Goal: Task Accomplishment & Management: Use online tool/utility

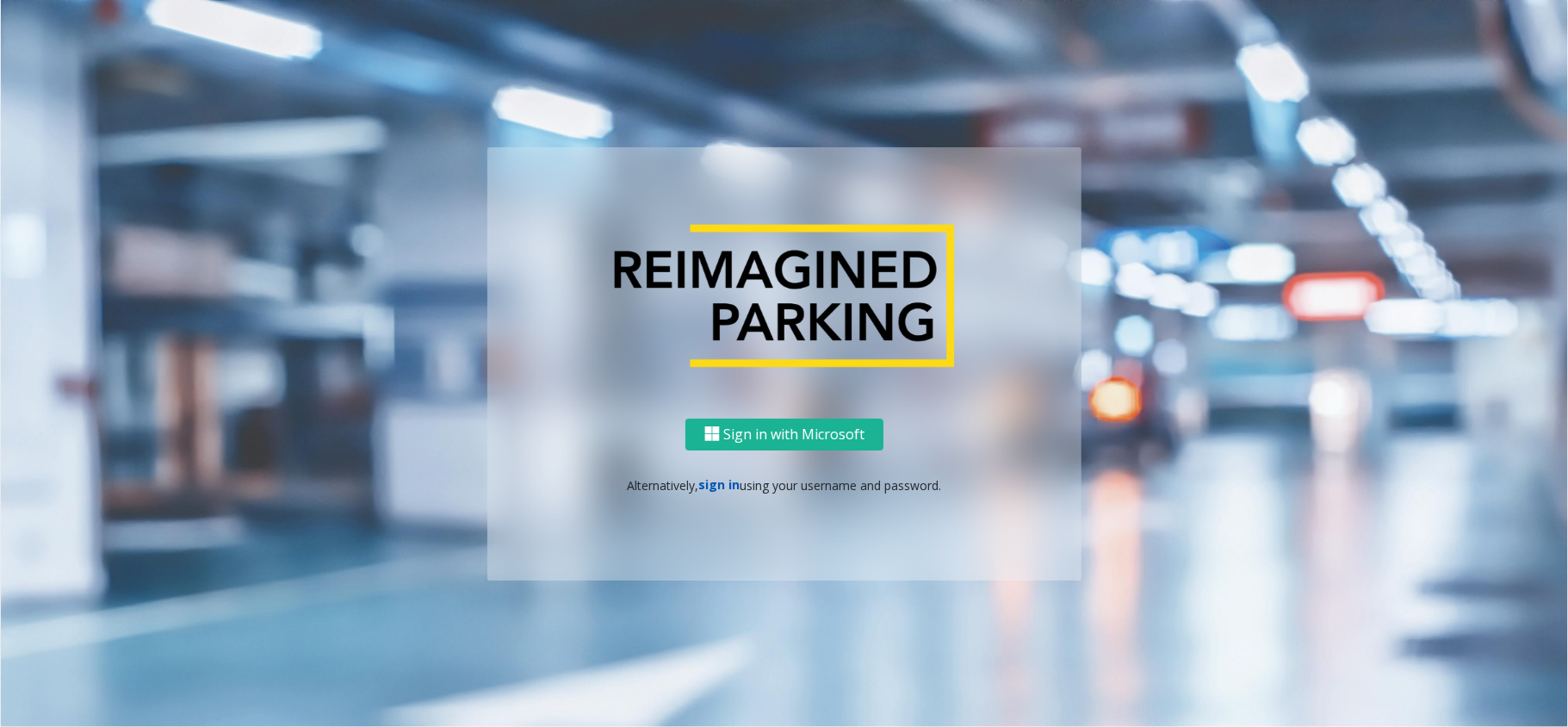
click at [729, 489] on link "sign in" at bounding box center [719, 484] width 41 height 16
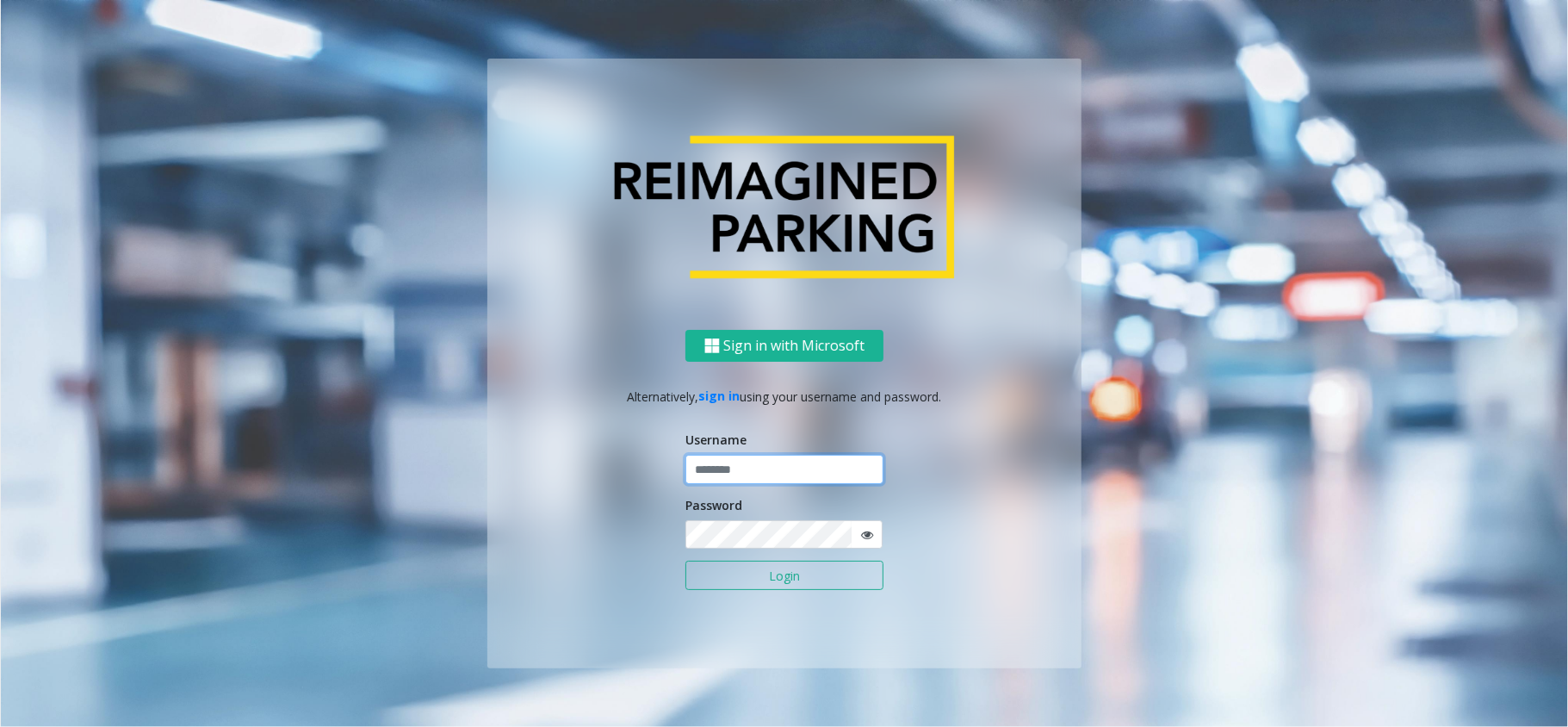
click at [733, 479] on input "text" at bounding box center [785, 469] width 198 height 29
type input "*******"
click at [820, 580] on button "Login" at bounding box center [785, 574] width 198 height 29
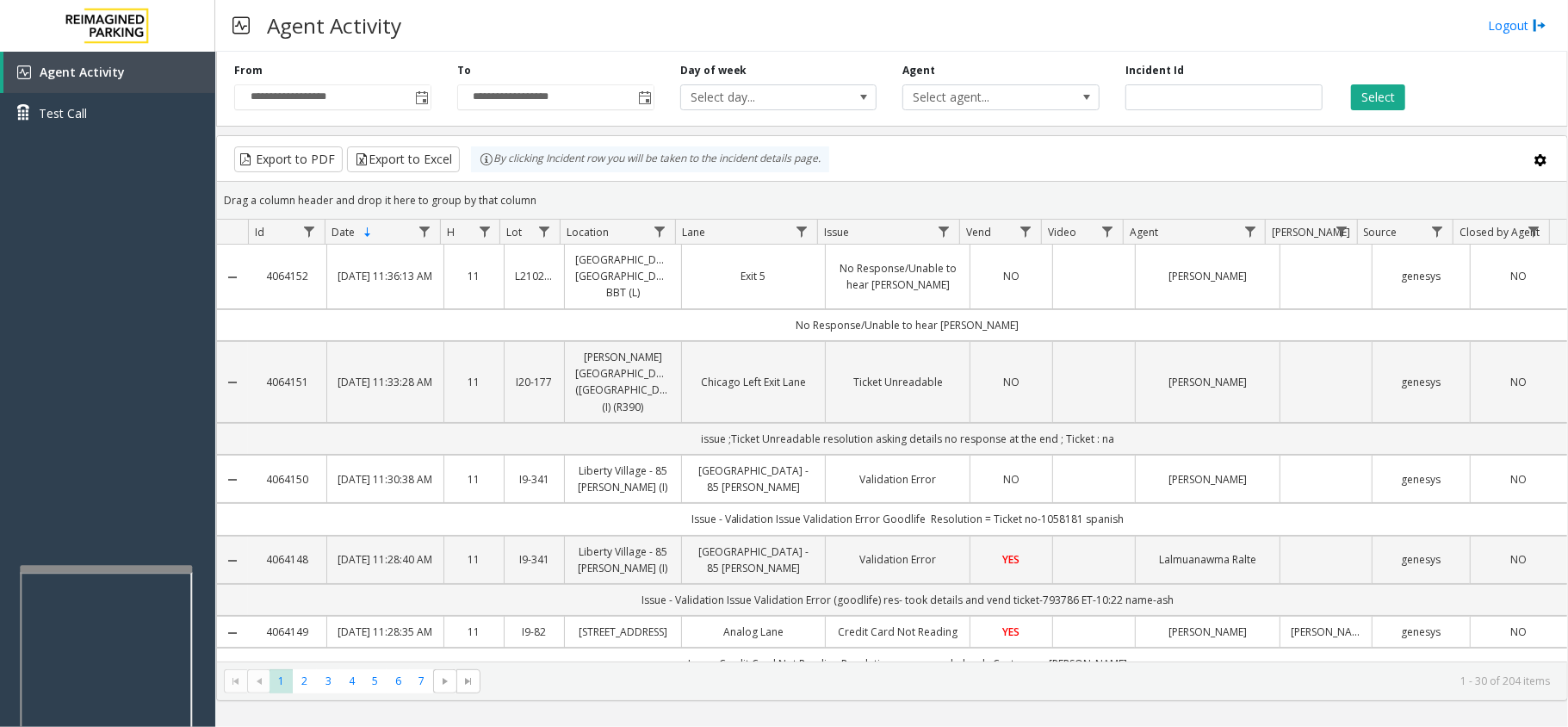
click at [108, 565] on div at bounding box center [106, 568] width 172 height 7
drag, startPoint x: 135, startPoint y: 513, endPoint x: 117, endPoint y: 516, distance: 18.2
click at [117, 516] on div "Agent Activity Test Call" at bounding box center [108, 414] width 215 height 727
drag, startPoint x: 159, startPoint y: 355, endPoint x: 138, endPoint y: 366, distance: 23.7
drag, startPoint x: 138, startPoint y: 366, endPoint x: 351, endPoint y: 45, distance: 385.2
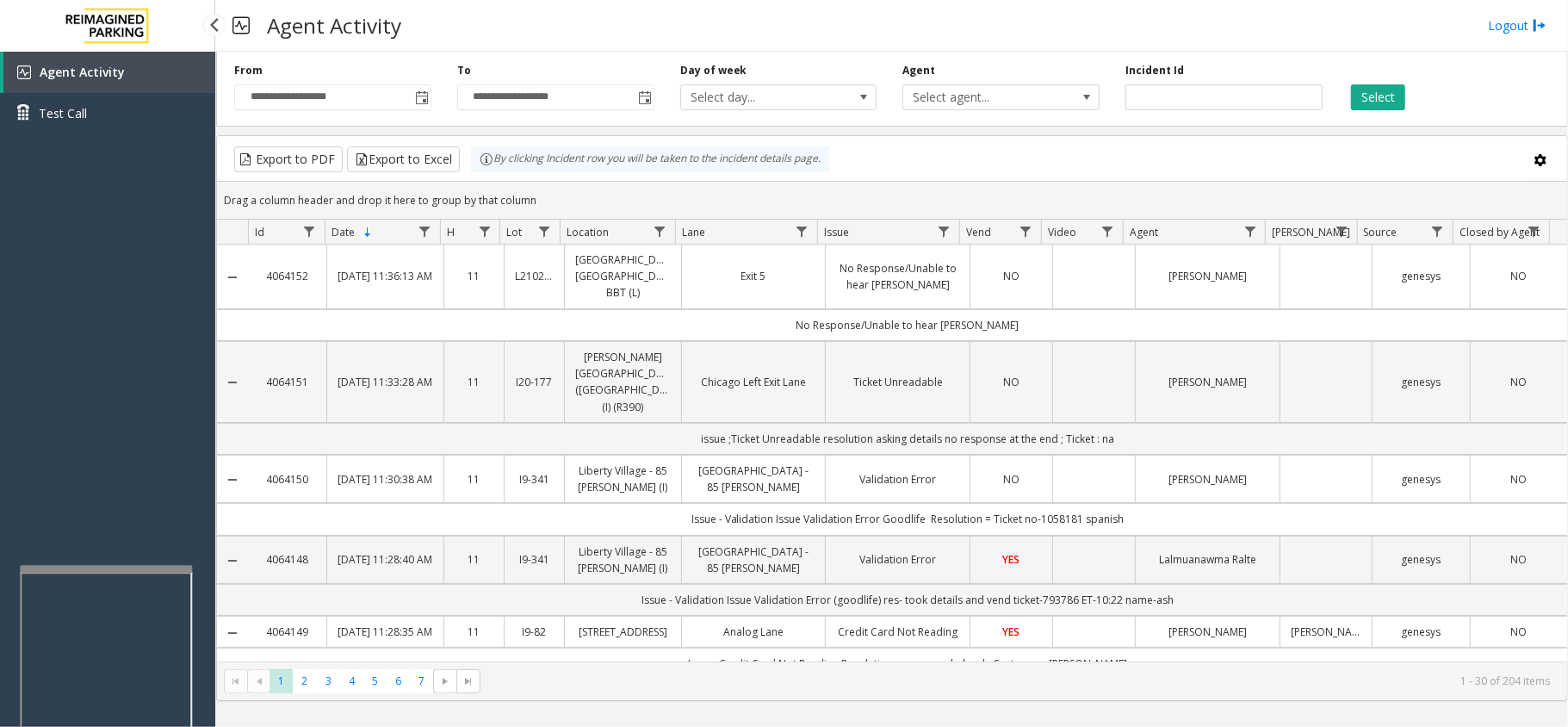
click at [121, 373] on div "Agent Activity Test Call" at bounding box center [108, 414] width 215 height 727
drag, startPoint x: 720, startPoint y: 31, endPoint x: 661, endPoint y: 28, distance: 59.1
click at [666, 28] on div "Agent Activity Logout" at bounding box center [892, 25] width 1353 height 51
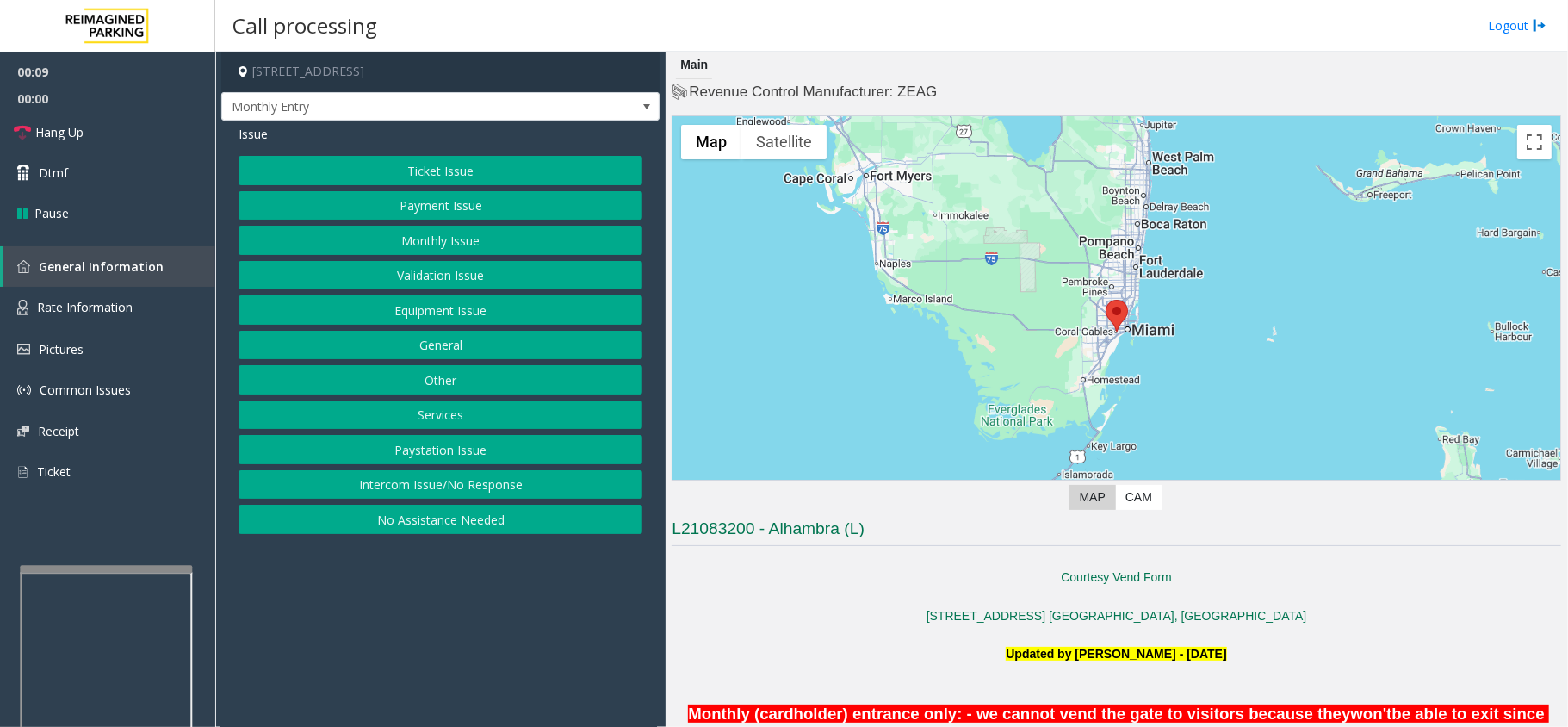
drag, startPoint x: 315, startPoint y: 697, endPoint x: 375, endPoint y: 696, distance: 60.0
click at [315, 697] on app-call-processing-form "[STREET_ADDRESS] Monthly Entry Issue Ticket Issue Payment Issue Monthly Issue V…" at bounding box center [440, 388] width 450 height 675
click at [367, 111] on span "Monthly Entry" at bounding box center [397, 106] width 350 height 27
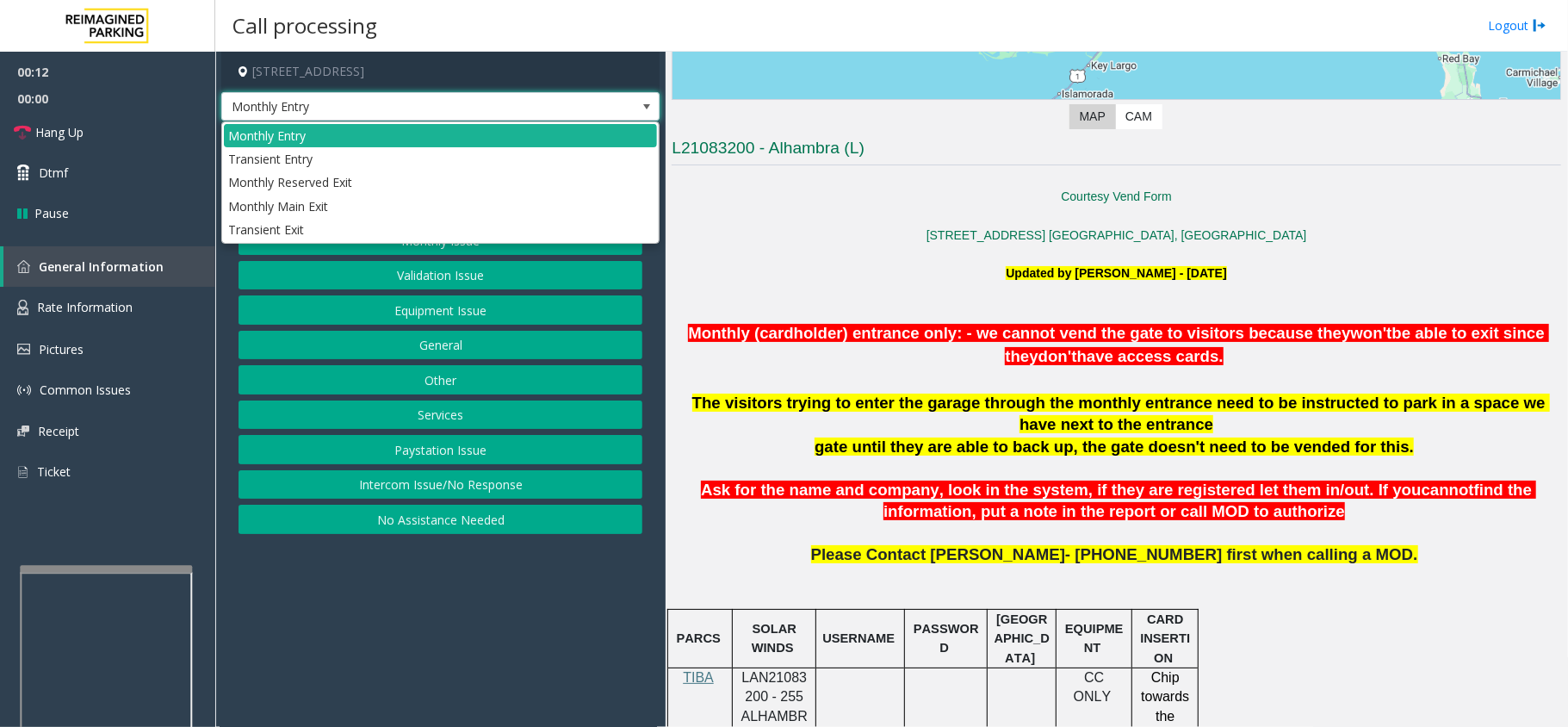
scroll to position [574, 0]
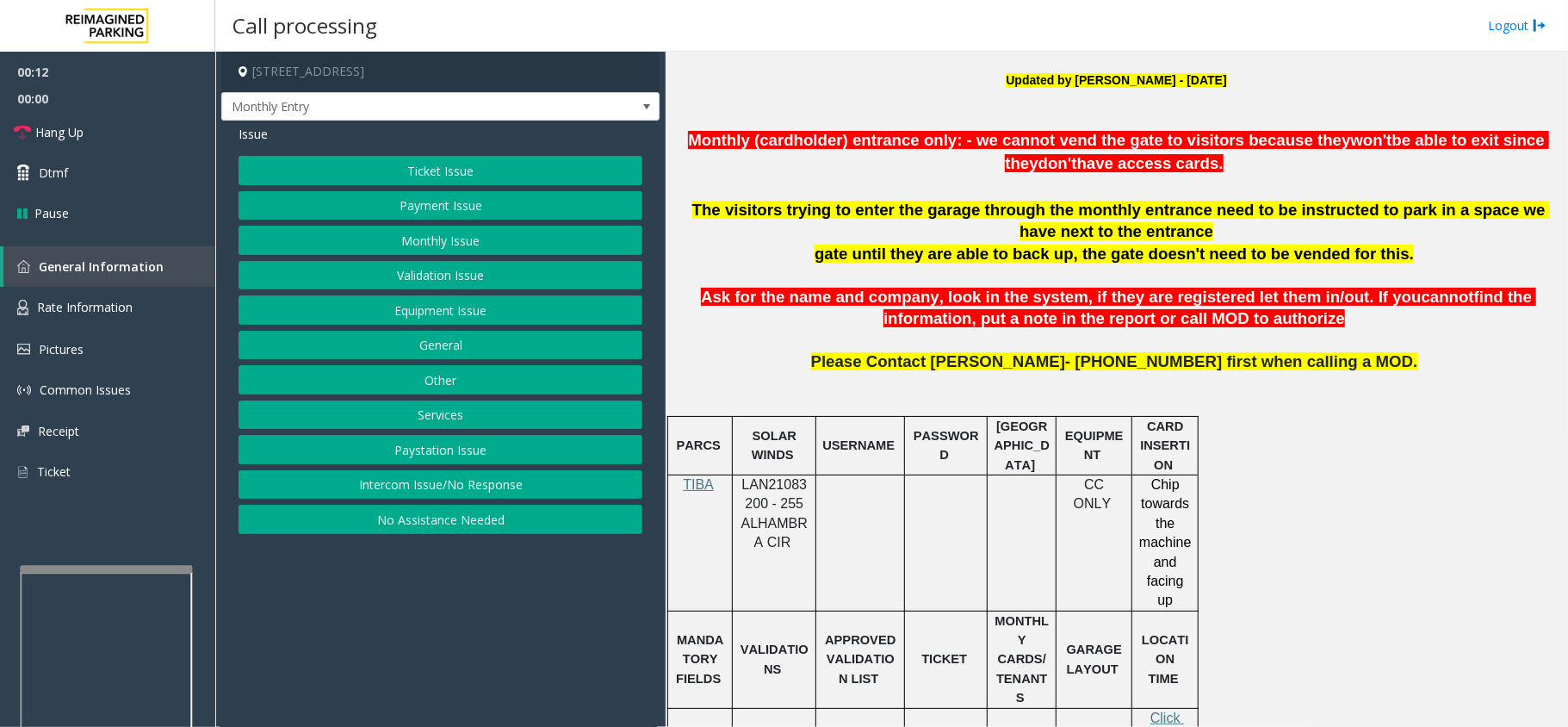
drag, startPoint x: 497, startPoint y: 620, endPoint x: 400, endPoint y: 634, distance: 98.0
click at [400, 634] on app-call-processing-form "[STREET_ADDRESS] Monthly Entry Issue Ticket Issue Payment Issue Monthly Issue V…" at bounding box center [440, 388] width 450 height 675
click at [403, 377] on button "Other" at bounding box center [441, 379] width 404 height 29
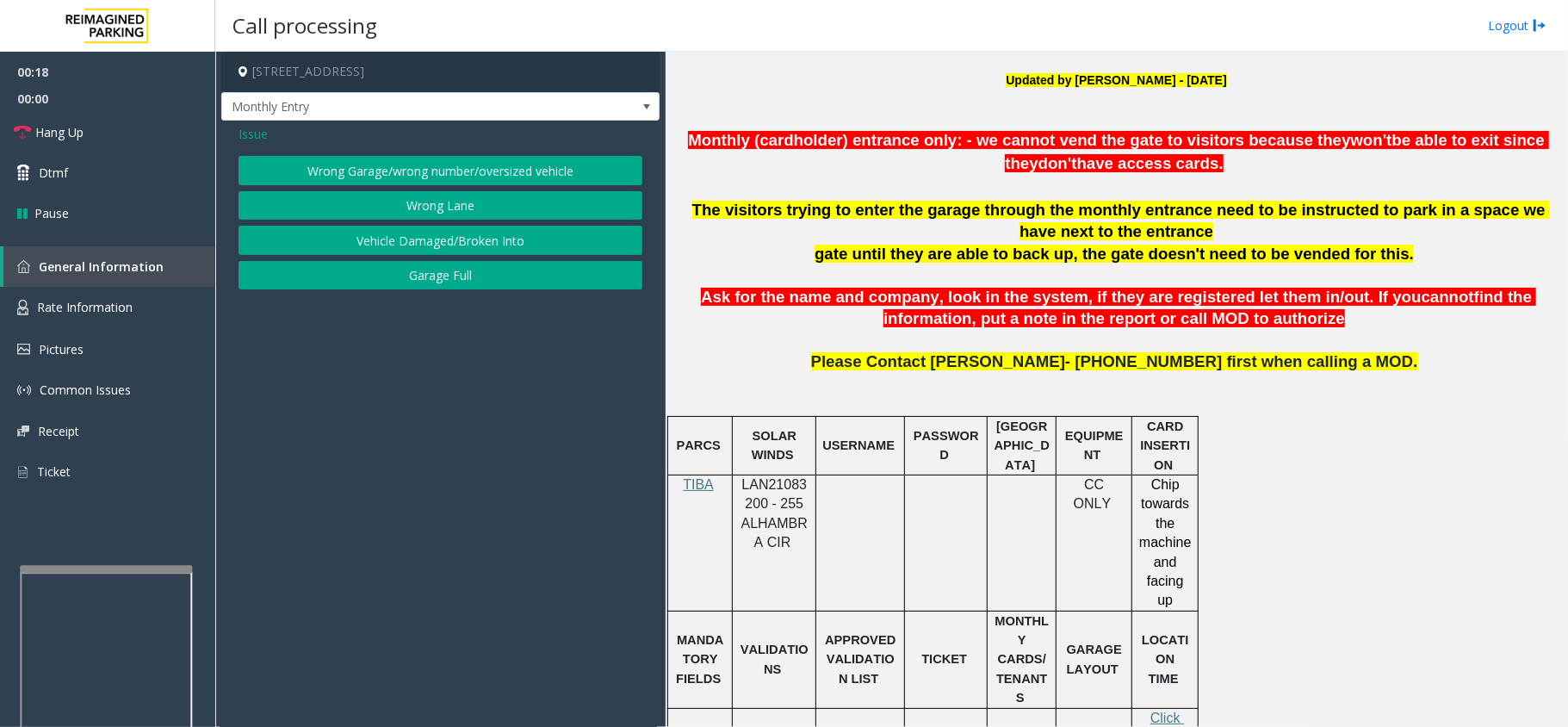
click at [331, 193] on button "Wrong Lane" at bounding box center [441, 205] width 404 height 29
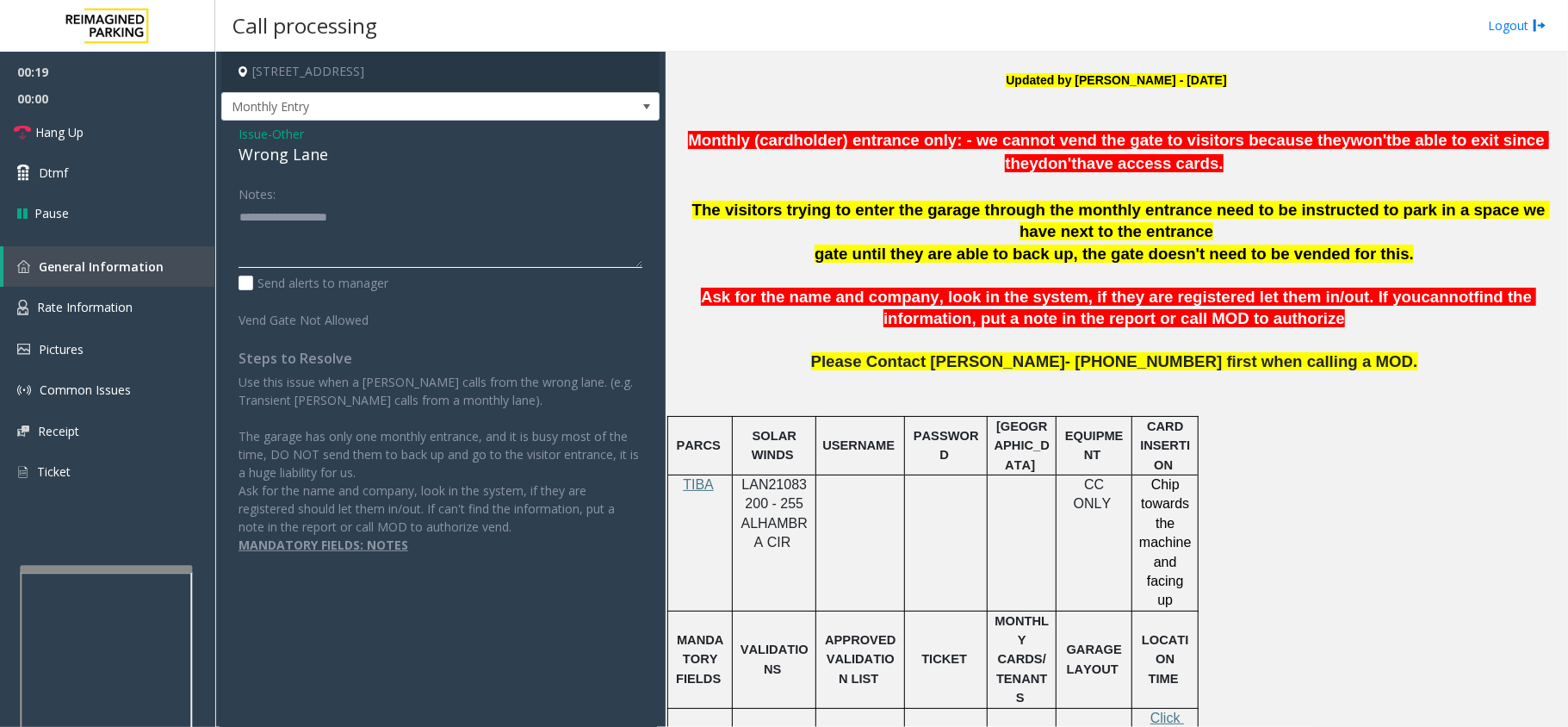
click at [348, 232] on textarea at bounding box center [441, 235] width 404 height 65
paste textarea "**********"
click at [286, 162] on div "Wrong Lane" at bounding box center [441, 154] width 404 height 23
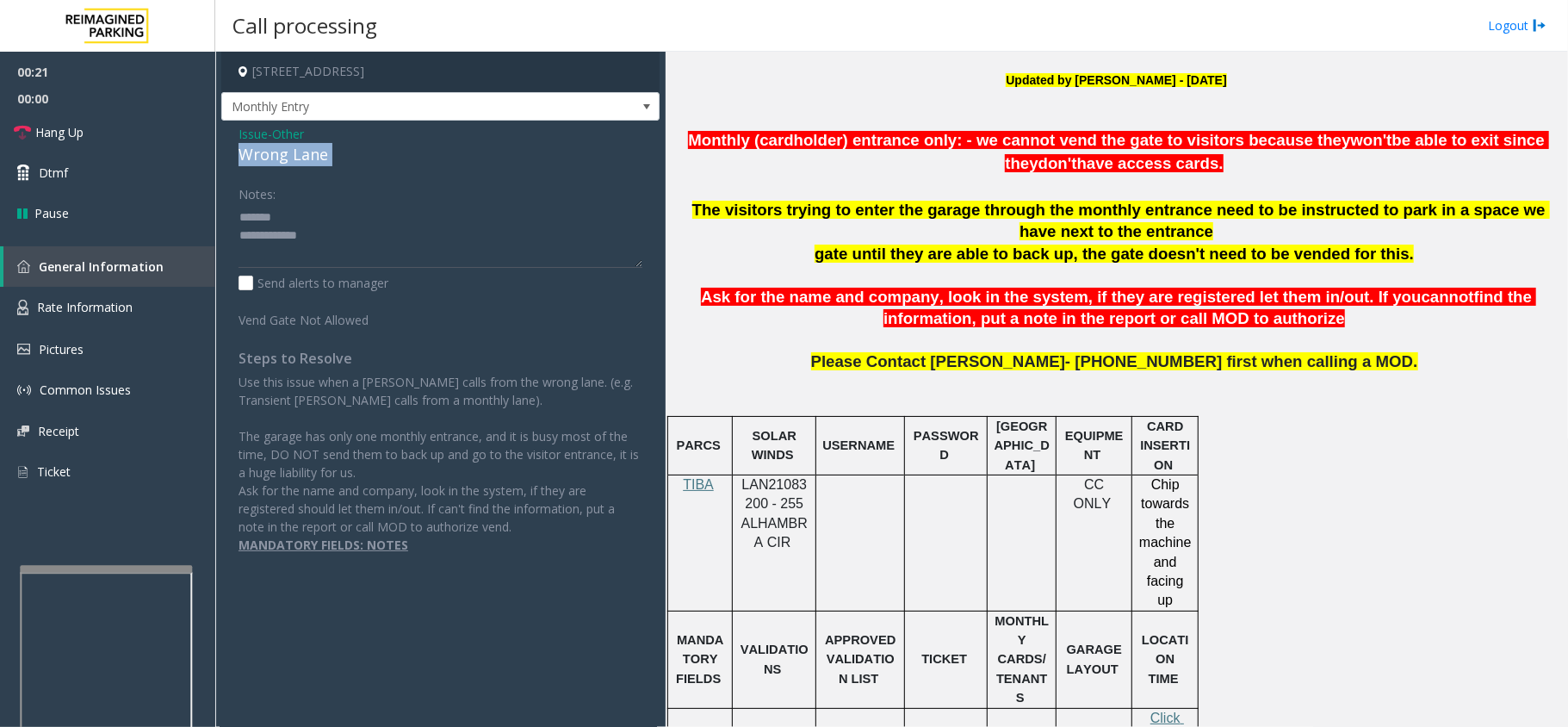
copy div "Wrong Lane"
click at [321, 215] on textarea at bounding box center [441, 235] width 404 height 65
paste textarea "**********"
click at [420, 250] on textarea at bounding box center [441, 235] width 404 height 65
drag, startPoint x: 481, startPoint y: 254, endPoint x: 466, endPoint y: 259, distance: 15.8
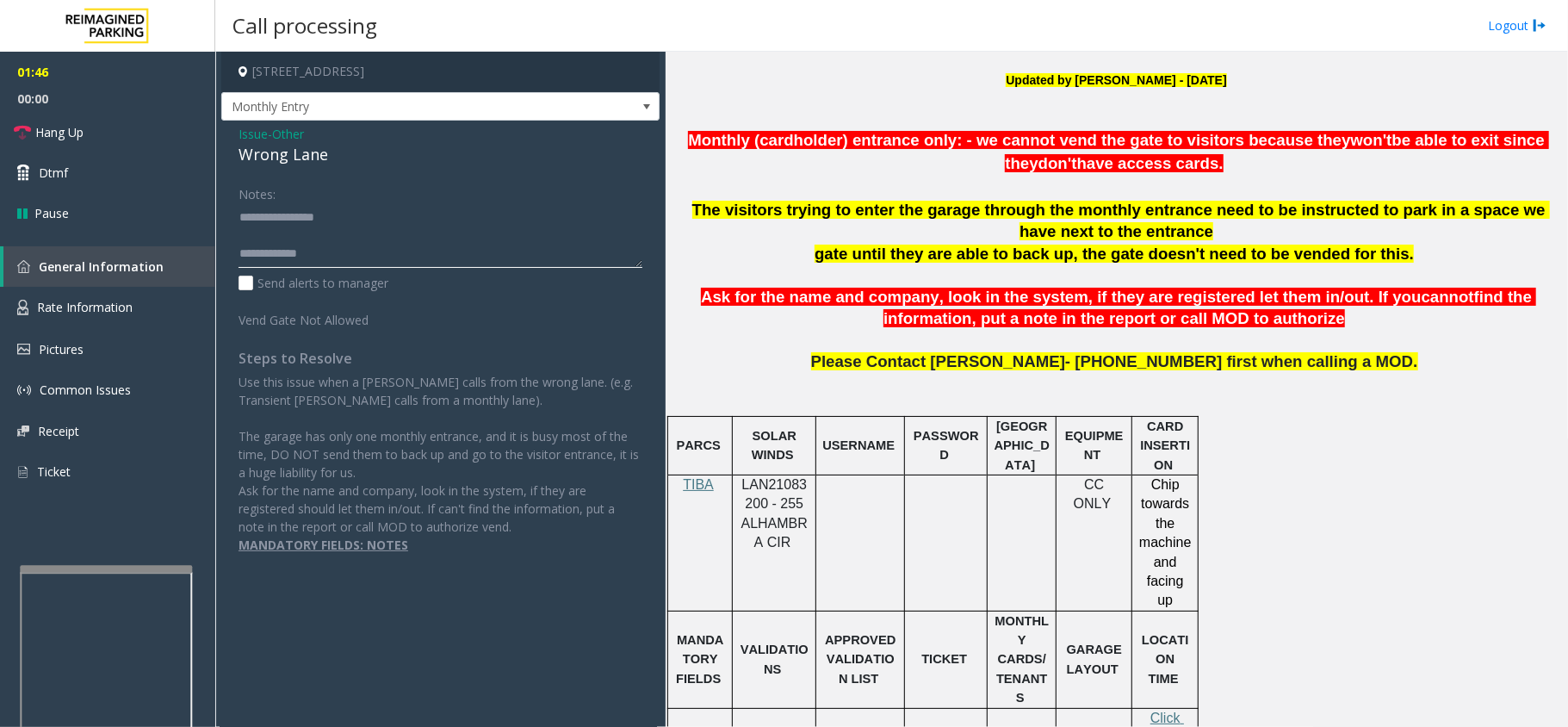
click at [473, 258] on textarea at bounding box center [441, 235] width 404 height 65
click at [124, 124] on link "Hang Up" at bounding box center [108, 132] width 215 height 40
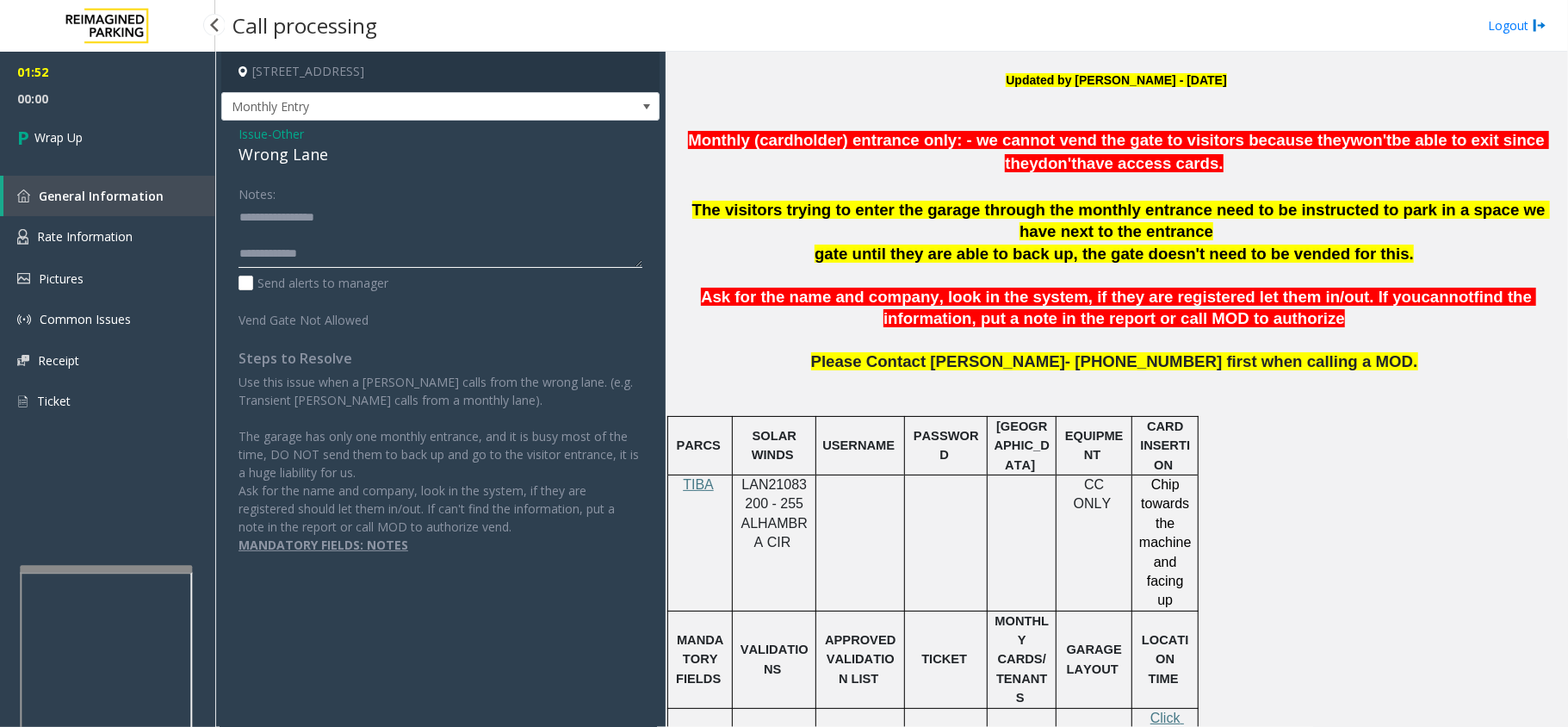
click at [356, 266] on textarea at bounding box center [441, 235] width 404 height 65
click at [951, 209] on span "The visitors trying to enter the garage through the monthly entrance need to be…" at bounding box center [1121, 220] width 858 height 40
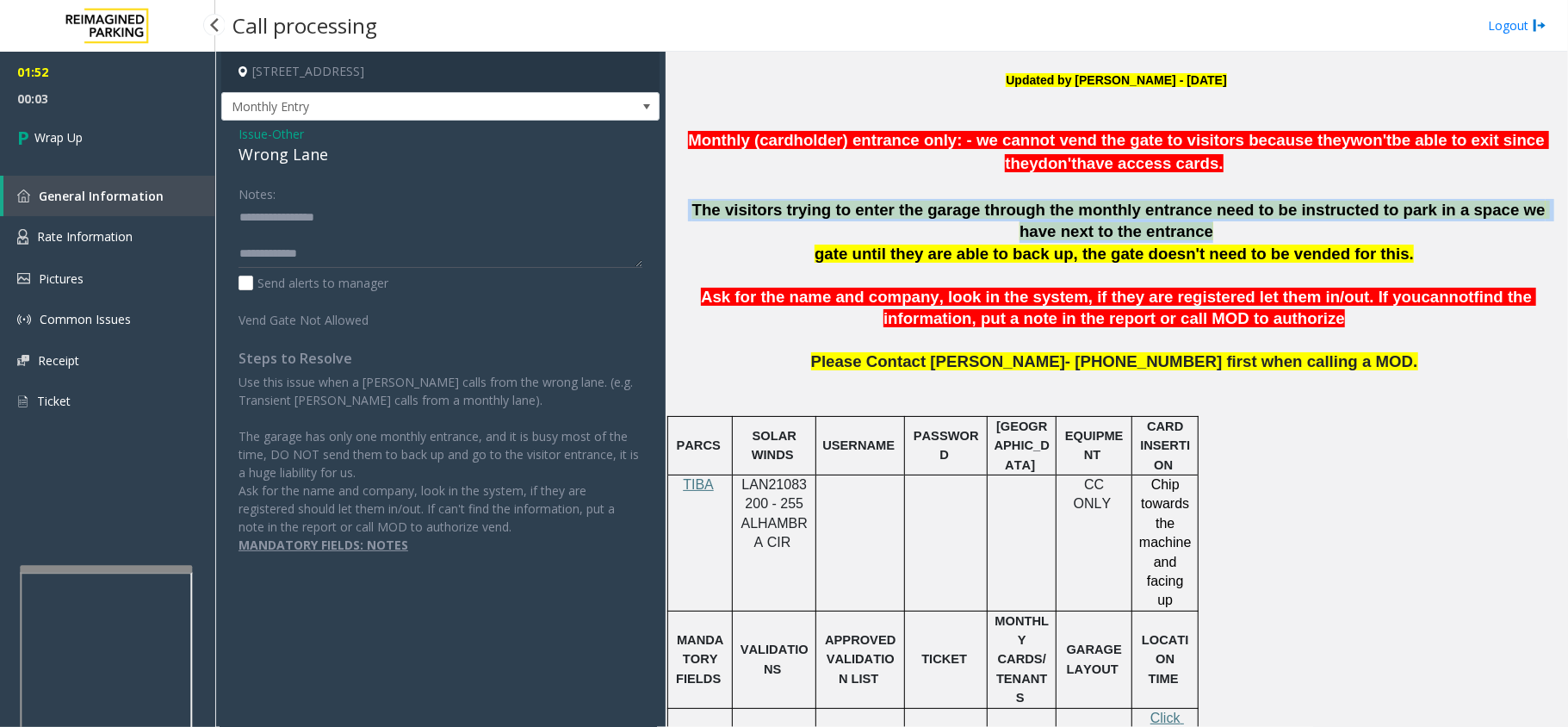
click at [951, 209] on span "The visitors trying to enter the garage through the monthly entrance need to be…" at bounding box center [1121, 220] width 858 height 40
copy p "The visitors trying to enter the garage through the monthly entrance need to be…"
click at [840, 236] on p "The visitors trying to enter the garage through the monthly entrance need to be…" at bounding box center [1116, 221] width 890 height 44
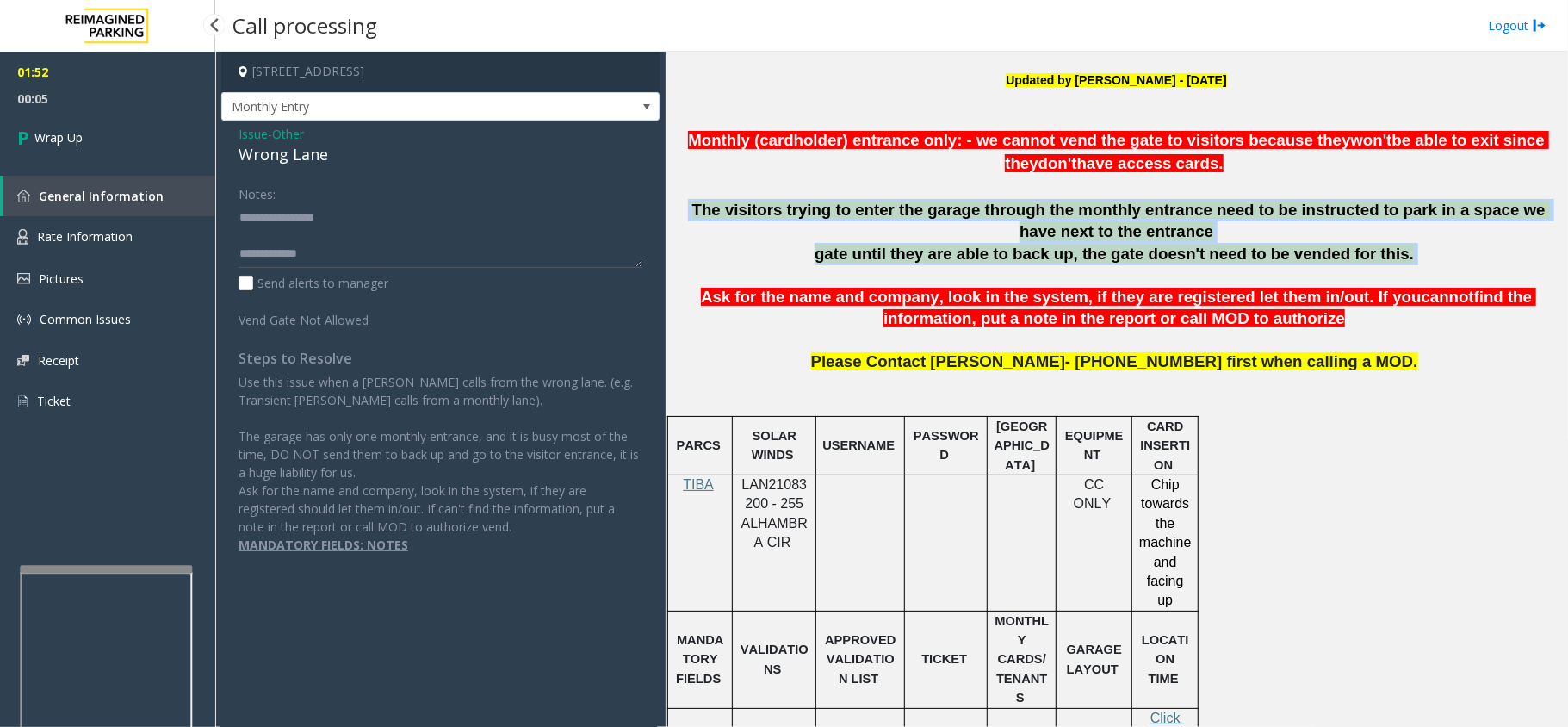
drag, startPoint x: 755, startPoint y: 225, endPoint x: 1362, endPoint y: 239, distance: 607.2
click at [1461, 250] on div "The visitors trying to enter the garage through the monthly entrance need to be…" at bounding box center [1116, 243] width 890 height 89
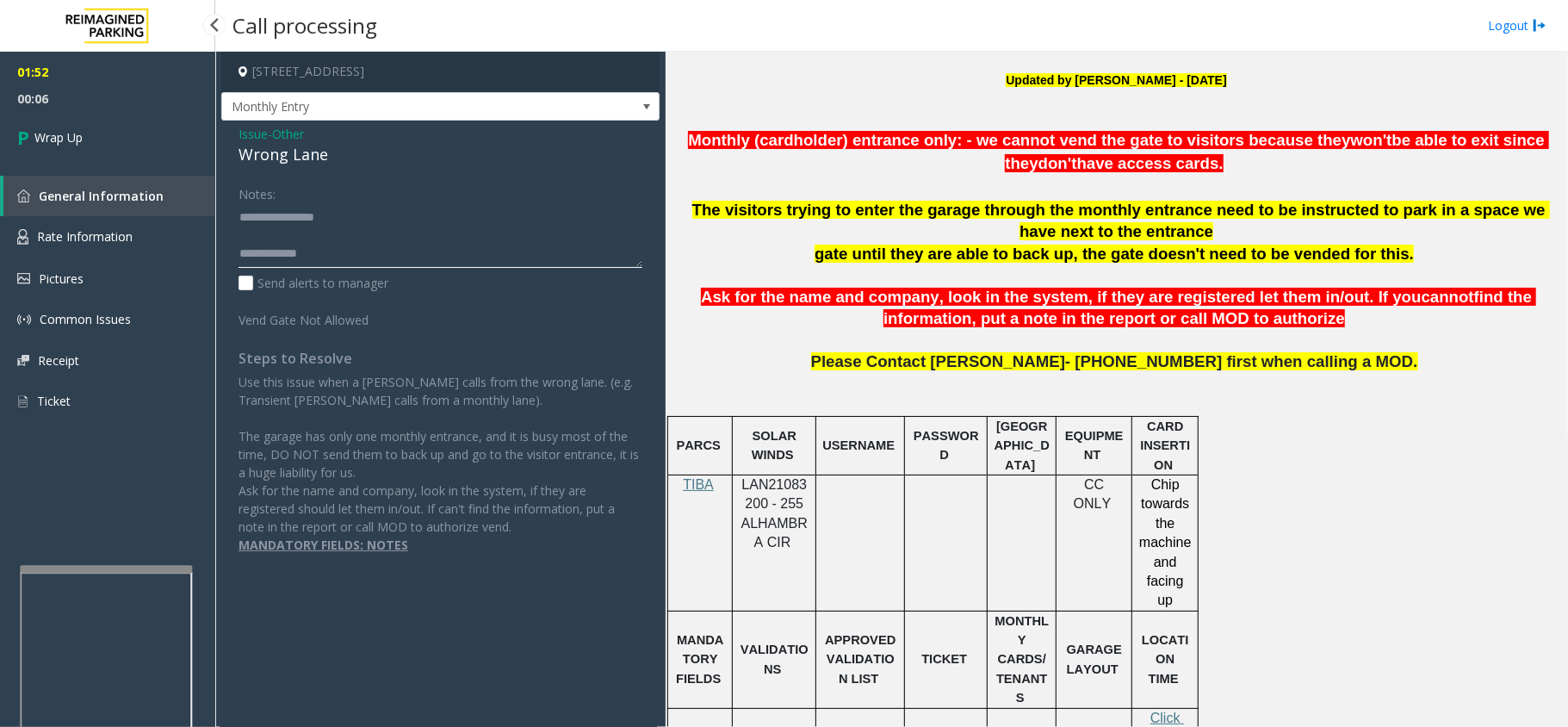
paste textarea "**********"
click at [391, 256] on textarea at bounding box center [441, 235] width 404 height 65
type textarea "**********"
click at [146, 168] on div "01:52 00:07 Wrap Up General Information Rate Information Pictures Common Issues…" at bounding box center [108, 243] width 215 height 384
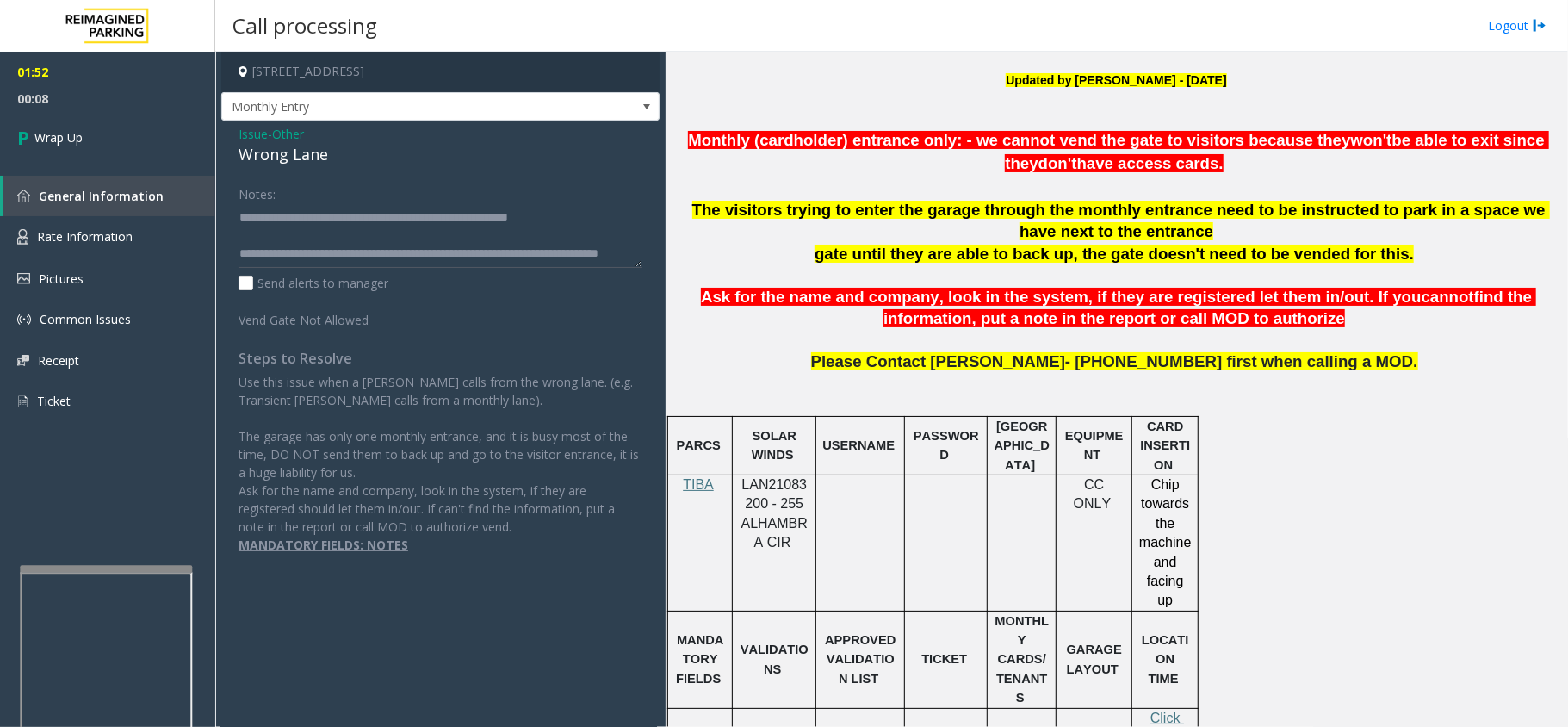
scroll to position [0, 0]
click at [125, 131] on link "Wrap Up" at bounding box center [108, 138] width 215 height 51
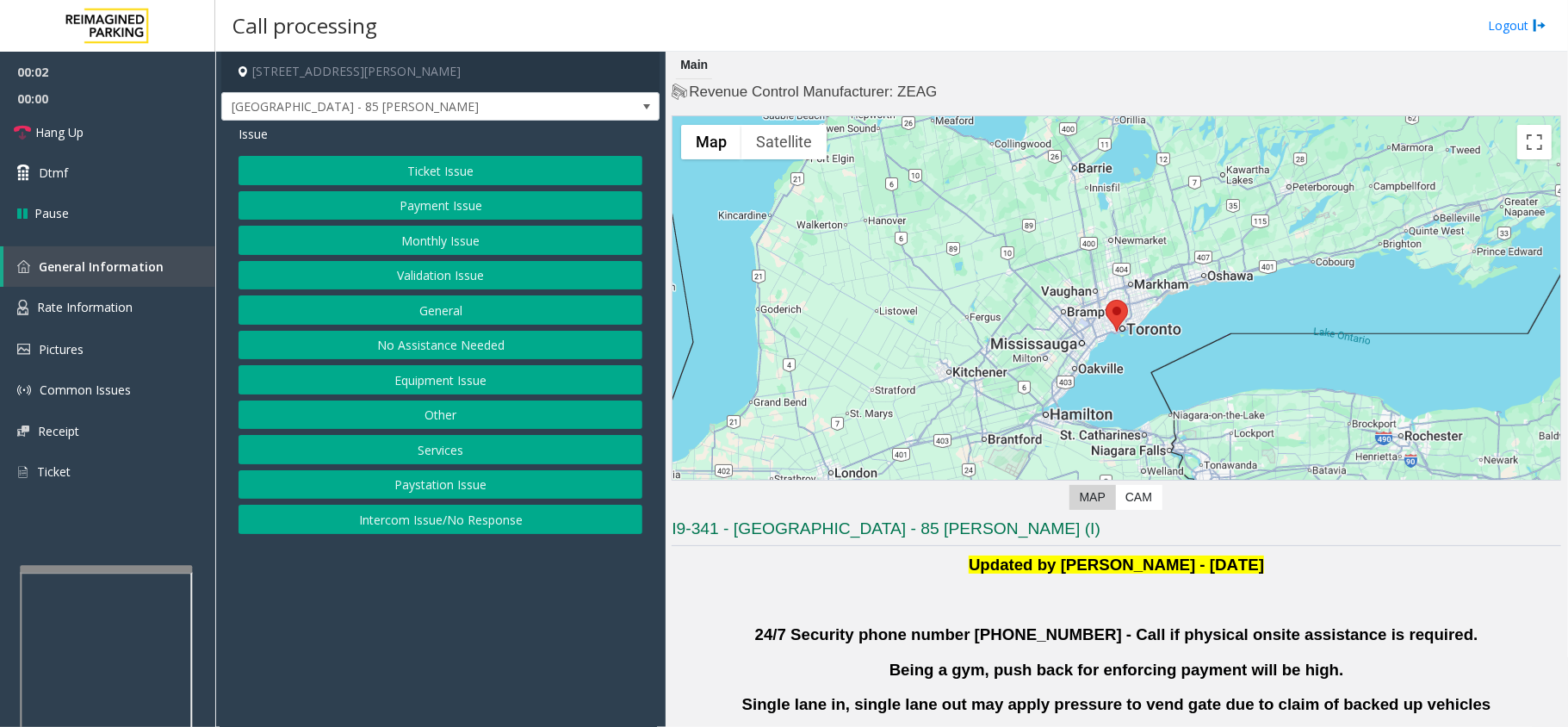
click at [414, 267] on button "Validation Issue" at bounding box center [441, 275] width 404 height 29
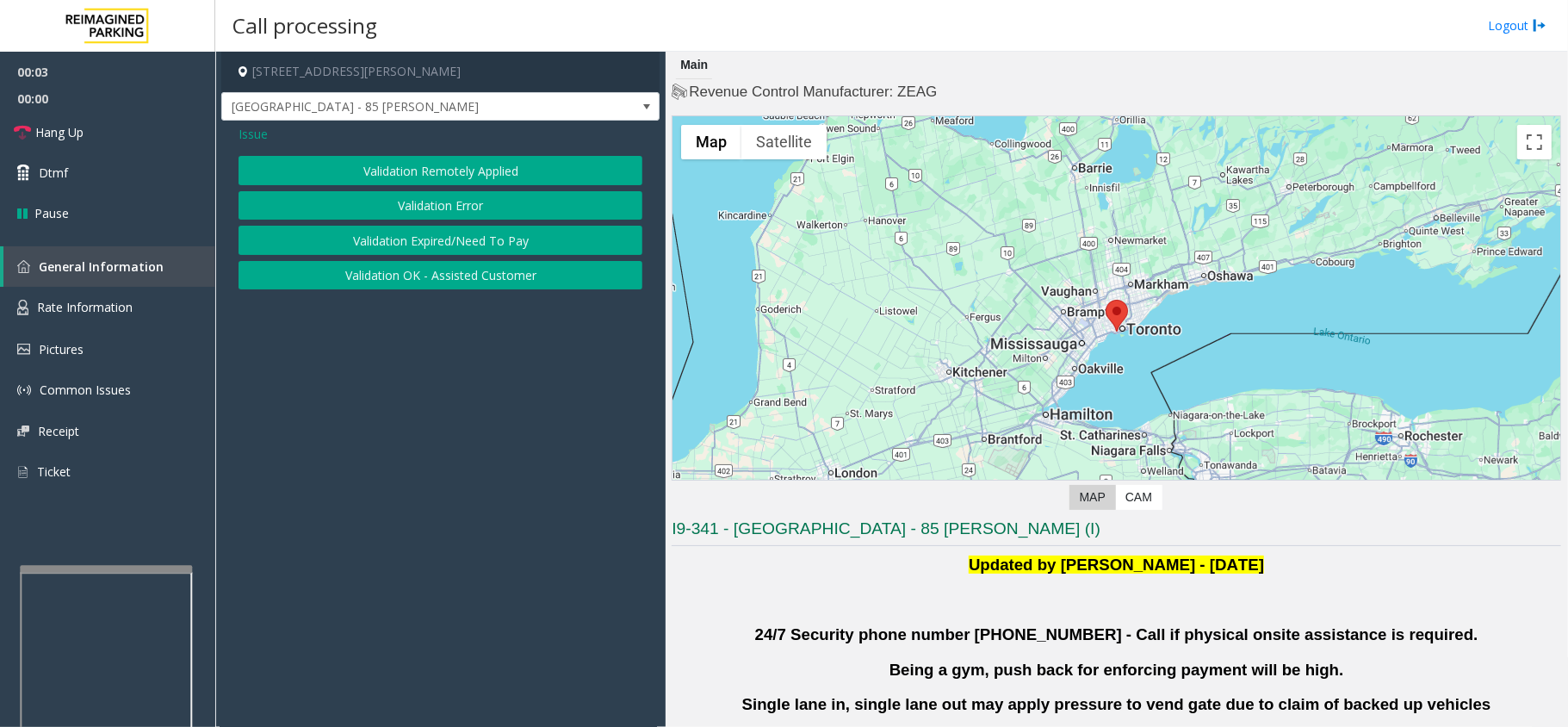
click at [421, 204] on button "Validation Error" at bounding box center [441, 205] width 404 height 29
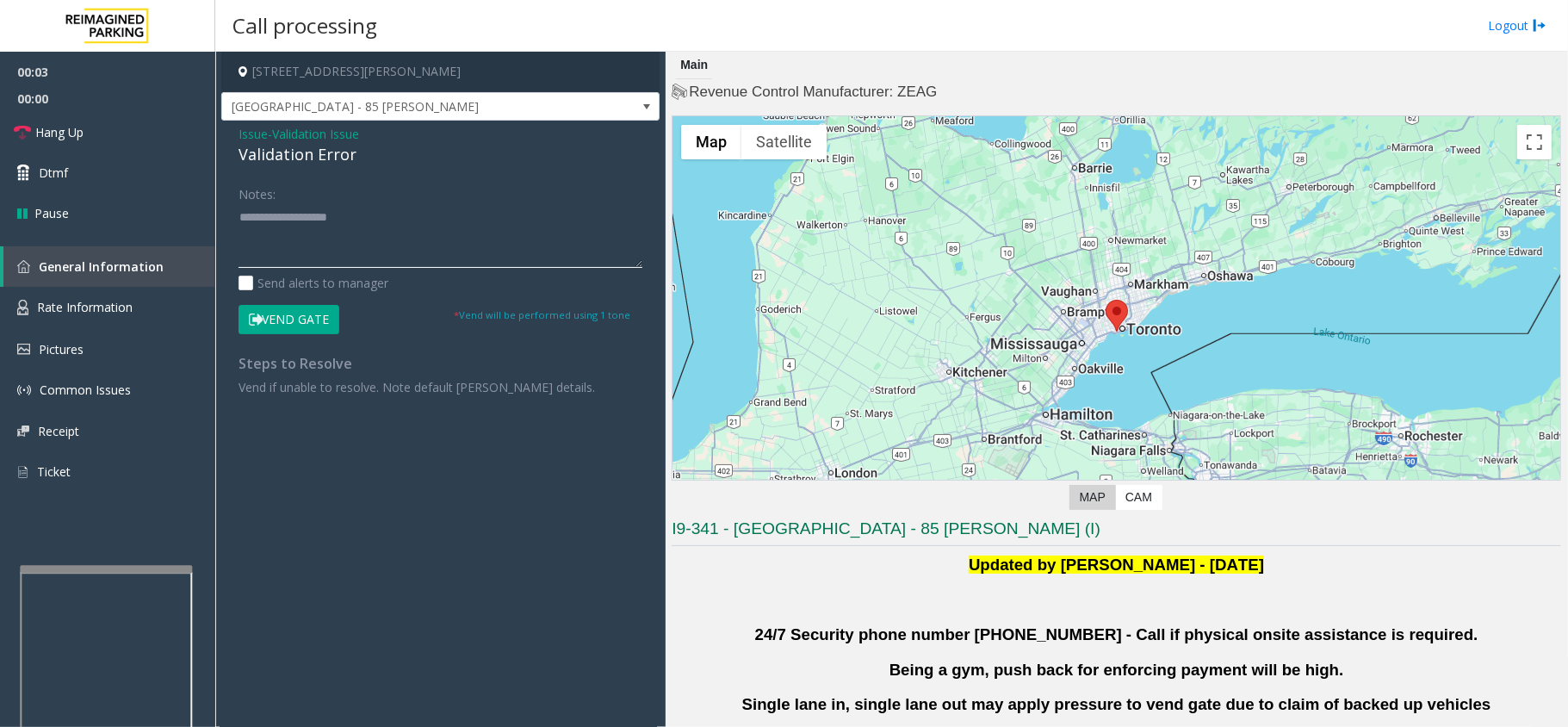
click at [367, 222] on textarea at bounding box center [441, 235] width 404 height 65
paste textarea "**********"
click at [286, 156] on div "Validation Error" at bounding box center [441, 154] width 404 height 23
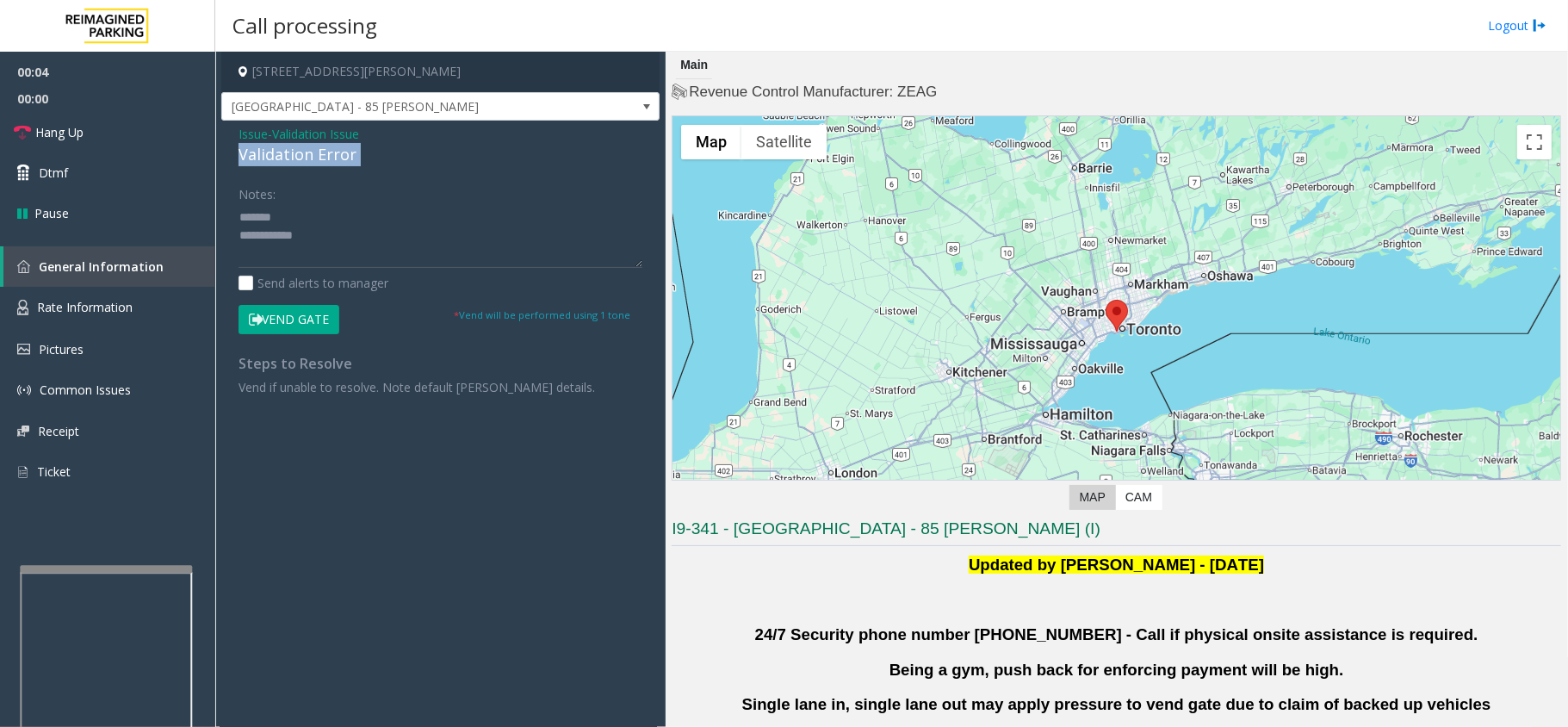
copy div "Validation Error"
paste textarea "**********"
click at [325, 219] on textarea at bounding box center [441, 235] width 404 height 65
click at [362, 270] on div "Notes: Send alerts to manager" at bounding box center [441, 235] width 404 height 113
click at [365, 259] on textarea at bounding box center [441, 235] width 404 height 65
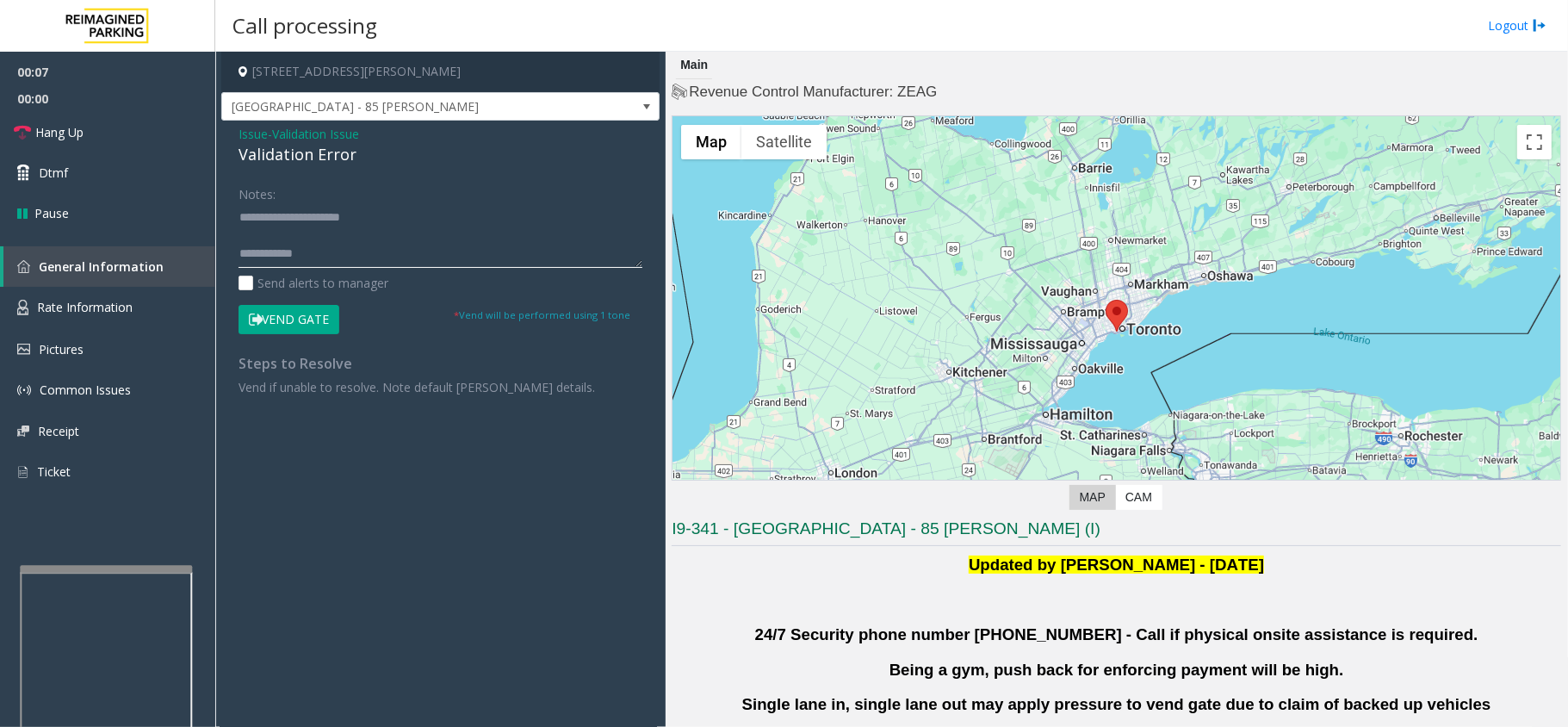
paste textarea "**********"
click at [334, 241] on textarea at bounding box center [441, 235] width 404 height 65
click at [398, 250] on textarea at bounding box center [441, 235] width 404 height 65
click at [397, 258] on textarea at bounding box center [441, 235] width 404 height 65
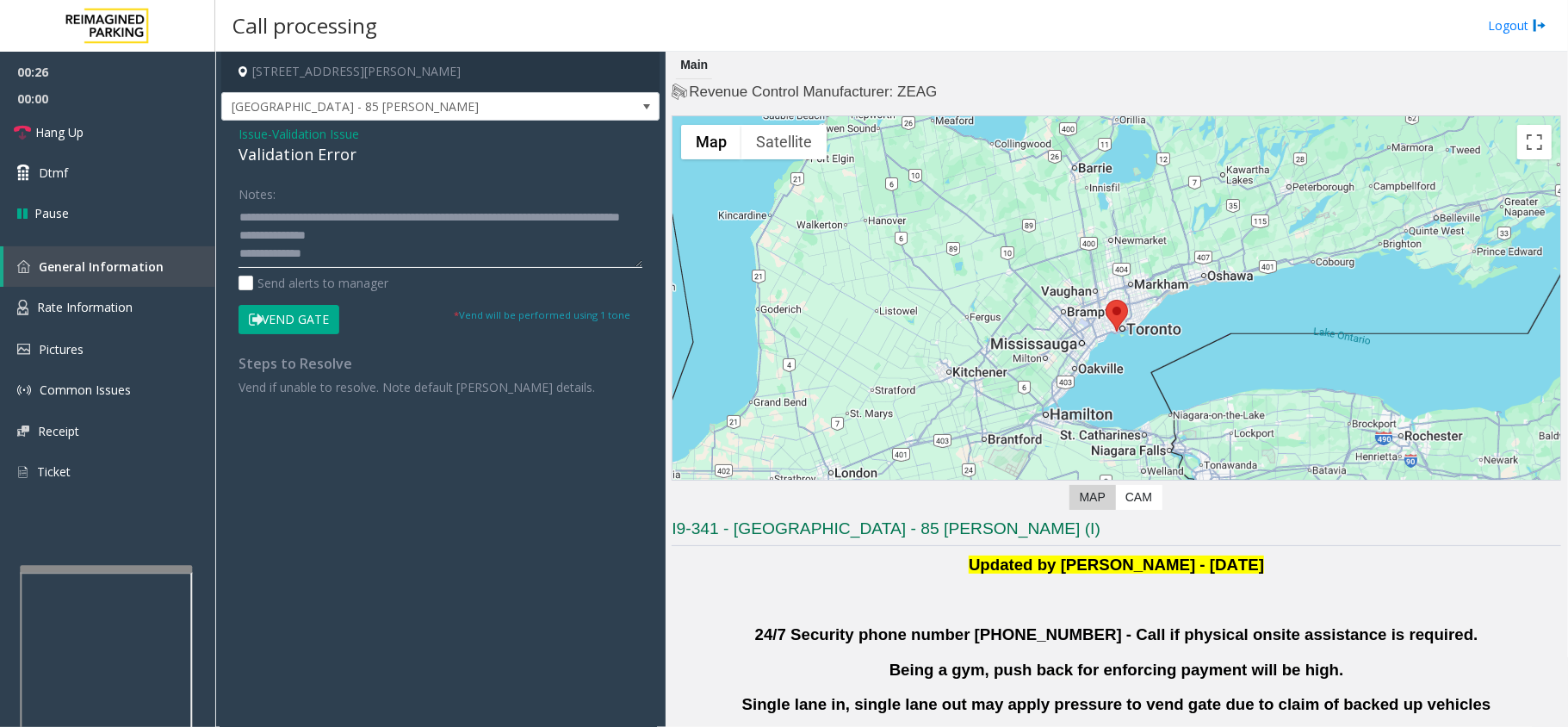
scroll to position [66, 0]
click at [443, 260] on textarea at bounding box center [441, 235] width 404 height 65
click at [438, 246] on textarea at bounding box center [441, 235] width 404 height 65
click at [293, 313] on button "Vend Gate" at bounding box center [289, 319] width 101 height 29
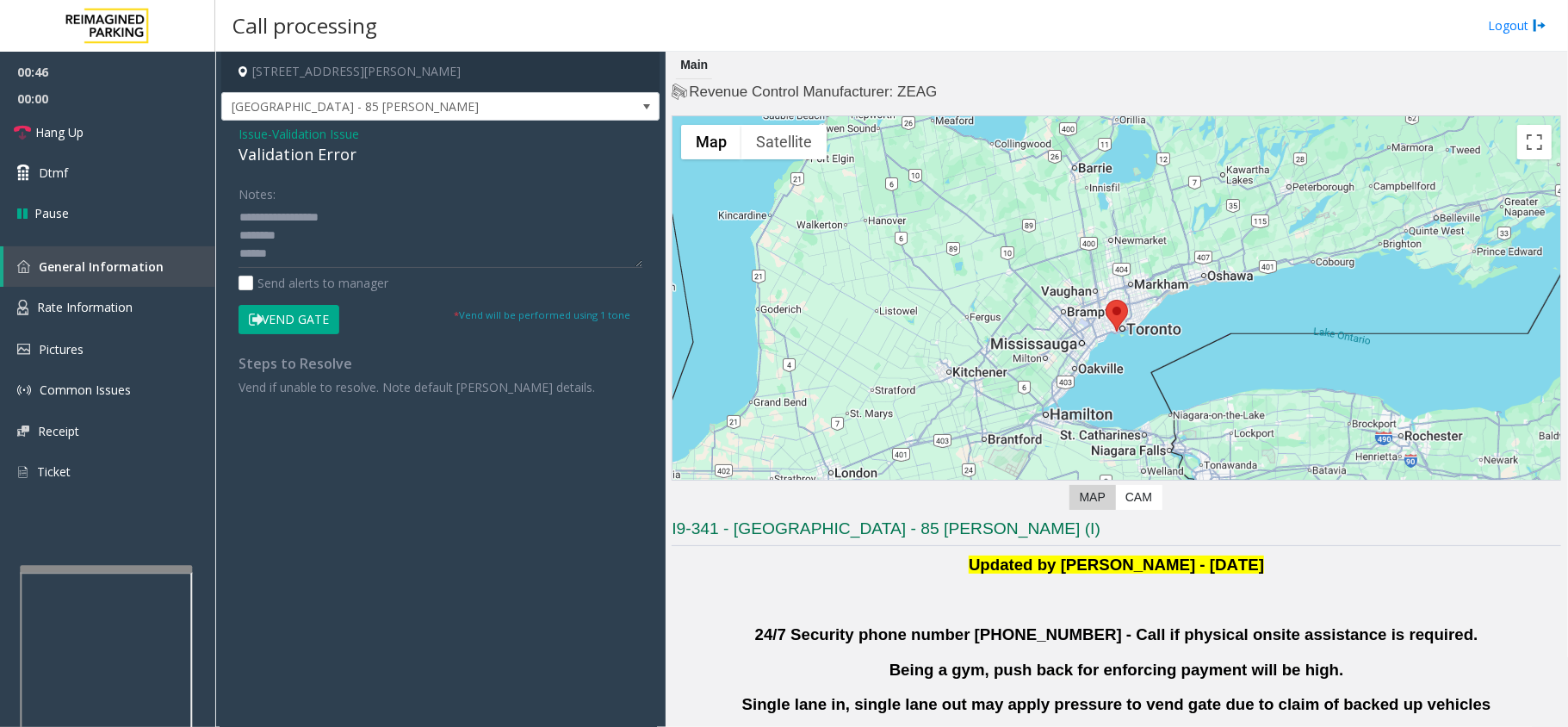
scroll to position [0, 0]
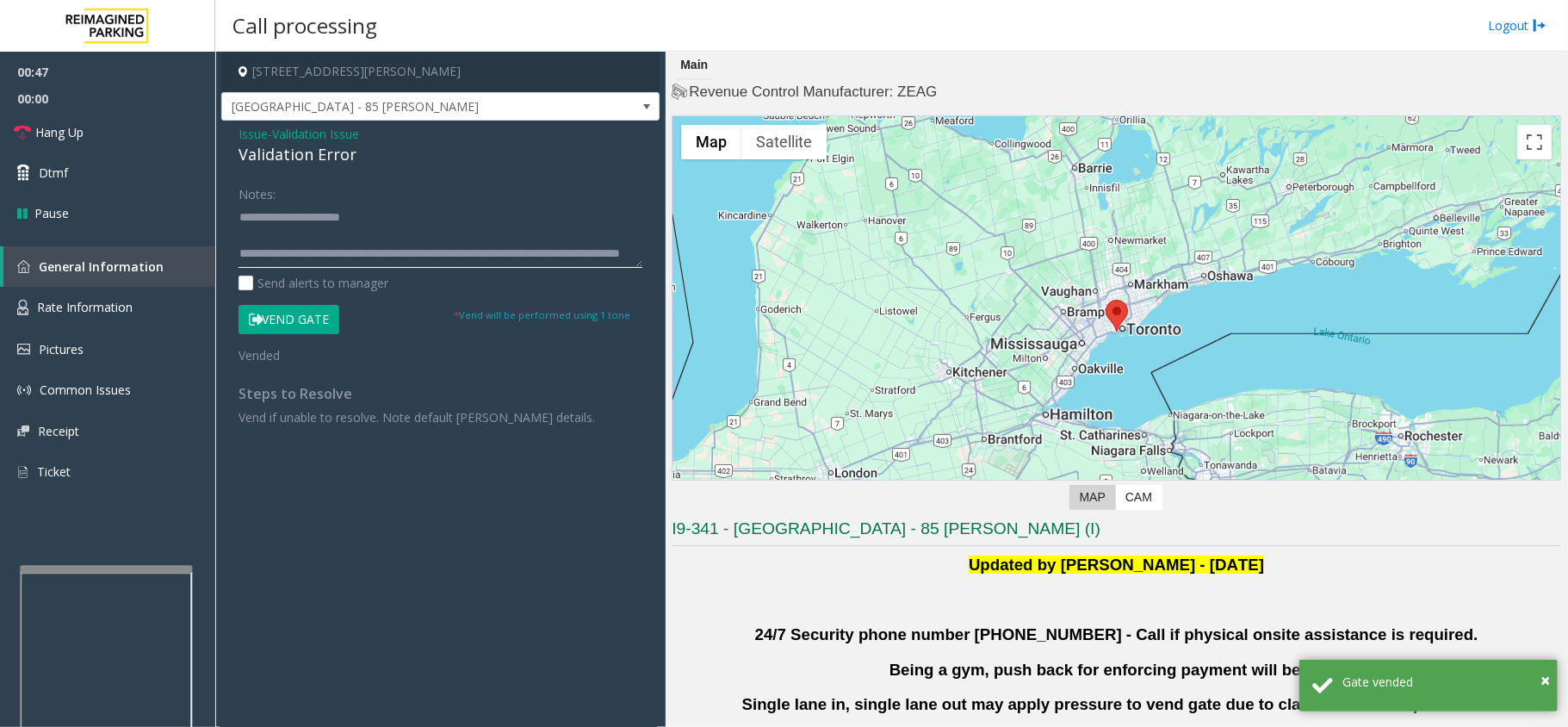
click at [303, 228] on textarea at bounding box center [441, 235] width 404 height 65
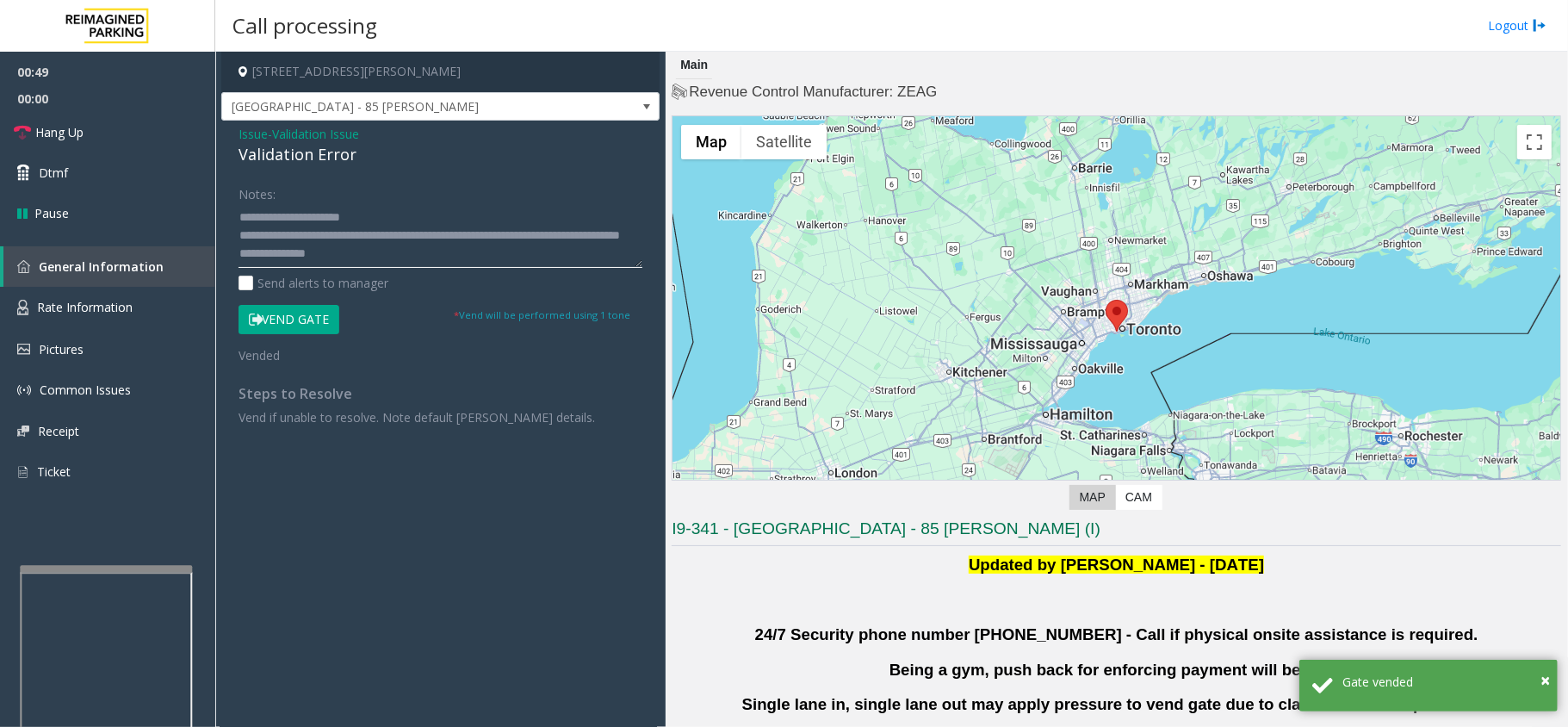
scroll to position [344, 0]
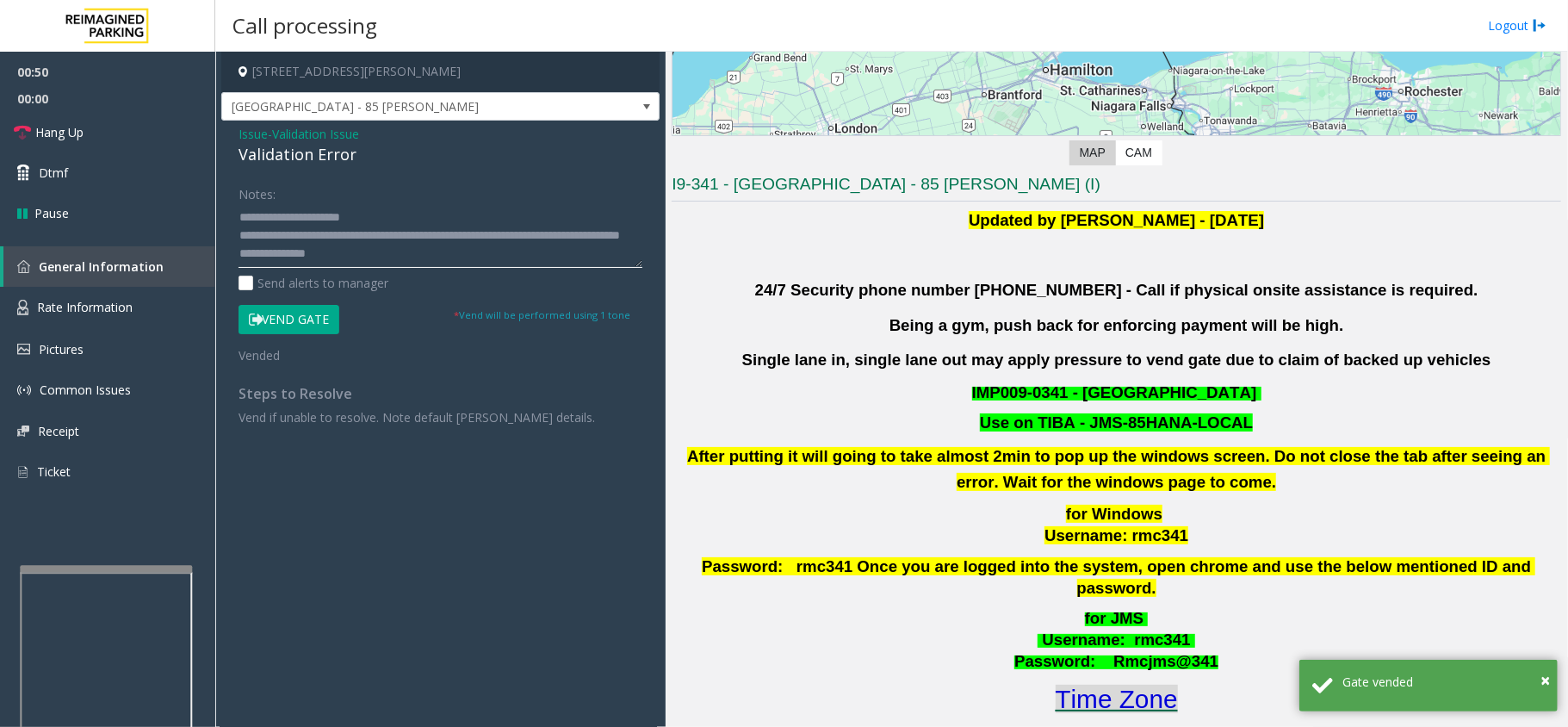
type textarea "**********"
click at [1096, 685] on font "Time Zone" at bounding box center [1116, 699] width 123 height 28
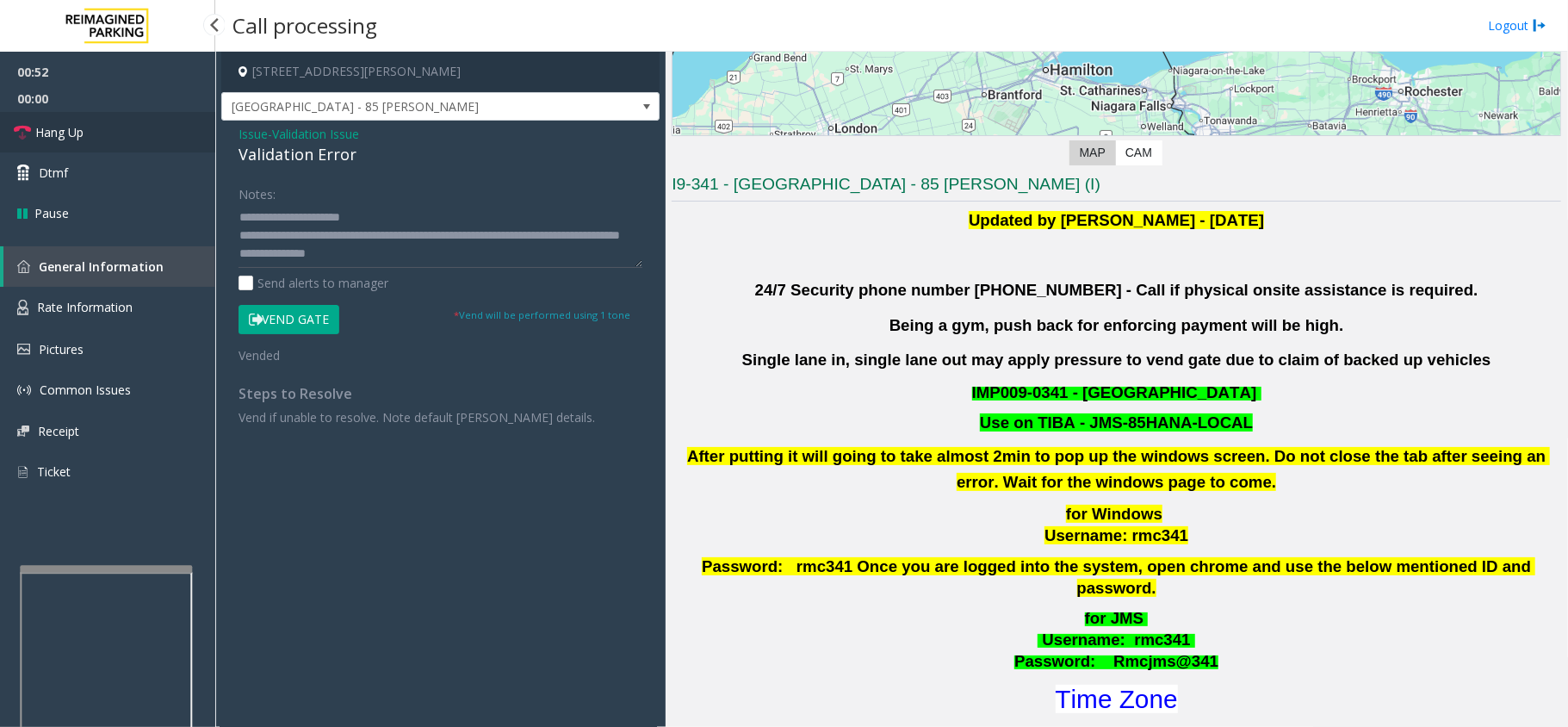
click at [143, 131] on link "Hang Up" at bounding box center [108, 132] width 215 height 40
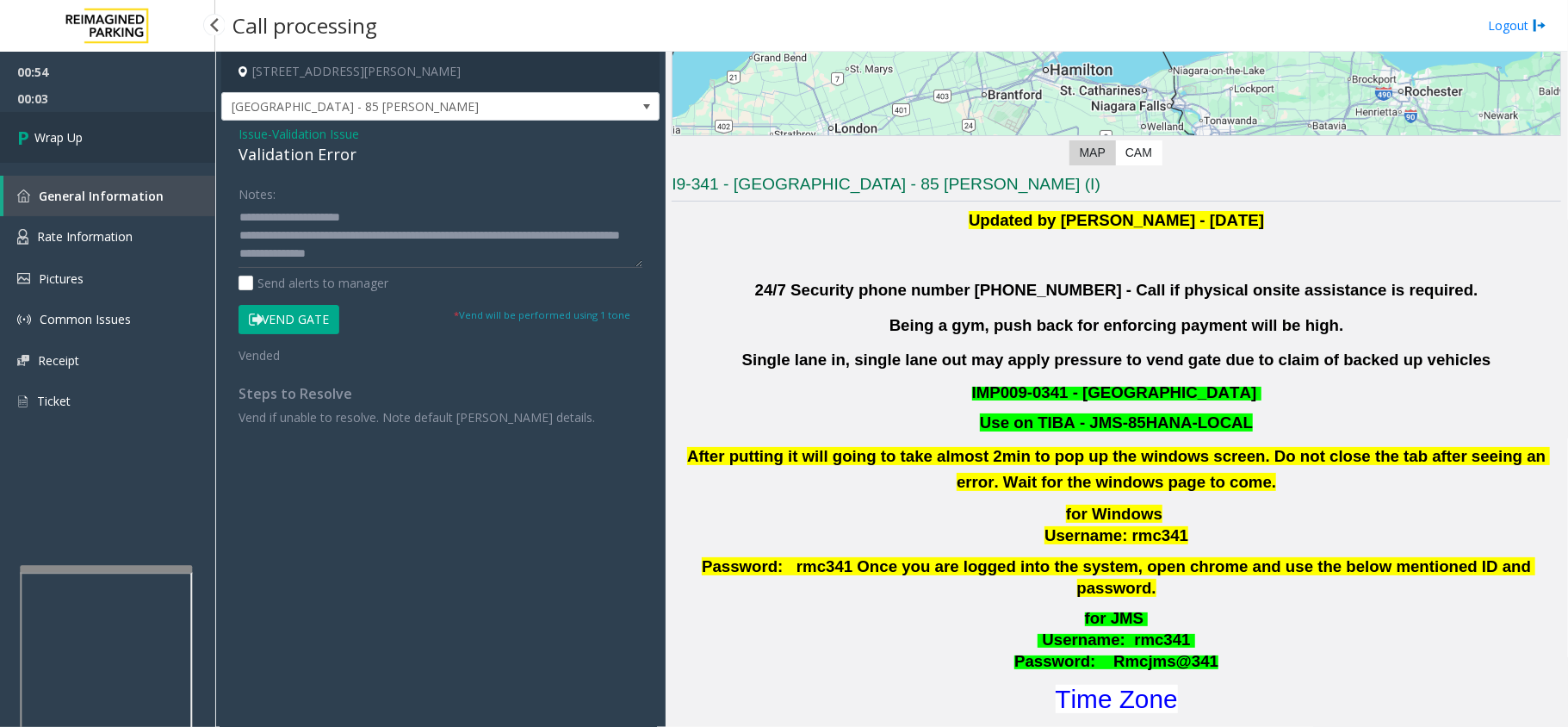
click at [110, 153] on link "Wrap Up" at bounding box center [108, 138] width 215 height 51
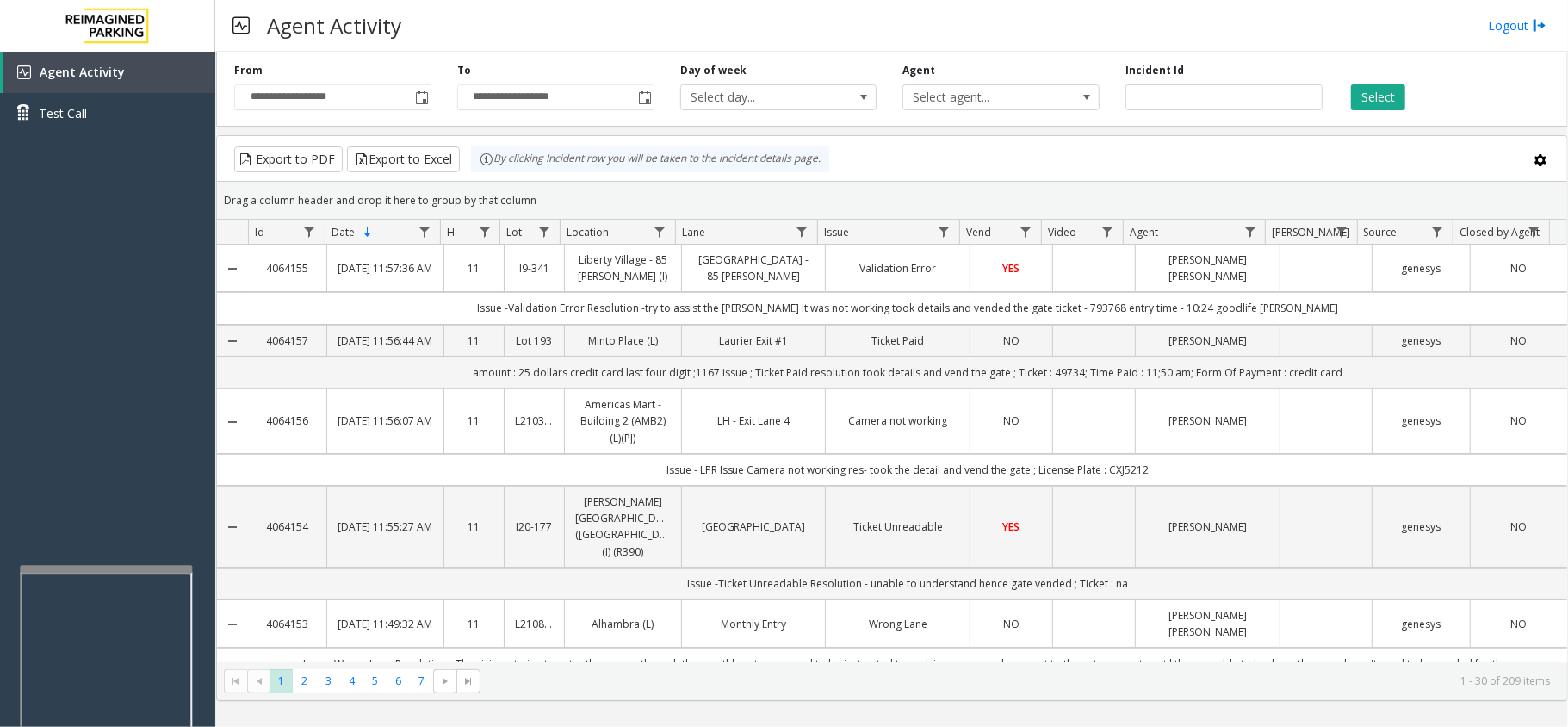
drag, startPoint x: 863, startPoint y: 22, endPoint x: 835, endPoint y: 21, distance: 28.0
click at [832, 21] on div "Agent Activity Logout" at bounding box center [892, 25] width 1353 height 51
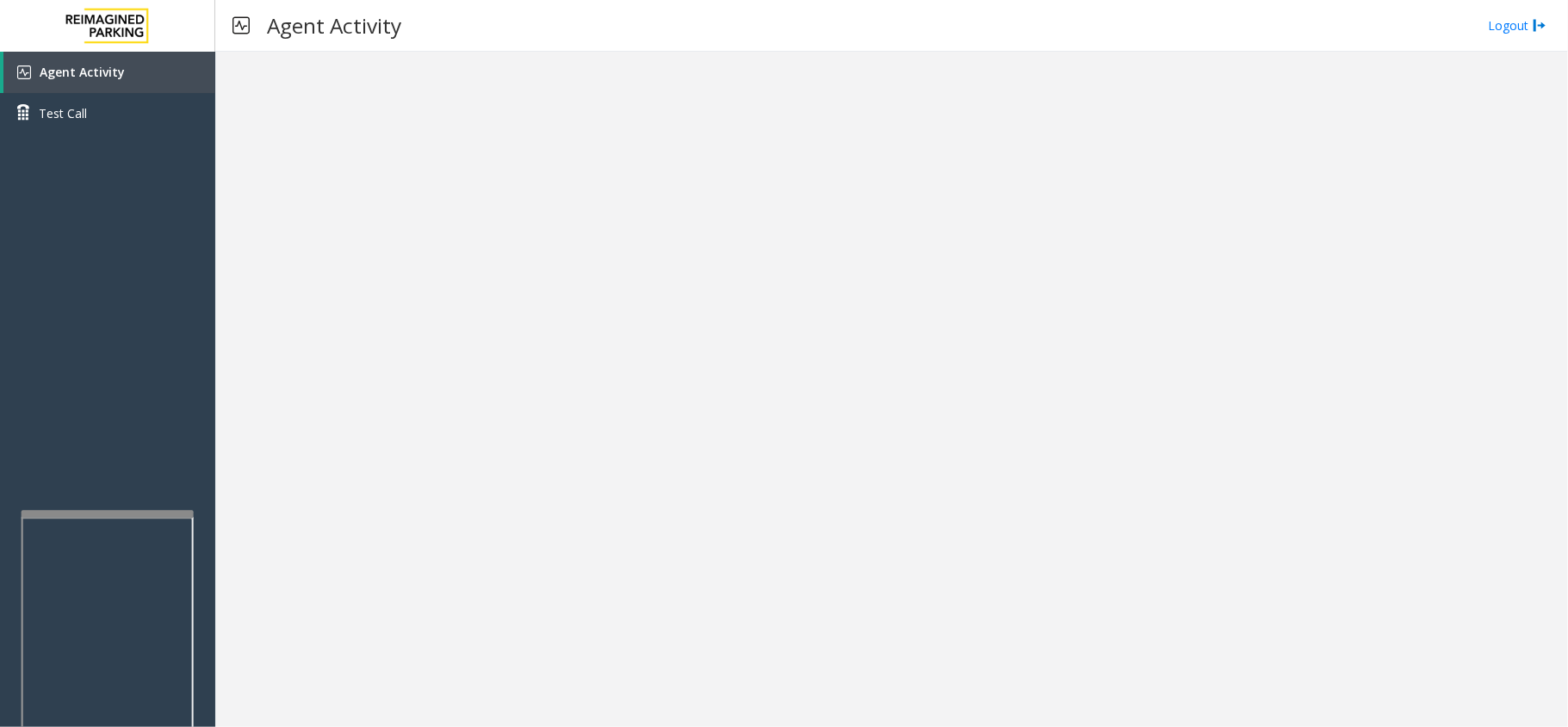
click at [108, 510] on div at bounding box center [108, 513] width 172 height 7
drag, startPoint x: 98, startPoint y: 466, endPoint x: 88, endPoint y: 472, distance: 11.7
click at [83, 466] on div "Agent Activity Test Call" at bounding box center [108, 414] width 215 height 727
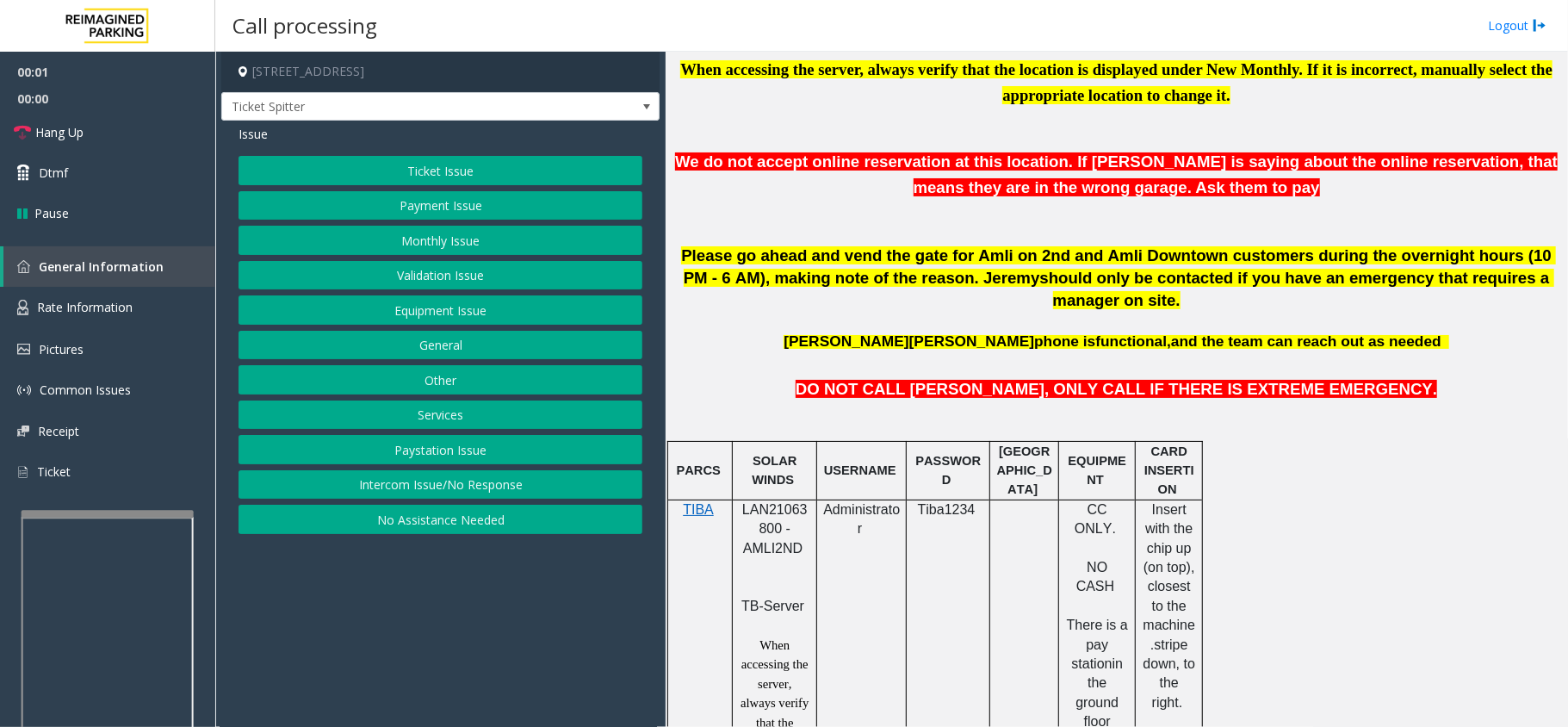
scroll to position [918, 0]
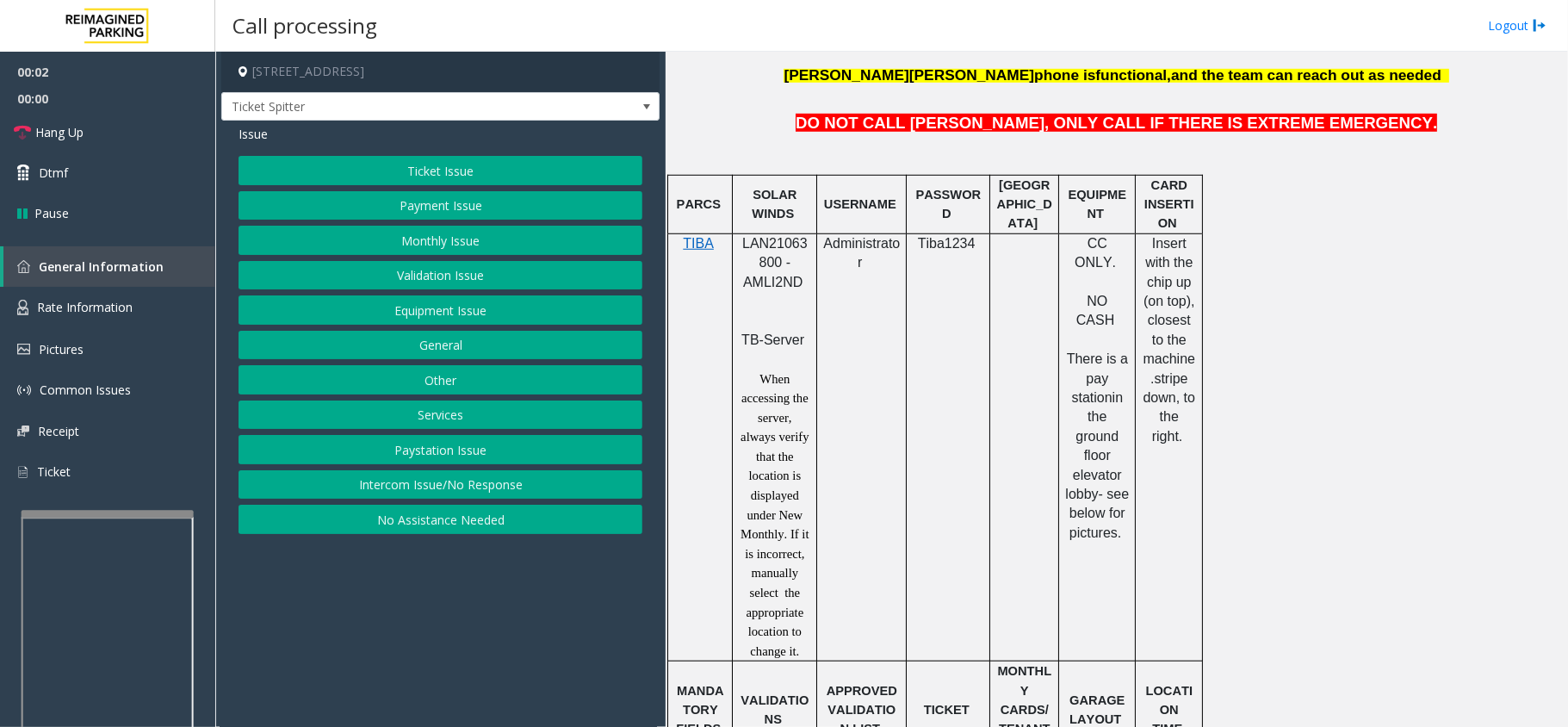
click at [765, 236] on span "LAN21063800 - AMLI2ND" at bounding box center [775, 262] width 65 height 53
copy span "LAN21063800"
drag, startPoint x: 528, startPoint y: 486, endPoint x: 527, endPoint y: 451, distance: 35.0
click at [528, 486] on button "Intercom Issue/No Response" at bounding box center [441, 484] width 404 height 29
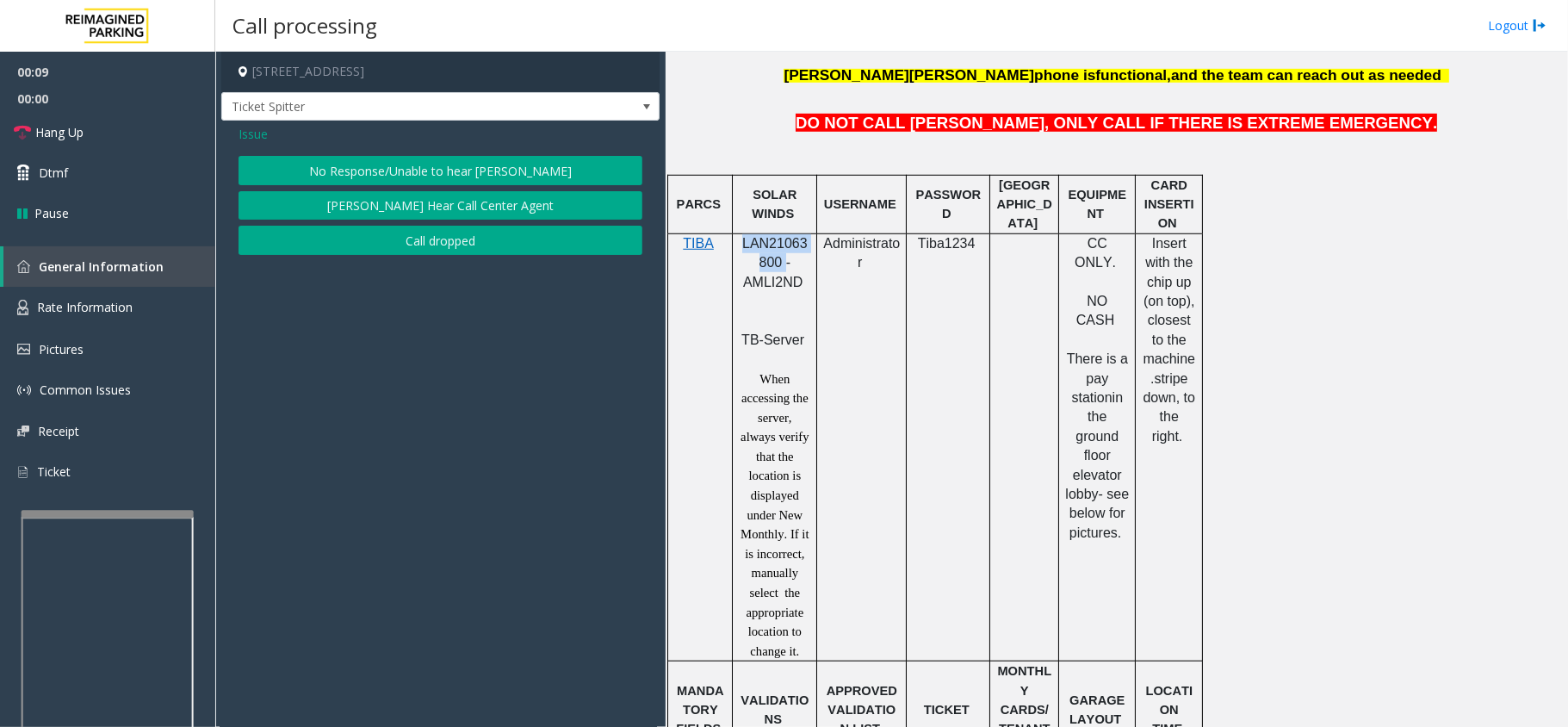
click at [476, 167] on button "No Response/Unable to hear [PERSON_NAME]" at bounding box center [441, 170] width 404 height 29
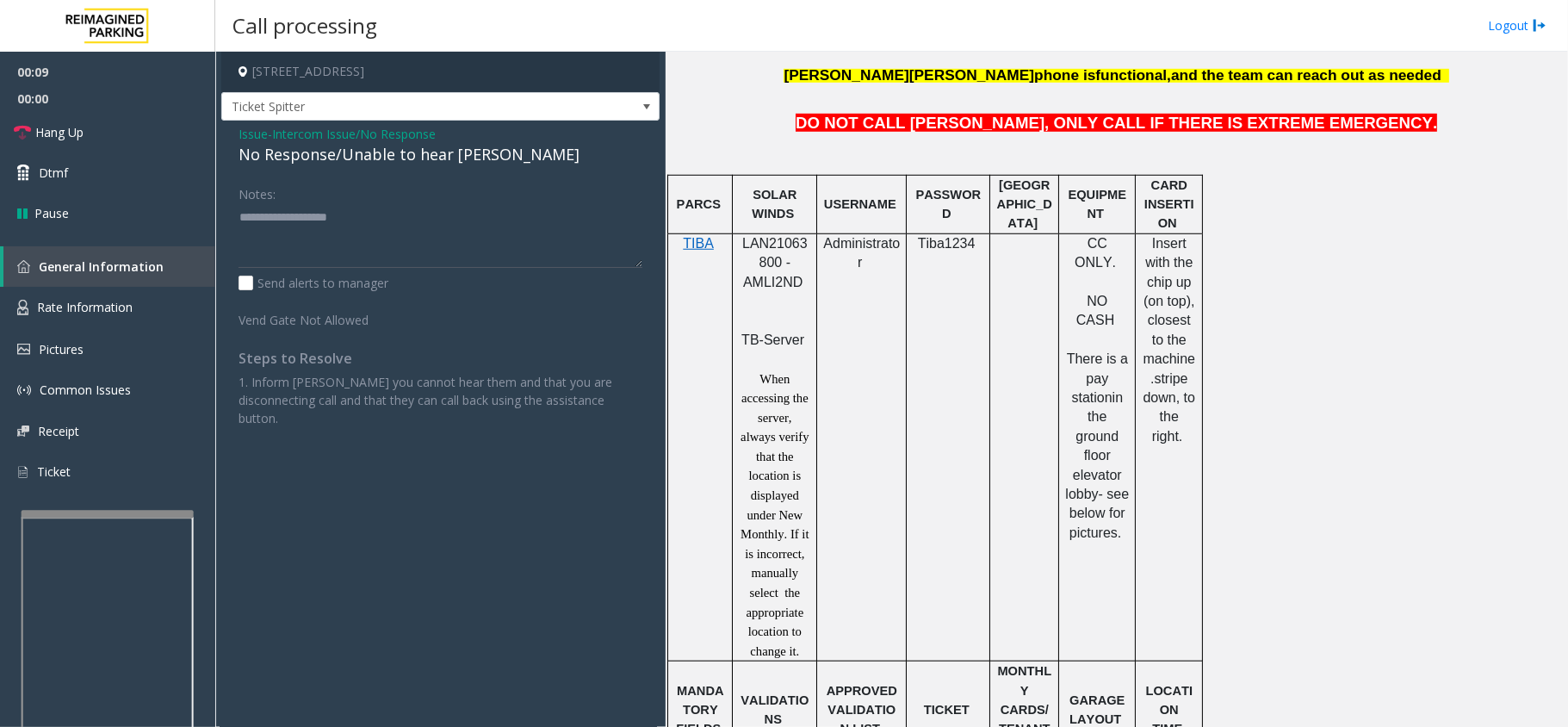
click at [451, 153] on div "No Response/Unable to hear [PERSON_NAME]" at bounding box center [441, 154] width 404 height 23
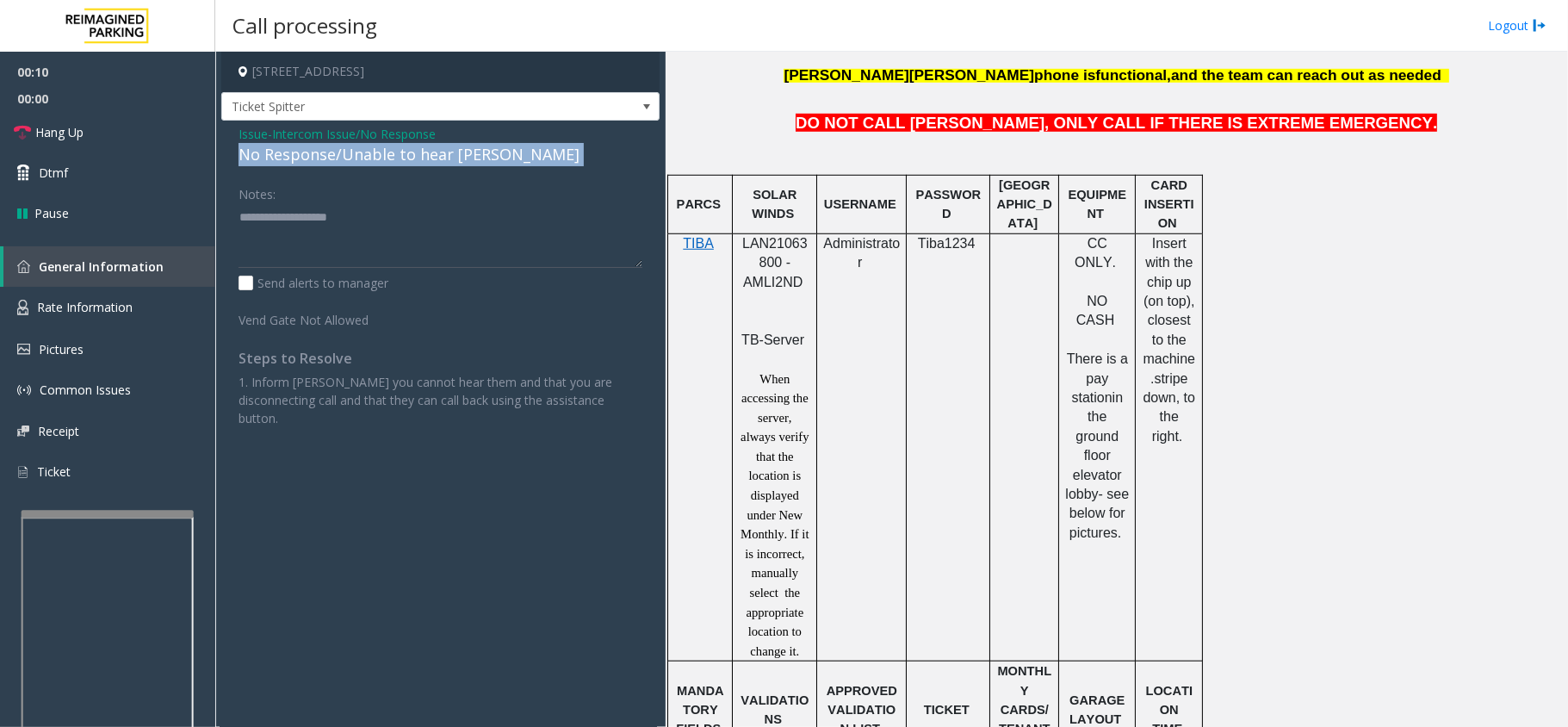
click at [451, 153] on div "No Response/Unable to hear [PERSON_NAME]" at bounding box center [441, 154] width 404 height 23
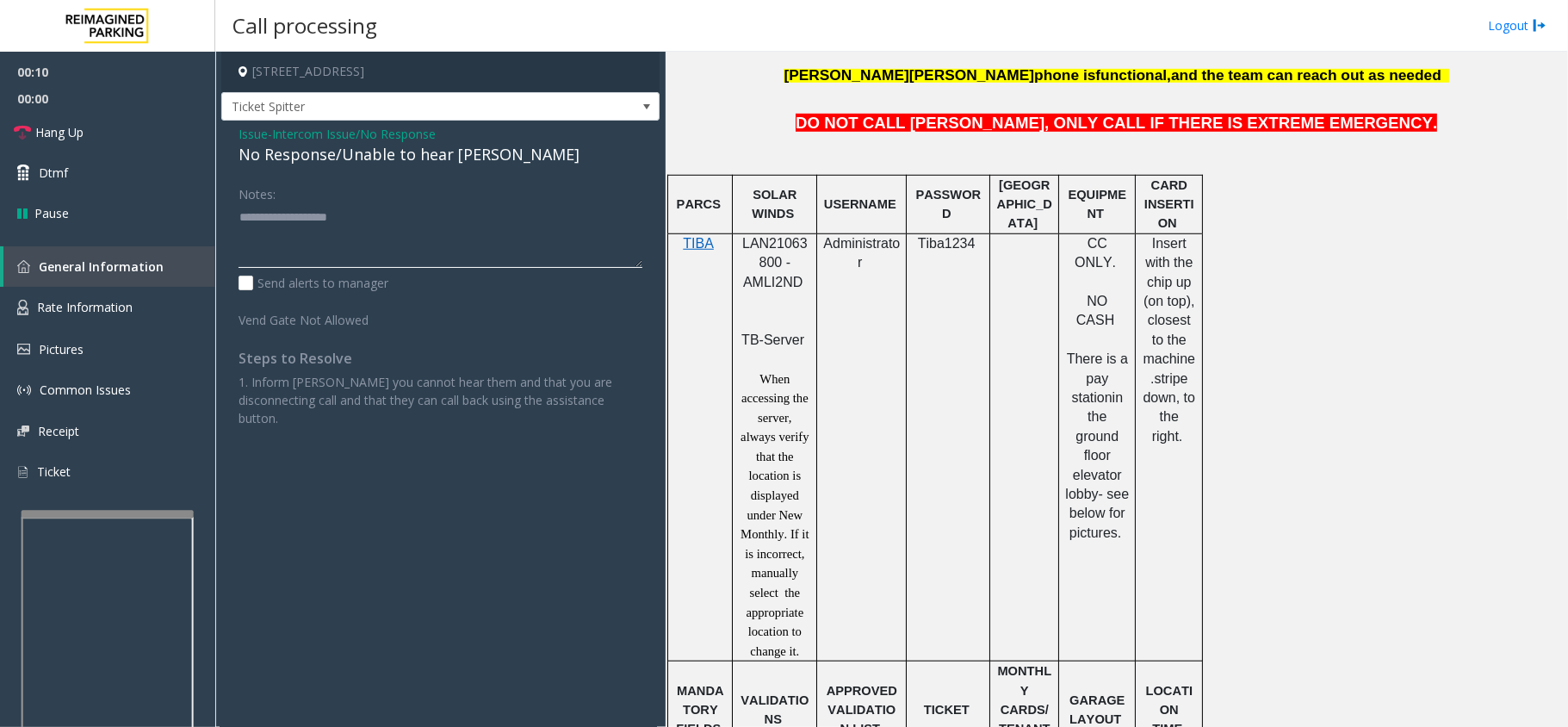
click at [444, 236] on textarea at bounding box center [441, 235] width 404 height 65
type textarea "*"
paste textarea "**********"
type textarea "**********"
click at [334, 156] on div "No Response/Unable to hear [PERSON_NAME]" at bounding box center [441, 154] width 404 height 23
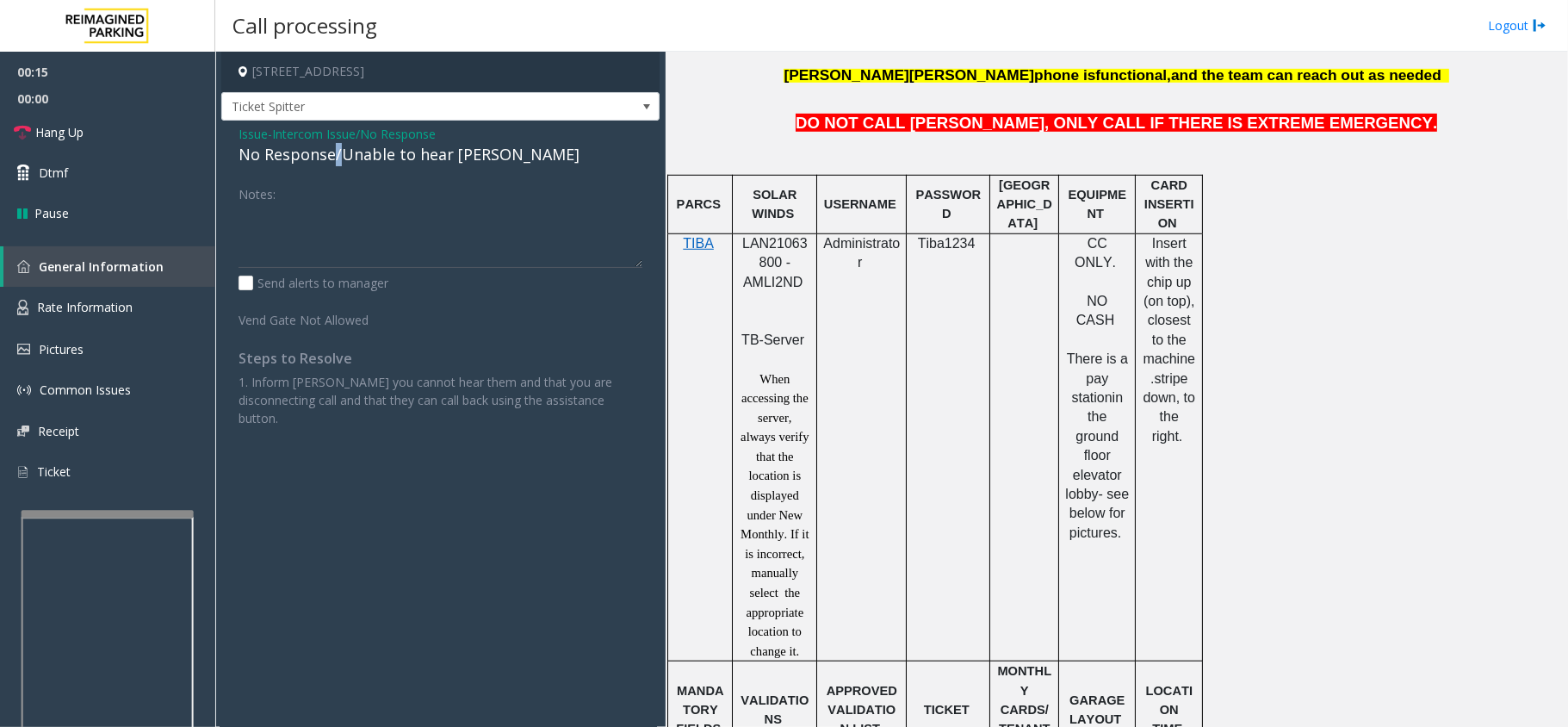
click at [334, 156] on div "No Response/Unable to hear [PERSON_NAME]" at bounding box center [441, 154] width 404 height 23
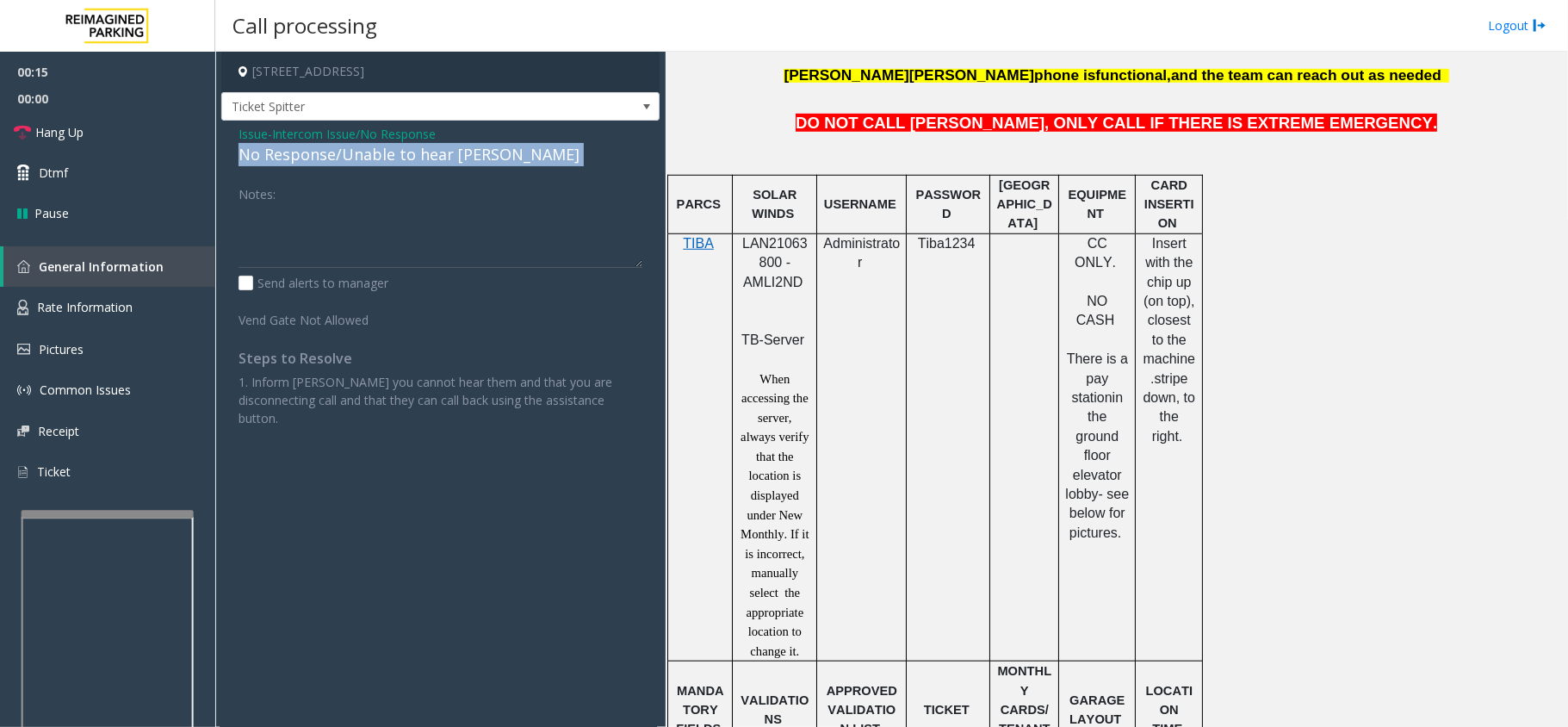
click at [334, 156] on div "No Response/Unable to hear [PERSON_NAME]" at bounding box center [441, 154] width 404 height 23
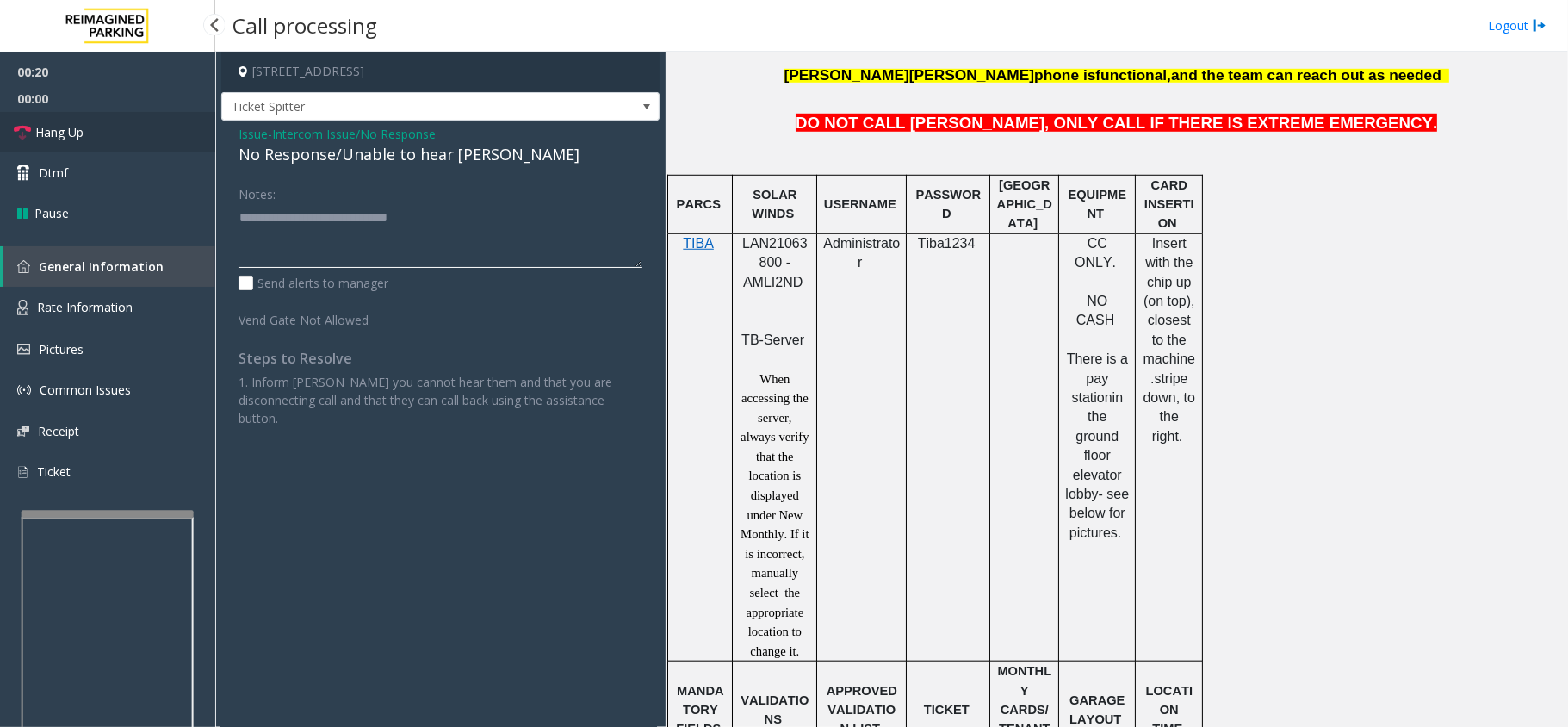
type textarea "**********"
click at [129, 123] on link "Hang Up" at bounding box center [108, 132] width 215 height 40
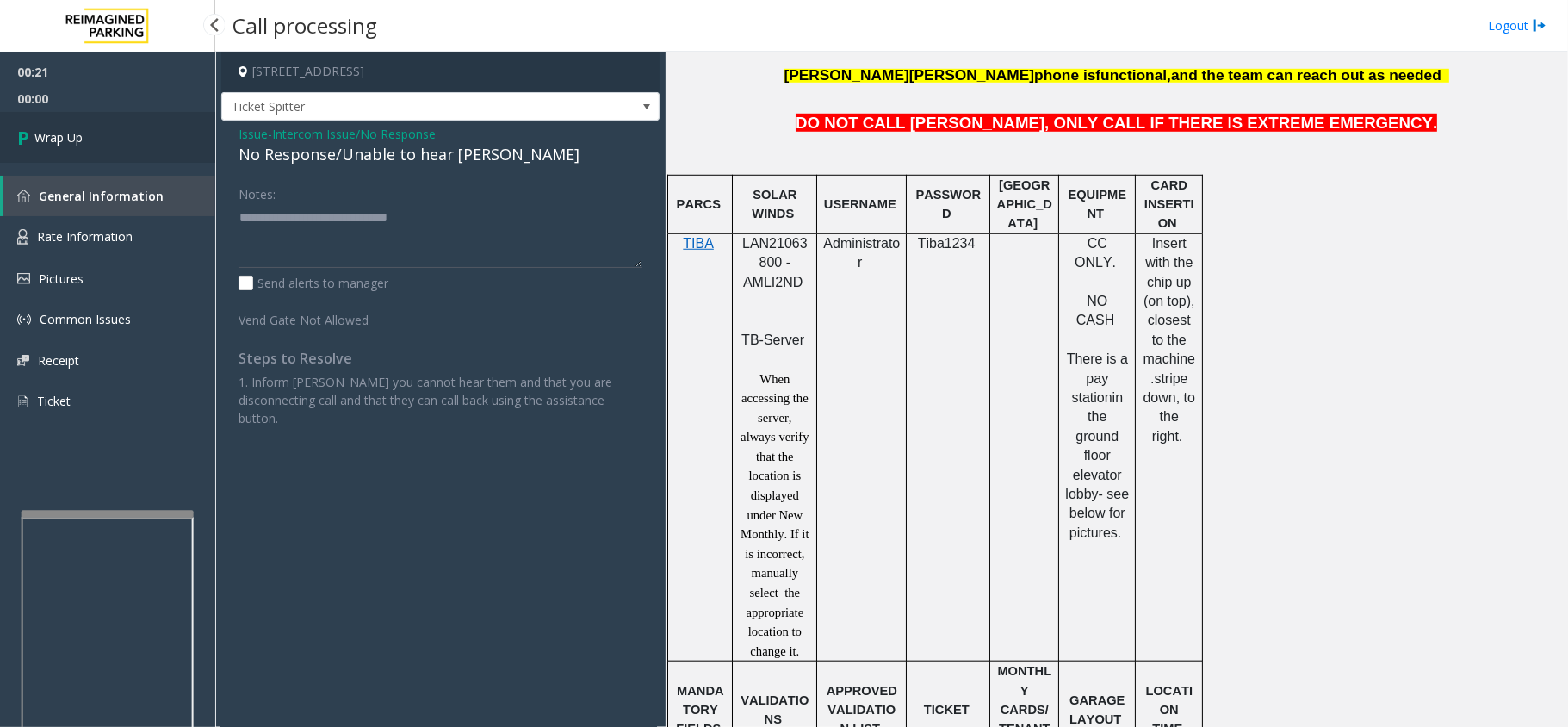
click at [129, 123] on link "Wrap Up" at bounding box center [108, 138] width 215 height 51
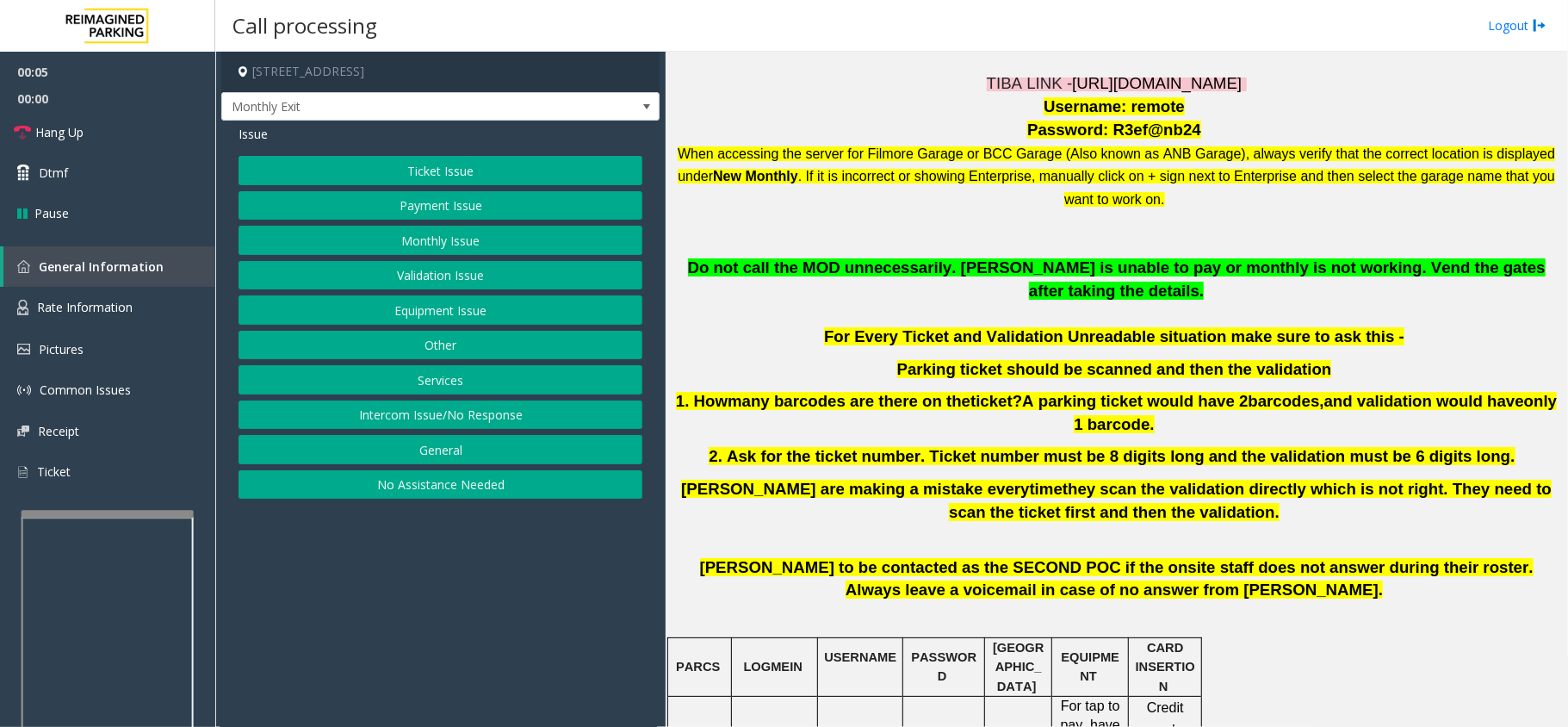
scroll to position [458, 0]
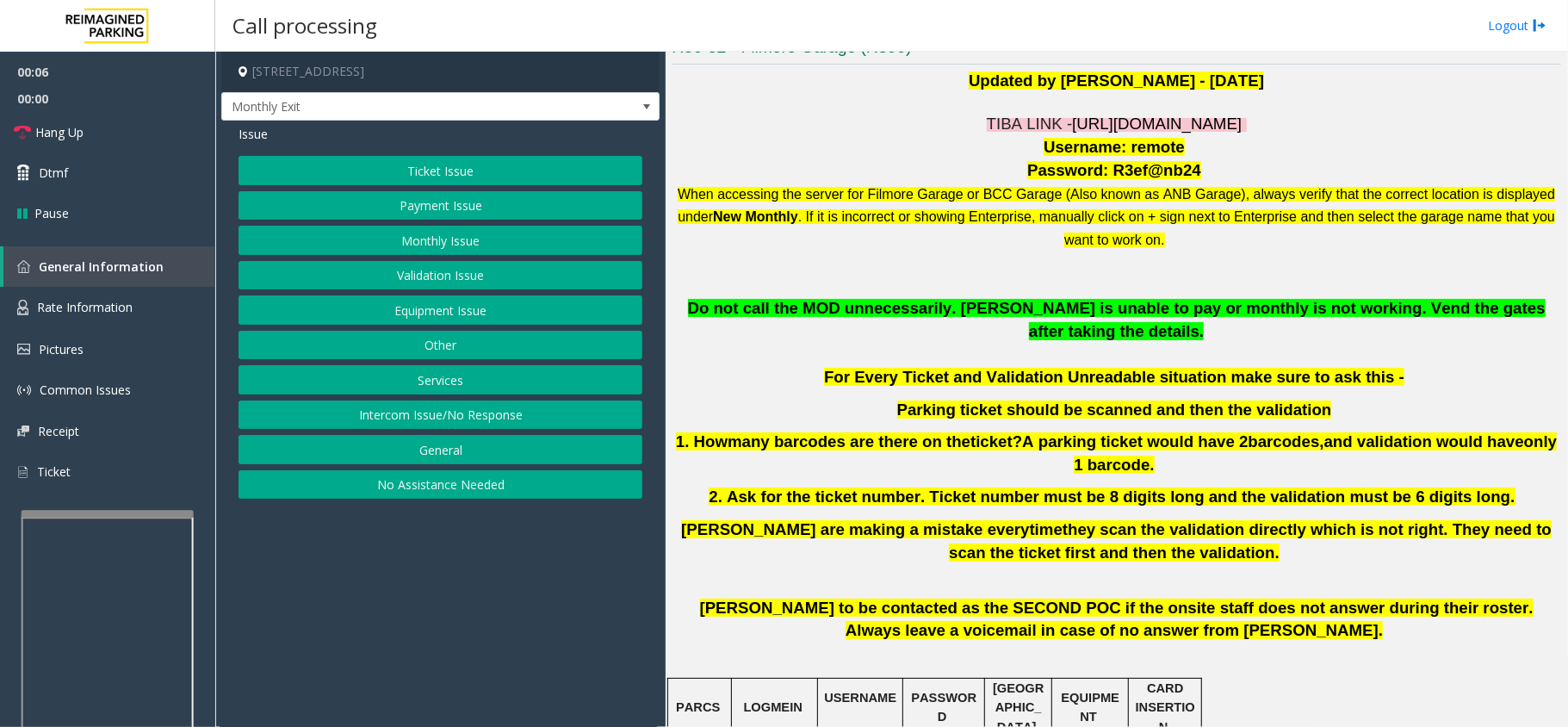
click at [1106, 122] on span "[URL][DOMAIN_NAME]" at bounding box center [1156, 123] width 169 height 18
drag, startPoint x: 508, startPoint y: 589, endPoint x: 489, endPoint y: 597, distance: 20.6
drag, startPoint x: 489, startPoint y: 597, endPoint x: 443, endPoint y: 608, distance: 47.3
click at [443, 608] on app-call-processing-form "[STREET_ADDRESS] Monthly Exit Issue Ticket Issue Payment Issue Monthly Issue Va…" at bounding box center [440, 388] width 450 height 675
drag, startPoint x: 1067, startPoint y: 426, endPoint x: 1033, endPoint y: 456, distance: 45.3
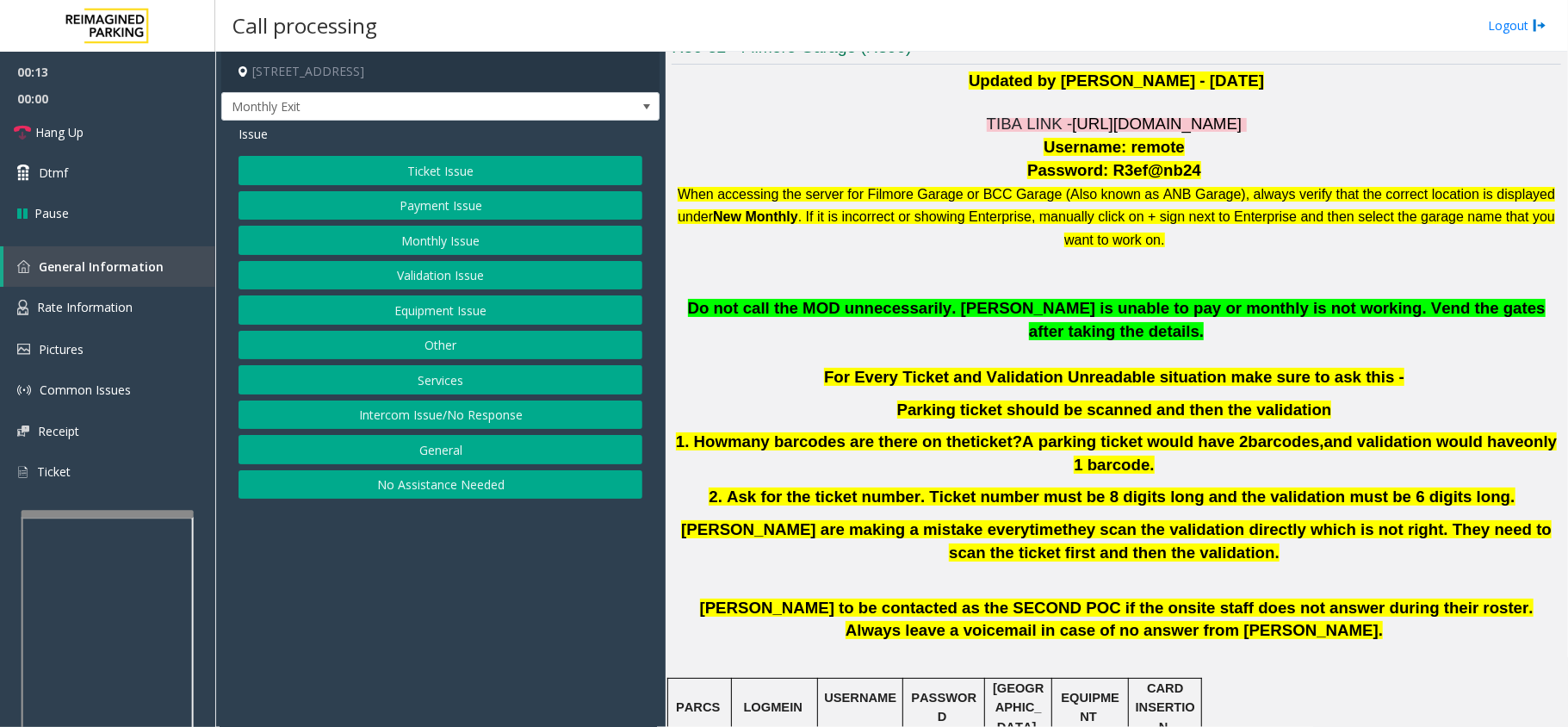
click at [1033, 456] on div "Do not call the MOD unnecessarily. [PERSON_NAME] is unable to pay or monthly is…" at bounding box center [1116, 429] width 890 height 267
drag, startPoint x: 631, startPoint y: 624, endPoint x: 620, endPoint y: 628, distance: 11.7
drag, startPoint x: 620, startPoint y: 628, endPoint x: 588, endPoint y: 643, distance: 35.3
click at [588, 643] on app-call-processing-form "[STREET_ADDRESS] Monthly Exit Issue Ticket Issue Payment Issue Monthly Issue Va…" at bounding box center [440, 388] width 450 height 675
click at [391, 109] on span "Monthly Exit" at bounding box center [397, 106] width 350 height 27
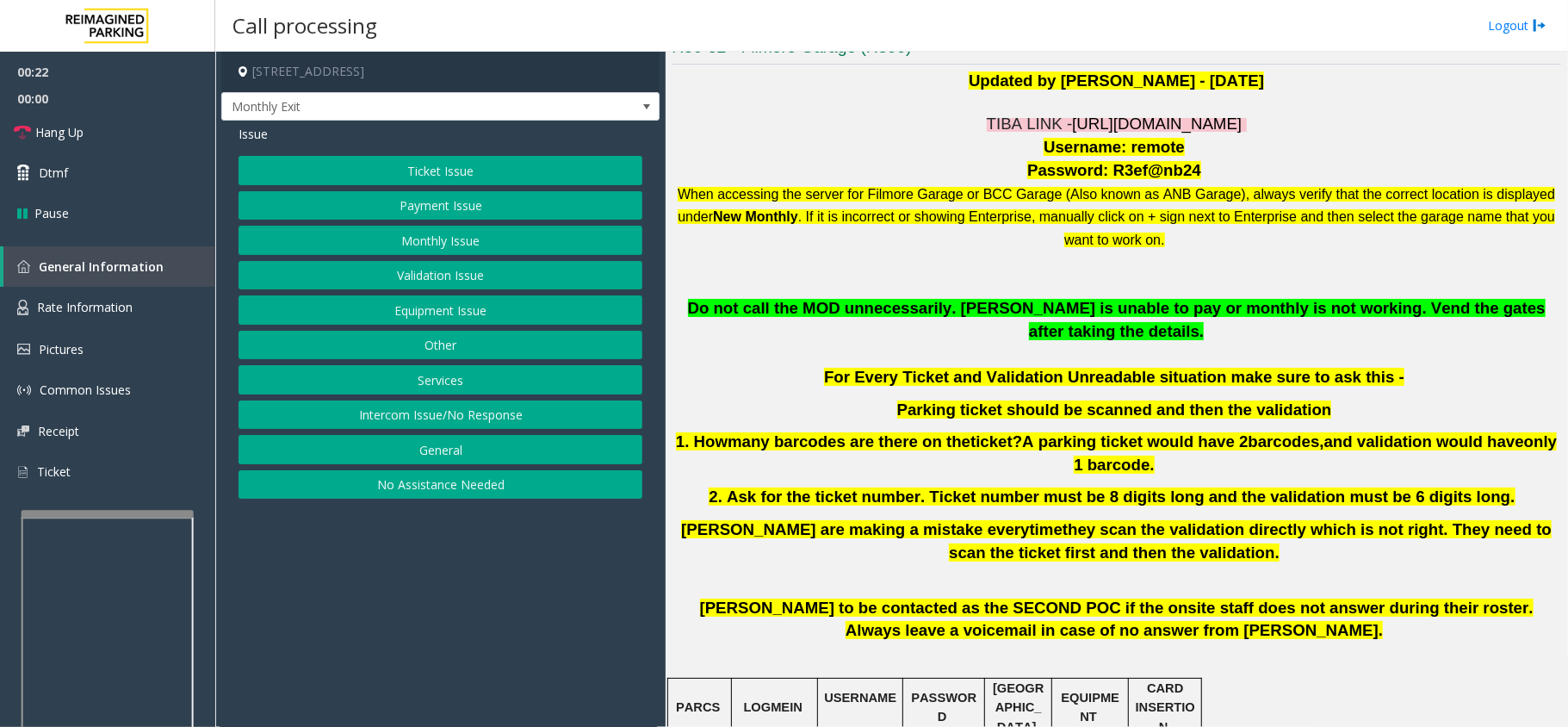
drag, startPoint x: 442, startPoint y: 600, endPoint x: 373, endPoint y: 606, distance: 69.3
click at [373, 606] on app-call-processing-form "[STREET_ADDRESS] Monthly Exit Issue Ticket Issue Payment Issue Monthly Issue Va…" at bounding box center [440, 388] width 450 height 675
click at [365, 110] on span "Monthly Exit" at bounding box center [397, 106] width 350 height 27
drag, startPoint x: 446, startPoint y: 560, endPoint x: 438, endPoint y: 566, distance: 10.0
click at [438, 566] on app-call-processing-form "[STREET_ADDRESS] Monthly Exit Issue Ticket Issue Payment Issue Monthly Issue Va…" at bounding box center [440, 388] width 450 height 675
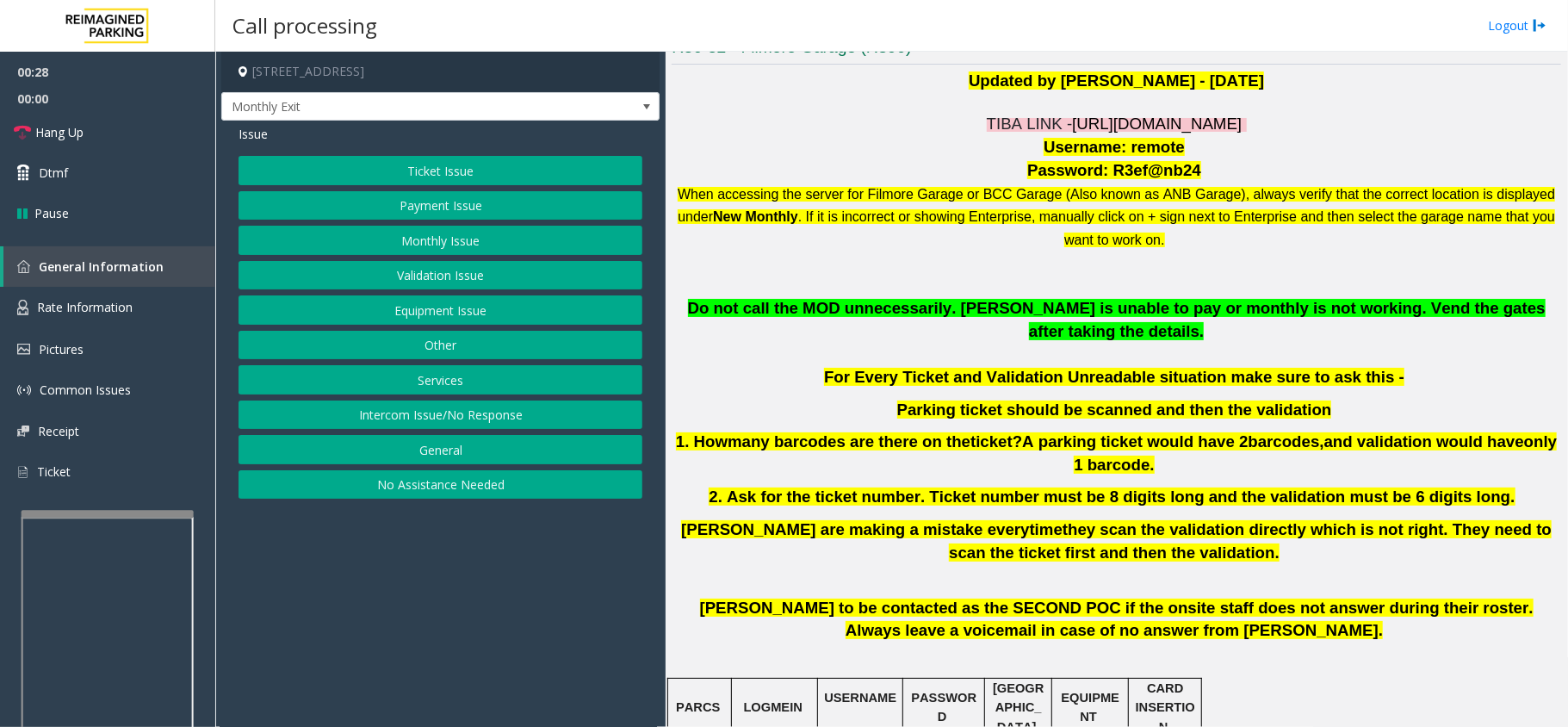
click at [1033, 210] on span ". If it is incorrect or showing Enterprise, manually click on + sign next to En…" at bounding box center [1176, 228] width 757 height 37
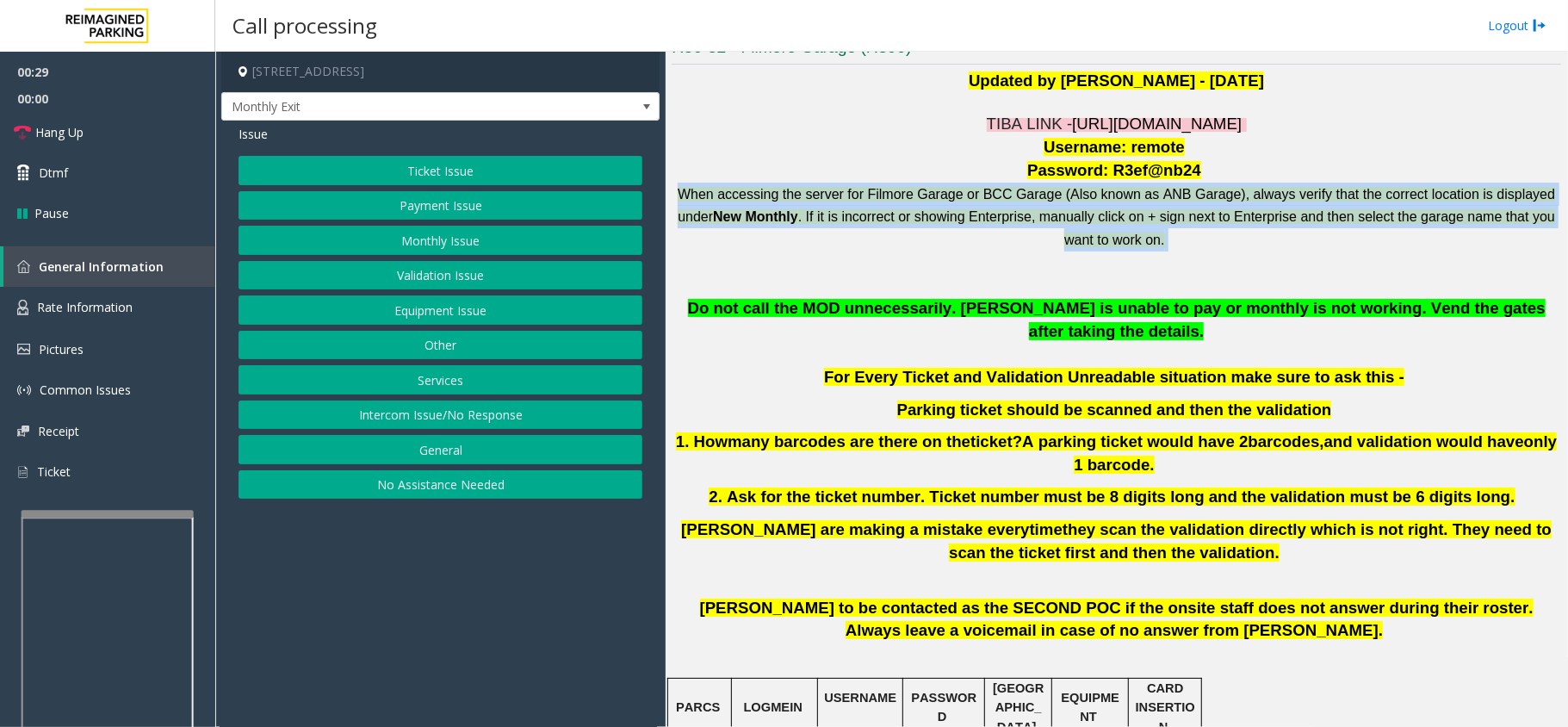
click at [1033, 210] on span ". If it is incorrect or showing Enterprise, manually click on + sign next to En…" at bounding box center [1176, 228] width 757 height 37
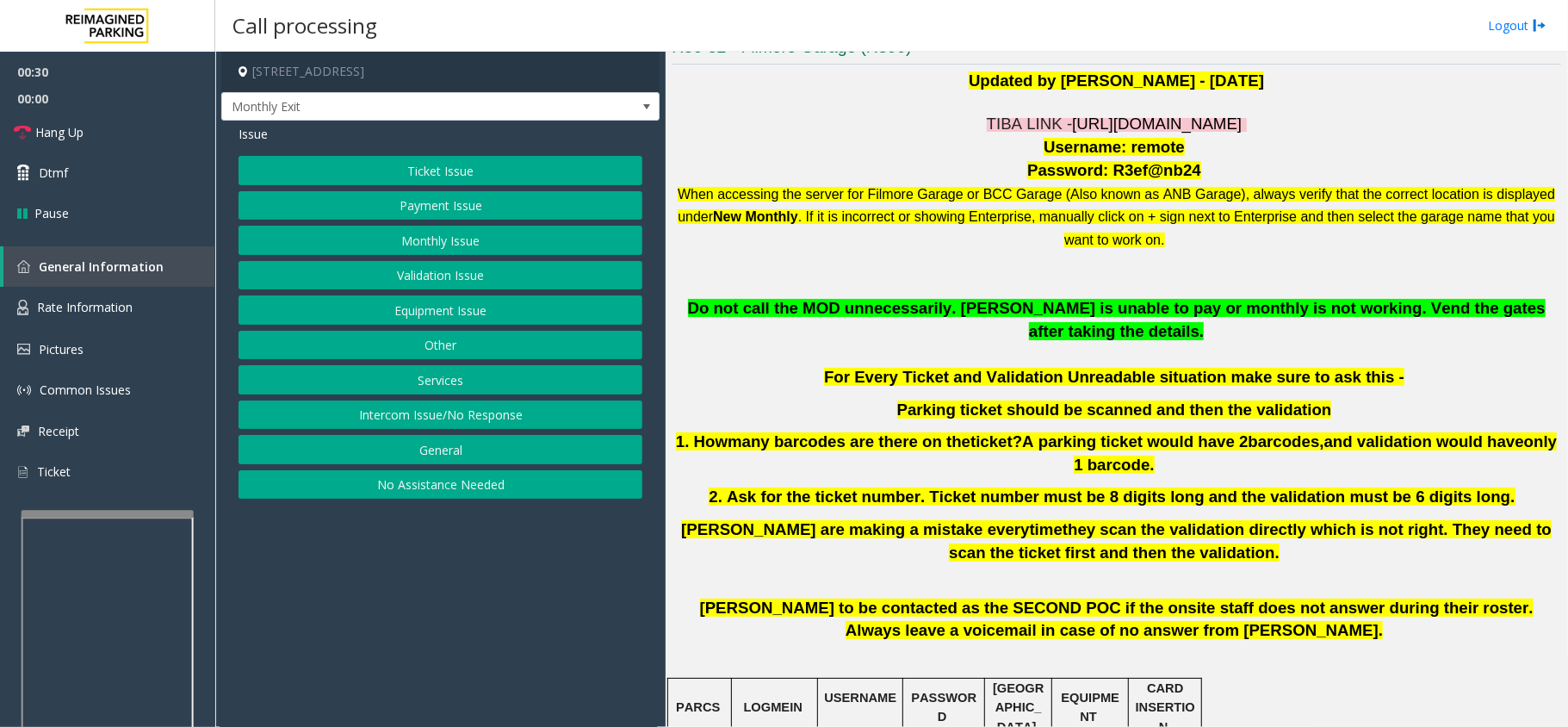
click at [1017, 343] on p at bounding box center [1116, 355] width 890 height 23
click at [955, 518] on p "[PERSON_NAME] are making a mistake every time they scan the validation directly…" at bounding box center [1116, 541] width 890 height 46
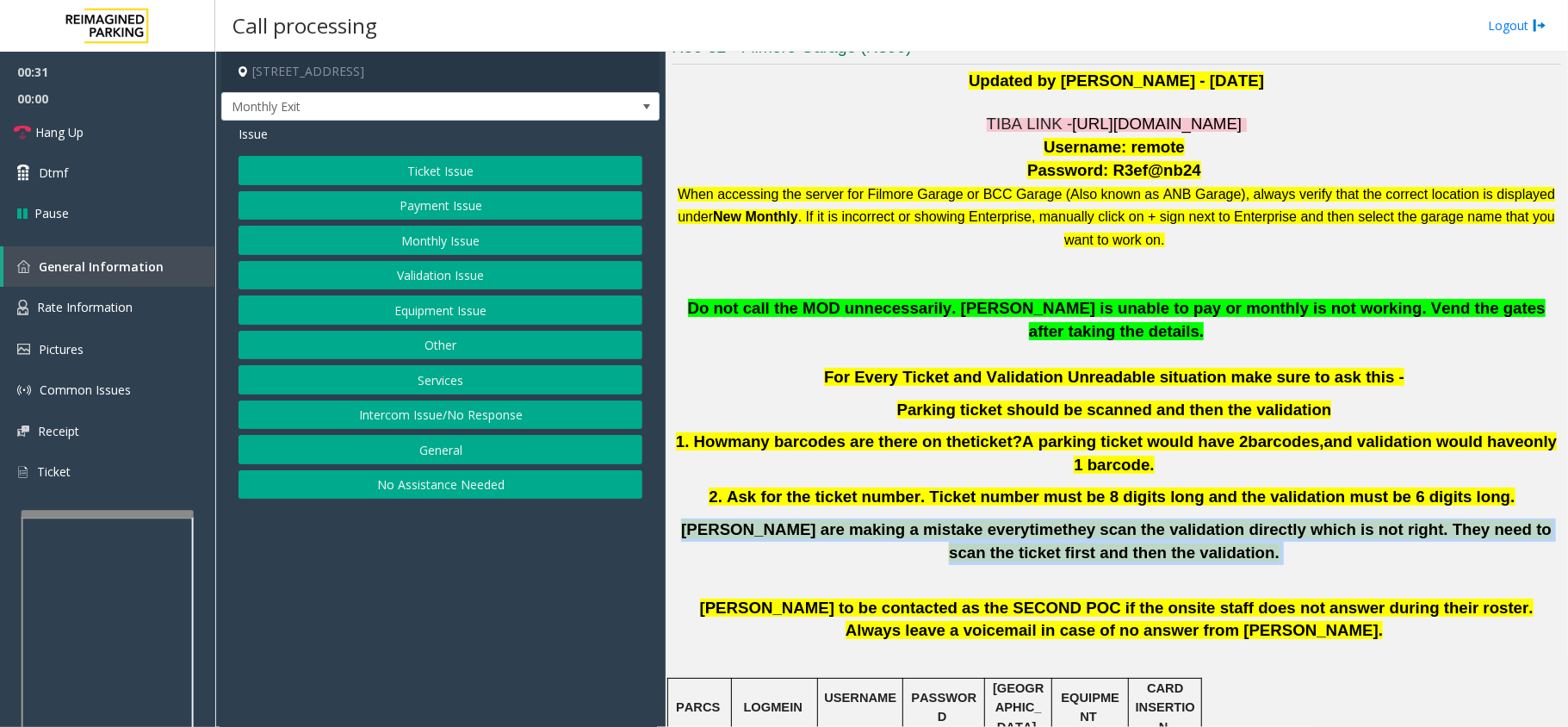
click at [955, 518] on p "[PERSON_NAME] are making a mistake every time they scan the validation directly…" at bounding box center [1116, 541] width 890 height 46
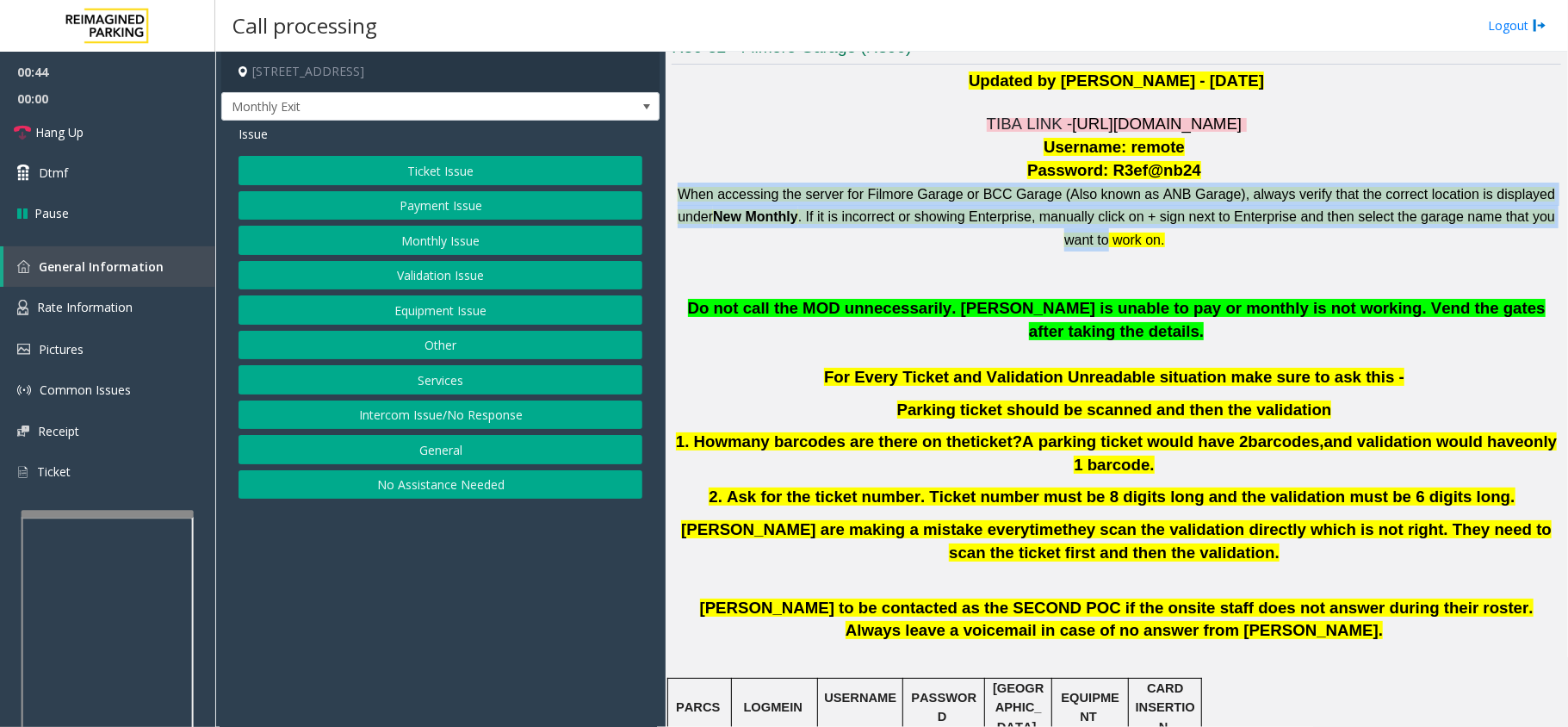
drag, startPoint x: 697, startPoint y: 190, endPoint x: 1248, endPoint y: 239, distance: 553.2
click at [1231, 239] on p "When accessing the server for Filmore Garage or BCC Garage (Also known as ANB G…" at bounding box center [1116, 217] width 890 height 69
click at [1133, 211] on span ". If it is incorrect or showing Enterprise, manually click on + sign next to En…" at bounding box center [1176, 228] width 757 height 37
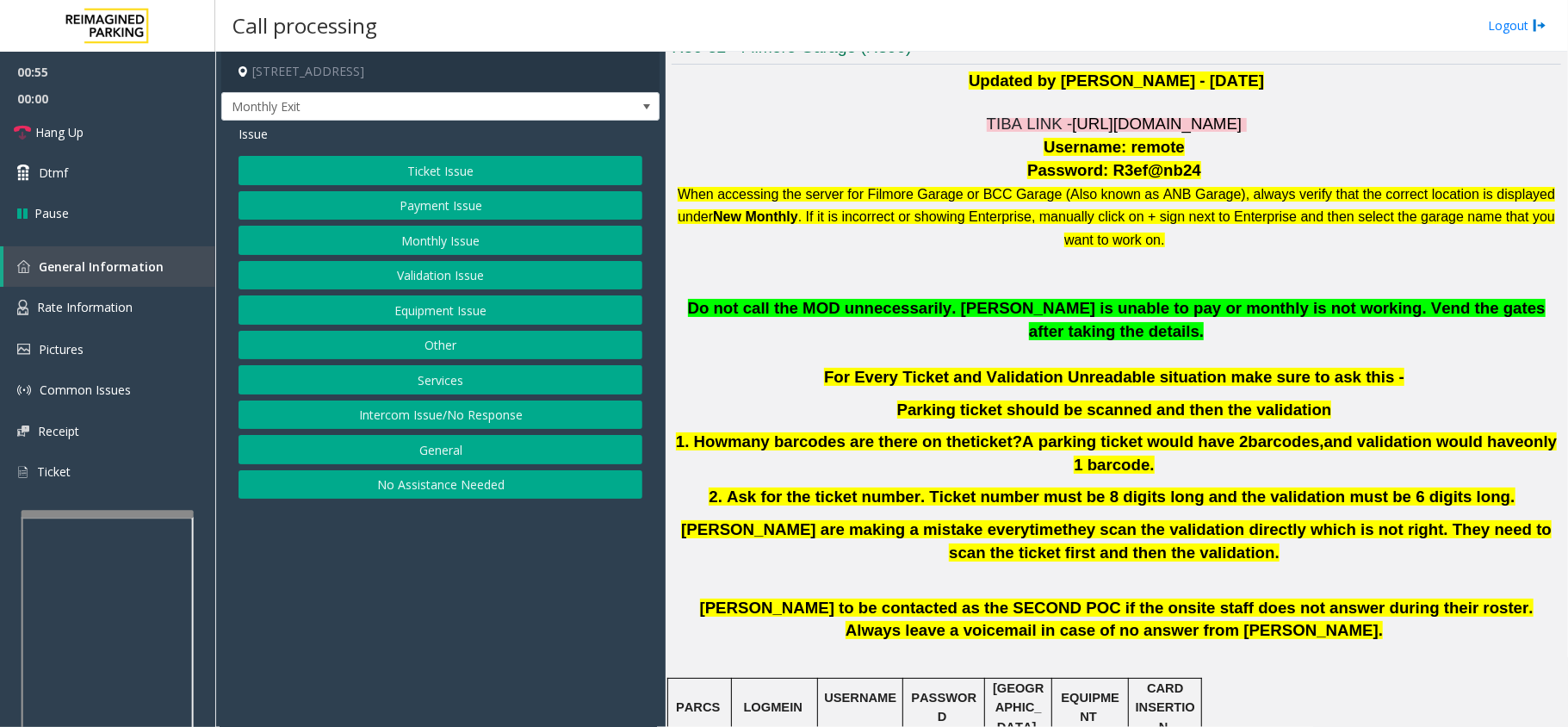
click at [1117, 153] on span "Username: remote" at bounding box center [1113, 146] width 141 height 18
drag, startPoint x: 1120, startPoint y: 150, endPoint x: 1169, endPoint y: 149, distance: 49.0
click at [1169, 149] on p "Username: remote" at bounding box center [1116, 147] width 890 height 23
click at [1113, 172] on span "Password: R3ef@nb24" at bounding box center [1114, 169] width 174 height 18
drag, startPoint x: 1107, startPoint y: 172, endPoint x: 1179, endPoint y: 173, distance: 72.0
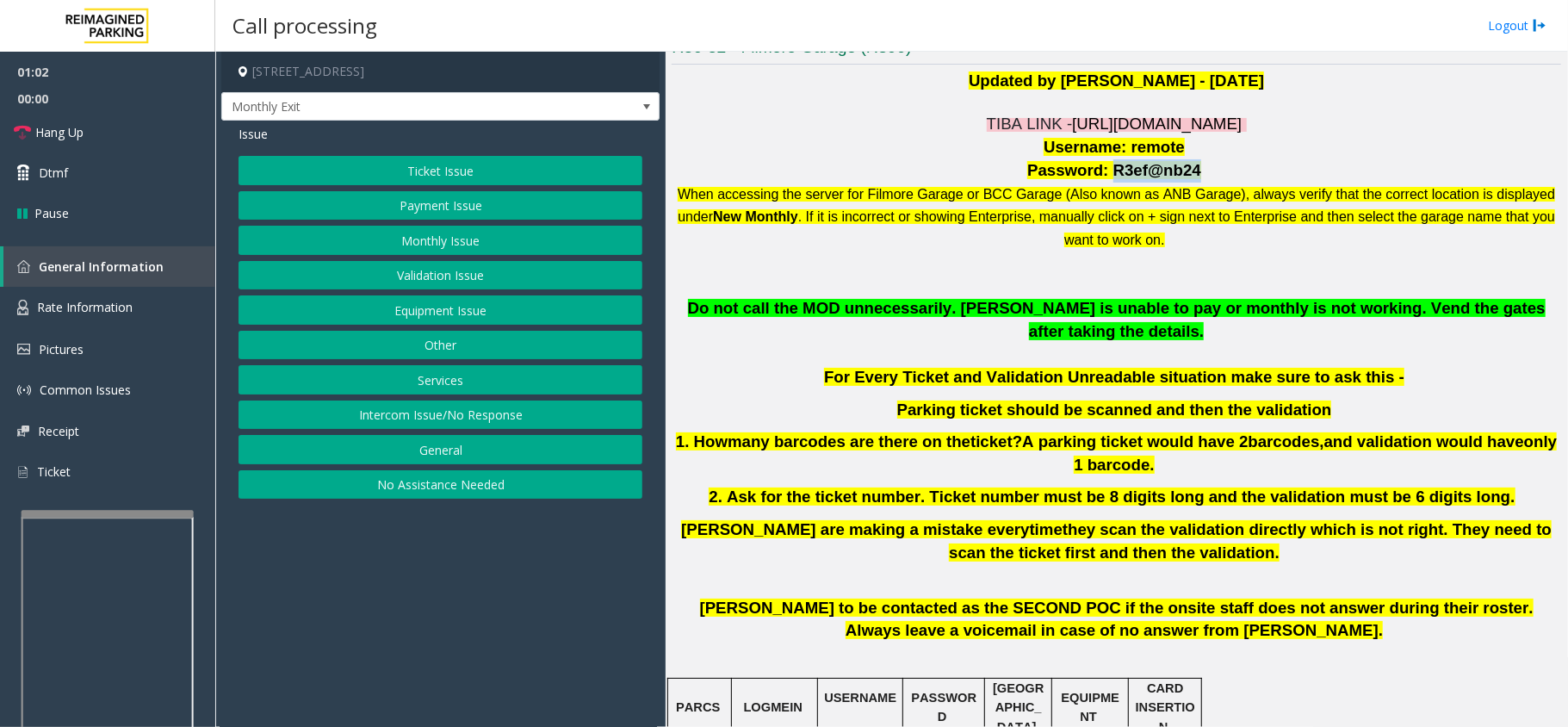
click at [1179, 173] on span "Password: R3ef@nb24" at bounding box center [1114, 169] width 174 height 18
click at [1010, 366] on p "For Every Ticket and Validation Unreadable situation make sure to ask this -" at bounding box center [1116, 377] width 890 height 23
click at [452, 353] on button "Other" at bounding box center [441, 344] width 404 height 29
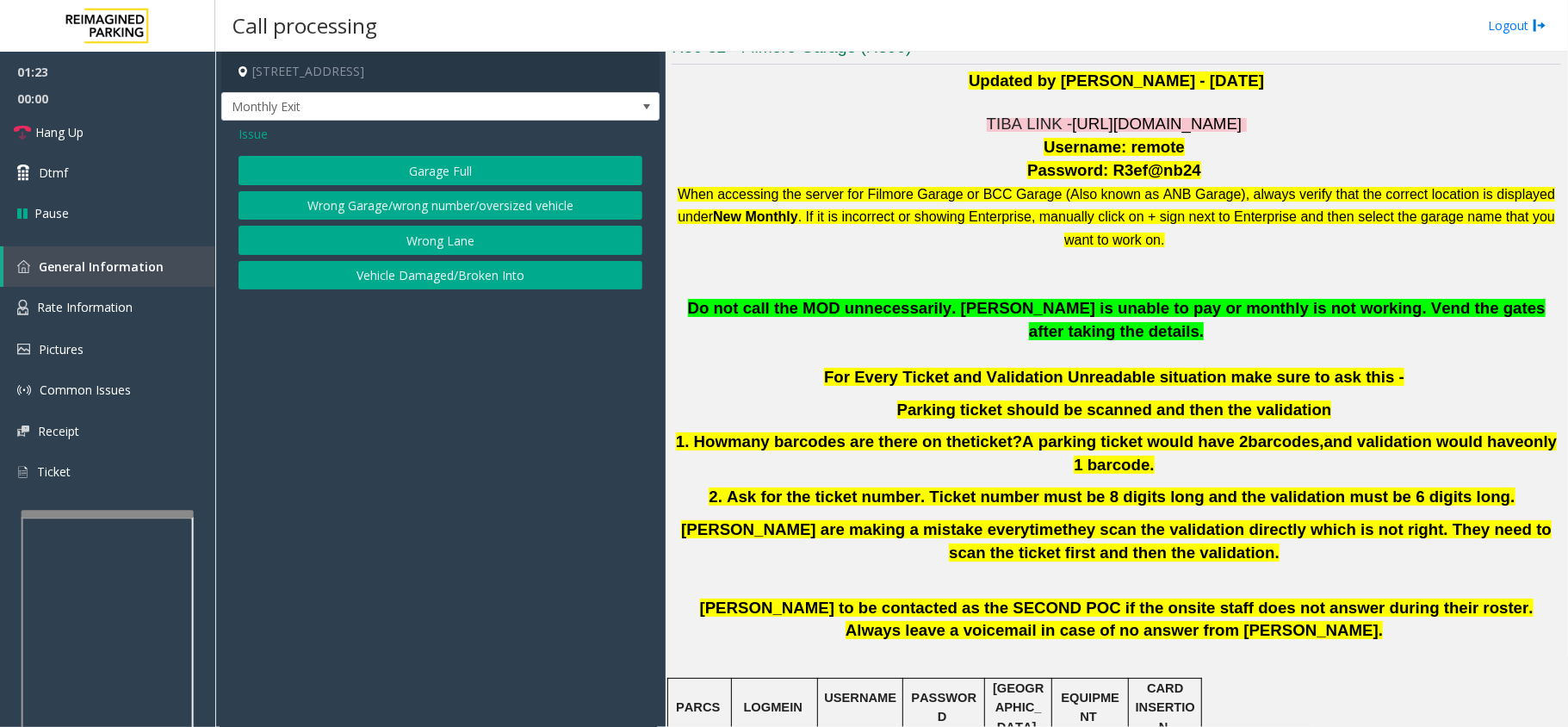
click at [449, 211] on button "Wrong Garage/wrong number/oversized vehicle" at bounding box center [441, 205] width 404 height 29
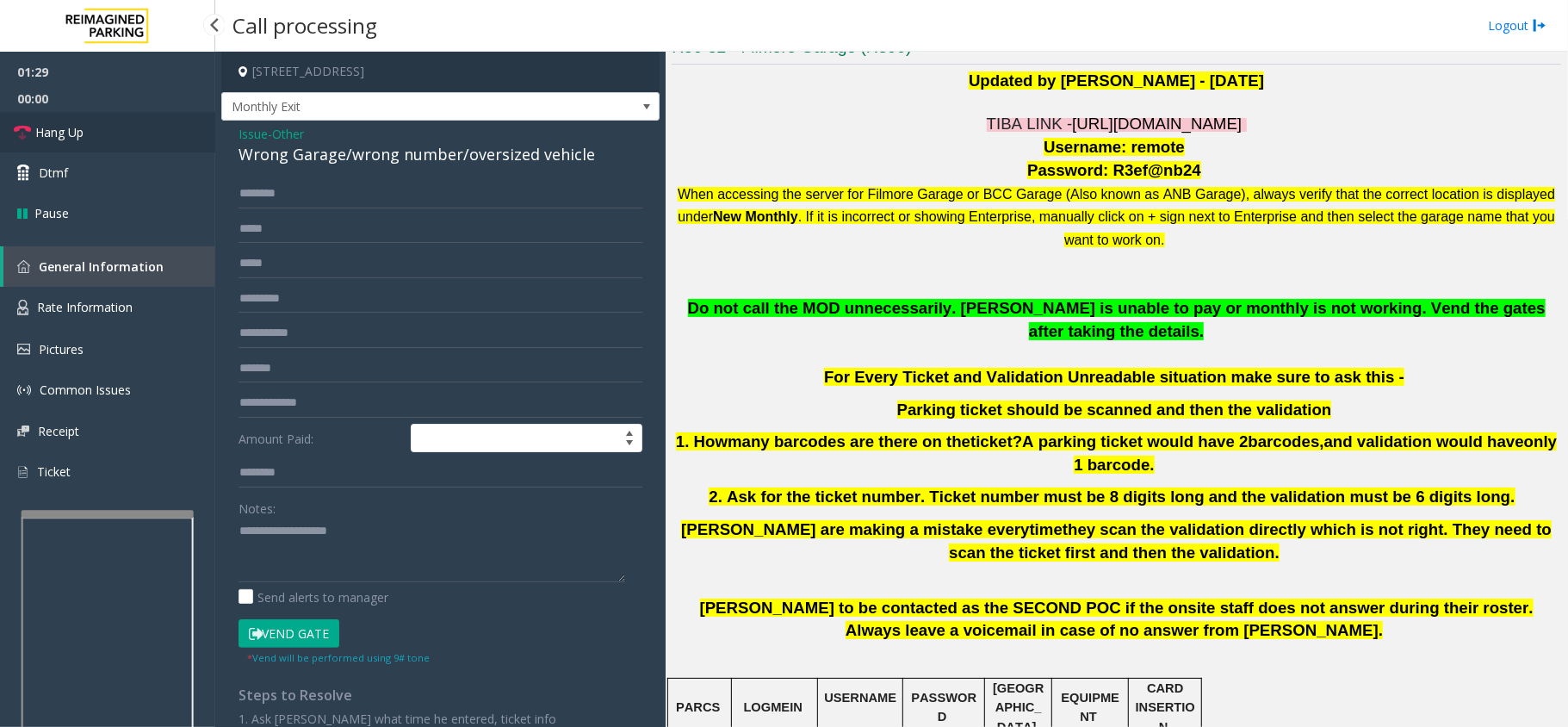
click at [153, 124] on link "Hang Up" at bounding box center [108, 132] width 215 height 40
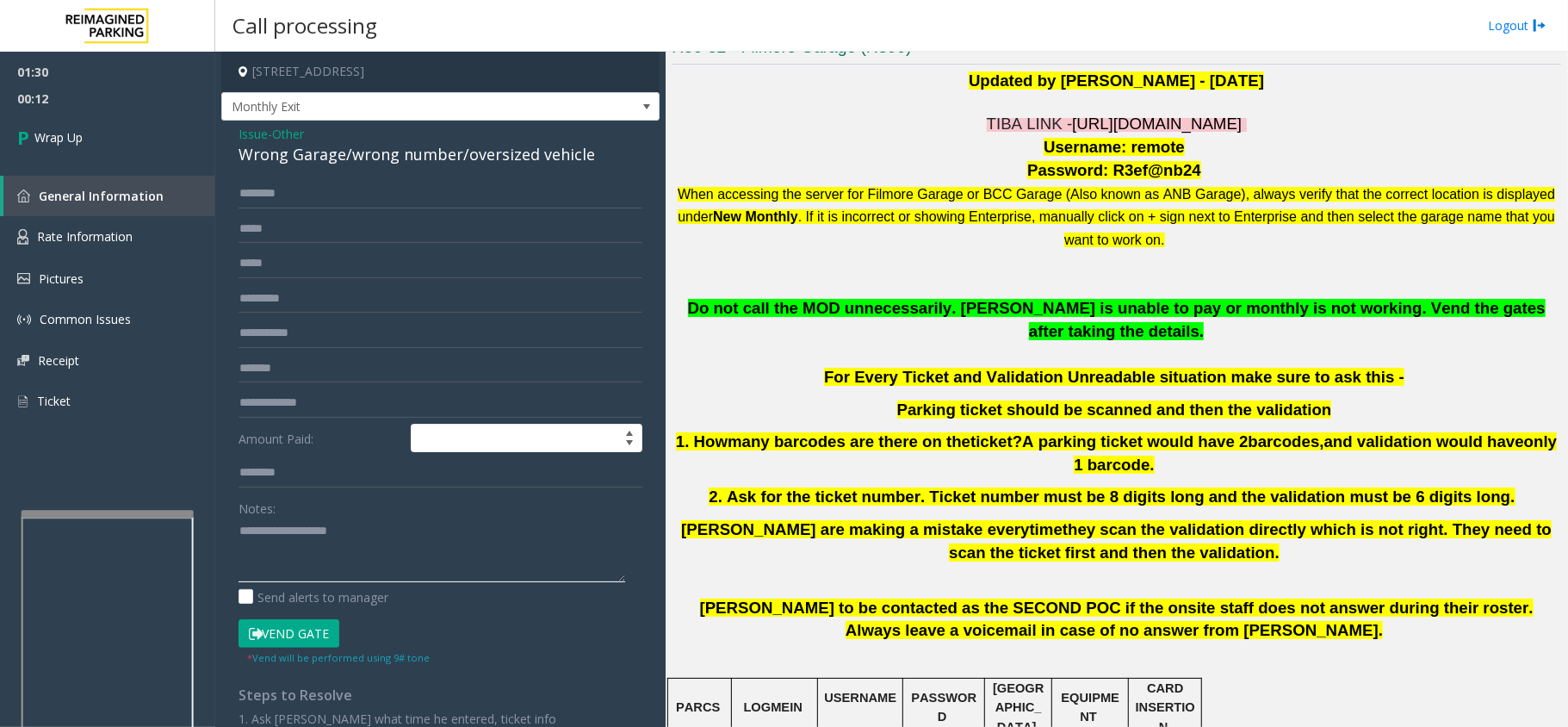
paste textarea "**********"
click at [405, 539] on textarea at bounding box center [431, 549] width 386 height 65
drag, startPoint x: 239, startPoint y: 156, endPoint x: 342, endPoint y: 160, distance: 103.1
click at [342, 160] on div "Wrong Garage/wrong number/oversized vehicle" at bounding box center [441, 154] width 404 height 23
copy div "Wrong Garage"
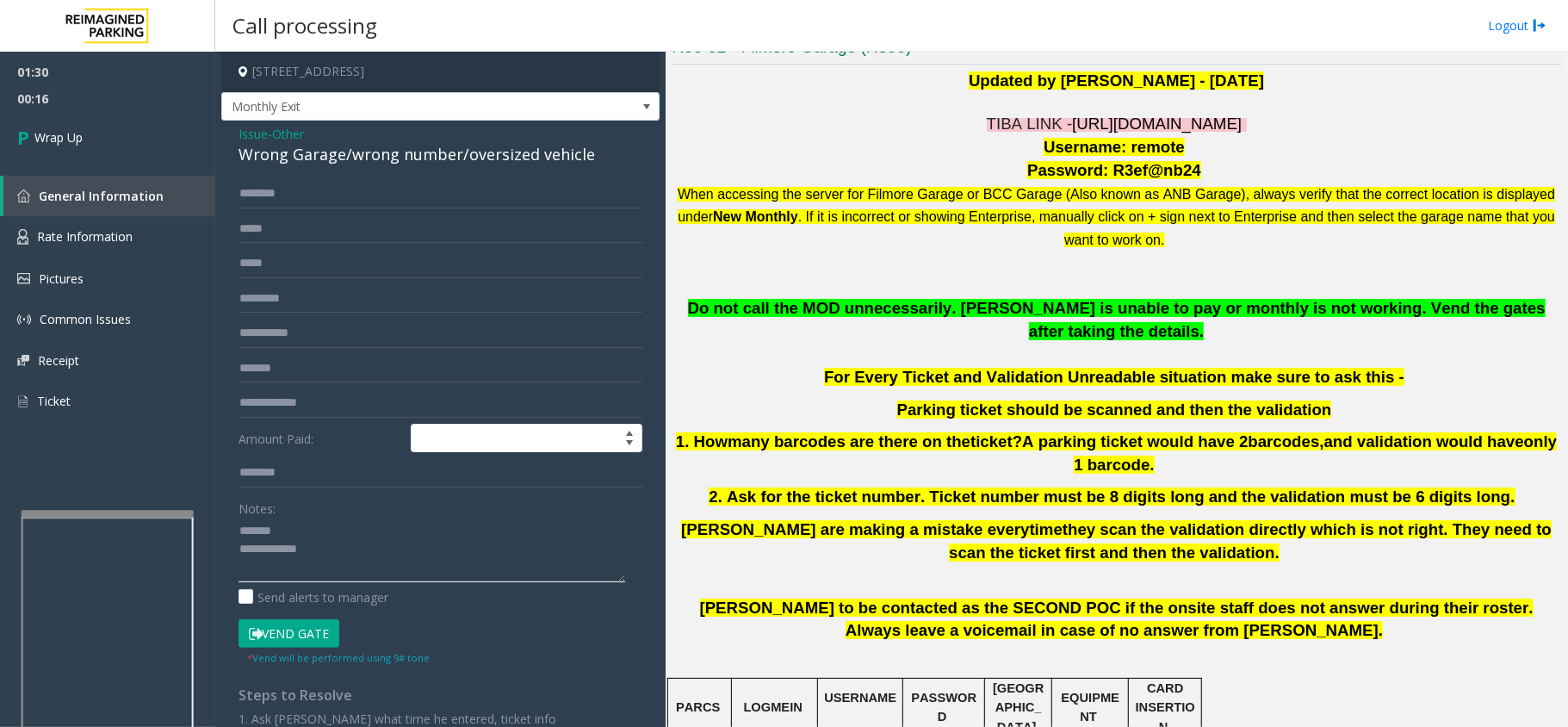
click at [372, 528] on textarea at bounding box center [431, 549] width 386 height 65
paste textarea "**********"
click at [375, 558] on textarea at bounding box center [431, 549] width 386 height 65
type textarea "**********"
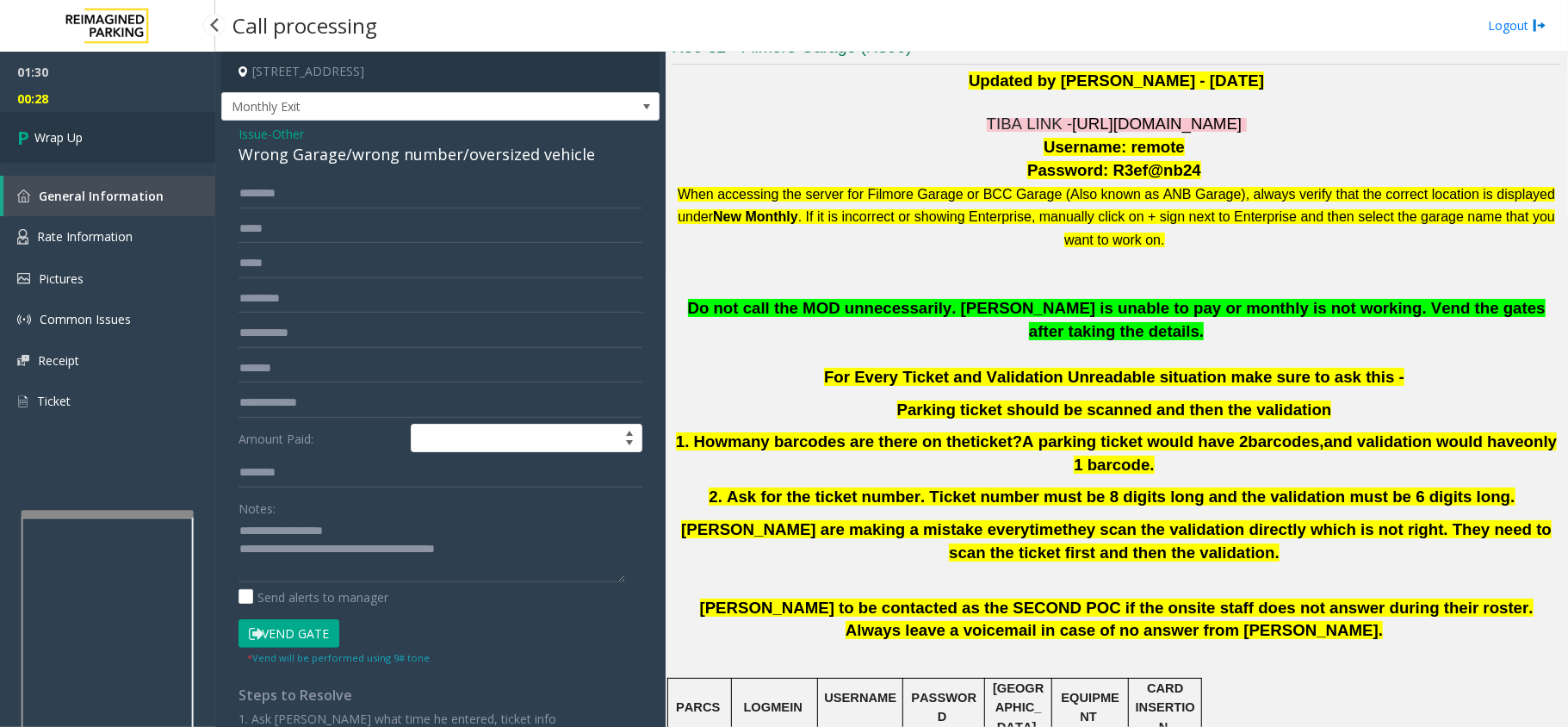
click at [121, 139] on link "Wrap Up" at bounding box center [108, 138] width 215 height 51
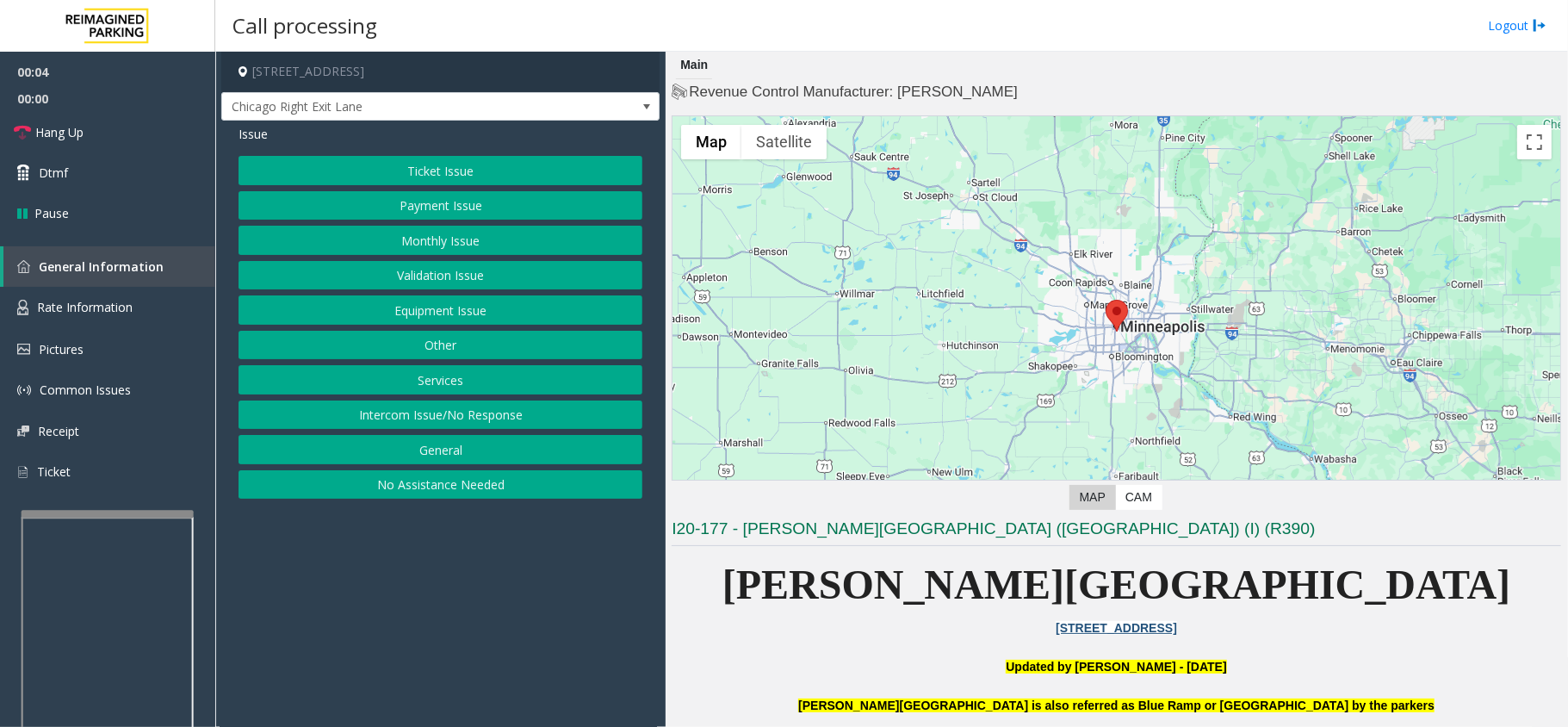
click at [432, 312] on button "Equipment Issue" at bounding box center [441, 310] width 404 height 29
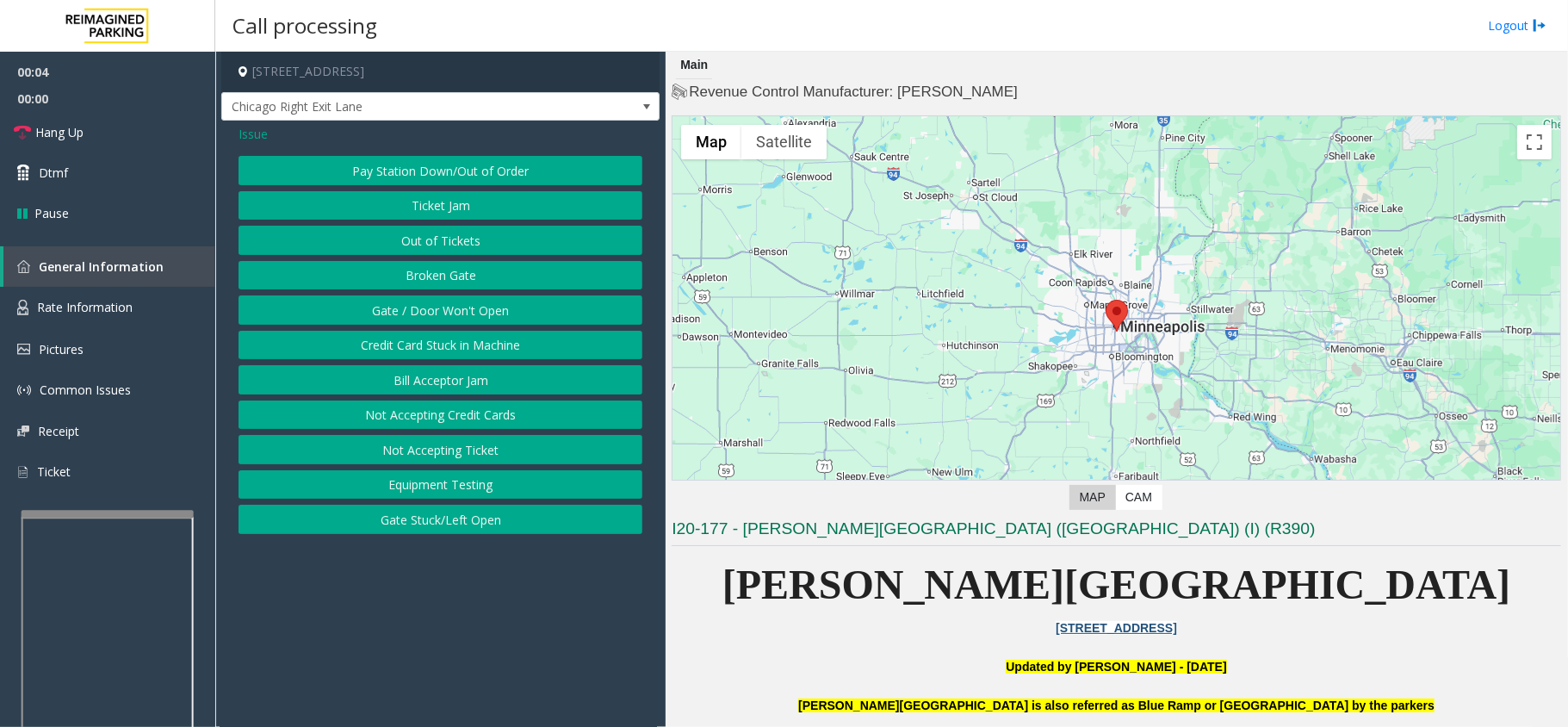
click at [432, 310] on button "Gate / Door Won't Open" at bounding box center [441, 310] width 404 height 29
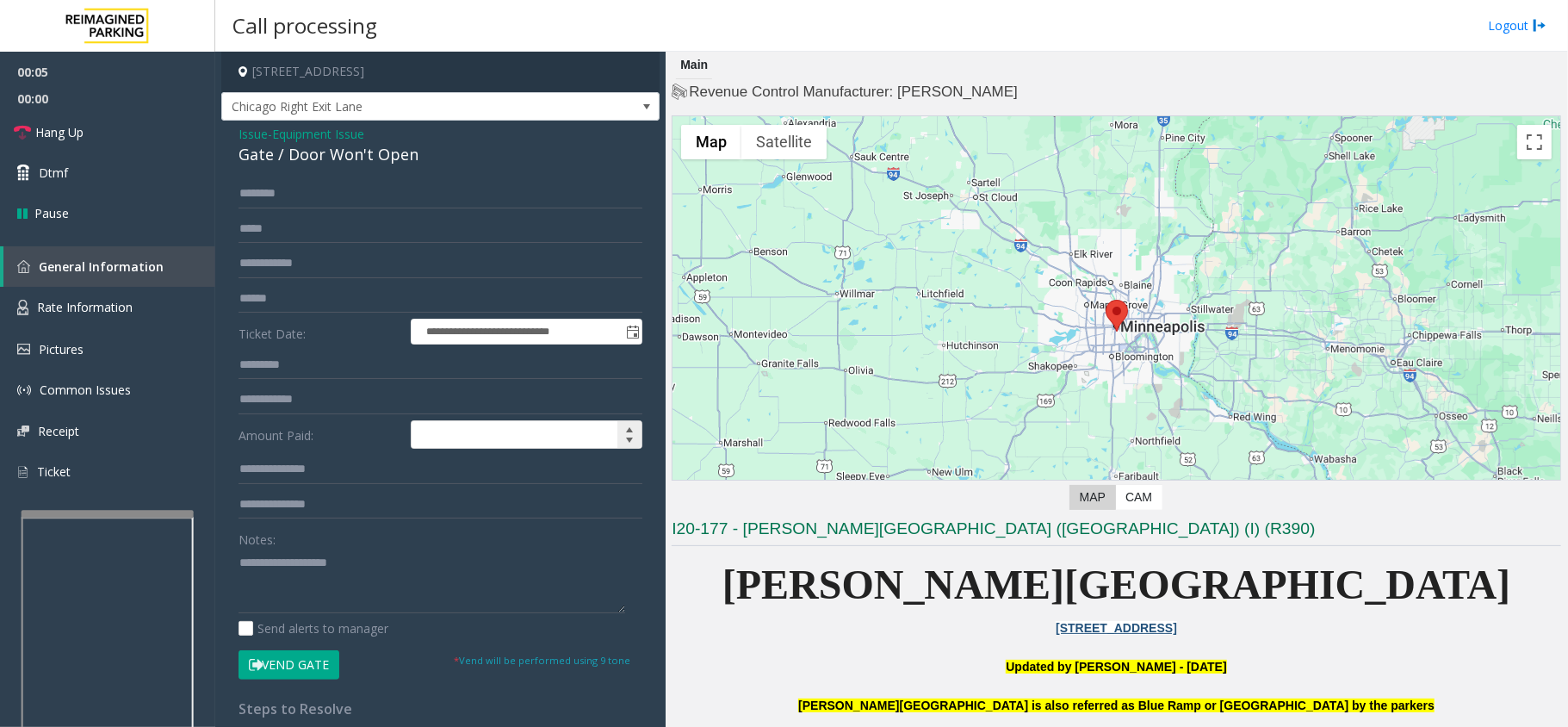
scroll to position [252, 0]
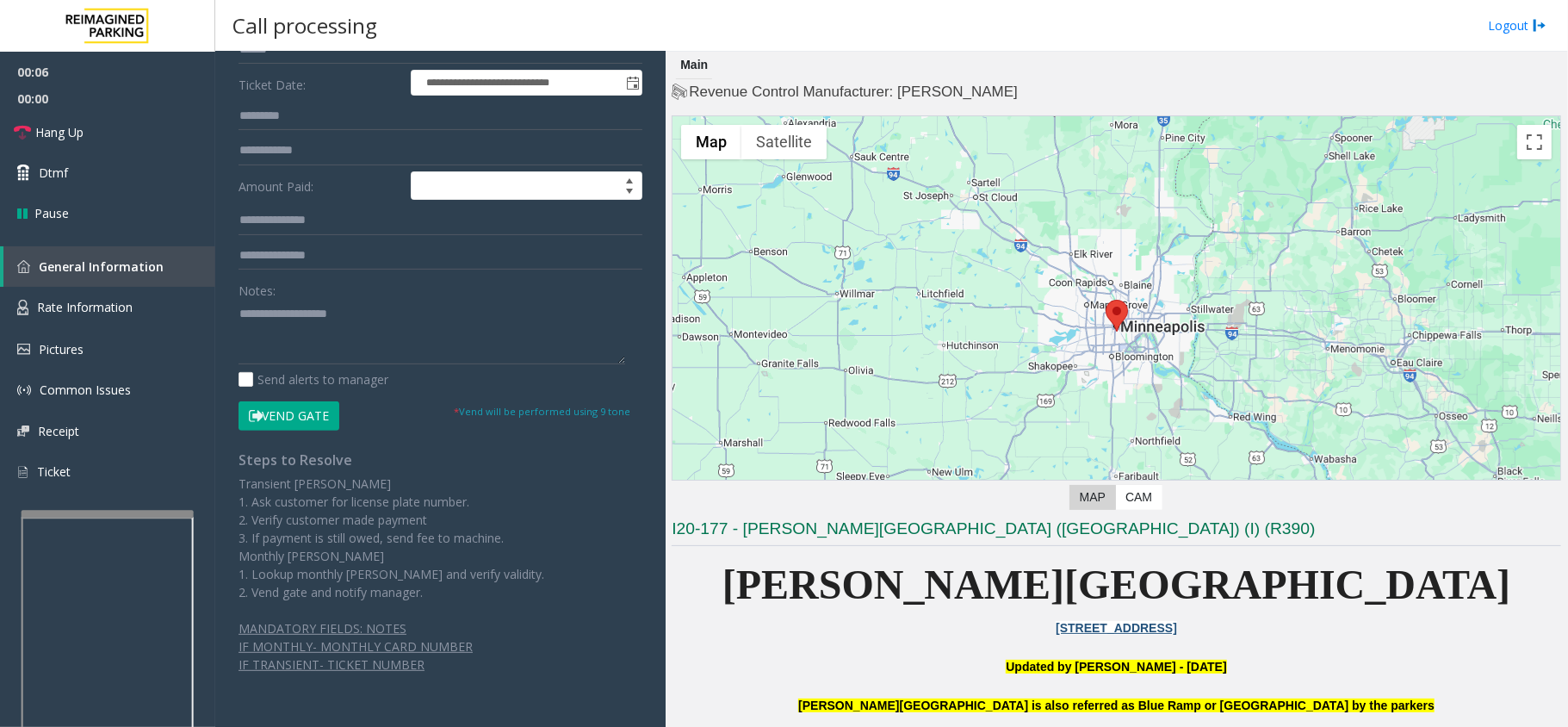
click at [312, 417] on button "Vend Gate" at bounding box center [289, 415] width 101 height 29
drag, startPoint x: 410, startPoint y: 284, endPoint x: 321, endPoint y: 297, distance: 89.9
click at [321, 297] on div "Notes:" at bounding box center [441, 319] width 404 height 89
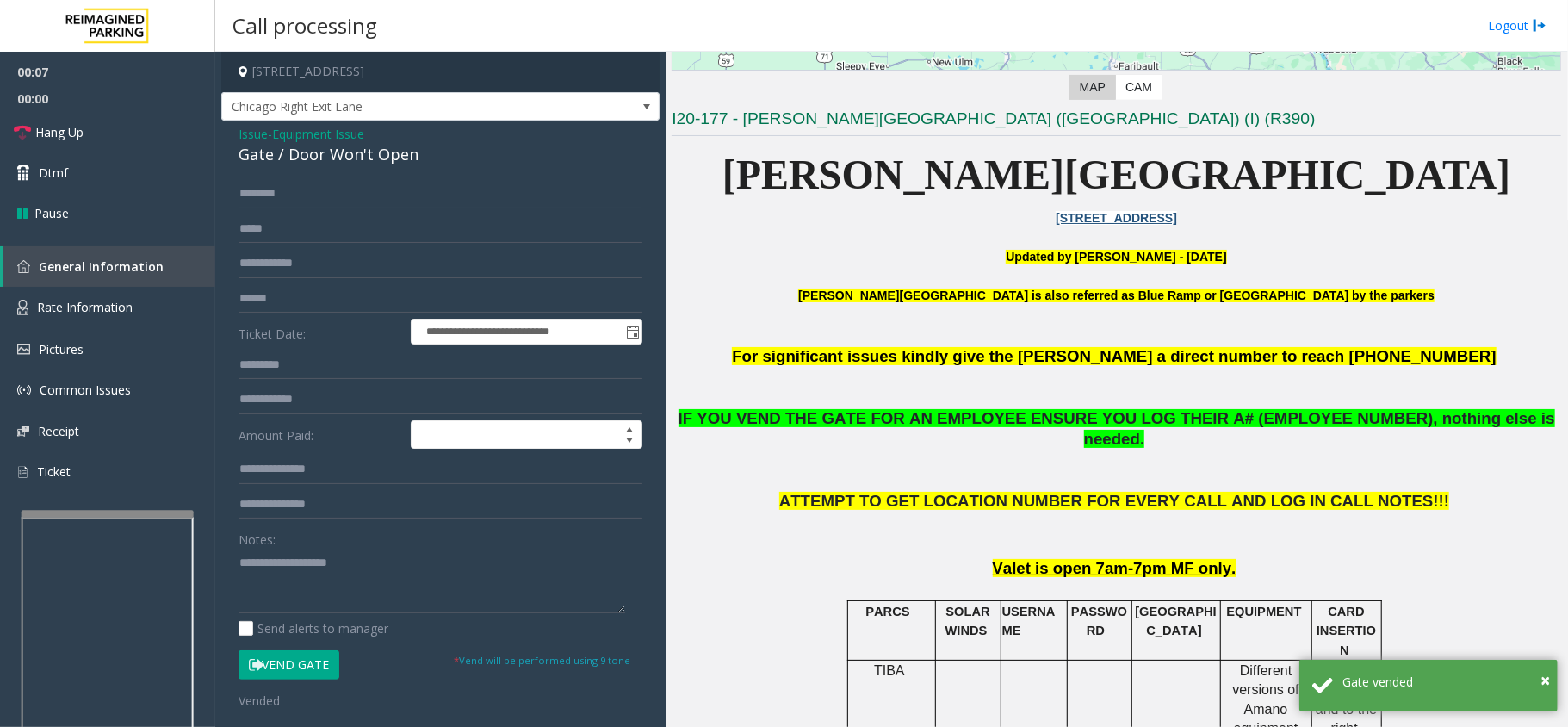
scroll to position [574, 0]
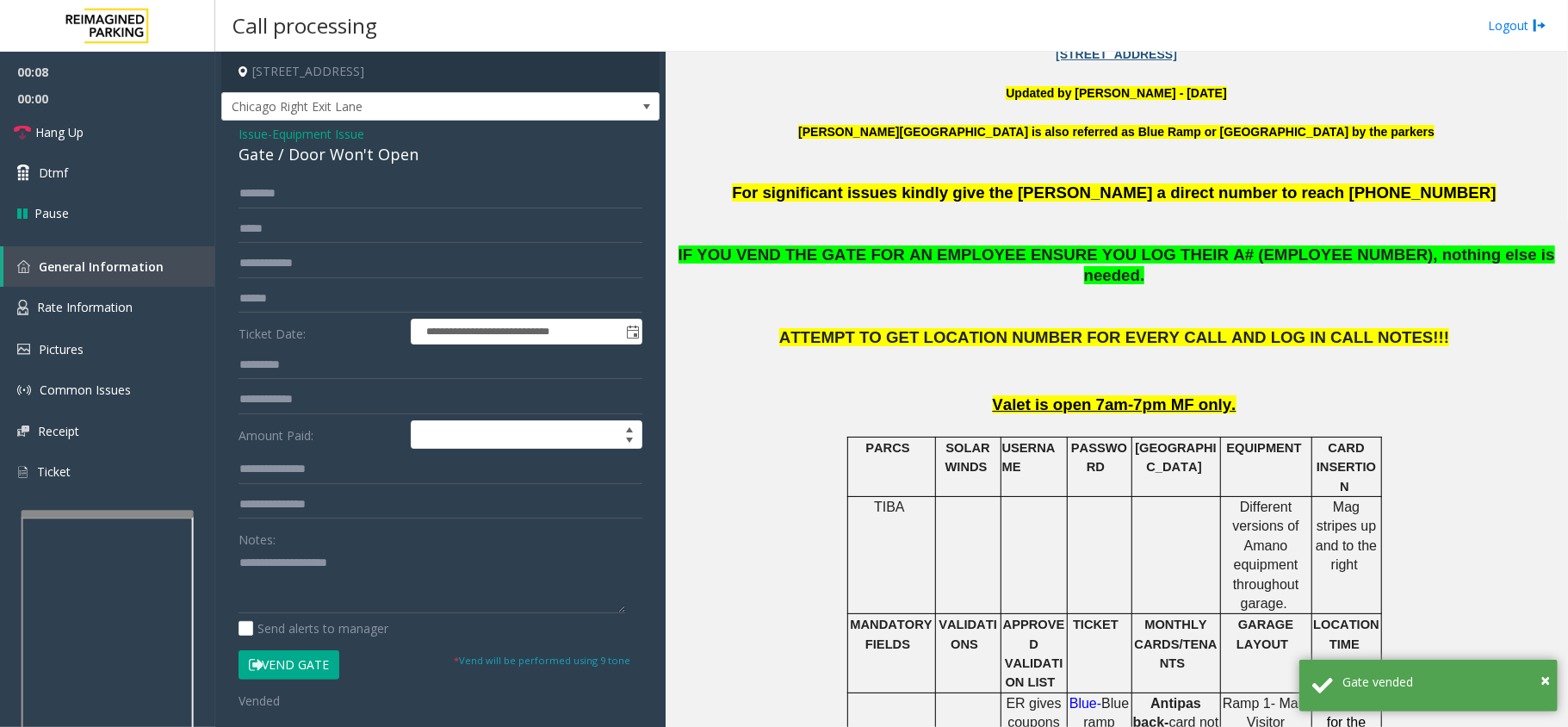
drag, startPoint x: 893, startPoint y: 452, endPoint x: 877, endPoint y: 452, distance: 16.0
click at [882, 452] on td "PARCS" at bounding box center [892, 466] width 88 height 59
click at [338, 142] on span "Equipment Issue" at bounding box center [318, 133] width 92 height 18
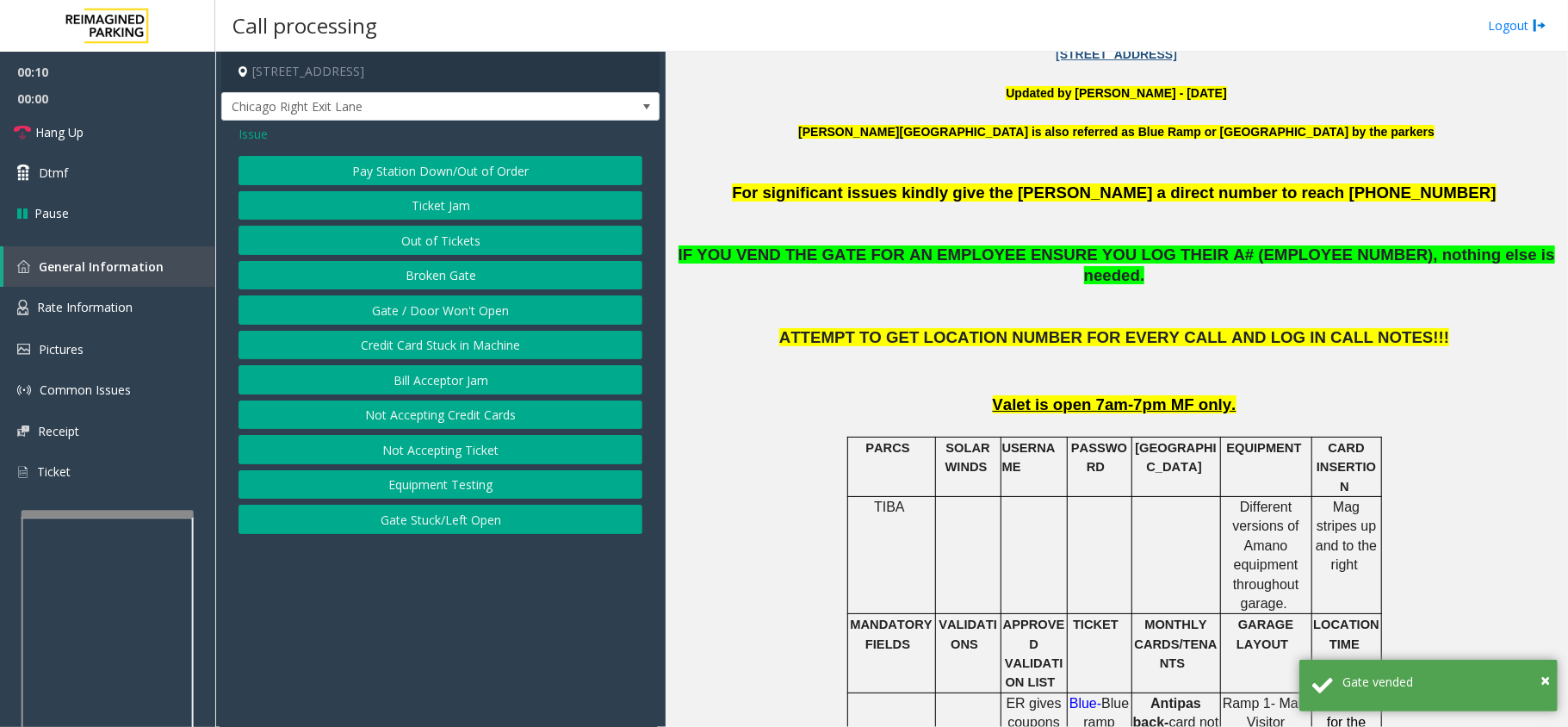
click at [254, 141] on span "Issue" at bounding box center [253, 133] width 29 height 18
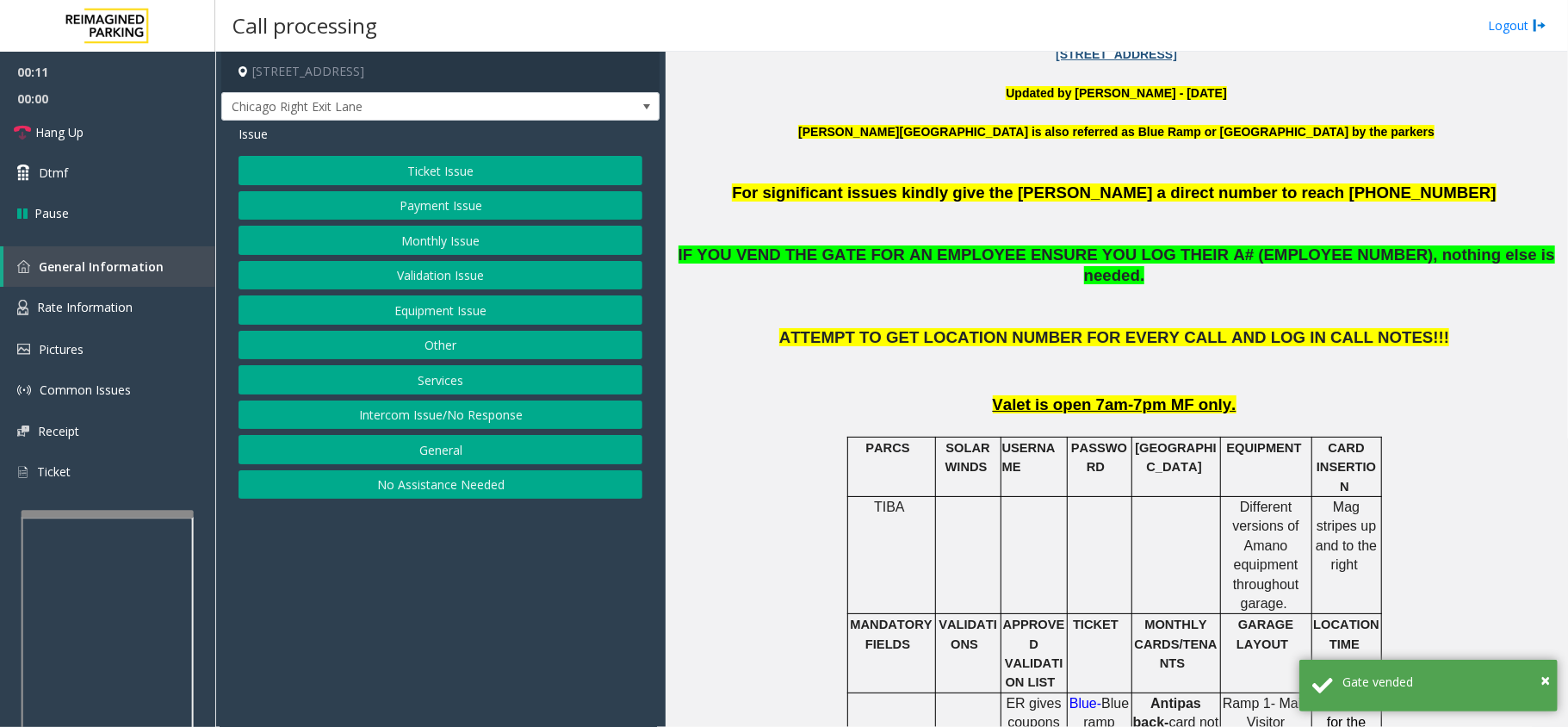
click at [396, 196] on button "Payment Issue" at bounding box center [441, 205] width 404 height 29
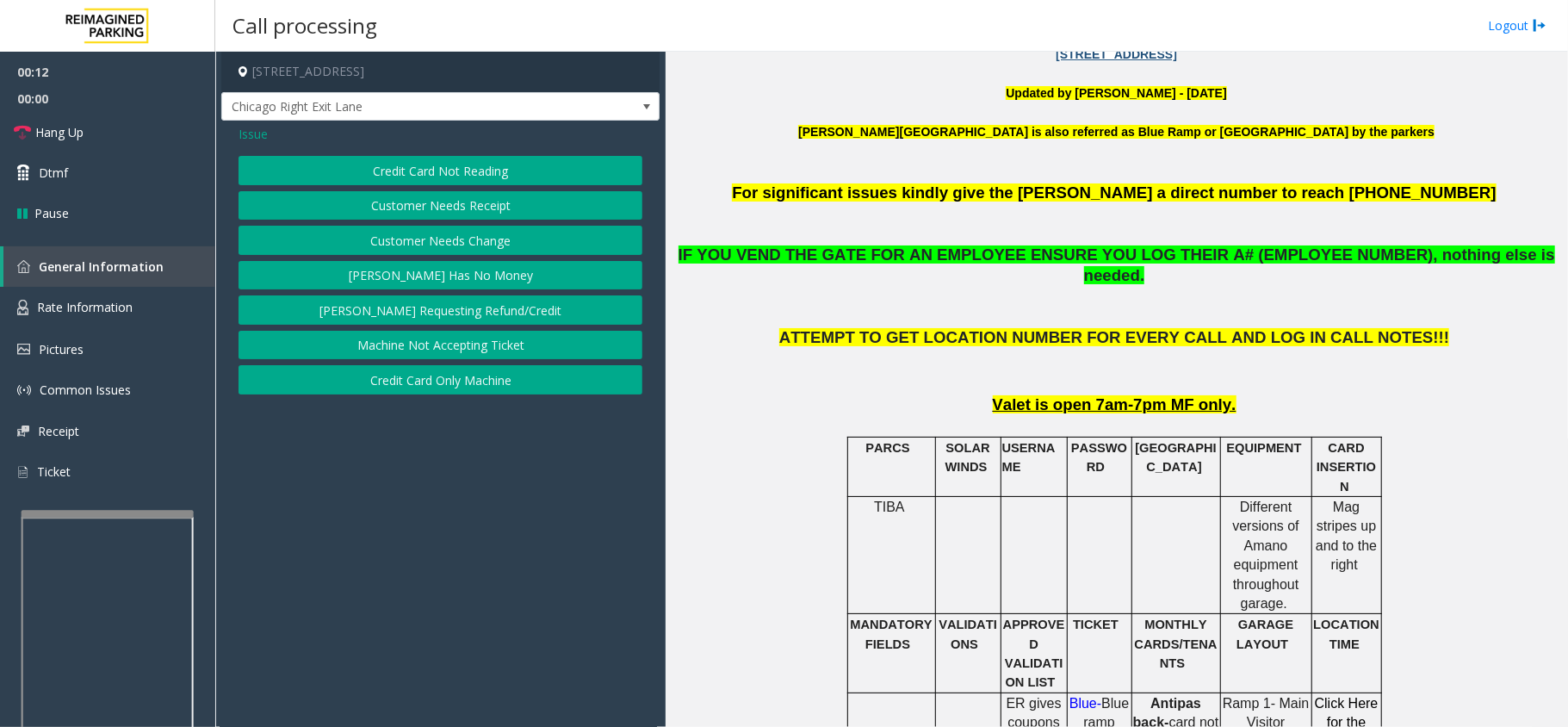
click at [405, 201] on button "Customer Needs Receipt" at bounding box center [441, 205] width 404 height 29
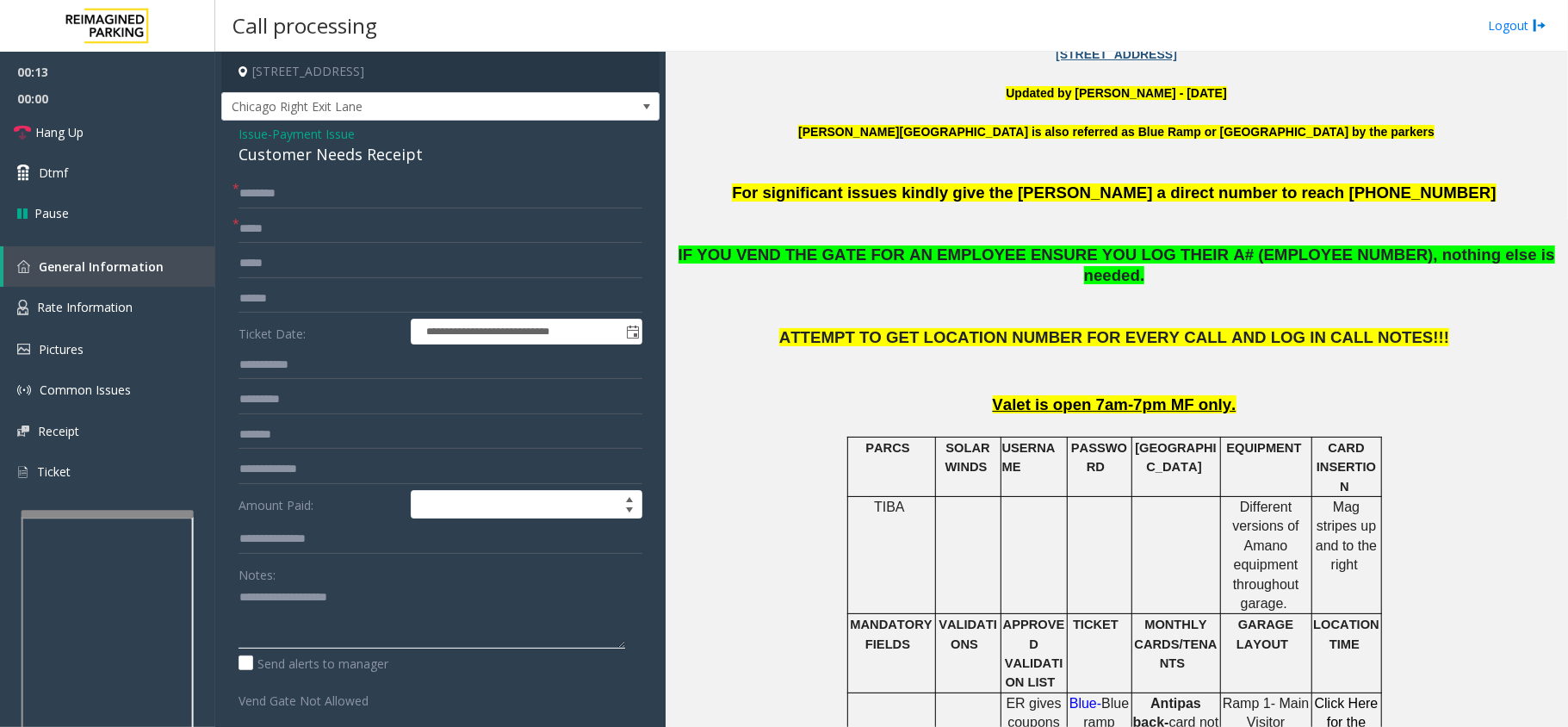
click at [400, 618] on textarea at bounding box center [431, 616] width 386 height 65
paste textarea "**********"
drag, startPoint x: 218, startPoint y: 160, endPoint x: 445, endPoint y: 166, distance: 227.1
click at [445, 166] on app-call-processing-form "**********" at bounding box center [440, 388] width 450 height 675
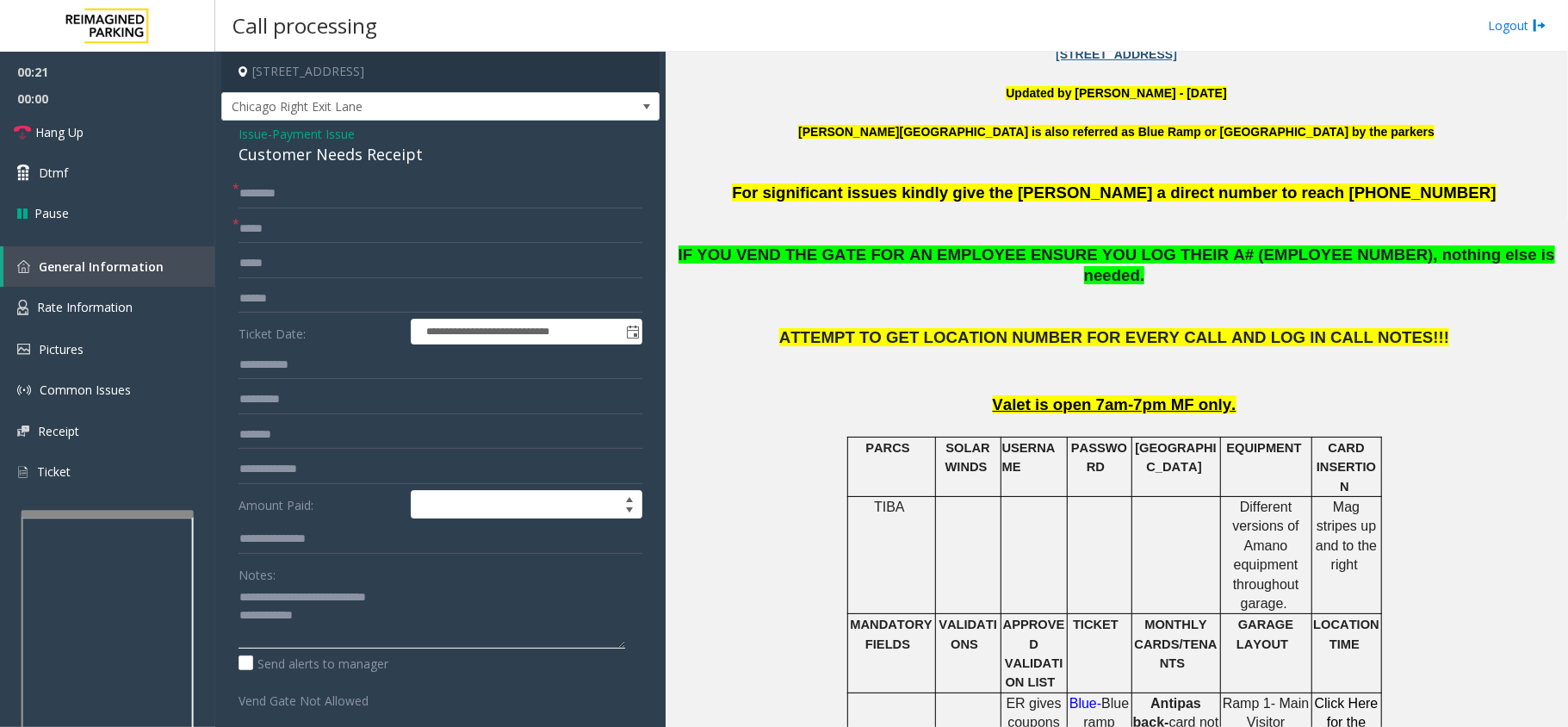
click at [482, 635] on textarea at bounding box center [431, 616] width 386 height 65
type textarea "**********"
click at [1017, 441] on span "USERNAME" at bounding box center [1028, 457] width 53 height 33
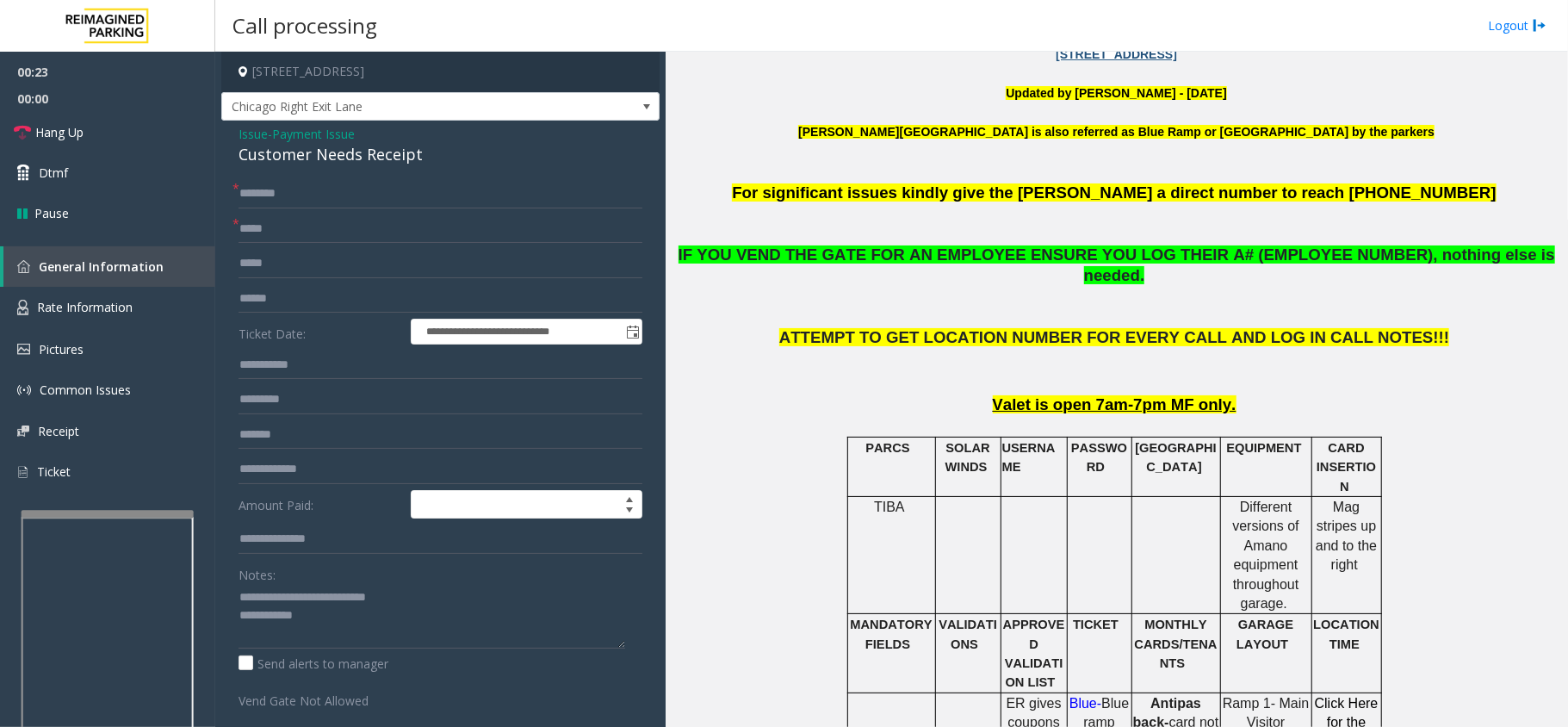
click at [1007, 501] on td at bounding box center [1033, 554] width 66 height 117
click at [945, 455] on p "SOLAR WINDS" at bounding box center [967, 457] width 63 height 38
click at [882, 441] on td "PARCS" at bounding box center [892, 466] width 88 height 59
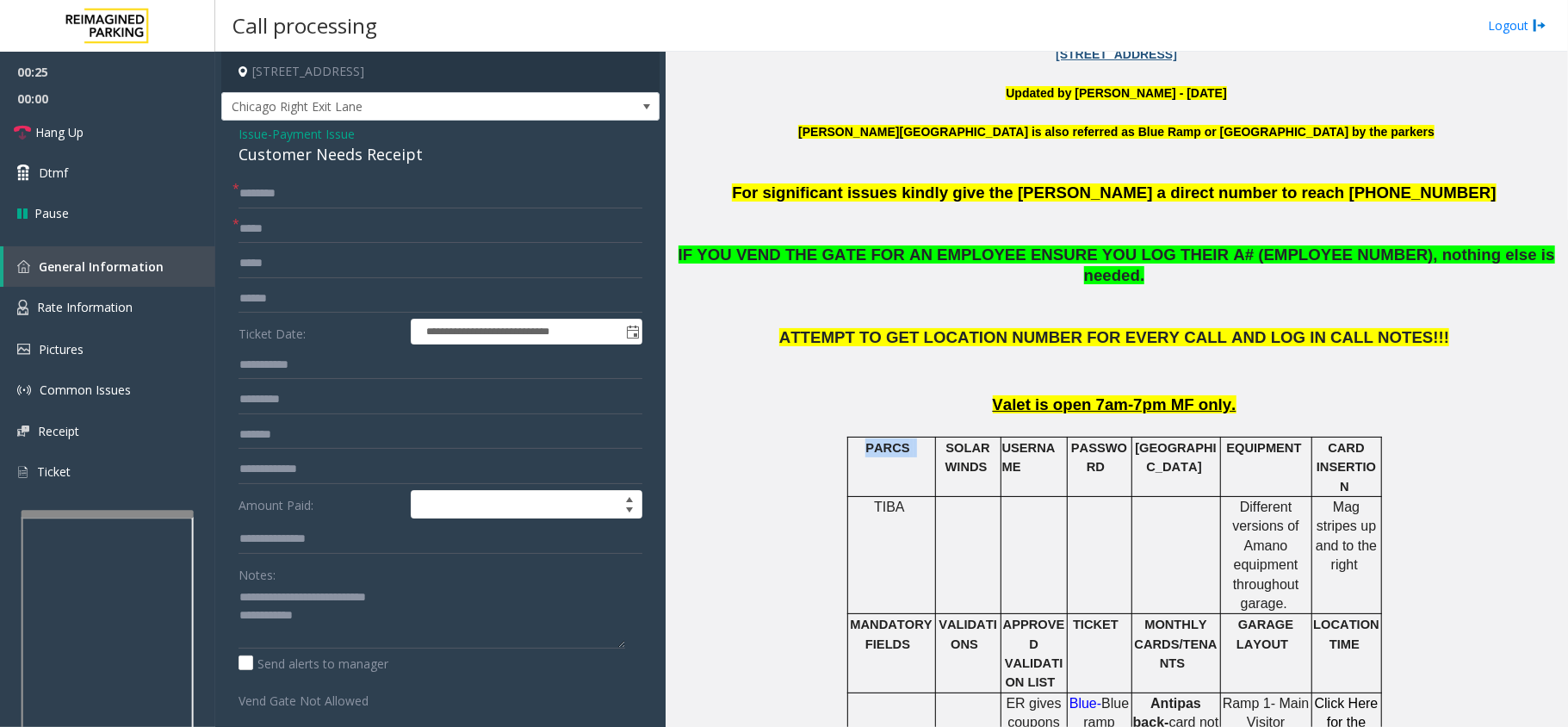
click at [882, 441] on td "PARCS" at bounding box center [892, 466] width 88 height 59
click at [876, 500] on span "TIBA" at bounding box center [889, 507] width 31 height 15
click at [1082, 438] on p "PASSWORD" at bounding box center [1099, 457] width 62 height 38
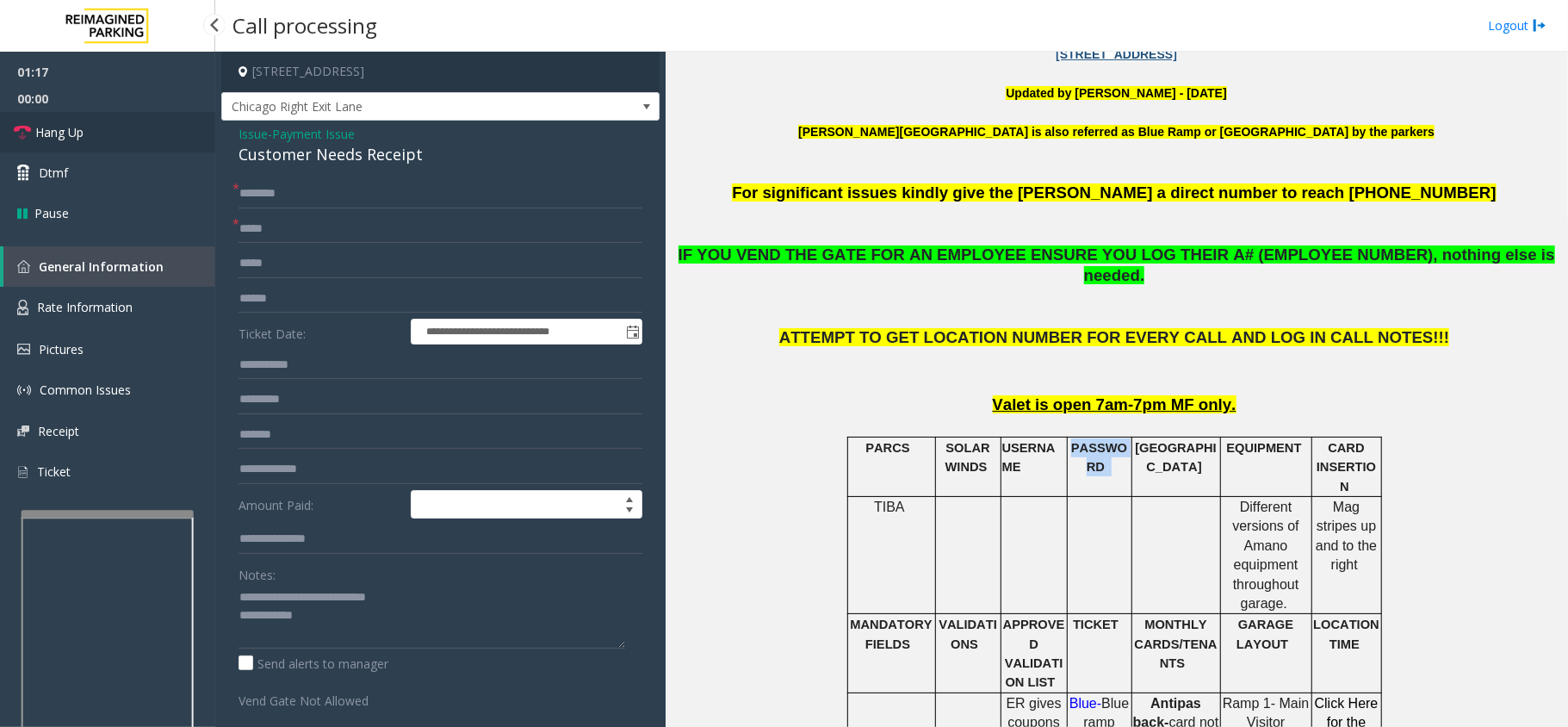
click at [152, 128] on link "Hang Up" at bounding box center [108, 132] width 215 height 40
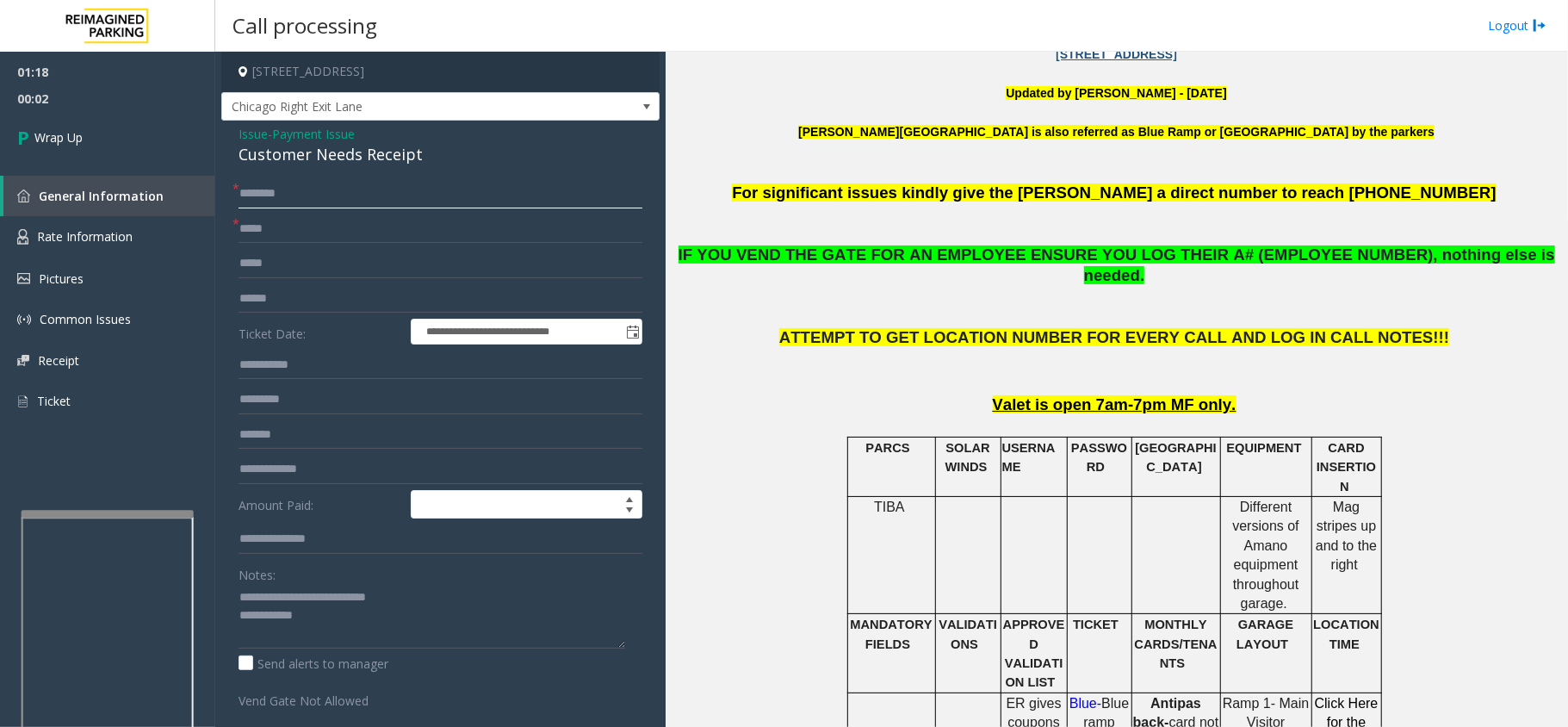
click at [384, 195] on input "text" at bounding box center [441, 193] width 404 height 29
type input "**"
click at [373, 235] on input "*" at bounding box center [441, 228] width 404 height 29
type input "**"
click at [399, 646] on textarea at bounding box center [431, 616] width 386 height 65
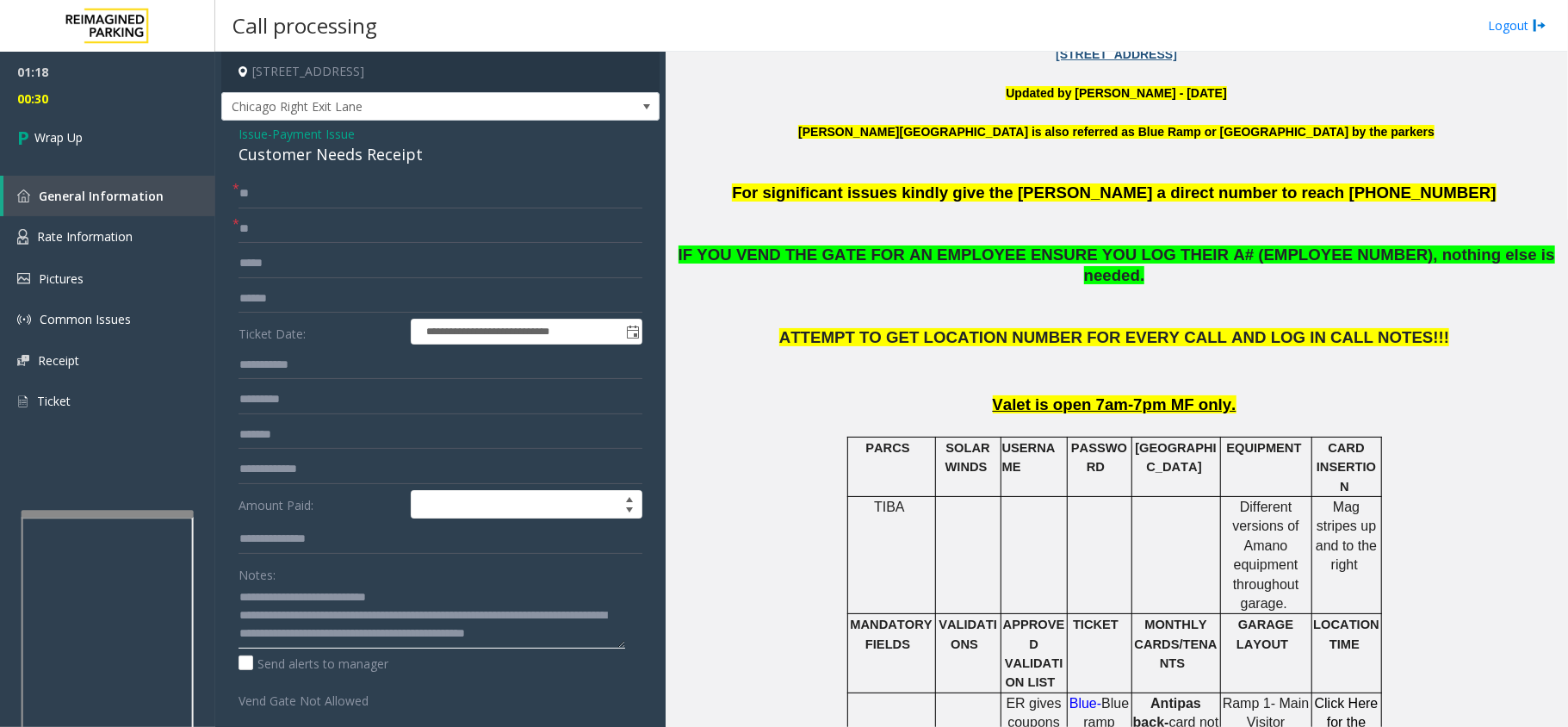
scroll to position [12, 0]
type textarea "**********"
click at [164, 107] on span "00:33" at bounding box center [108, 98] width 215 height 27
click at [168, 132] on link "Wrap Up" at bounding box center [108, 138] width 215 height 51
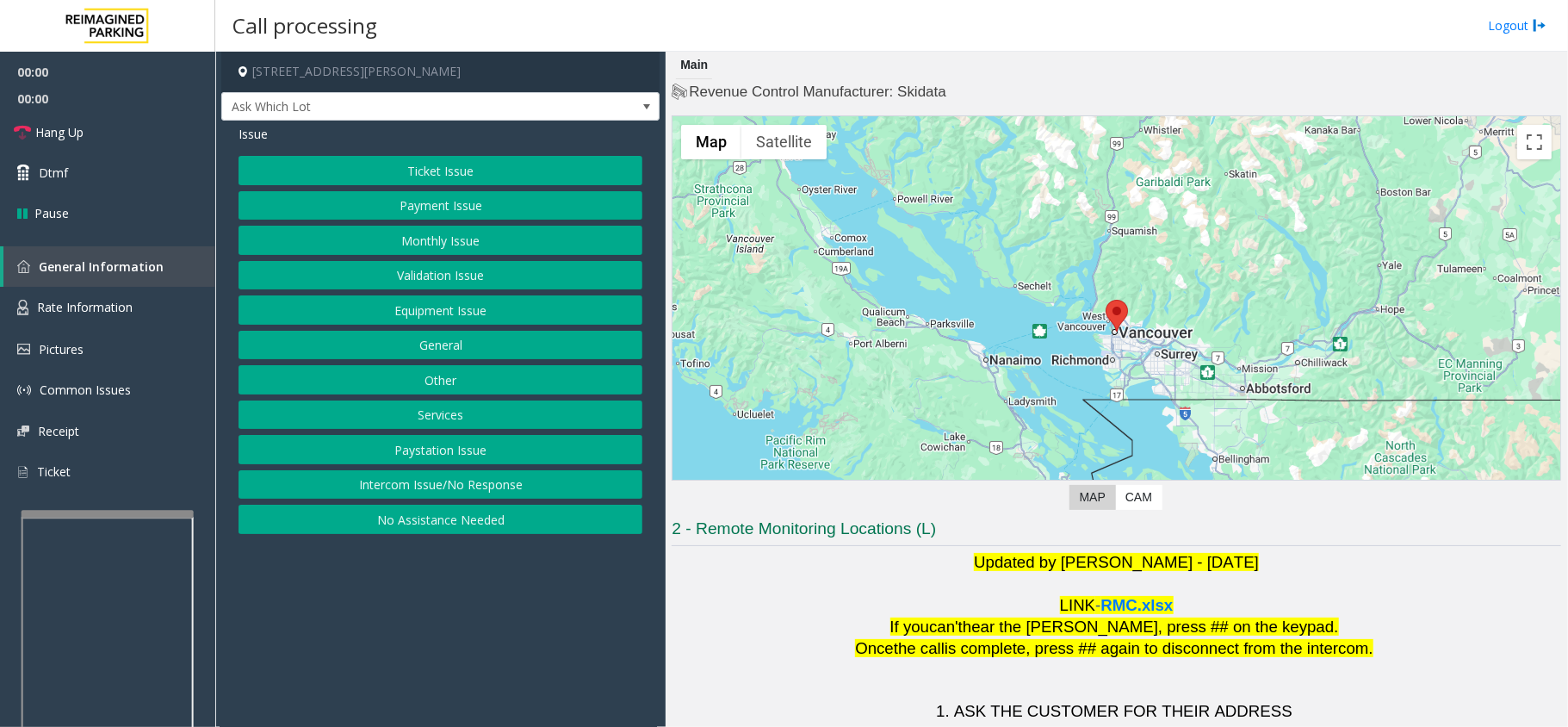
scroll to position [121, 0]
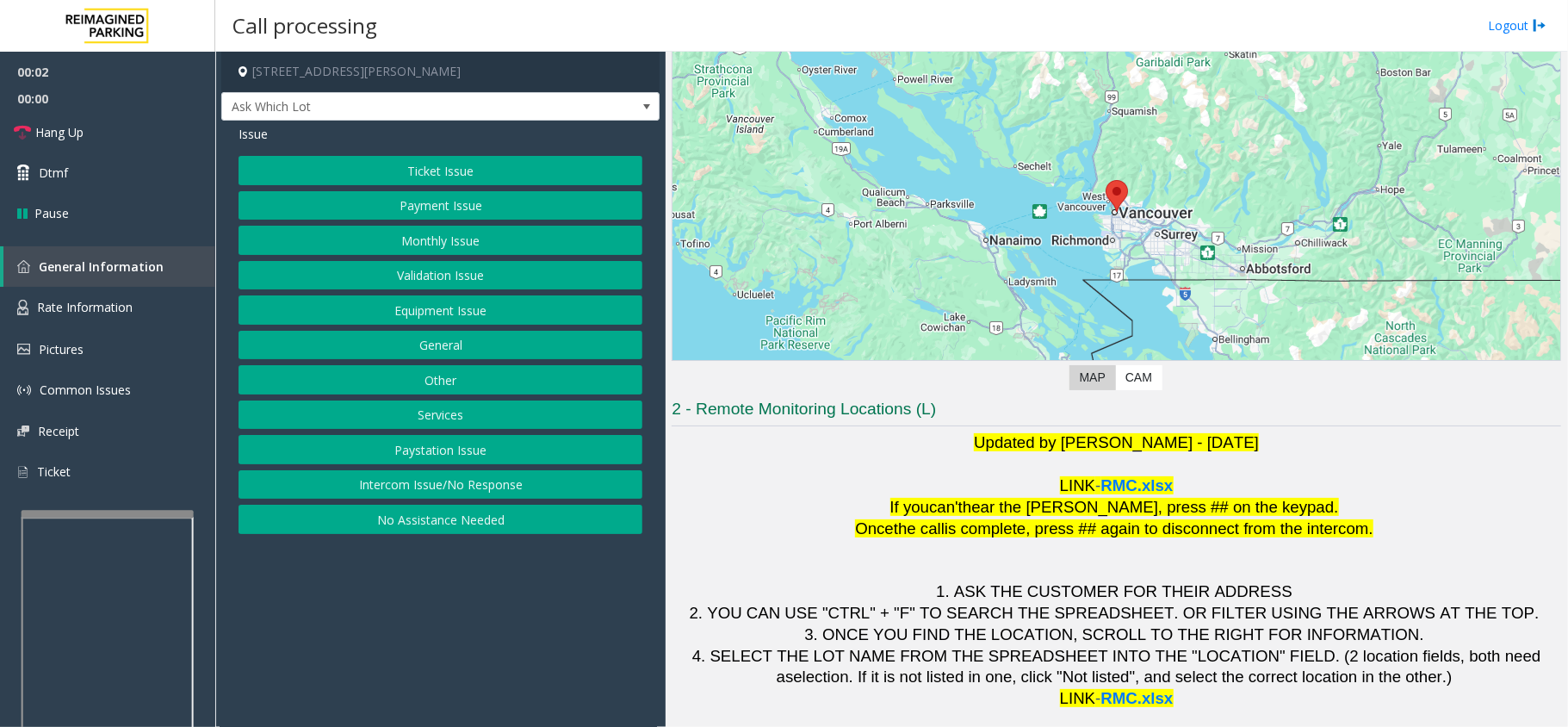
click at [404, 269] on button "Validation Issue" at bounding box center [441, 275] width 404 height 29
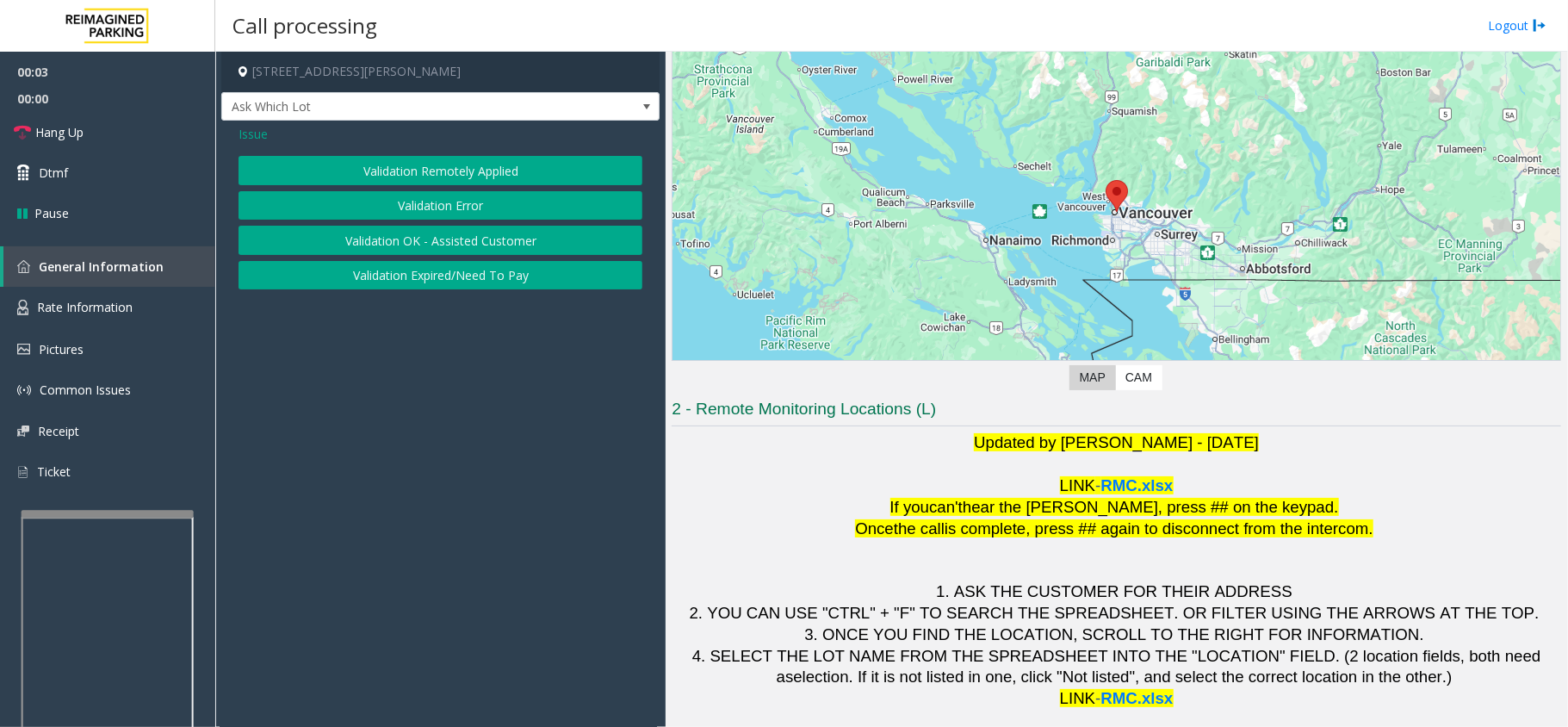
click at [415, 201] on button "Validation Error" at bounding box center [441, 205] width 404 height 29
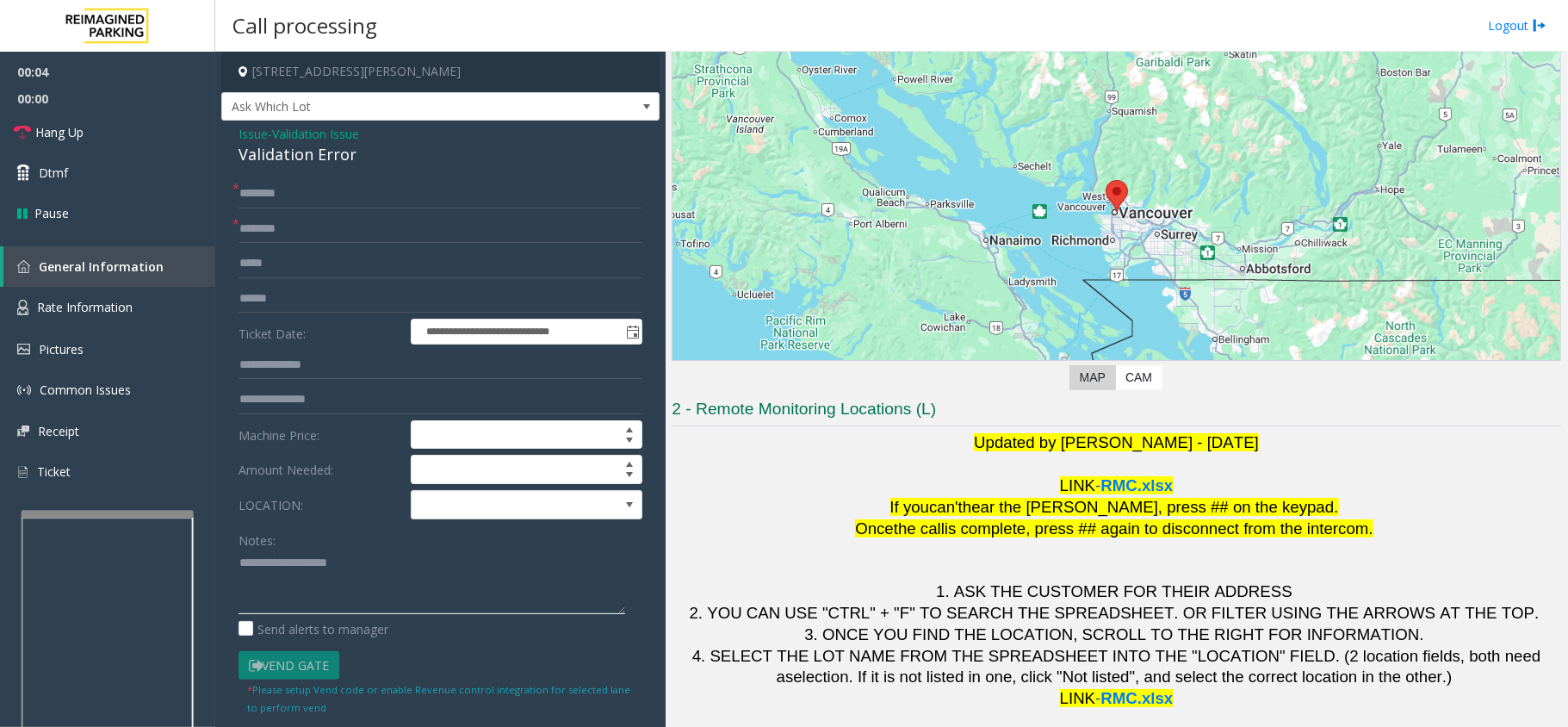
paste textarea "**********"
click at [290, 148] on div "Validation Error" at bounding box center [441, 154] width 404 height 23
click at [431, 575] on textarea at bounding box center [431, 581] width 386 height 65
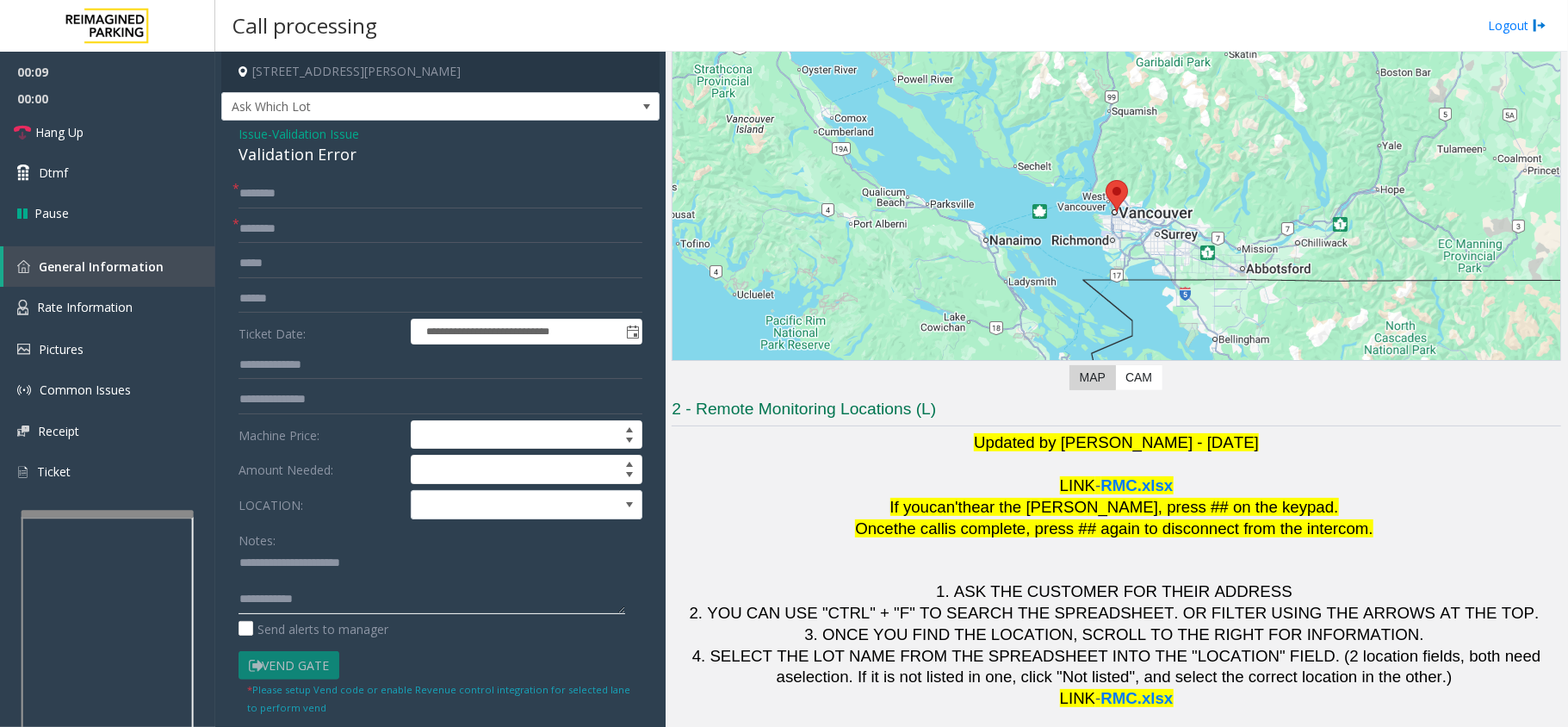
click at [436, 589] on textarea at bounding box center [431, 581] width 386 height 65
click at [436, 593] on textarea at bounding box center [431, 581] width 386 height 65
type textarea "**********"
click at [1075, 545] on p at bounding box center [1116, 560] width 890 height 42
click at [1082, 511] on span "hear the [PERSON_NAME], press ## on the keypad." at bounding box center [1151, 506] width 376 height 18
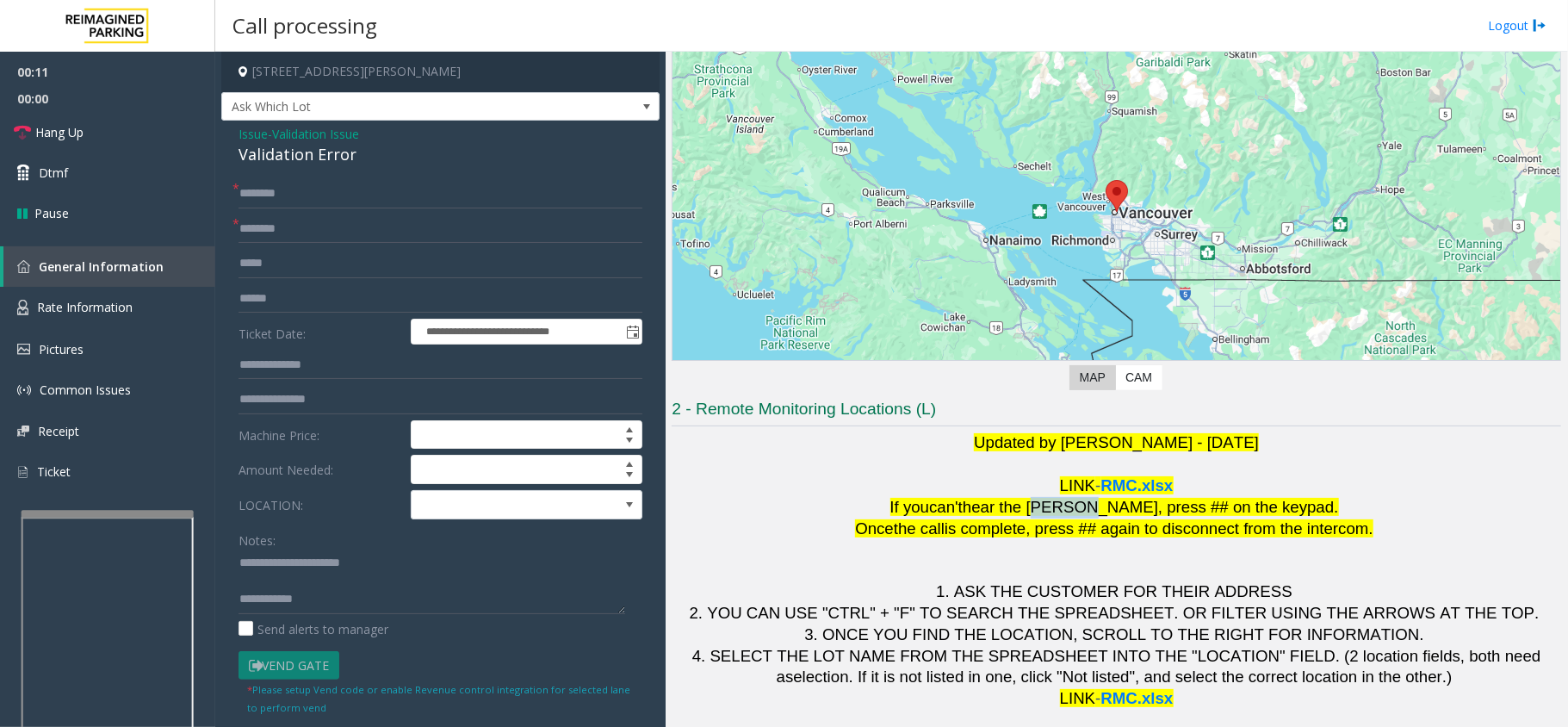
click at [1082, 511] on span "hear the [PERSON_NAME], press ## on the keypad." at bounding box center [1151, 506] width 376 height 18
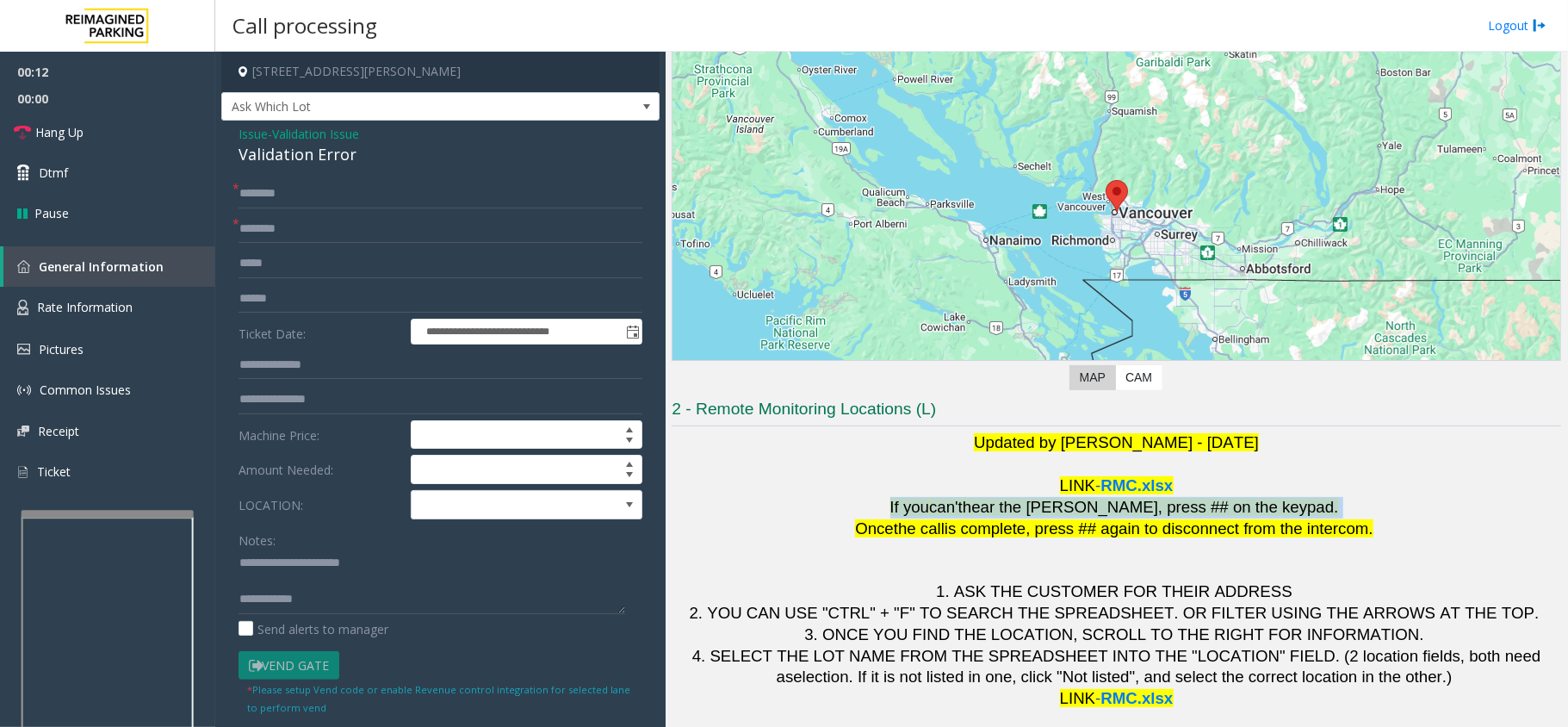
click at [1082, 511] on span "hear the [PERSON_NAME], press ## on the keypad." at bounding box center [1151, 506] width 376 height 18
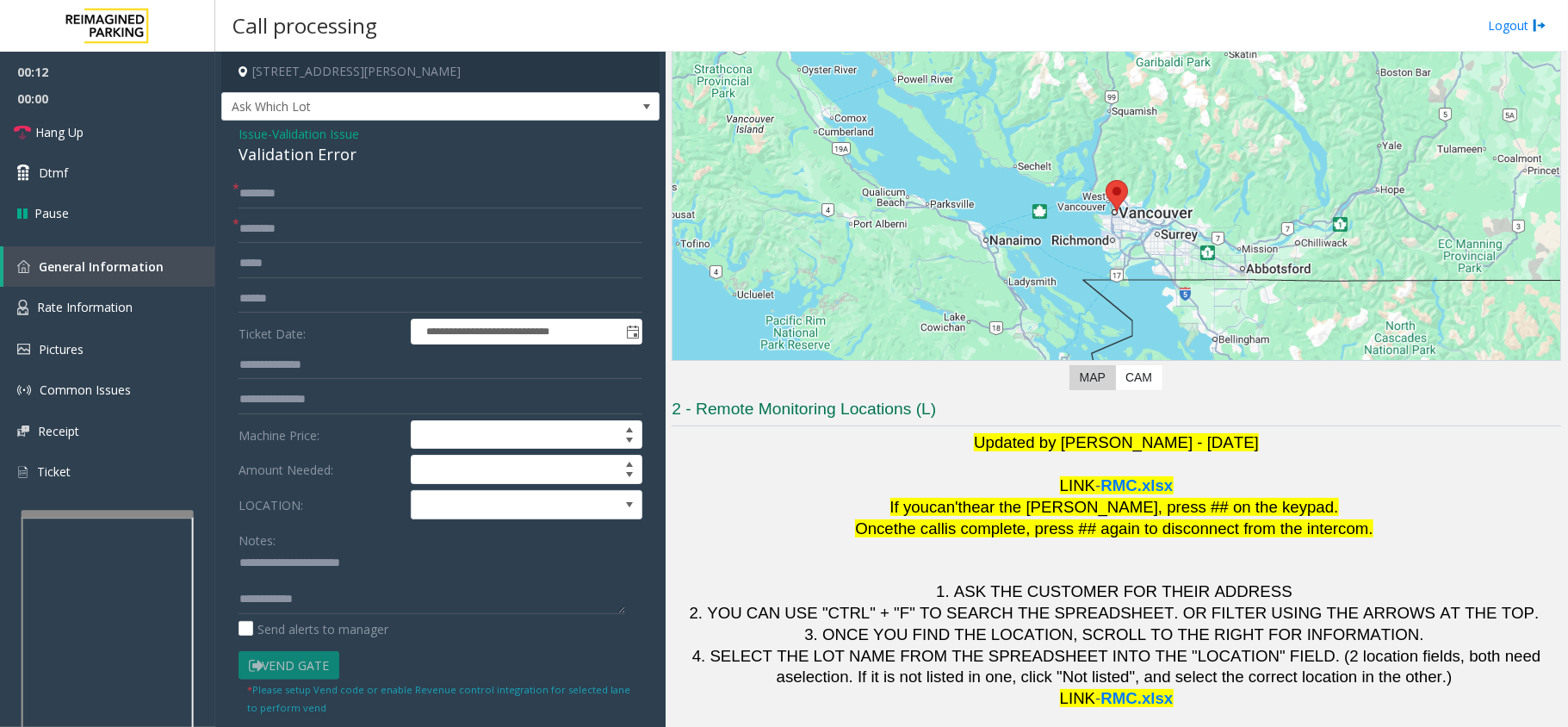
click at [1107, 524] on span "is complete, press ## again to disconnect from the intercom." at bounding box center [1159, 528] width 428 height 18
drag, startPoint x: 1047, startPoint y: 641, endPoint x: 983, endPoint y: 675, distance: 72.5
click at [983, 675] on span ". If it is not listed in one, click "Not listed", and select the correct locati…" at bounding box center [1150, 676] width 603 height 18
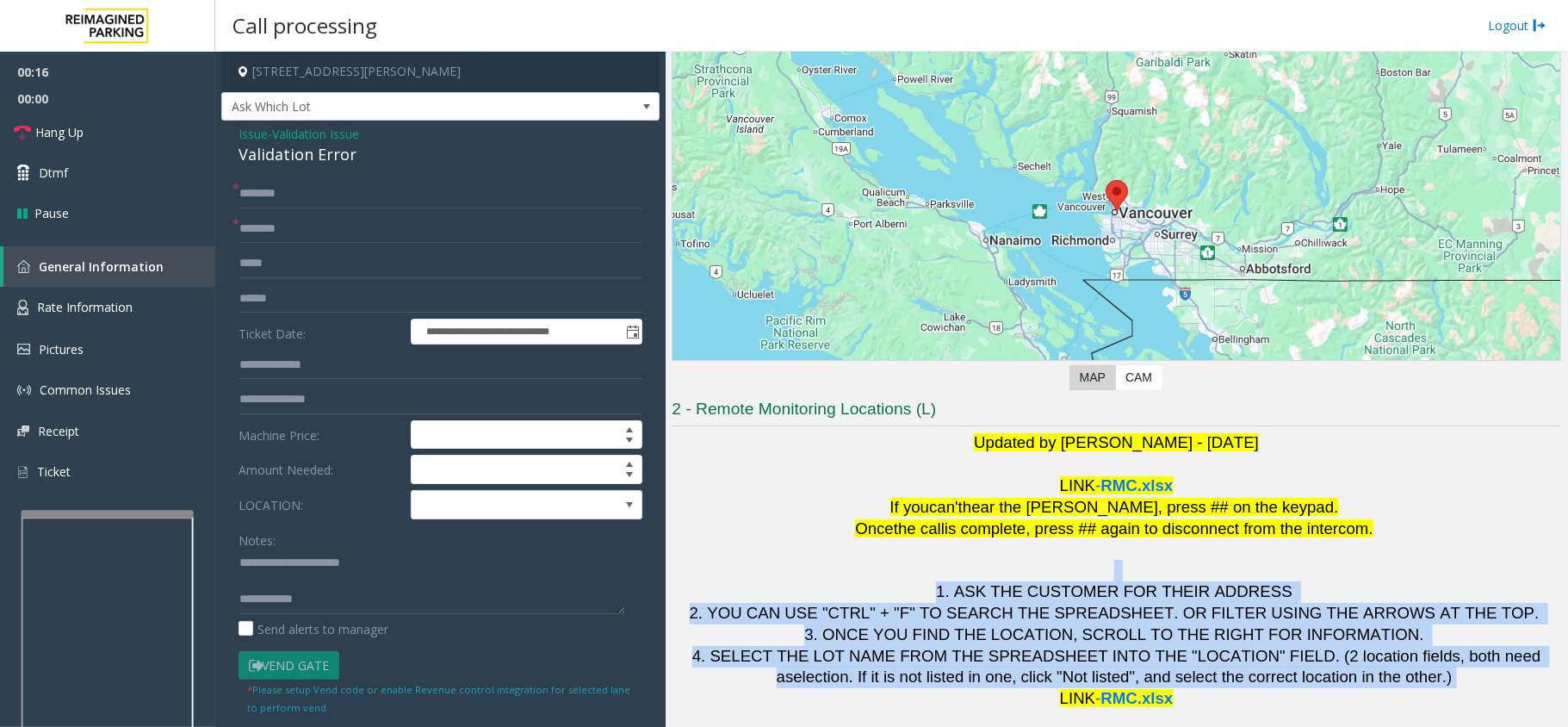
drag, startPoint x: 934, startPoint y: 565, endPoint x: 1378, endPoint y: 670, distance: 456.2
click at [1378, 670] on h1 "Updated by [PERSON_NAME] - [DATE] LINK - RMC.xlsx If you can't hear the [PERSON…" at bounding box center [1116, 571] width 890 height 277
click at [1378, 670] on p "4. SELECT THE LOT NAME FROM THE SPREADSHEET INTO THE "LOCATION" FIELD. (2 locat…" at bounding box center [1116, 667] width 890 height 43
drag, startPoint x: 1385, startPoint y: 675, endPoint x: 957, endPoint y: 593, distance: 435.8
click at [957, 593] on h1 "Updated by [PERSON_NAME] - [DATE] LINK - RMC.xlsx If you can't hear the [PERSON…" at bounding box center [1116, 571] width 890 height 277
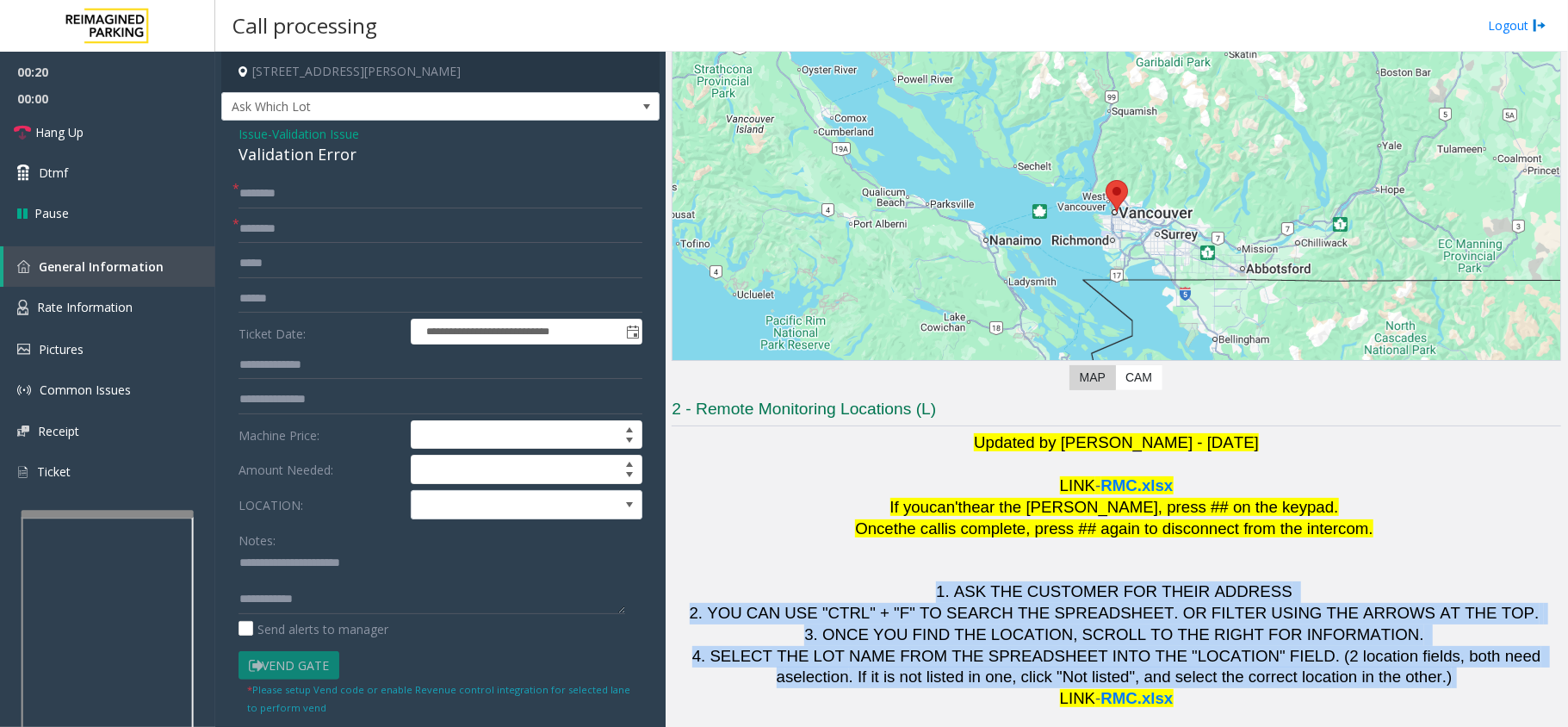
click at [1038, 606] on span "2. YOU CAN USE "CTRL" + "F" TO SEARCH THE SPREADSHEET. OR FILTER USING THE ARRO…" at bounding box center [1114, 612] width 849 height 18
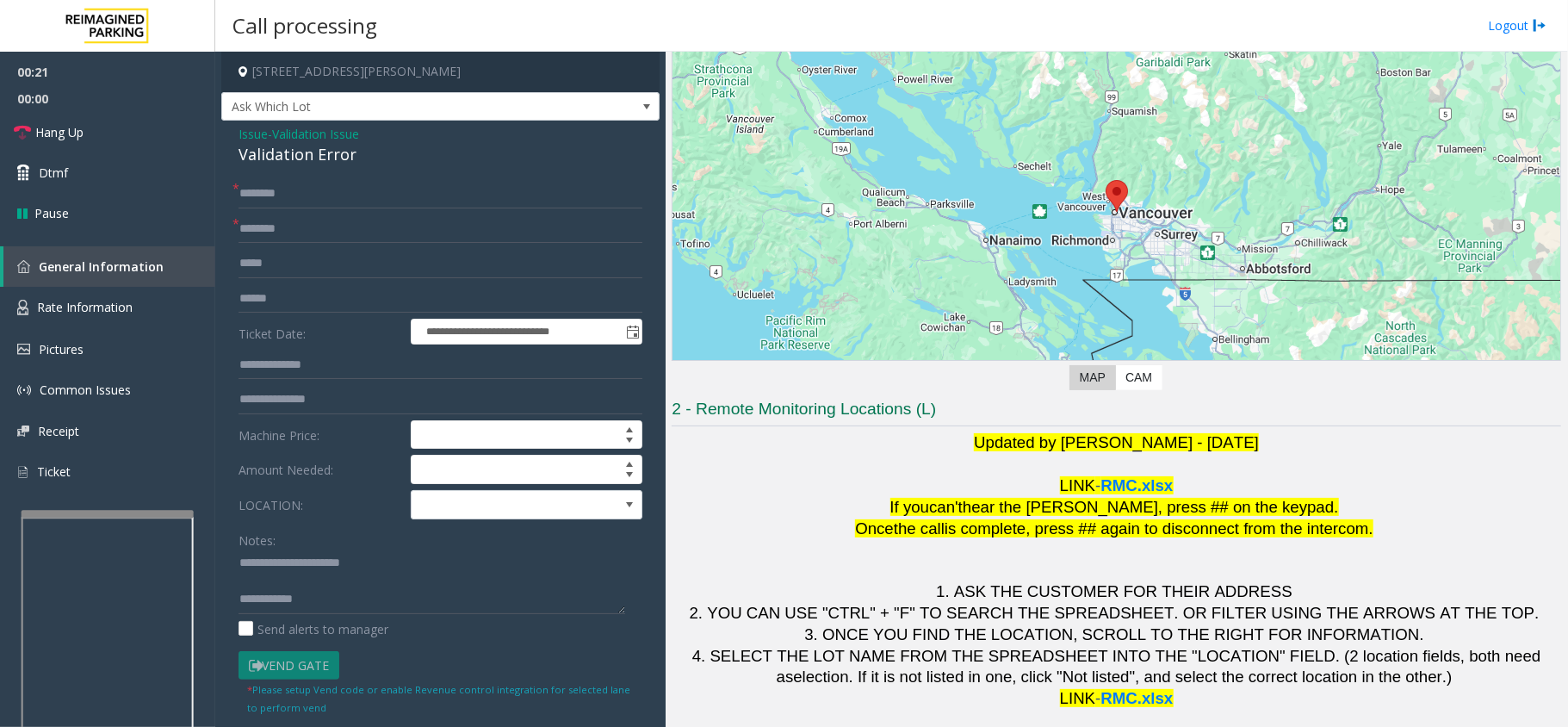
click at [1061, 610] on span "2. YOU CAN USE "CTRL" + "F" TO SEARCH THE SPREADSHEET. OR FILTER USING THE ARRO…" at bounding box center [1114, 612] width 849 height 18
click at [1063, 610] on span "2. YOU CAN USE "CTRL" + "F" TO SEARCH THE SPREADSHEET. OR FILTER USING THE ARRO…" at bounding box center [1114, 612] width 849 height 18
click at [1106, 604] on span "2. YOU CAN USE "CTRL" + "F" TO SEARCH THE SPREADSHEET. OR FILTER USING THE ARRO…" at bounding box center [1114, 612] width 849 height 18
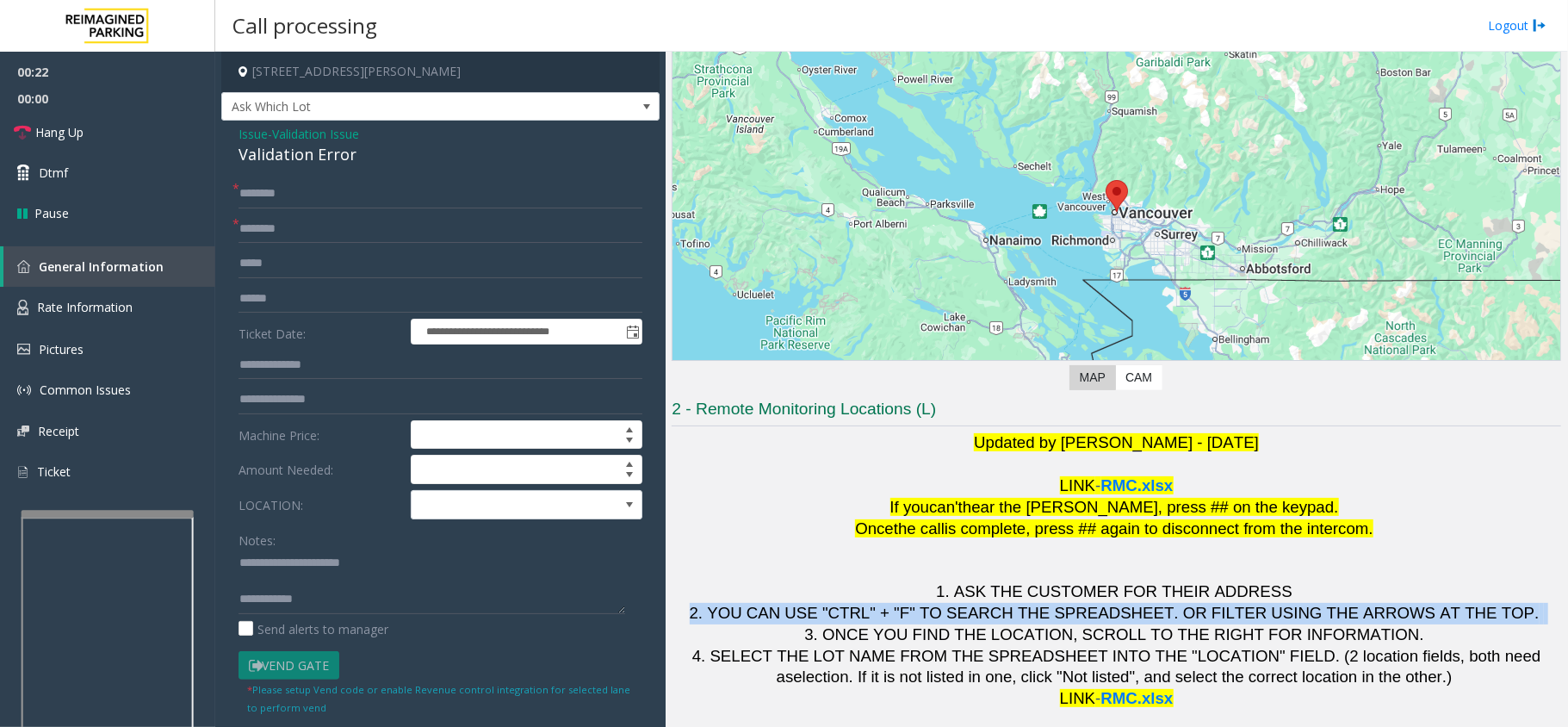
click at [1106, 604] on span "2. YOU CAN USE "CTRL" + "F" TO SEARCH THE SPREADSHEET. OR FILTER USING THE ARRO…" at bounding box center [1114, 612] width 849 height 18
click at [1107, 606] on span "2. YOU CAN USE "CTRL" + "F" TO SEARCH THE SPREADSHEET. OR FILTER USING THE ARRO…" at bounding box center [1114, 612] width 849 height 18
click at [1102, 621] on span "2. YOU CAN USE "CTRL" + "F" TO SEARCH THE SPREADSHEET. OR FILTER USING THE ARRO…" at bounding box center [1114, 612] width 849 height 18
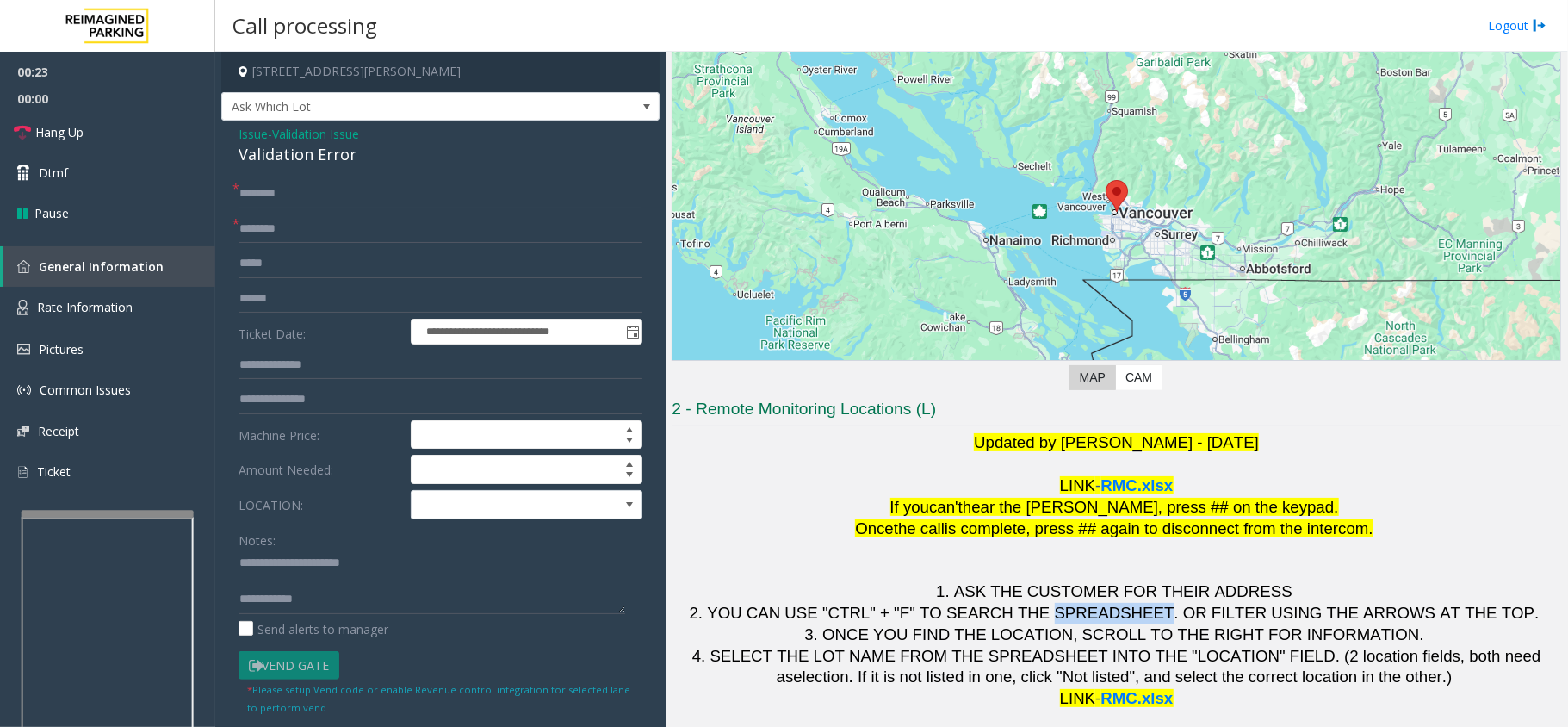
click at [1102, 621] on span "2. YOU CAN USE "CTRL" + "F" TO SEARCH THE SPREADSHEET. OR FILTER USING THE ARRO…" at bounding box center [1114, 612] width 849 height 18
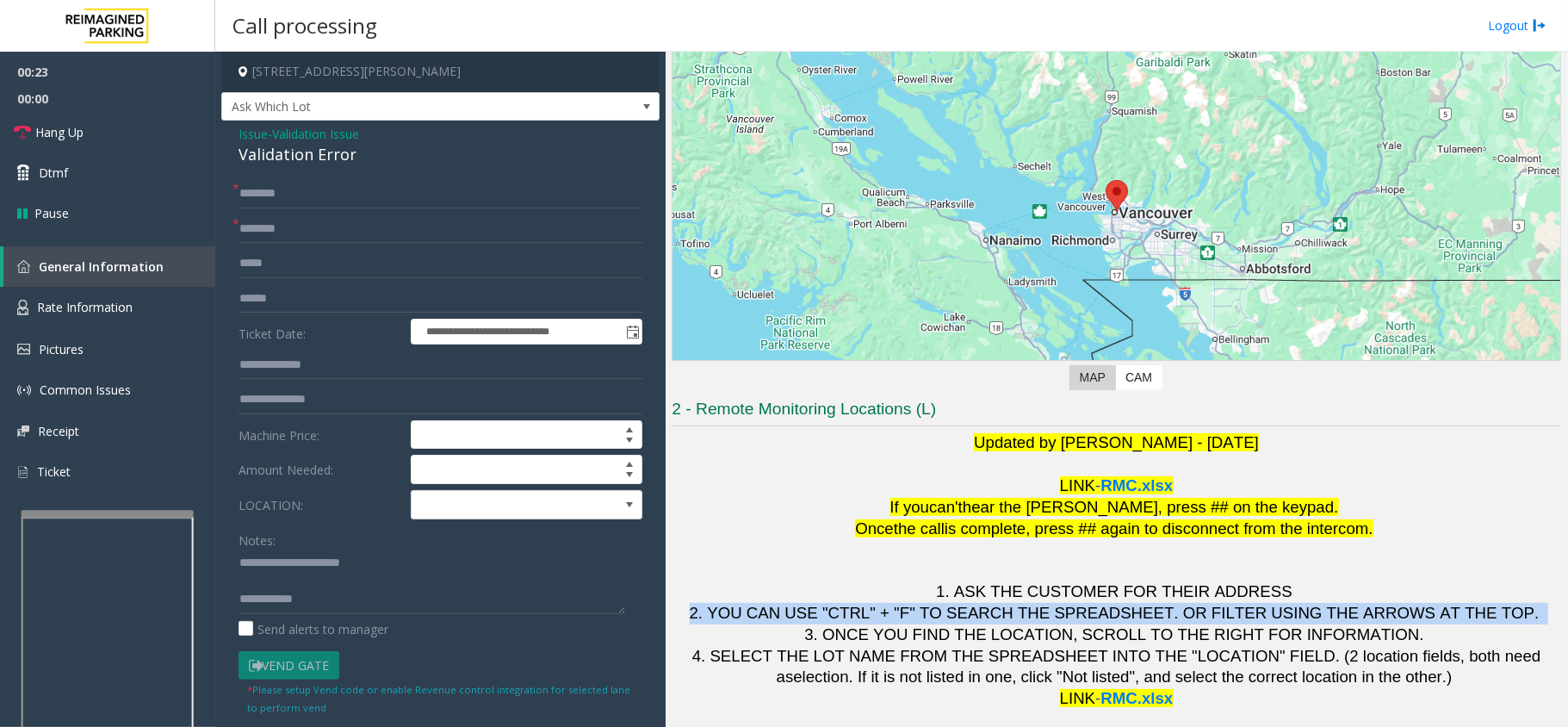
click at [1102, 621] on span "2. YOU CAN USE "CTRL" + "F" TO SEARCH THE SPREADSHEET. OR FILTER USING THE ARRO…" at bounding box center [1114, 612] width 849 height 18
click at [955, 625] on span "3. ONCE YOU FIND THE LOCATION, SCROLL TO THE RIGHT FOR INFORMATION." at bounding box center [1114, 633] width 619 height 18
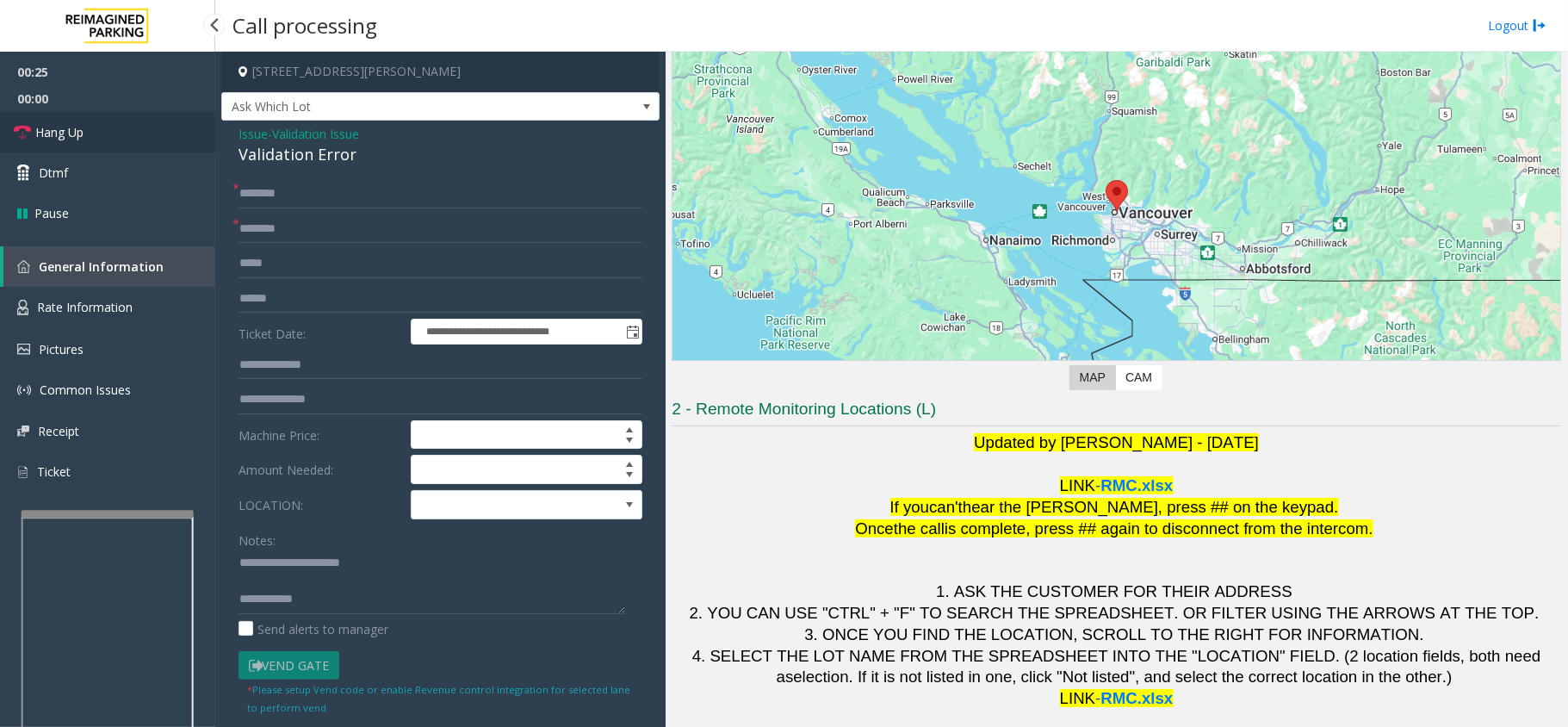
click at [169, 127] on link "Hang Up" at bounding box center [108, 132] width 215 height 40
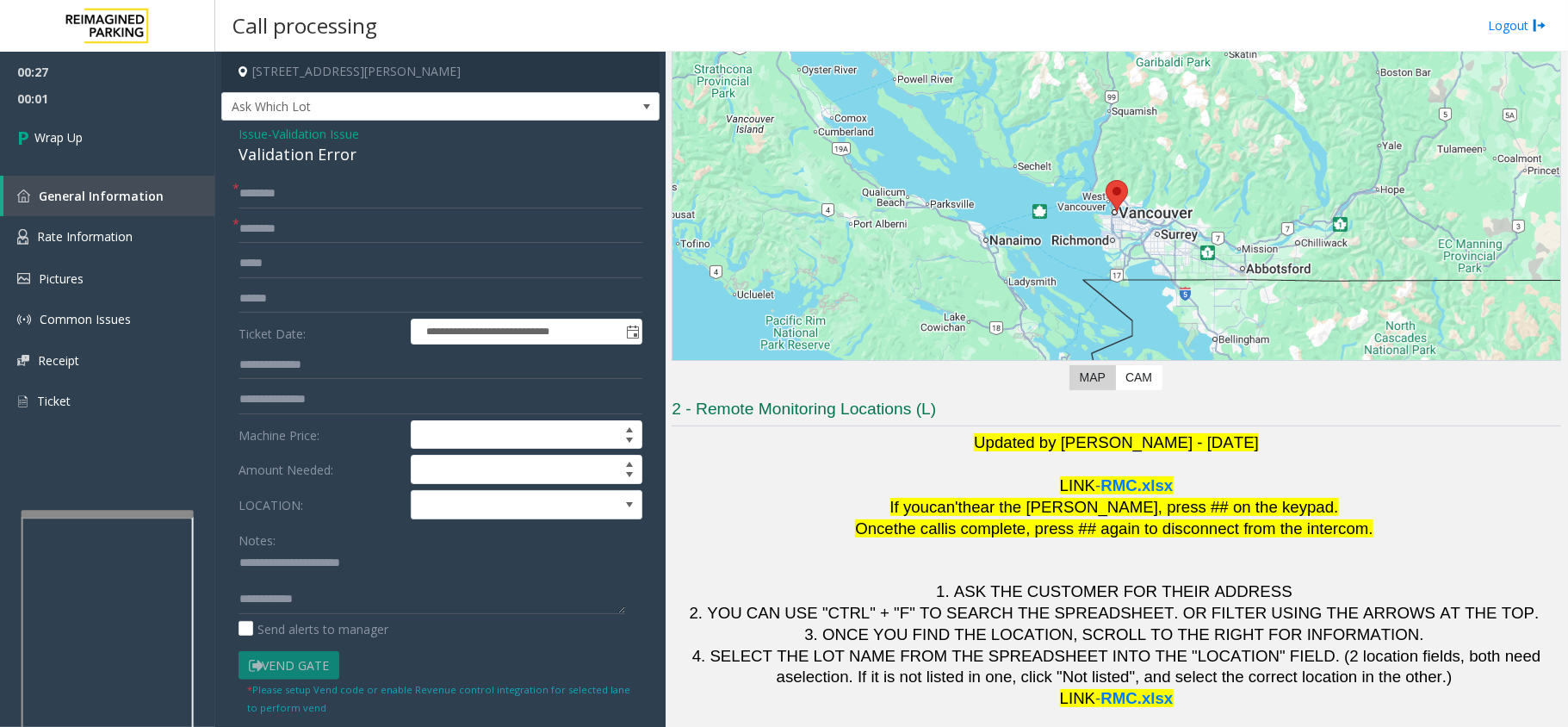
click at [245, 145] on div "Validation Error" at bounding box center [441, 154] width 404 height 23
drag, startPoint x: 252, startPoint y: 132, endPoint x: 341, endPoint y: 155, distance: 91.9
click at [256, 132] on span "Issue" at bounding box center [253, 133] width 29 height 18
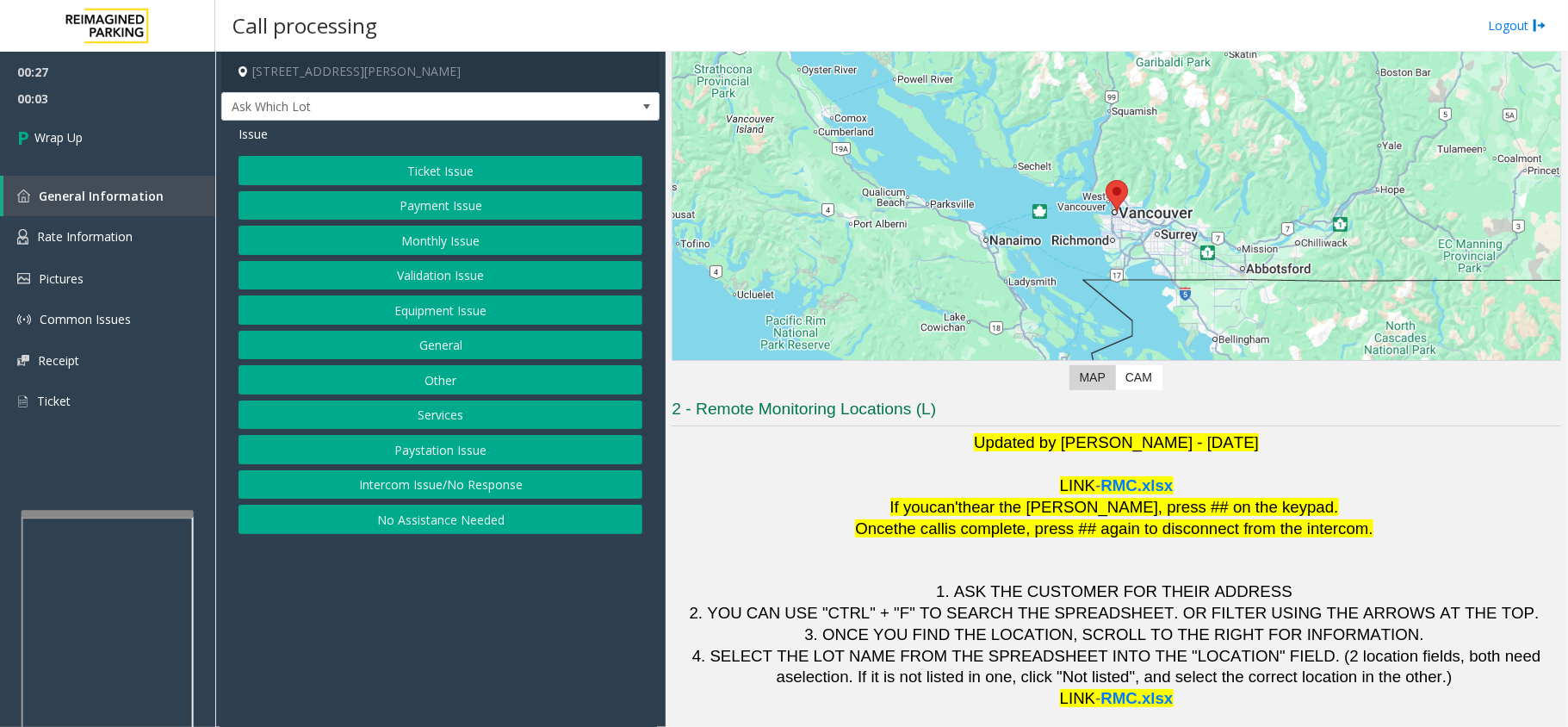
click at [431, 318] on button "Equipment Issue" at bounding box center [441, 310] width 404 height 29
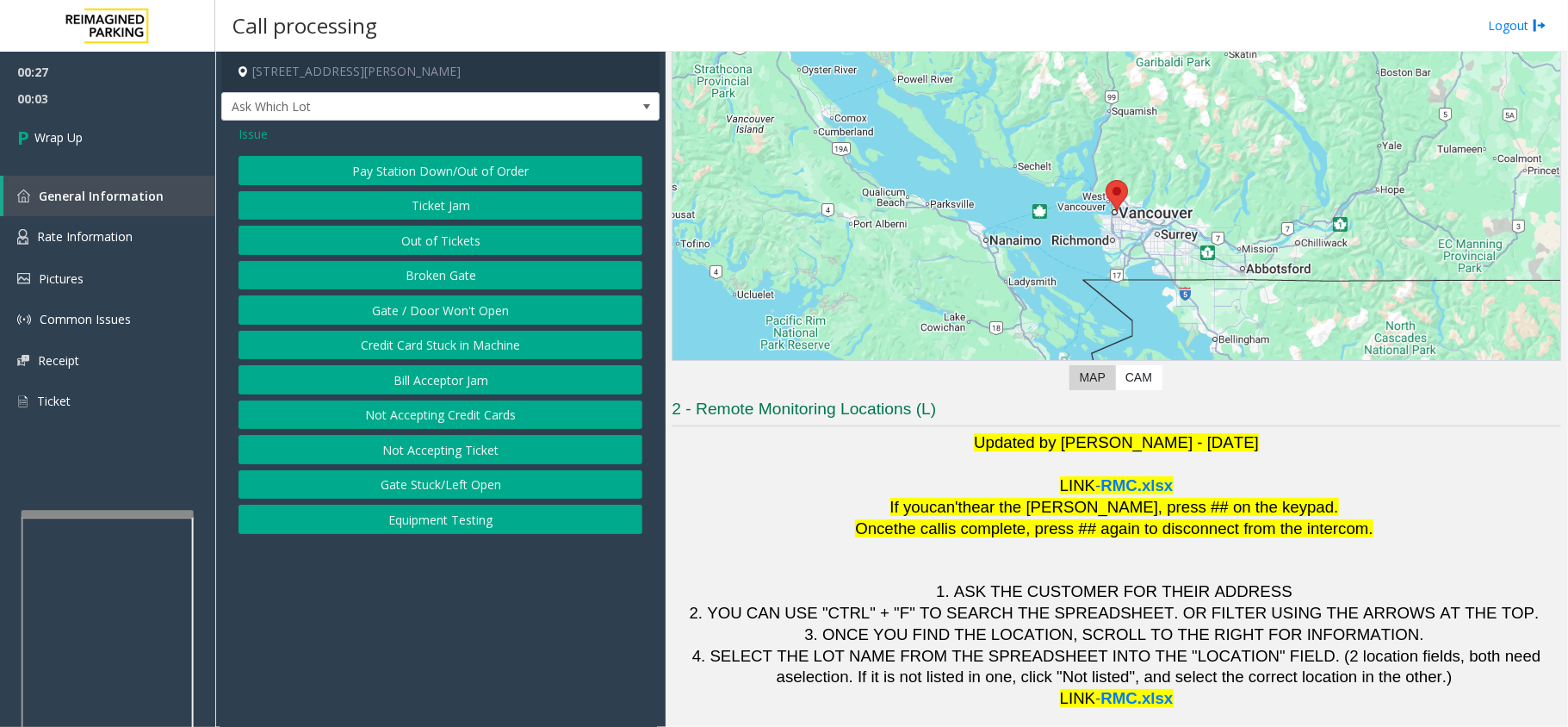
click at [431, 318] on button "Gate / Door Won't Open" at bounding box center [441, 310] width 404 height 29
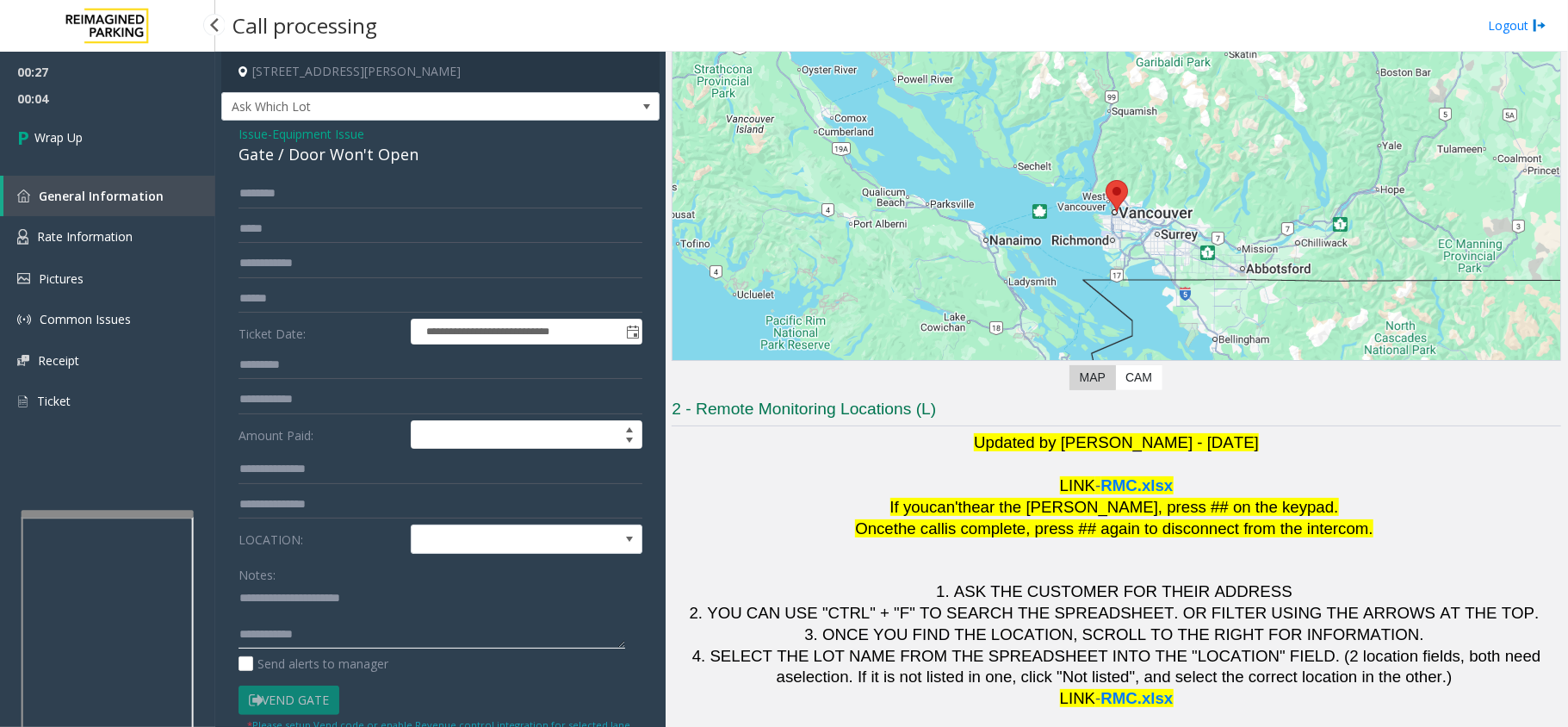
drag, startPoint x: 358, startPoint y: 642, endPoint x: 191, endPoint y: 545, distance: 193.1
click at [167, 29] on app-root "**********" at bounding box center [784, 363] width 1568 height 727
type textarea "**********"
click at [148, 146] on link "Wrap Up" at bounding box center [108, 138] width 215 height 51
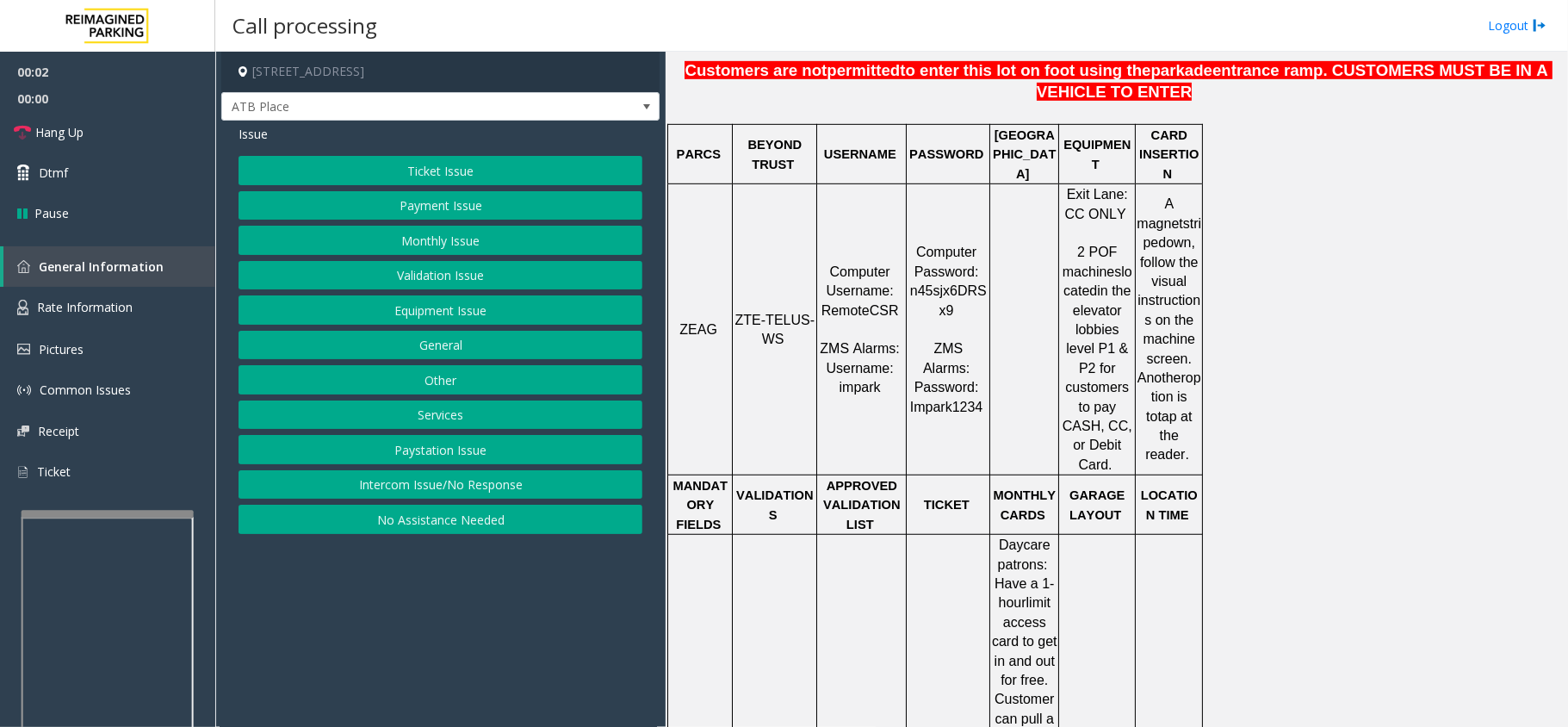
scroll to position [458, 0]
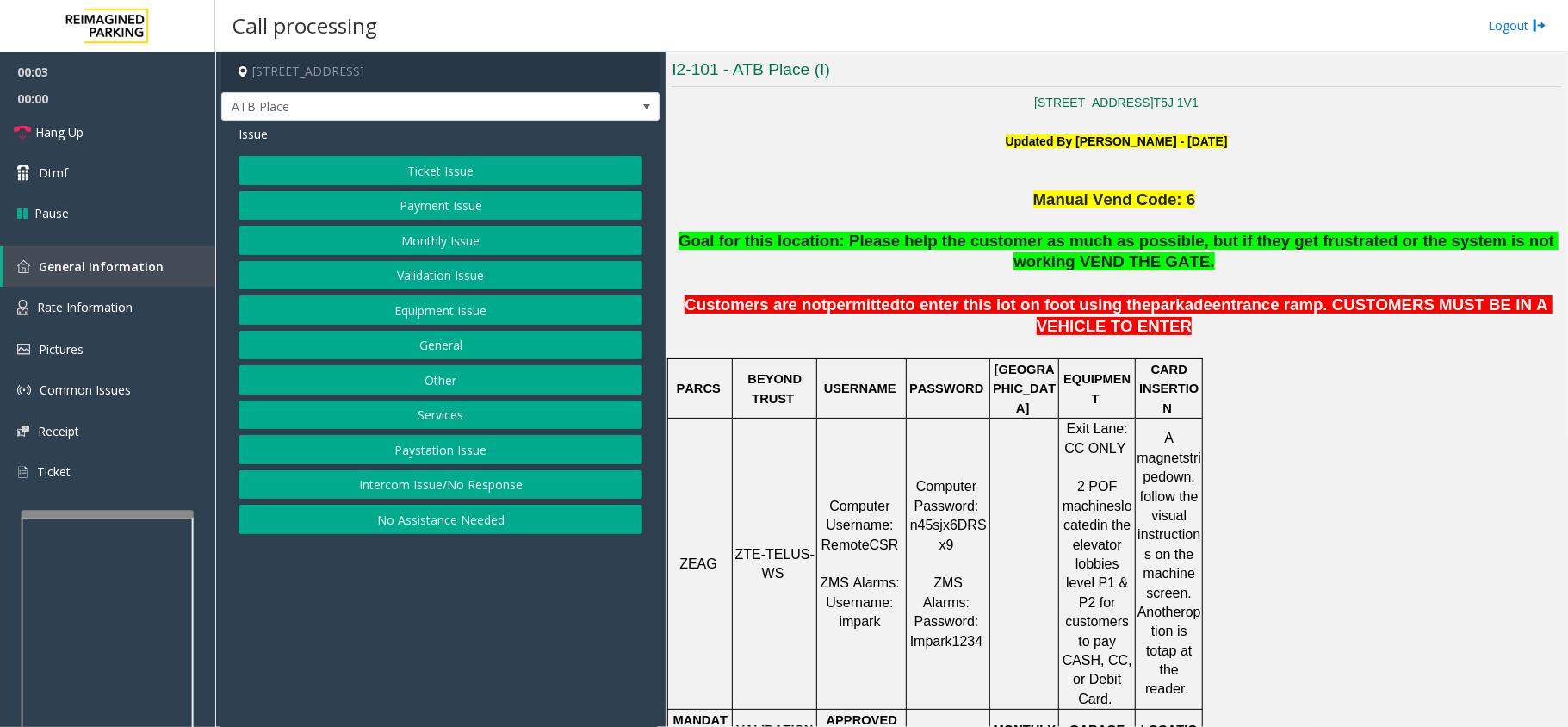
click at [760, 546] on span "ZTE-TELUS-WS" at bounding box center [775, 563] width 80 height 34
click at [326, 170] on button "Ticket Issue" at bounding box center [441, 170] width 404 height 29
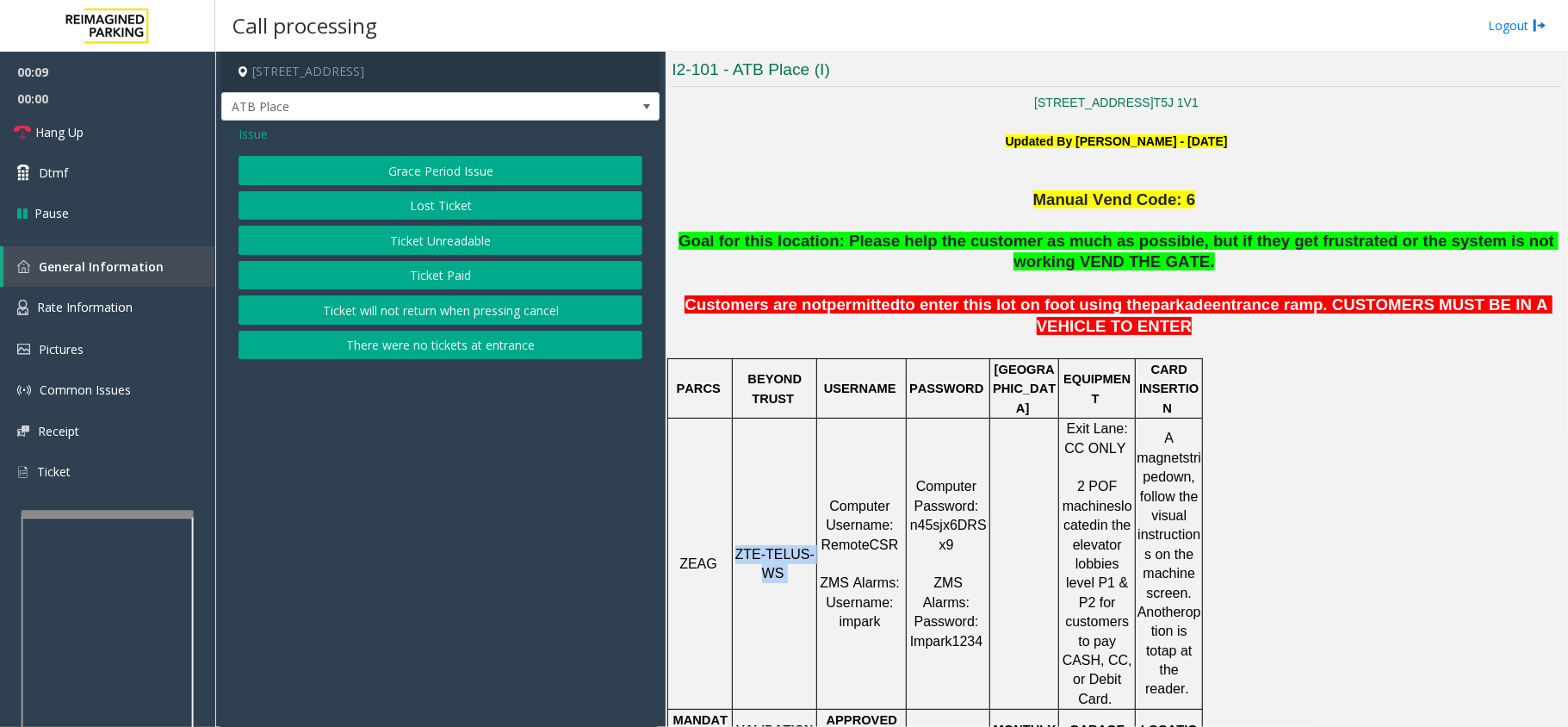
click at [366, 248] on button "Ticket Unreadable" at bounding box center [441, 240] width 404 height 29
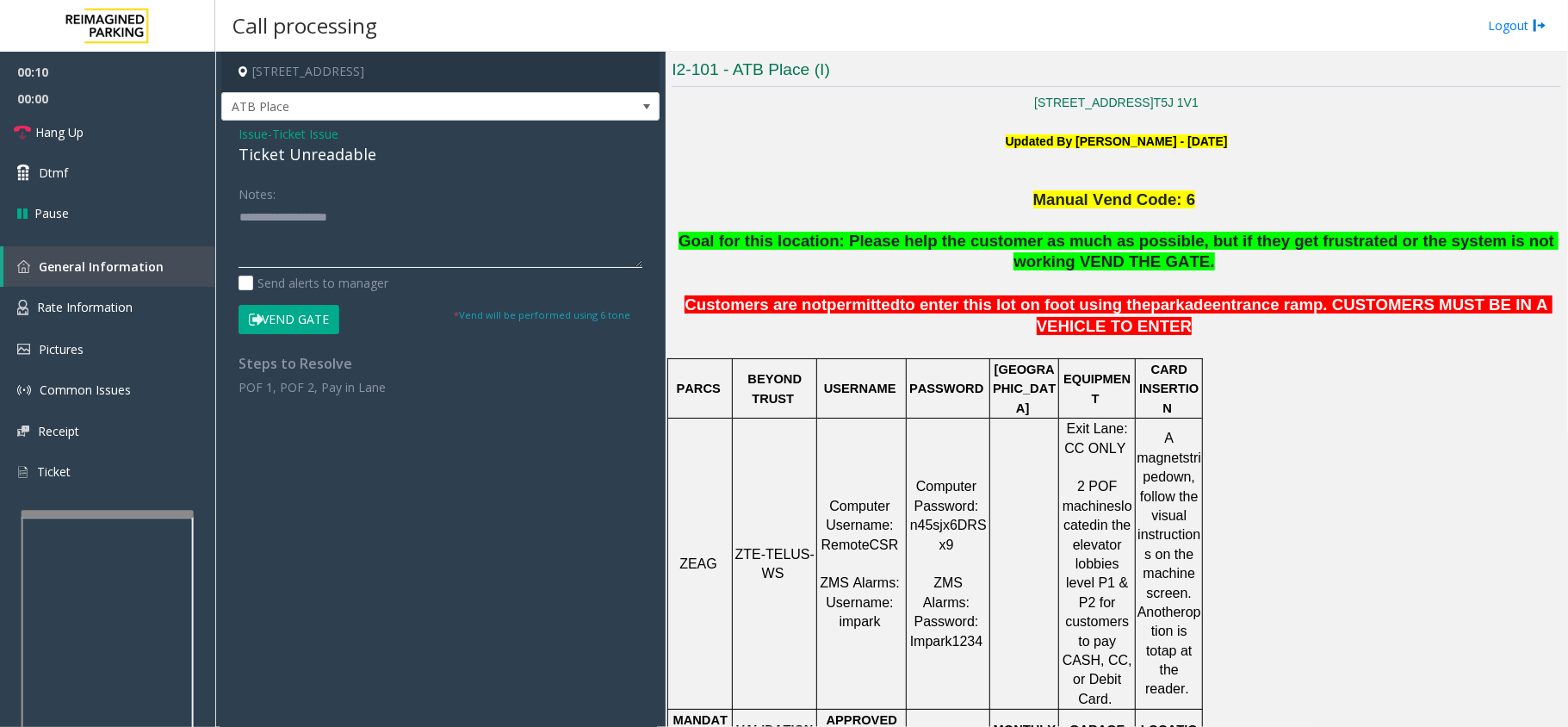
click at [479, 227] on textarea at bounding box center [441, 235] width 404 height 65
paste textarea "**********"
click at [263, 164] on div "Ticket Unreadable" at bounding box center [441, 154] width 404 height 23
drag, startPoint x: 263, startPoint y: 164, endPoint x: 300, endPoint y: 167, distance: 37.1
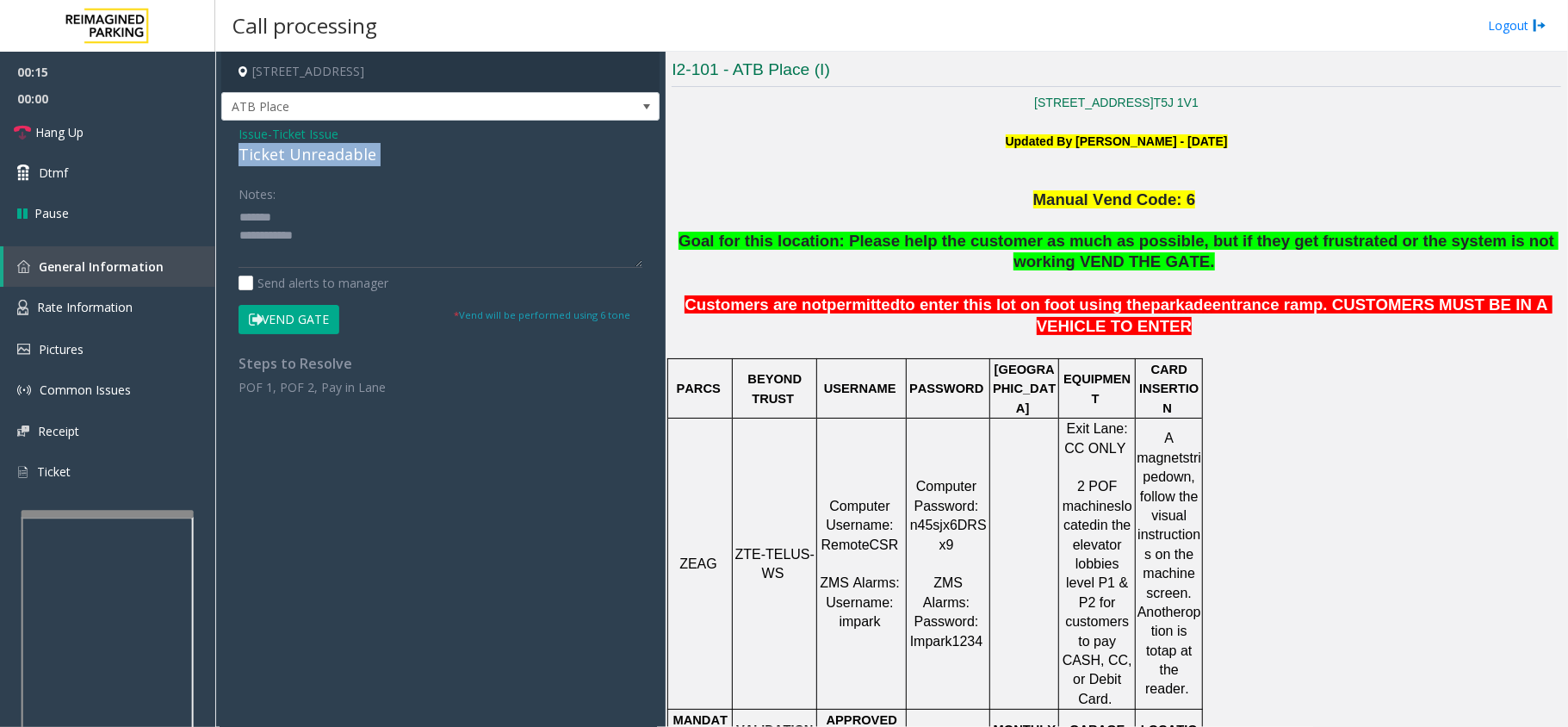
click at [264, 163] on div "Ticket Unreadable" at bounding box center [441, 154] width 404 height 23
paste textarea "**********"
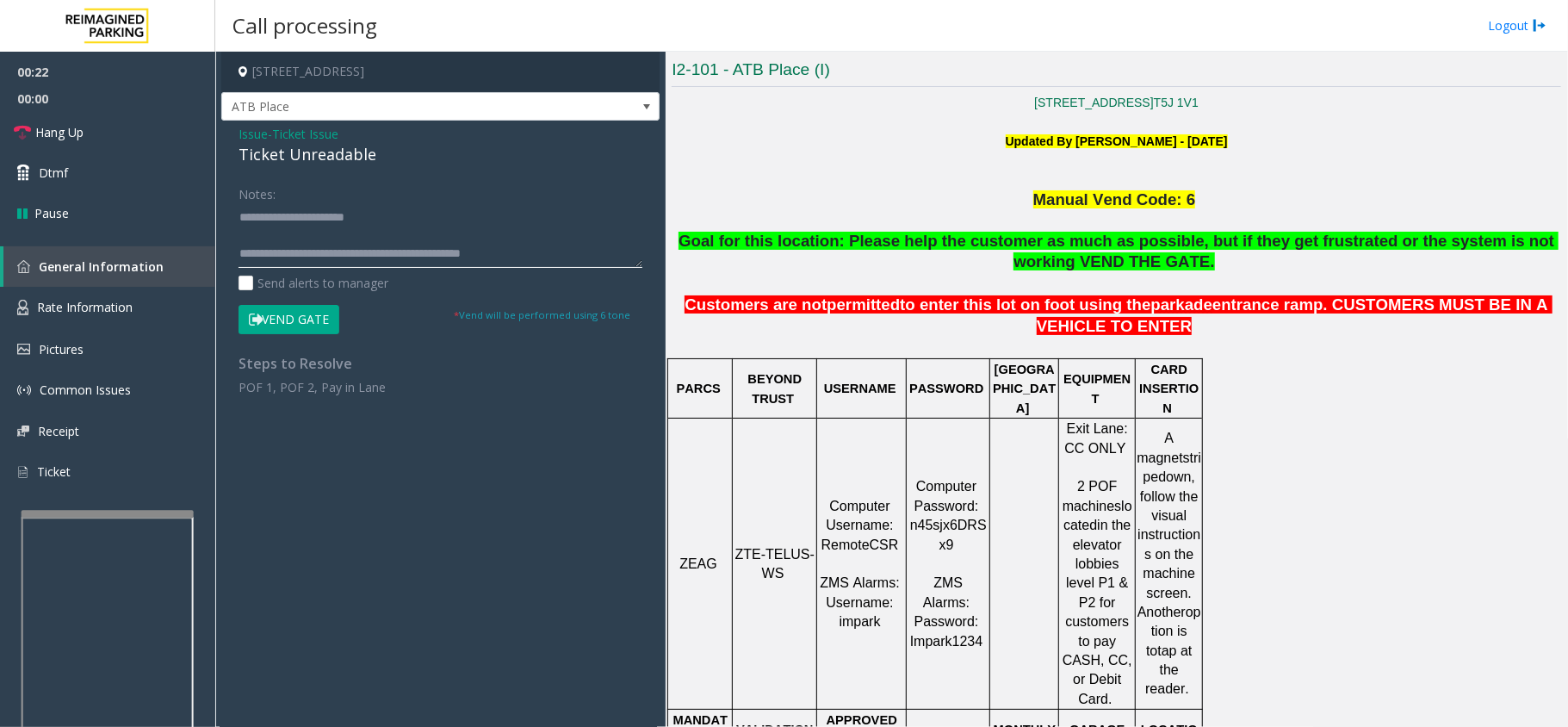
click at [281, 231] on textarea at bounding box center [441, 235] width 404 height 65
type textarea "**********"
click at [173, 132] on link "Hang Up" at bounding box center [108, 132] width 215 height 40
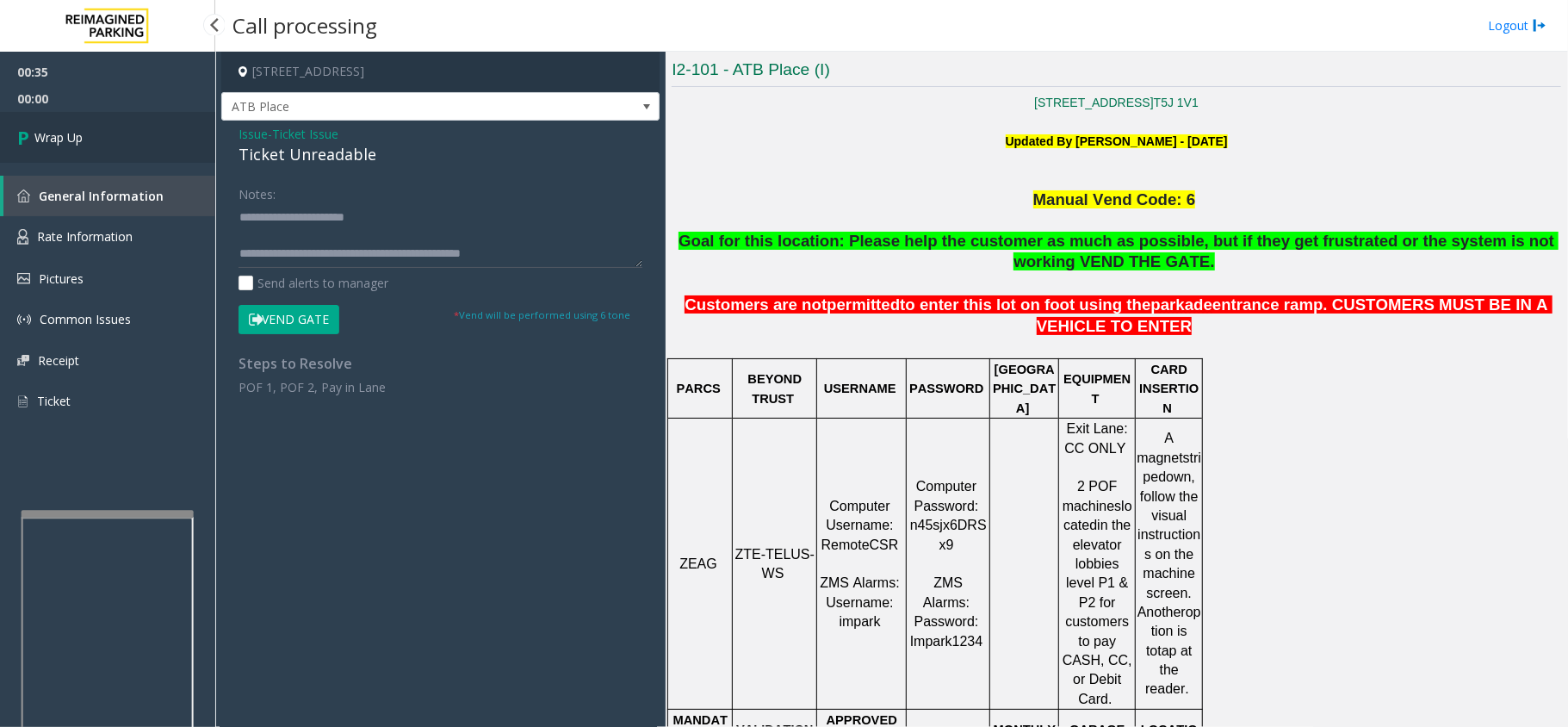
click at [173, 132] on link "Wrap Up" at bounding box center [108, 138] width 215 height 51
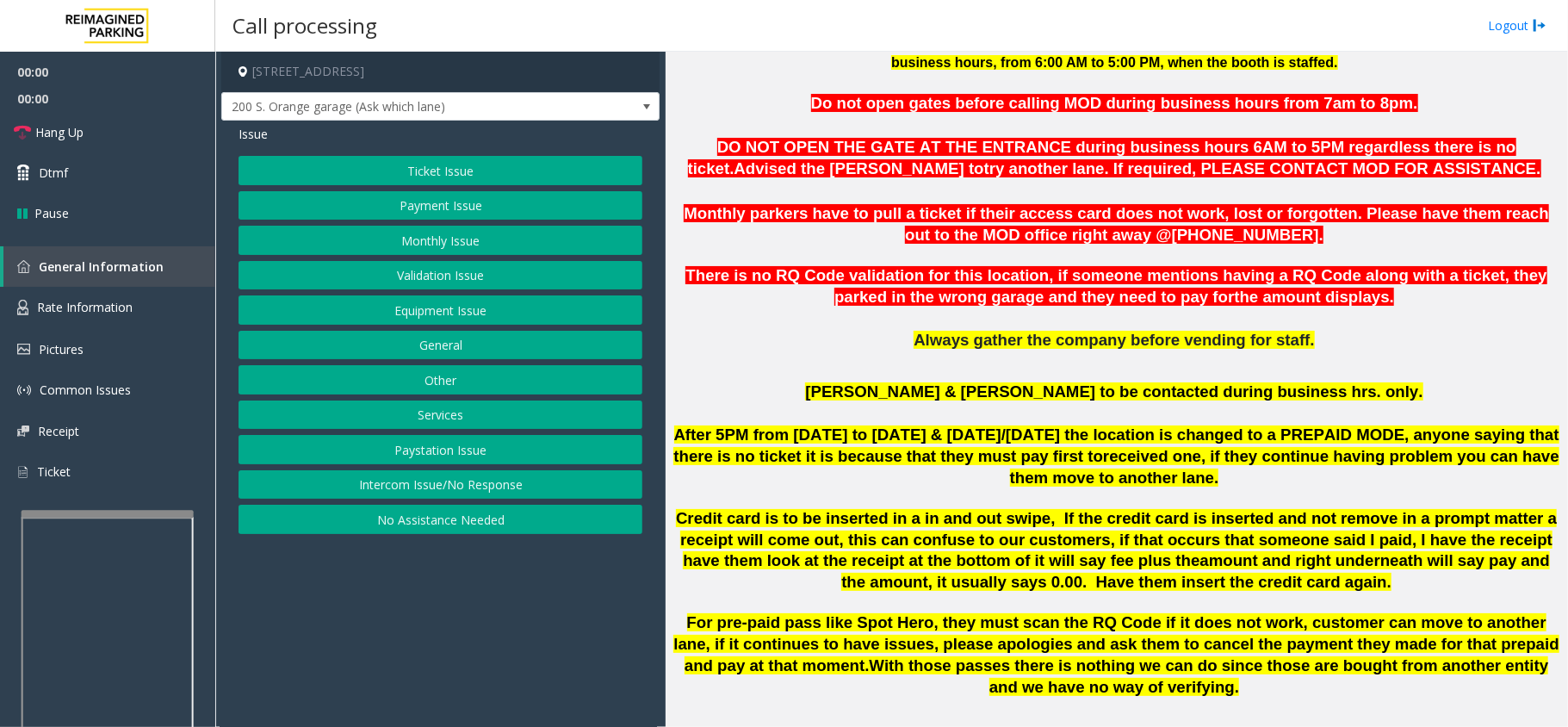
scroll to position [689, 0]
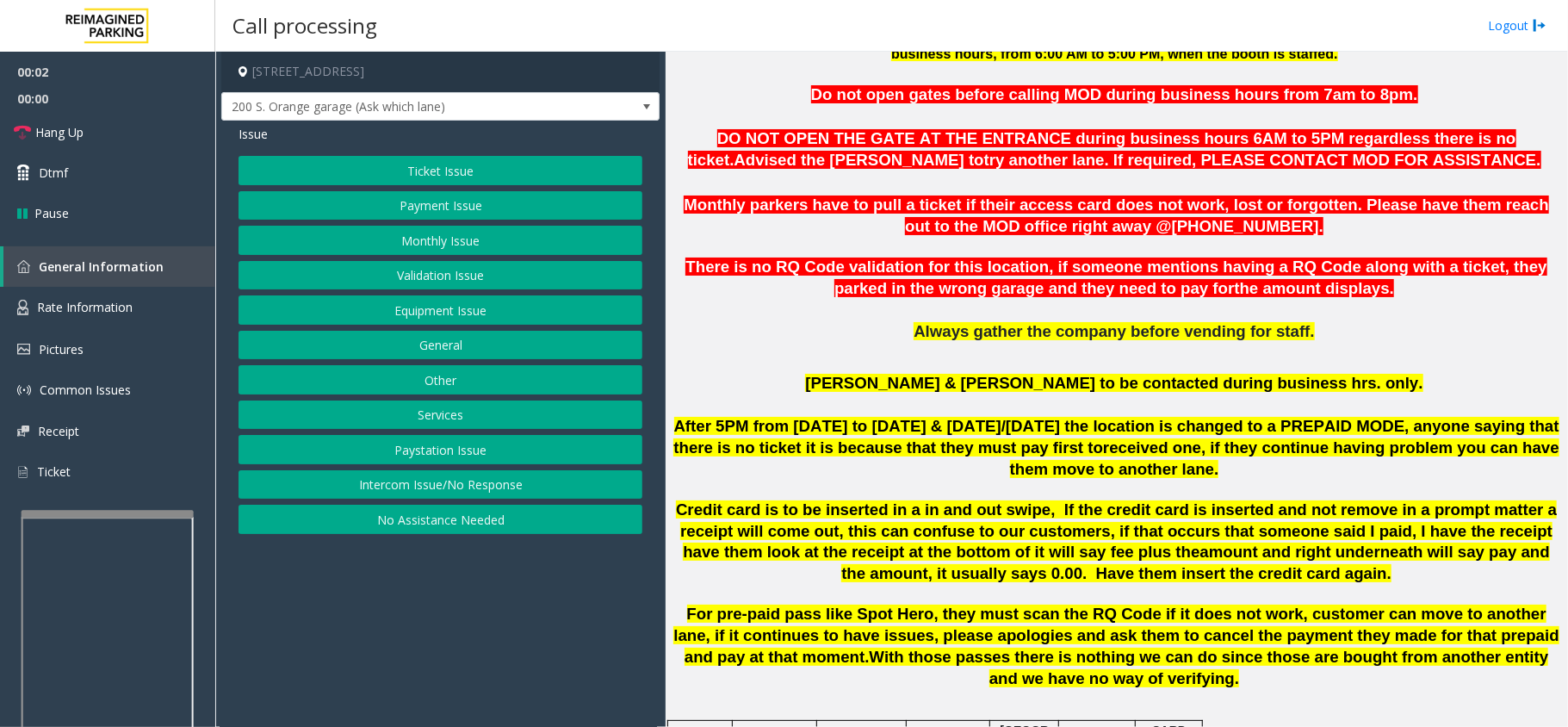
drag, startPoint x: 563, startPoint y: 589, endPoint x: 549, endPoint y: 592, distance: 14.3
click at [549, 592] on app-call-processing-form "[STREET_ADDRESS] S. Orange garage (Ask which lane) Issue Ticket Issue Payment I…" at bounding box center [440, 388] width 450 height 675
drag, startPoint x: 549, startPoint y: 592, endPoint x: 512, endPoint y: 618, distance: 45.2
click at [512, 618] on app-call-processing-form "[STREET_ADDRESS] S. Orange garage (Ask which lane) Issue Ticket Issue Payment I…" at bounding box center [440, 388] width 450 height 675
click at [472, 500] on button "Intercom Issue/No Response" at bounding box center [441, 484] width 404 height 29
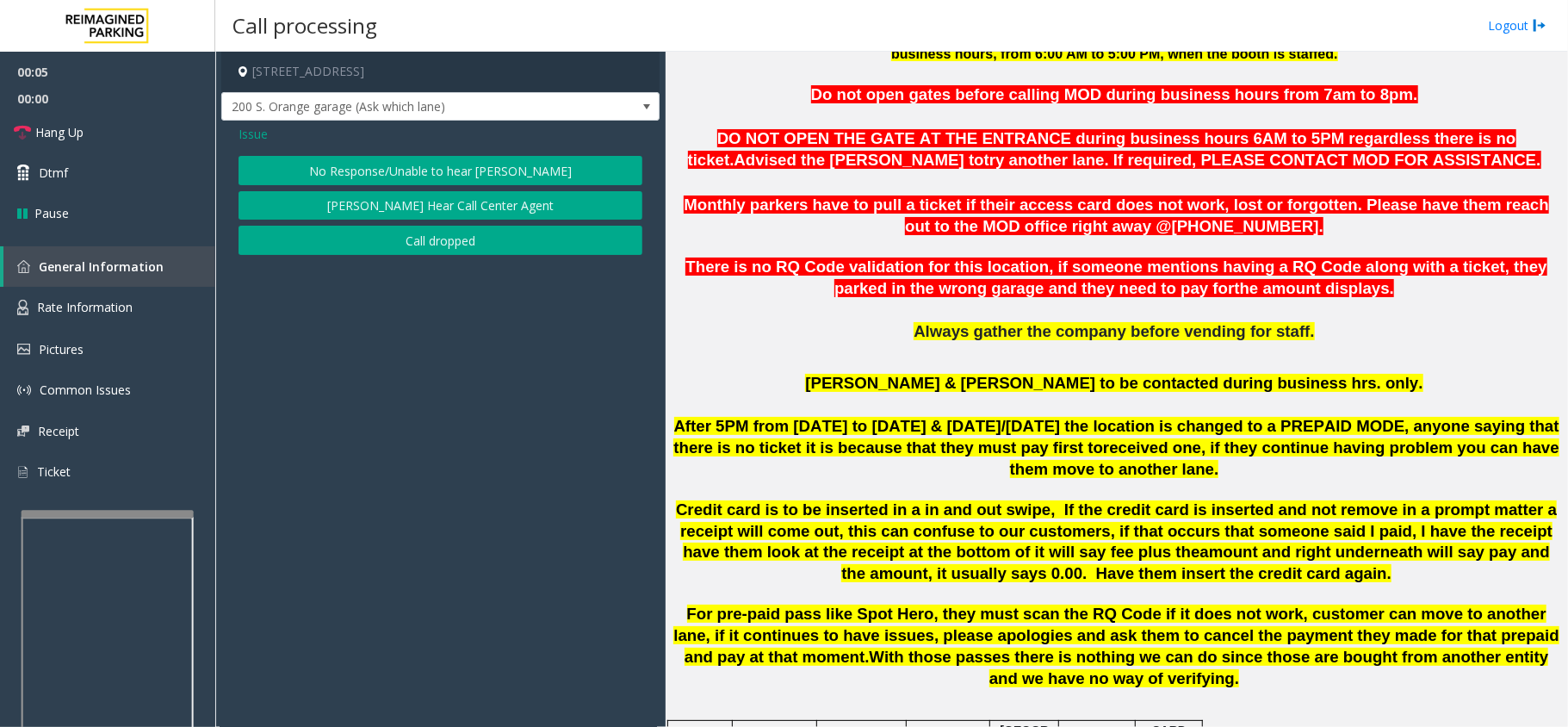
click at [427, 167] on button "No Response/Unable to hear [PERSON_NAME]" at bounding box center [441, 170] width 404 height 29
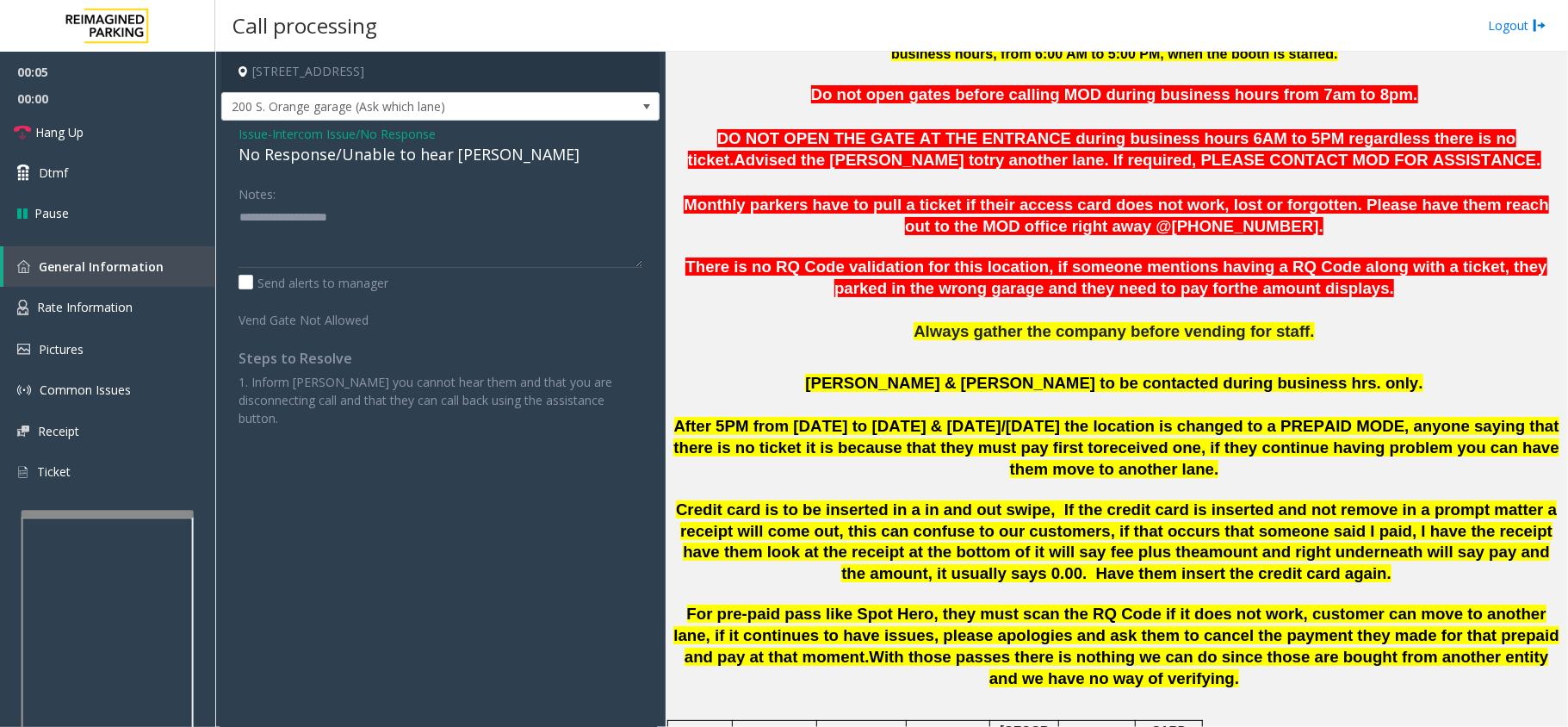
click at [417, 160] on div "No Response/Unable to hear [PERSON_NAME]" at bounding box center [441, 154] width 404 height 23
click at [422, 160] on div "No Response/Unable to hear [PERSON_NAME]" at bounding box center [441, 154] width 404 height 23
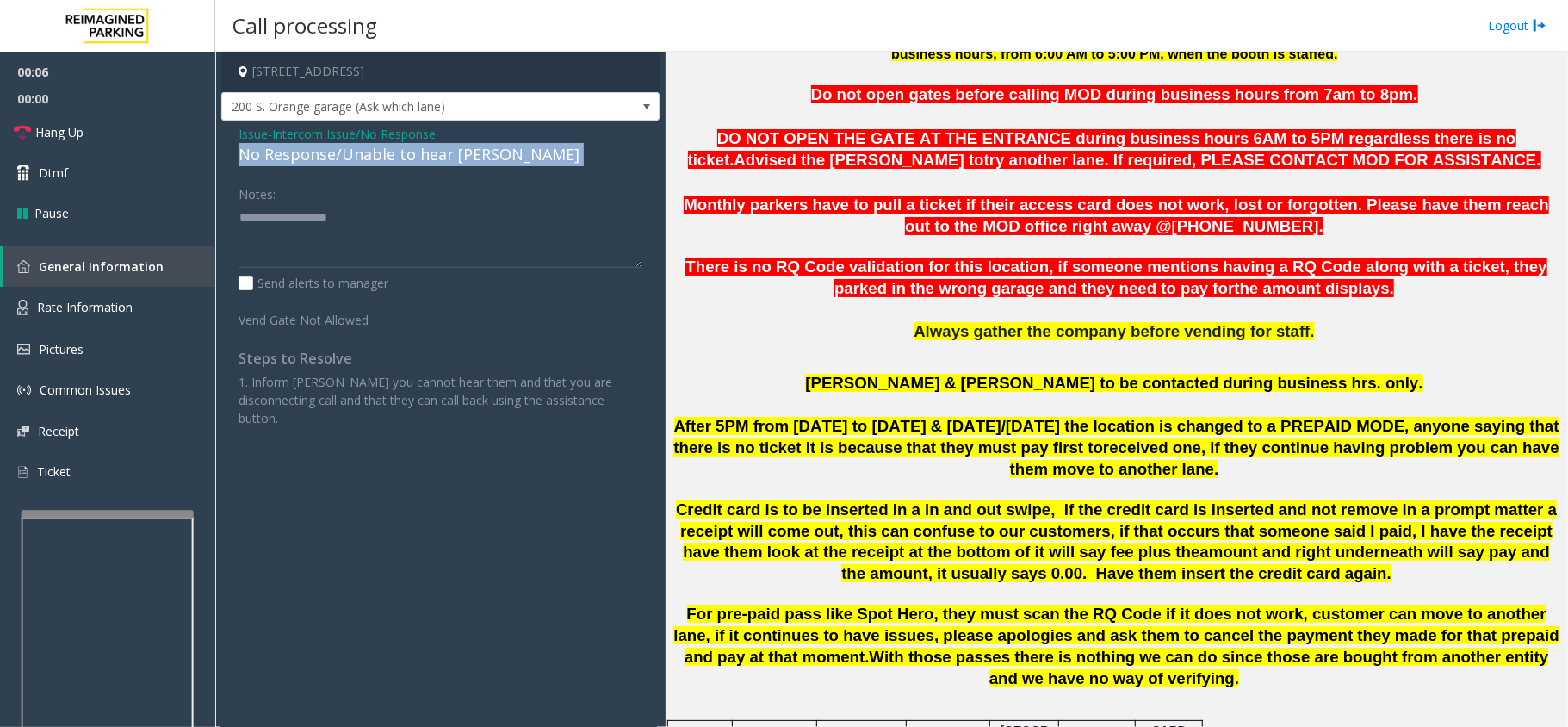
click at [422, 160] on div "No Response/Unable to hear [PERSON_NAME]" at bounding box center [441, 154] width 404 height 23
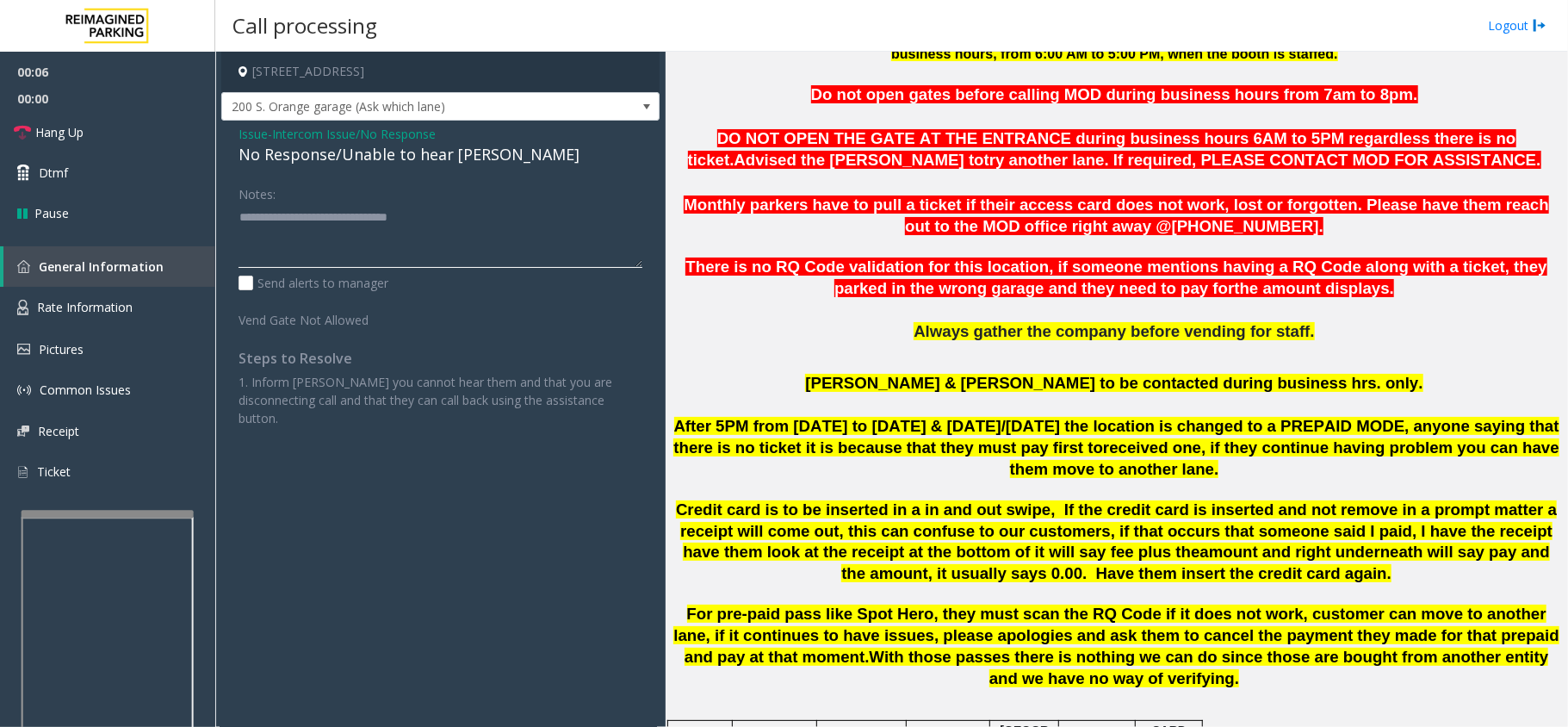
click at [516, 227] on textarea at bounding box center [441, 235] width 404 height 65
type textarea "**********"
click at [125, 119] on link "Hang Up" at bounding box center [108, 132] width 215 height 40
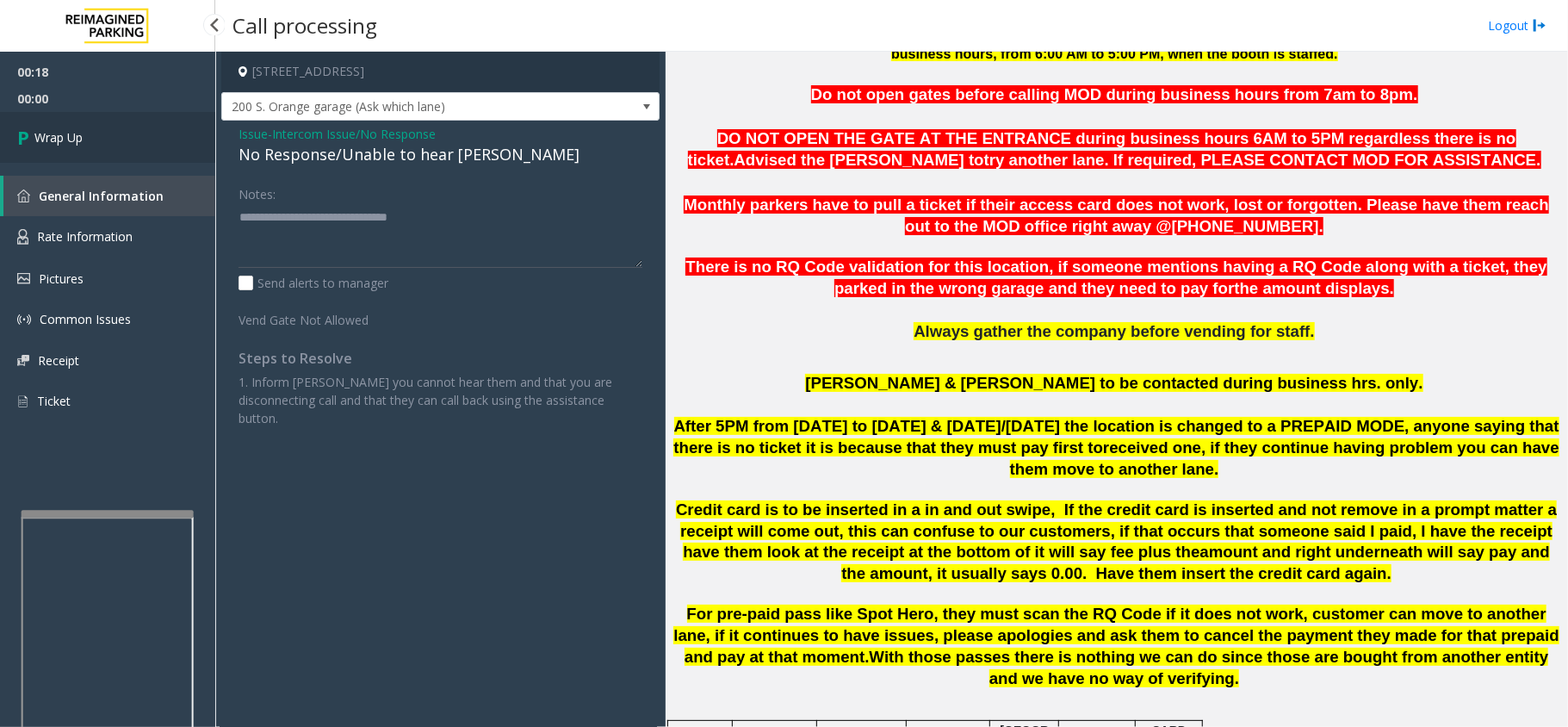
click at [125, 119] on link "Wrap Up" at bounding box center [108, 138] width 215 height 51
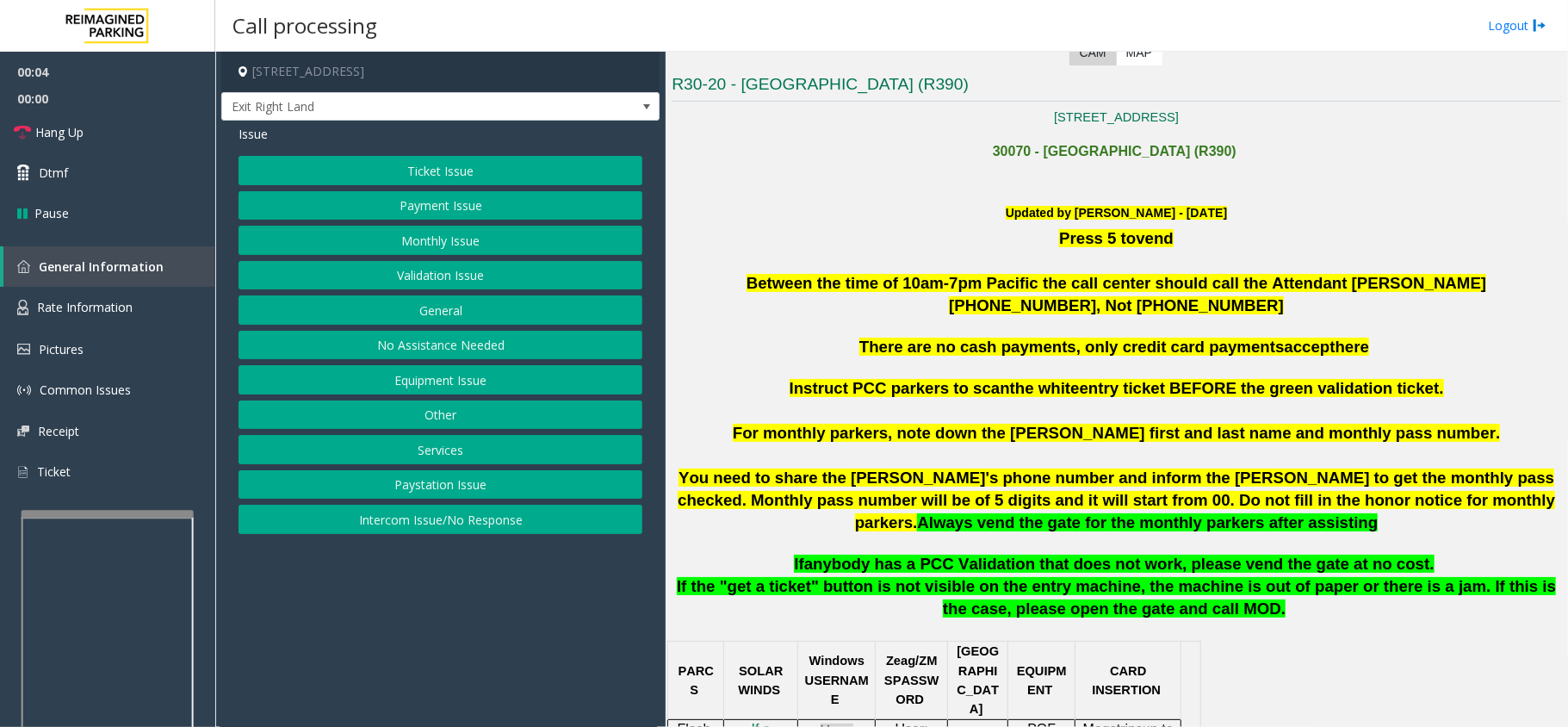
scroll to position [458, 0]
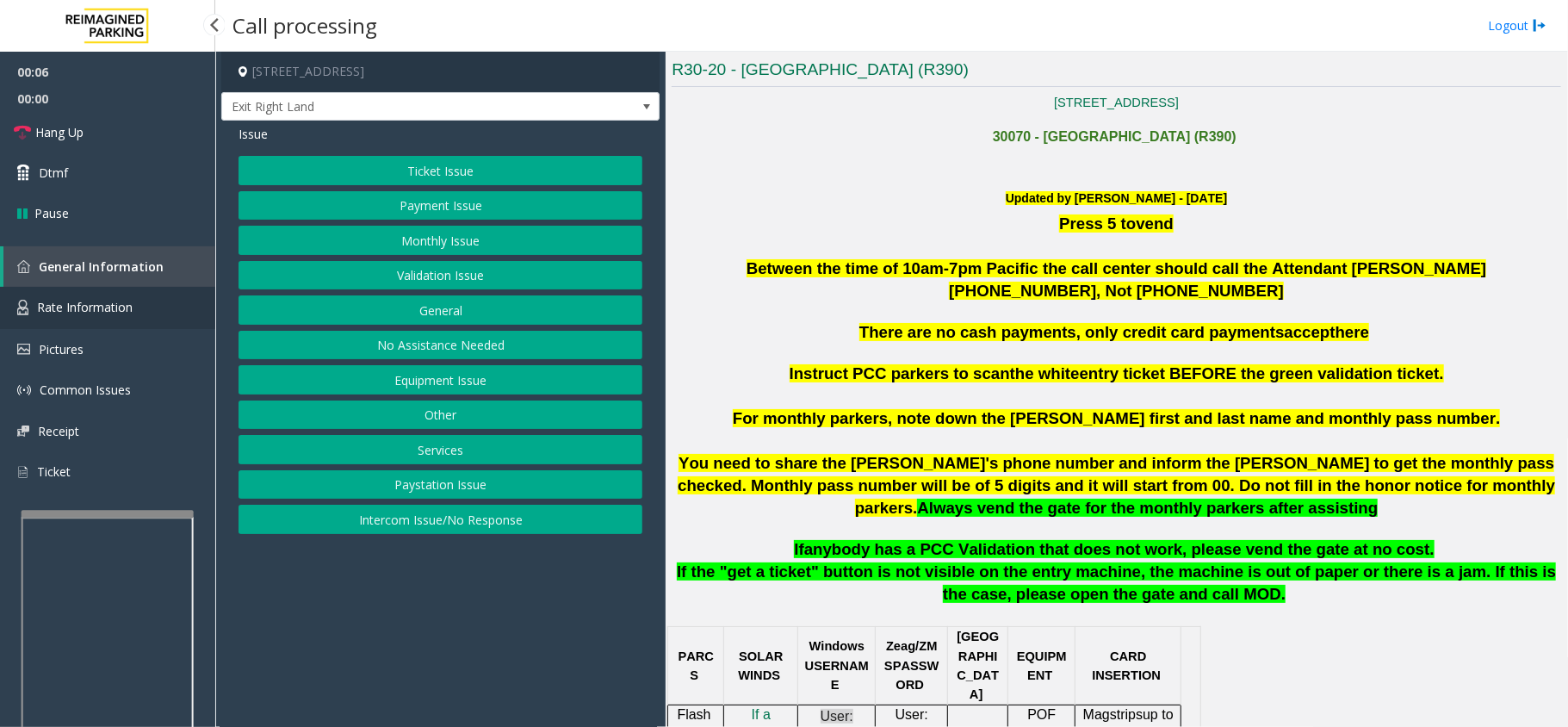
click at [162, 311] on link "Rate Information" at bounding box center [108, 307] width 215 height 42
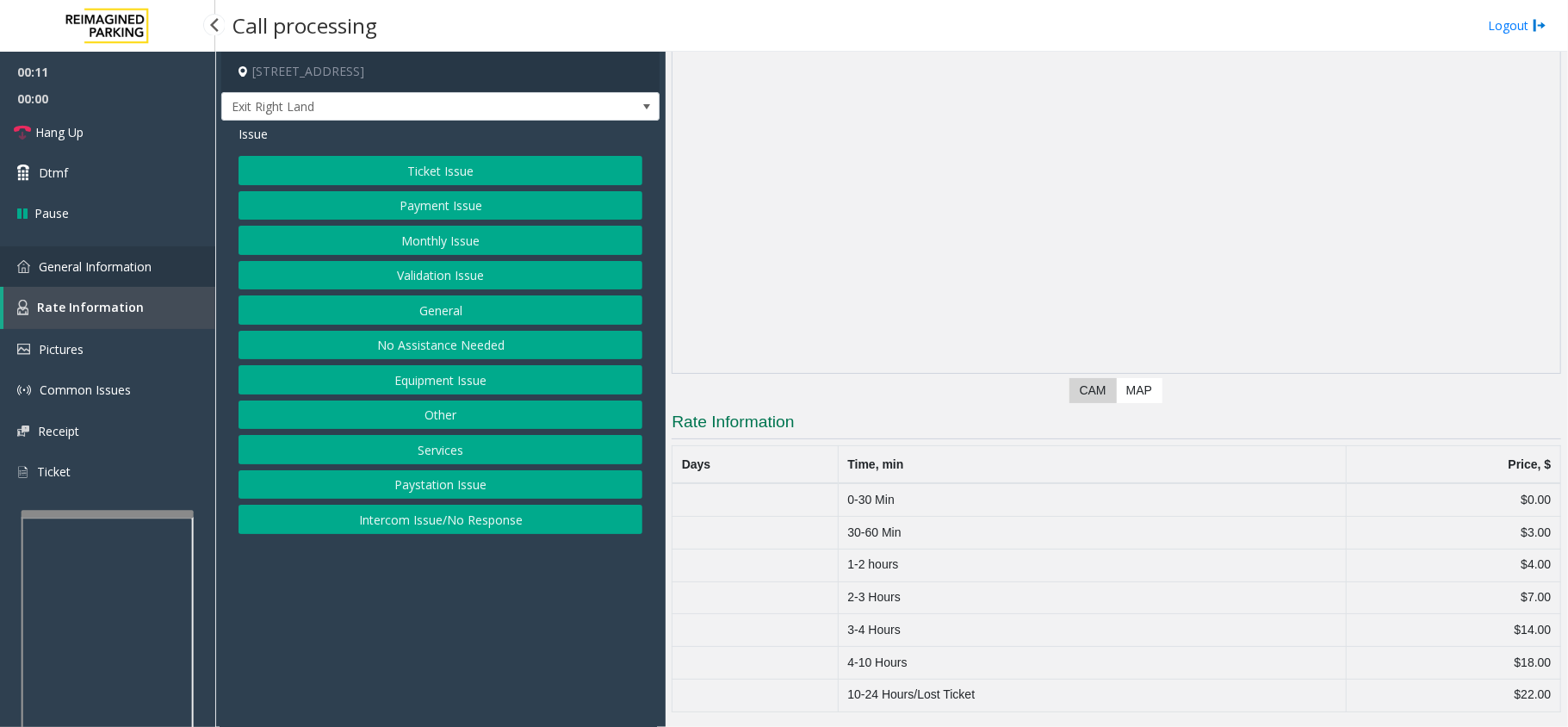
click at [182, 258] on link "General Information" at bounding box center [108, 266] width 215 height 40
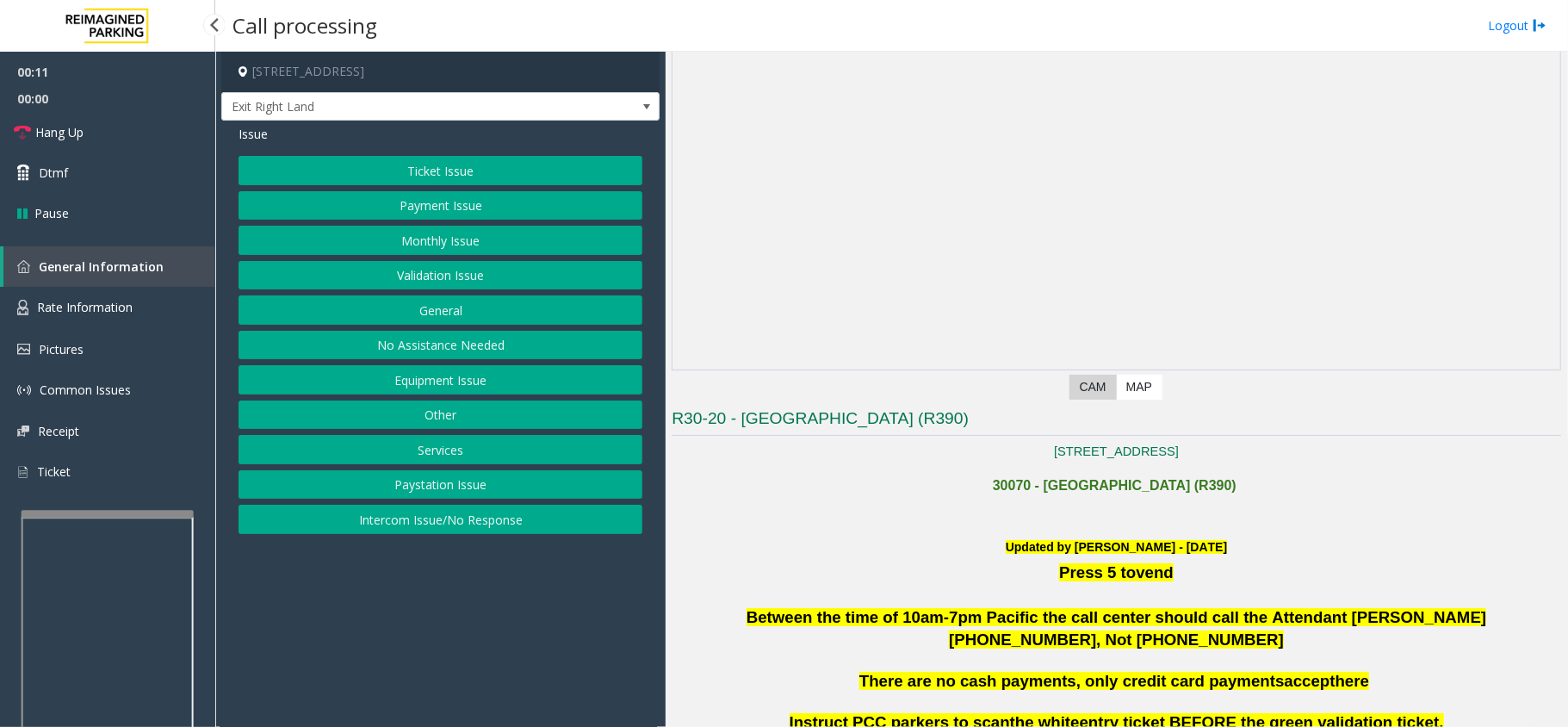
scroll to position [458, 0]
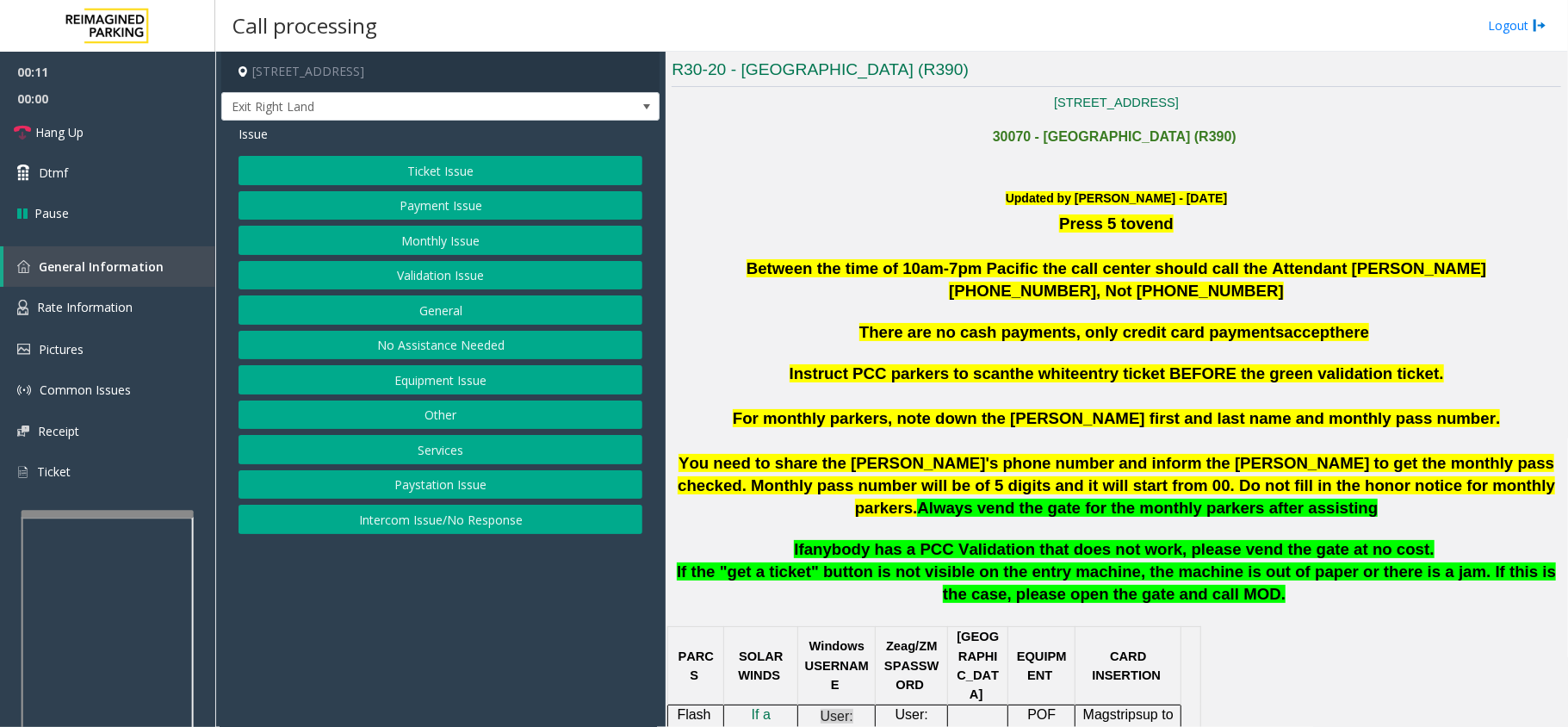
click at [427, 632] on app-call-processing-form "[STREET_ADDRESS] Exit Right Land Issue Ticket Issue Payment Issue Monthly Issue…" at bounding box center [440, 388] width 450 height 675
drag, startPoint x: 427, startPoint y: 632, endPoint x: 407, endPoint y: 647, distance: 25.0
click at [407, 647] on app-call-processing-form "[STREET_ADDRESS] Exit Right Land Issue Ticket Issue Payment Issue Monthly Issue…" at bounding box center [440, 388] width 450 height 675
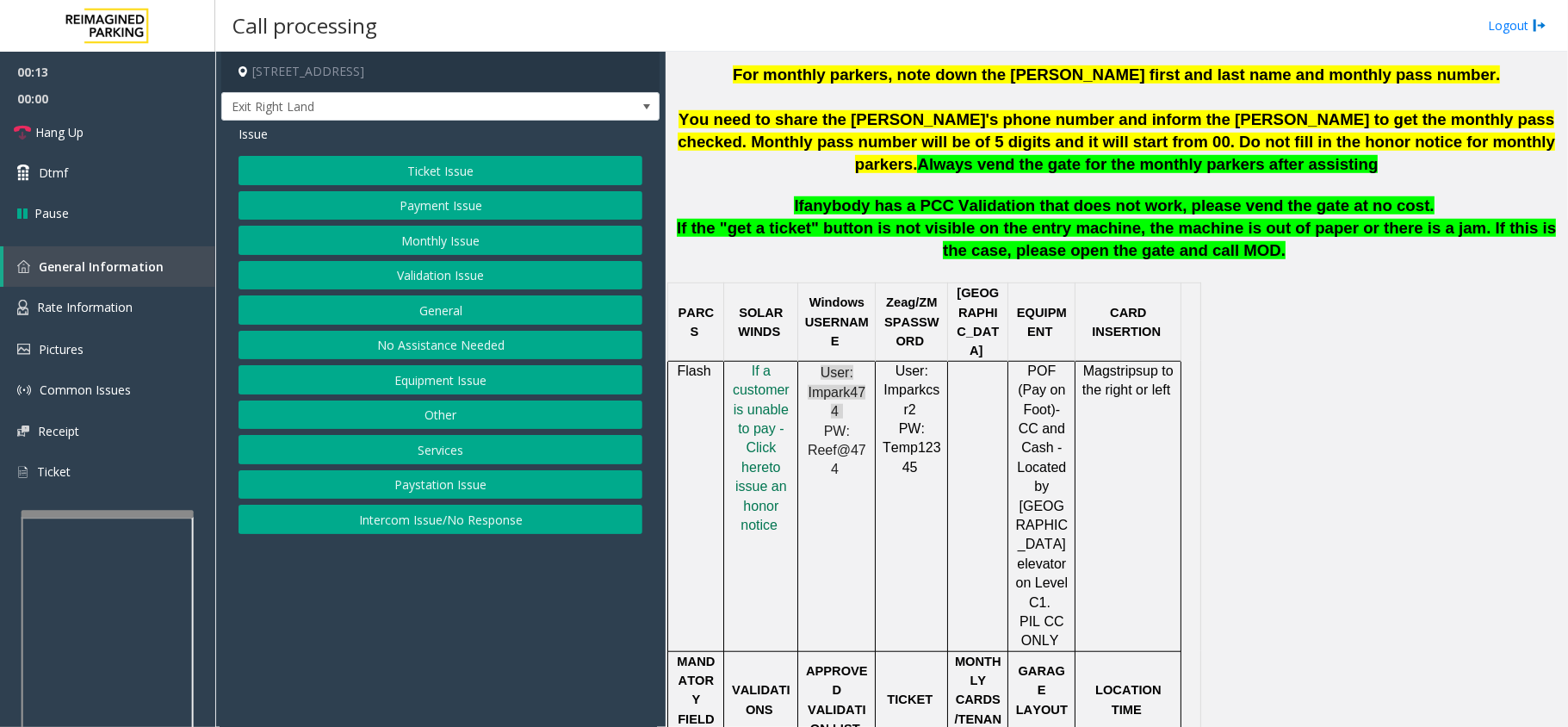
scroll to position [804, 0]
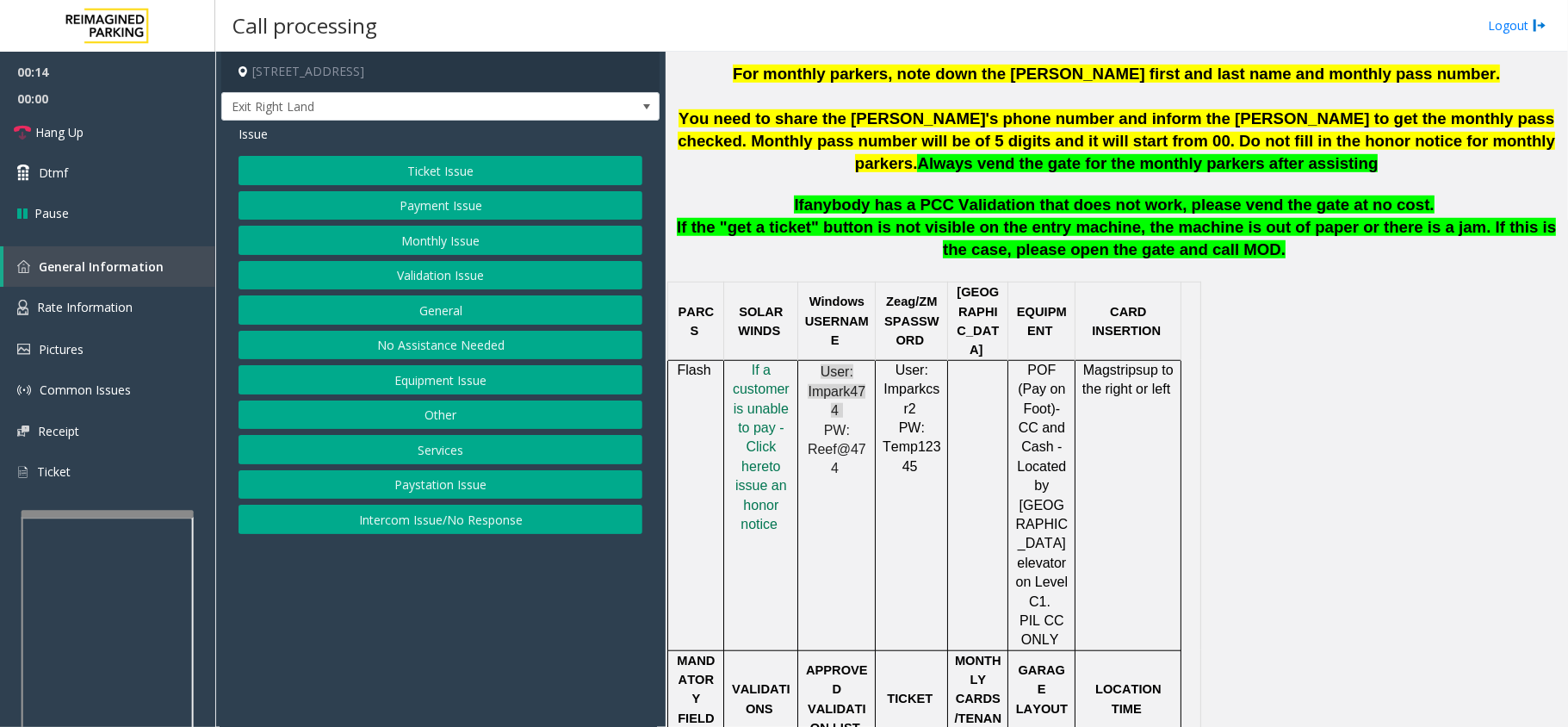
click at [865, 545] on td "User: Impark474 PW: [SECURITY_DATA]" at bounding box center [836, 505] width 78 height 290
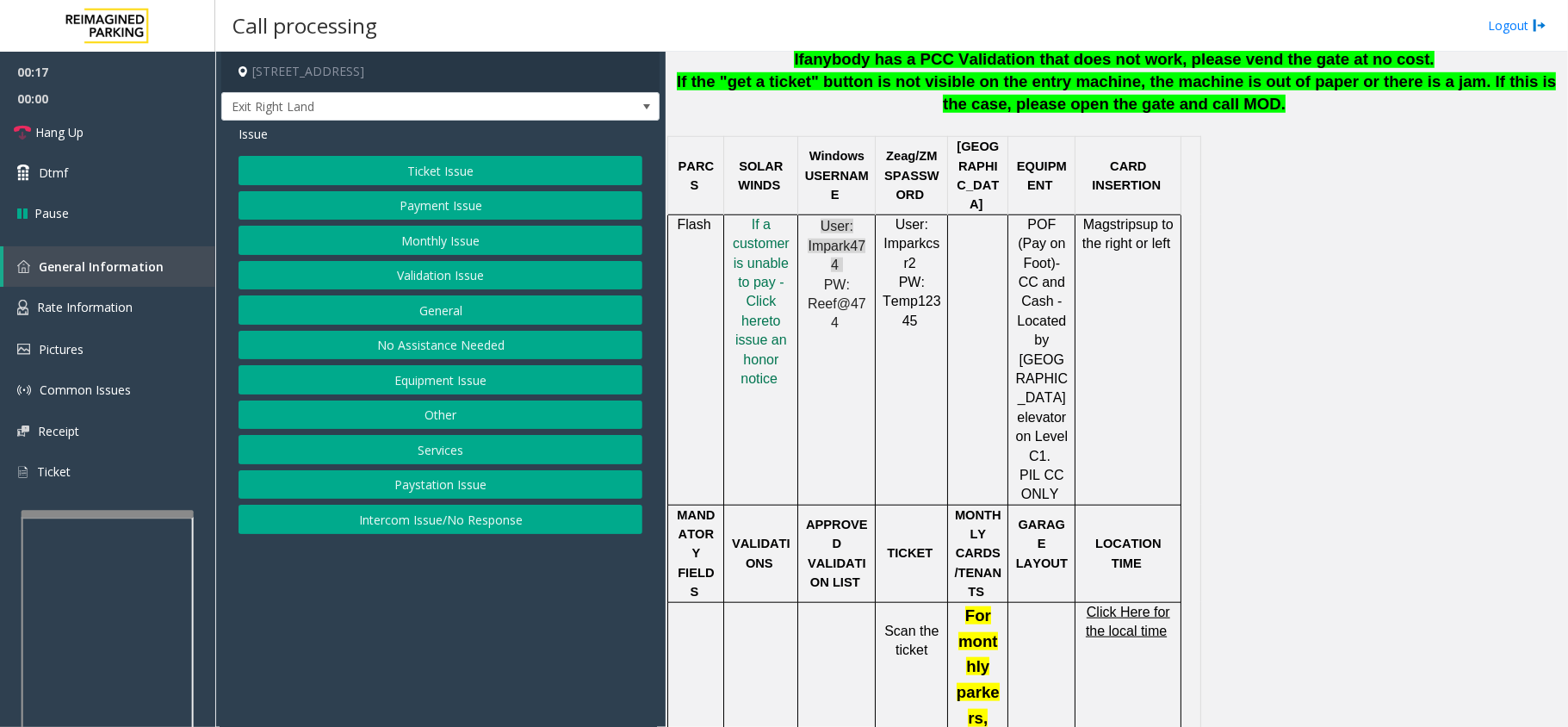
scroll to position [1148, 0]
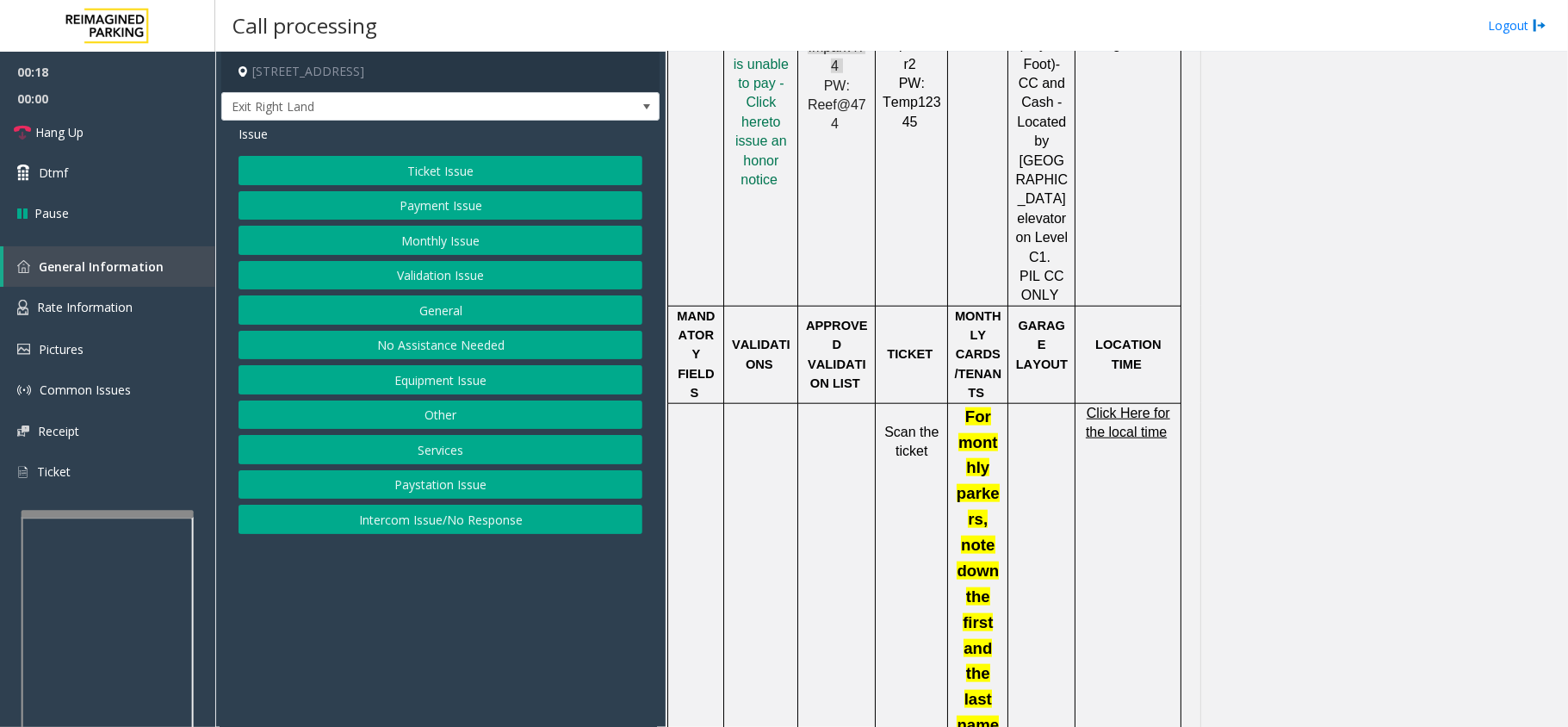
click at [1129, 405] on span "Click Here for the local time" at bounding box center [1127, 422] width 84 height 34
click at [119, 299] on span "Rate Information" at bounding box center [85, 306] width 95 height 16
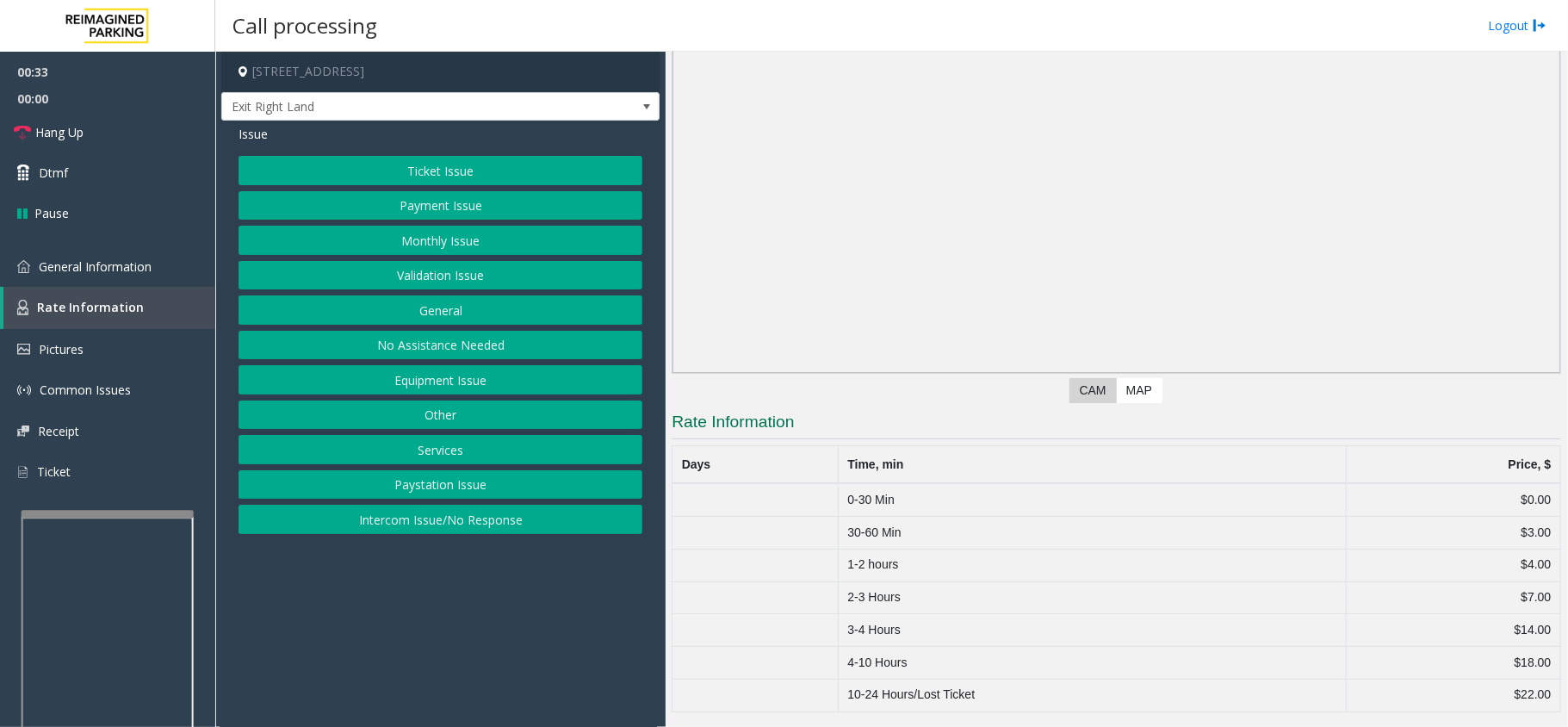
drag, startPoint x: 556, startPoint y: 664, endPoint x: 517, endPoint y: 664, distance: 39.0
click at [517, 664] on app-call-processing-form "[STREET_ADDRESS] Exit Right Land Issue Ticket Issue Payment Issue Monthly Issue…" at bounding box center [440, 388] width 450 height 675
click at [91, 283] on link "General Information" at bounding box center [108, 266] width 215 height 40
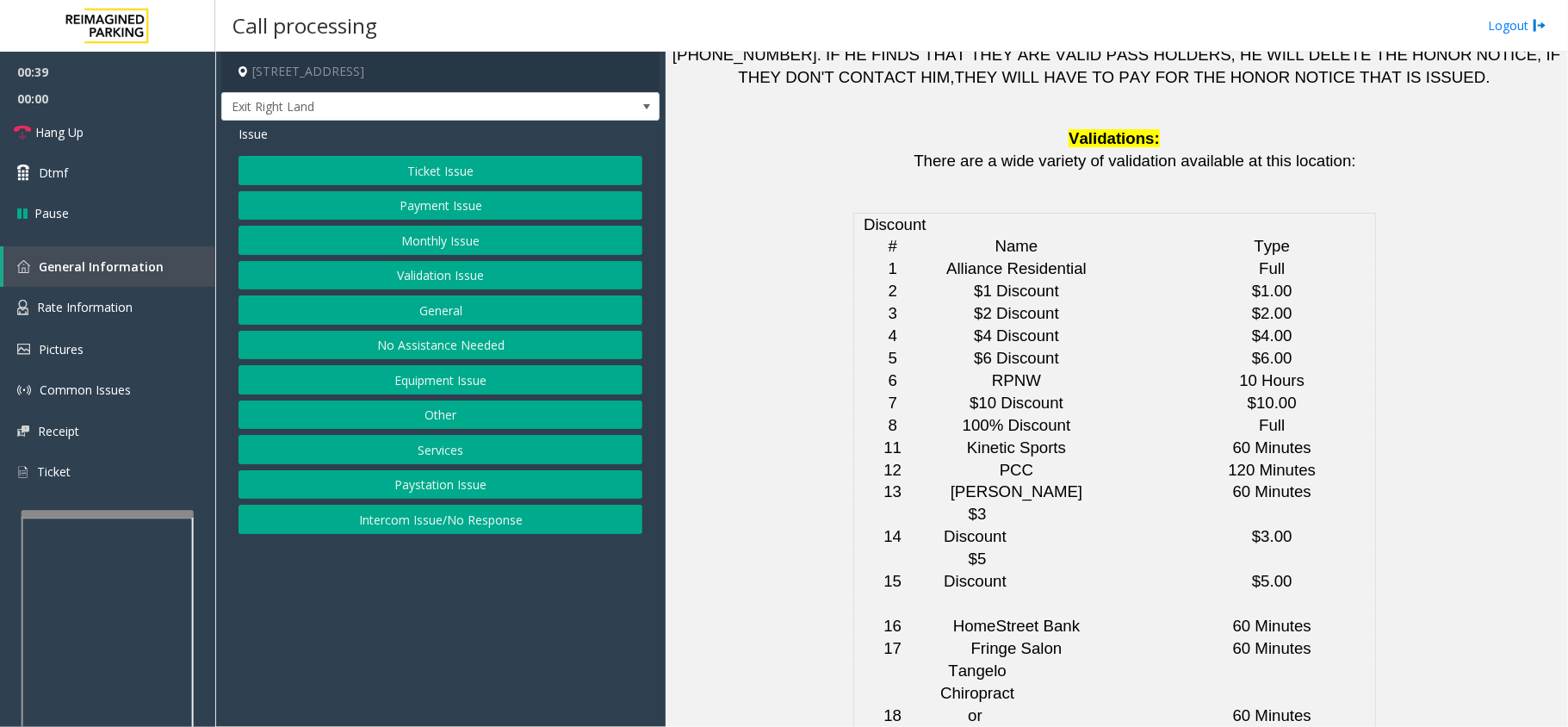
scroll to position [4290, 0]
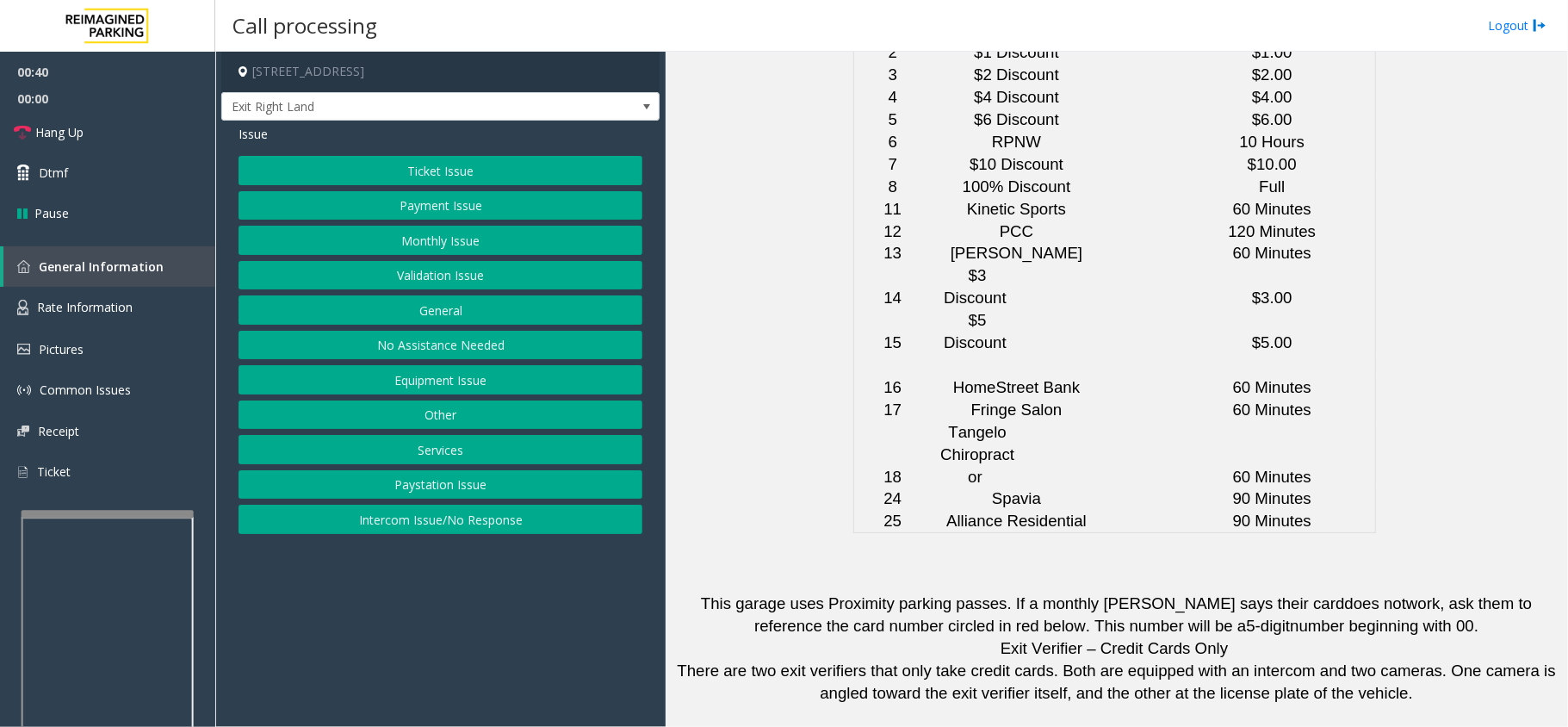
drag, startPoint x: 1023, startPoint y: 339, endPoint x: 810, endPoint y: 389, distance: 218.8
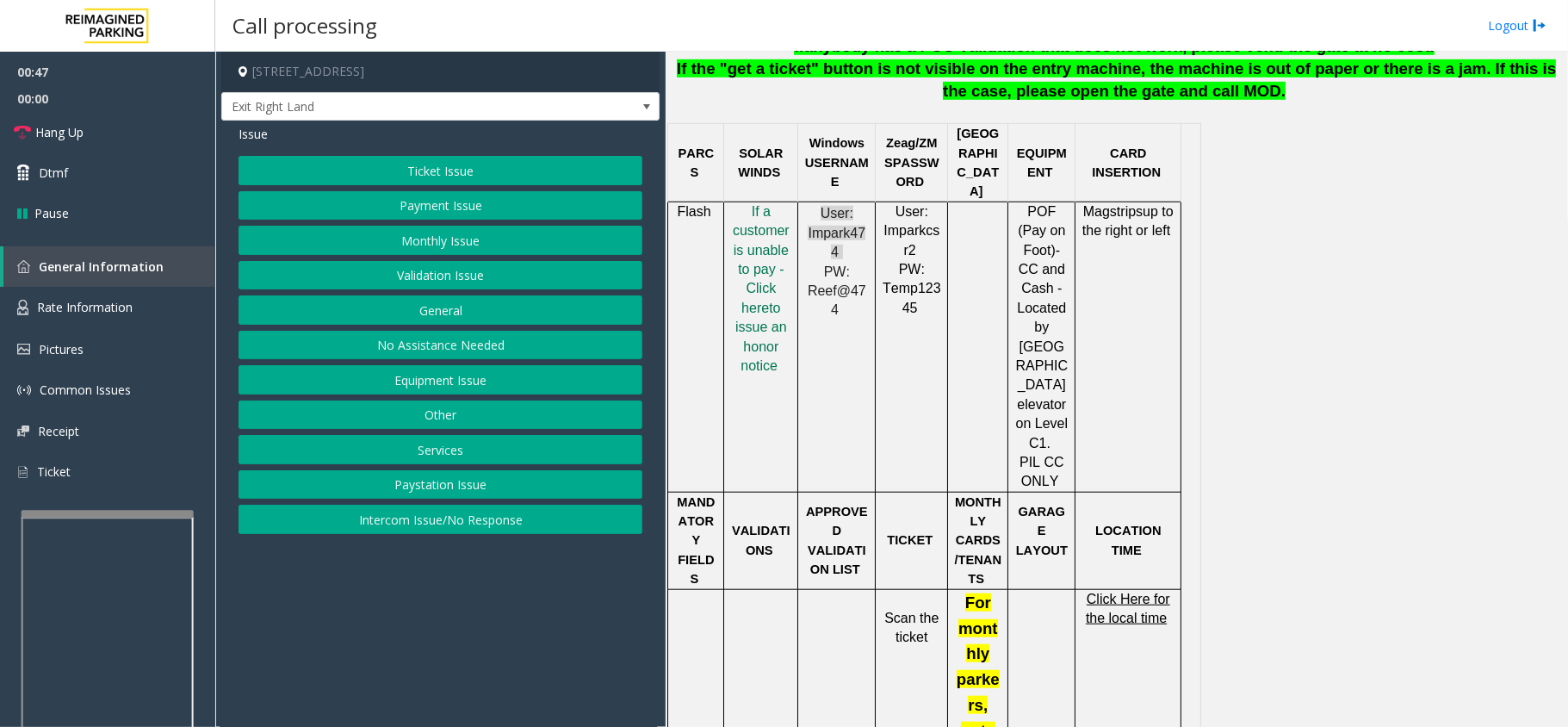
scroll to position [617, 0]
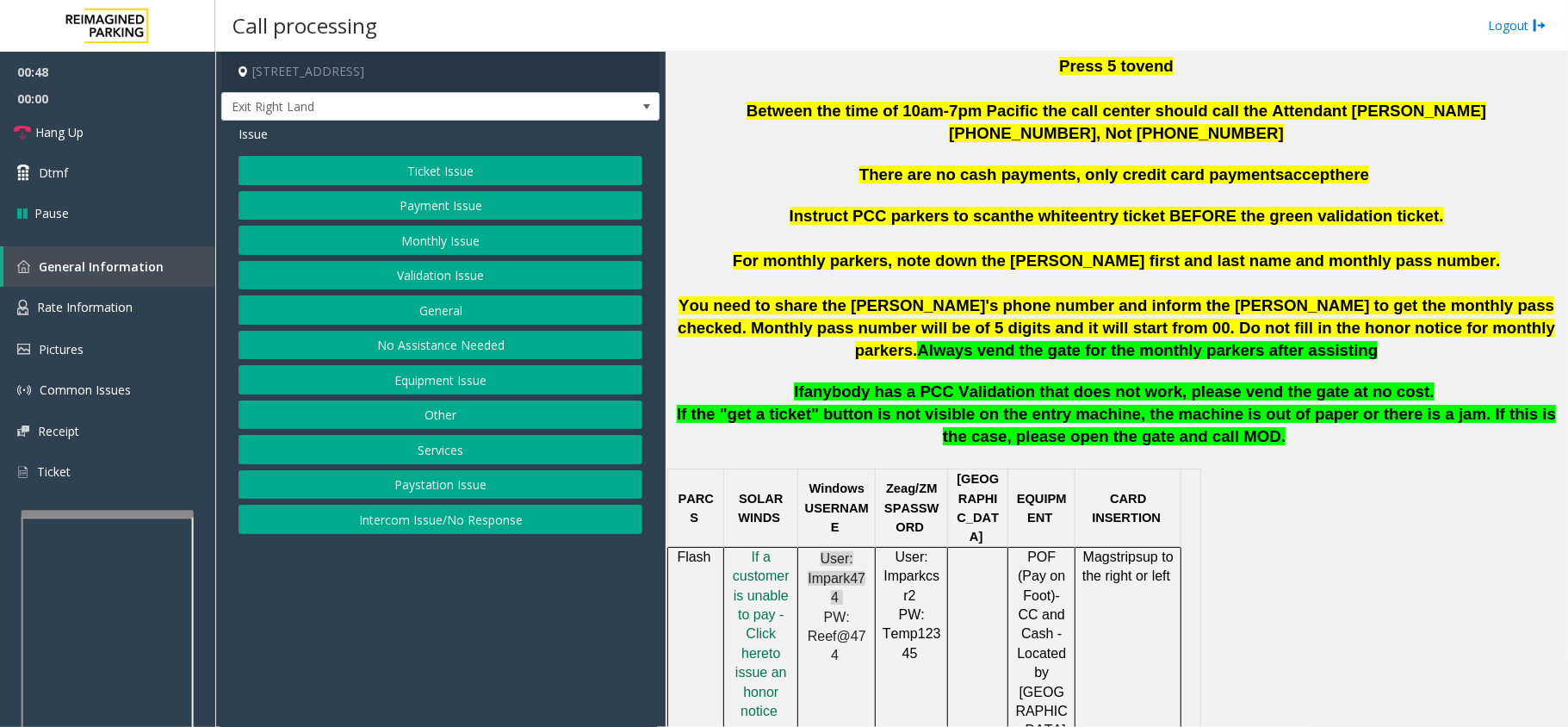
drag, startPoint x: 952, startPoint y: 379, endPoint x: 892, endPoint y: 390, distance: 61.0
click at [892, 390] on span "anybody has a PCC Validation that does not work, please vend the gate at no cos…" at bounding box center [1120, 391] width 631 height 18
click at [407, 269] on button "Validation Issue" at bounding box center [441, 275] width 404 height 29
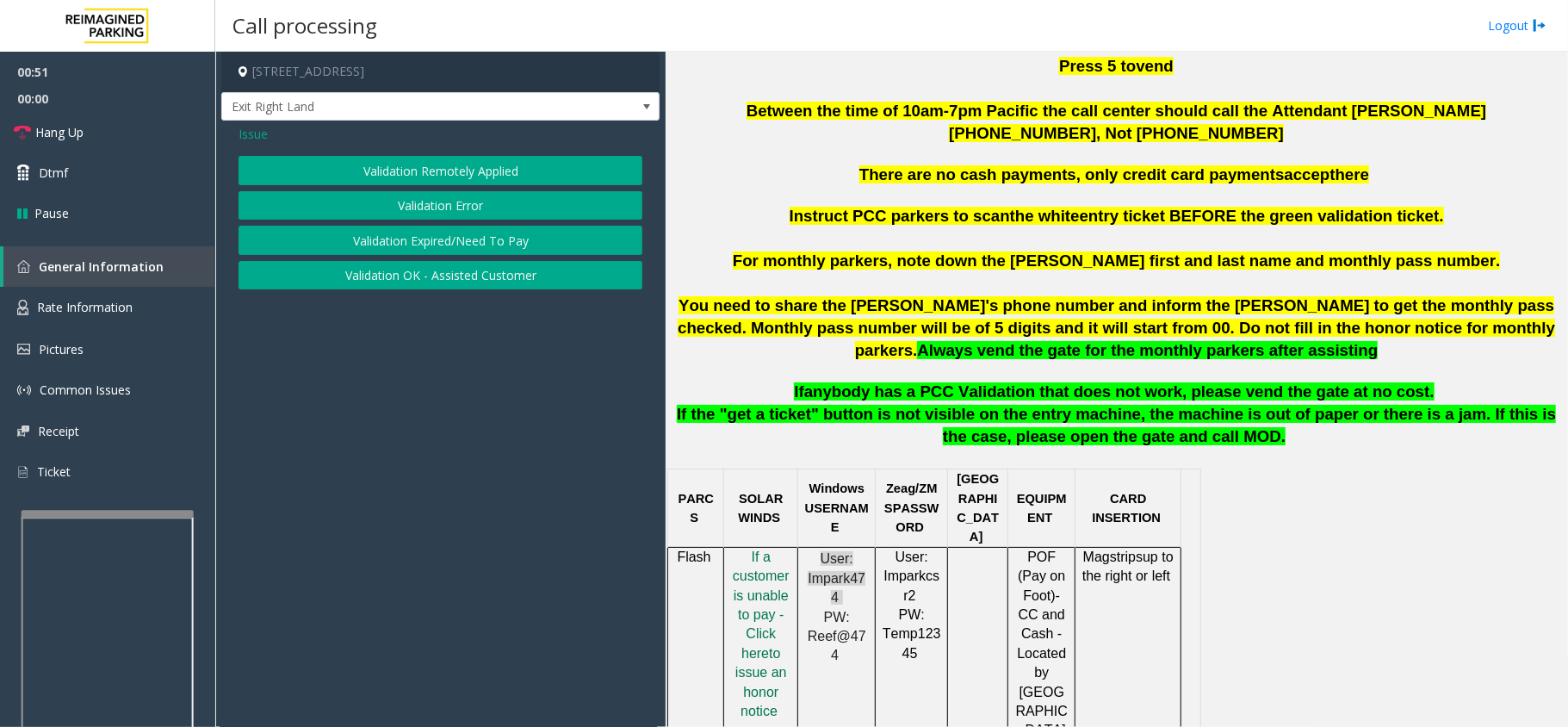
click at [422, 197] on button "Validation Error" at bounding box center [441, 205] width 404 height 29
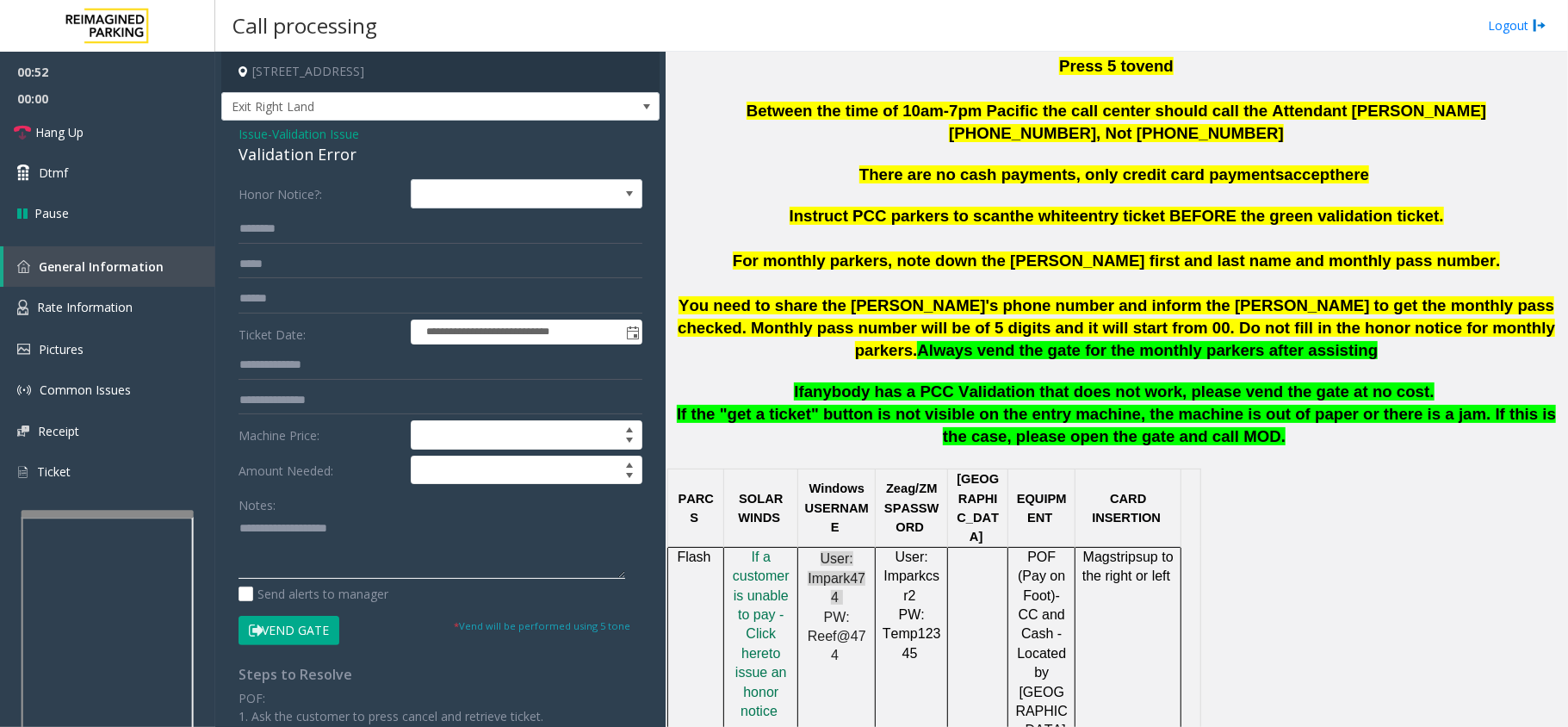
click at [353, 553] on textarea at bounding box center [431, 545] width 386 height 65
paste textarea "**********"
click at [289, 156] on div "Validation Error" at bounding box center [441, 154] width 404 height 23
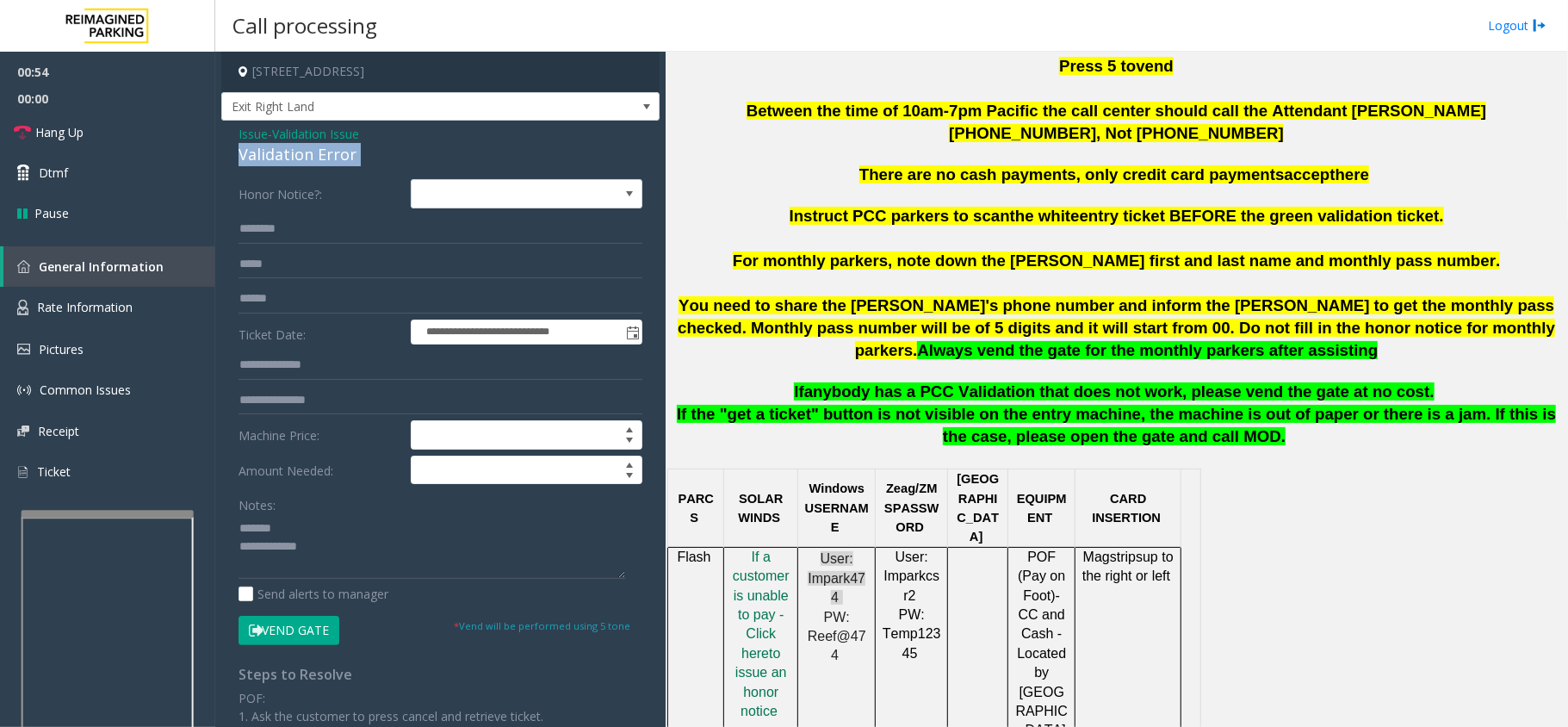
copy div "Validation Error"
click at [327, 527] on textarea at bounding box center [431, 545] width 386 height 65
paste textarea "**********"
click at [359, 561] on textarea at bounding box center [431, 545] width 386 height 65
click at [384, 575] on textarea at bounding box center [431, 545] width 386 height 65
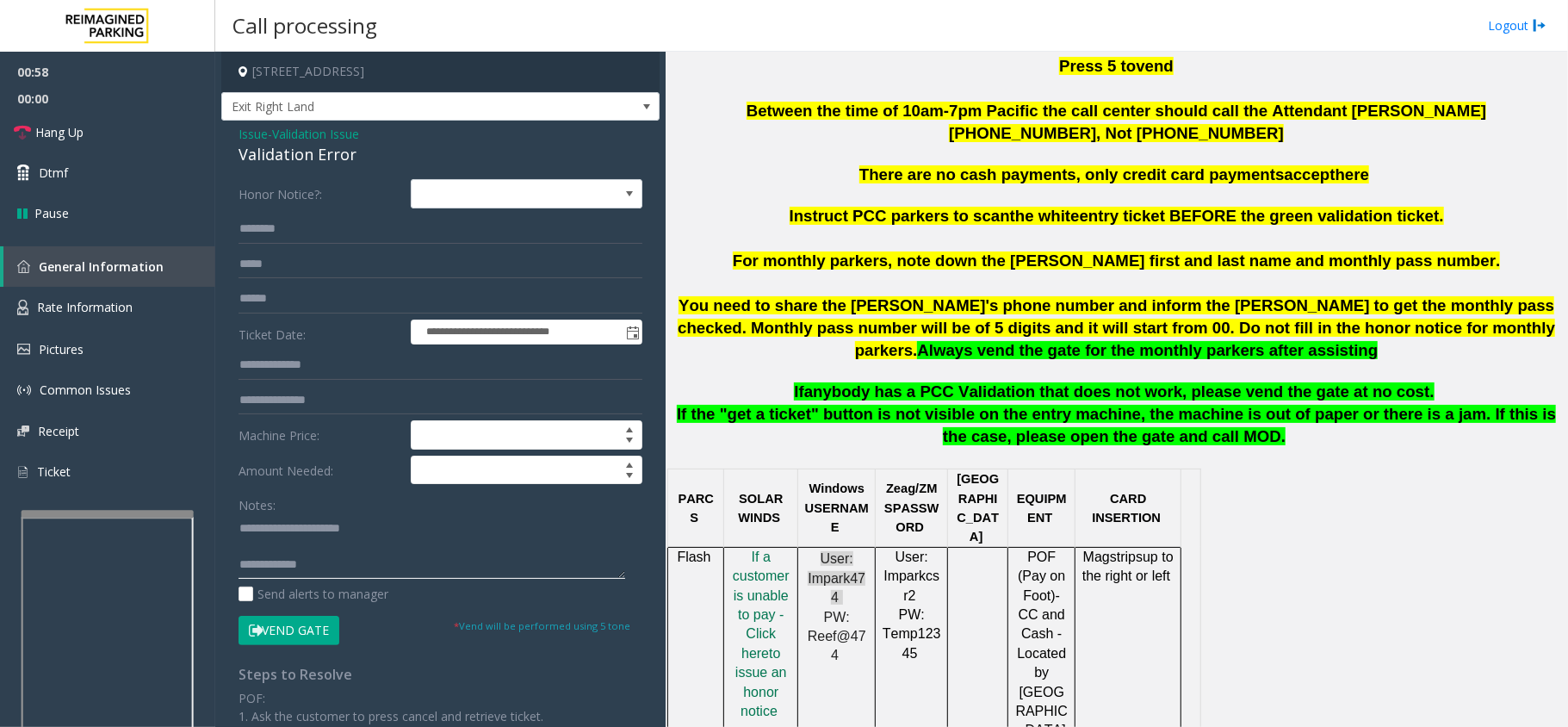
paste textarea "**********"
click at [321, 301] on input "text" at bounding box center [441, 298] width 404 height 29
click at [326, 548] on textarea at bounding box center [431, 545] width 386 height 65
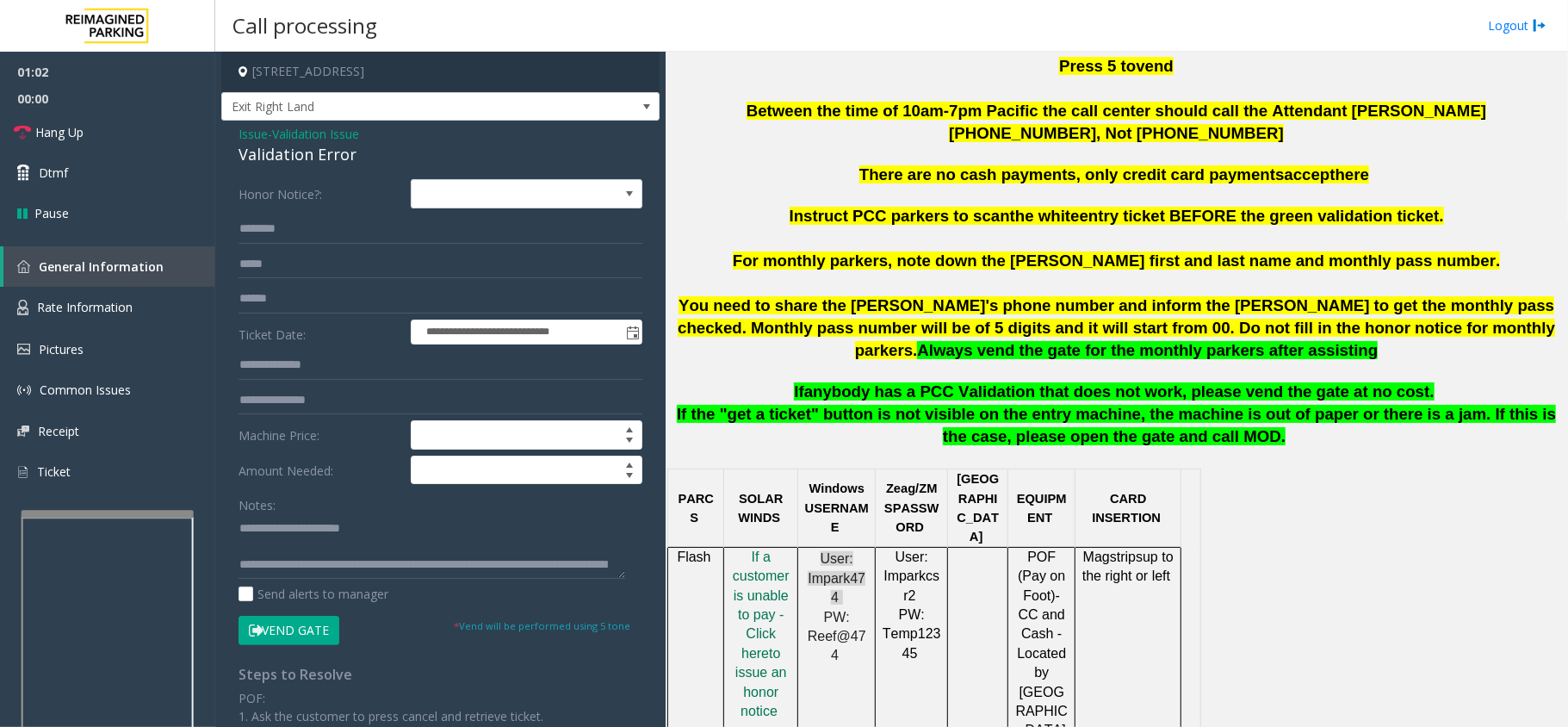
click at [393, 504] on div "Notes:" at bounding box center [441, 534] width 404 height 89
click at [394, 520] on textarea at bounding box center [431, 545] width 386 height 65
type textarea "**********"
click at [328, 311] on input "text" at bounding box center [441, 298] width 404 height 29
type input "********"
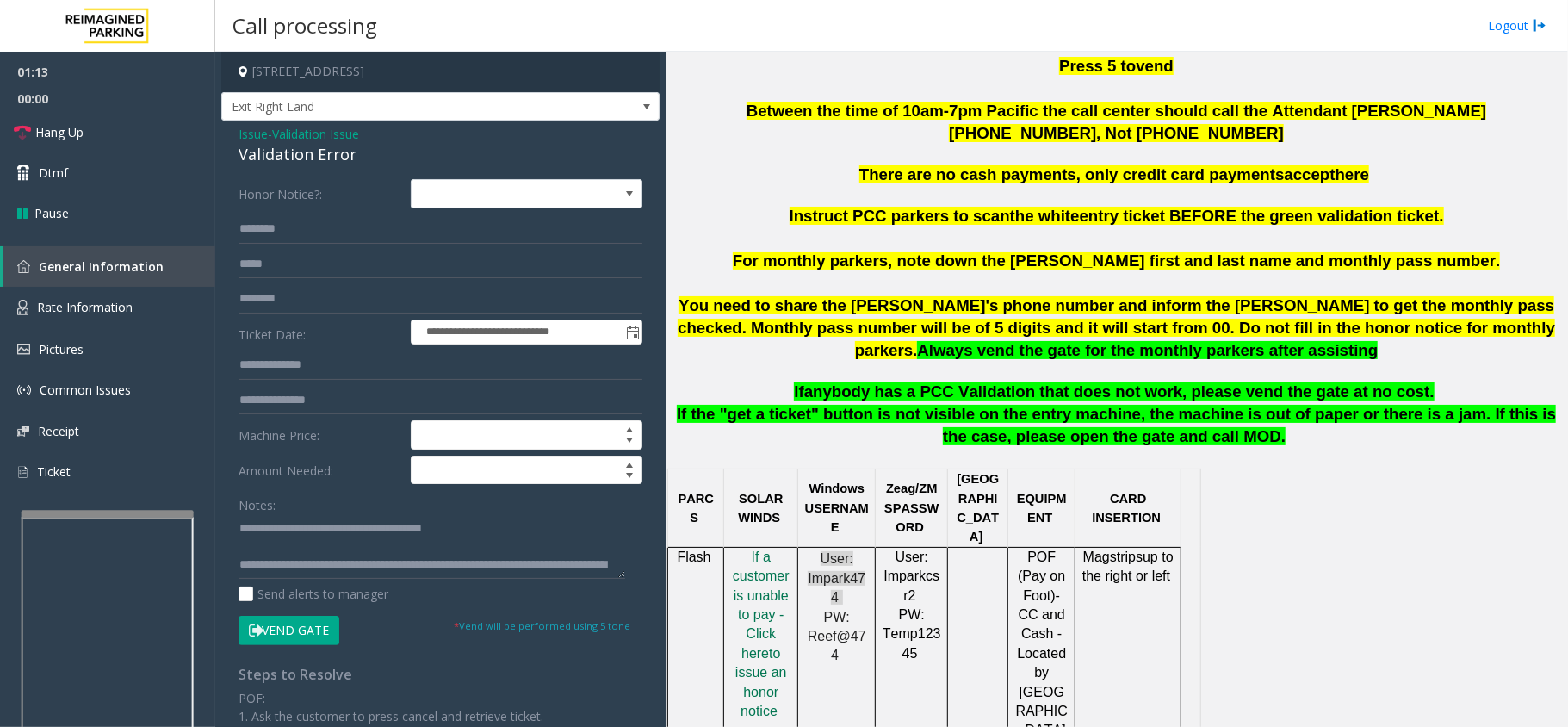
click at [291, 632] on button "Vend Gate" at bounding box center [289, 630] width 101 height 29
click at [308, 542] on textarea at bounding box center [431, 545] width 386 height 65
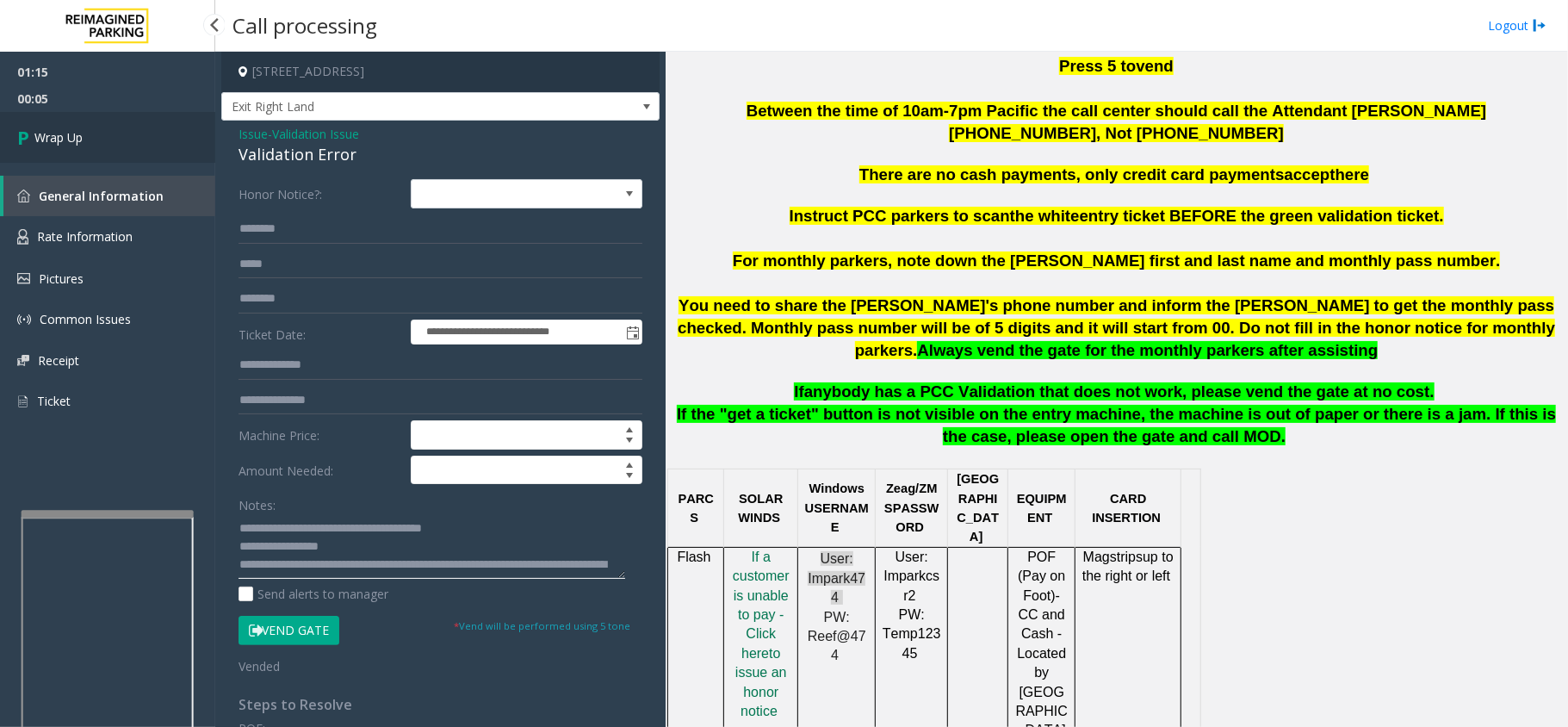
type textarea "**********"
click at [81, 146] on span "Wrap Up" at bounding box center [59, 137] width 49 height 18
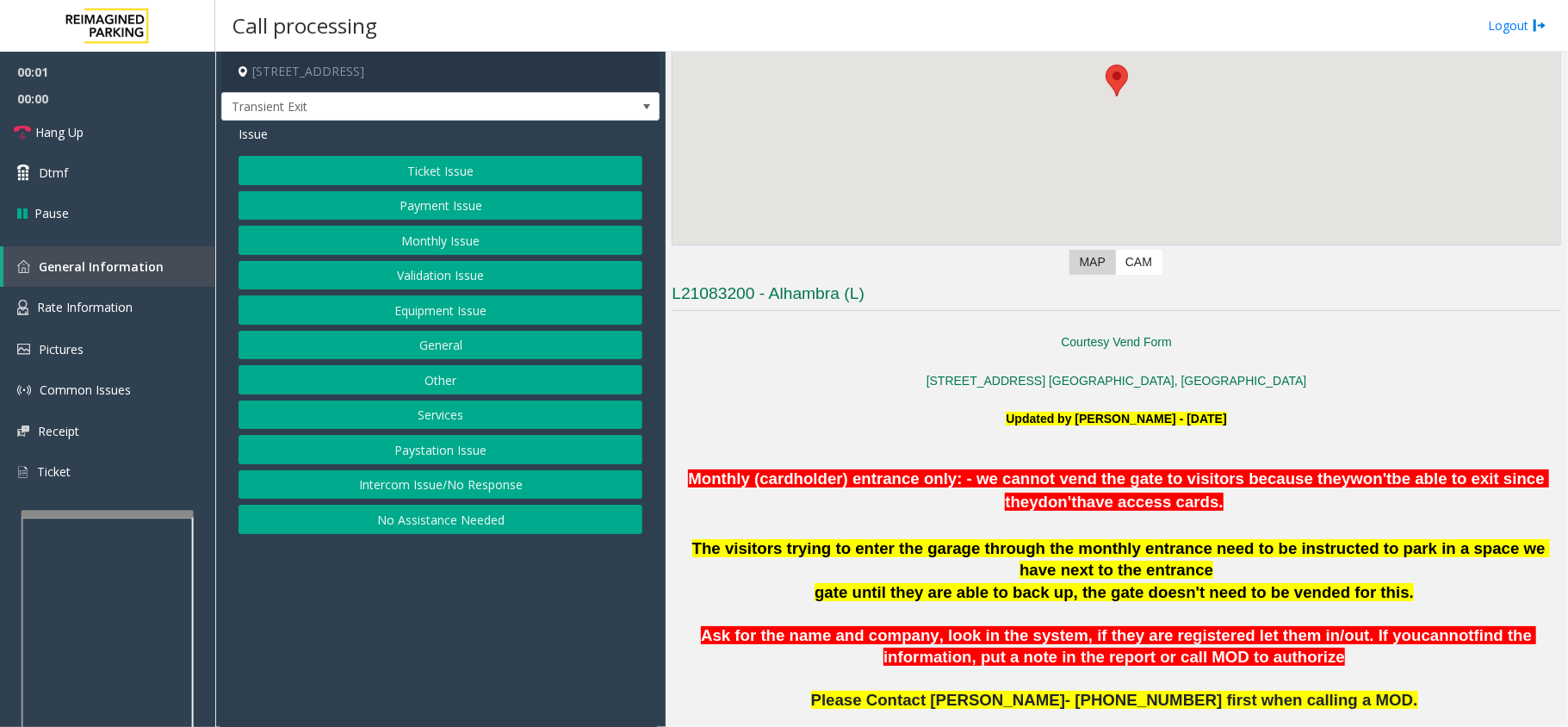
scroll to position [574, 0]
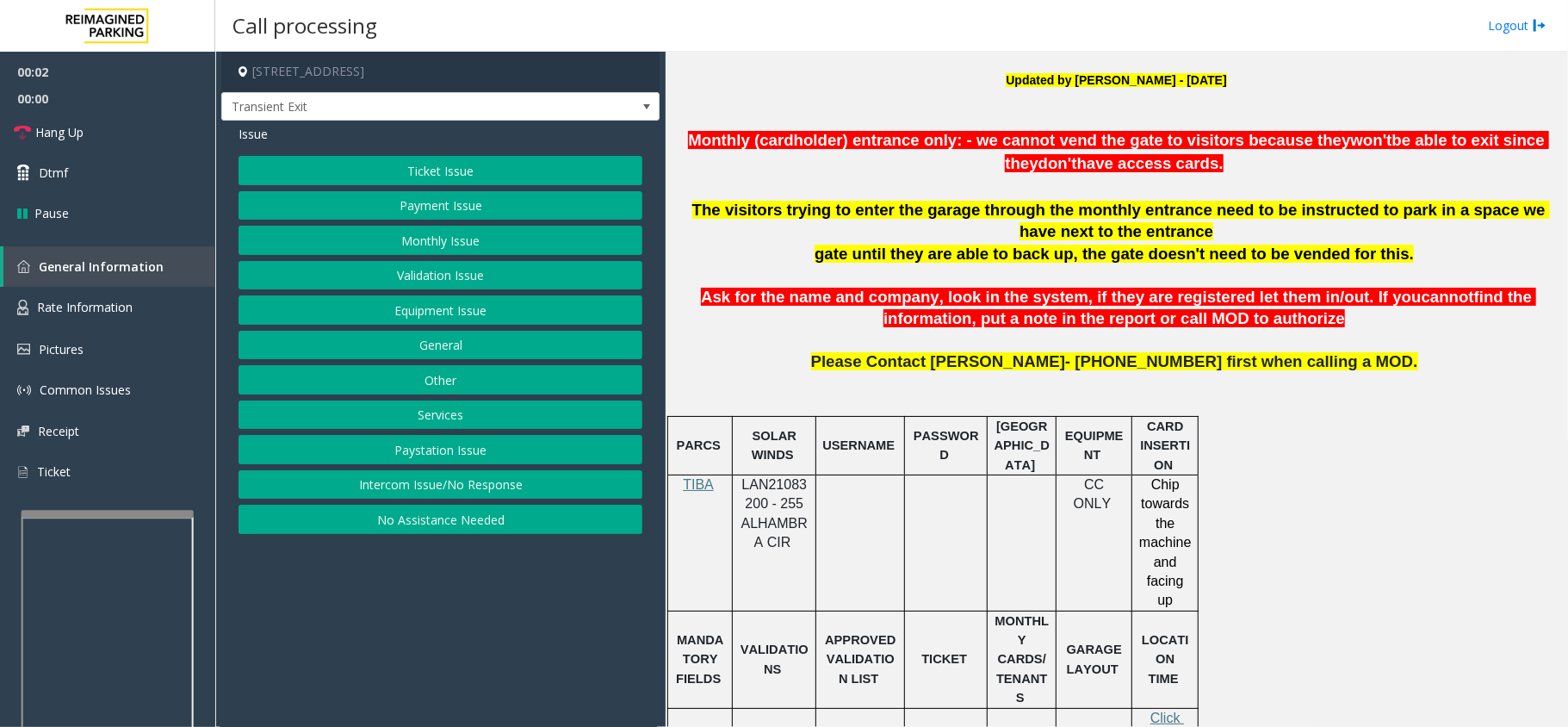
click at [746, 521] on span "LAN21083200 - 255 ALHAMBRA CIR" at bounding box center [774, 513] width 66 height 72
click at [778, 476] on div at bounding box center [774, 473] width 83 height 6
click at [783, 507] on span "LAN21083200 - 255 ALHAMBRA CIR" at bounding box center [774, 513] width 66 height 72
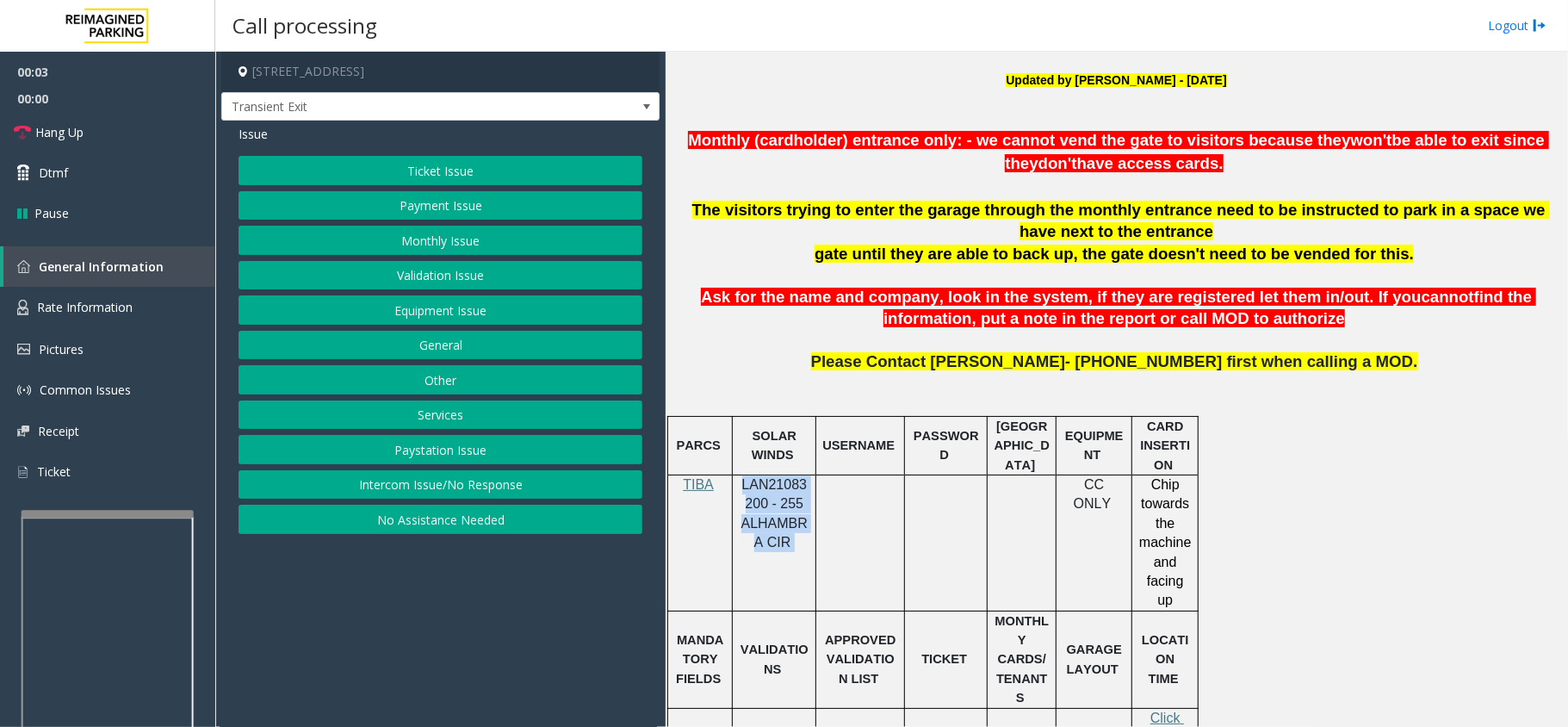
click at [783, 507] on span "LAN21083200 - 255 ALHAMBRA CIR" at bounding box center [774, 513] width 66 height 72
copy p "LAN21083200 - 255 ALHAMBRA CIR"
click at [381, 269] on button "Validation Issue" at bounding box center [441, 275] width 404 height 29
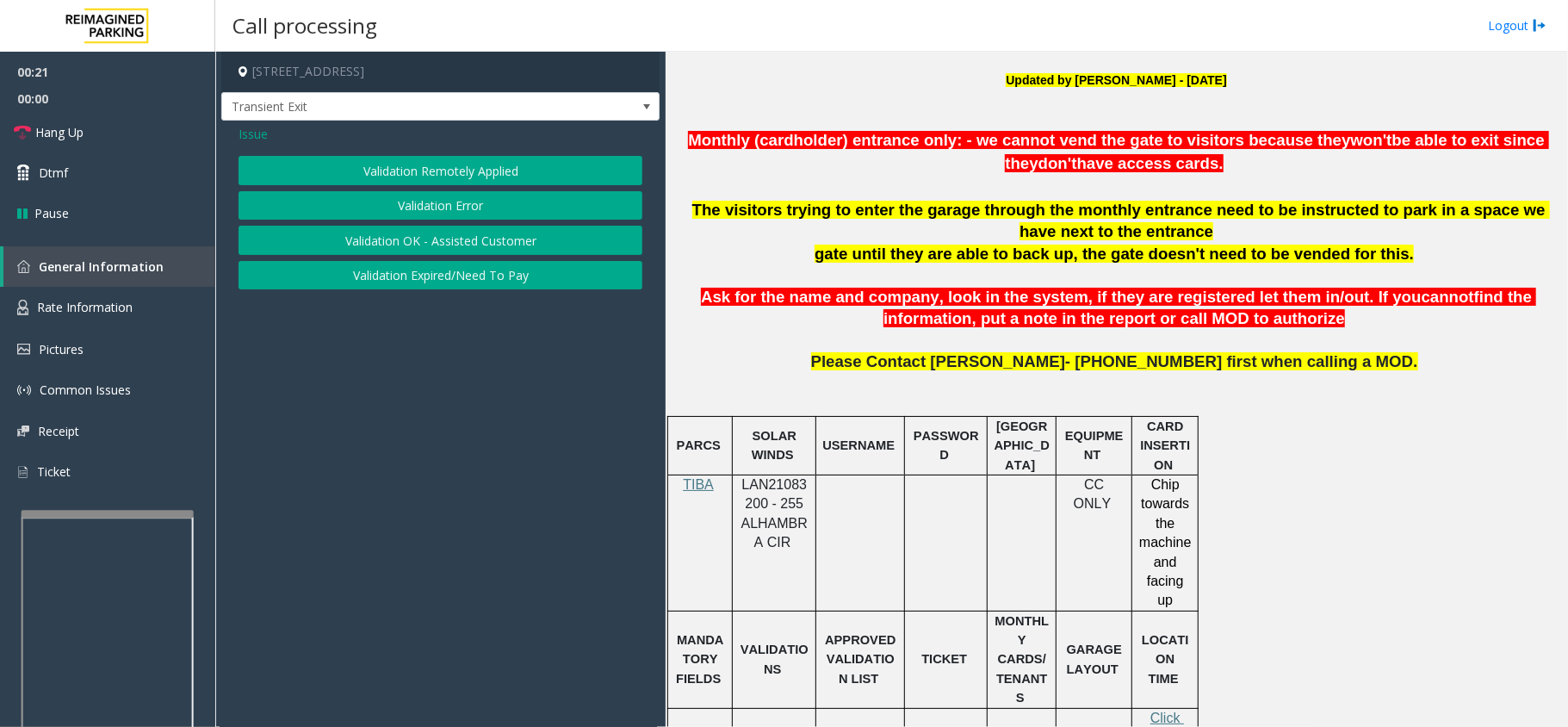
click at [414, 222] on div "Validation Remotely Applied Validation Error Validation OK - Assisted Customer …" at bounding box center [441, 223] width 404 height 134
click at [414, 214] on button "Validation Error" at bounding box center [441, 205] width 404 height 29
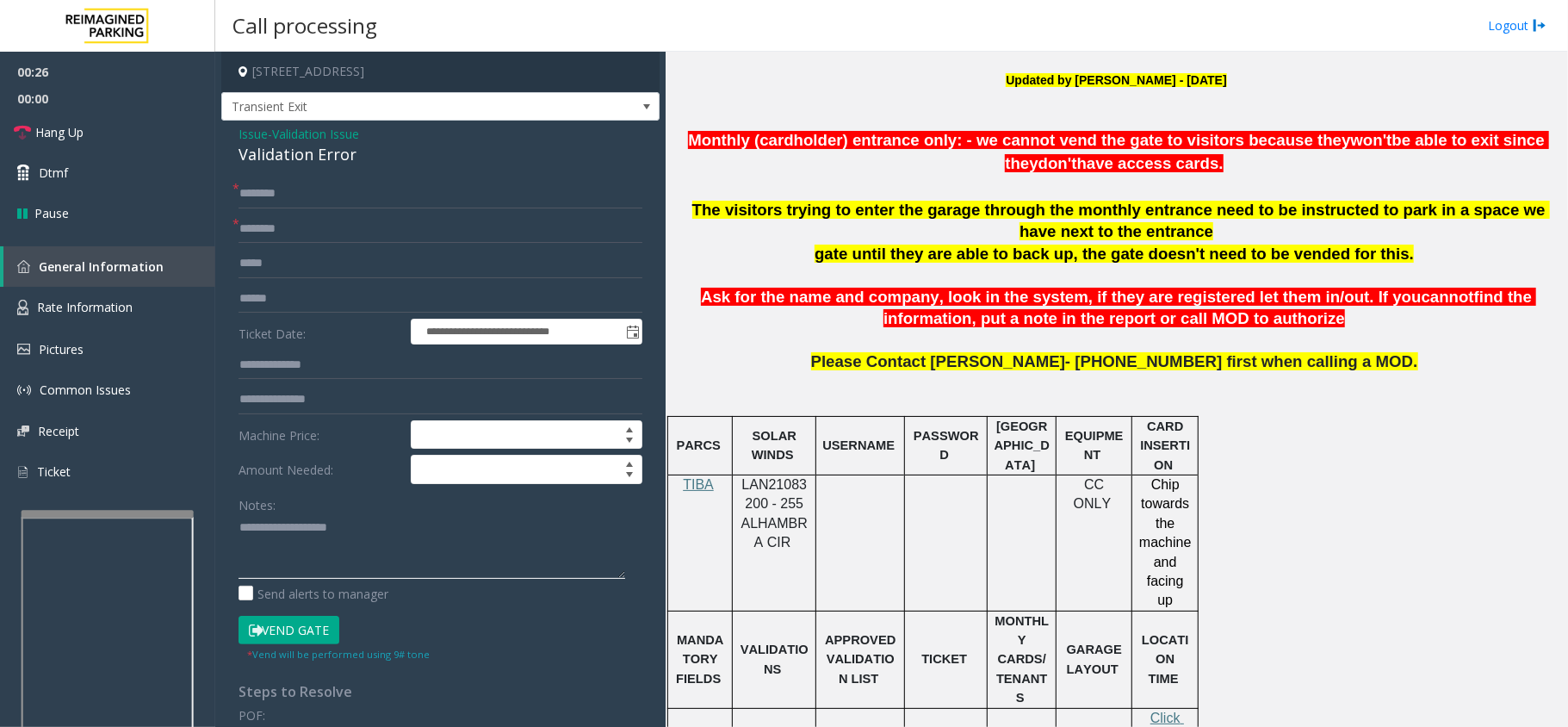
paste textarea "**********"
click at [448, 522] on textarea at bounding box center [431, 545] width 386 height 65
click at [276, 160] on div "Validation Error" at bounding box center [441, 154] width 404 height 23
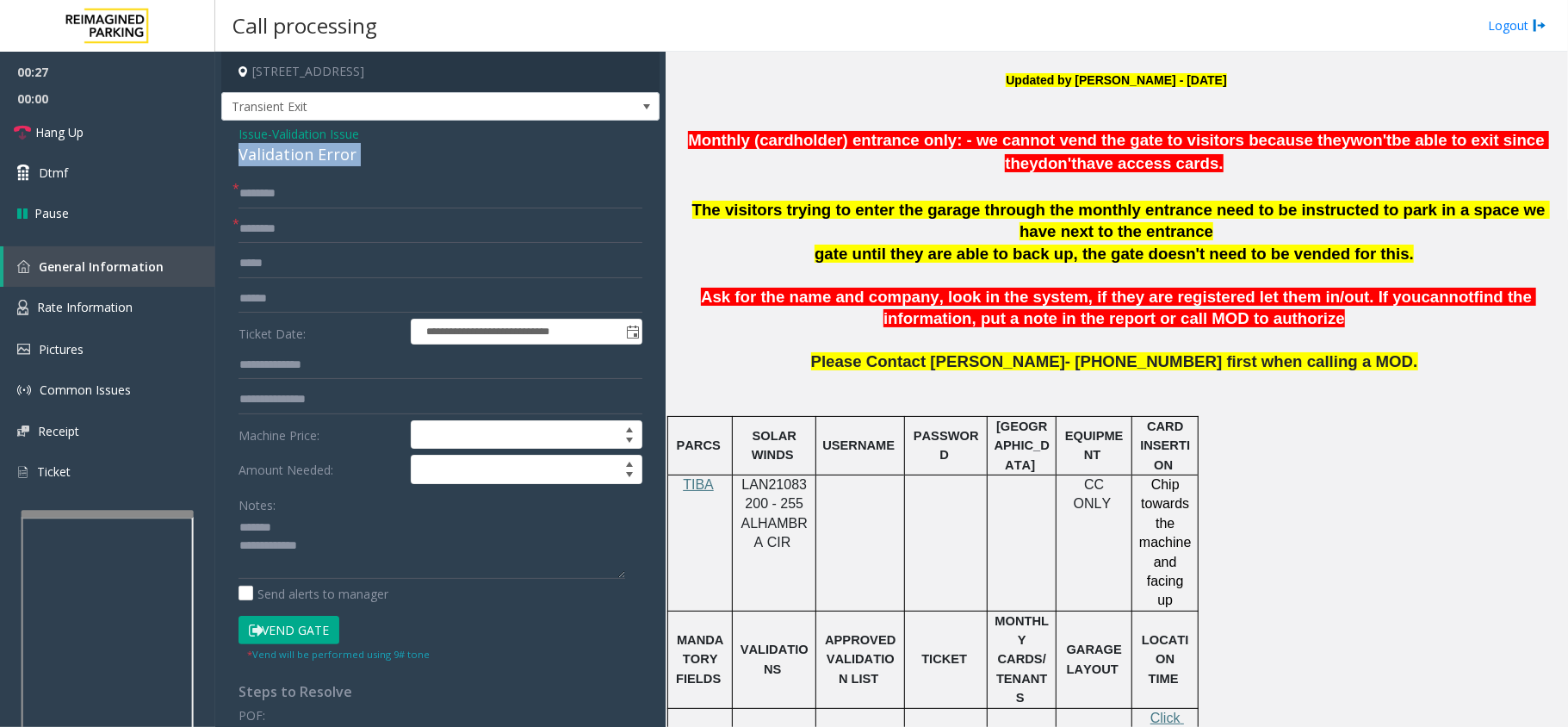
copy div "Validation Error"
click at [311, 517] on textarea at bounding box center [431, 545] width 386 height 65
paste textarea "**********"
click at [344, 559] on textarea at bounding box center [431, 545] width 386 height 65
click at [386, 565] on textarea at bounding box center [431, 545] width 386 height 65
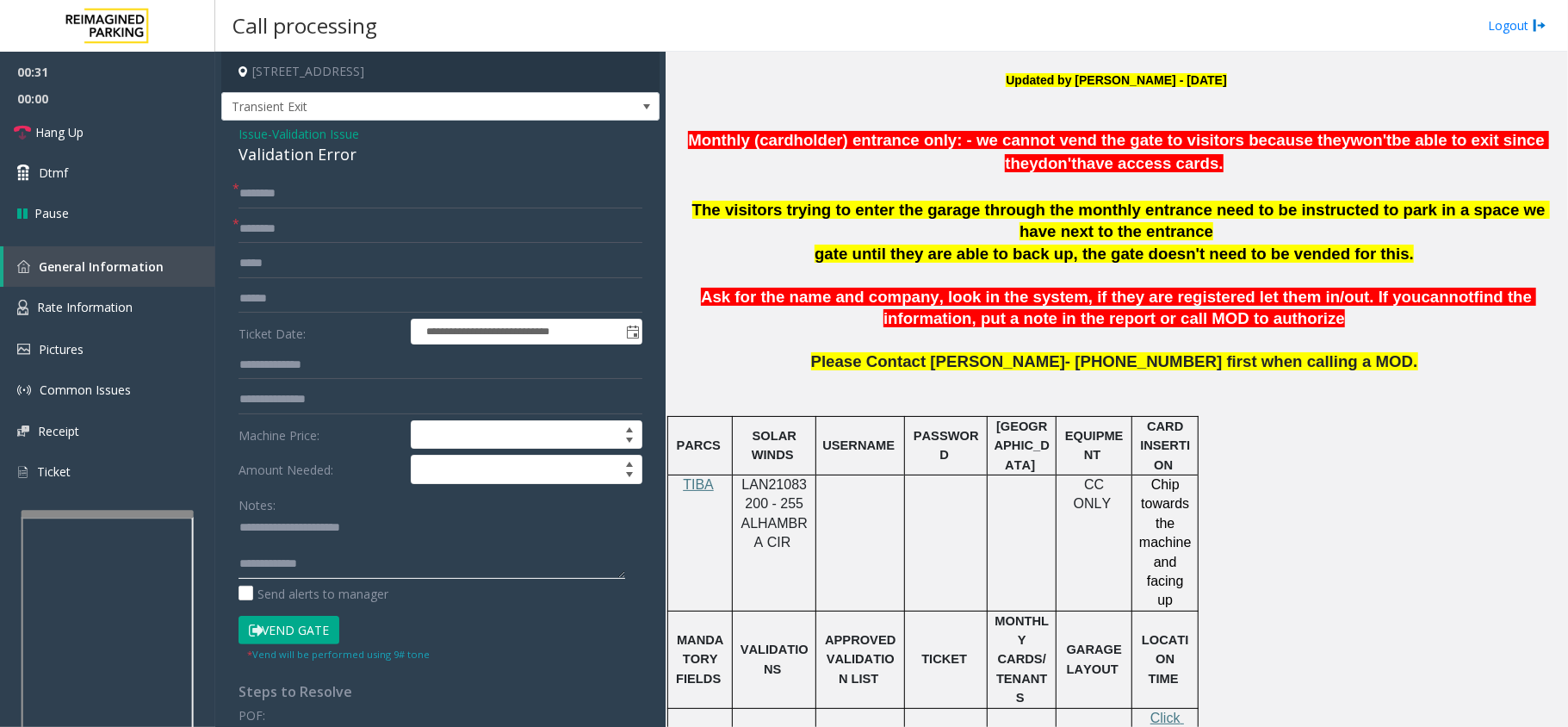
paste textarea "**********"
type textarea "**********"
drag, startPoint x: 907, startPoint y: 600, endPoint x: 846, endPoint y: 625, distance: 65.9
click at [846, 632] on span "APPROVED VALIDATION LIST" at bounding box center [862, 659] width 74 height 52
click at [355, 298] on input "text" at bounding box center [441, 298] width 404 height 29
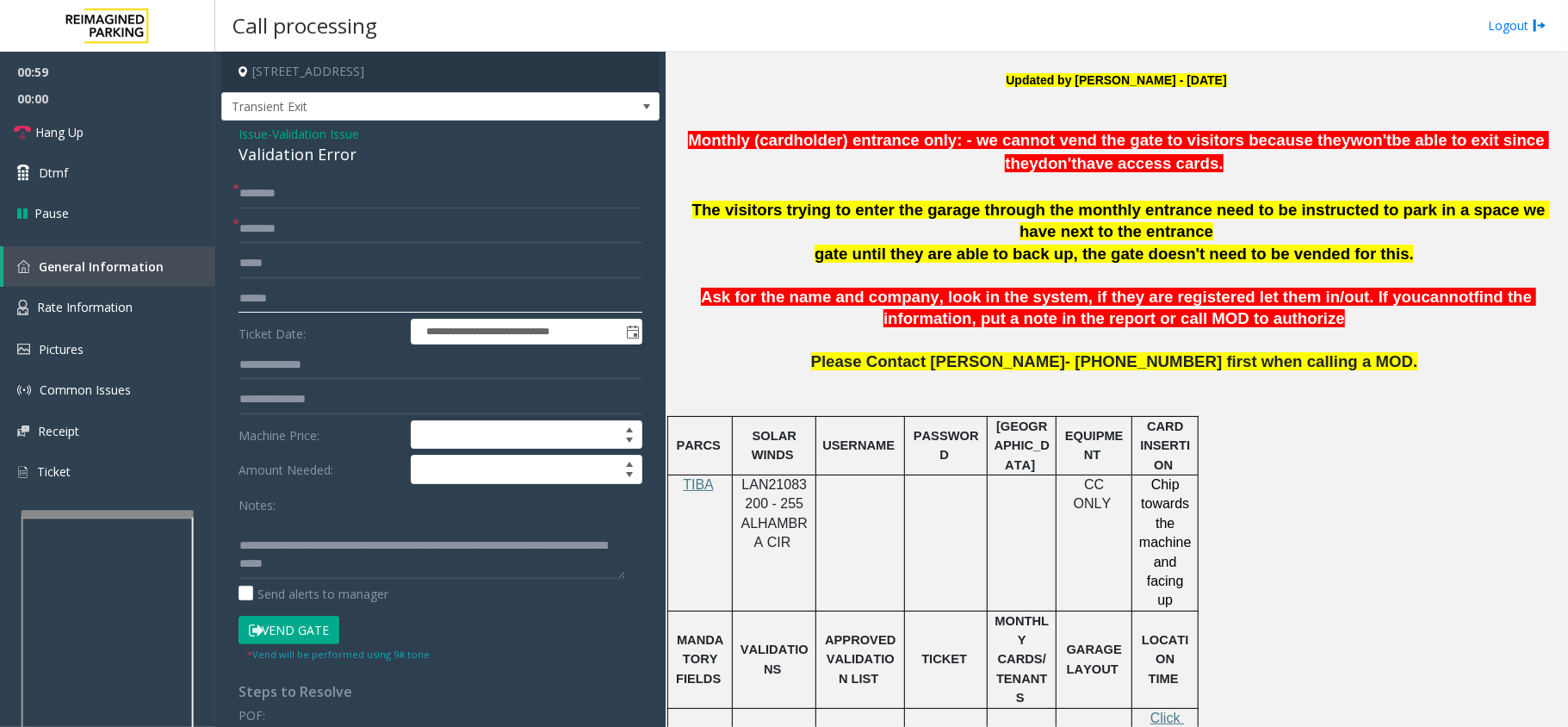
click at [270, 294] on input "text" at bounding box center [441, 298] width 404 height 29
type input "*******"
click at [325, 234] on input "text" at bounding box center [441, 228] width 404 height 29
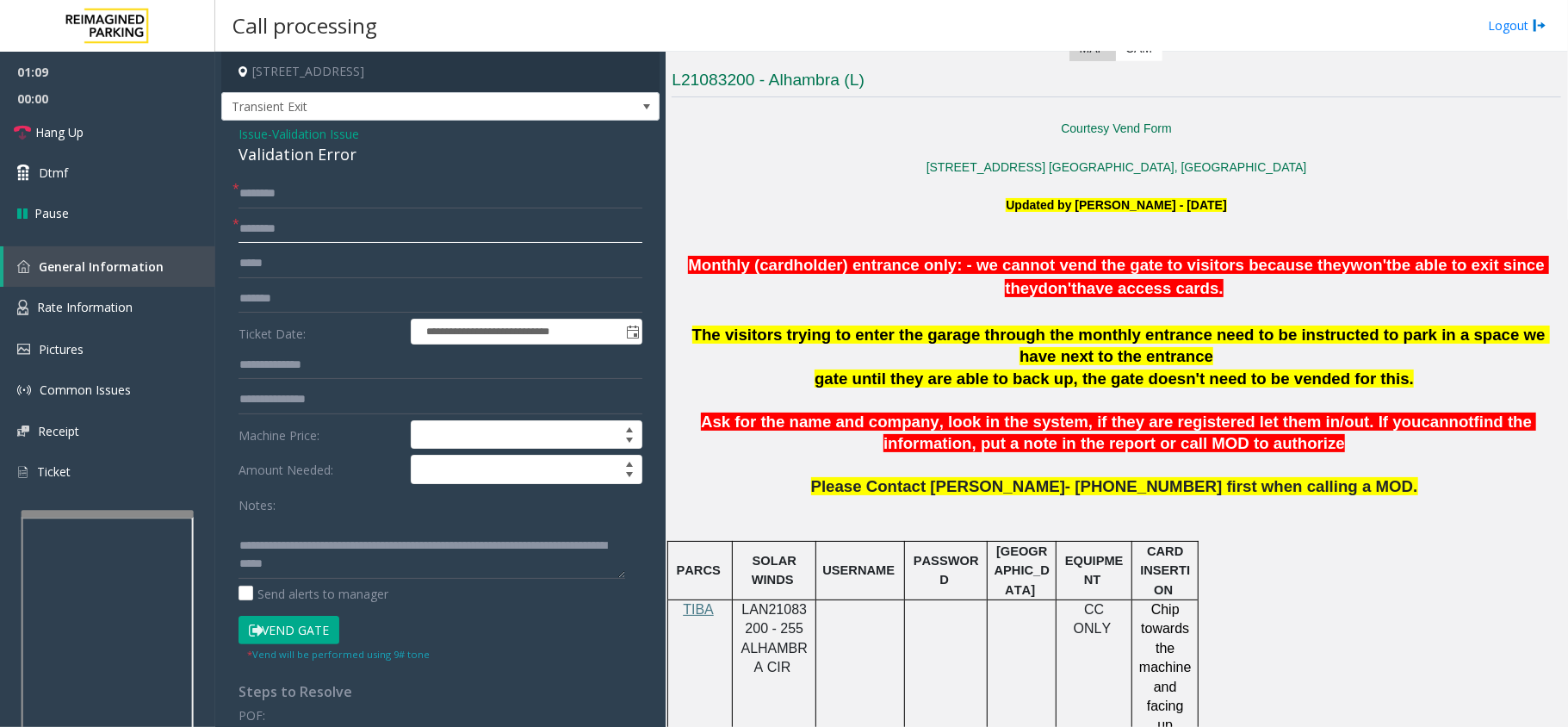
scroll to position [444, 0]
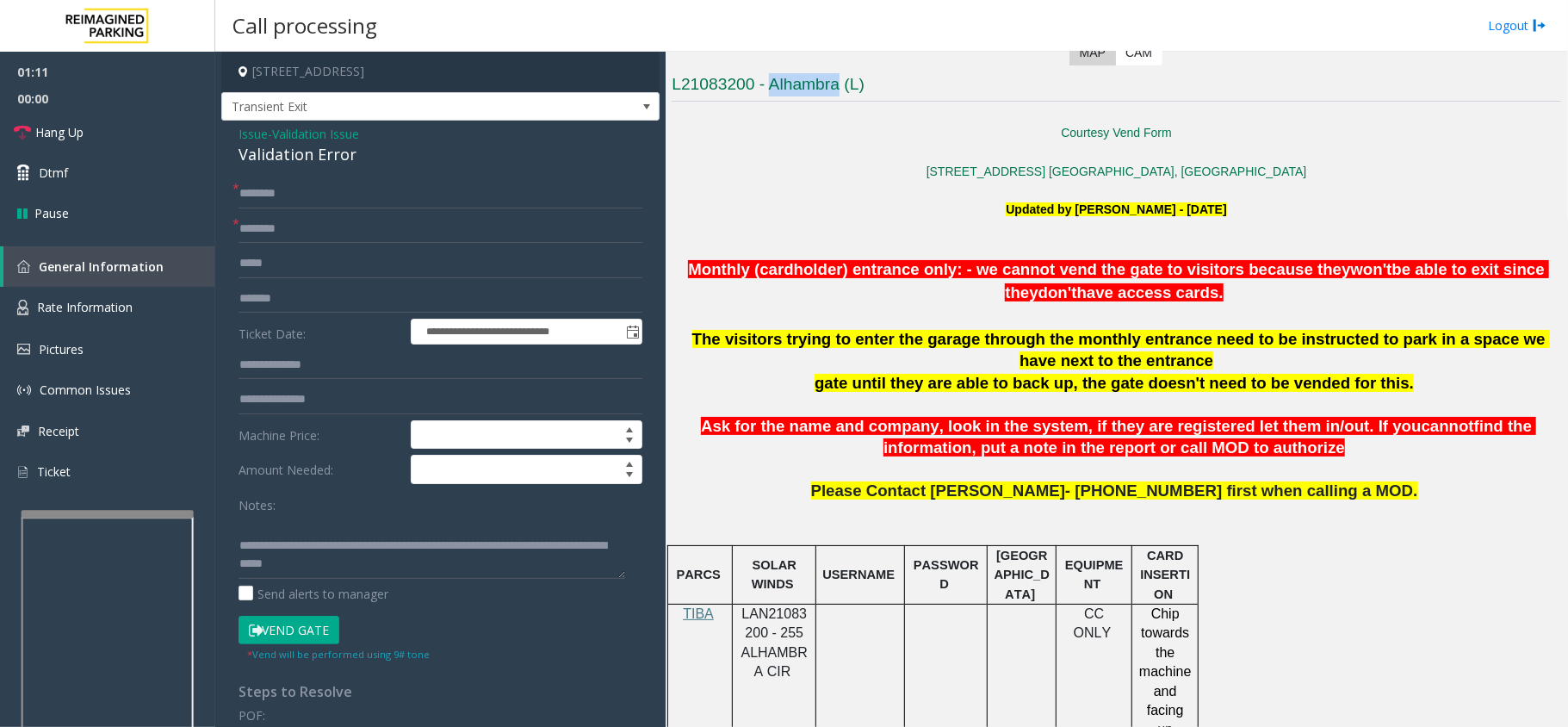
copy h3 "Alhambra"
drag, startPoint x: 768, startPoint y: 83, endPoint x: 841, endPoint y: 96, distance: 74.1
click at [841, 96] on h3 "L21083200 - Alhambra (L)" at bounding box center [1116, 87] width 890 height 28
click at [403, 224] on input "text" at bounding box center [441, 228] width 404 height 29
paste input "********"
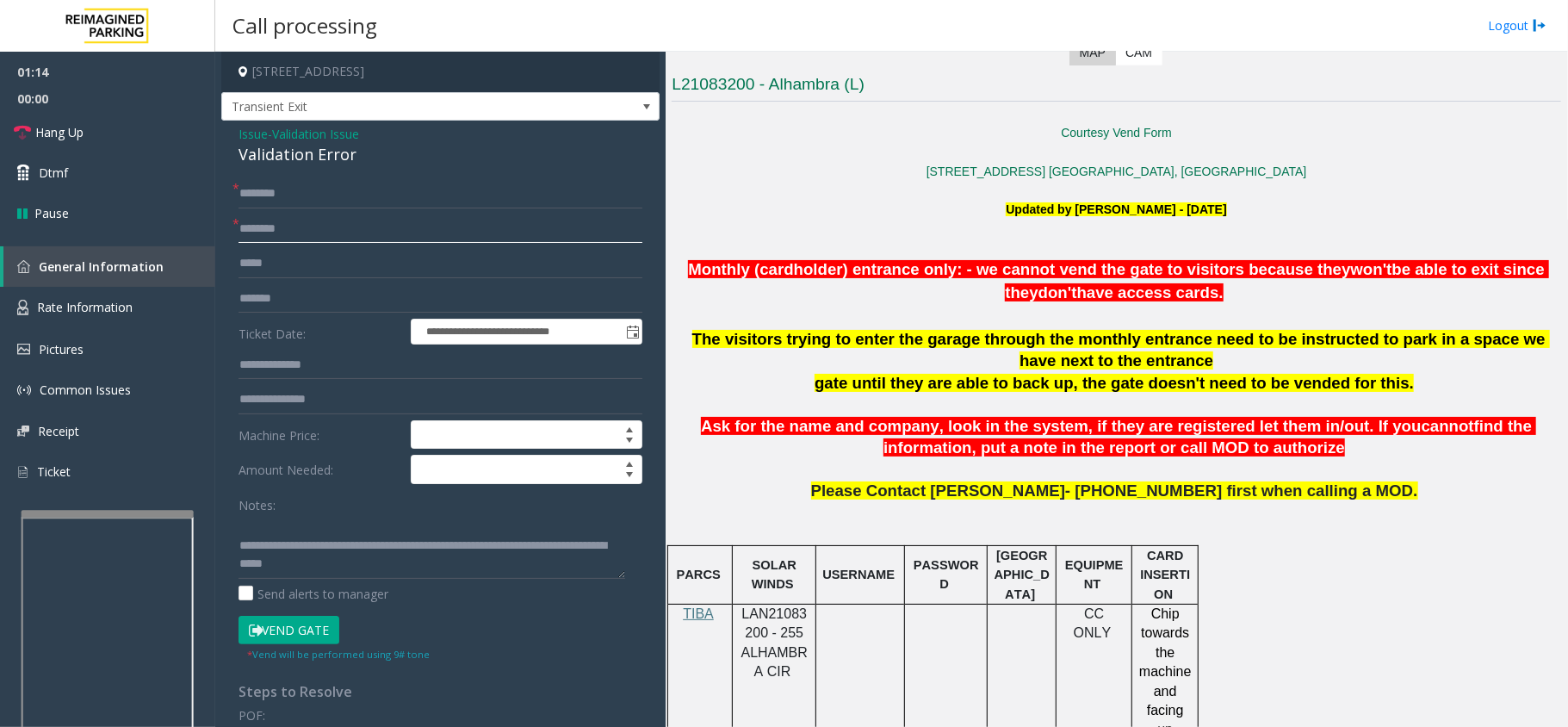
type input "********"
drag, startPoint x: 683, startPoint y: 162, endPoint x: 863, endPoint y: 133, distance: 182.3
click at [863, 133] on p "Courtesy Vend Form" at bounding box center [1116, 133] width 890 height 19
click at [340, 229] on input "********" at bounding box center [441, 228] width 404 height 29
click at [348, 193] on input "text" at bounding box center [441, 193] width 404 height 29
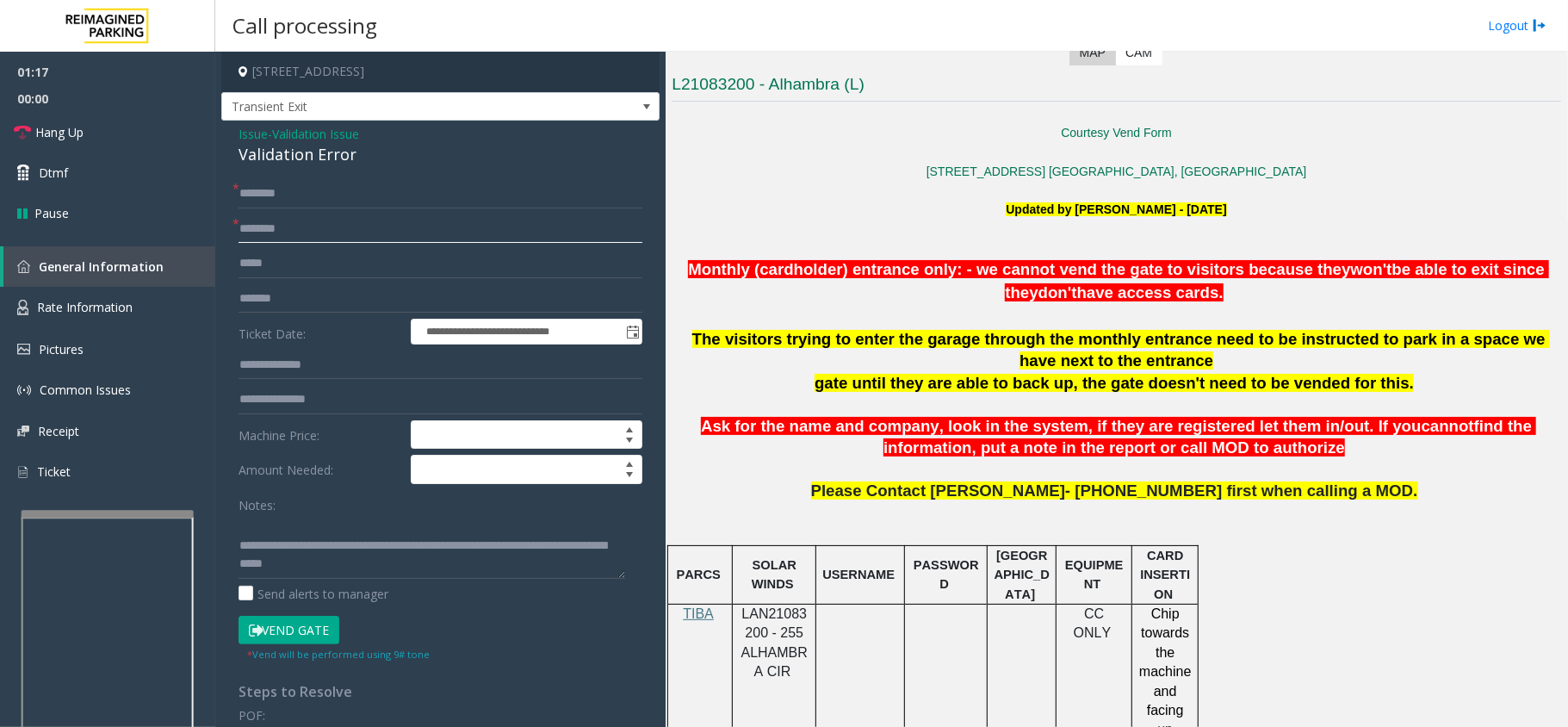
drag, startPoint x: 315, startPoint y: 228, endPoint x: 214, endPoint y: 219, distance: 101.4
click at [215, 219] on div "**********" at bounding box center [892, 388] width 1353 height 675
click at [283, 244] on form "**********" at bounding box center [441, 420] width 404 height 483
click at [301, 231] on input "text" at bounding box center [441, 228] width 404 height 29
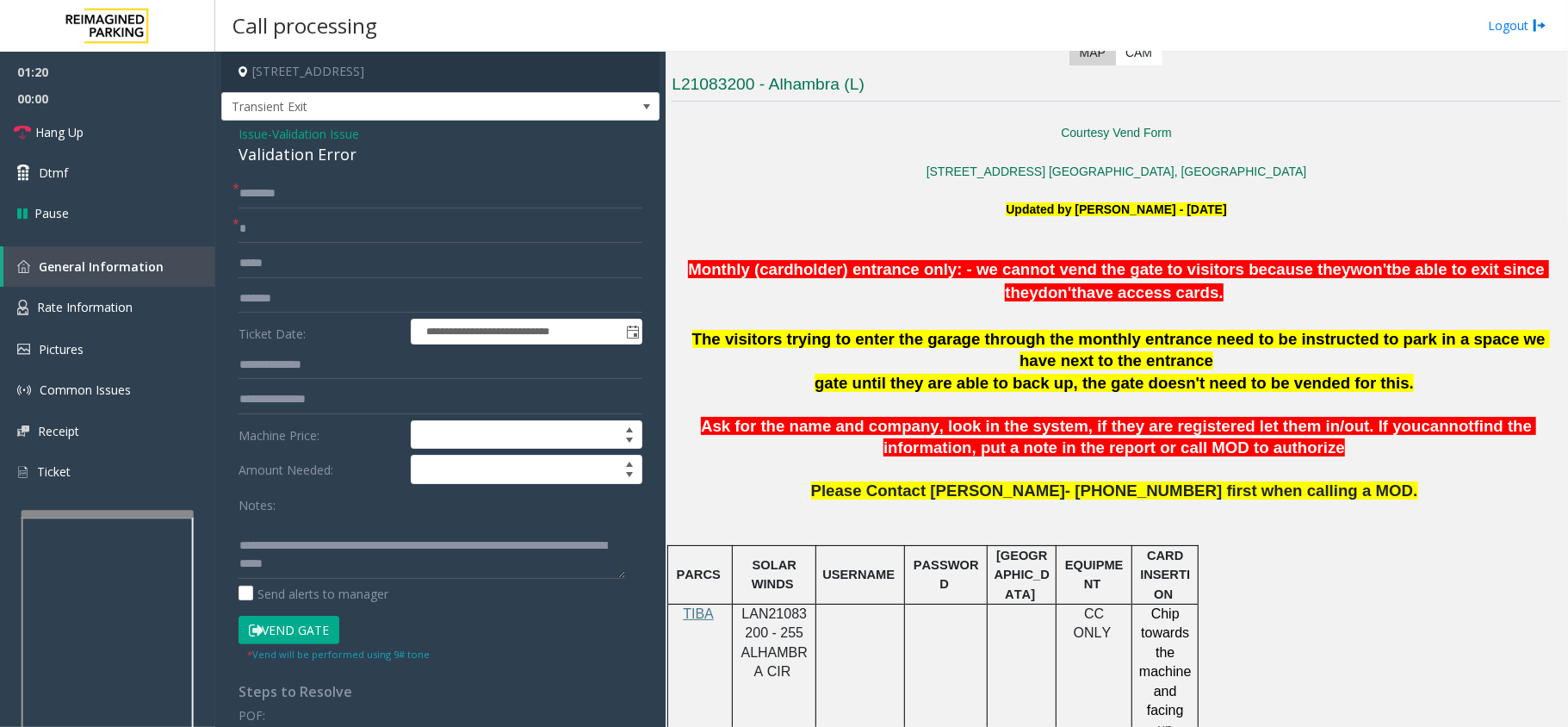
drag, startPoint x: 947, startPoint y: 325, endPoint x: 862, endPoint y: 270, distance: 101.2
click at [862, 270] on span "Monthly (cardholder) entrance only: - we cannot vend the gate to visitors becau…" at bounding box center [1019, 269] width 662 height 18
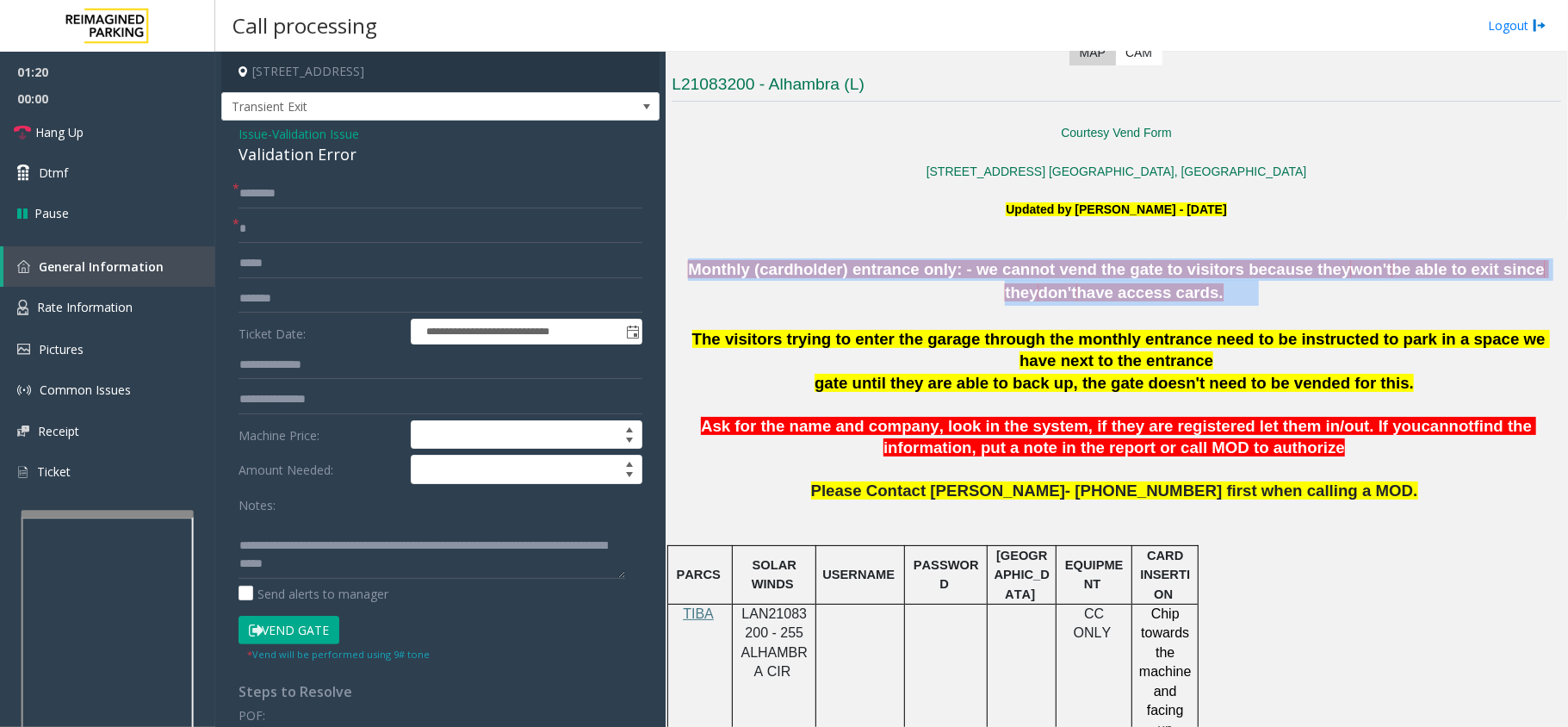
click at [862, 270] on span "Monthly (cardholder) entrance only: - we cannot vend the gate to visitors becau…" at bounding box center [1019, 269] width 662 height 18
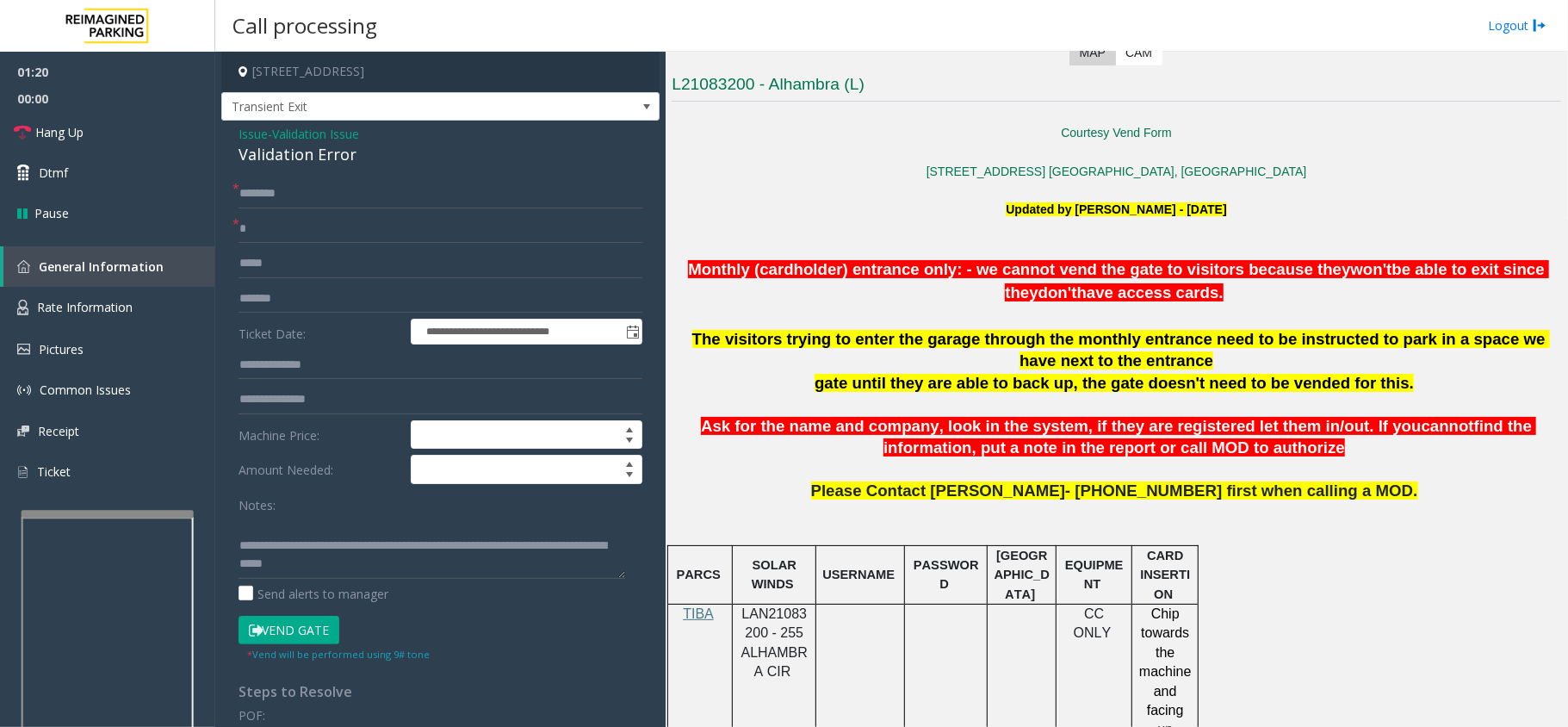
click at [914, 321] on p at bounding box center [1116, 317] width 890 height 22
click at [923, 350] on p "The visitors trying to enter the garage through the monthly entrance need to be…" at bounding box center [1116, 350] width 890 height 44
click at [923, 351] on p "The visitors trying to enter the garage through the monthly entrance need to be…" at bounding box center [1116, 350] width 890 height 44
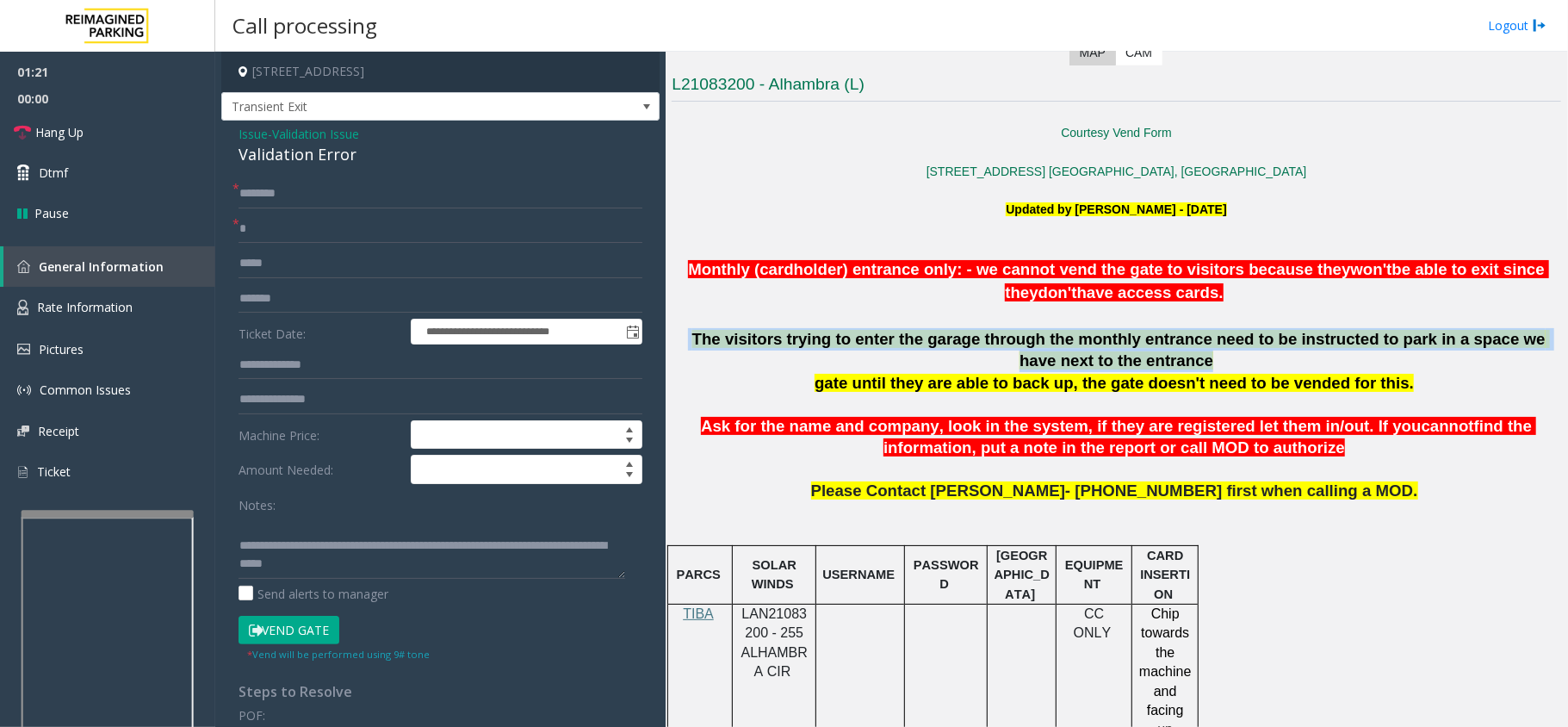
click at [923, 351] on p "The visitors trying to enter the garage through the monthly entrance need to be…" at bounding box center [1116, 350] width 890 height 44
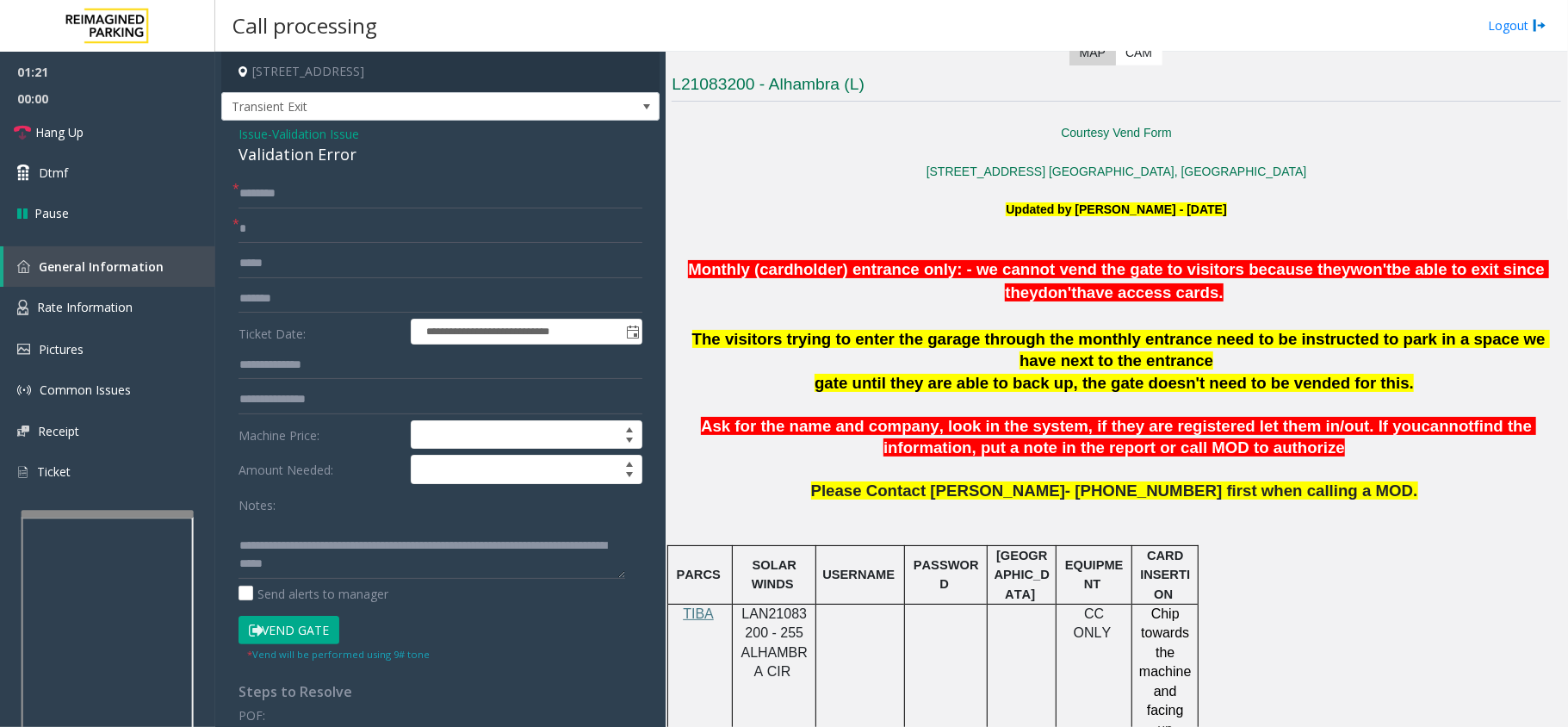
click at [932, 384] on span "gate until they are able to back up, the gate doesn't need to be vended for thi…" at bounding box center [1114, 382] width 599 height 18
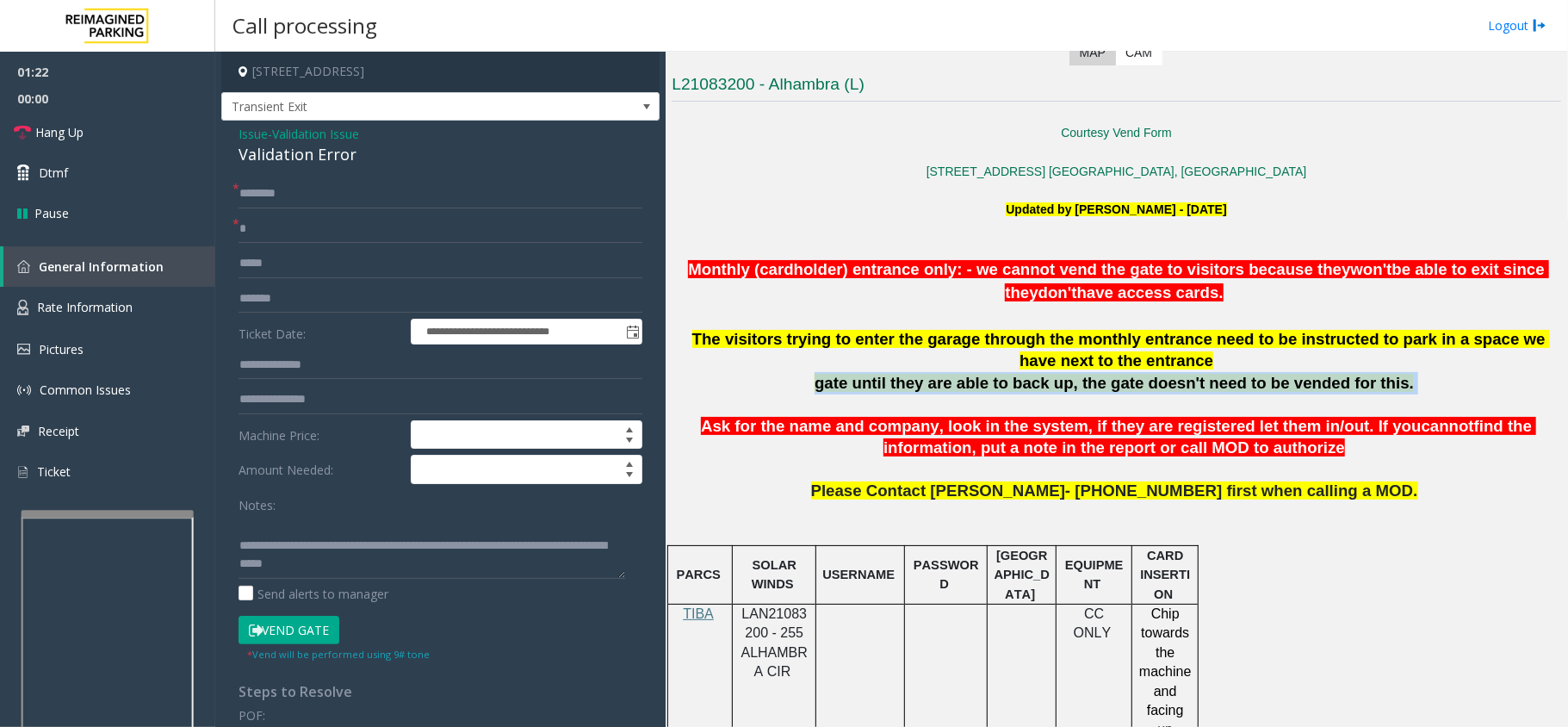
click at [932, 384] on span "gate until they are able to back up, the gate doesn't need to be vended for thi…" at bounding box center [1114, 382] width 599 height 18
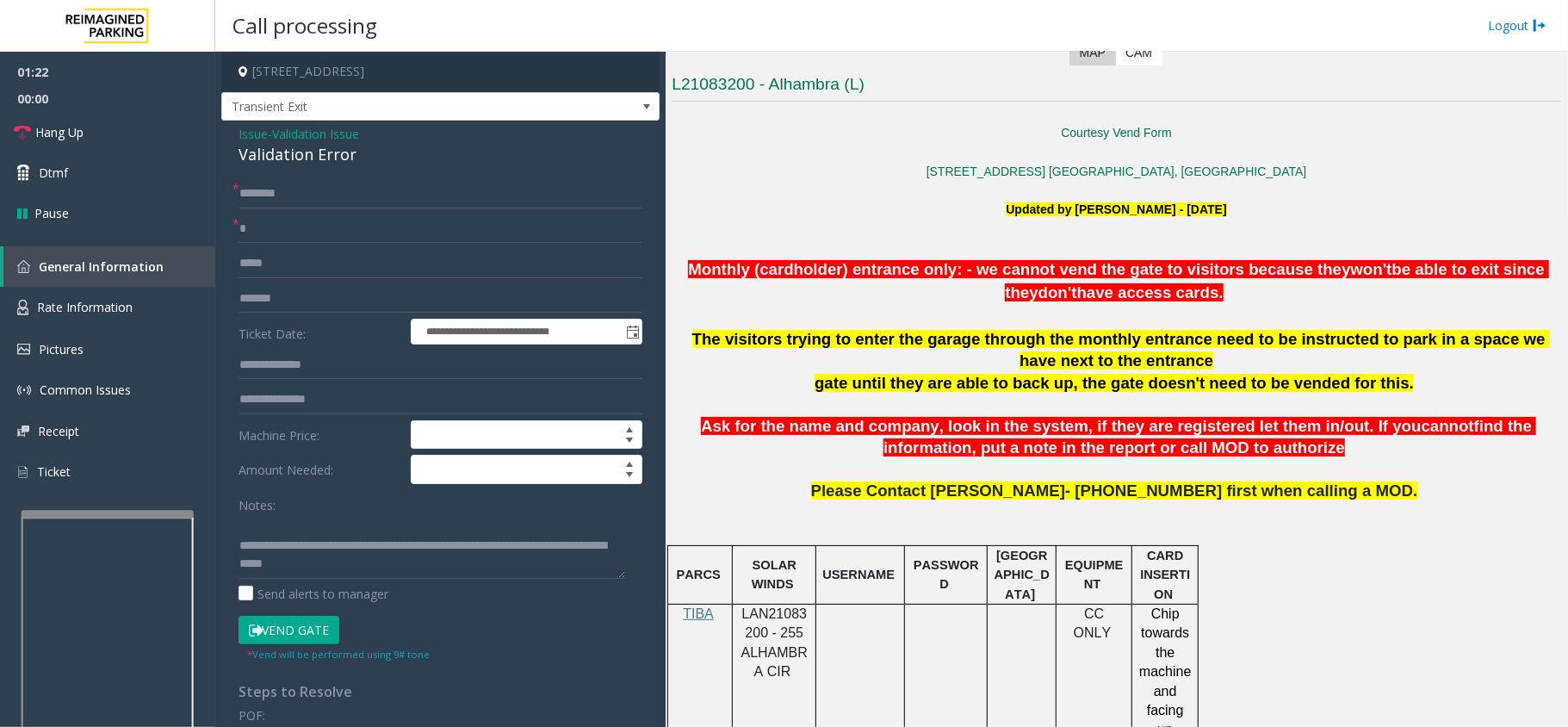
click at [945, 427] on span "Ask for the name and company, look in the system, if they are registered let th…" at bounding box center [1061, 425] width 720 height 18
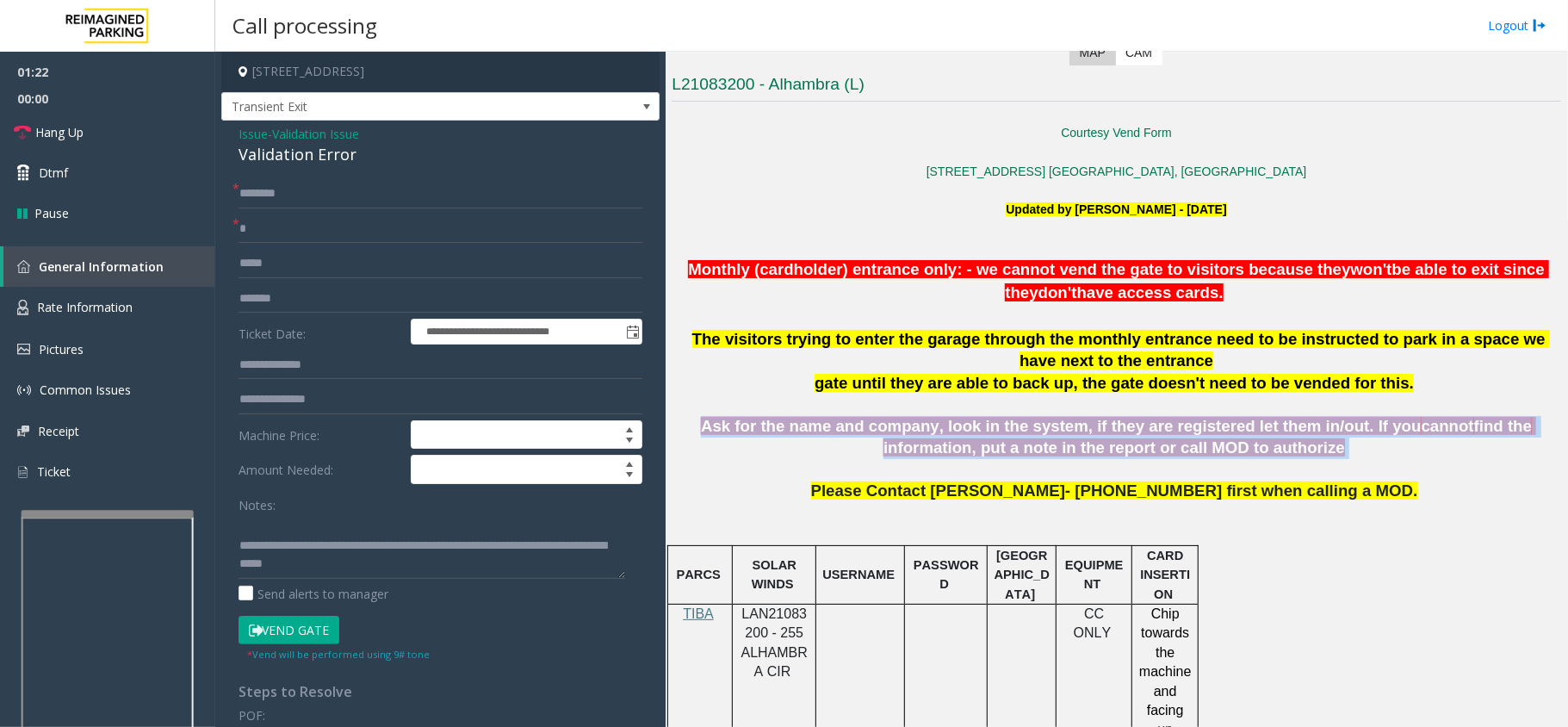
click at [945, 427] on span "Ask for the name and company, look in the system, if they are registered let th…" at bounding box center [1061, 425] width 720 height 18
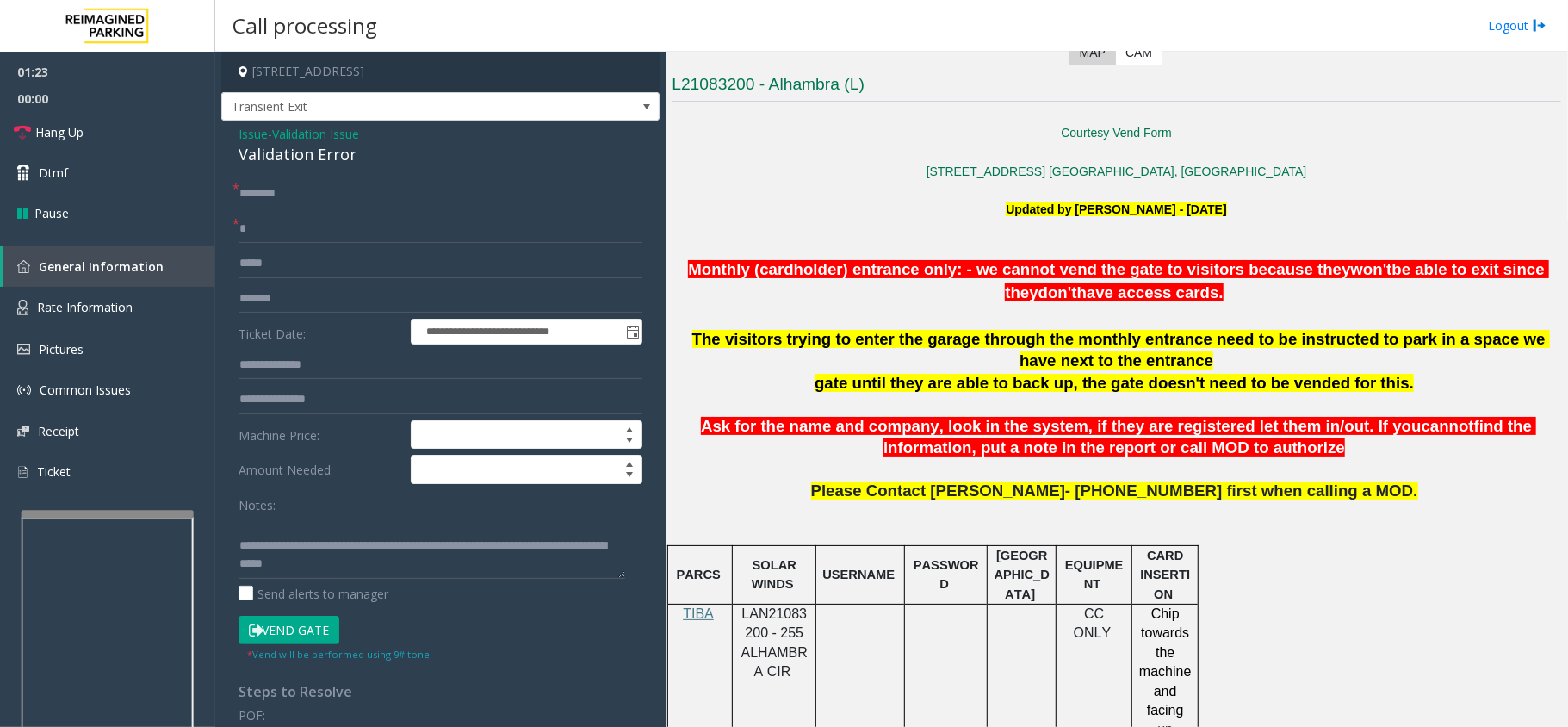
click at [971, 500] on span "Please Contact [PERSON_NAME]- [PHONE_NUMBER] first when calling a MOD." at bounding box center [1114, 489] width 607 height 18
click at [969, 500] on span "Please Contact [PERSON_NAME]- [PHONE_NUMBER] first when calling a MOD." at bounding box center [1114, 489] width 607 height 18
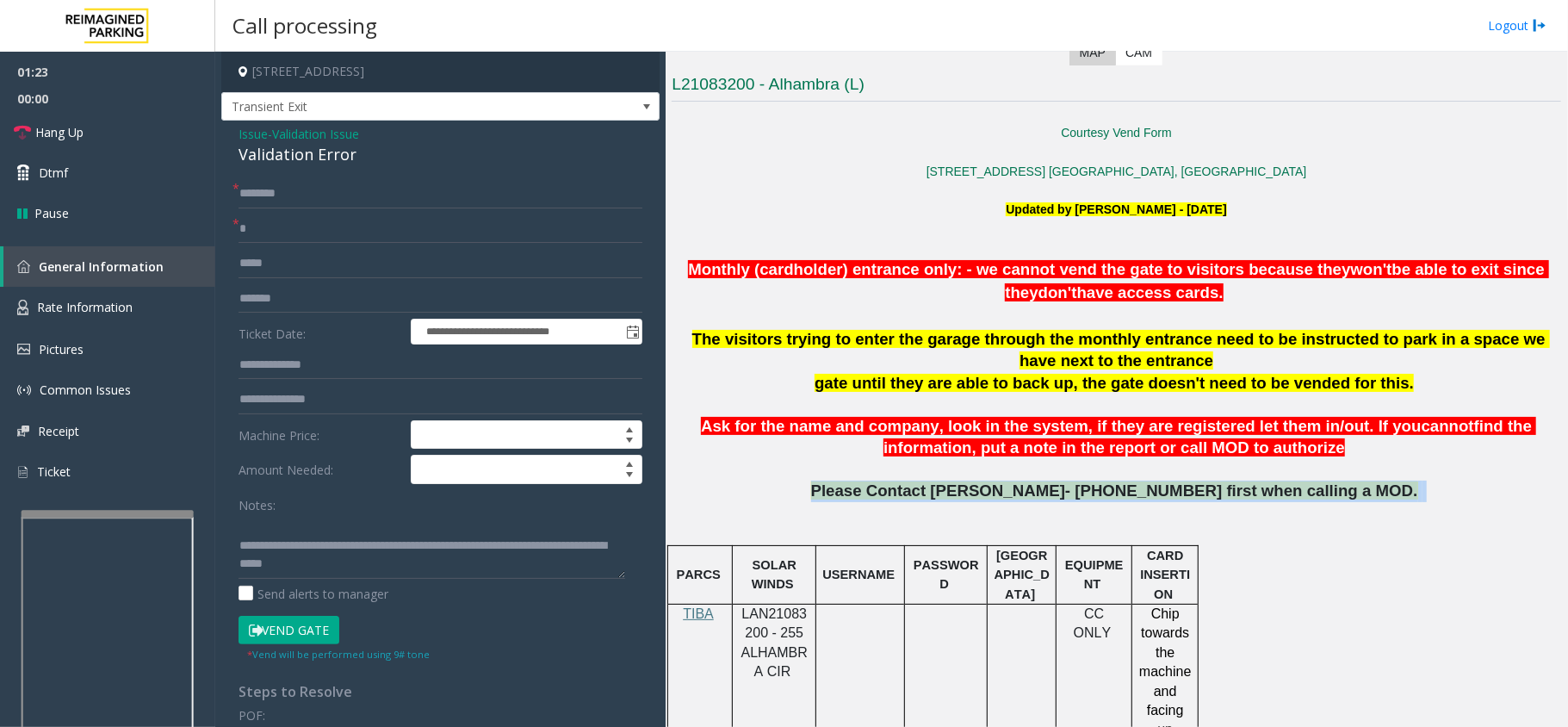
click at [968, 500] on span "Please Contact [PERSON_NAME]- [PHONE_NUMBER] first when calling a MOD." at bounding box center [1114, 489] width 607 height 18
click at [967, 515] on p "Please Contact [PERSON_NAME]- [PHONE_NUMBER] first when calling a MOD." at bounding box center [1116, 512] width 890 height 63
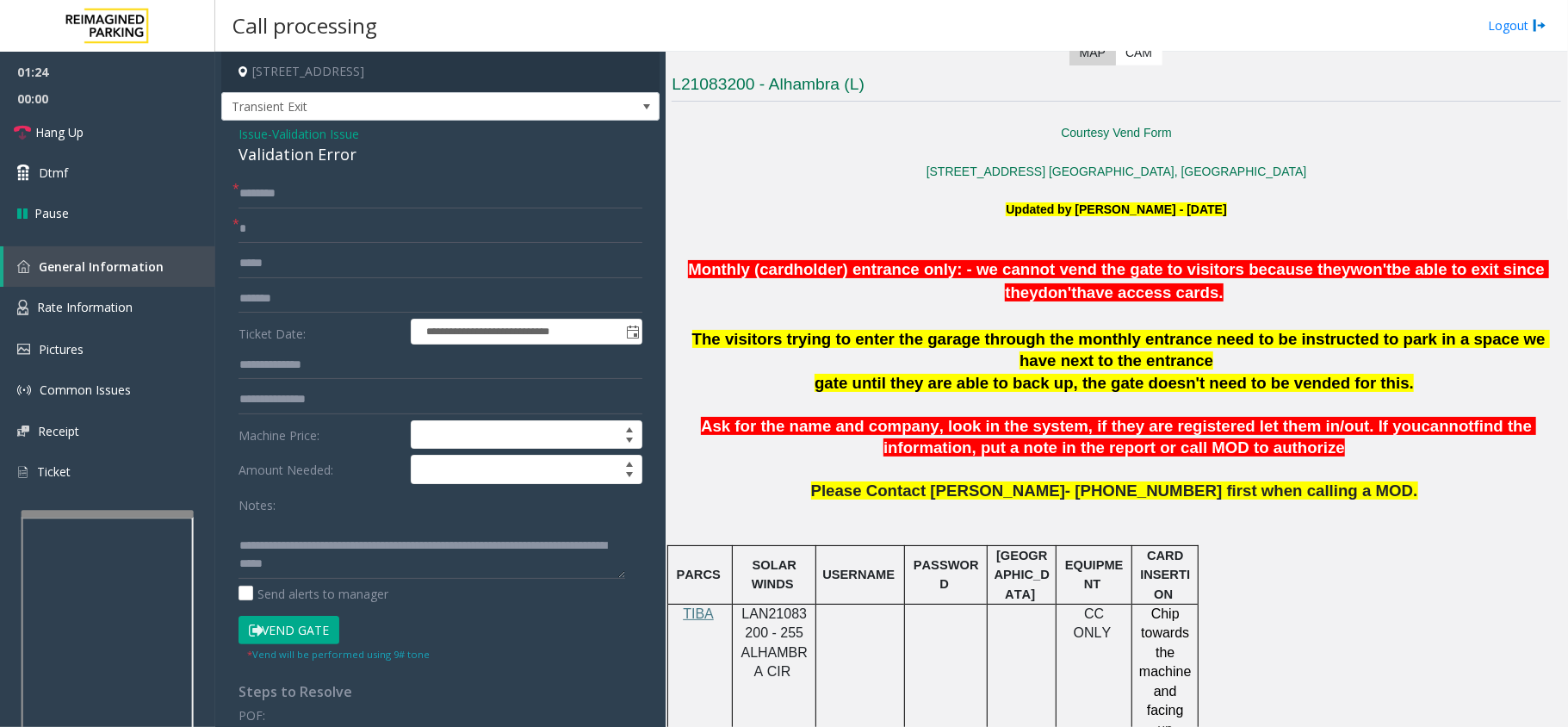
drag, startPoint x: 966, startPoint y: 518, endPoint x: 948, endPoint y: 524, distance: 19.0
click at [948, 524] on p "Please Contact [PERSON_NAME]- [PHONE_NUMBER] first when calling a MOD." at bounding box center [1116, 512] width 890 height 63
click at [1010, 500] on span "Please Contact [PERSON_NAME]- [PHONE_NUMBER] first when calling a MOD." at bounding box center [1114, 489] width 607 height 18
click at [1043, 487] on span "Please Contact [PERSON_NAME]- [PHONE_NUMBER] first when calling a MOD." at bounding box center [1114, 489] width 607 height 18
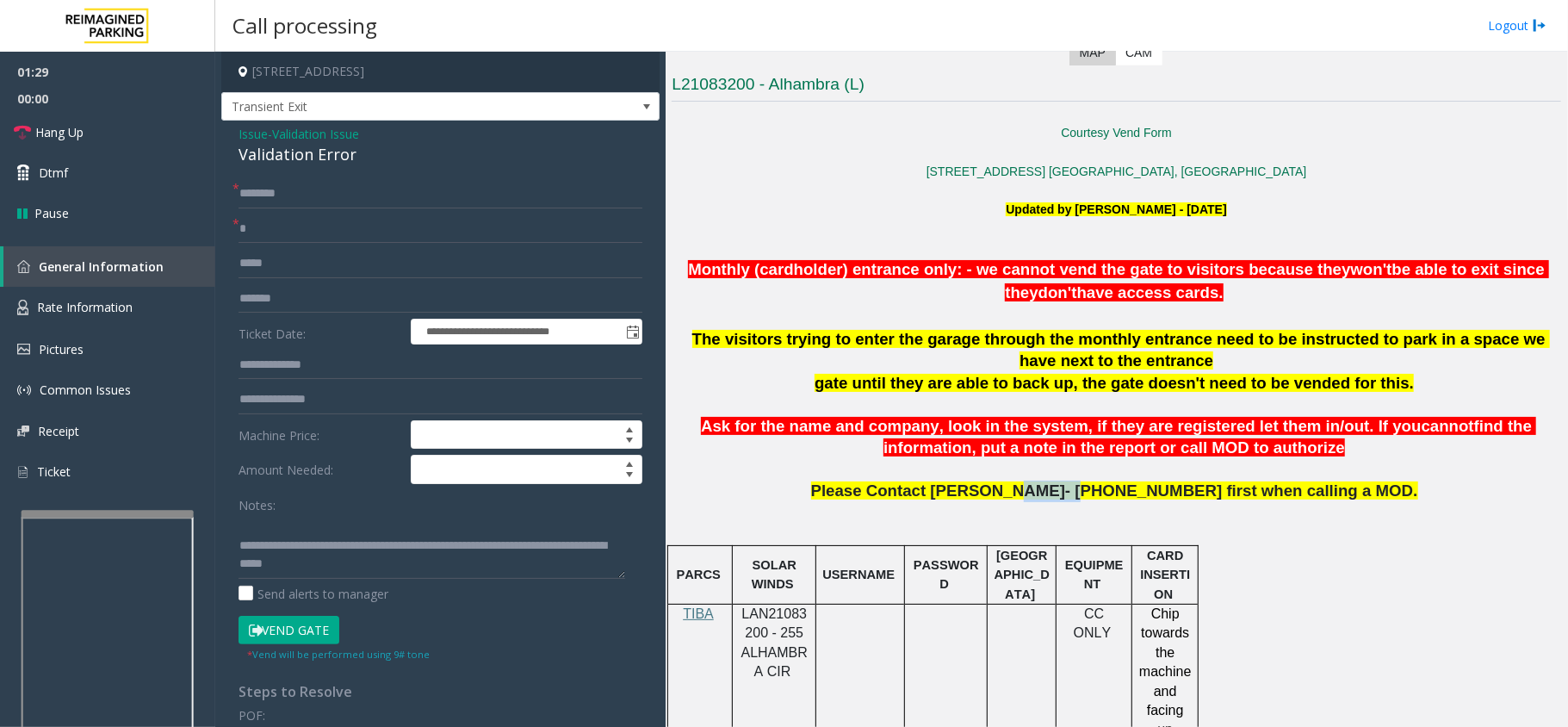
click at [1043, 487] on span "Please Contact [PERSON_NAME]- [PHONE_NUMBER] first when calling a MOD." at bounding box center [1114, 489] width 607 height 18
click at [1141, 492] on span "Please Contact [PERSON_NAME]- [PHONE_NUMBER] first when calling a MOD." at bounding box center [1114, 489] width 607 height 18
click at [1189, 486] on span "Please Contact [PERSON_NAME]- [PHONE_NUMBER] first when calling a MOD." at bounding box center [1114, 489] width 607 height 18
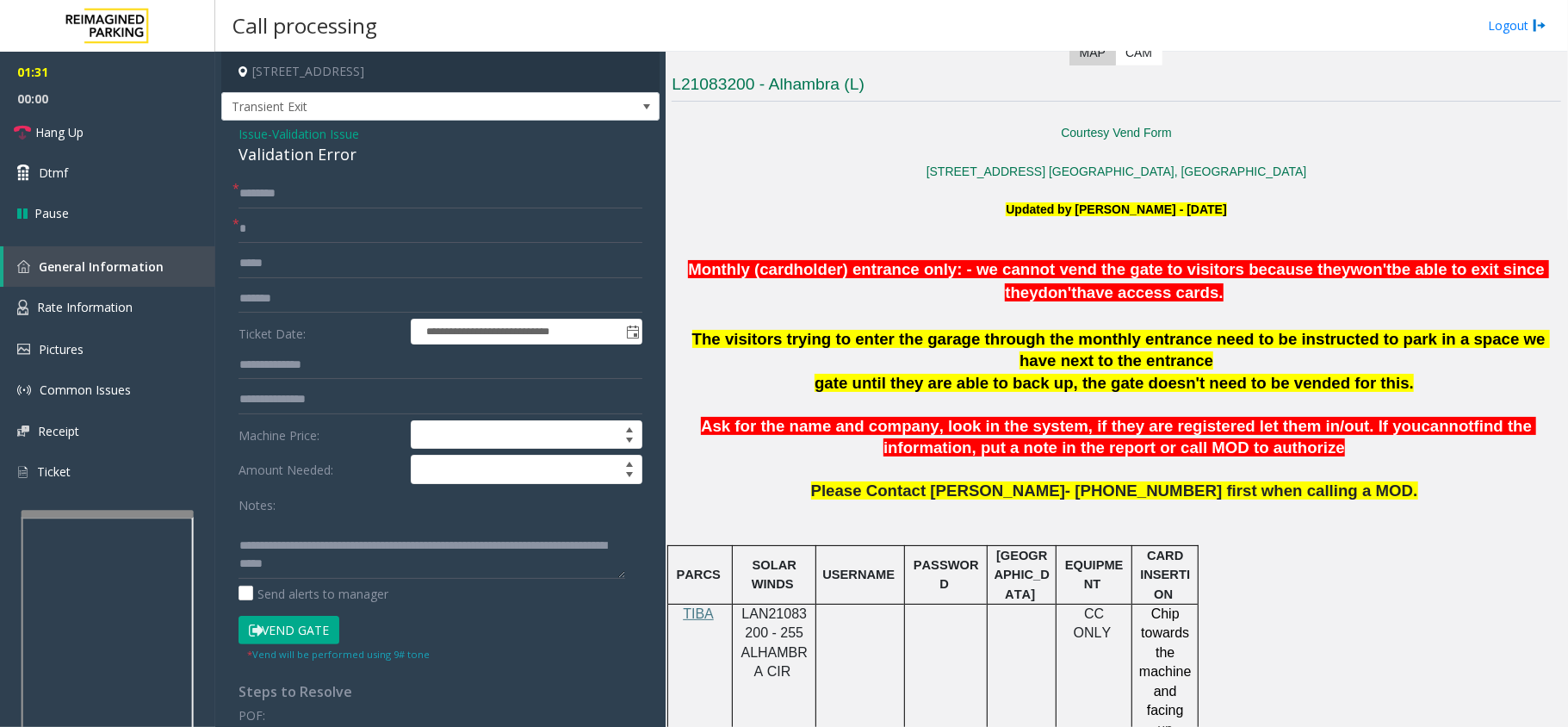
click at [1020, 439] on span "find the information, put a note in the report or call MOD to authorize" at bounding box center [1210, 436] width 653 height 39
click at [1020, 438] on span "find the information, put a note in the report or call MOD to authorize" at bounding box center [1210, 436] width 653 height 39
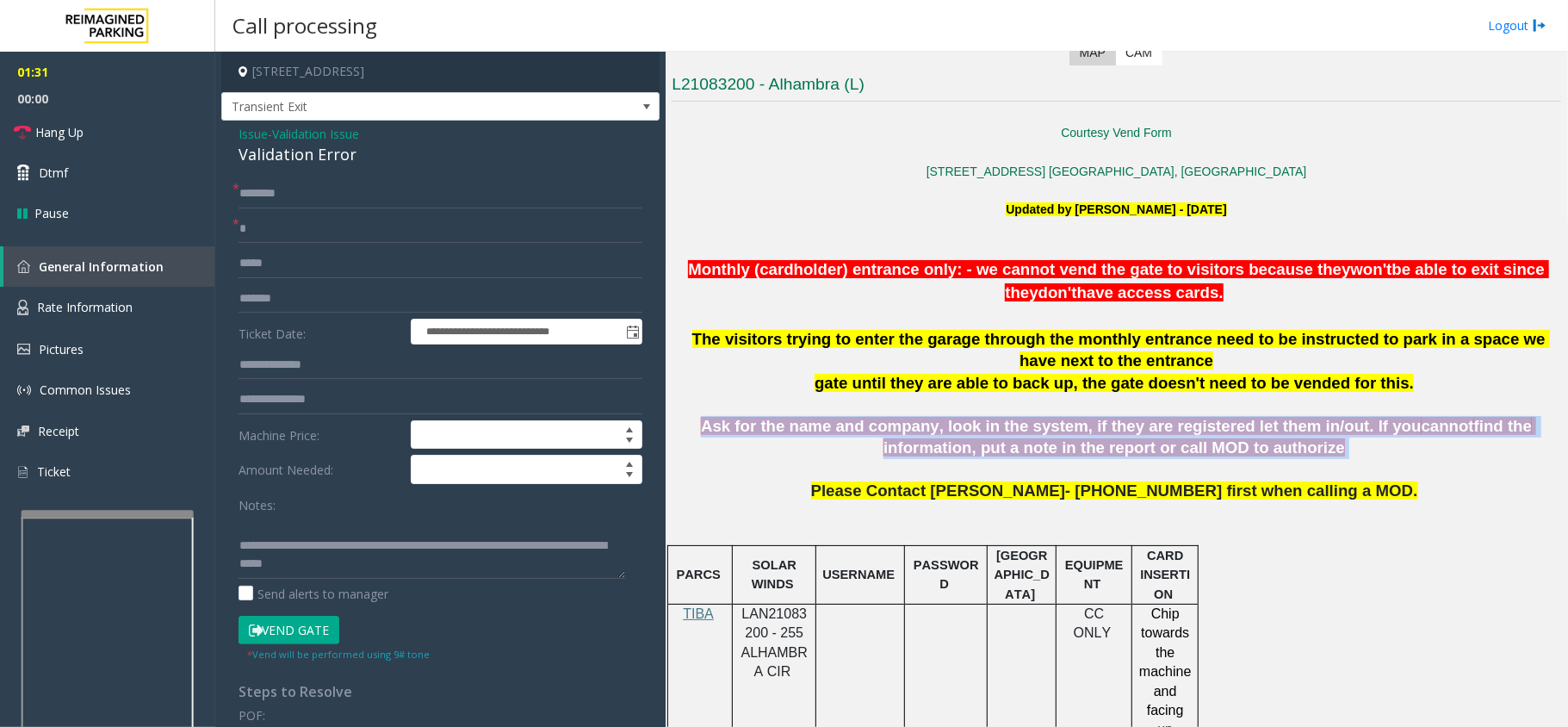
click at [1020, 438] on span "find the information, put a note in the report or call MOD to authorize" at bounding box center [1210, 436] width 653 height 39
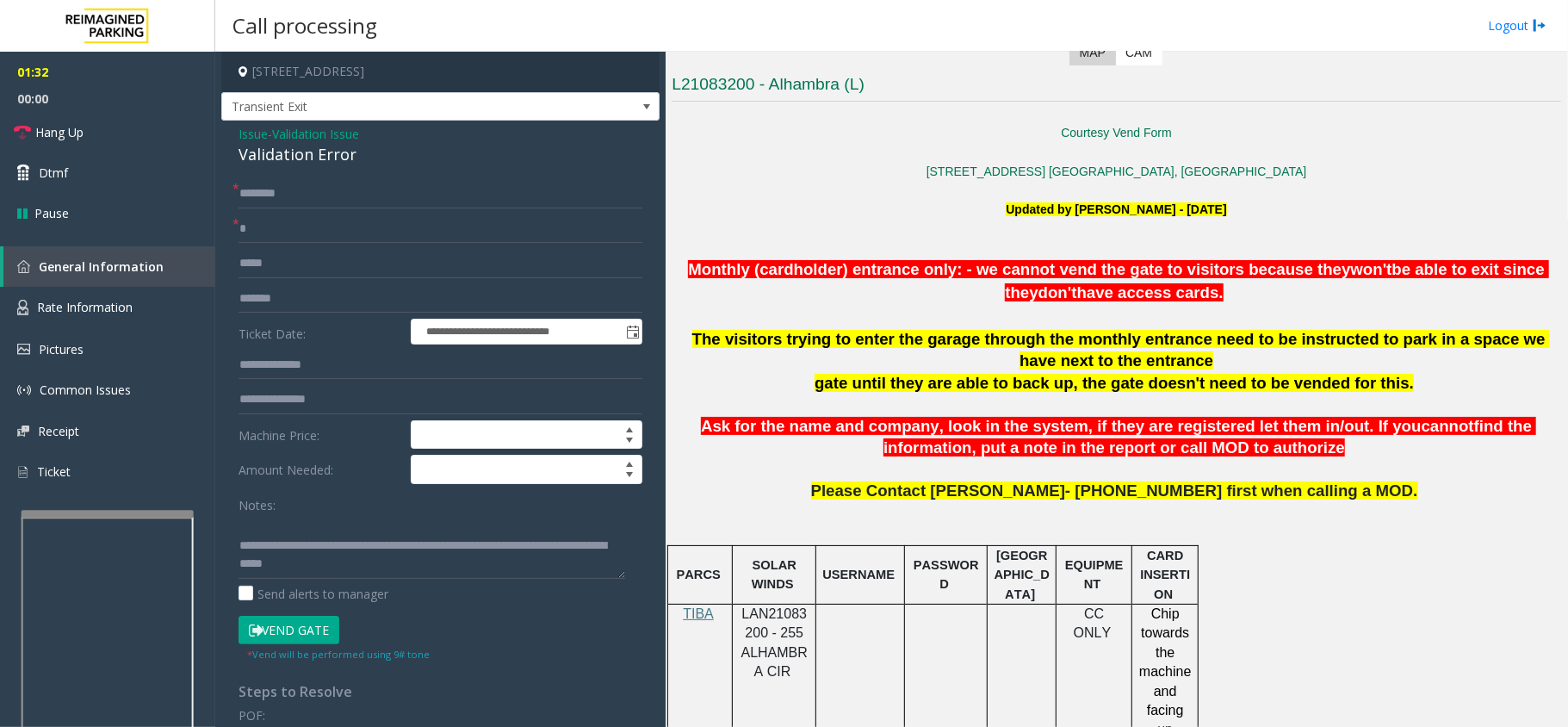
click at [1012, 511] on p "Please Contact [PERSON_NAME]- [PHONE_NUMBER] first when calling a MOD." at bounding box center [1116, 512] width 890 height 63
click at [262, 129] on span "Issue" at bounding box center [253, 133] width 29 height 18
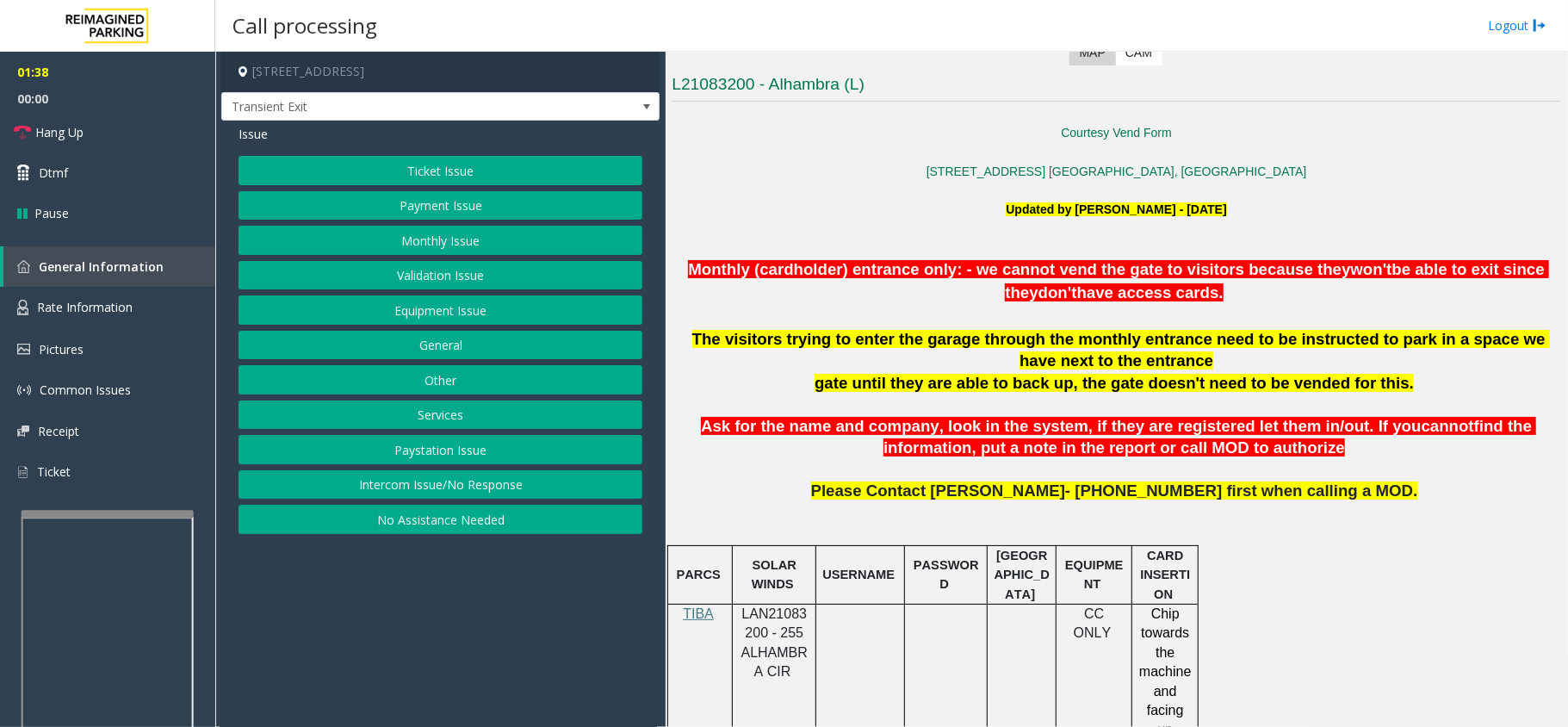
click at [422, 218] on button "Payment Issue" at bounding box center [441, 205] width 404 height 29
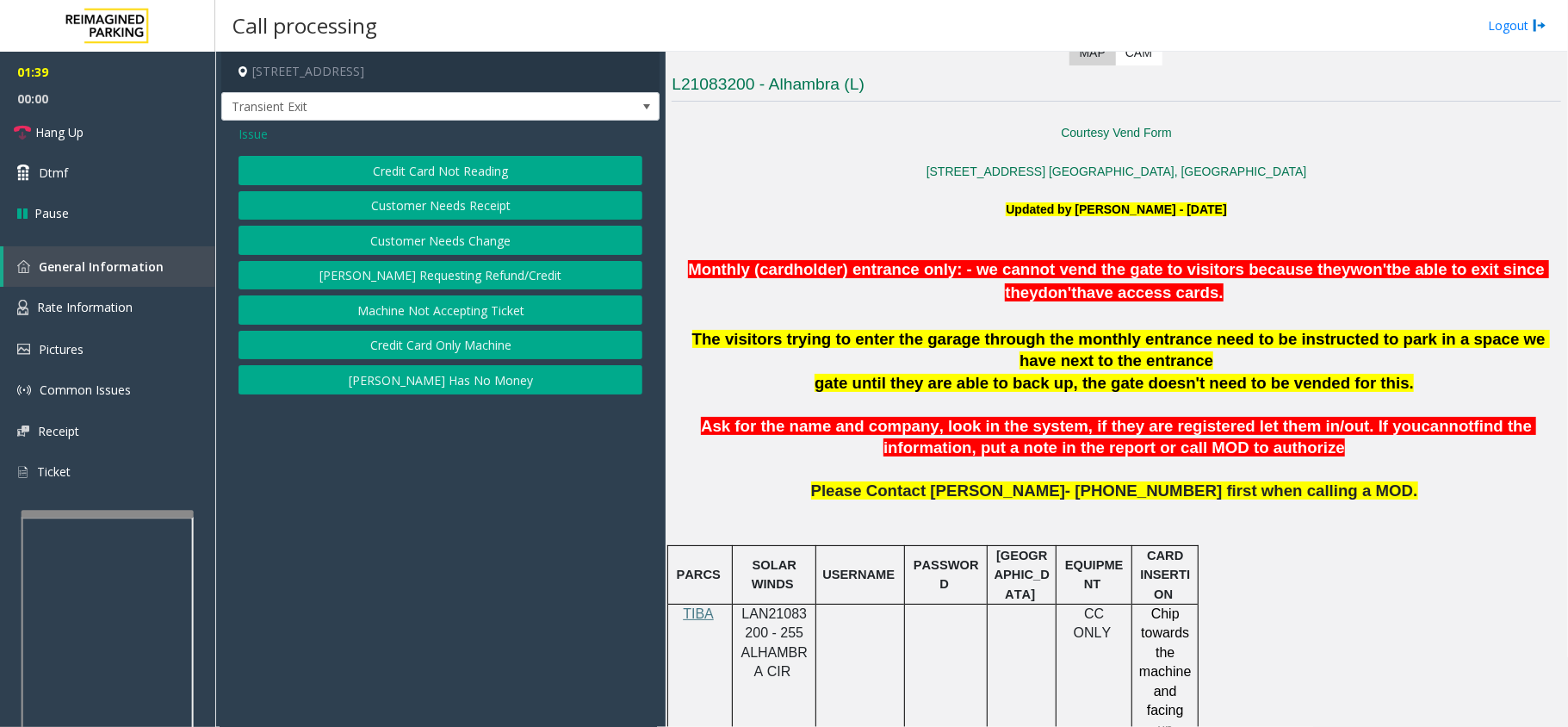
click at [436, 168] on button "Credit Card Not Reading" at bounding box center [441, 170] width 404 height 29
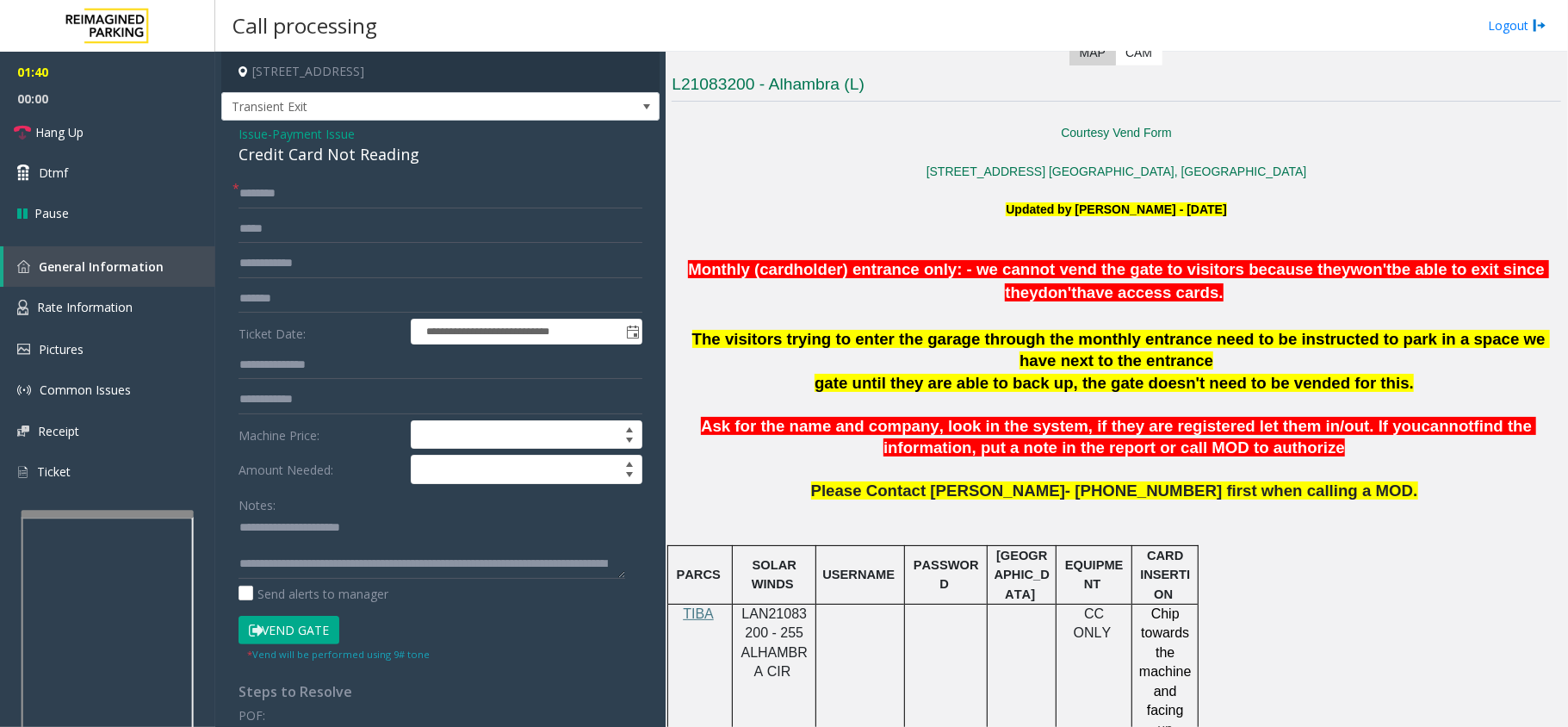
click at [324, 146] on div "Credit Card Not Reading" at bounding box center [441, 154] width 404 height 23
copy div "Credit Card Not Reading"
drag, startPoint x: 331, startPoint y: 521, endPoint x: 418, endPoint y: 522, distance: 87.0
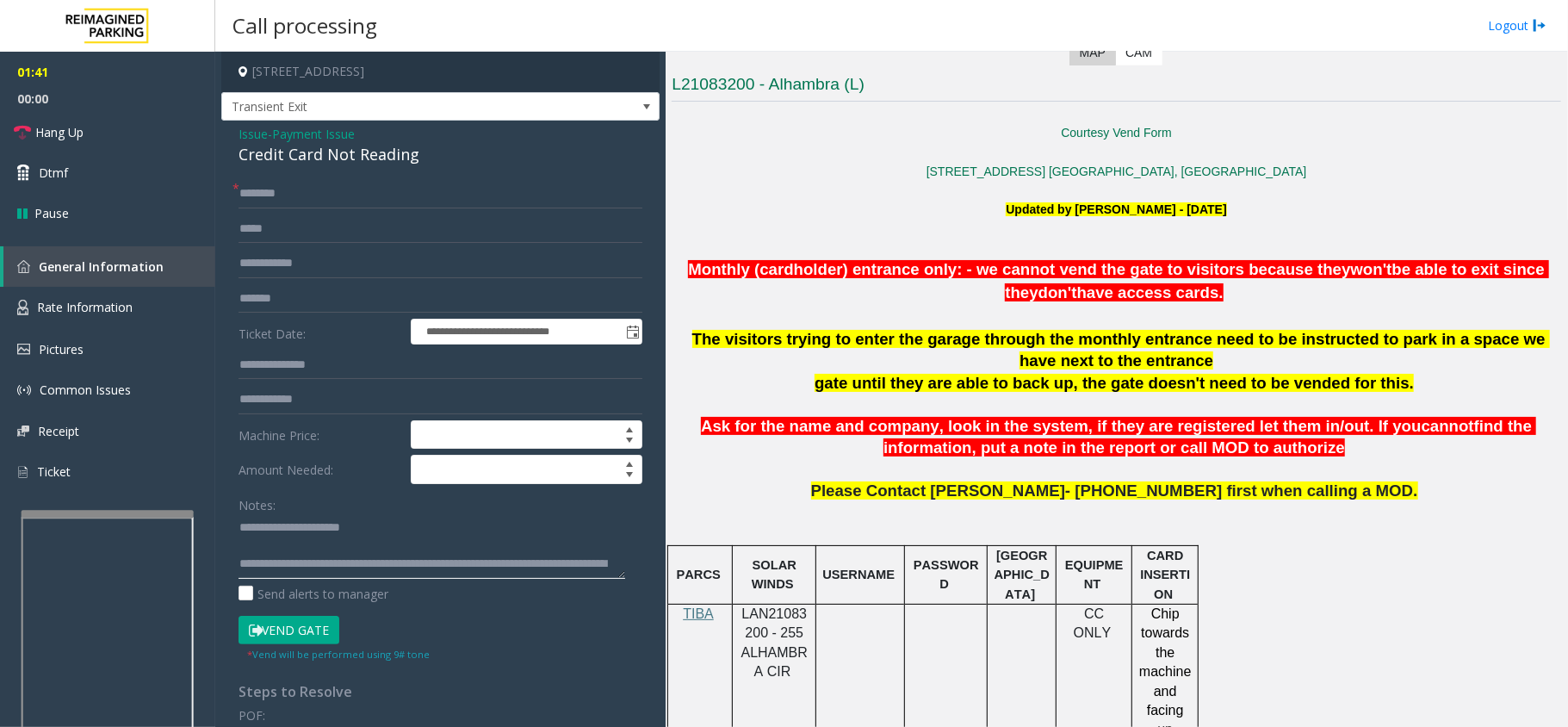
click at [418, 522] on textarea at bounding box center [431, 545] width 386 height 65
paste textarea "**********"
click at [329, 190] on input "text" at bounding box center [441, 193] width 404 height 29
drag, startPoint x: 891, startPoint y: 317, endPoint x: 817, endPoint y: 363, distance: 87.1
click at [817, 363] on p "The visitors trying to enter the garage through the monthly entrance need to be…" at bounding box center [1116, 350] width 890 height 44
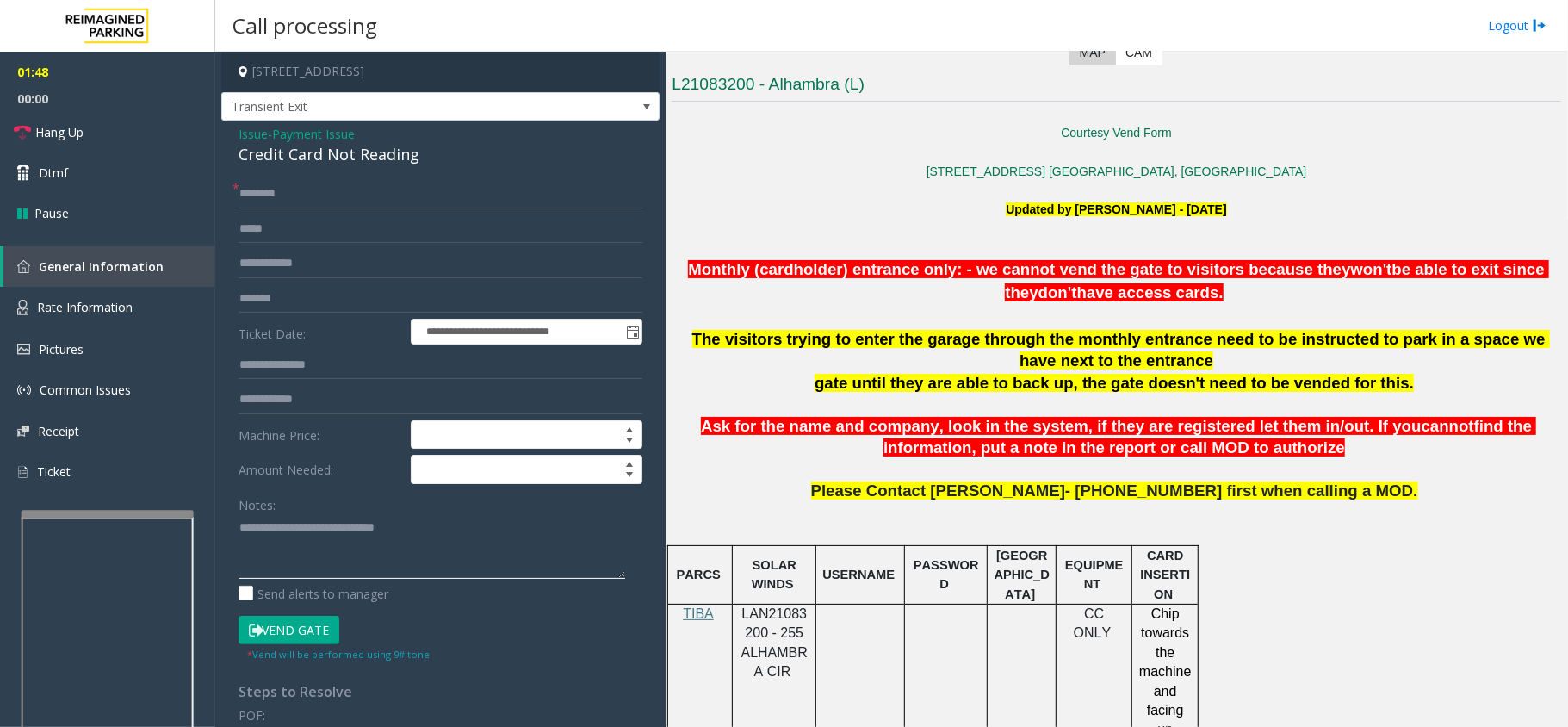
click at [314, 572] on textarea at bounding box center [431, 545] width 386 height 65
click at [330, 200] on input "text" at bounding box center [441, 193] width 404 height 29
drag, startPoint x: 328, startPoint y: 197, endPoint x: 308, endPoint y: 189, distance: 21.5
click at [308, 189] on input "text" at bounding box center [441, 193] width 404 height 29
click at [752, 348] on span "The visitors trying to enter the garage through the monthly entrance need to be…" at bounding box center [1121, 349] width 858 height 40
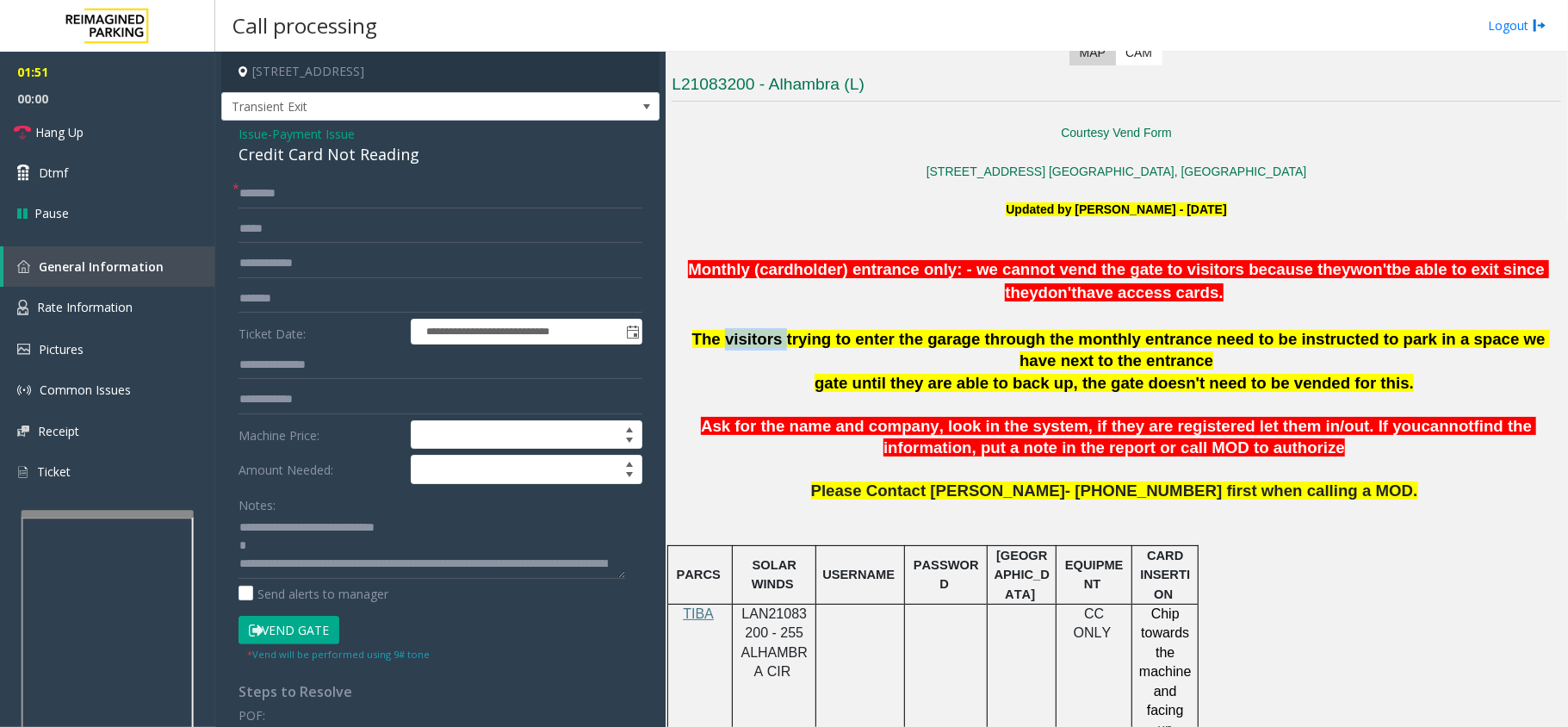
click at [752, 348] on span "The visitors trying to enter the garage through the monthly entrance need to be…" at bounding box center [1121, 349] width 858 height 40
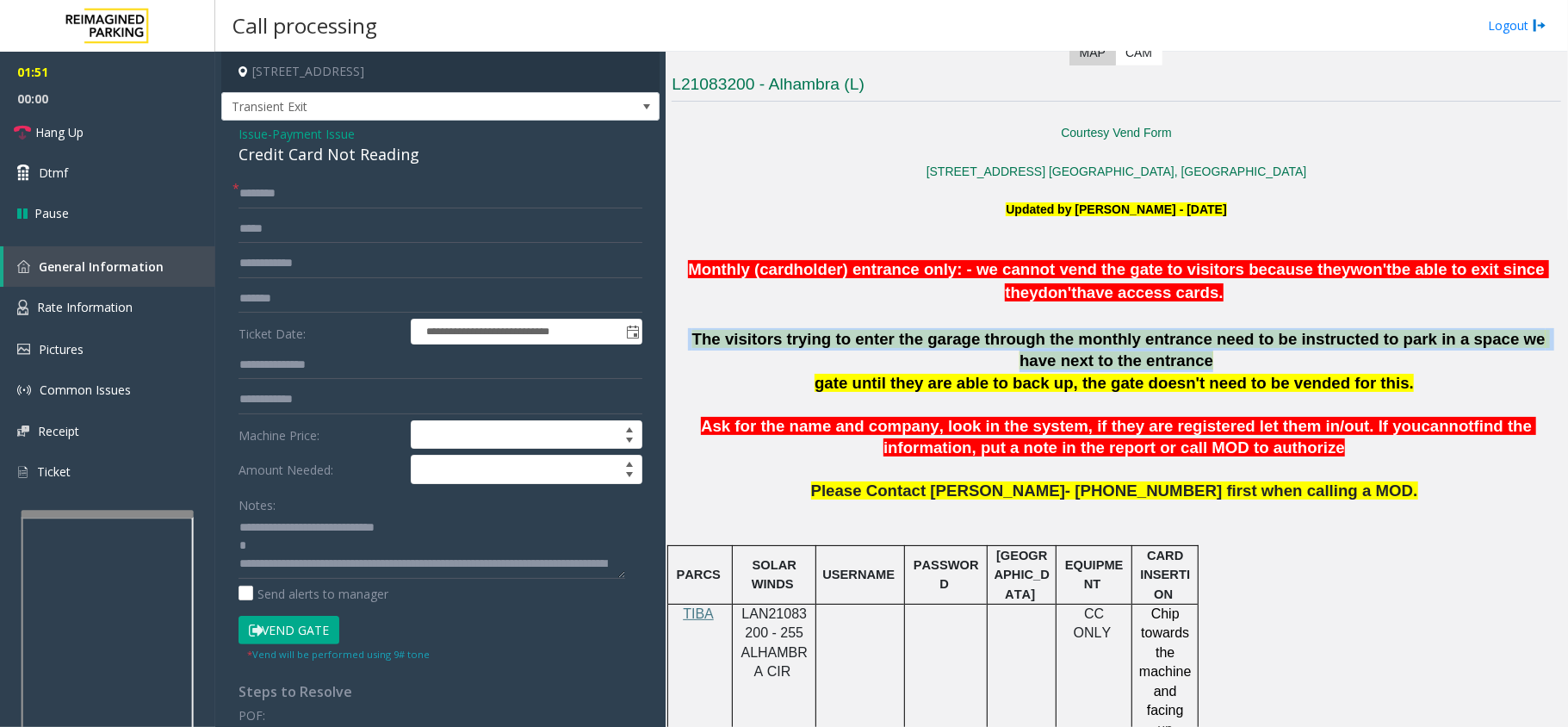
click at [752, 348] on span "The visitors trying to enter the garage through the monthly entrance need to be…" at bounding box center [1121, 349] width 858 height 40
click at [778, 376] on p "gate until they are able to back up, the gate doesn't need to be vended for thi…" at bounding box center [1116, 384] width 890 height 22
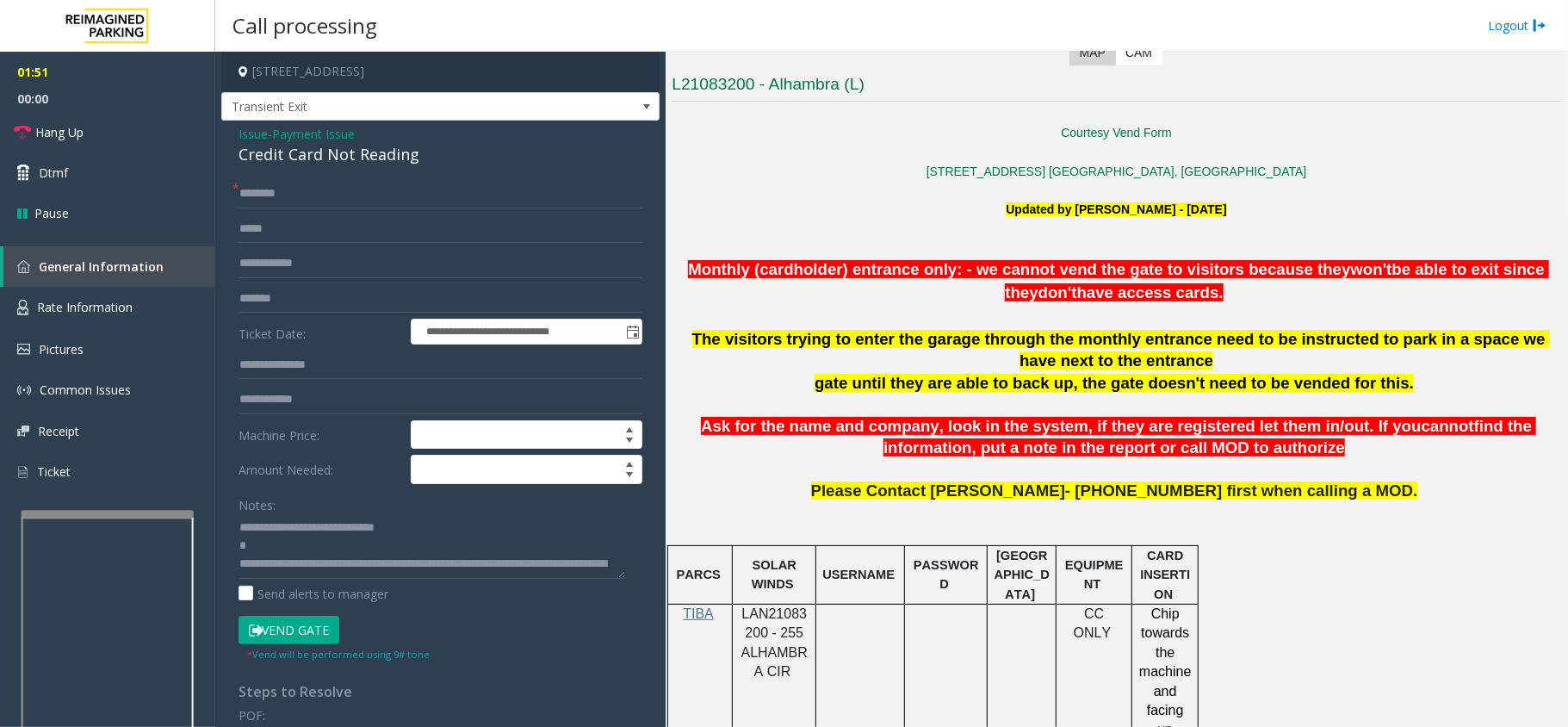
click at [835, 386] on span "gate until they are able to back up, the gate doesn't need to be vended for thi…" at bounding box center [1114, 382] width 599 height 18
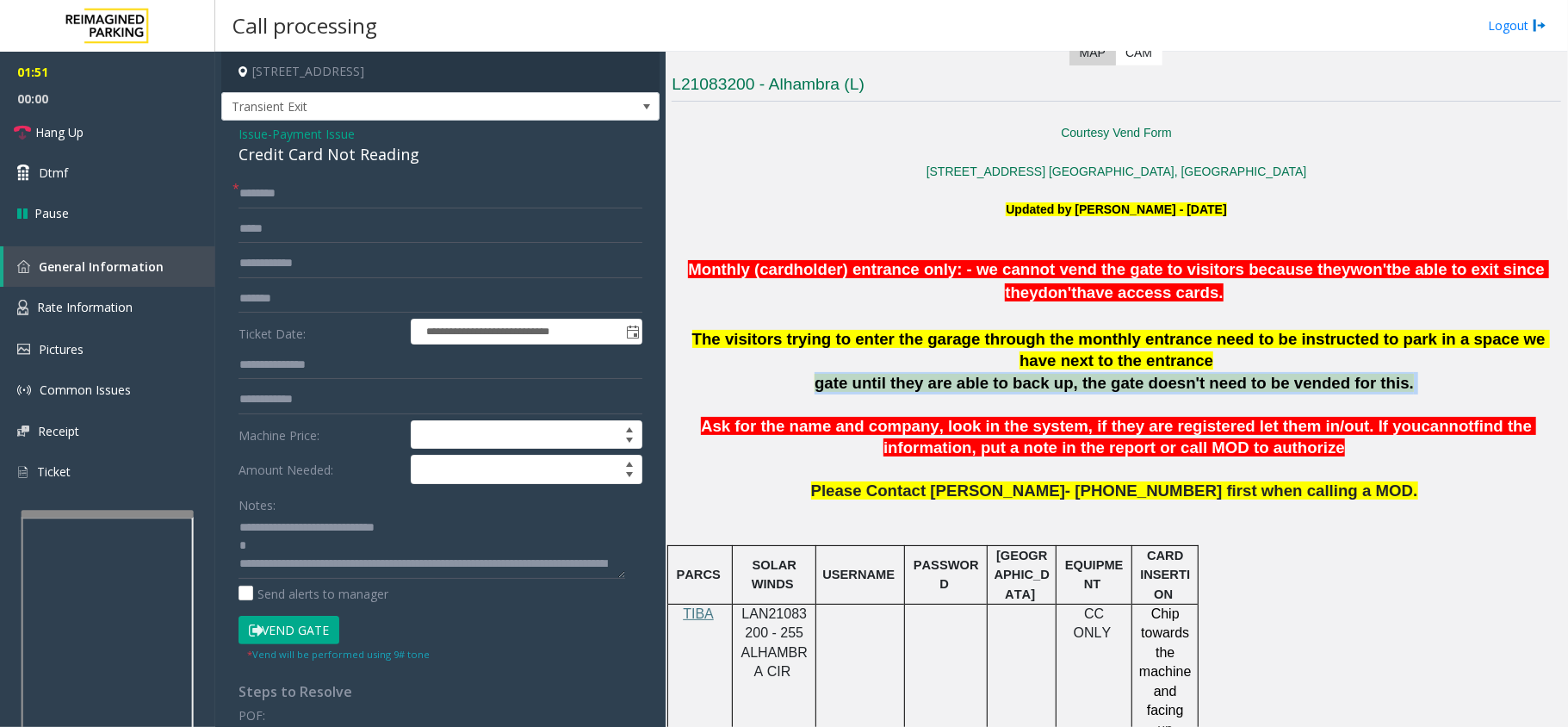
click at [835, 386] on span "gate until they are able to back up, the gate doesn't need to be vended for thi…" at bounding box center [1114, 382] width 599 height 18
click at [830, 400] on p at bounding box center [1116, 405] width 890 height 22
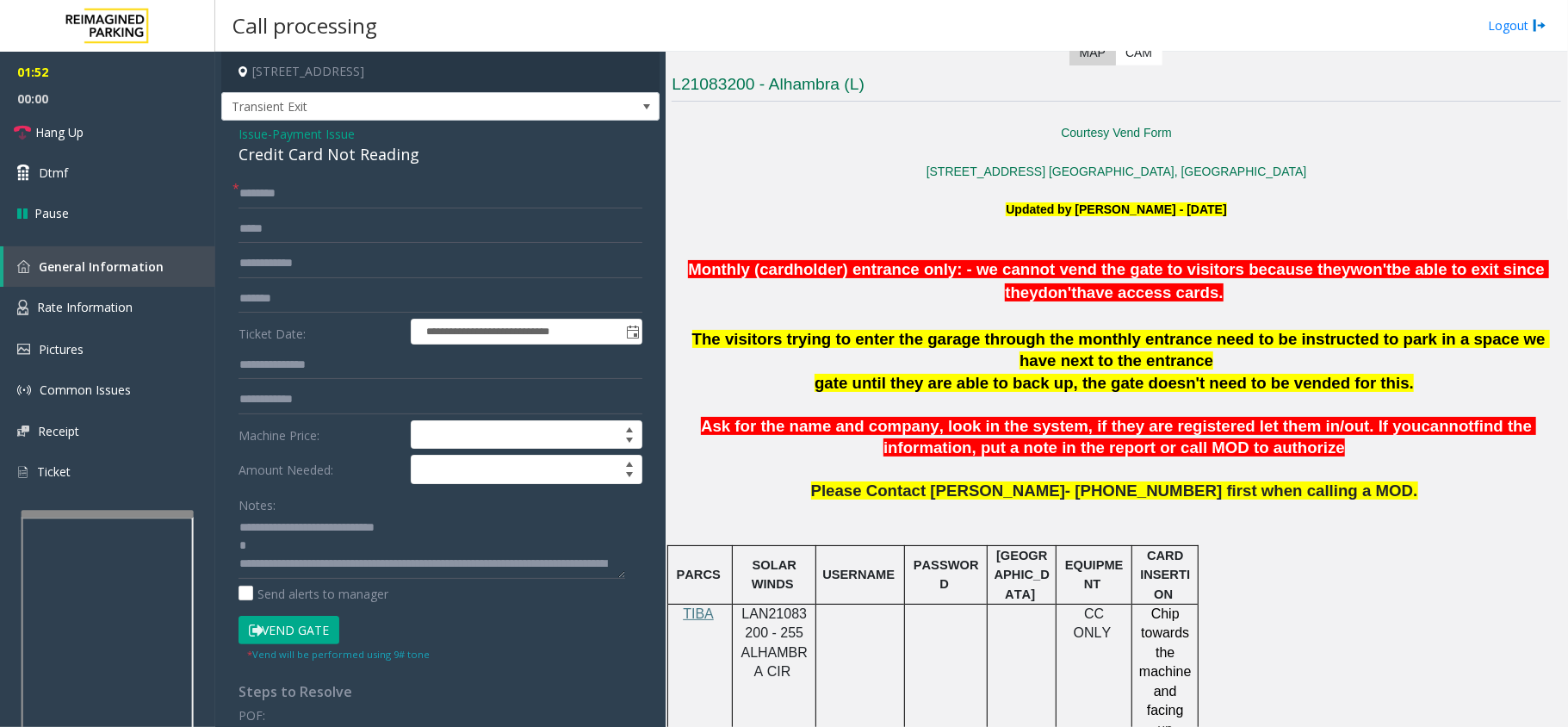
click at [825, 427] on span "Ask for the name and company, look in the system, if they are registered let th…" at bounding box center [1061, 425] width 720 height 18
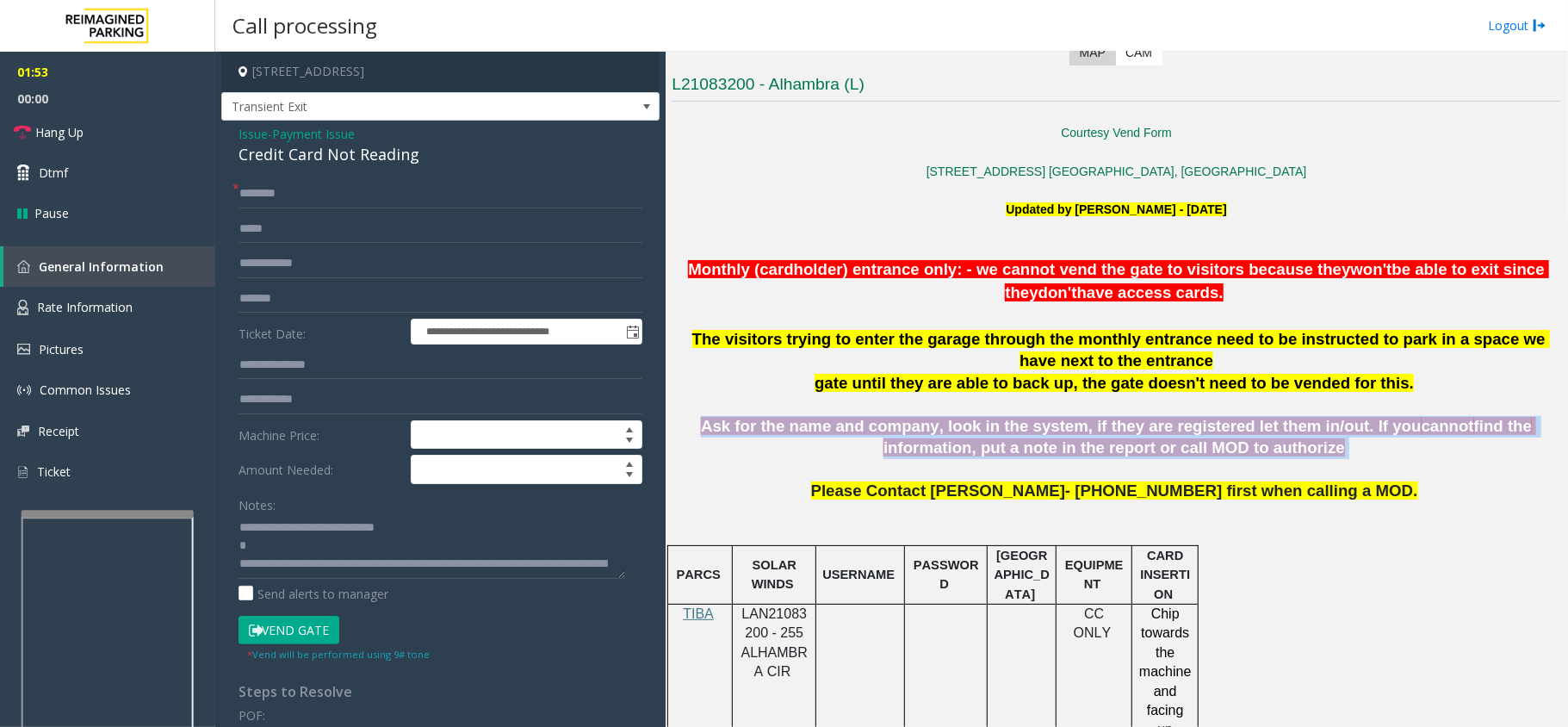
click at [825, 427] on span "Ask for the name and company, look in the system, if they are registered let th…" at bounding box center [1061, 425] width 720 height 18
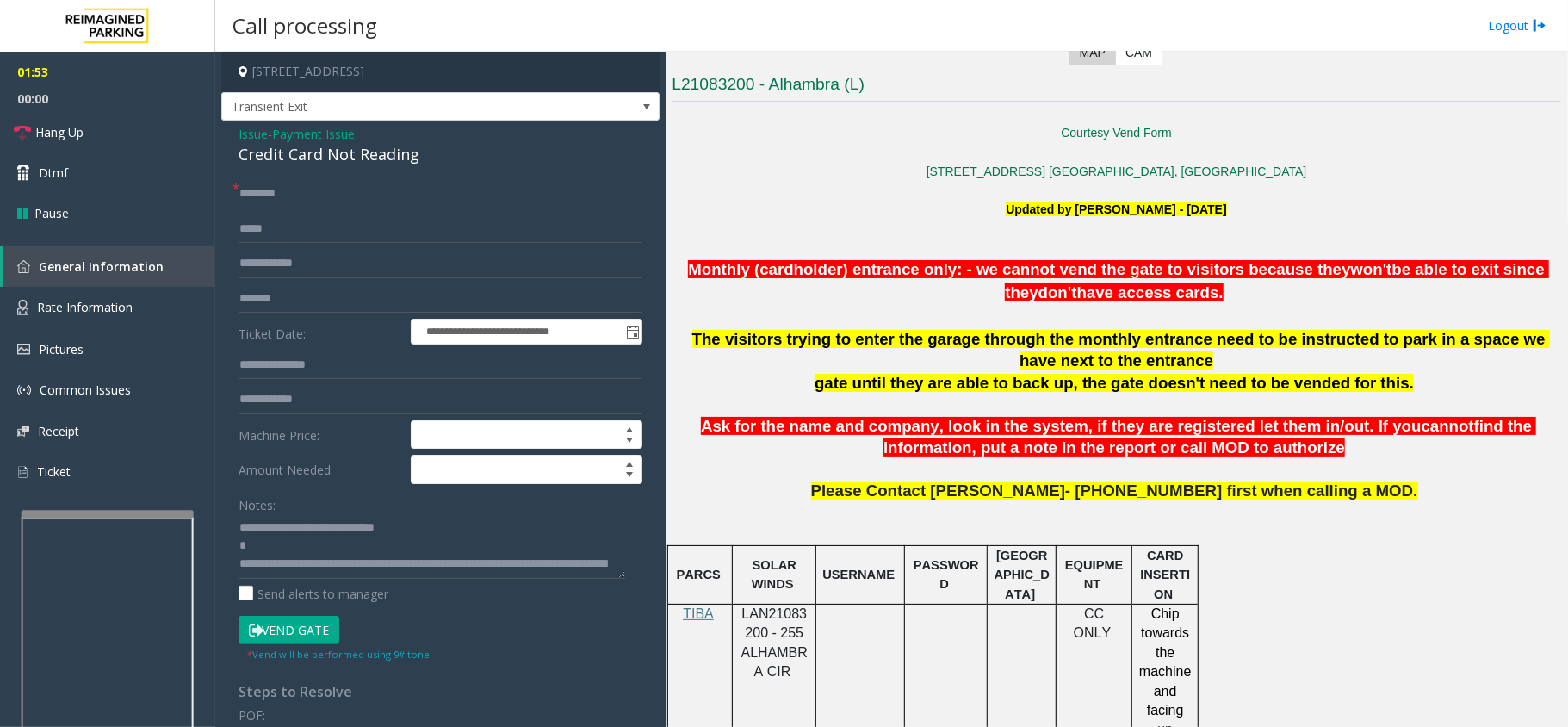
click at [869, 514] on p "Please Contact [PERSON_NAME]- [PHONE_NUMBER] first when calling a MOD." at bounding box center [1116, 512] width 890 height 63
click at [875, 510] on p "Please Contact [PERSON_NAME]- [PHONE_NUMBER] first when calling a MOD." at bounding box center [1116, 512] width 890 height 63
click at [878, 491] on span "Please Contact [PERSON_NAME]- [PHONE_NUMBER] first when calling a MOD." at bounding box center [1114, 489] width 607 height 18
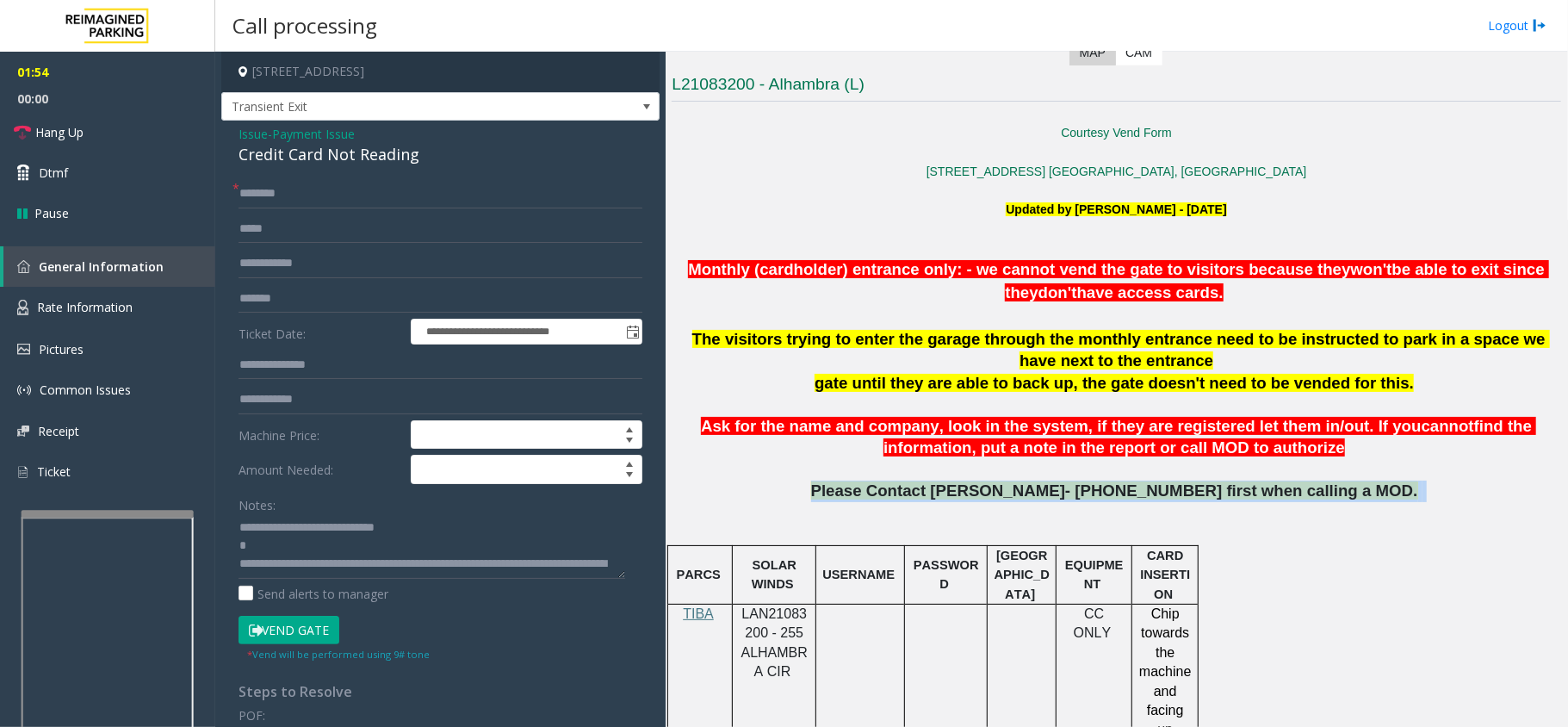
click at [878, 491] on span "Please Contact [PERSON_NAME]- [PHONE_NUMBER] first when calling a MOD." at bounding box center [1114, 489] width 607 height 18
click at [863, 510] on p "Please Contact [PERSON_NAME]- [PHONE_NUMBER] first when calling a MOD." at bounding box center [1116, 512] width 890 height 63
click at [105, 115] on link "Hang Up" at bounding box center [108, 132] width 215 height 40
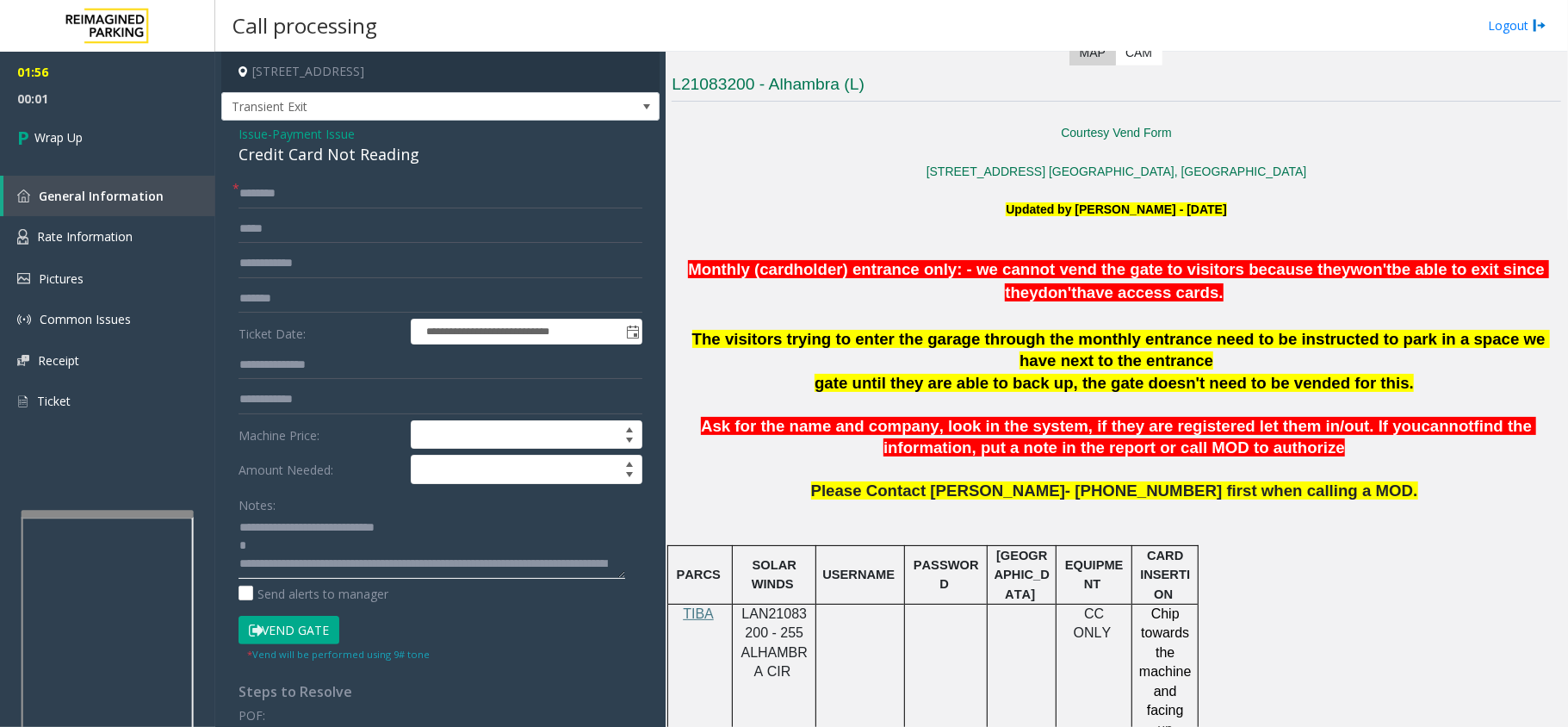
scroll to position [36, 0]
drag, startPoint x: 320, startPoint y: 570, endPoint x: 621, endPoint y: 607, distance: 303.3
click at [614, 617] on form "**********" at bounding box center [441, 420] width 404 height 483
type textarea "**********"
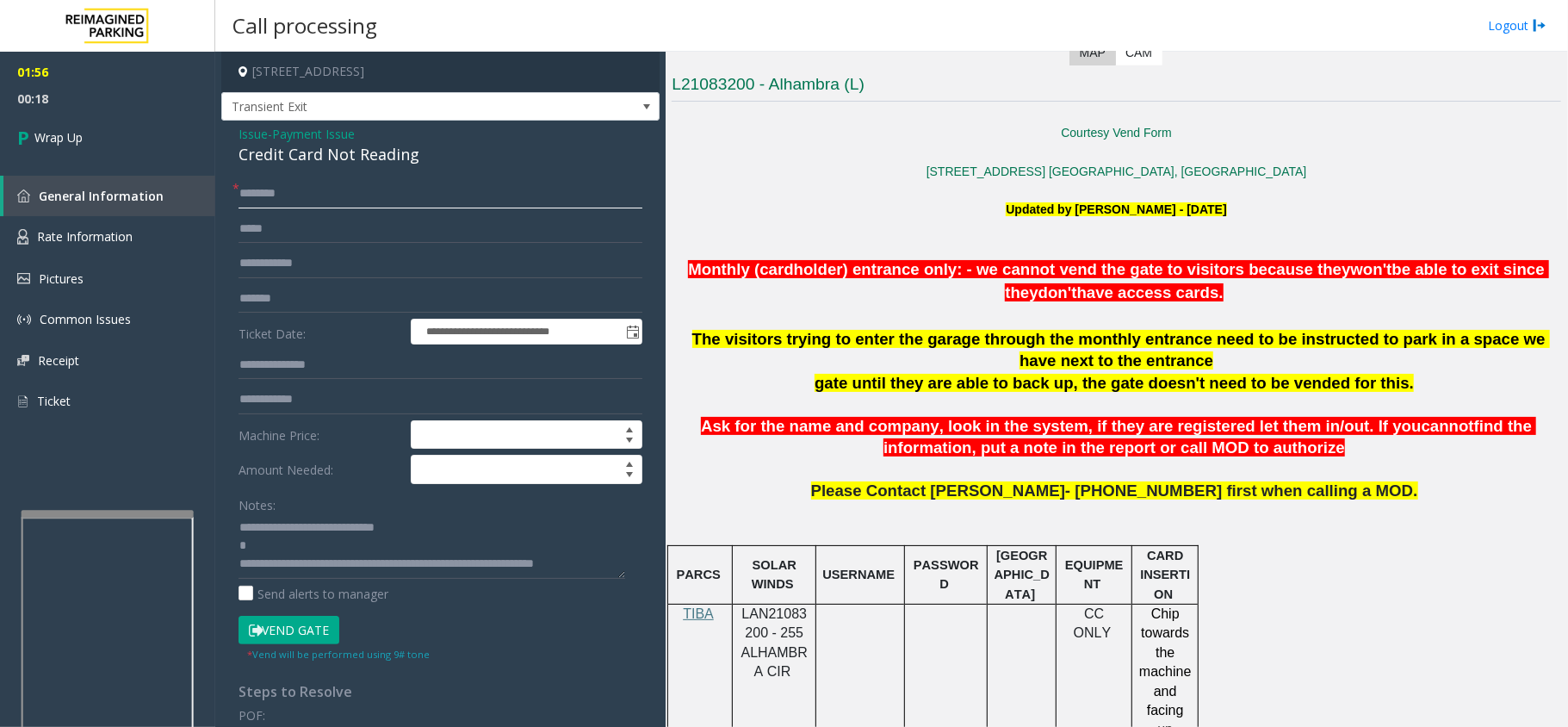
click at [358, 197] on input "text" at bounding box center [441, 193] width 404 height 29
type input "**"
click at [115, 135] on link "Wrap Up" at bounding box center [108, 138] width 215 height 51
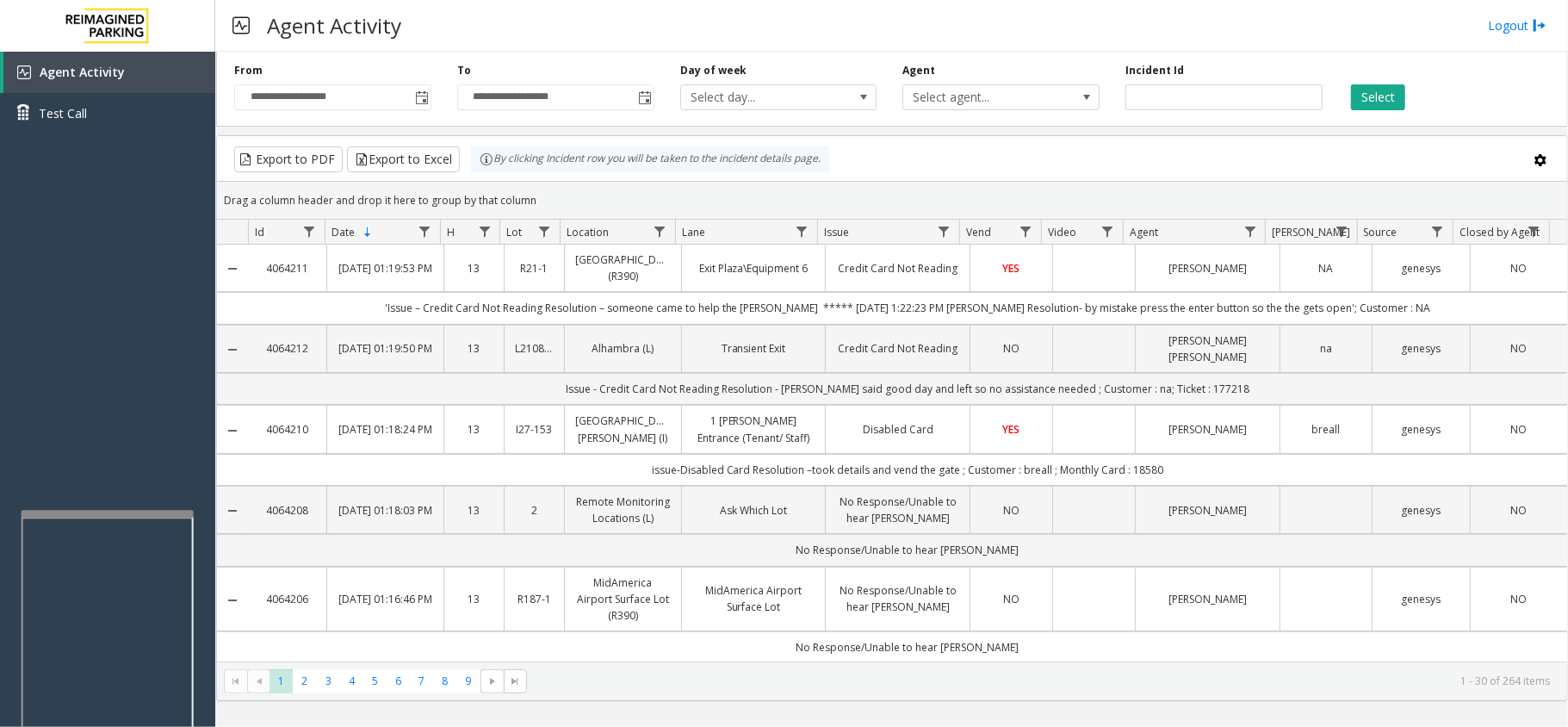
drag, startPoint x: 541, startPoint y: 17, endPoint x: 504, endPoint y: 33, distance: 40.3
drag, startPoint x: 504, startPoint y: 33, endPoint x: 483, endPoint y: 32, distance: 21.0
click at [472, 45] on div "Agent Activity Logout" at bounding box center [892, 25] width 1353 height 51
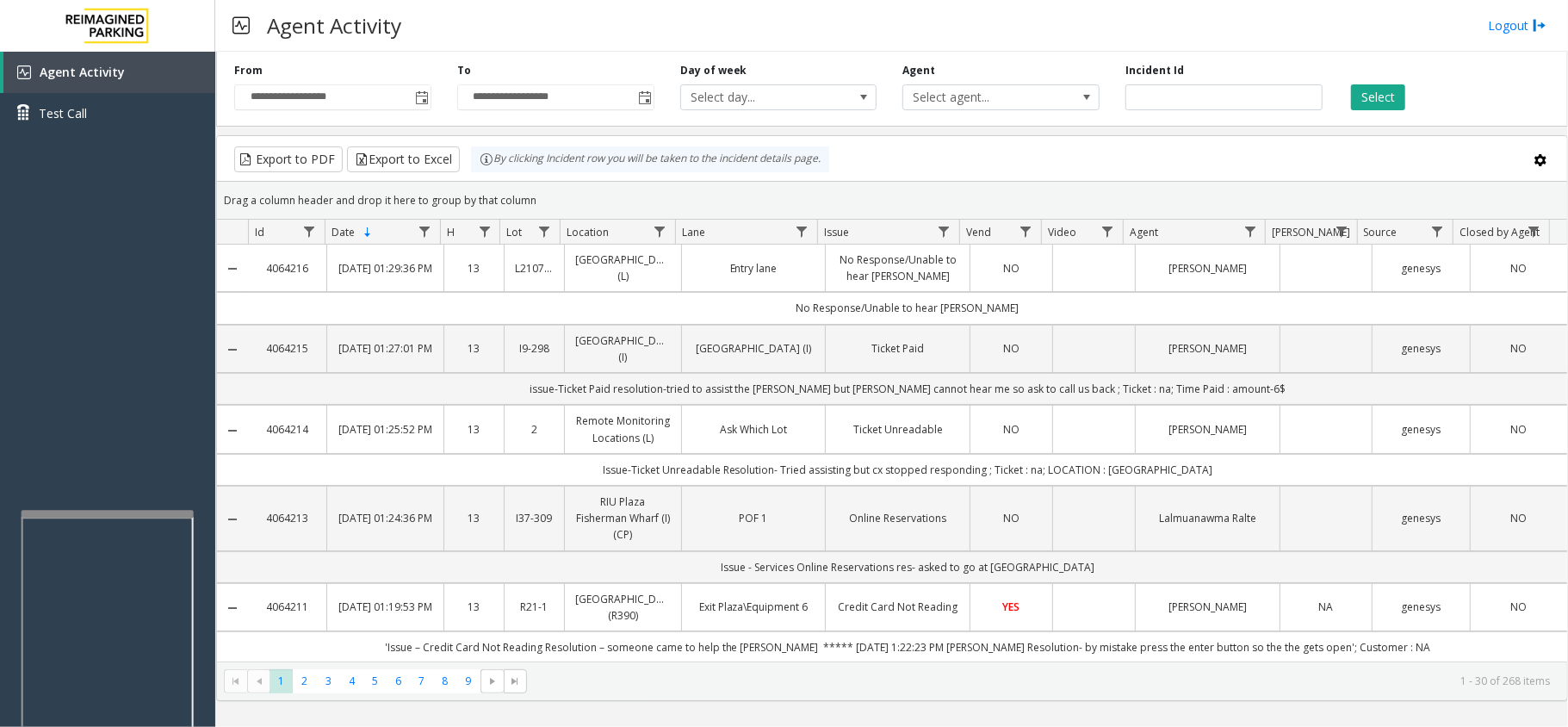
drag, startPoint x: 1048, startPoint y: 7, endPoint x: 1010, endPoint y: 19, distance: 39.8
drag, startPoint x: 1010, startPoint y: 19, endPoint x: 981, endPoint y: 31, distance: 31.4
click at [981, 31] on div "Agent Activity Logout" at bounding box center [892, 25] width 1353 height 51
drag, startPoint x: 105, startPoint y: 305, endPoint x: 70, endPoint y: 338, distance: 48.1
drag, startPoint x: 70, startPoint y: 338, endPoint x: 205, endPoint y: 467, distance: 186.7
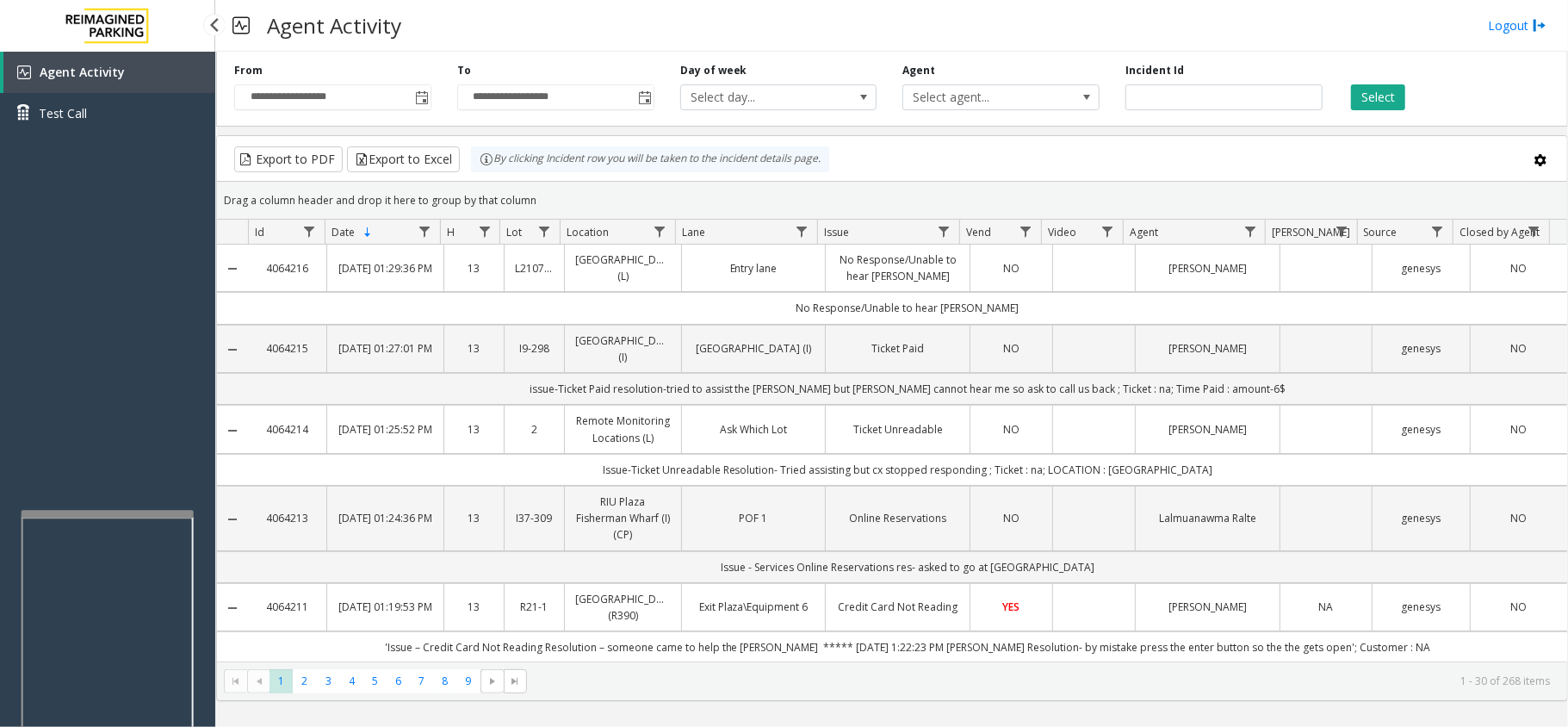
click at [51, 372] on div "Agent Activity Test Call" at bounding box center [108, 414] width 215 height 727
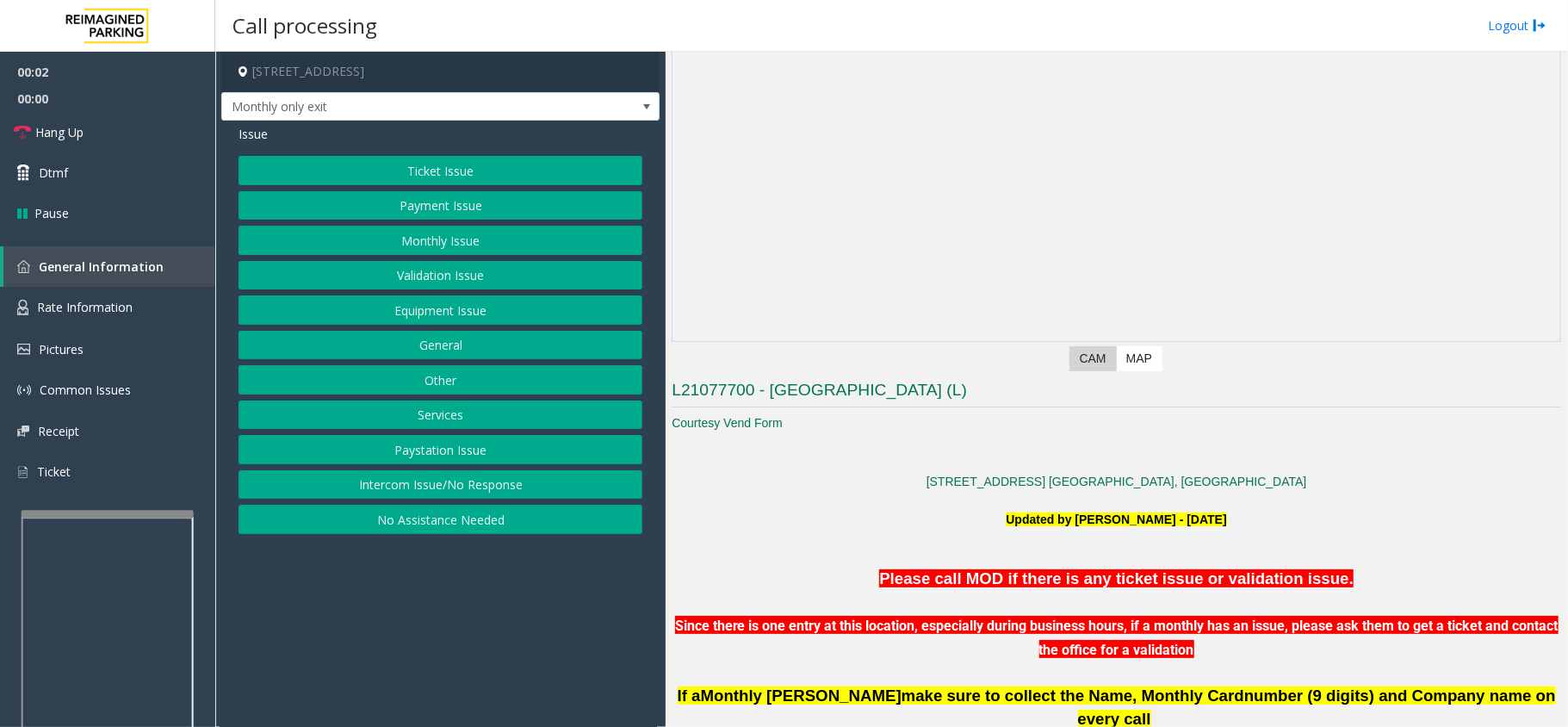
scroll to position [689, 0]
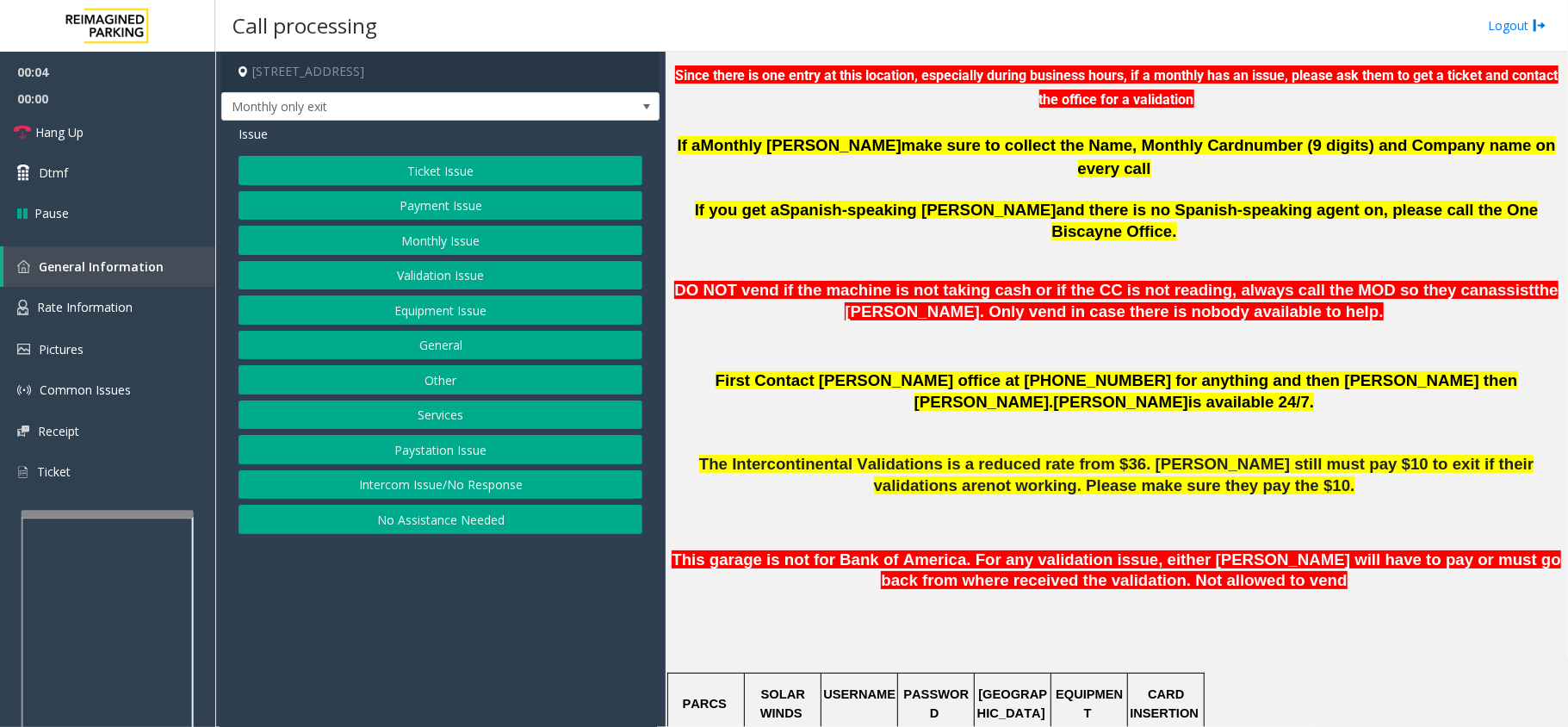
click at [491, 232] on button "Monthly Issue" at bounding box center [441, 240] width 404 height 29
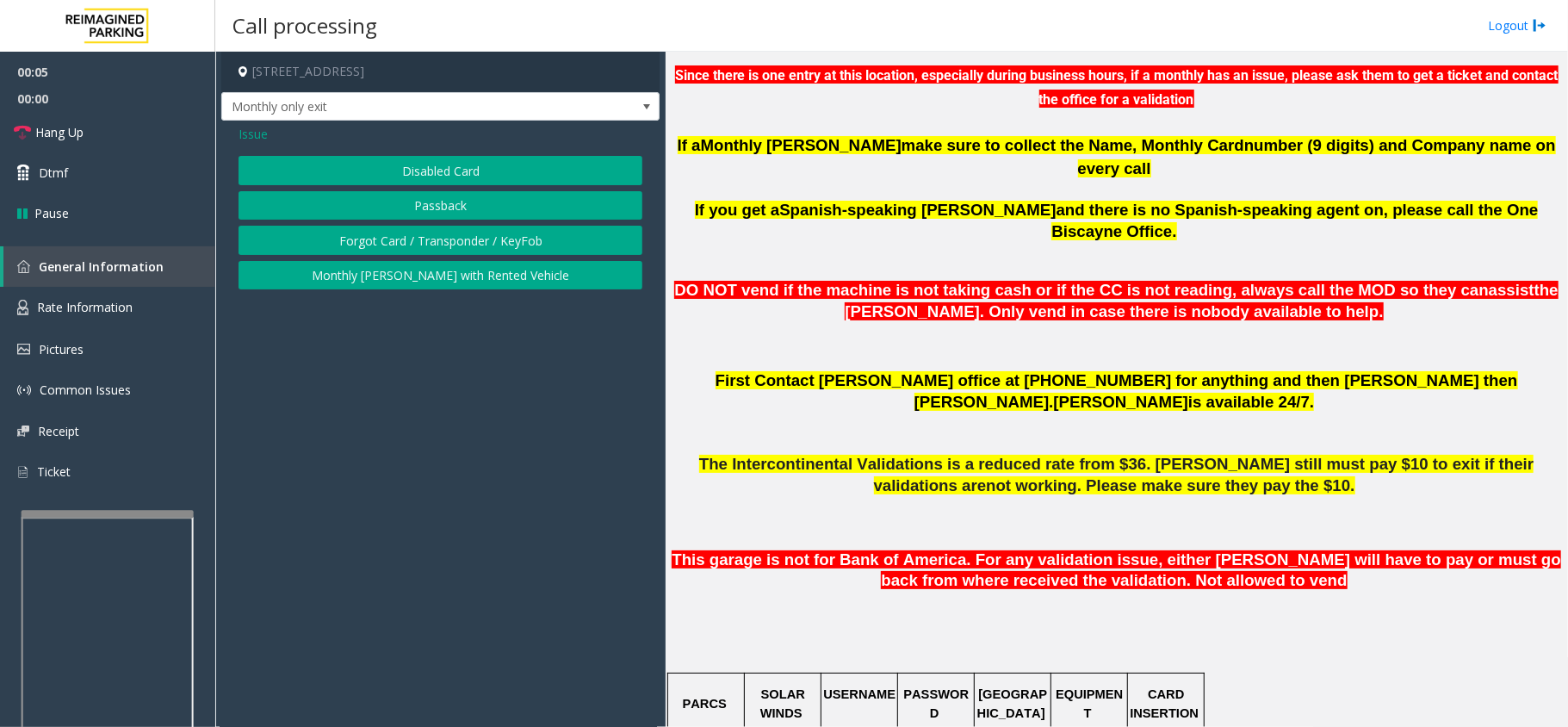
click at [479, 178] on button "Disabled Card" at bounding box center [441, 170] width 404 height 29
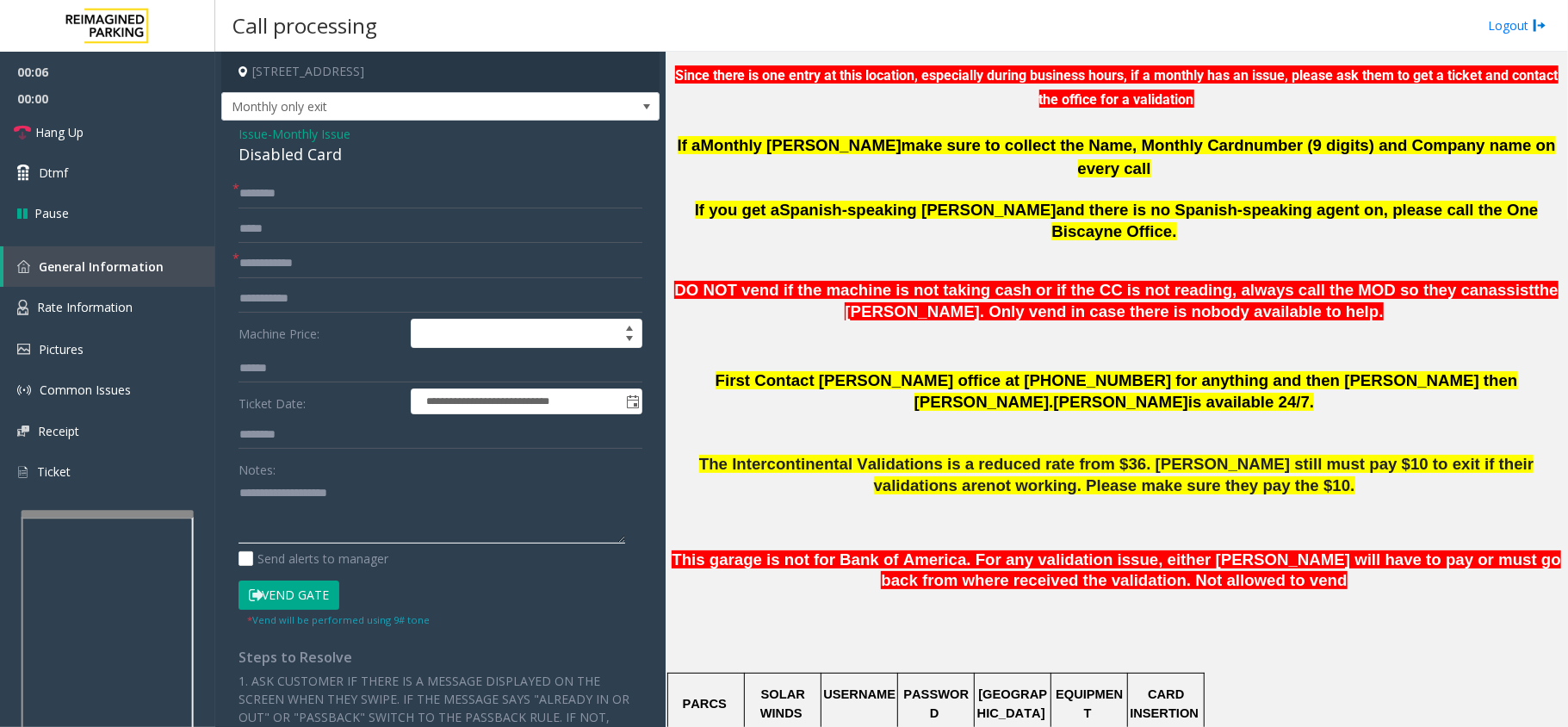
paste textarea "**********"
type textarea "**********"
click at [297, 83] on h4 "[STREET_ADDRESS]" at bounding box center [441, 71] width 438 height 40
click at [155, 284] on link "General Information" at bounding box center [109, 266] width 211 height 40
click at [150, 265] on span "General Information" at bounding box center [100, 266] width 124 height 16
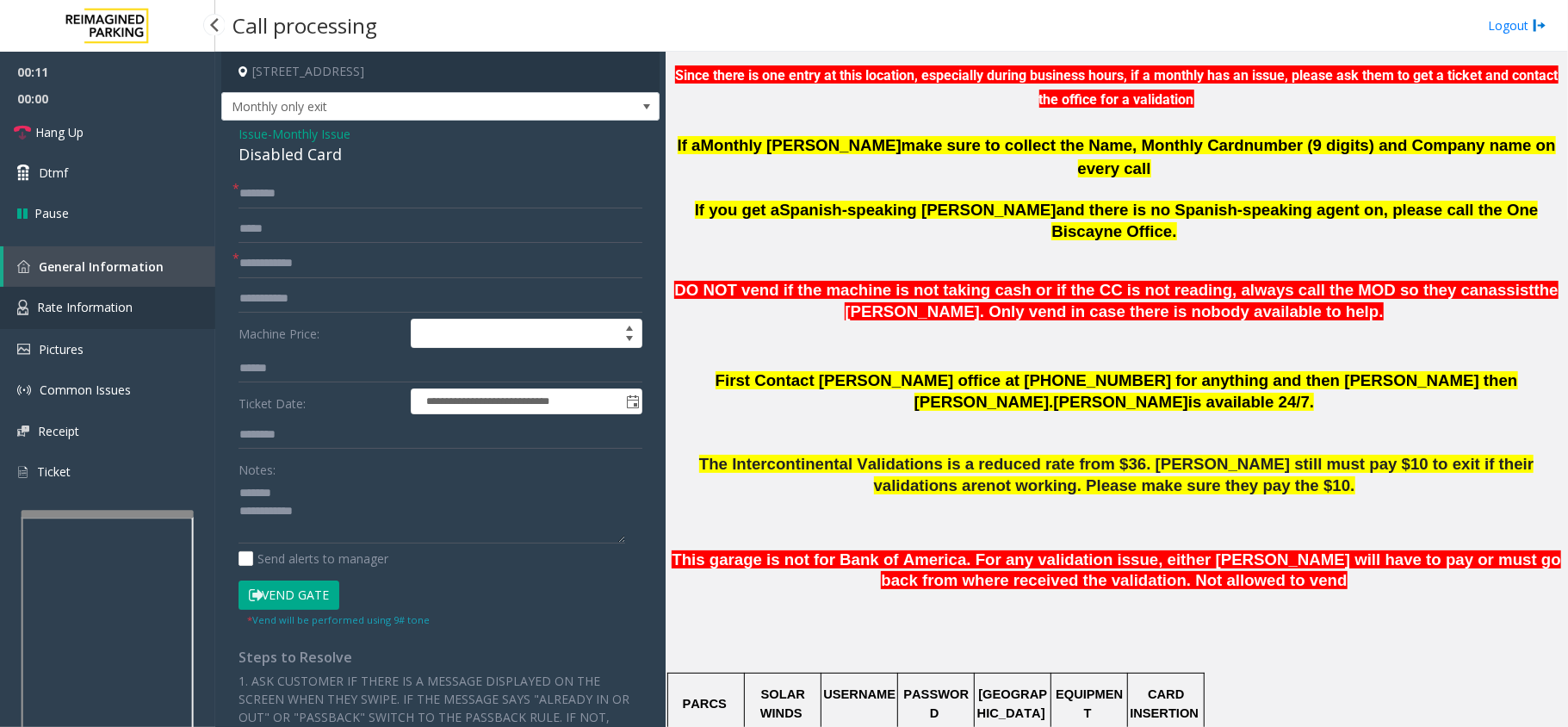
click at [149, 310] on link "Rate Information" at bounding box center [108, 307] width 215 height 42
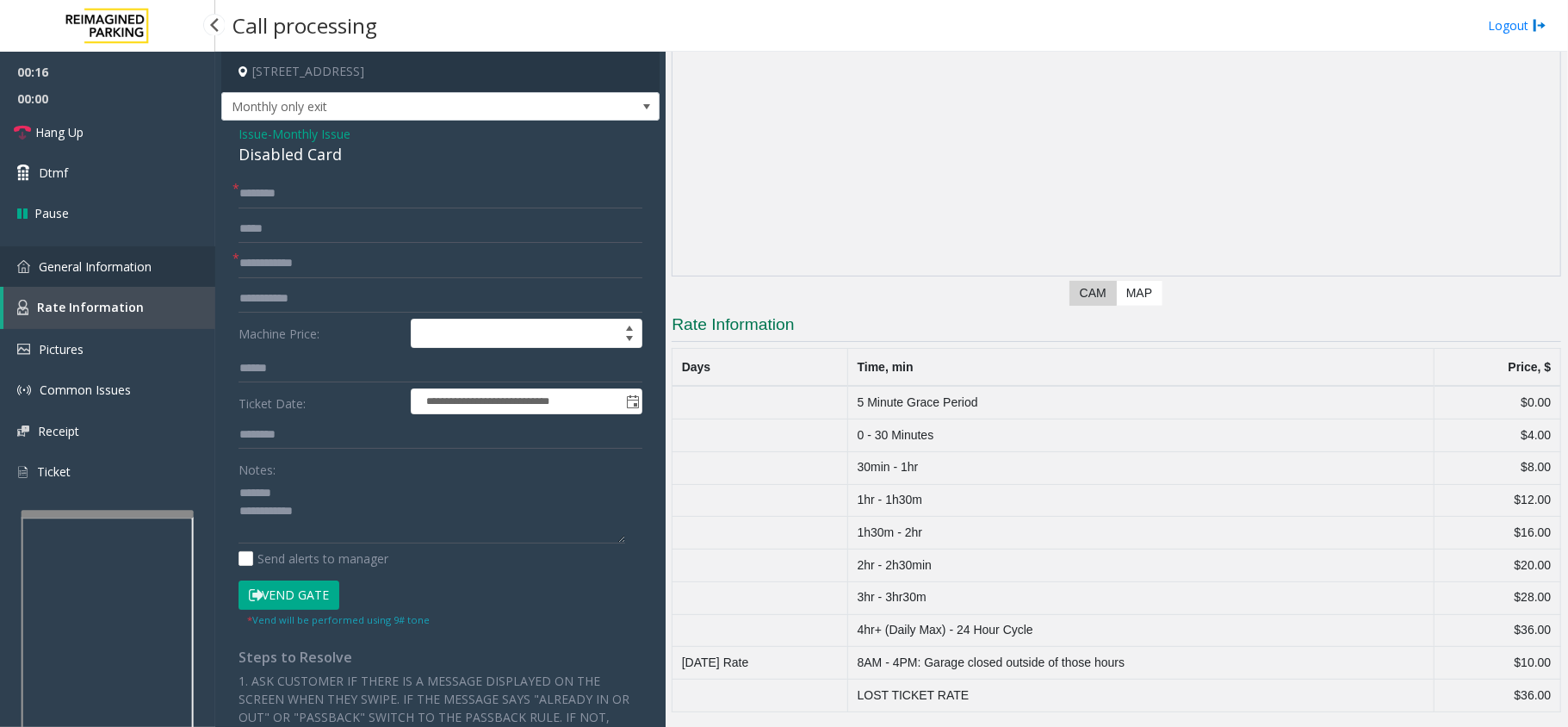
click at [138, 250] on link "General Information" at bounding box center [108, 266] width 215 height 40
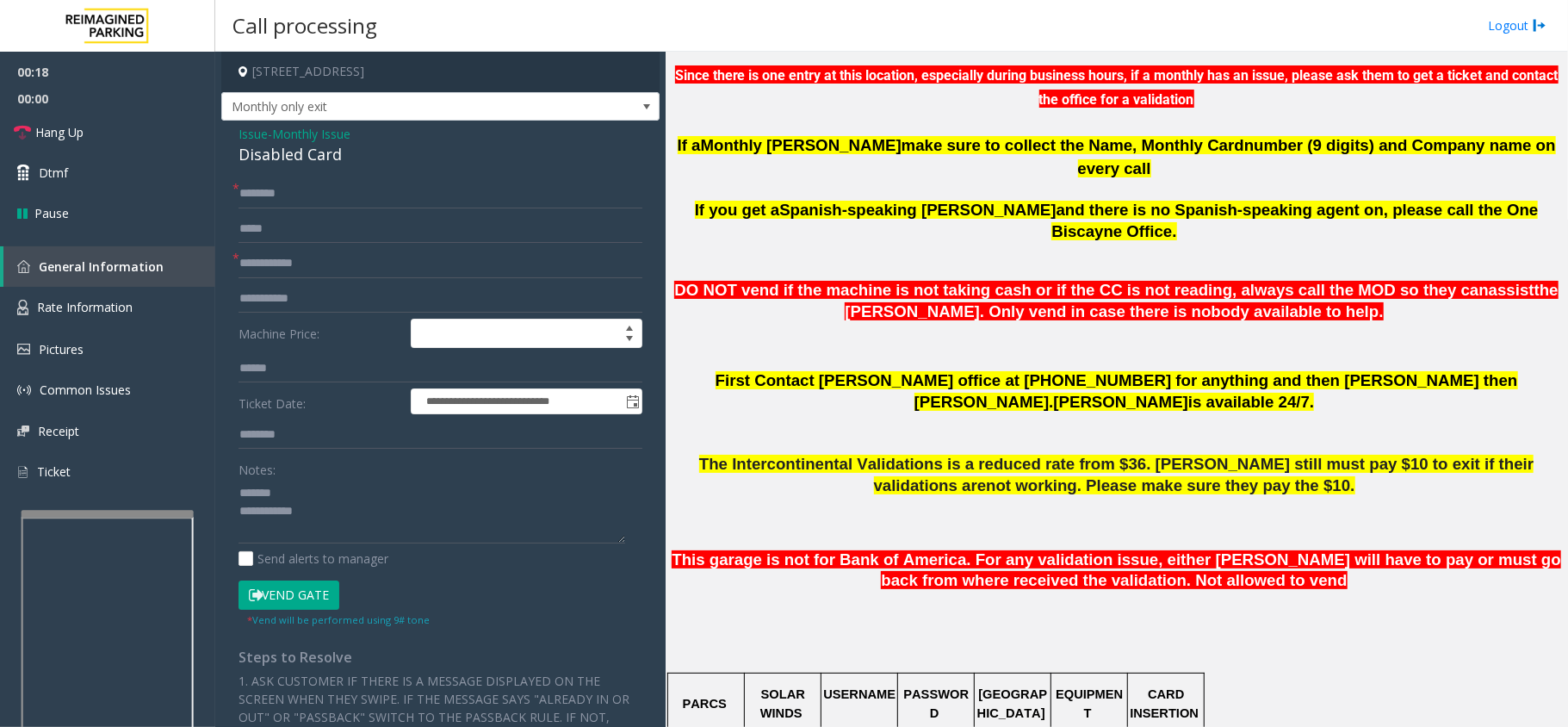
click at [254, 138] on span "Issue" at bounding box center [253, 133] width 29 height 18
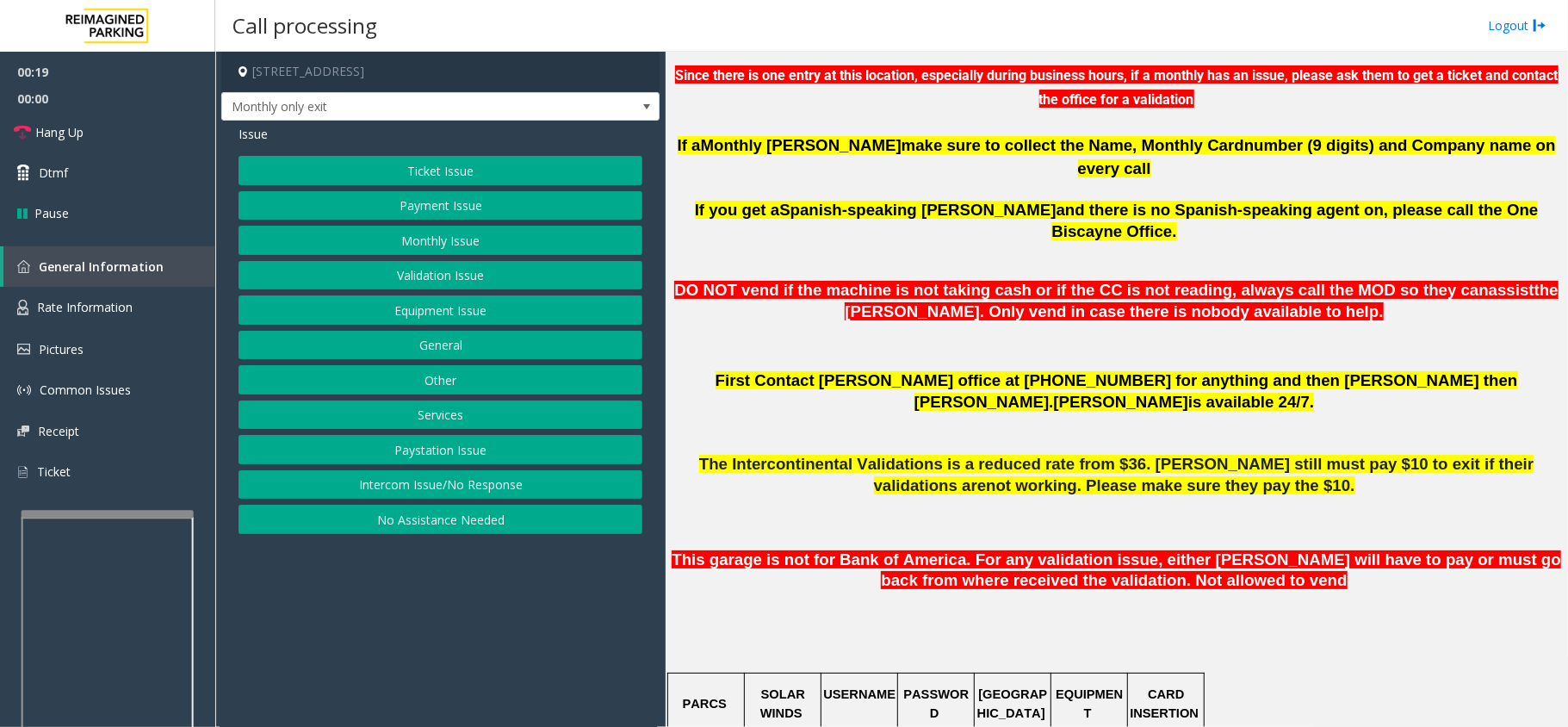
click at [372, 173] on button "Ticket Issue" at bounding box center [441, 170] width 404 height 29
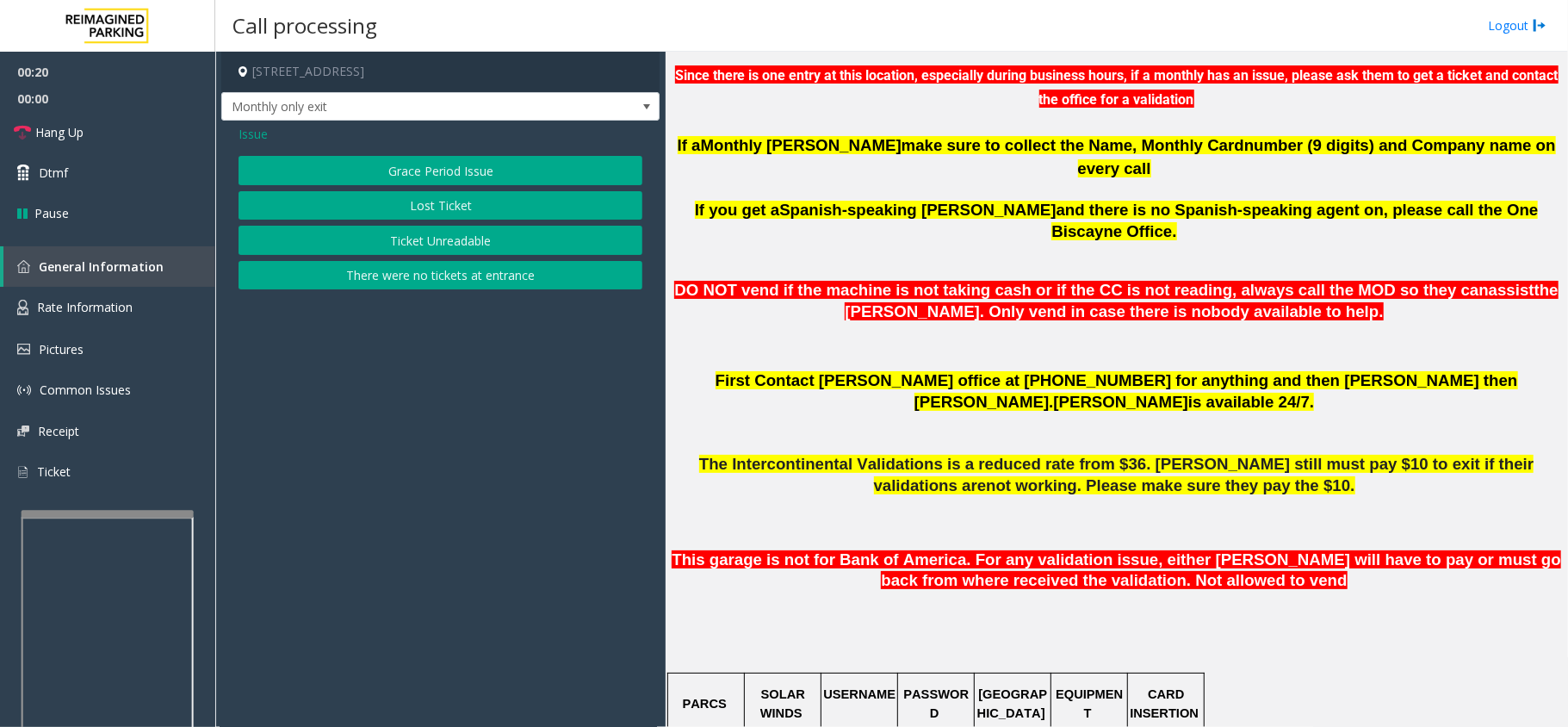
click at [408, 169] on button "Grace Period Issue" at bounding box center [441, 170] width 404 height 29
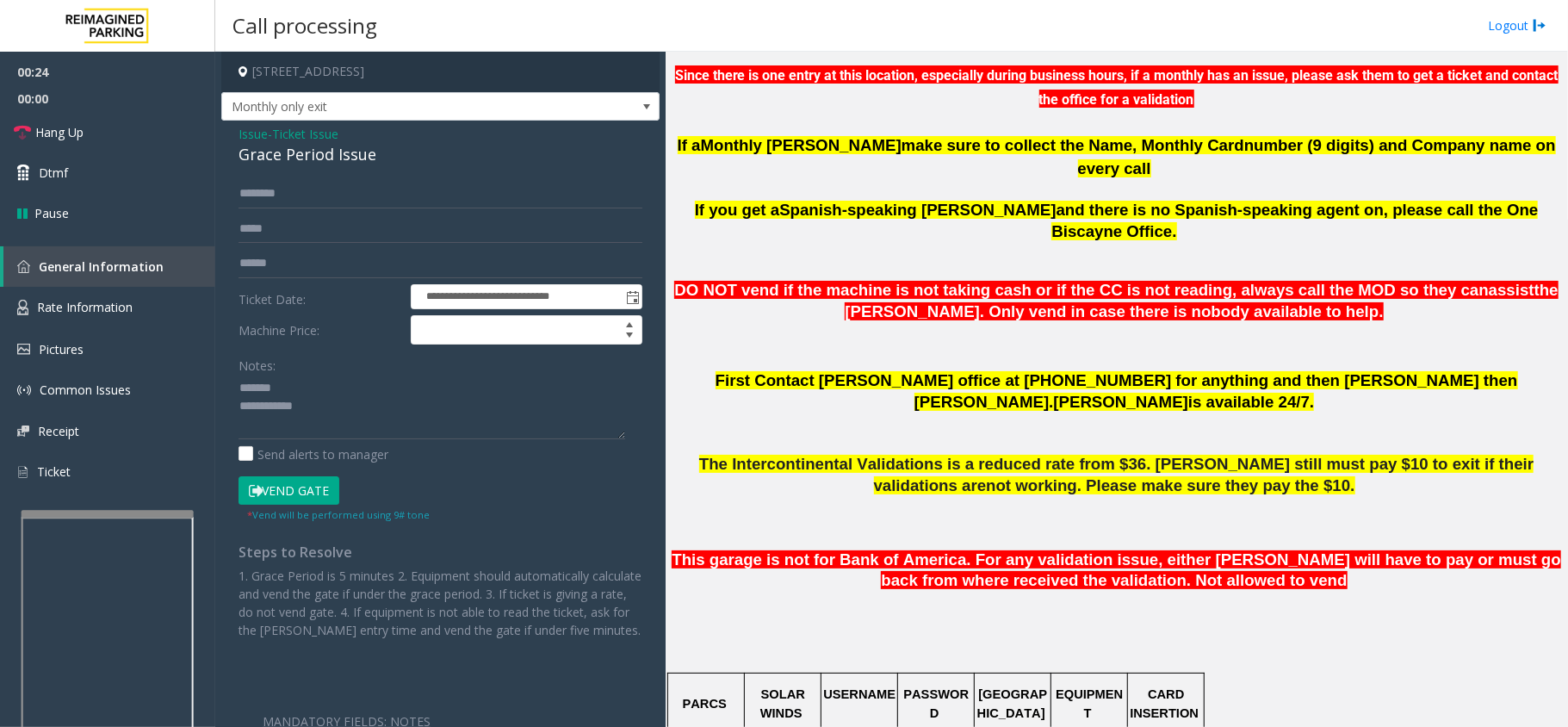
click at [310, 160] on div "Grace Period Issue" at bounding box center [441, 154] width 404 height 23
click at [326, 383] on textarea at bounding box center [431, 406] width 386 height 65
paste textarea "**********"
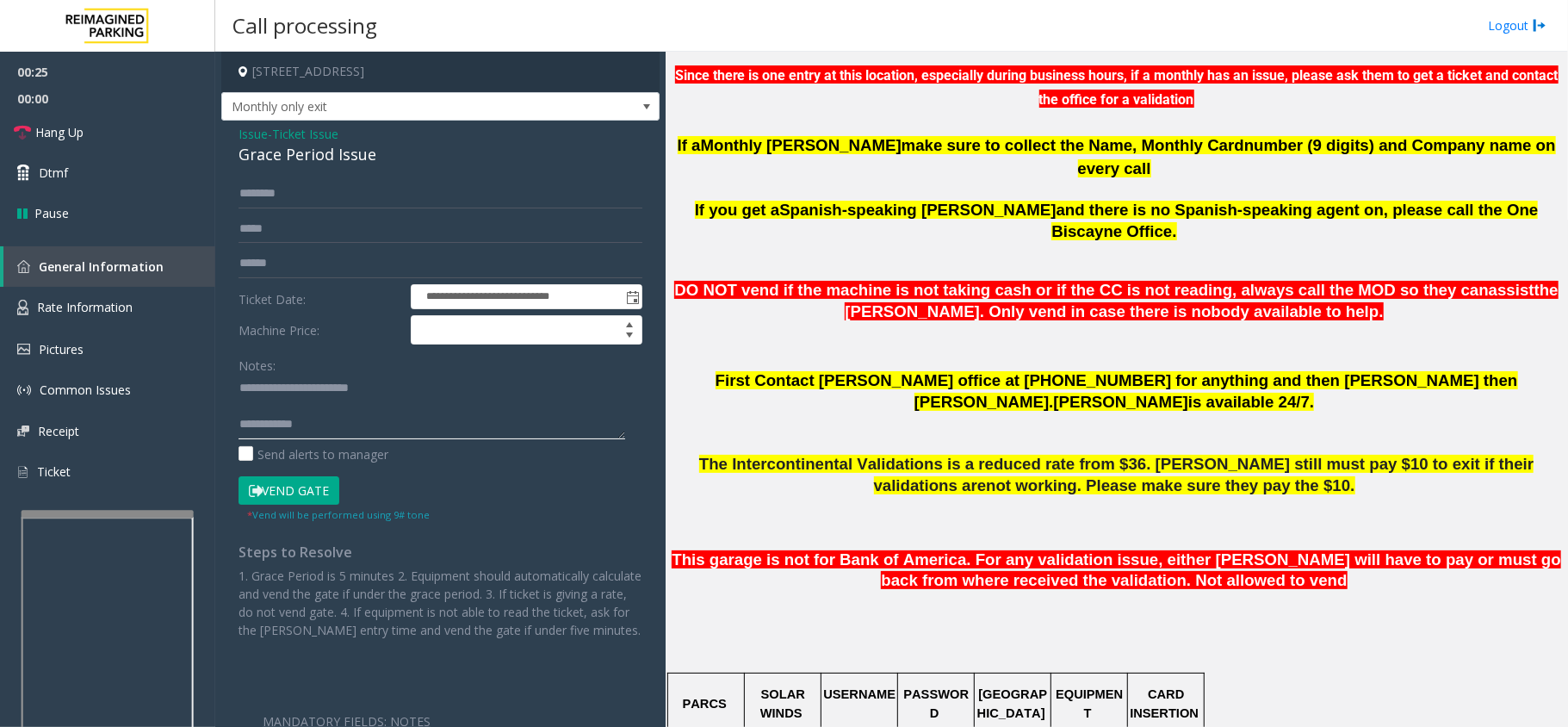
click at [366, 431] on textarea at bounding box center [431, 406] width 386 height 65
type textarea "**********"
click at [259, 235] on input "text" at bounding box center [441, 228] width 404 height 29
click at [279, 266] on input "text" at bounding box center [441, 263] width 404 height 29
type input "******"
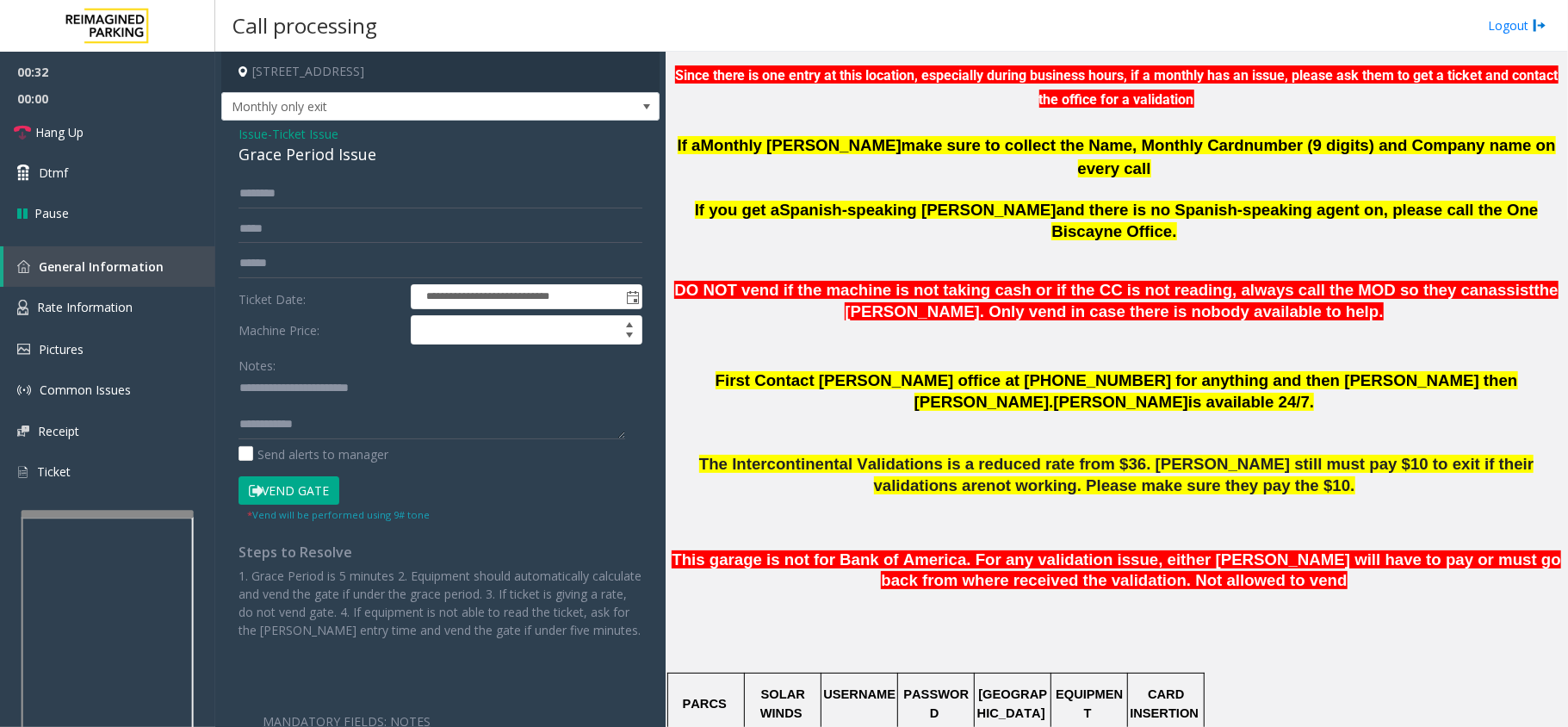
click at [318, 481] on button "Vend Gate" at bounding box center [289, 490] width 101 height 29
click at [373, 429] on textarea at bounding box center [431, 406] width 386 height 65
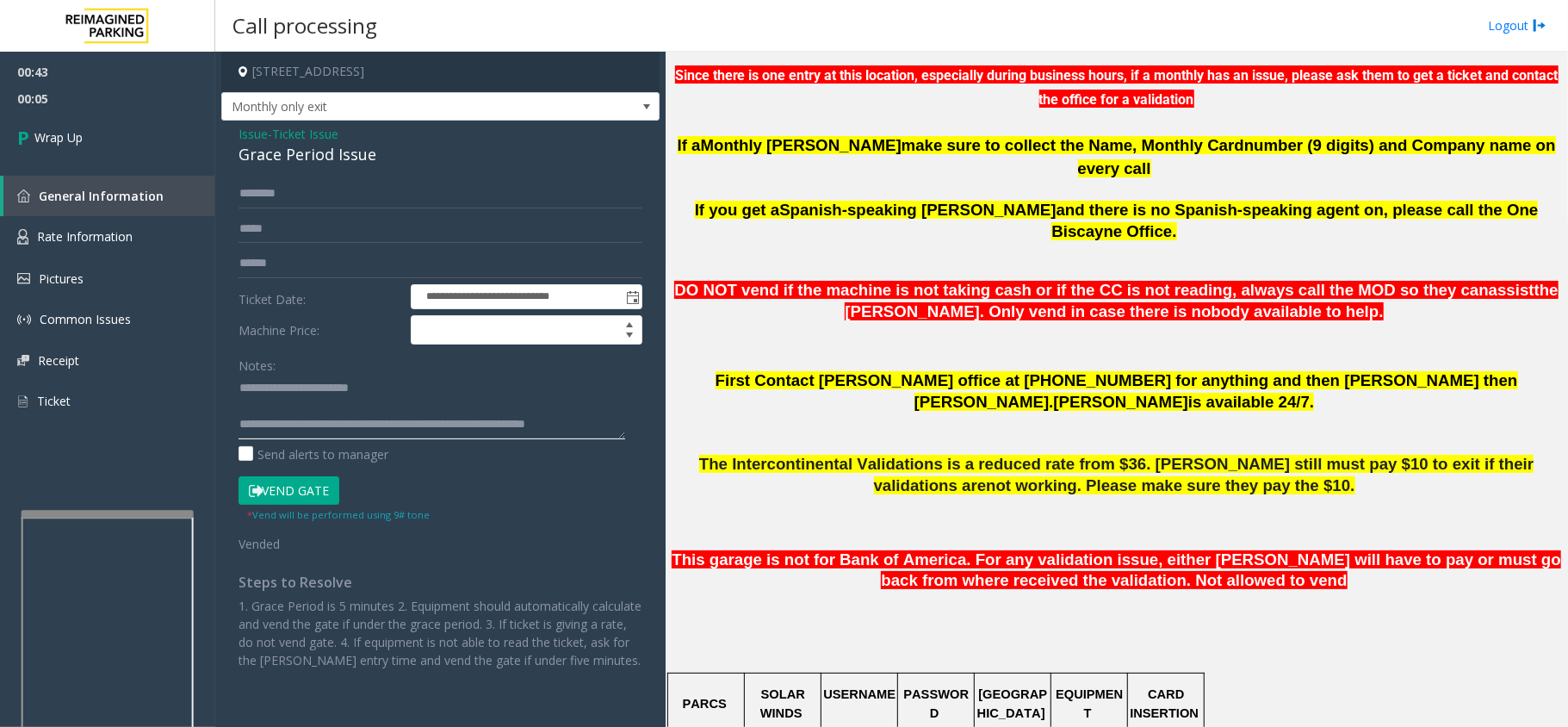
scroll to position [11, 0]
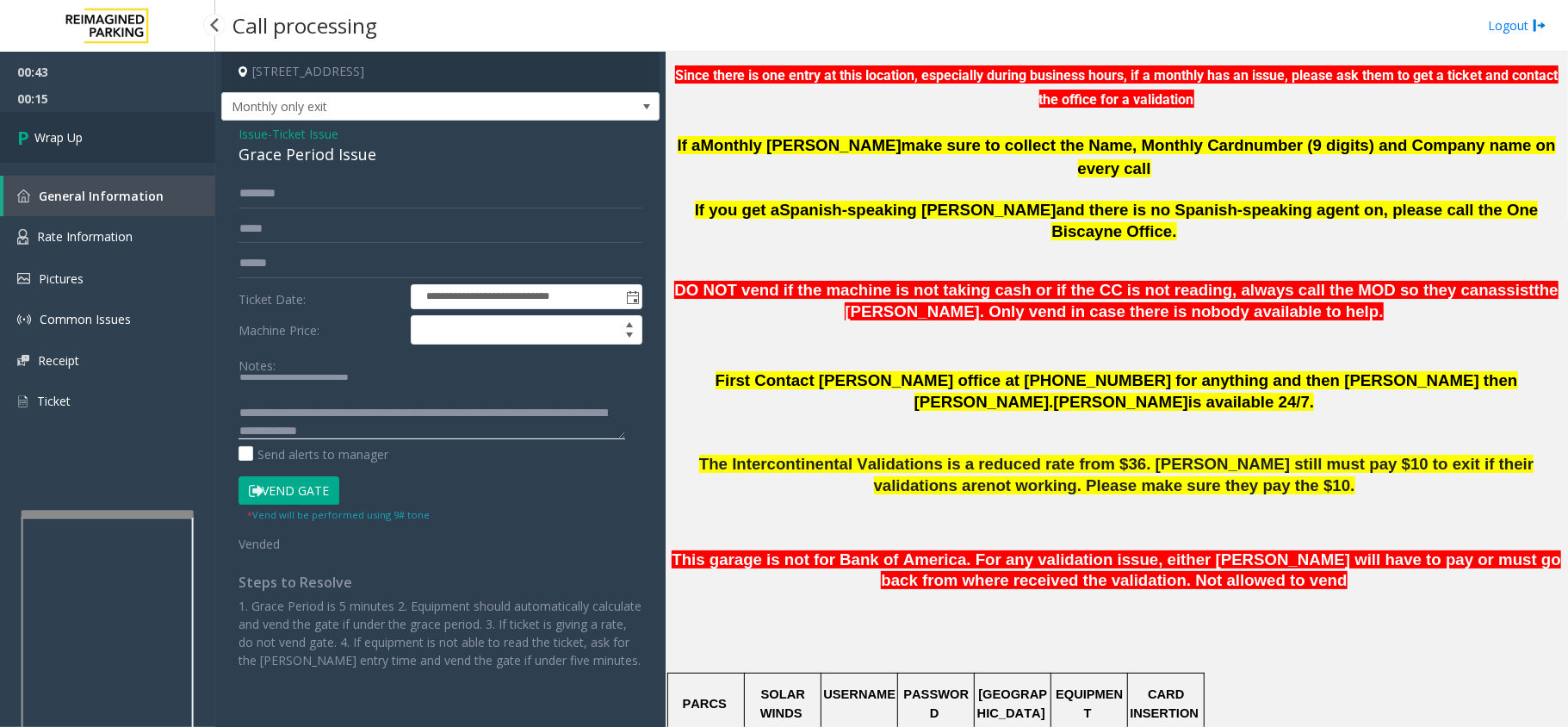
type textarea "**********"
click at [53, 138] on span "Wrap Up" at bounding box center [59, 137] width 49 height 18
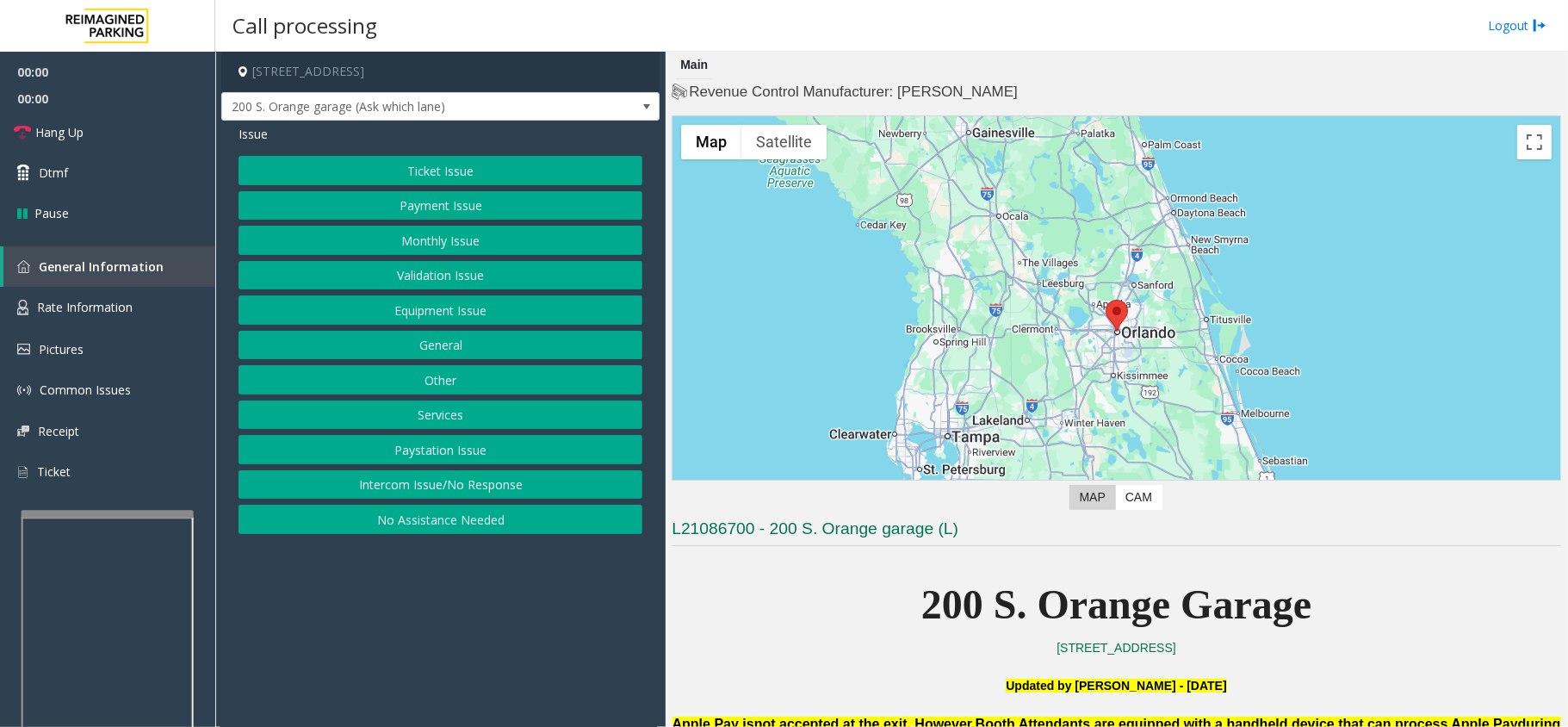
scroll to position [458, 0]
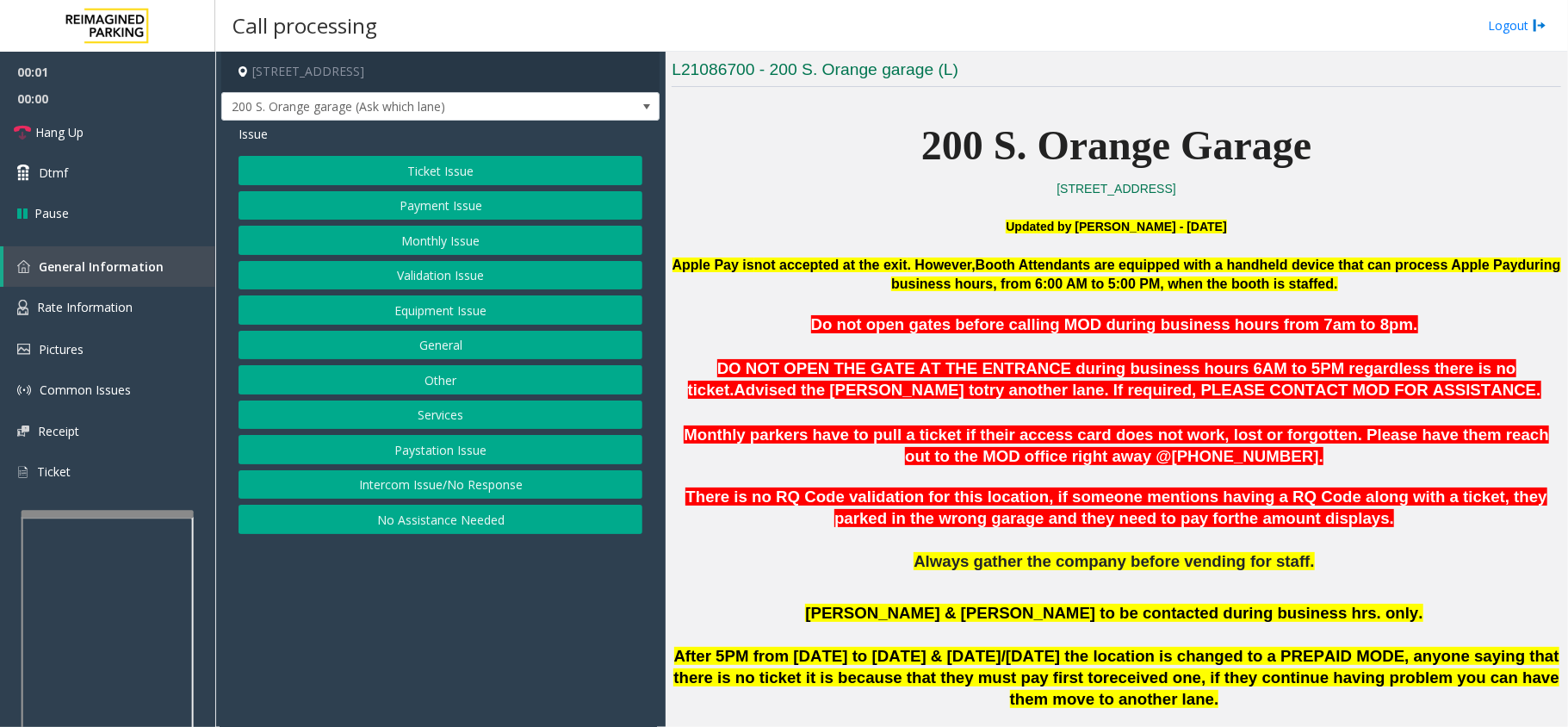
click at [579, 682] on app-call-processing-form "[STREET_ADDRESS] S. Orange garage (Ask which lane) Issue Ticket Issue Payment I…" at bounding box center [440, 388] width 450 height 675
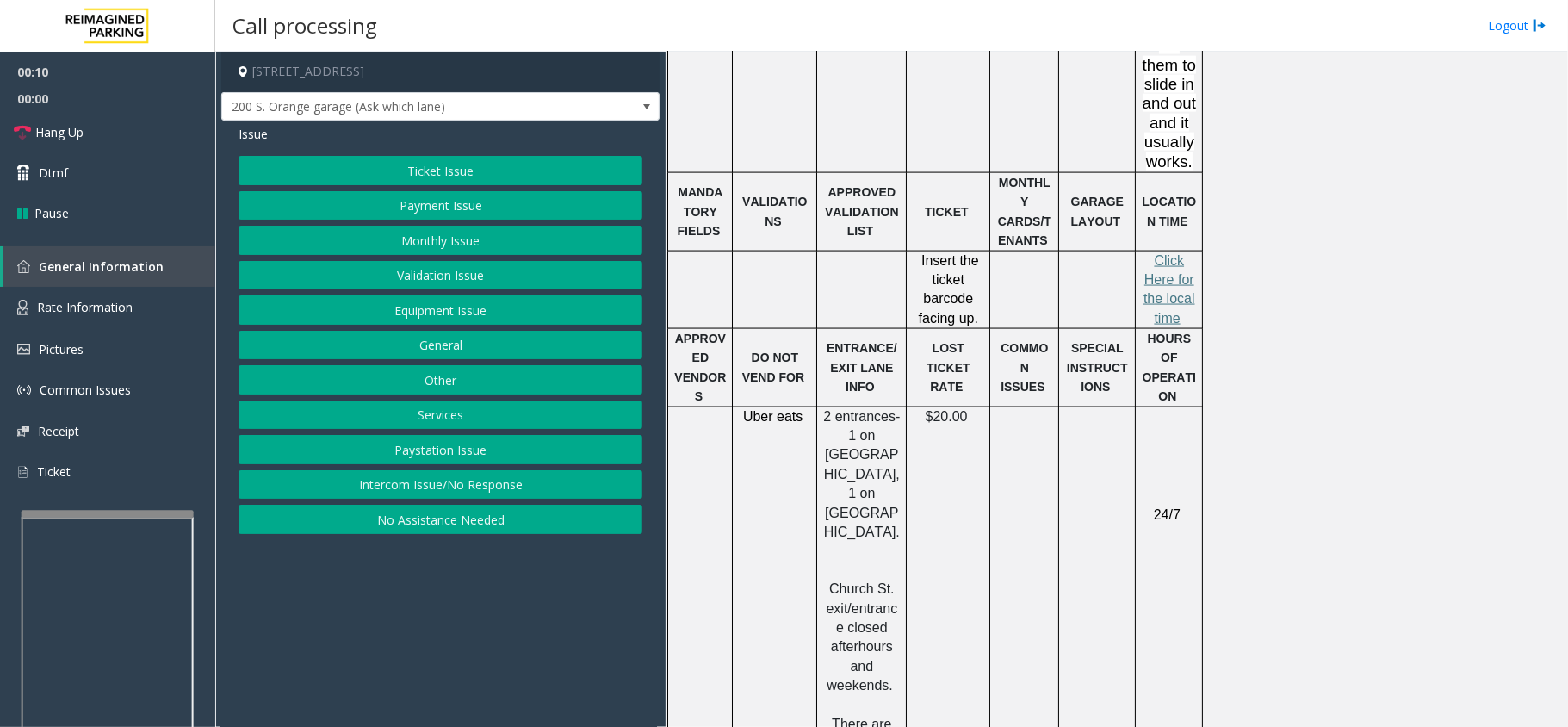
scroll to position [1837, 0]
click at [1166, 253] on span "lick Here for the local time" at bounding box center [1169, 288] width 51 height 72
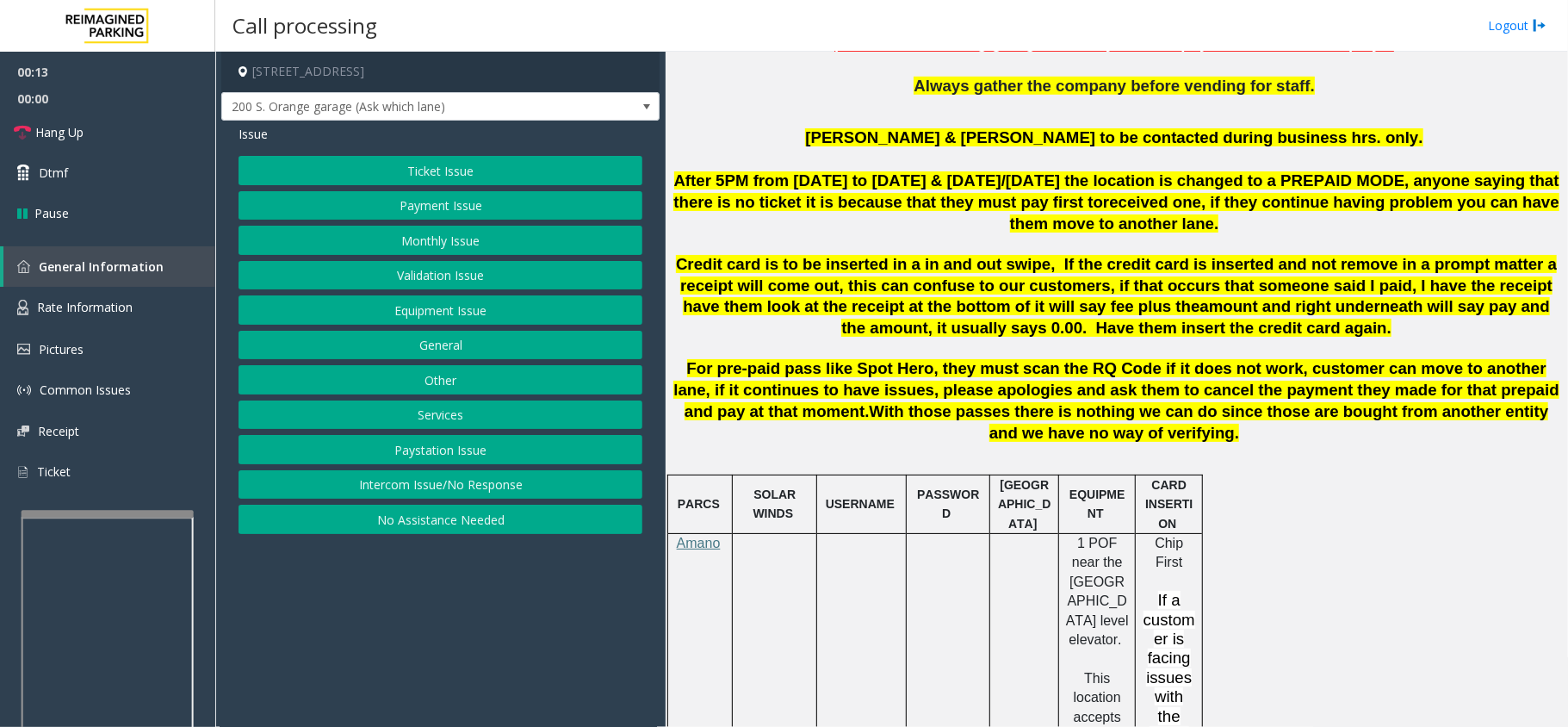
scroll to position [574, 0]
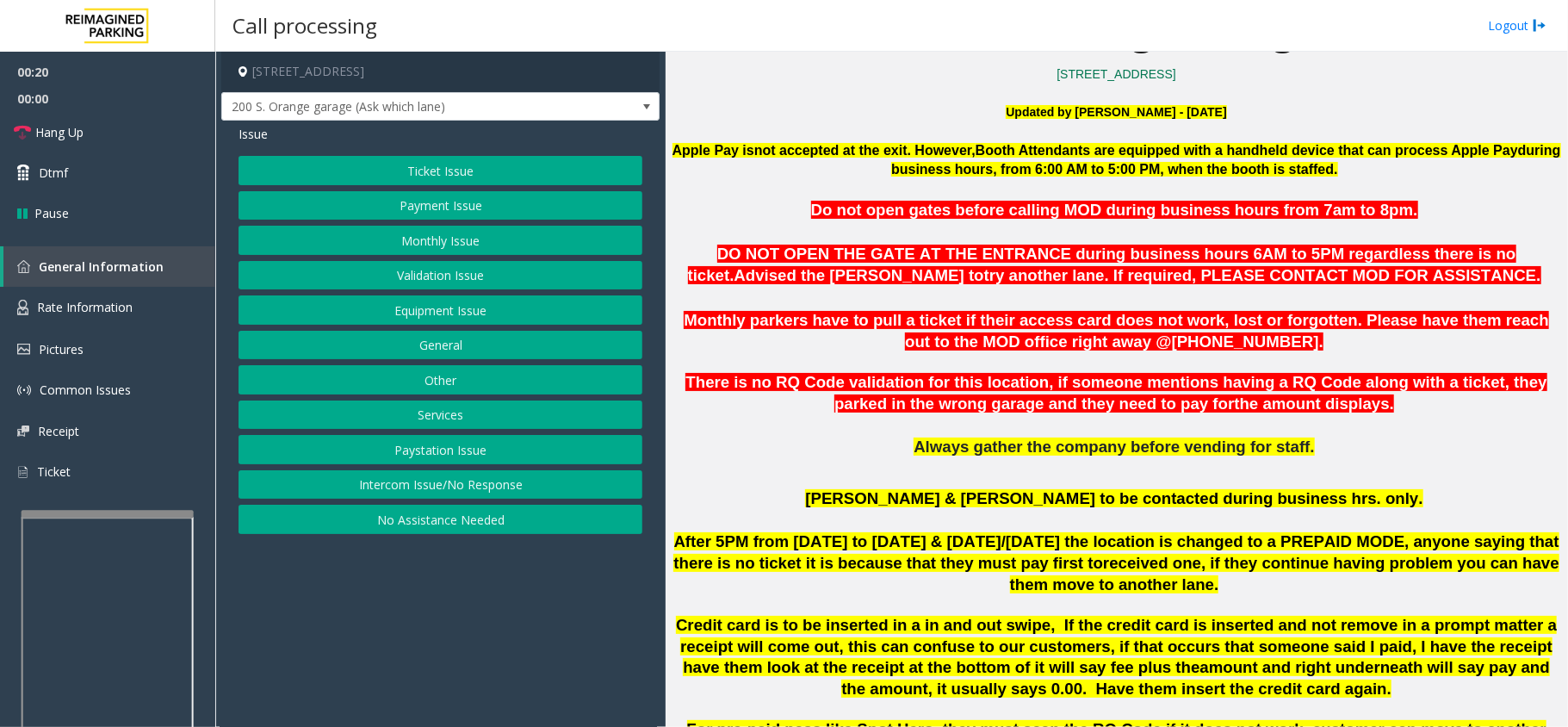
drag, startPoint x: 334, startPoint y: 639, endPoint x: 307, endPoint y: 651, distance: 29.5
click at [307, 651] on app-call-processing-form "[STREET_ADDRESS] S. Orange garage (Ask which lane) Issue Ticket Issue Payment I…" at bounding box center [440, 388] width 450 height 675
click at [411, 375] on button "Other" at bounding box center [441, 379] width 404 height 29
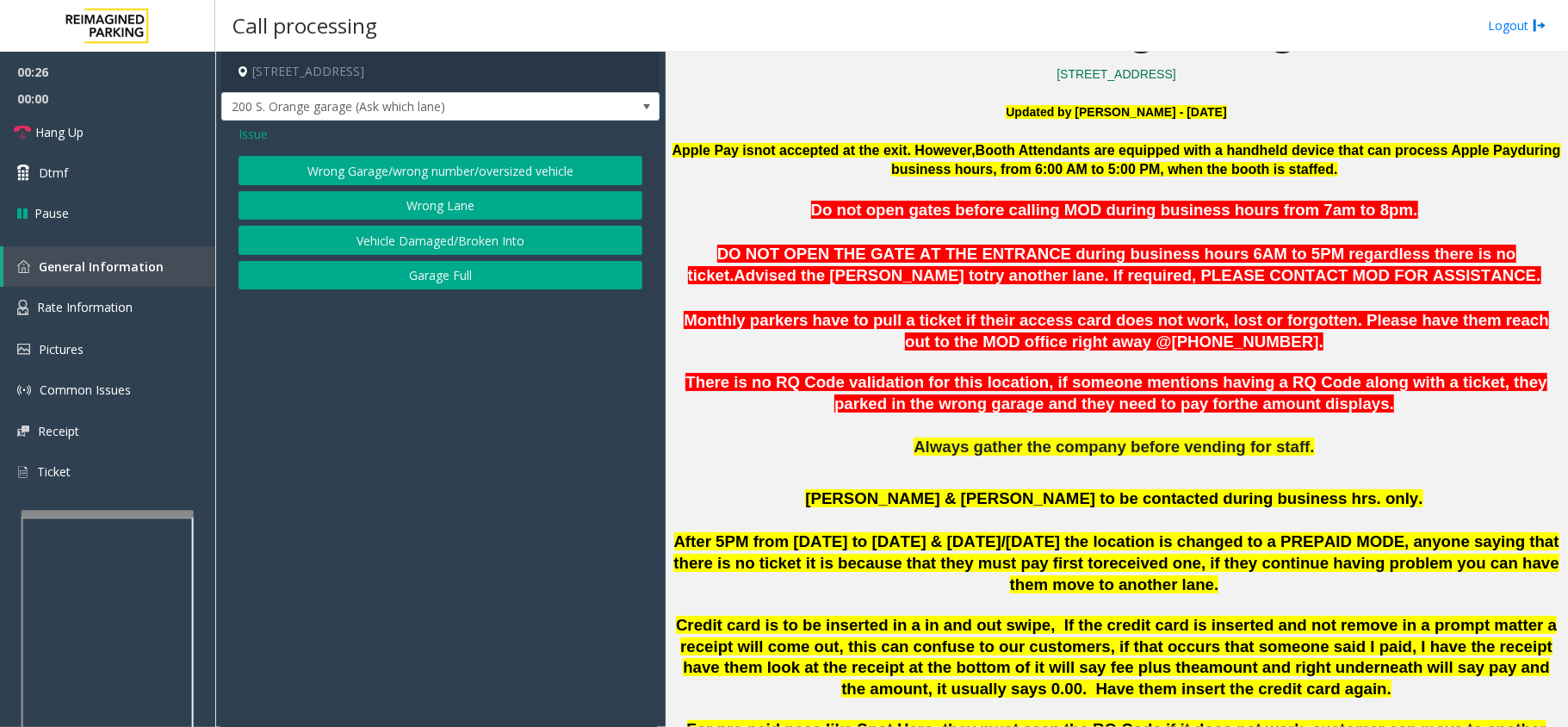
click at [412, 168] on button "Wrong Garage/wrong number/oversized vehicle" at bounding box center [441, 170] width 404 height 29
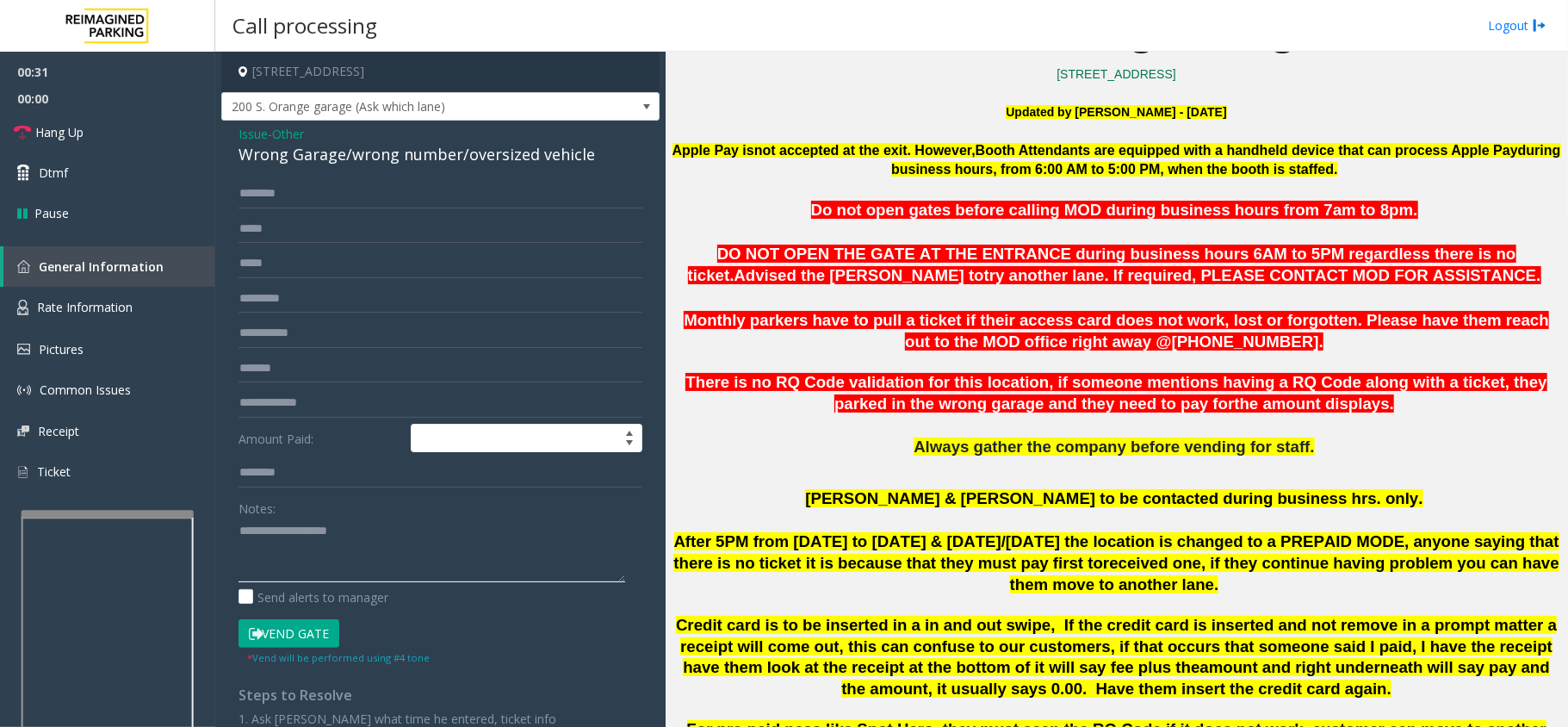
paste textarea "**********"
click at [235, 170] on div "Issue - Other Wrong Garage/wrong number/oversized vehicle Amount Paid: Notes: S…" at bounding box center [441, 442] width 438 height 643
drag, startPoint x: 234, startPoint y: 163, endPoint x: 345, endPoint y: 159, distance: 111.1
click at [345, 159] on div "Issue - Other Wrong Garage/wrong number/oversized vehicle Amount Paid: Notes: S…" at bounding box center [441, 442] width 438 height 643
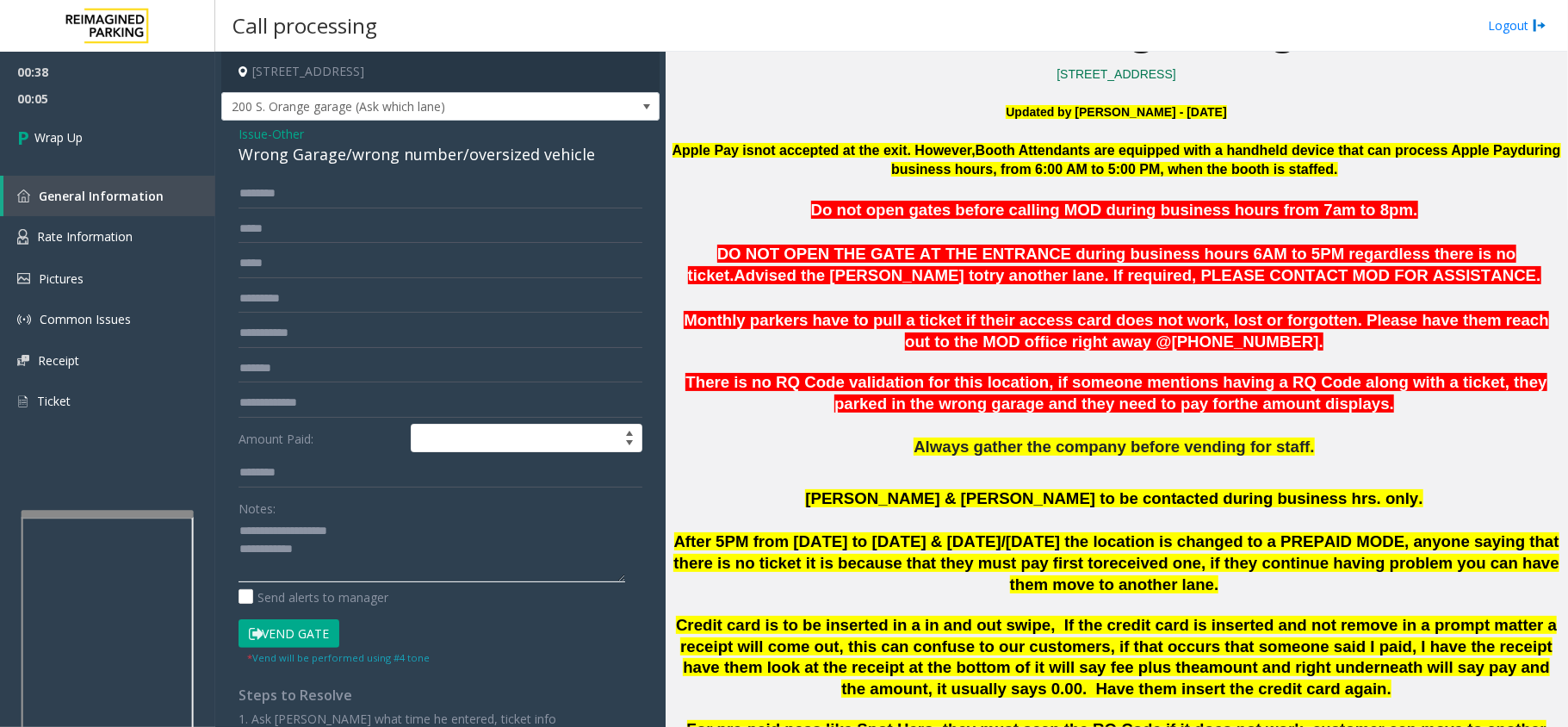
paste textarea "**********"
type textarea "**********"
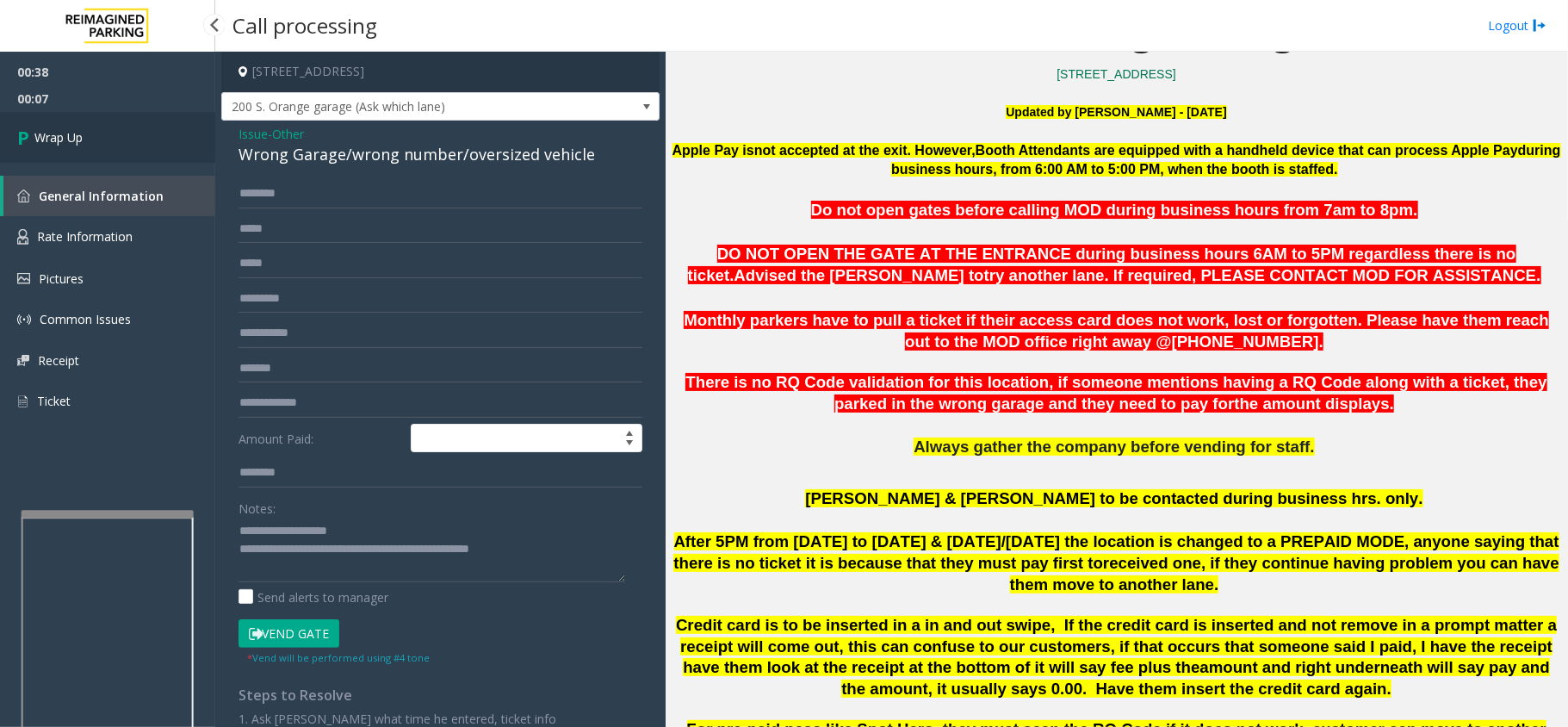
click at [127, 122] on link "Wrap Up" at bounding box center [108, 138] width 215 height 51
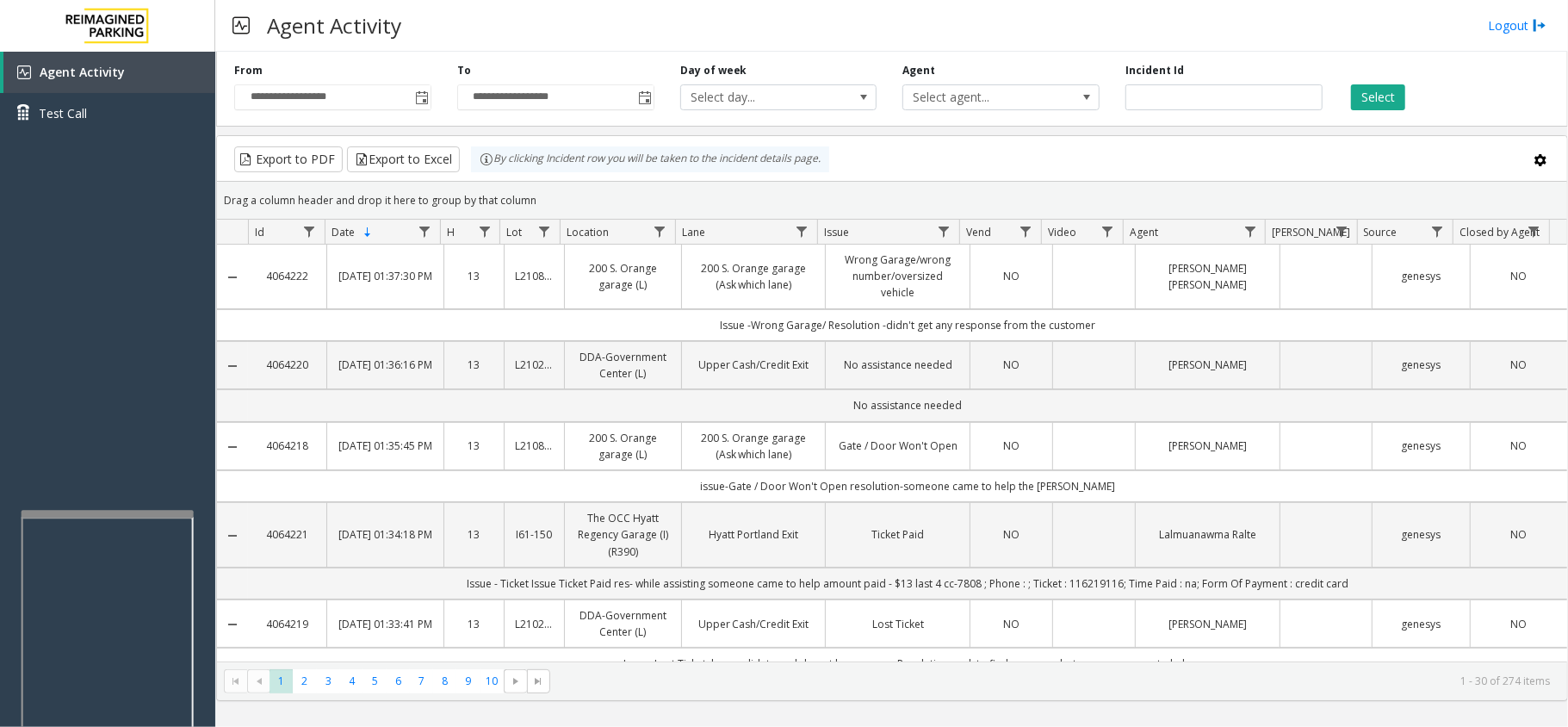
drag, startPoint x: 809, startPoint y: 36, endPoint x: 1379, endPoint y: 0, distance: 571.1
click at [821, 33] on div "Agent Activity Logout" at bounding box center [892, 25] width 1353 height 51
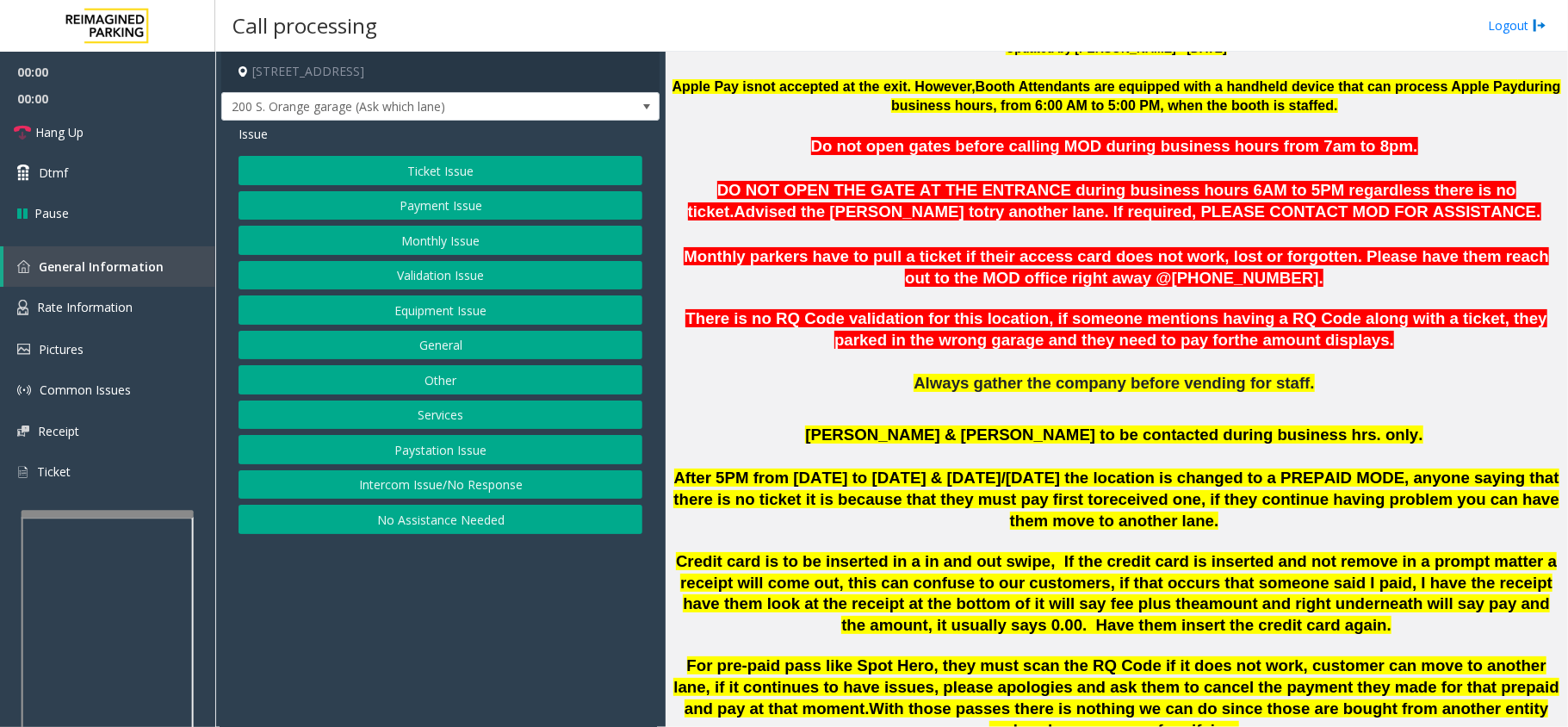
scroll to position [689, 0]
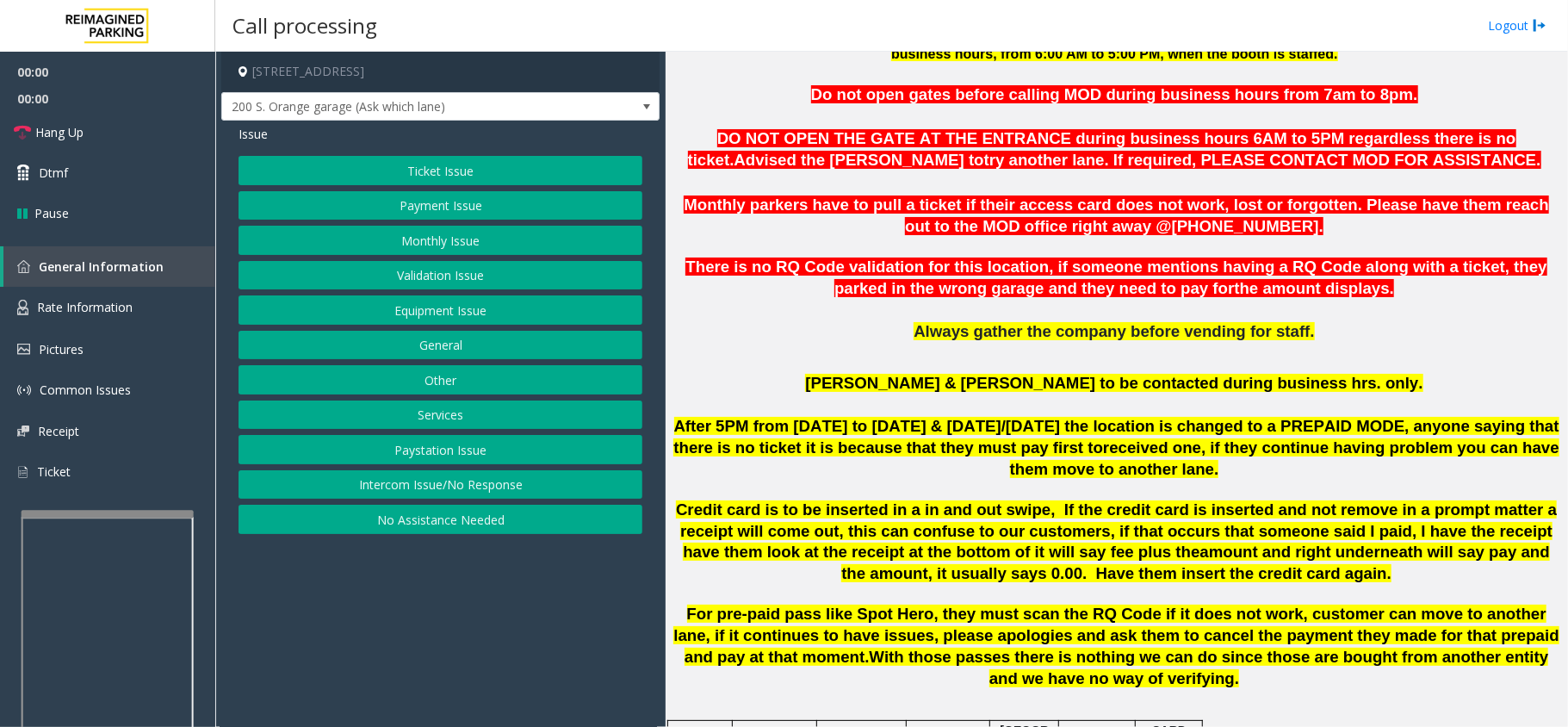
drag, startPoint x: 430, startPoint y: 590, endPoint x: 633, endPoint y: 603, distance: 203.4
click at [424, 603] on app-call-processing-form "[STREET_ADDRESS] S. Orange garage (Ask which lane) Issue Ticket Issue Payment I…" at bounding box center [440, 388] width 450 height 675
click at [932, 574] on p "Credit card is to be inserted in a in and out swipe, If the credit card is inse…" at bounding box center [1116, 542] width 890 height 85
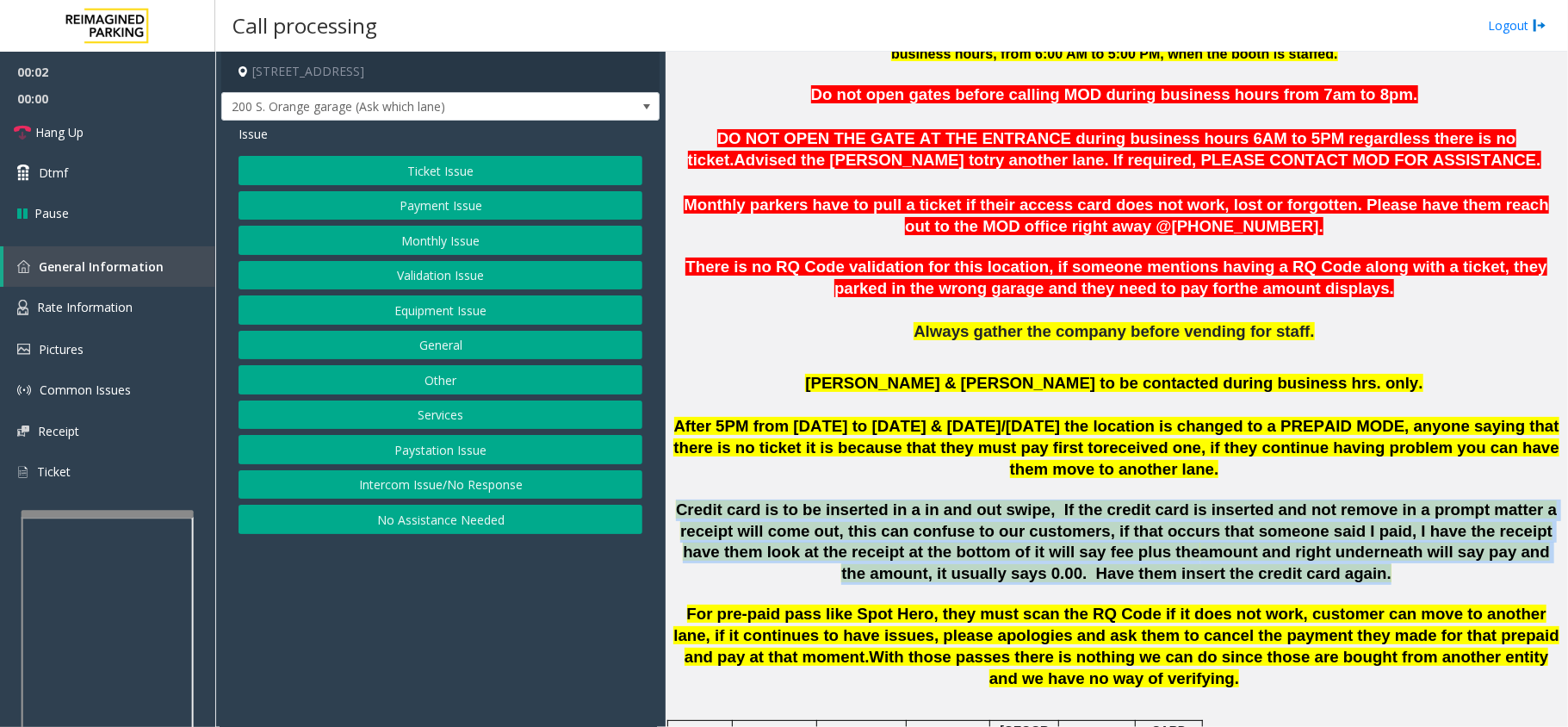
click at [932, 574] on p "Credit card is to be inserted in a in and out swipe, If the credit card is inse…" at bounding box center [1116, 542] width 890 height 85
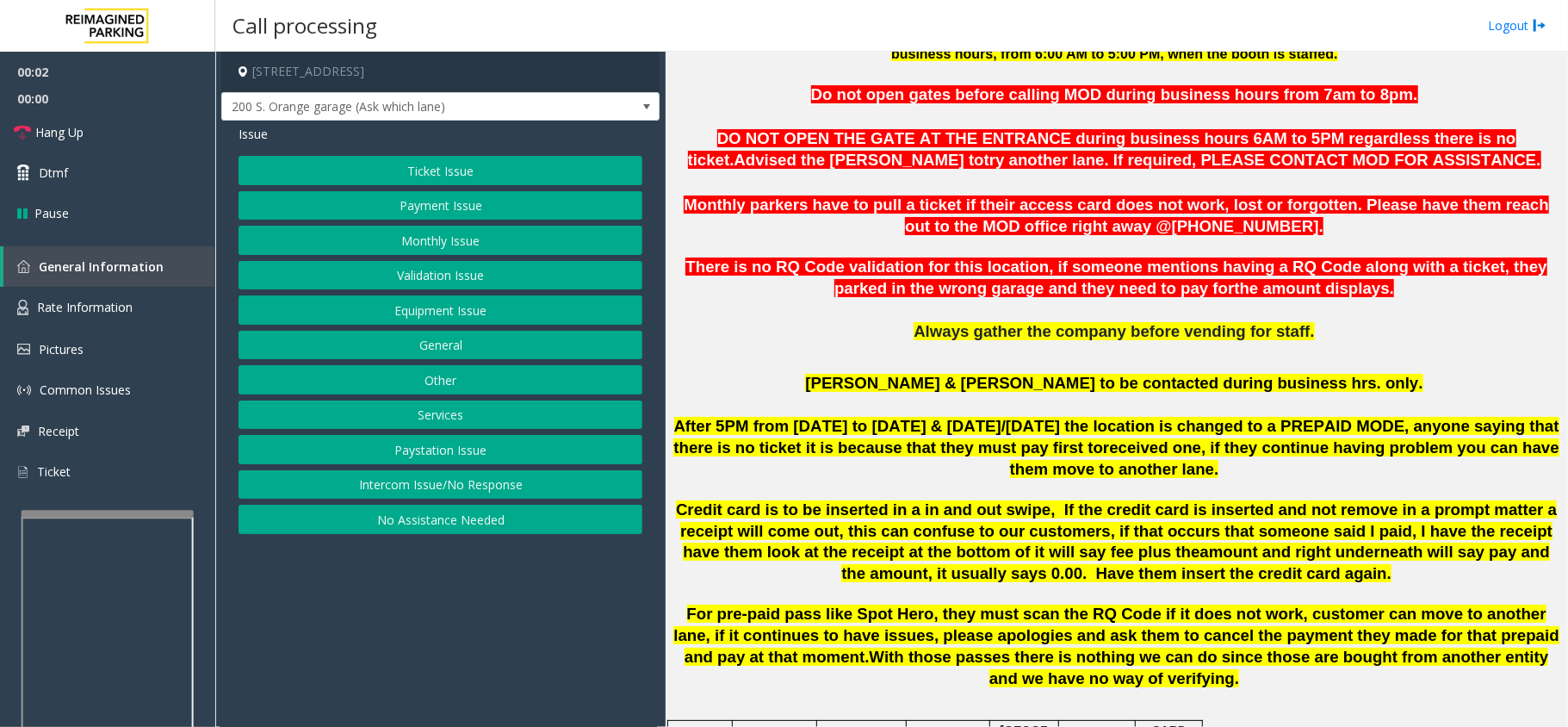
click at [945, 674] on p "For pre-paid pass like Spot Hero, they must scan the RQ Code if it does not wor…" at bounding box center [1116, 646] width 890 height 85
click at [944, 672] on p "For pre-paid pass like Spot Hero, they must scan the RQ Code if it does not wor…" at bounding box center [1116, 646] width 890 height 85
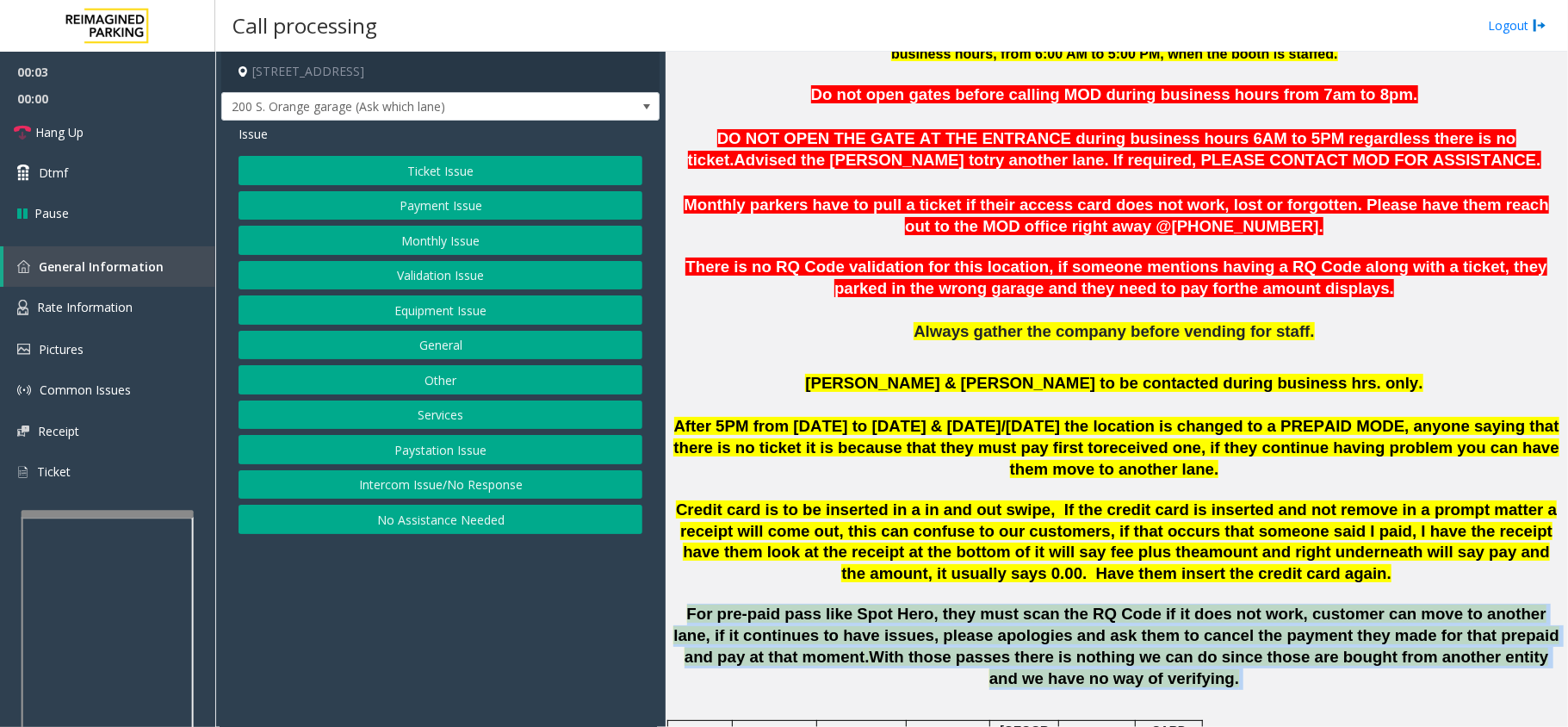
click at [944, 672] on p "For pre-paid pass like Spot Hero, they must scan the RQ Code if it does not wor…" at bounding box center [1116, 646] width 890 height 85
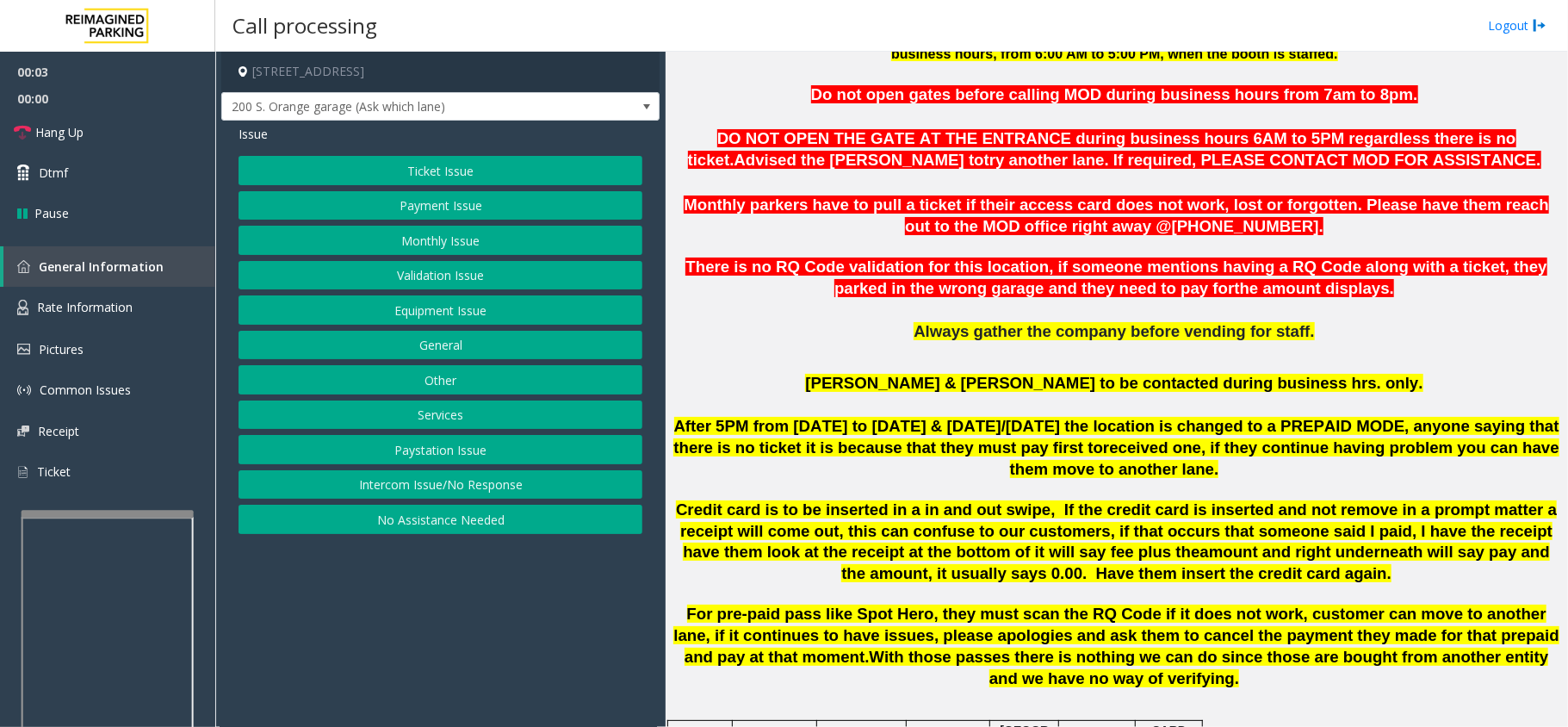
click at [945, 442] on span "After 5PM from [DATE] to [DATE] & [DATE]/[DATE] the location is changed to a PR…" at bounding box center [1116, 436] width 885 height 39
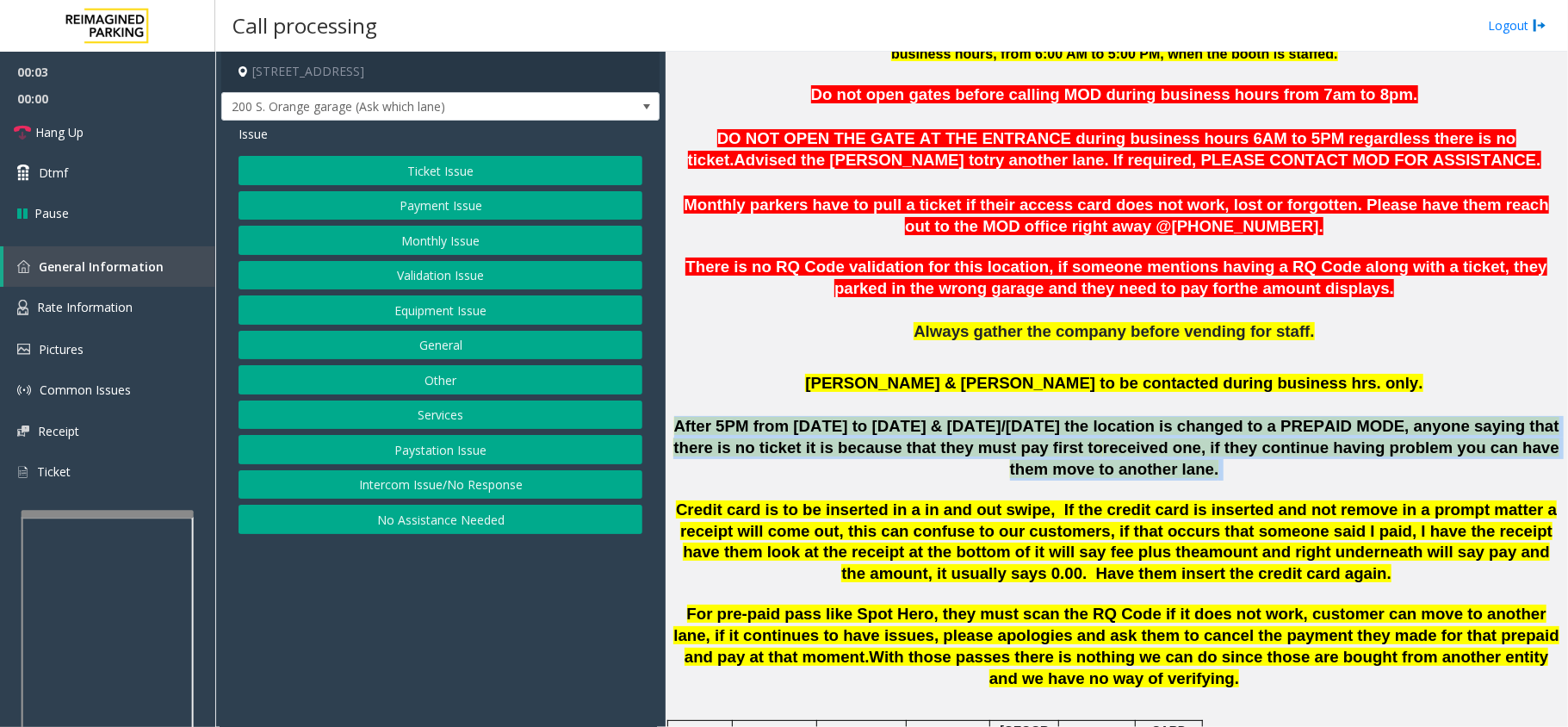
click at [945, 442] on span "After 5PM from [DATE] to [DATE] & [DATE]/[DATE] the location is changed to a PR…" at bounding box center [1116, 436] width 885 height 39
click at [492, 486] on button "Intercom Issue/No Response" at bounding box center [441, 484] width 404 height 29
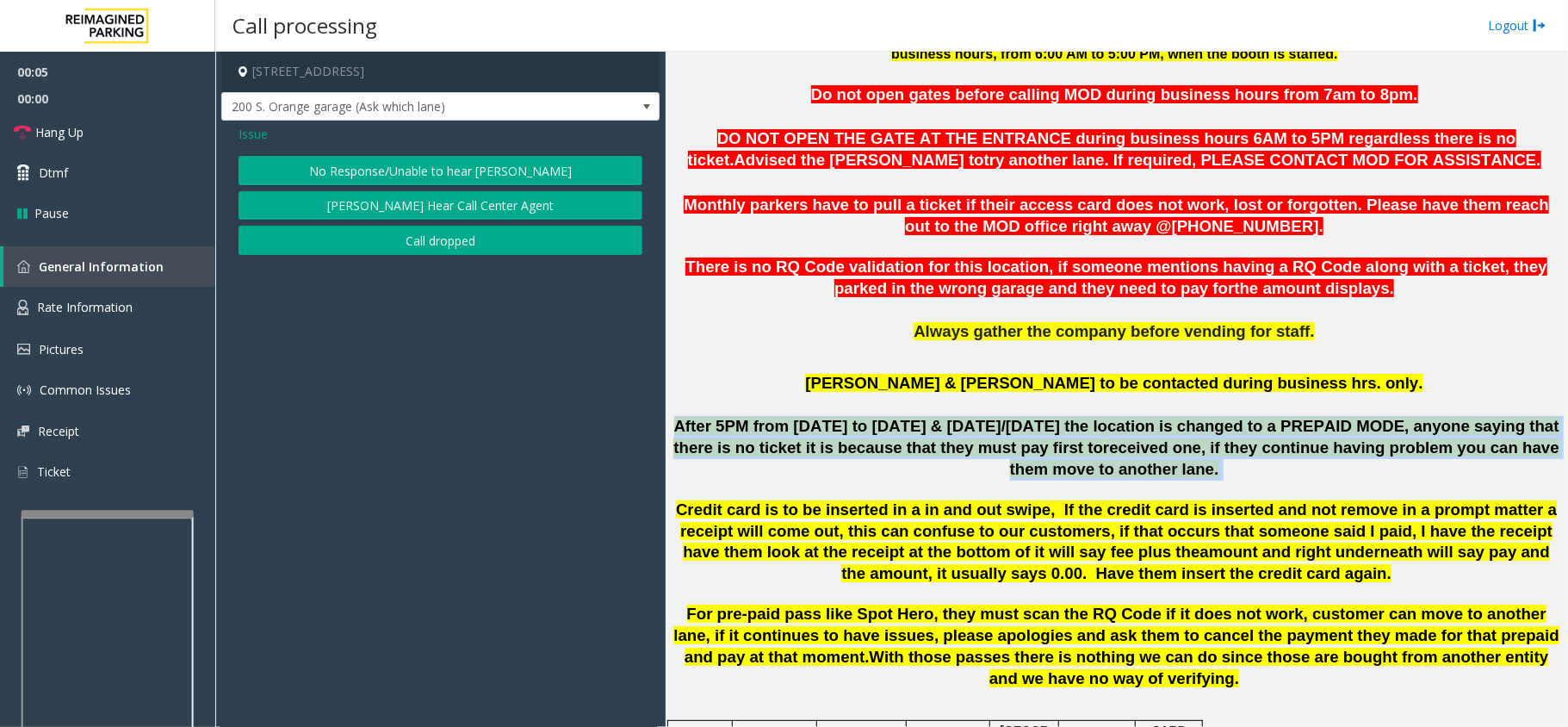
click at [425, 159] on button "No Response/Unable to hear [PERSON_NAME]" at bounding box center [441, 170] width 404 height 29
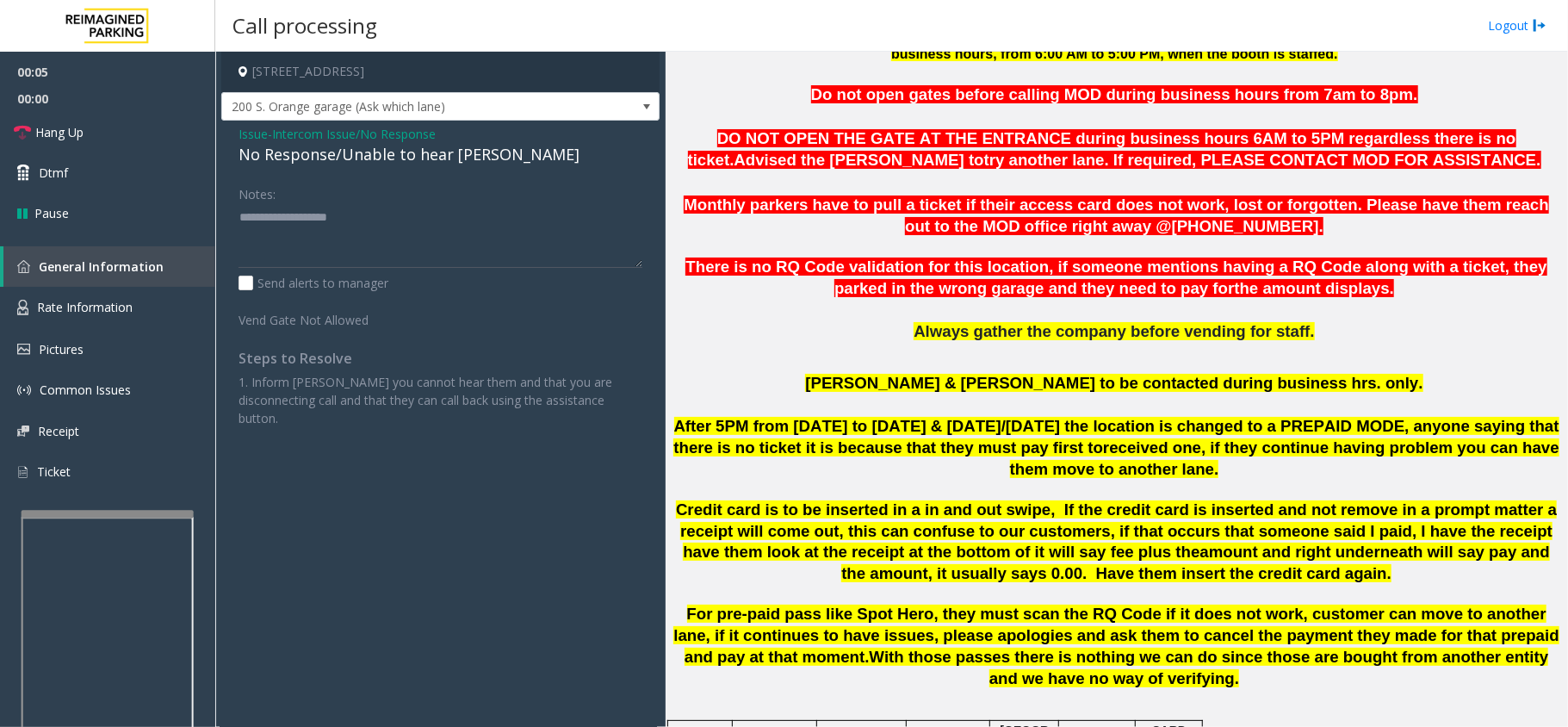
click at [412, 155] on div "No Response/Unable to hear [PERSON_NAME]" at bounding box center [441, 154] width 404 height 23
click at [410, 155] on div "No Response/Unable to hear [PERSON_NAME]" at bounding box center [441, 154] width 404 height 23
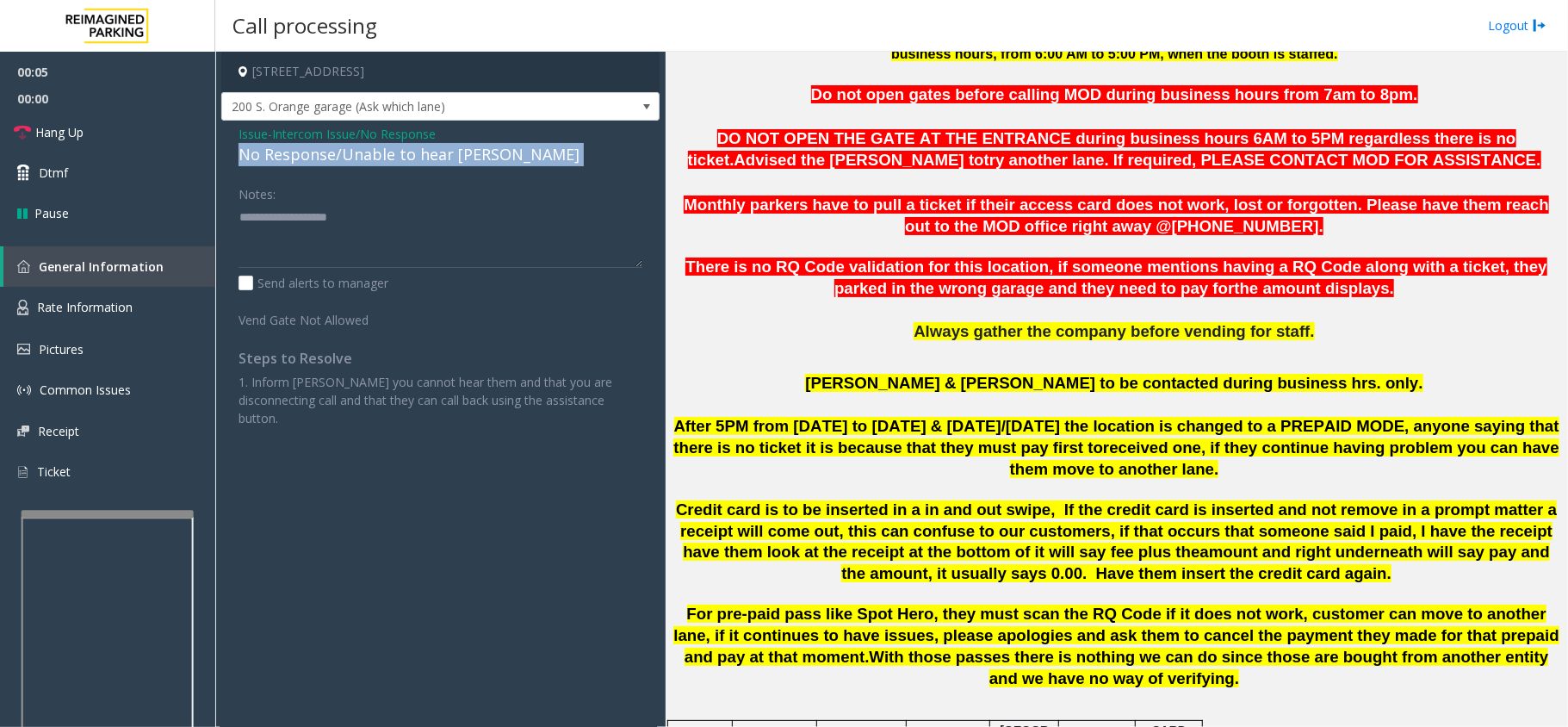
click at [410, 155] on div "No Response/Unable to hear [PERSON_NAME]" at bounding box center [441, 154] width 404 height 23
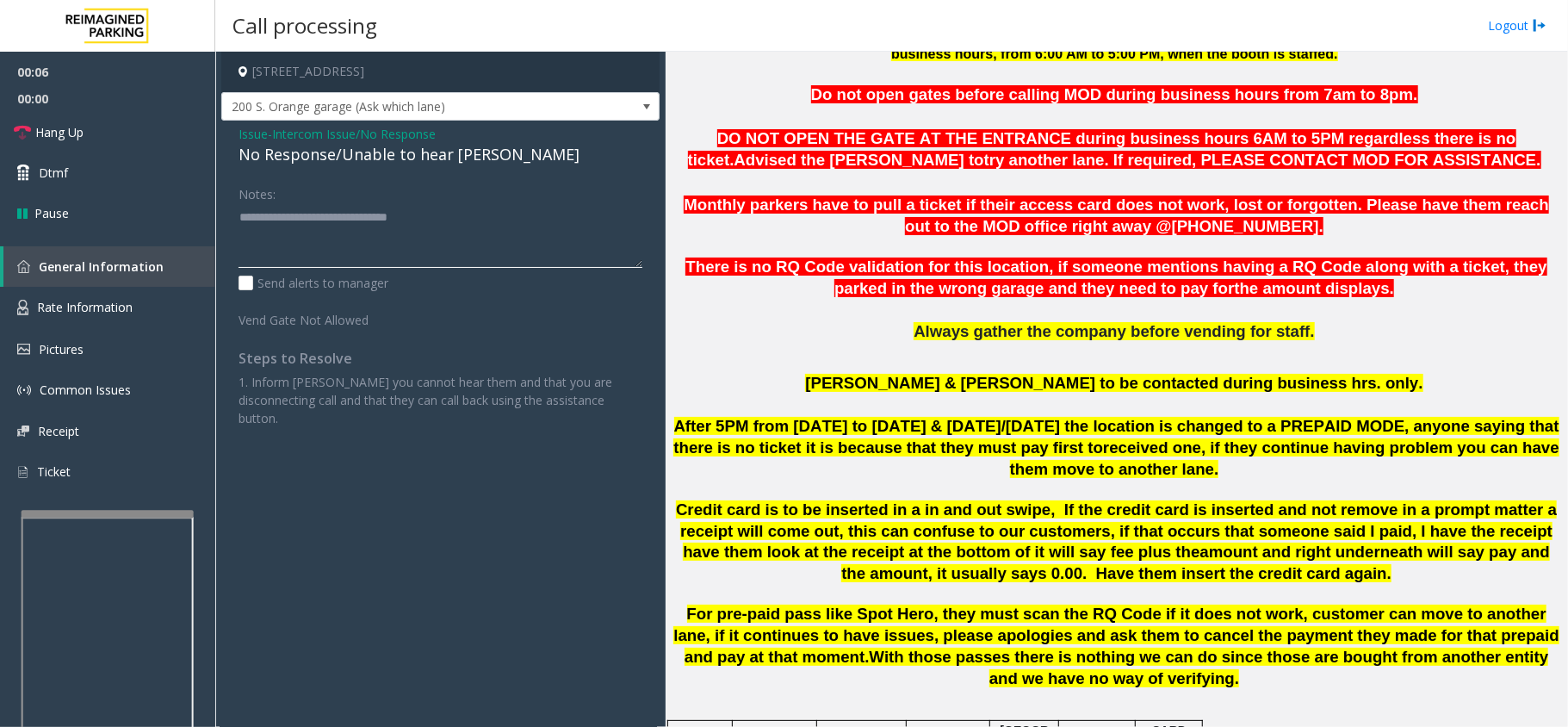
click at [556, 229] on textarea at bounding box center [441, 235] width 404 height 65
type textarea "**********"
click at [115, 117] on link "Hang Up" at bounding box center [108, 132] width 215 height 40
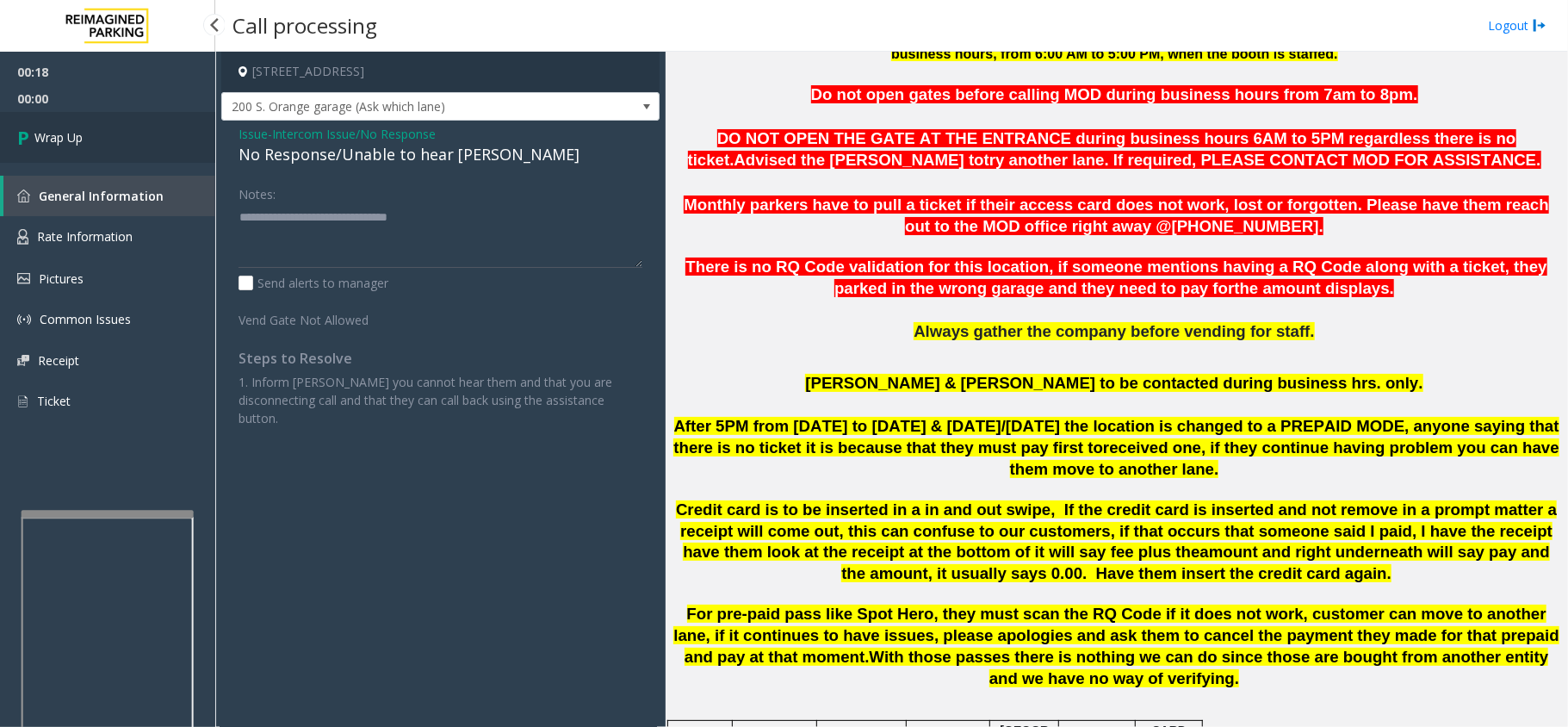
click at [115, 117] on link "Wrap Up" at bounding box center [108, 138] width 215 height 51
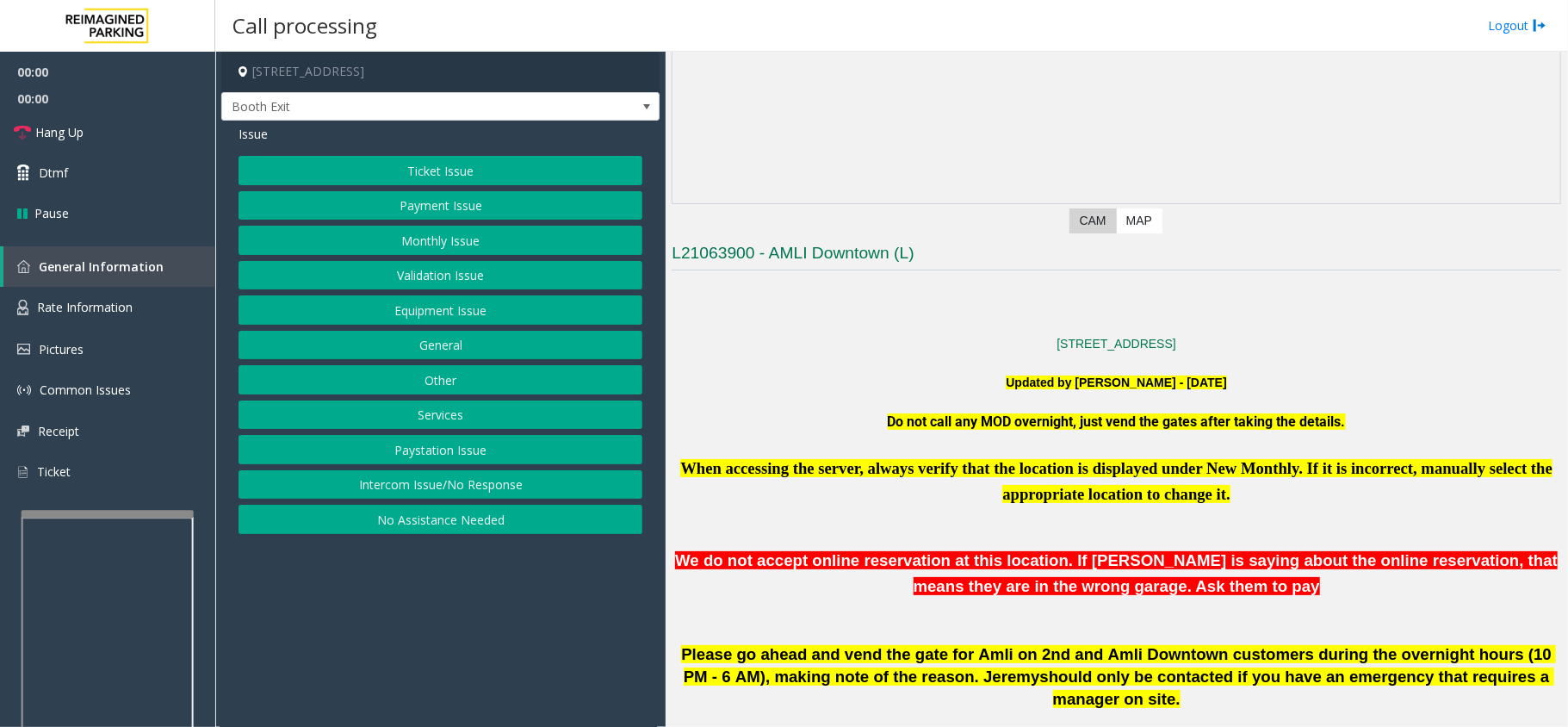
scroll to position [458, 0]
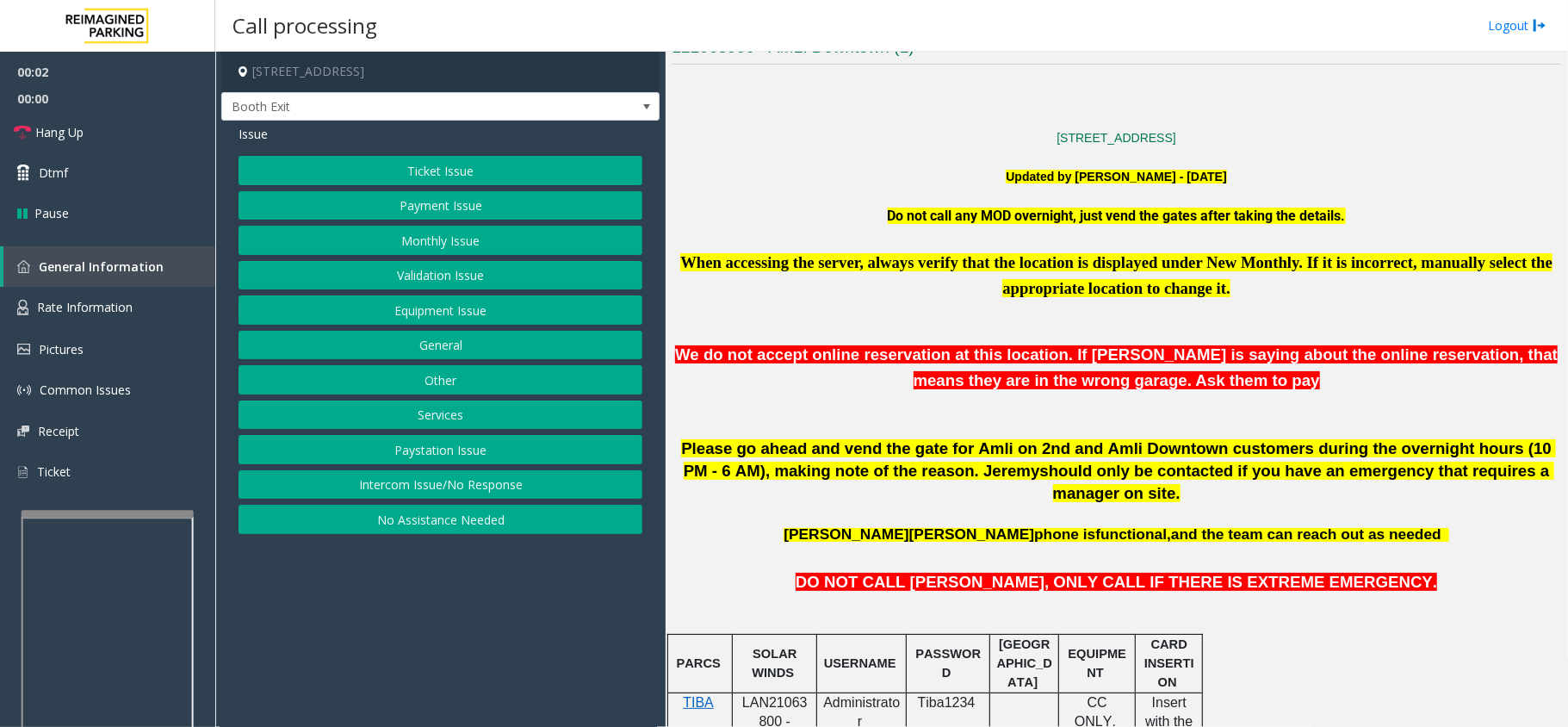
click at [777, 695] on span "LAN21063800 - AMLI2ND" at bounding box center [775, 721] width 65 height 53
click at [1388, 346] on span "We do not accept online reservation at this location. If [PERSON_NAME] is sayin…" at bounding box center [1115, 367] width 882 height 44
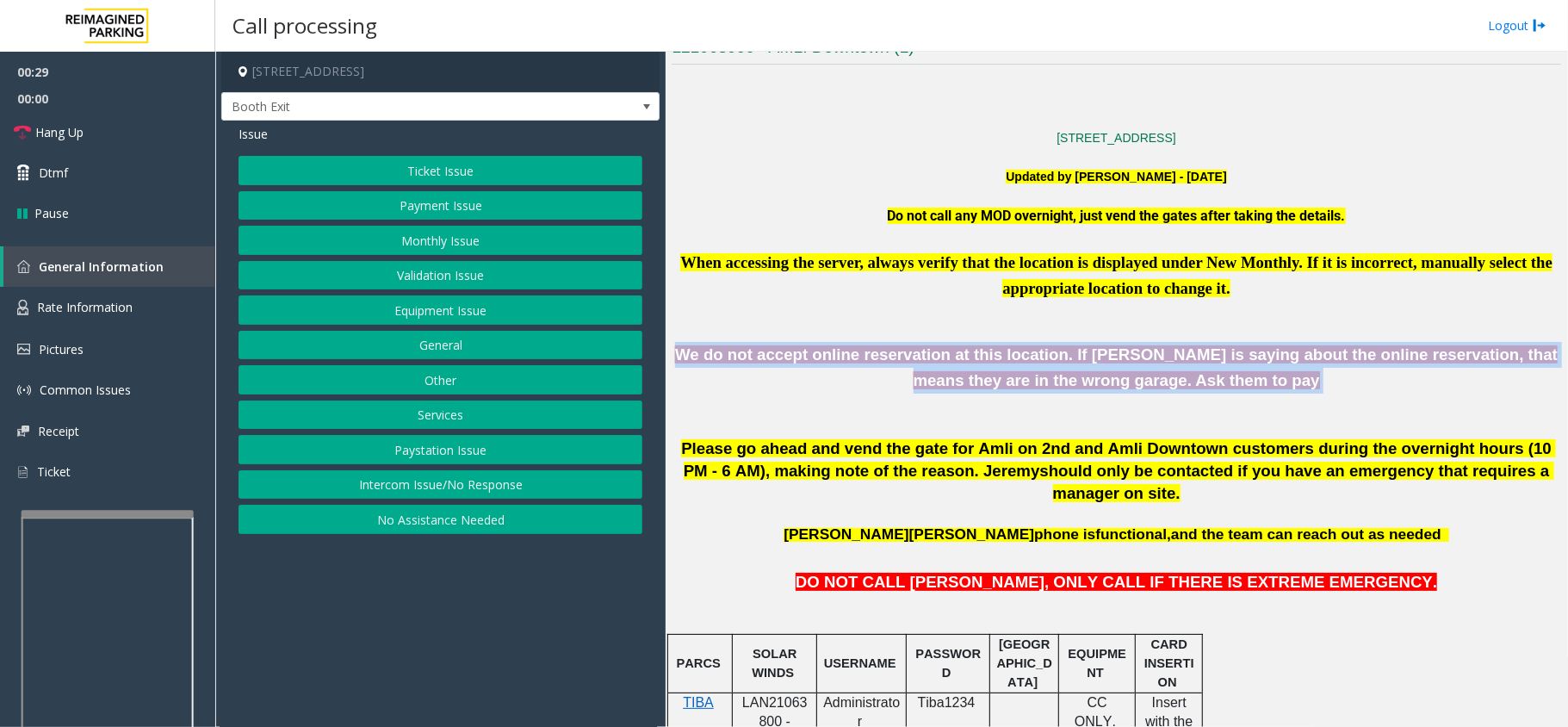
click at [1388, 346] on span "We do not accept online reservation at this location. If [PERSON_NAME] is sayin…" at bounding box center [1115, 367] width 882 height 44
click at [1317, 404] on p at bounding box center [1116, 405] width 890 height 22
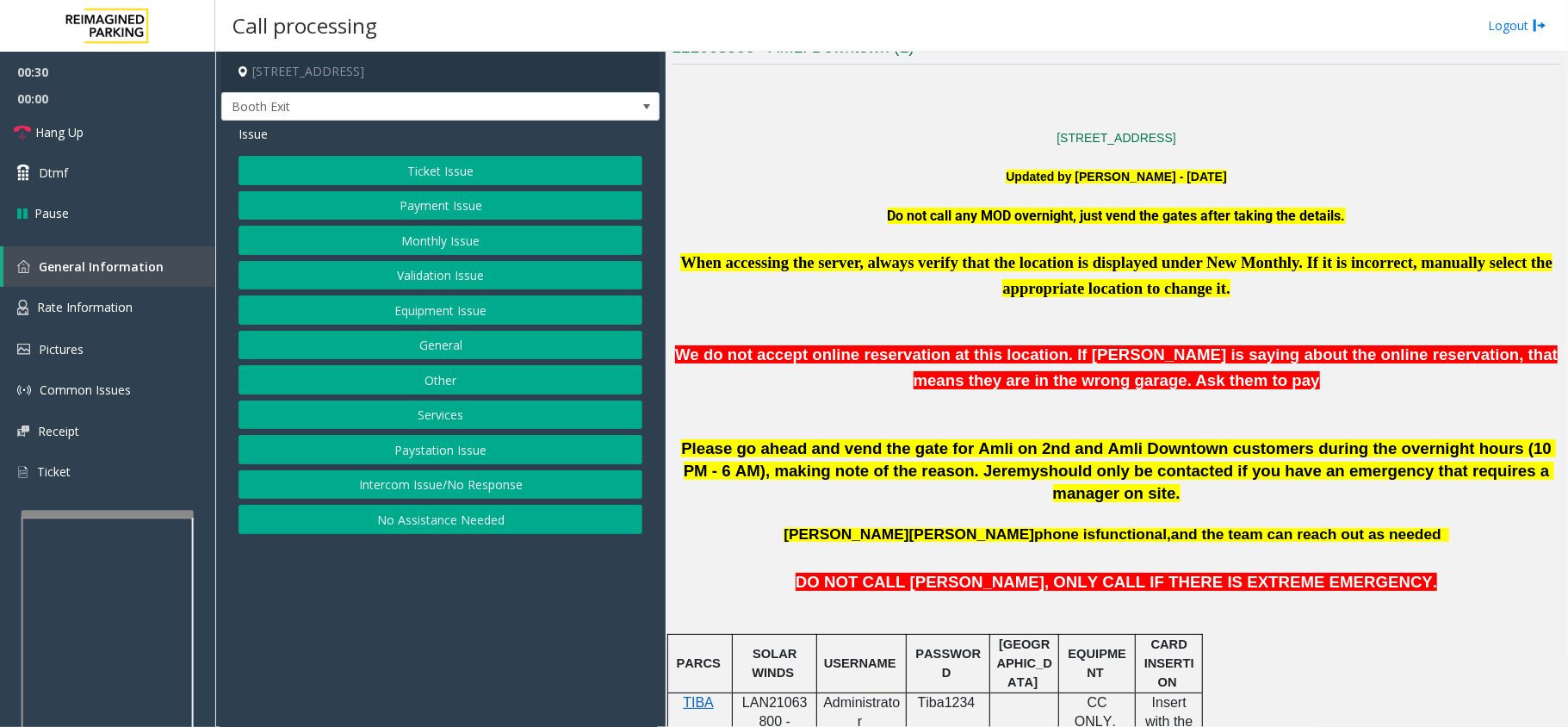
click at [1355, 274] on p "When accessing the server, always verify that the location is displayed under N…" at bounding box center [1116, 275] width 890 height 51
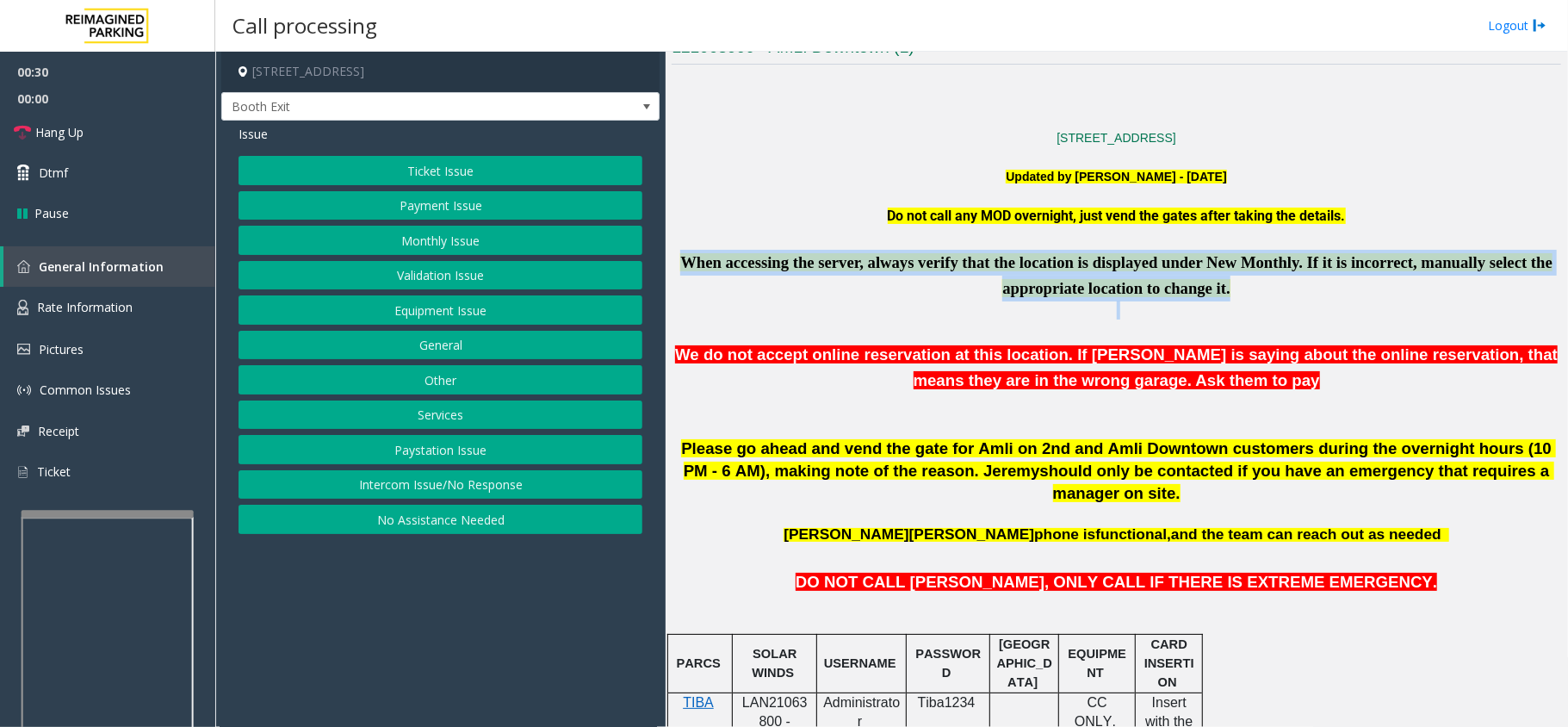
click at [1355, 274] on p "When accessing the server, always verify that the location is displayed under N…" at bounding box center [1116, 275] width 890 height 51
click at [369, 269] on button "Validation Issue" at bounding box center [441, 275] width 404 height 29
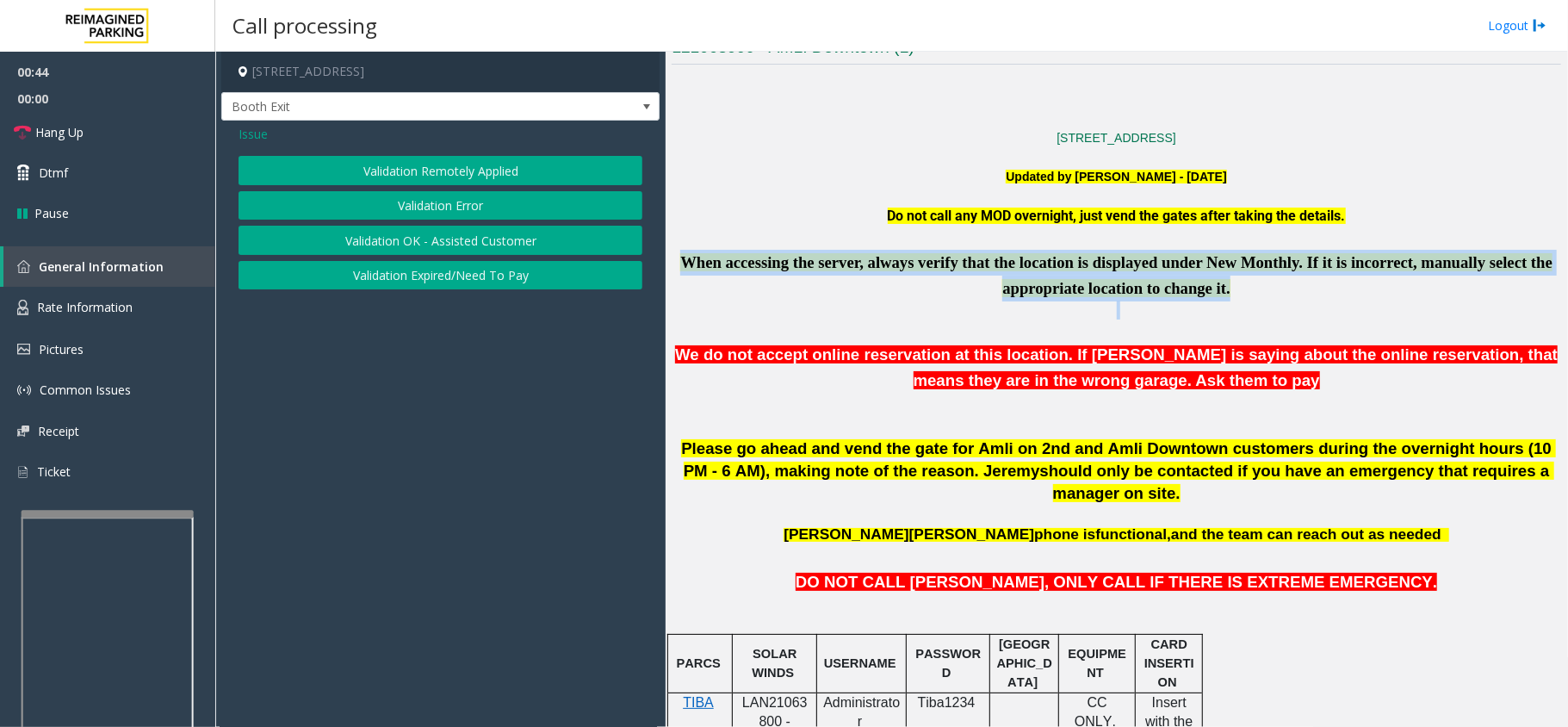
click at [360, 213] on button "Validation Error" at bounding box center [441, 205] width 404 height 29
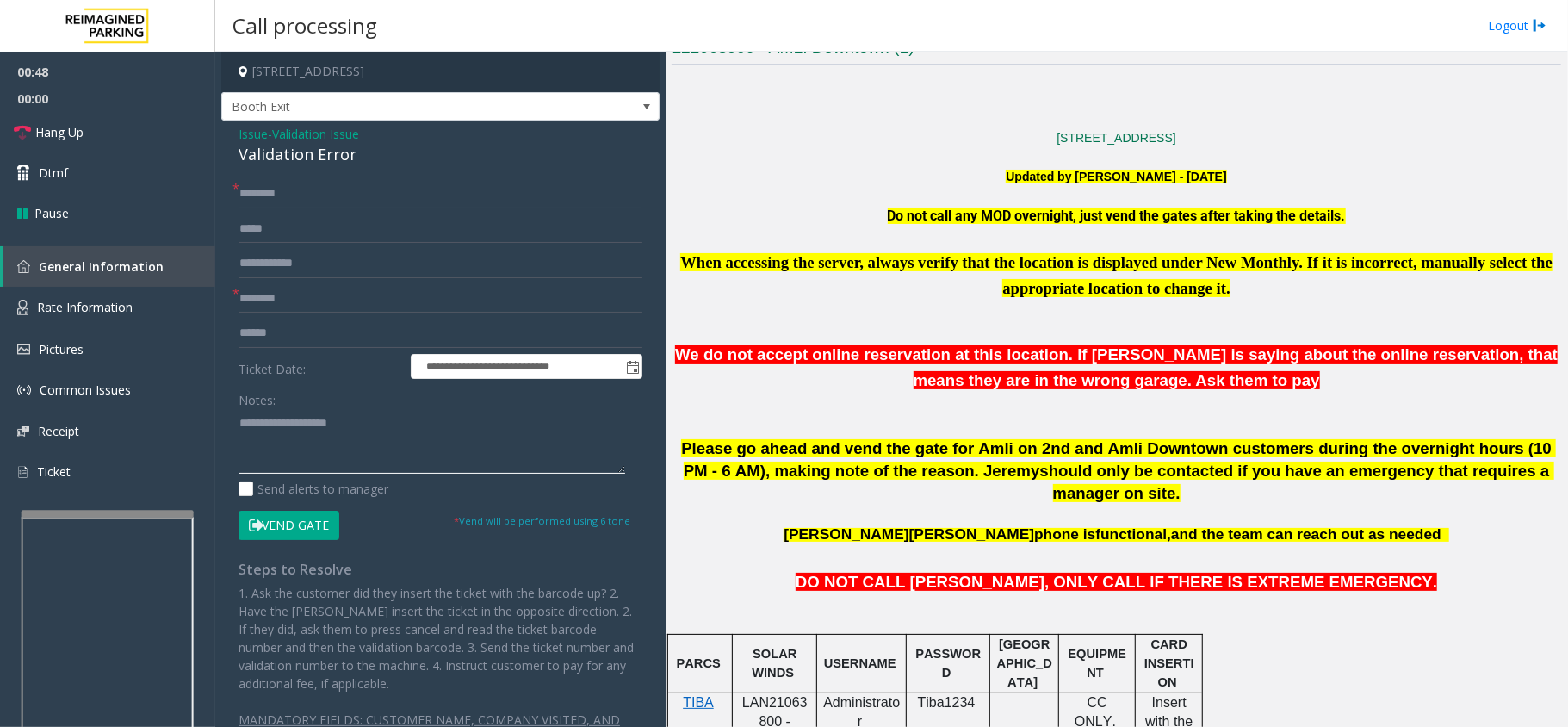
drag, startPoint x: 443, startPoint y: 470, endPoint x: 434, endPoint y: 443, distance: 28.5
click at [443, 470] on textarea at bounding box center [431, 441] width 386 height 65
paste textarea "**********"
click at [434, 443] on textarea at bounding box center [431, 441] width 386 height 65
click at [342, 168] on div "**********" at bounding box center [441, 451] width 438 height 662
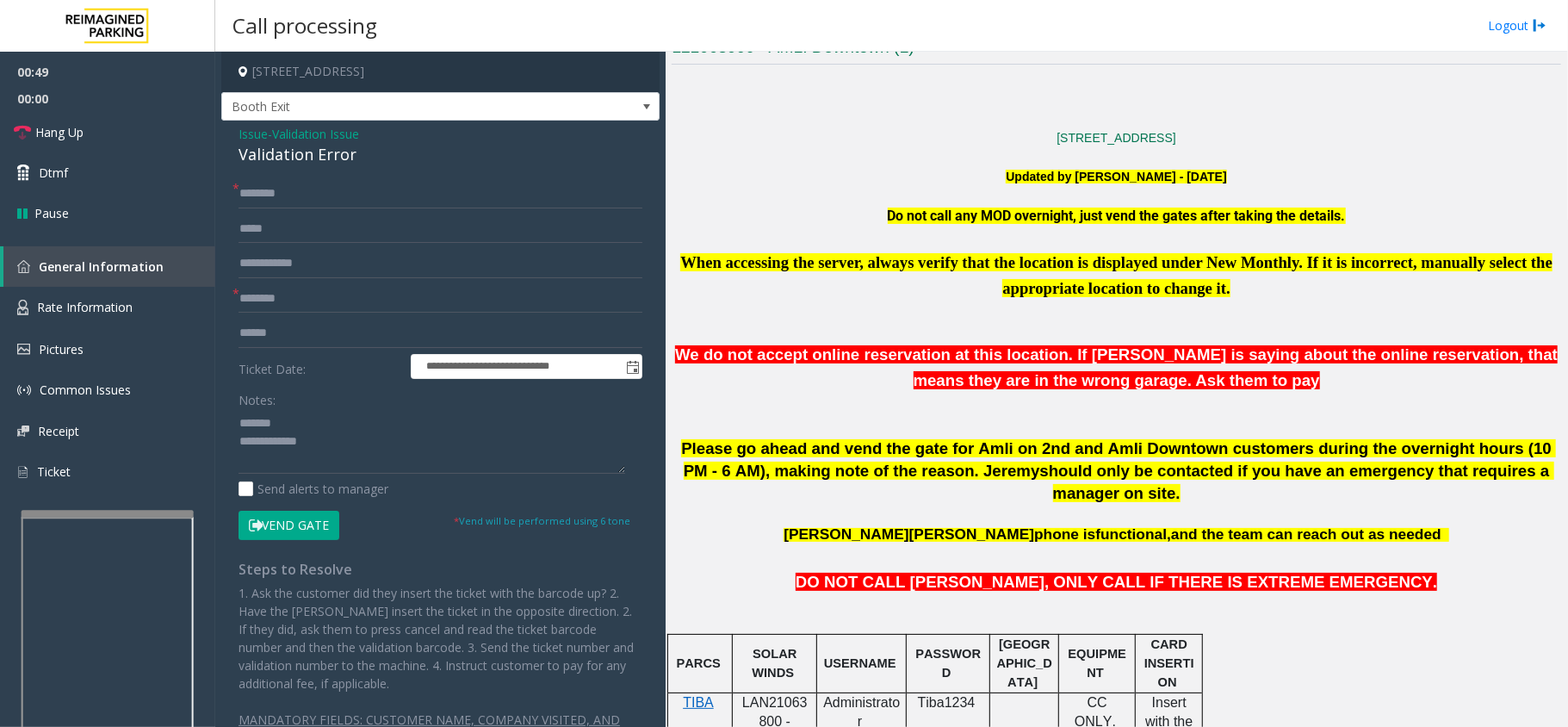
click at [342, 162] on div "Validation Error" at bounding box center [441, 154] width 404 height 23
click at [421, 438] on textarea at bounding box center [431, 441] width 386 height 65
paste textarea "**********"
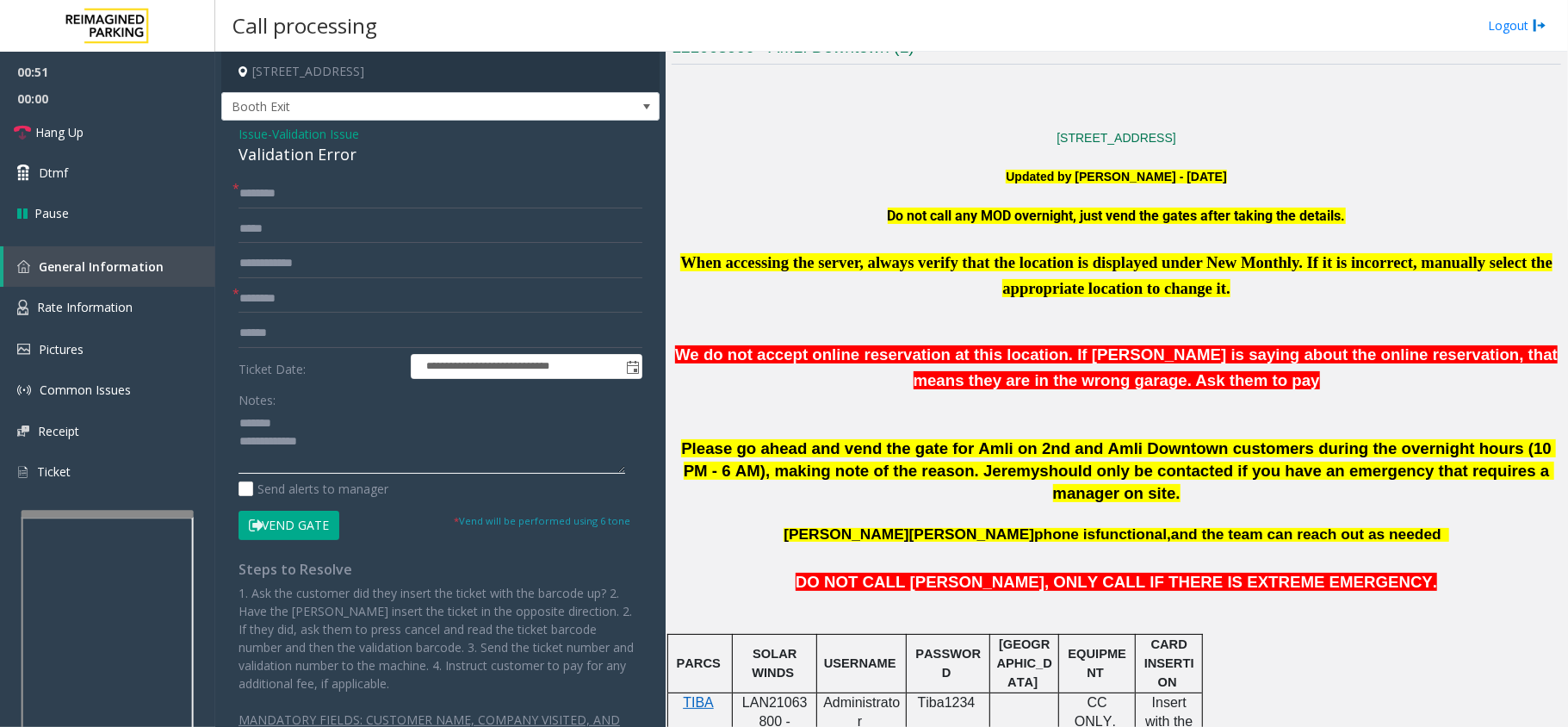
click at [330, 425] on textarea at bounding box center [431, 441] width 386 height 65
paste textarea "**********"
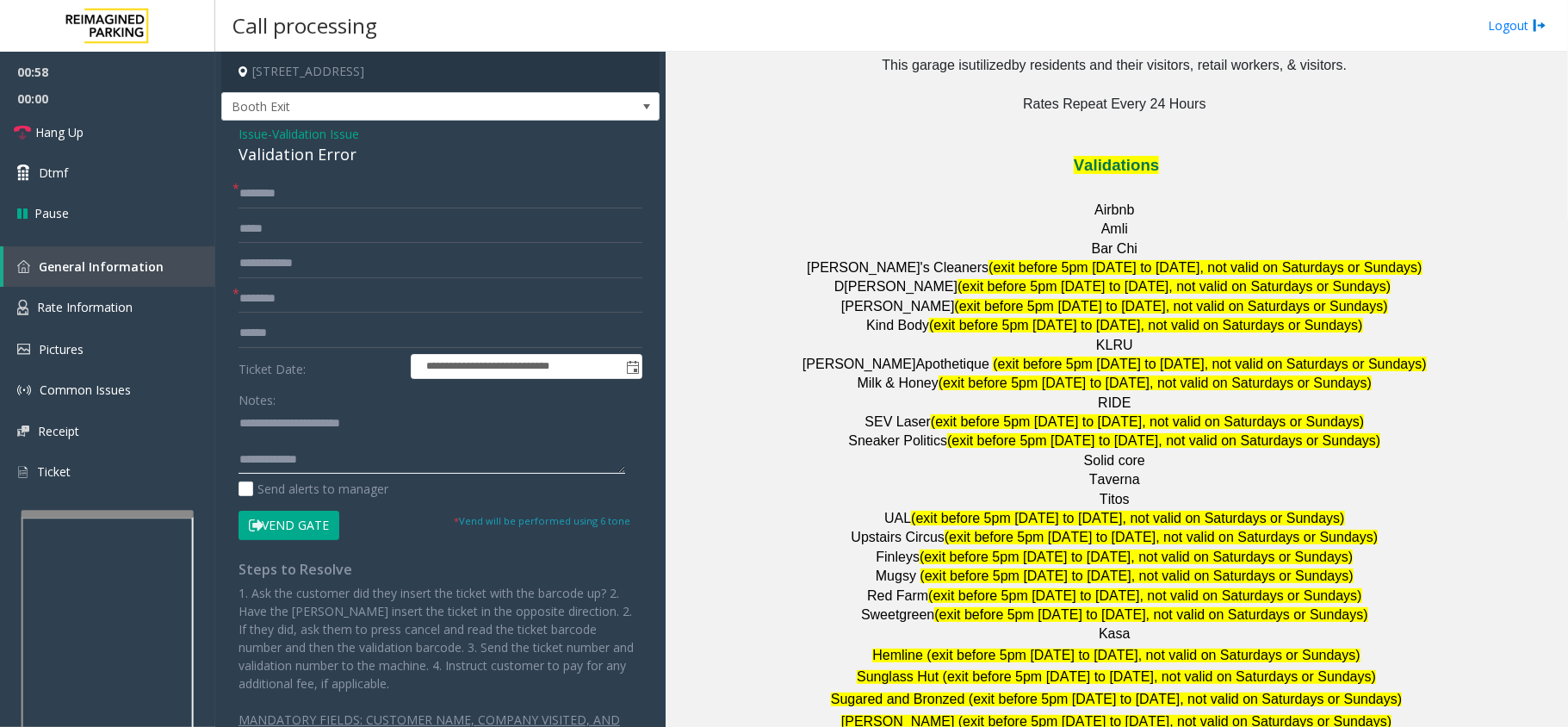
scroll to position [2181, 0]
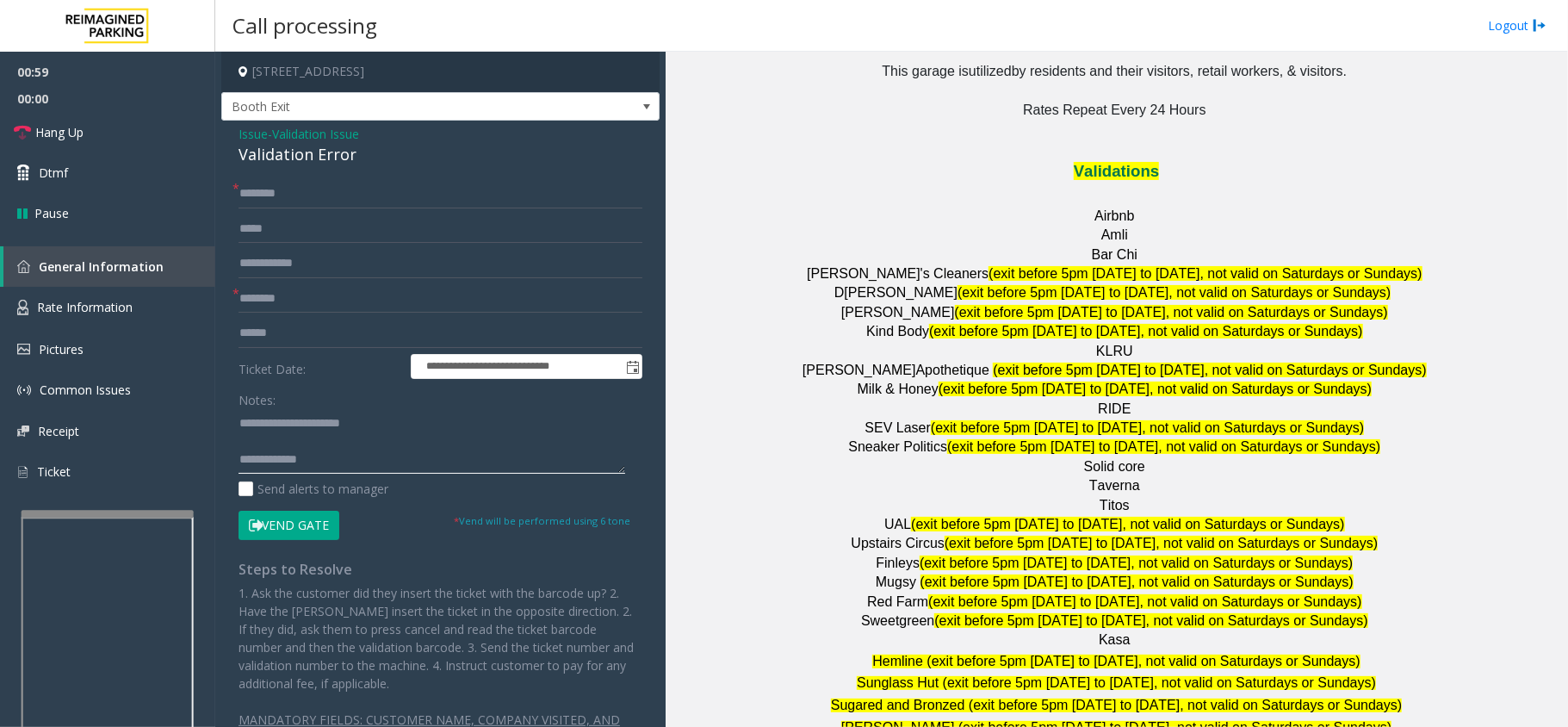
type textarea "**********"
drag, startPoint x: 893, startPoint y: 401, endPoint x: 923, endPoint y: 404, distance: 30.1
click at [923, 515] on p "UAL (exit before 5pm [DATE] to [DATE], not valid on Saturdays or Sundays)" at bounding box center [1116, 524] width 890 height 19
paste input "***"
click at [315, 299] on input "***" at bounding box center [441, 298] width 404 height 29
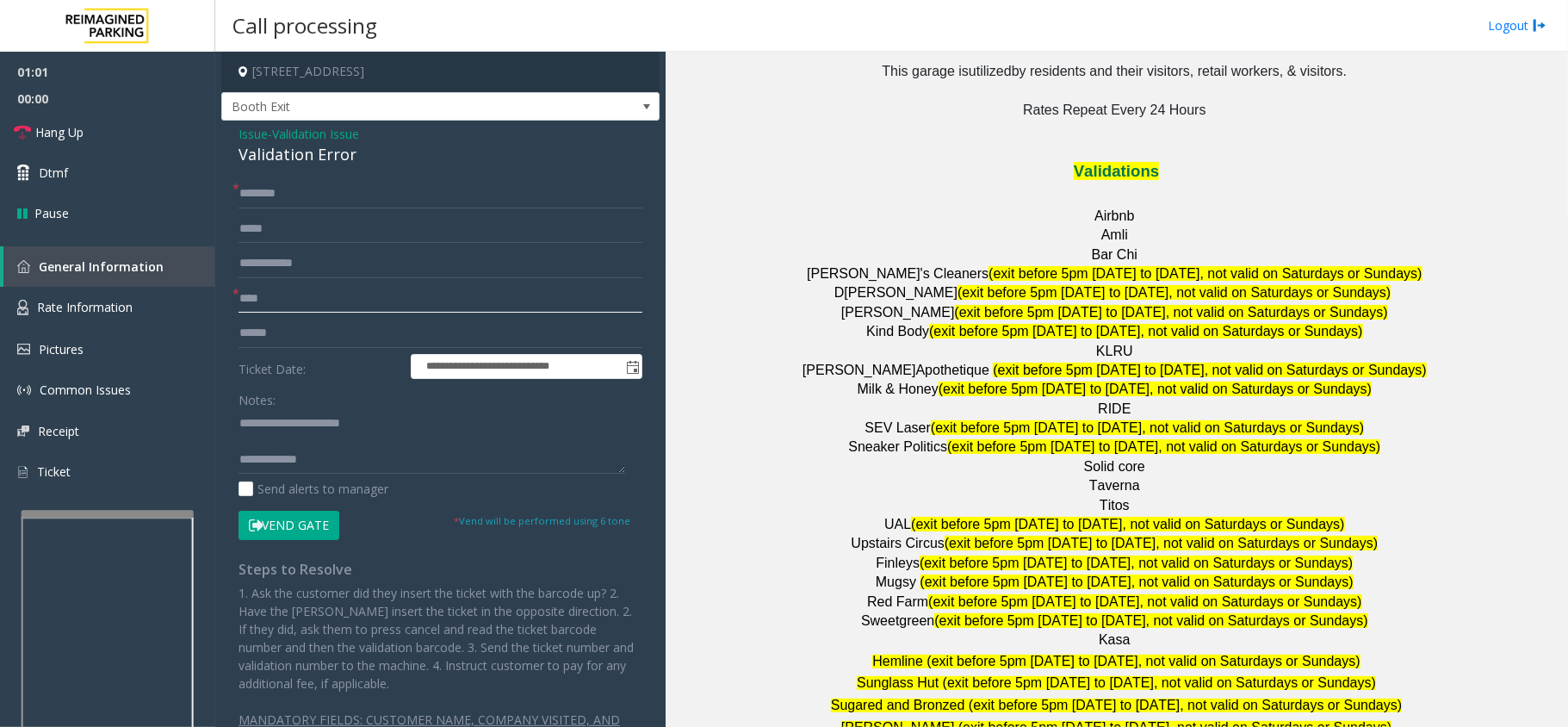
type input "***"
click at [325, 193] on input "text" at bounding box center [441, 193] width 404 height 29
click at [411, 342] on input "text" at bounding box center [441, 332] width 404 height 29
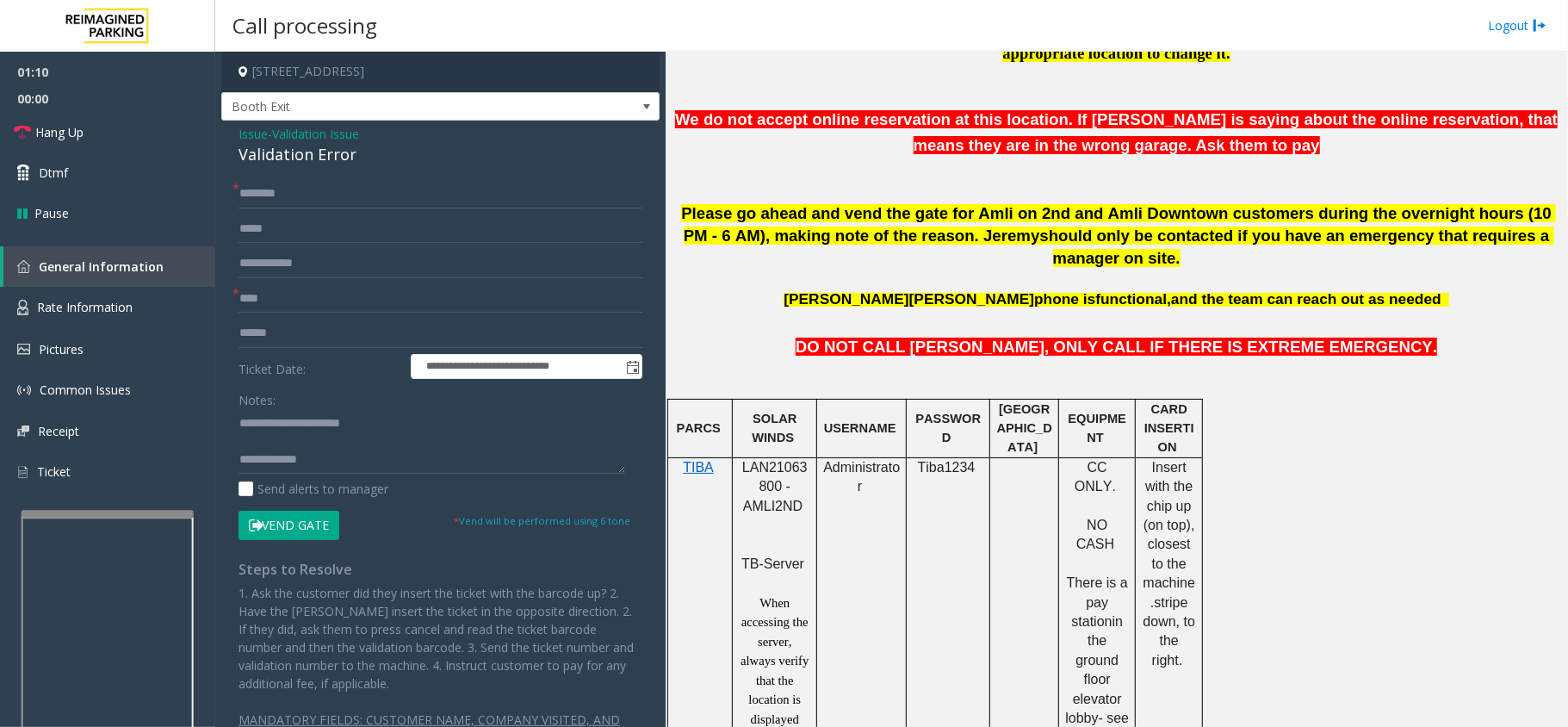
scroll to position [229, 0]
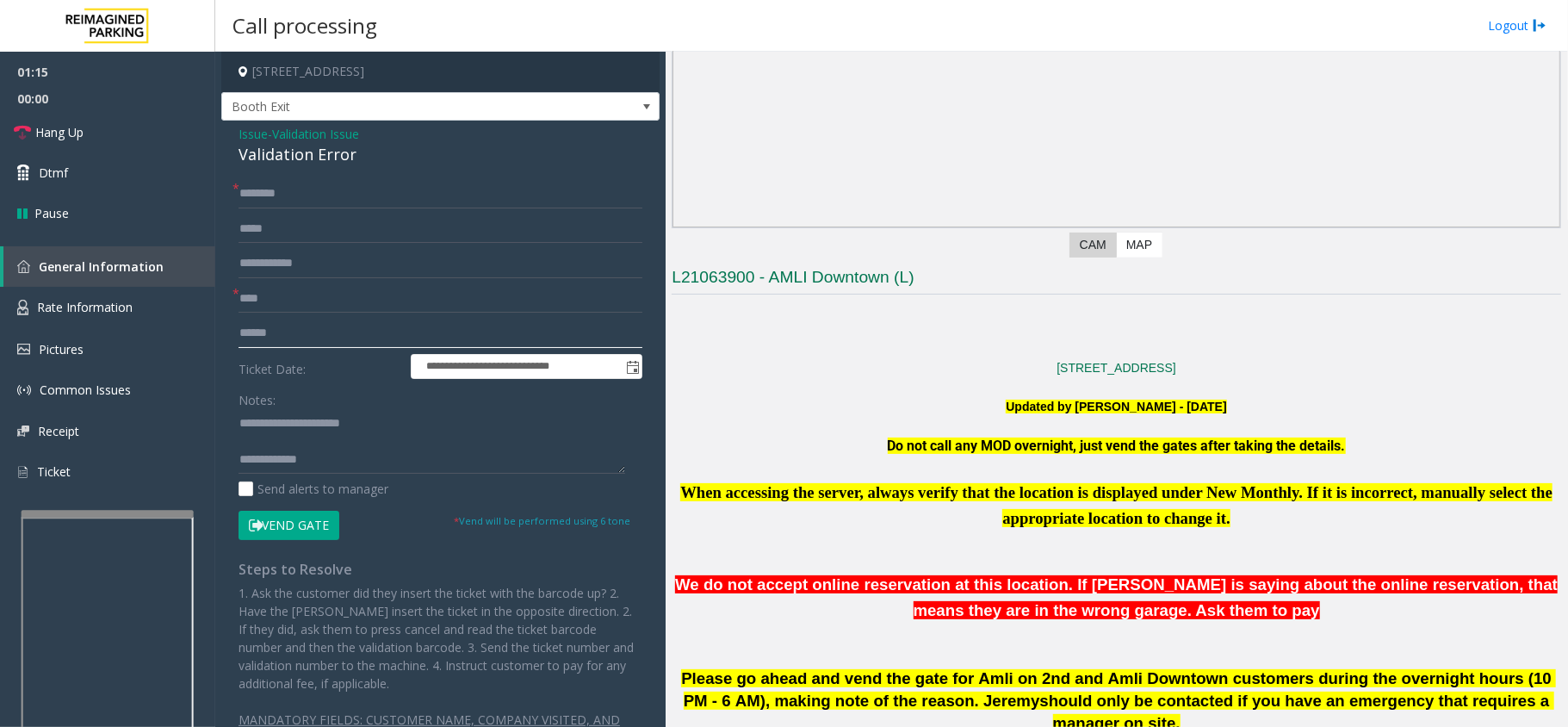
click at [312, 329] on input "text" at bounding box center [441, 332] width 404 height 29
click at [258, 335] on input "******" at bounding box center [441, 332] width 404 height 29
click at [287, 328] on input "******" at bounding box center [441, 332] width 404 height 29
type input "******"
click at [415, 414] on textarea at bounding box center [431, 441] width 386 height 65
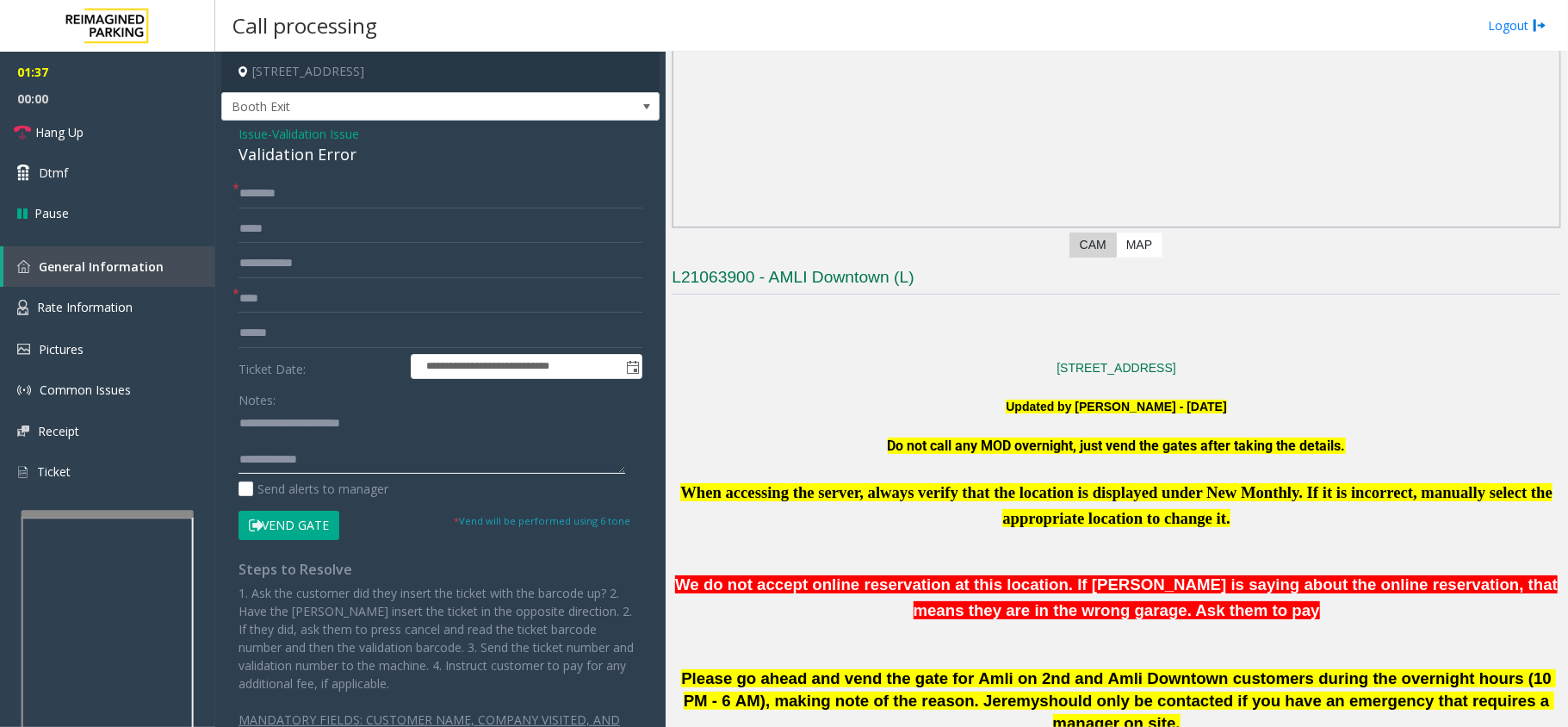
click at [329, 435] on textarea at bounding box center [431, 441] width 386 height 65
click at [258, 335] on input "******" at bounding box center [441, 332] width 404 height 29
paste textarea "******"
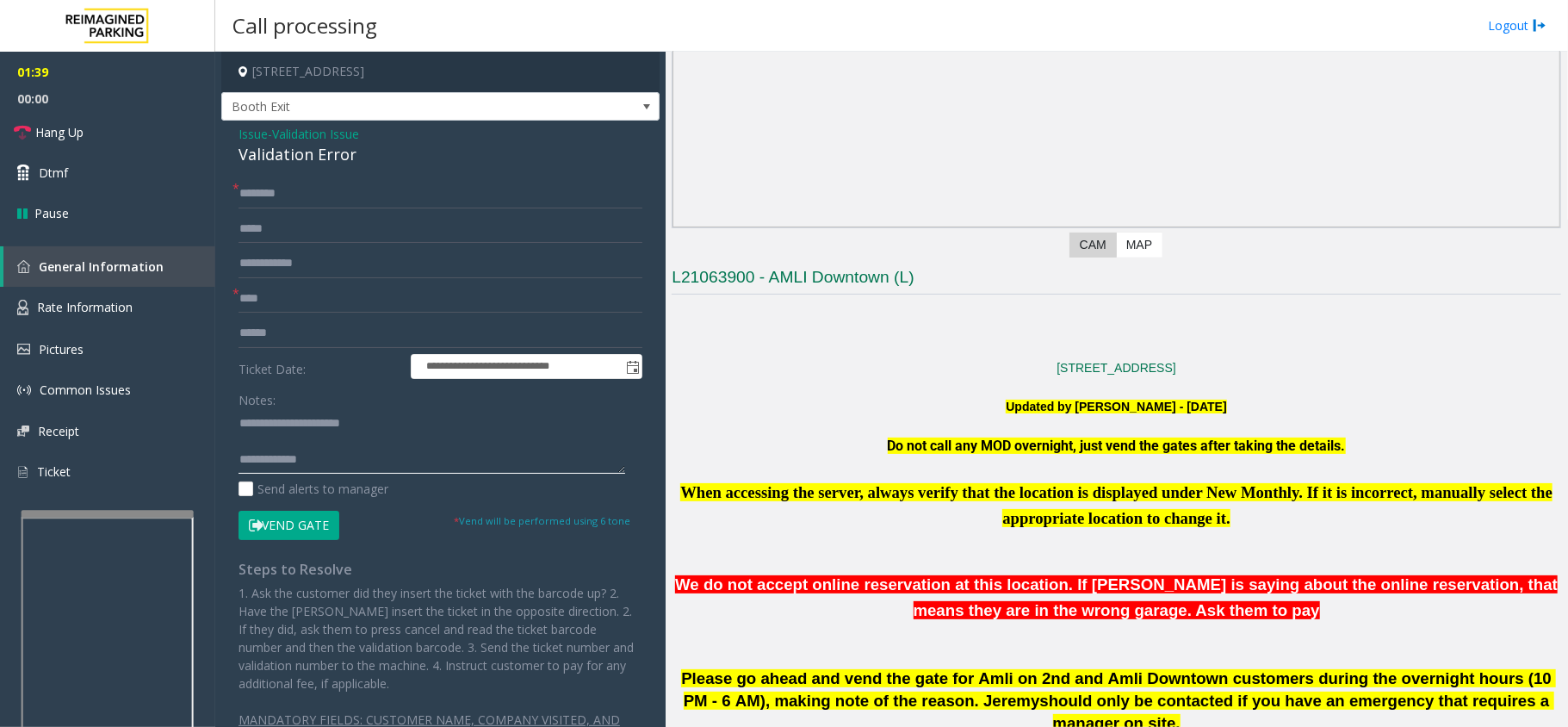
click at [307, 446] on textarea at bounding box center [431, 441] width 386 height 65
click at [393, 458] on textarea at bounding box center [431, 441] width 386 height 65
type textarea "**********"
drag, startPoint x: 393, startPoint y: 327, endPoint x: 193, endPoint y: 299, distance: 202.0
click at [193, 299] on app-root "**********" at bounding box center [784, 363] width 1568 height 727
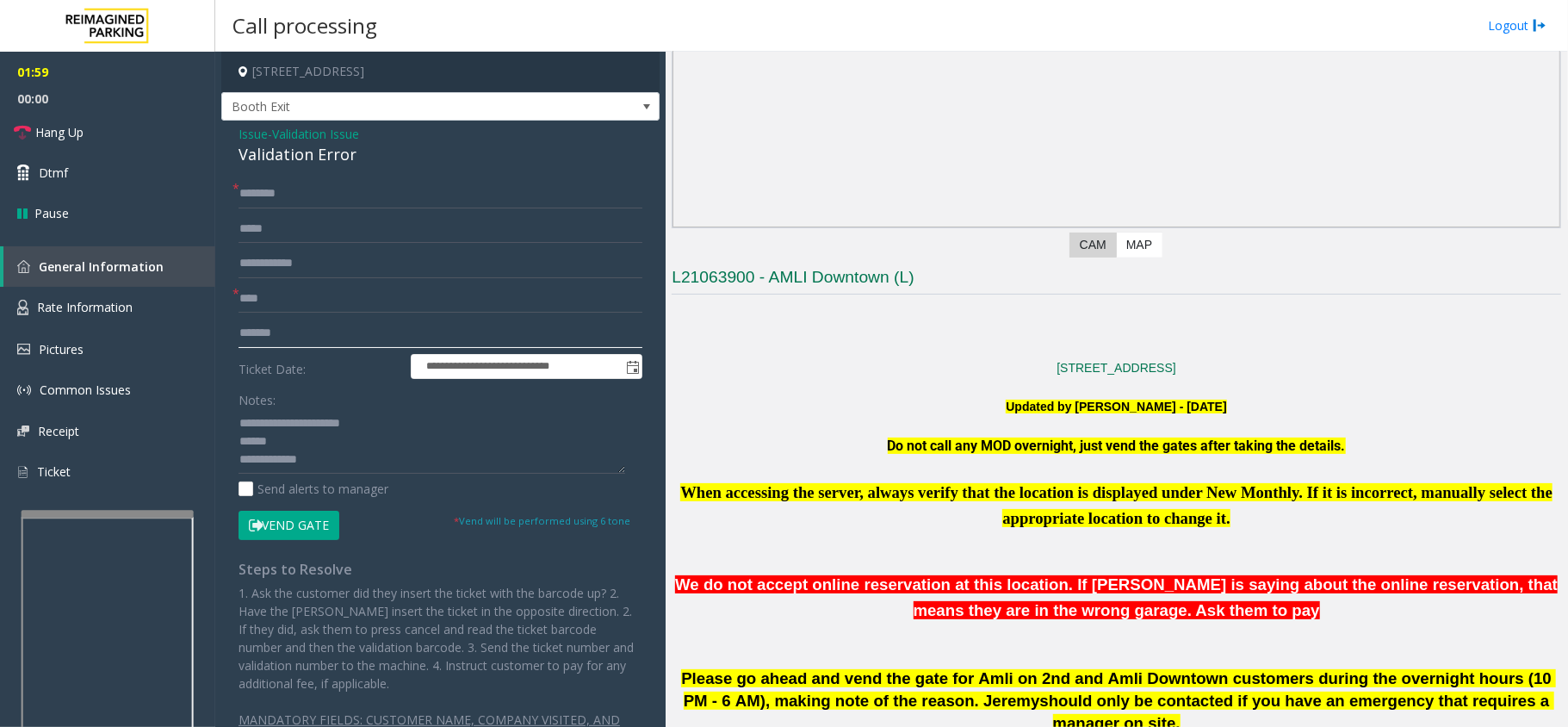
type input "*******"
click at [332, 200] on input "text" at bounding box center [441, 193] width 404 height 29
click at [356, 469] on textarea at bounding box center [431, 441] width 386 height 65
paste textarea "**********"
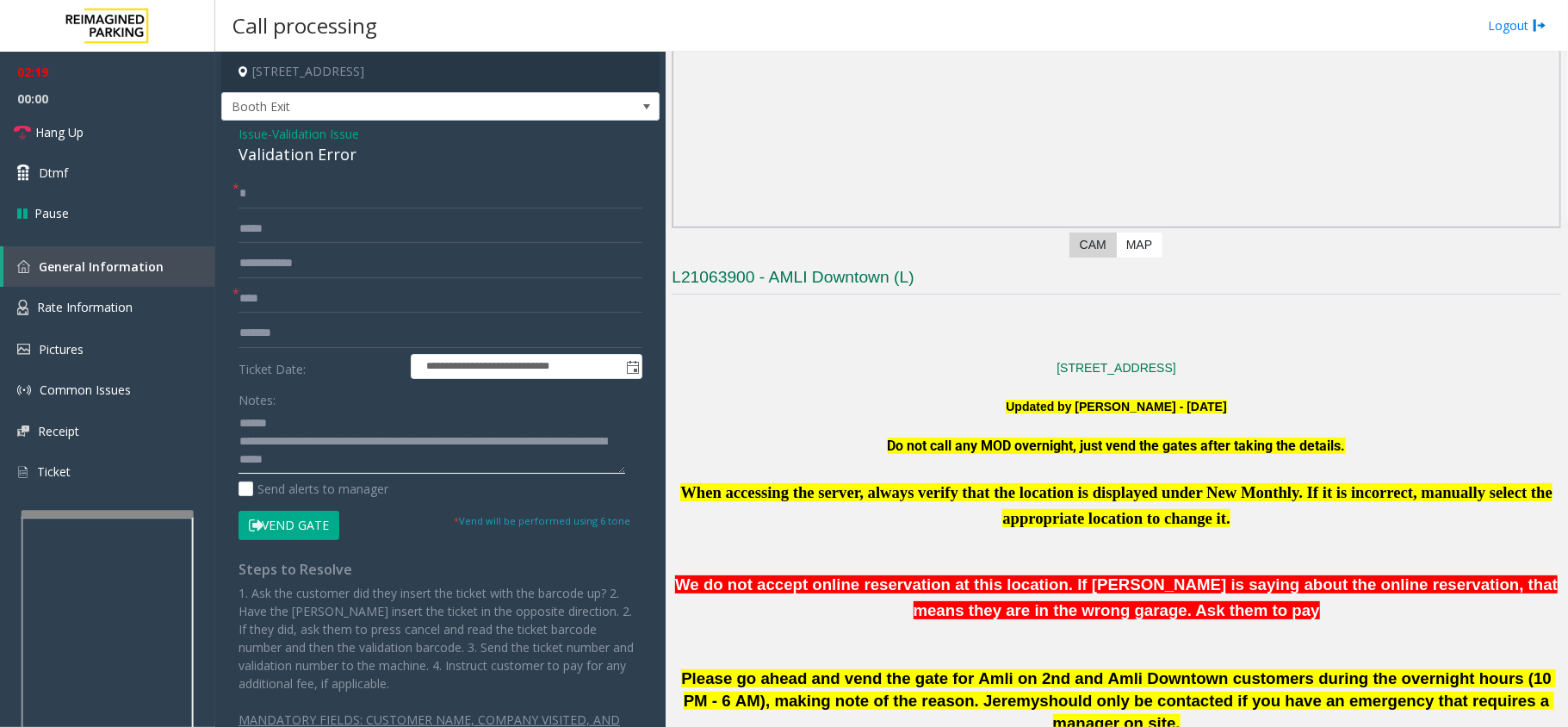
type textarea "**********"
click at [341, 203] on input "text" at bounding box center [441, 193] width 404 height 29
type input "*"
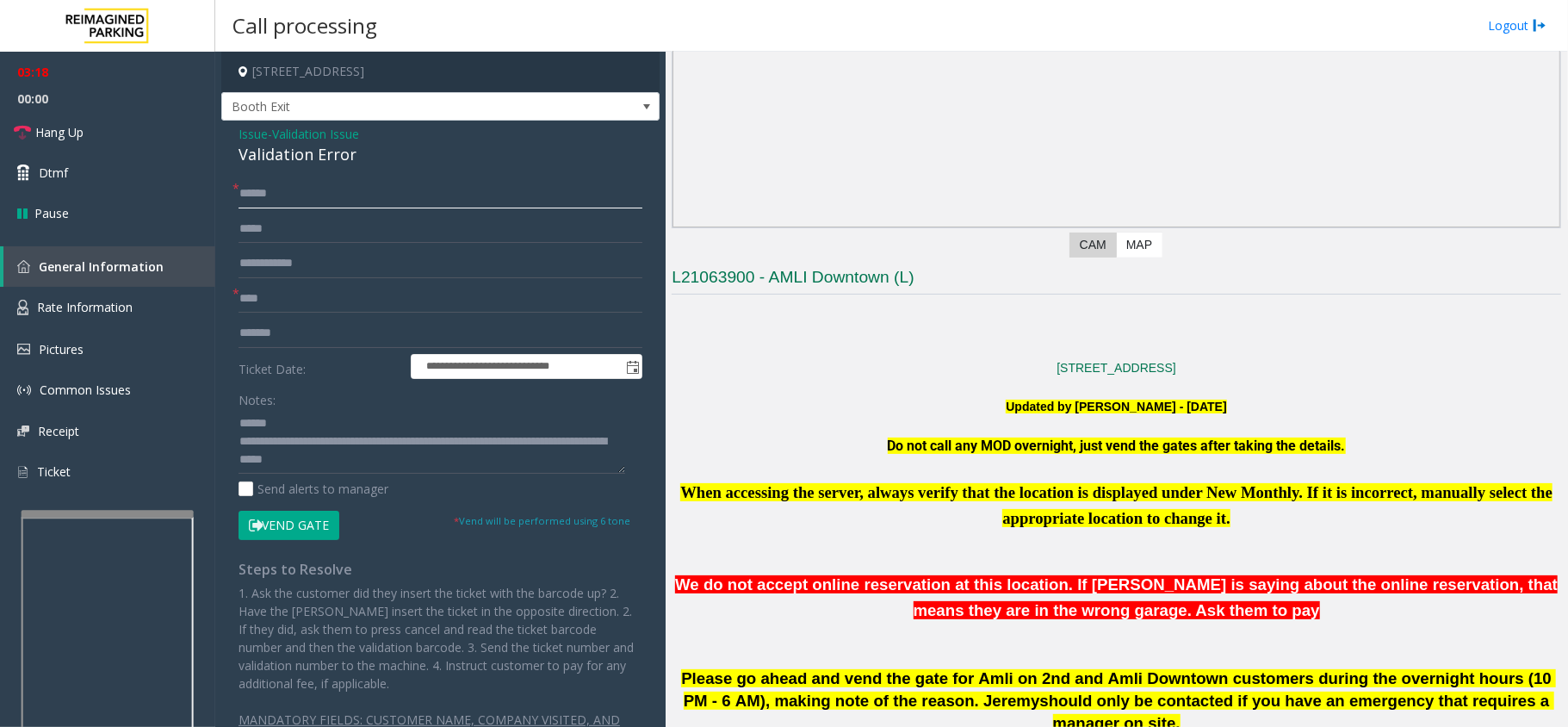
type input "*******"
click at [256, 194] on input "*******" at bounding box center [441, 193] width 404 height 29
drag, startPoint x: 305, startPoint y: 197, endPoint x: 148, endPoint y: 187, distance: 157.3
click at [148, 187] on app-root "**********" at bounding box center [784, 363] width 1568 height 727
type input "*******"
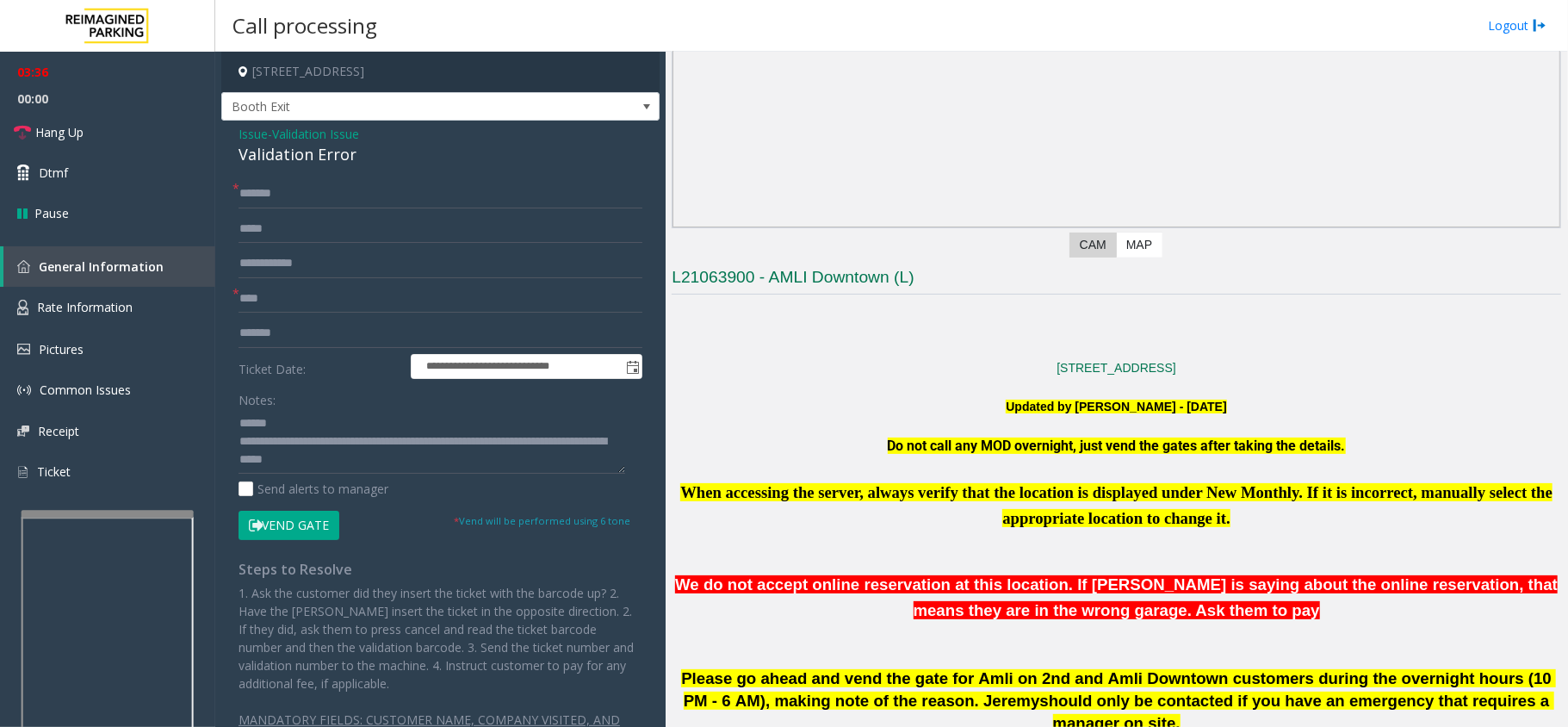
click at [270, 514] on button "Vend Gate" at bounding box center [289, 525] width 101 height 29
click at [322, 470] on textarea at bounding box center [431, 441] width 386 height 65
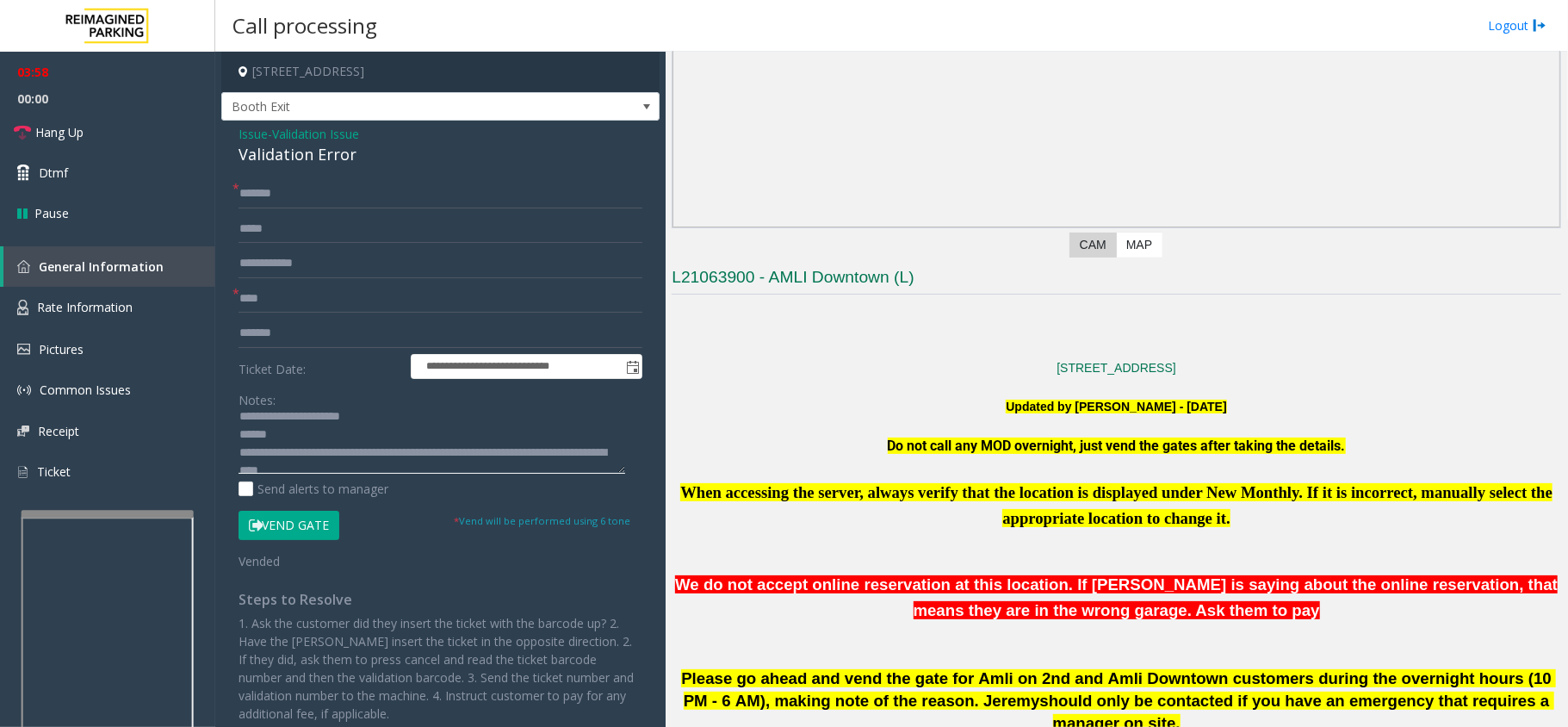
scroll to position [0, 0]
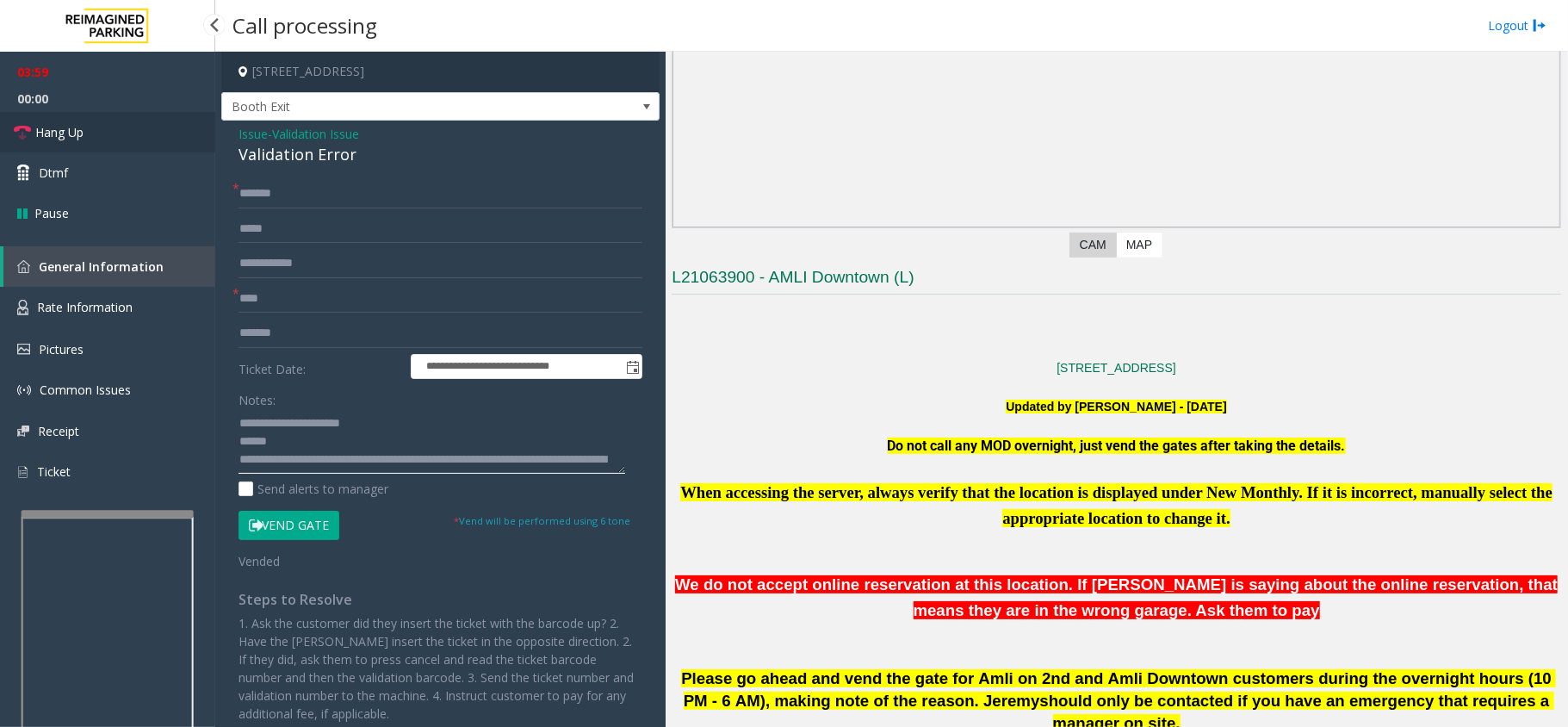
type textarea "**********"
click at [123, 123] on link "Hang Up" at bounding box center [108, 132] width 215 height 40
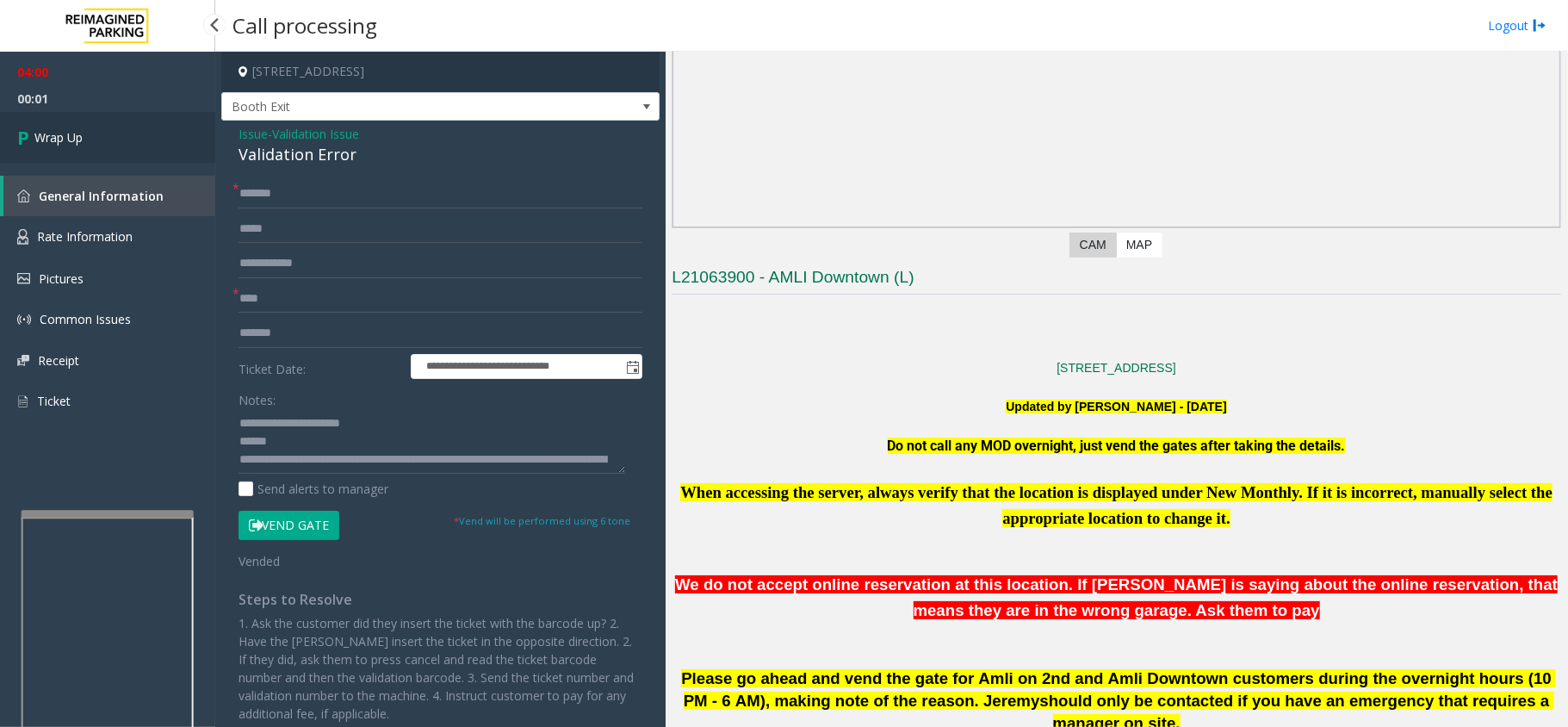
click at [91, 129] on link "Wrap Up" at bounding box center [108, 138] width 215 height 51
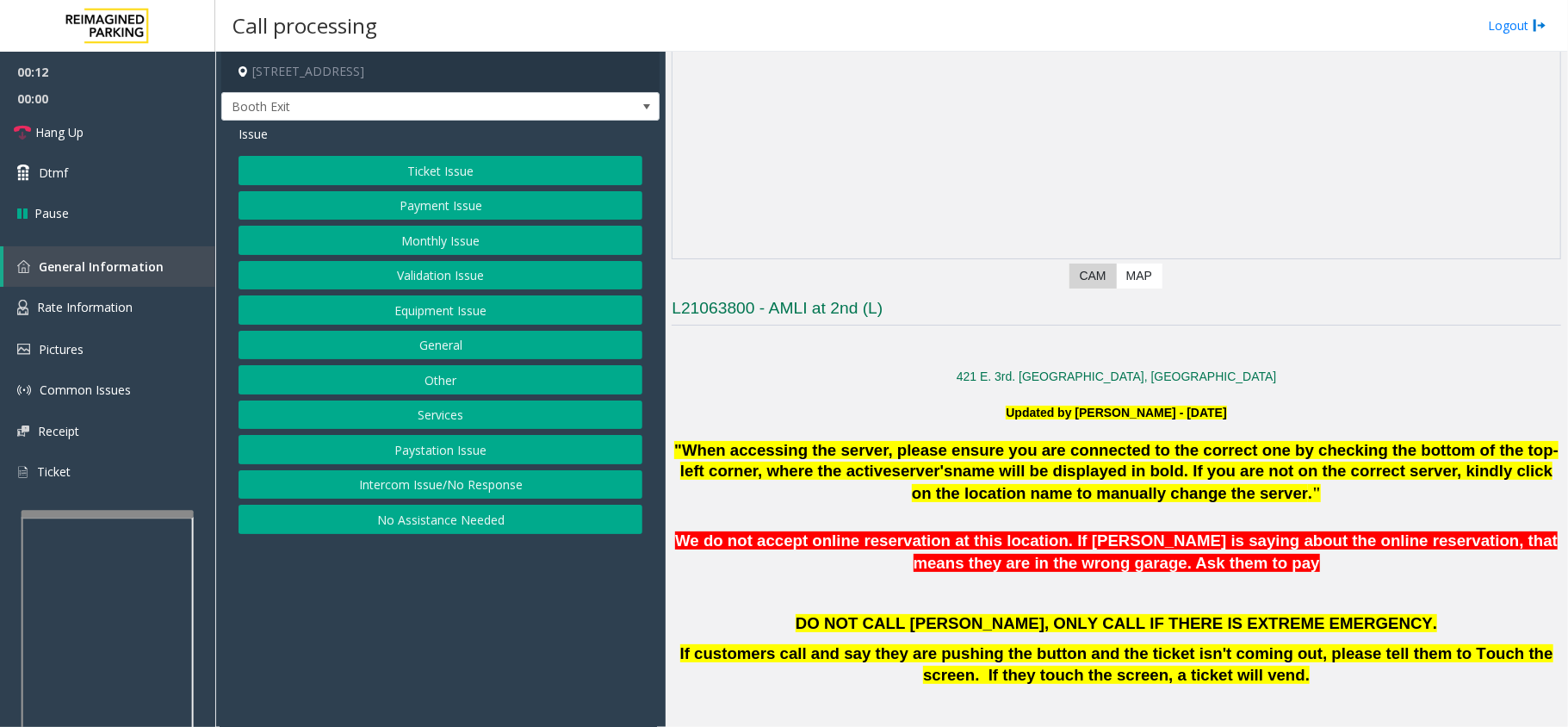
scroll to position [458, 0]
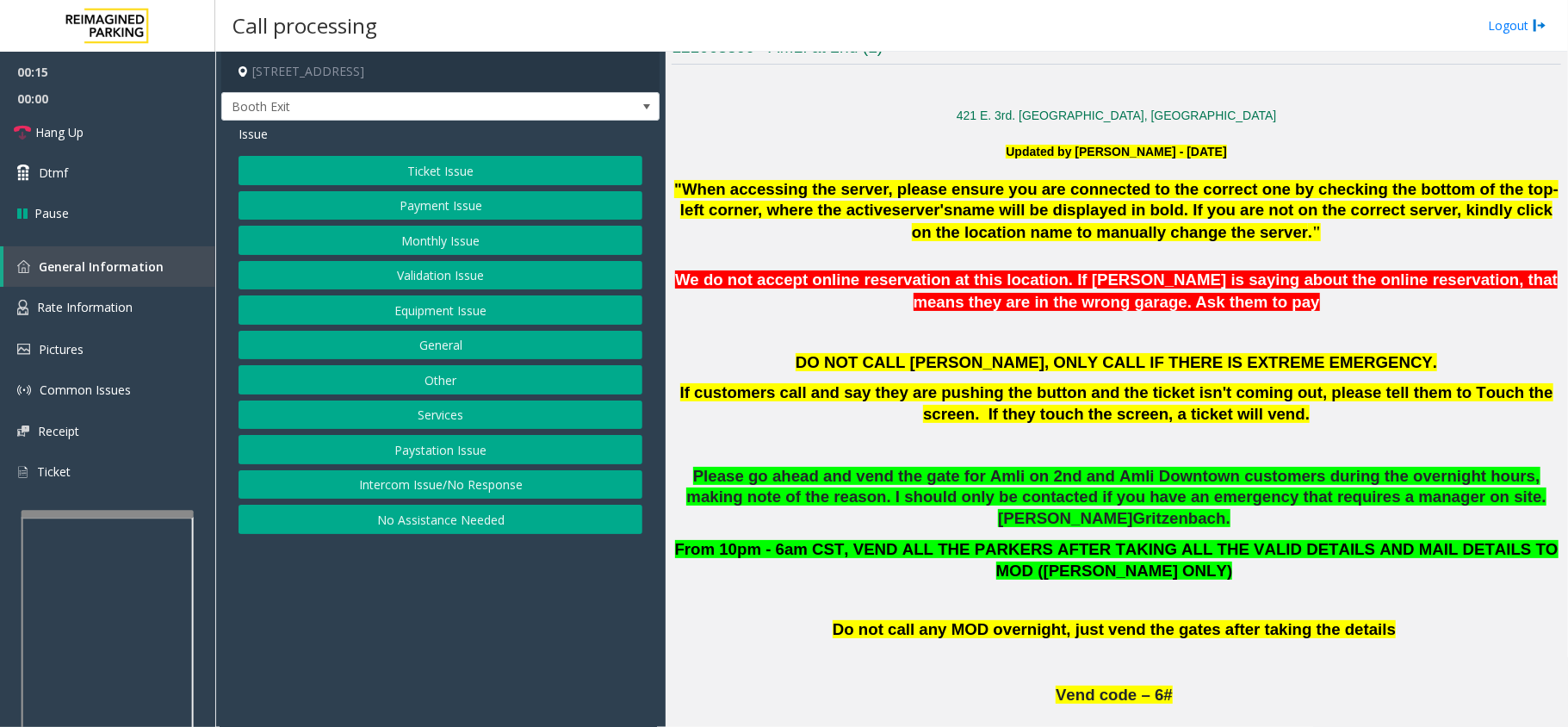
click at [848, 281] on span "We do not accept online reservation at this location. If [PERSON_NAME] is sayin…" at bounding box center [1115, 291] width 882 height 41
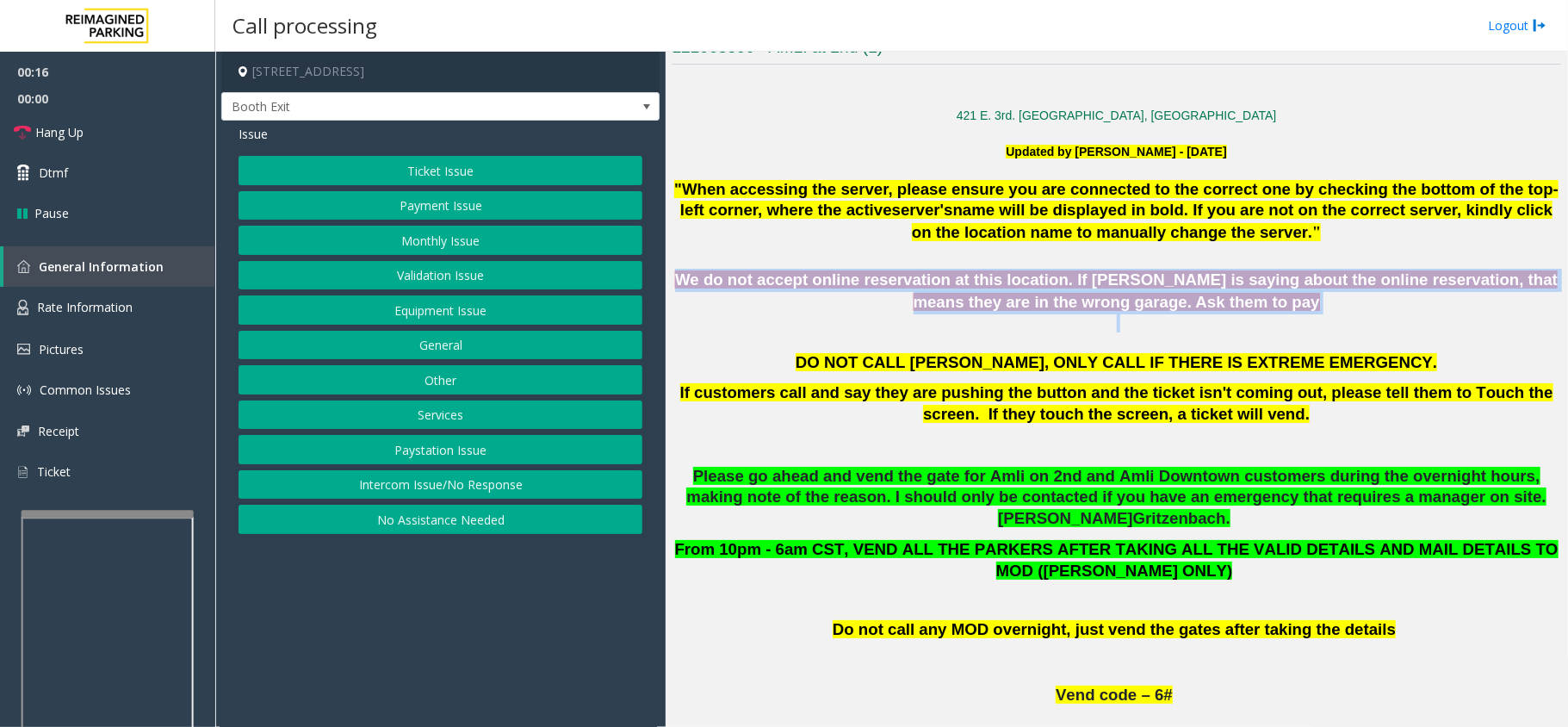
click at [848, 281] on span "We do not accept online reservation at this location. If [PERSON_NAME] is sayin…" at bounding box center [1115, 291] width 882 height 41
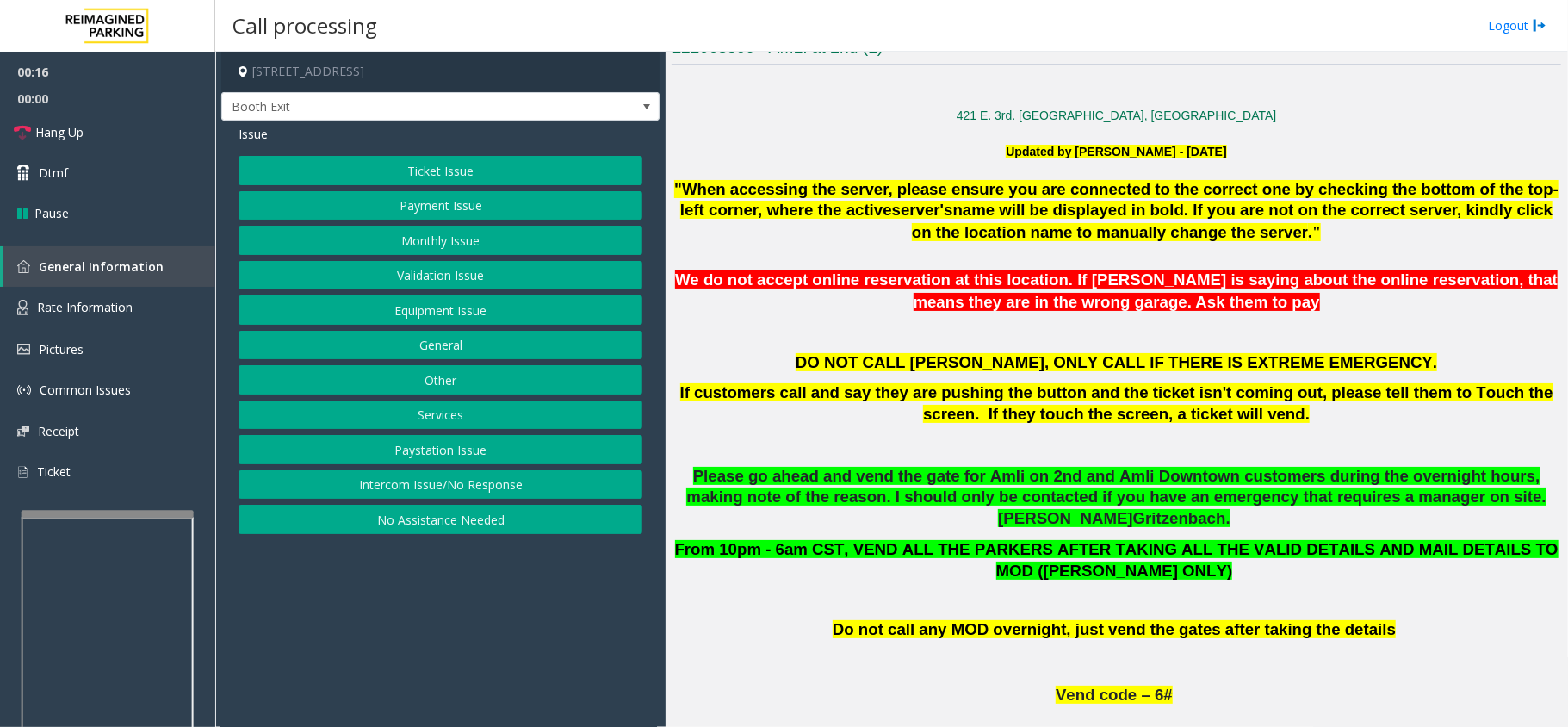
click at [882, 380] on div "DO NOT CALL [PERSON_NAME], ONLY CALL IF THERE IS EXTREME EMERGENCY. If customer…" at bounding box center [1116, 403] width 890 height 104
click at [955, 284] on span "We do not accept online reservation at this location. If [PERSON_NAME] is sayin…" at bounding box center [1115, 291] width 882 height 41
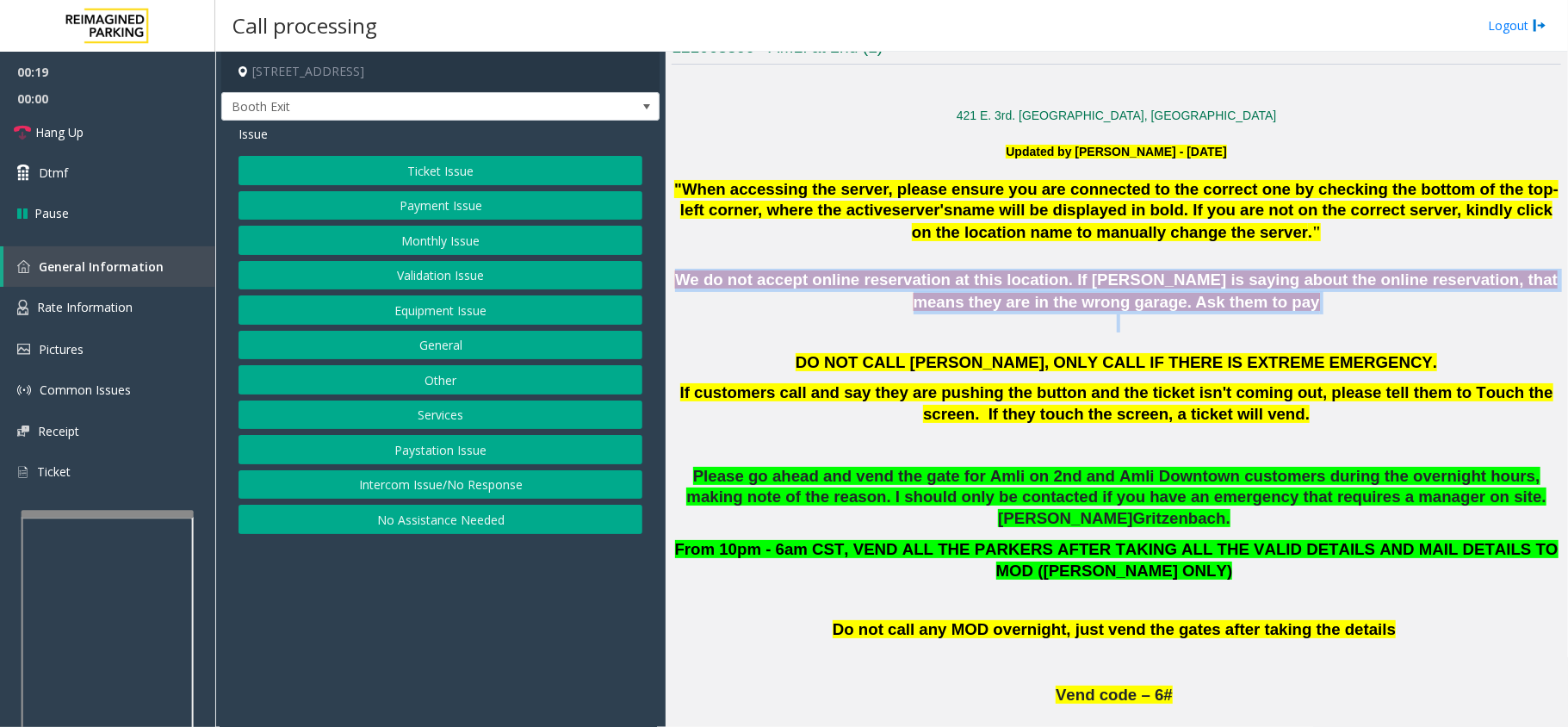
click at [955, 284] on span "We do not accept online reservation at this location. If [PERSON_NAME] is sayin…" at bounding box center [1115, 291] width 882 height 41
click at [934, 318] on div at bounding box center [1116, 323] width 890 height 18
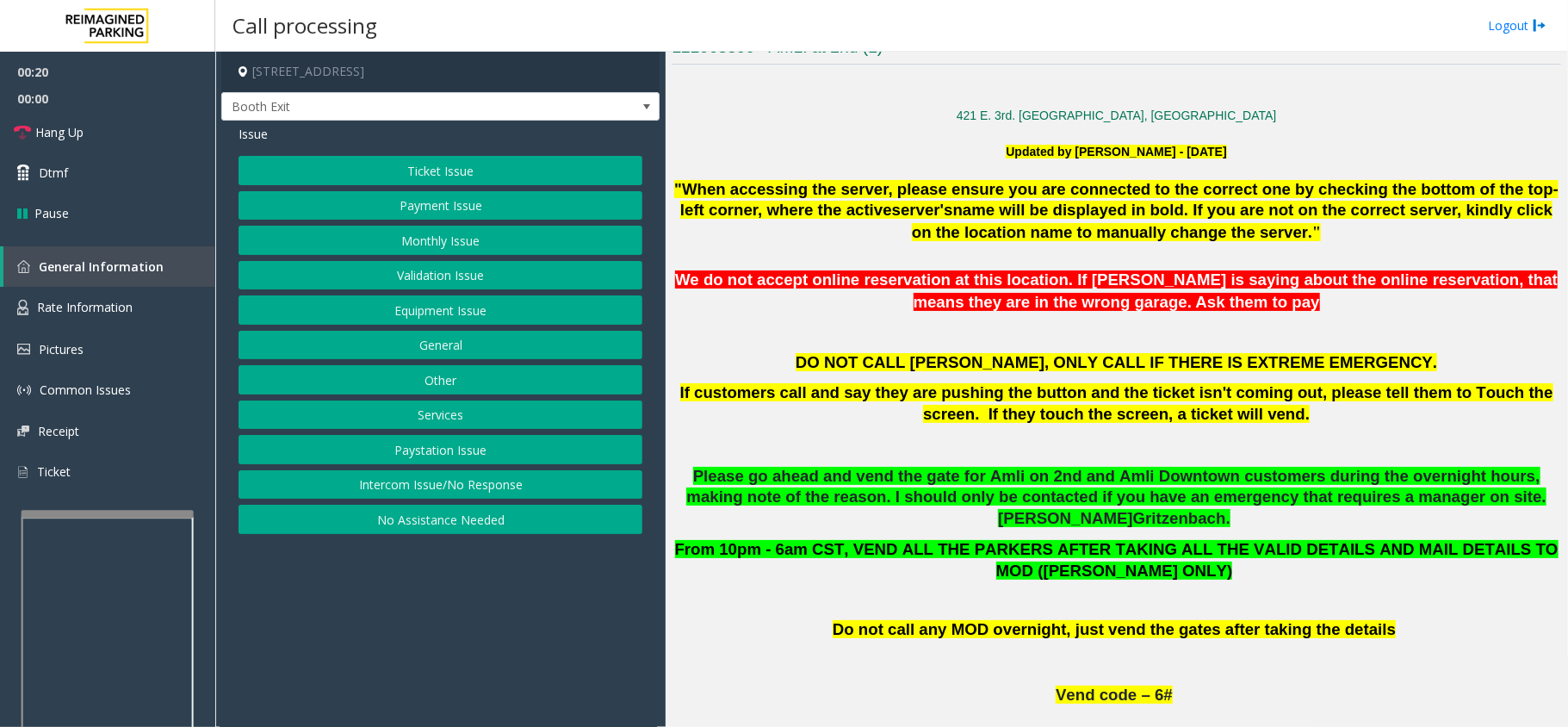
drag, startPoint x: 938, startPoint y: 321, endPoint x: 910, endPoint y: 345, distance: 36.9
click at [910, 345] on p at bounding box center [1116, 342] width 890 height 19
drag, startPoint x: 453, startPoint y: 588, endPoint x: 390, endPoint y: 615, distance: 68.5
click at [390, 615] on app-call-processing-form "[STREET_ADDRESS] Booth Exit Issue Ticket Issue Payment Issue Monthly Issue Vali…" at bounding box center [440, 388] width 450 height 675
click at [542, 200] on button "Payment Issue" at bounding box center [441, 205] width 404 height 29
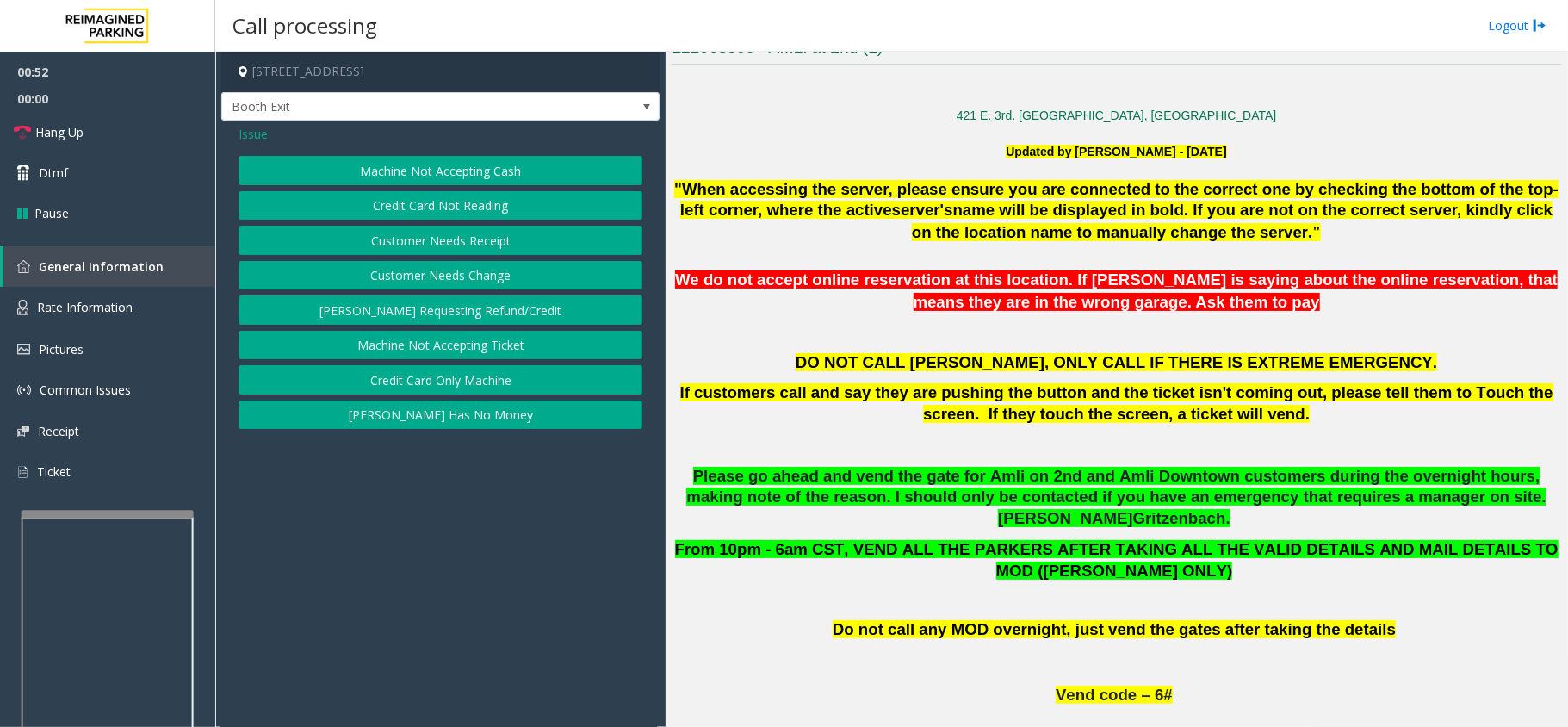
click at [516, 199] on button "Credit Card Not Reading" at bounding box center [441, 205] width 404 height 29
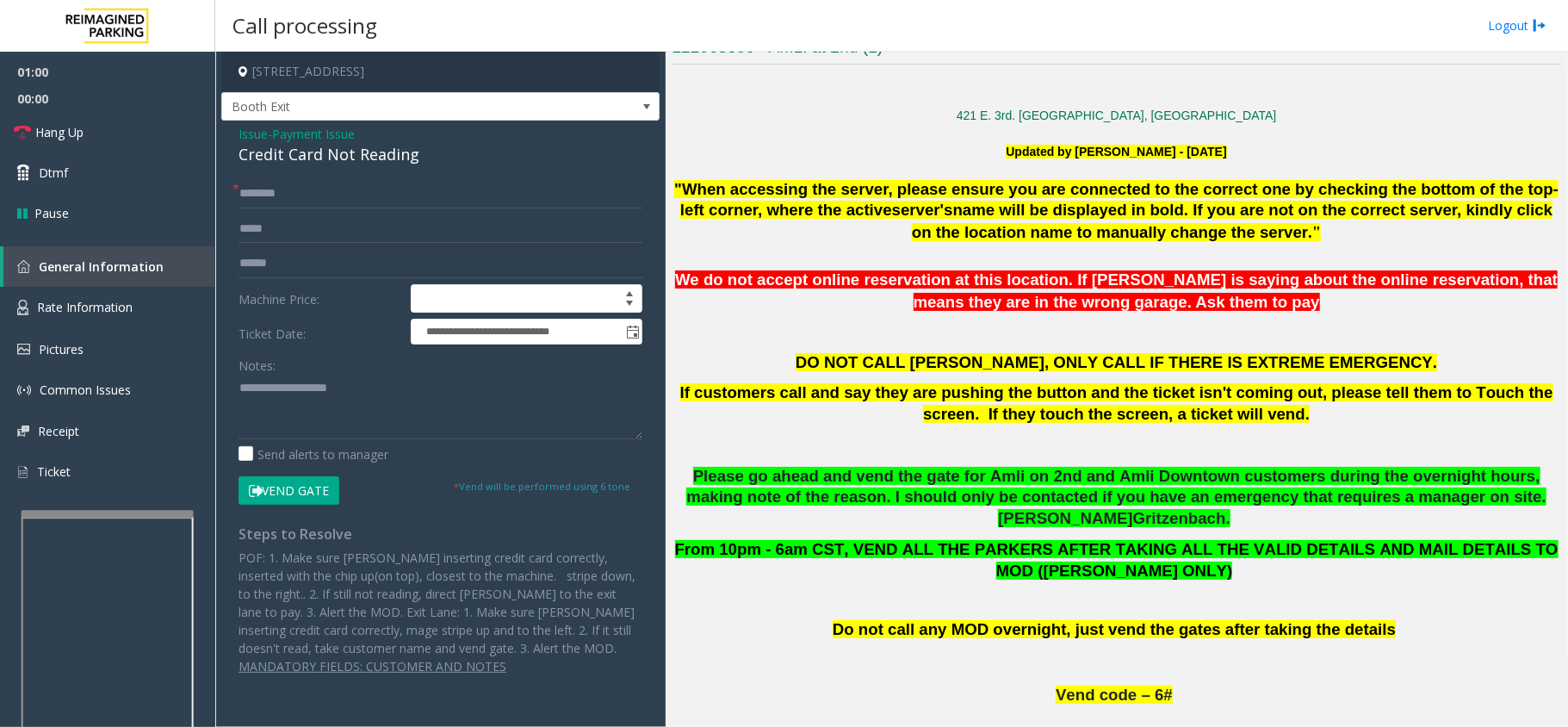
click at [253, 135] on span "Issue" at bounding box center [253, 133] width 29 height 18
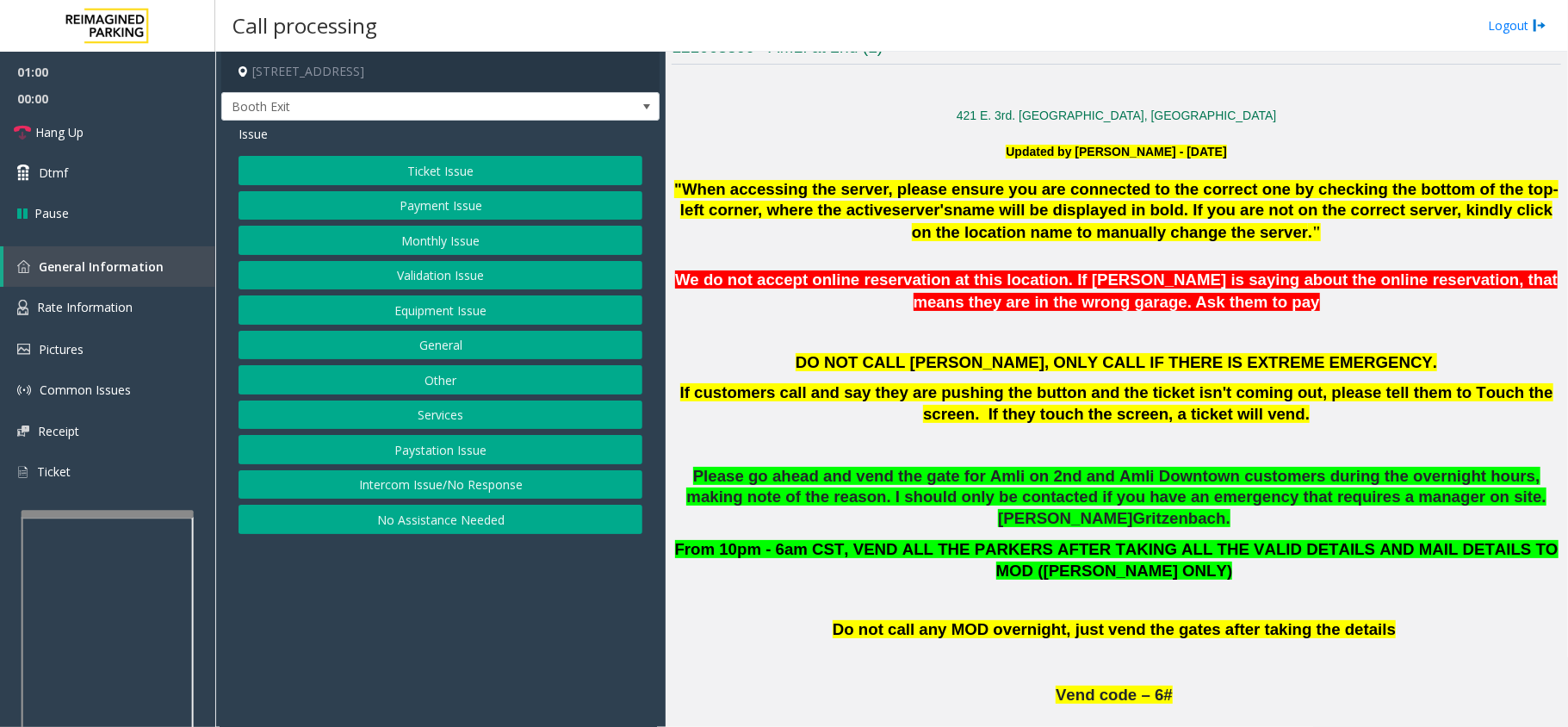
click at [394, 167] on button "Ticket Issue" at bounding box center [441, 170] width 404 height 29
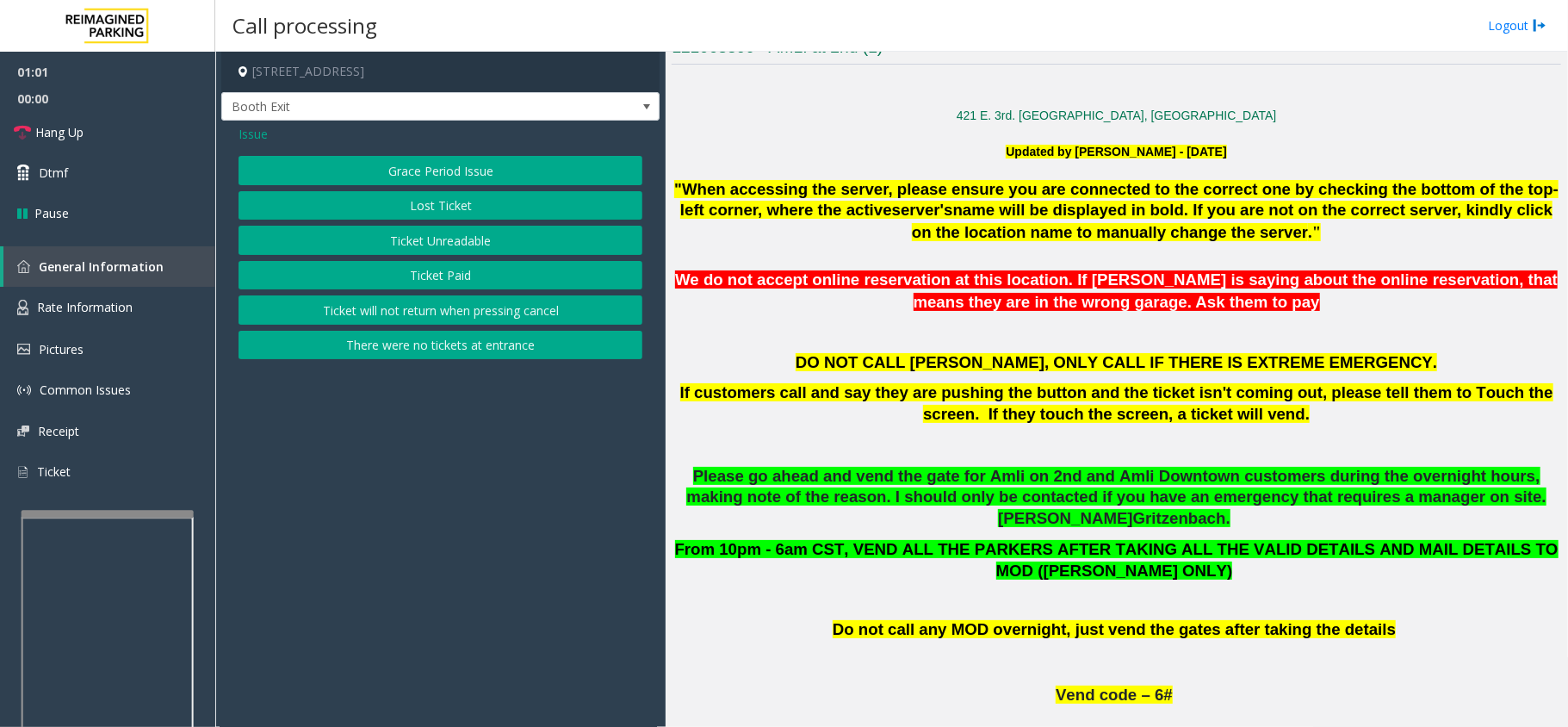
click at [417, 348] on button "There were no tickets at entrance" at bounding box center [441, 344] width 404 height 29
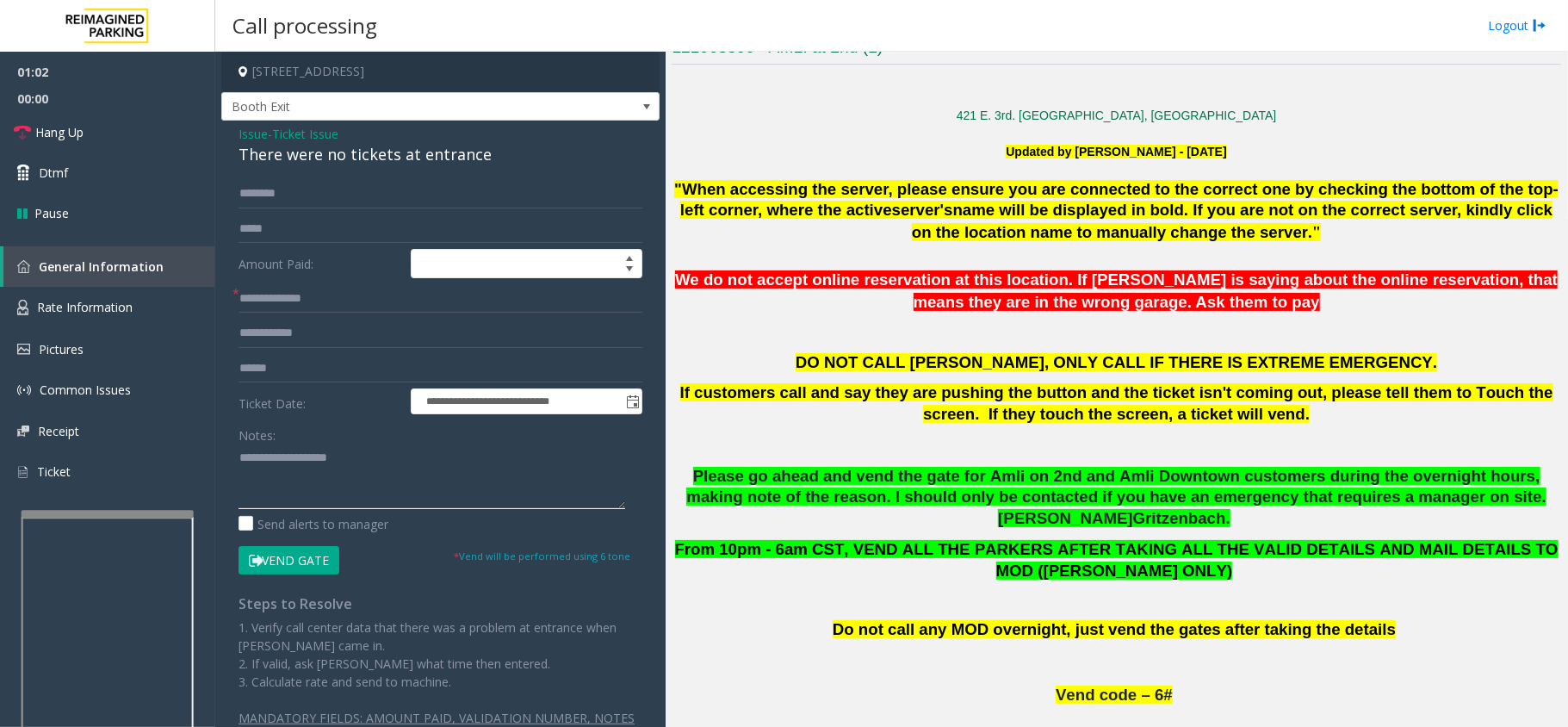
paste textarea "**********"
click at [318, 494] on textarea at bounding box center [431, 476] width 386 height 65
click at [336, 158] on div "There were no tickets at entrance" at bounding box center [441, 154] width 404 height 23
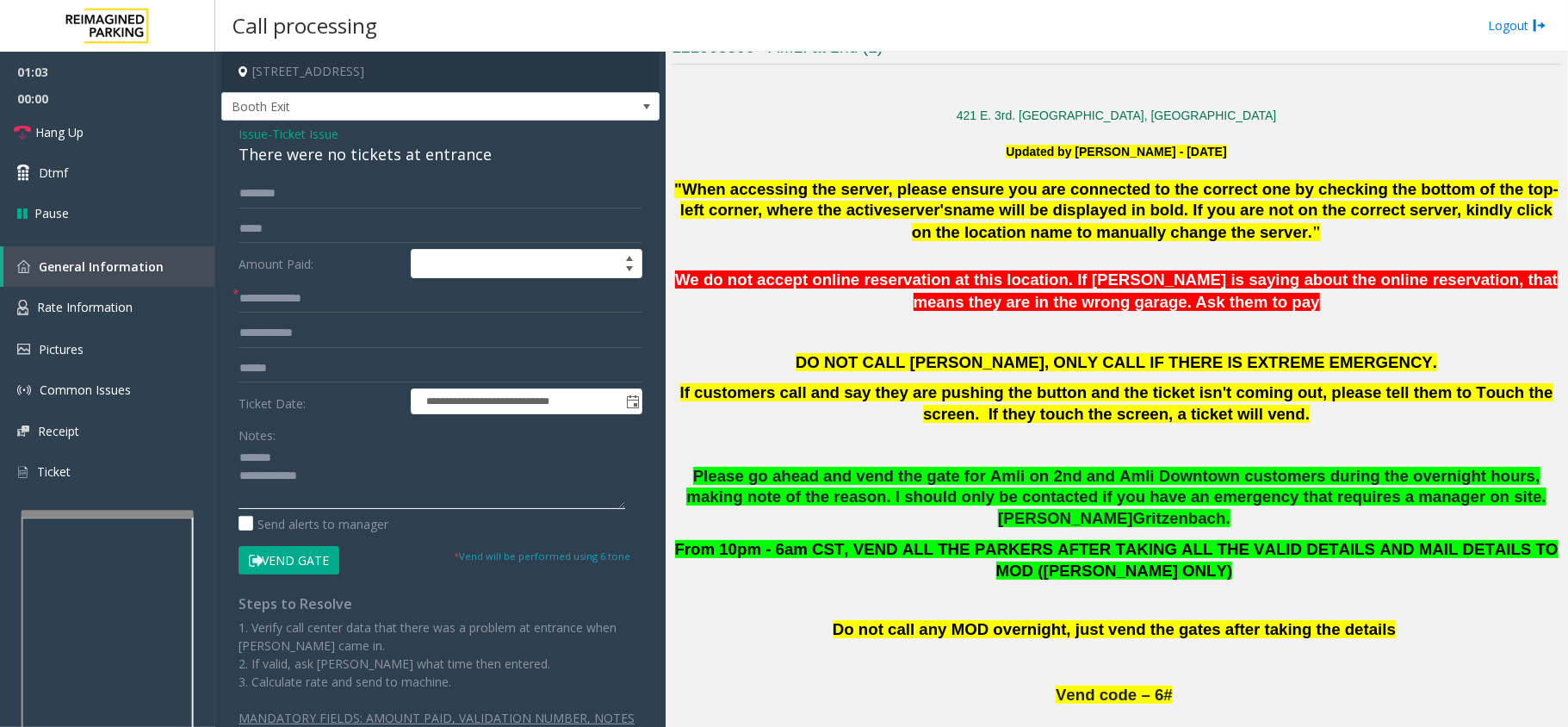
click at [370, 462] on textarea at bounding box center [431, 476] width 386 height 65
paste textarea "**********"
click at [403, 492] on textarea at bounding box center [431, 476] width 386 height 65
type textarea "**********"
click at [493, 475] on textarea at bounding box center [431, 476] width 386 height 65
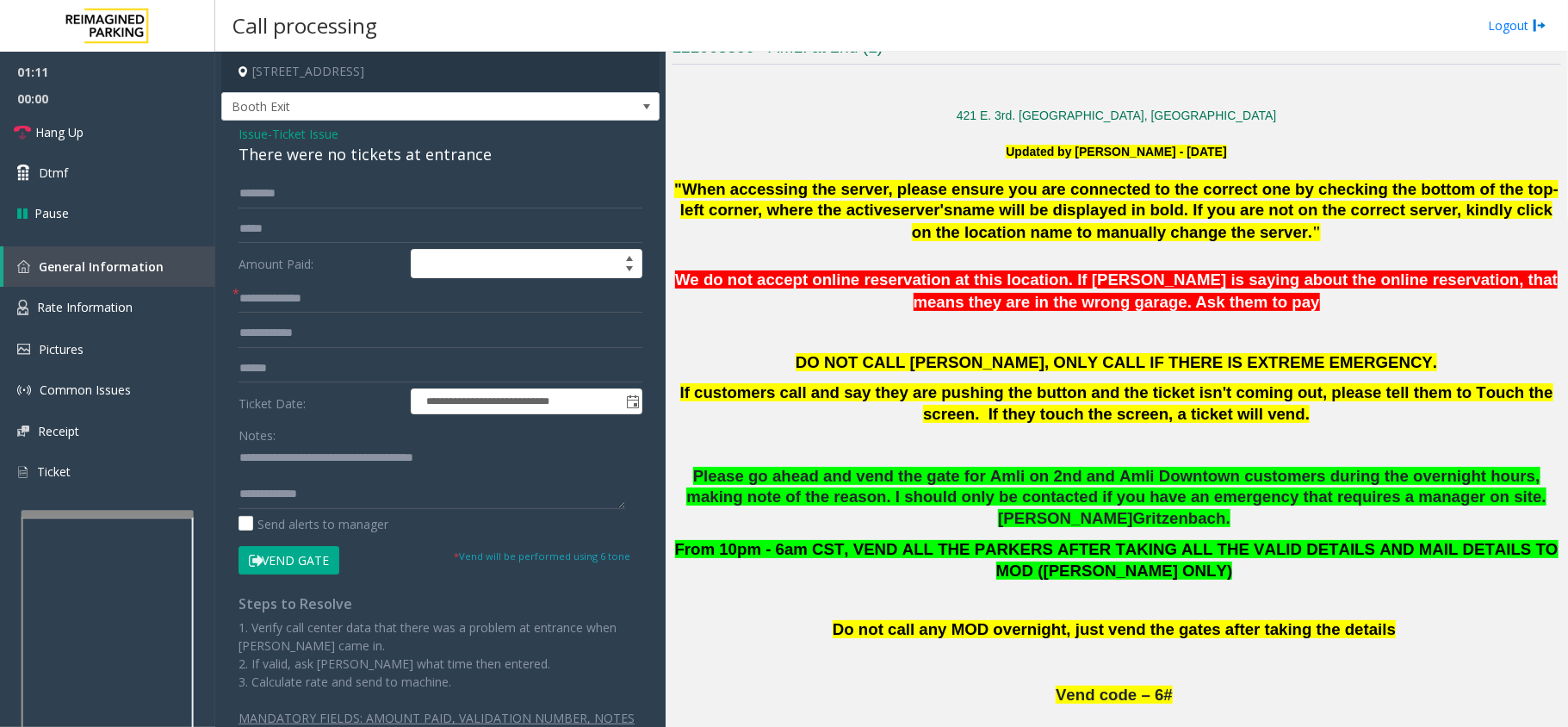
click at [248, 139] on span "Issue" at bounding box center [253, 133] width 29 height 18
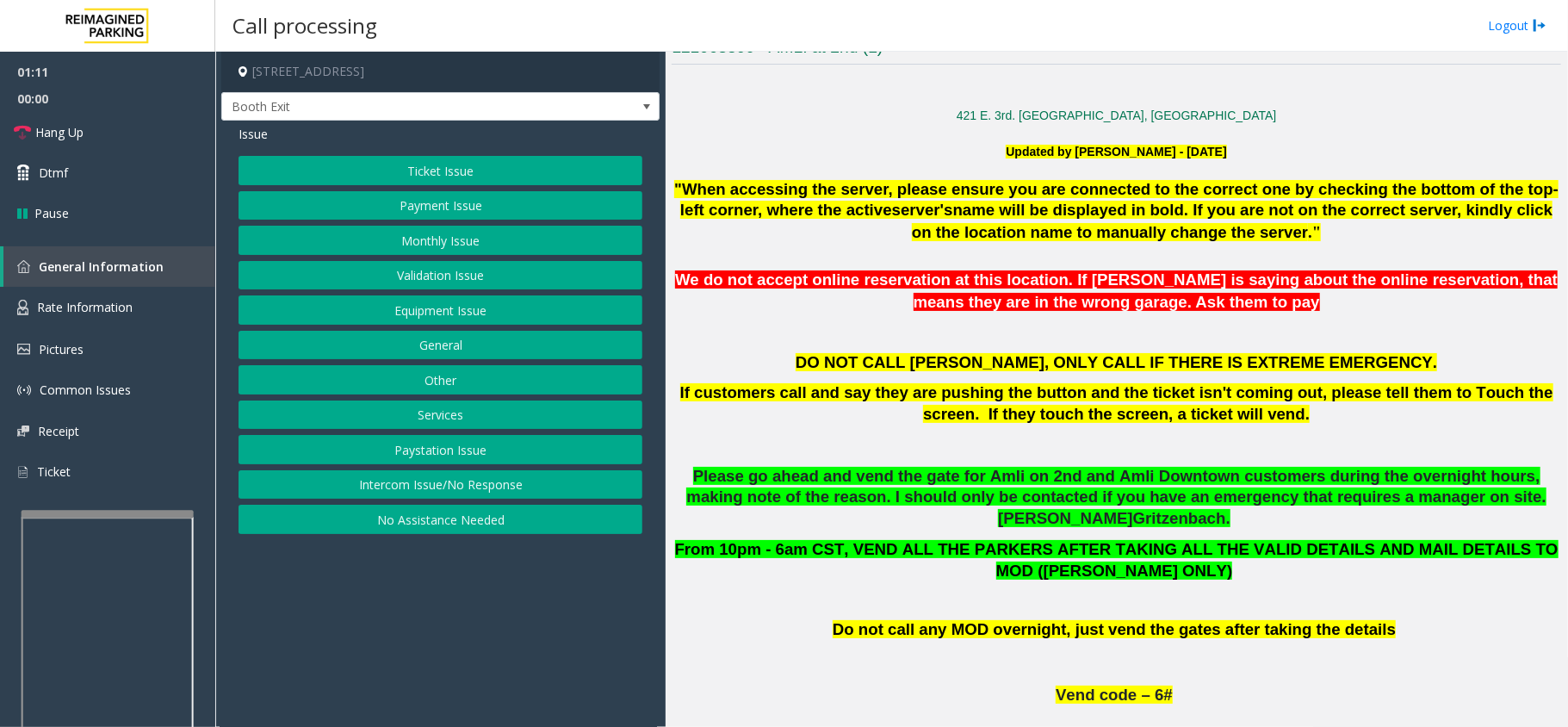
click at [383, 215] on button "Payment Issue" at bounding box center [441, 205] width 404 height 29
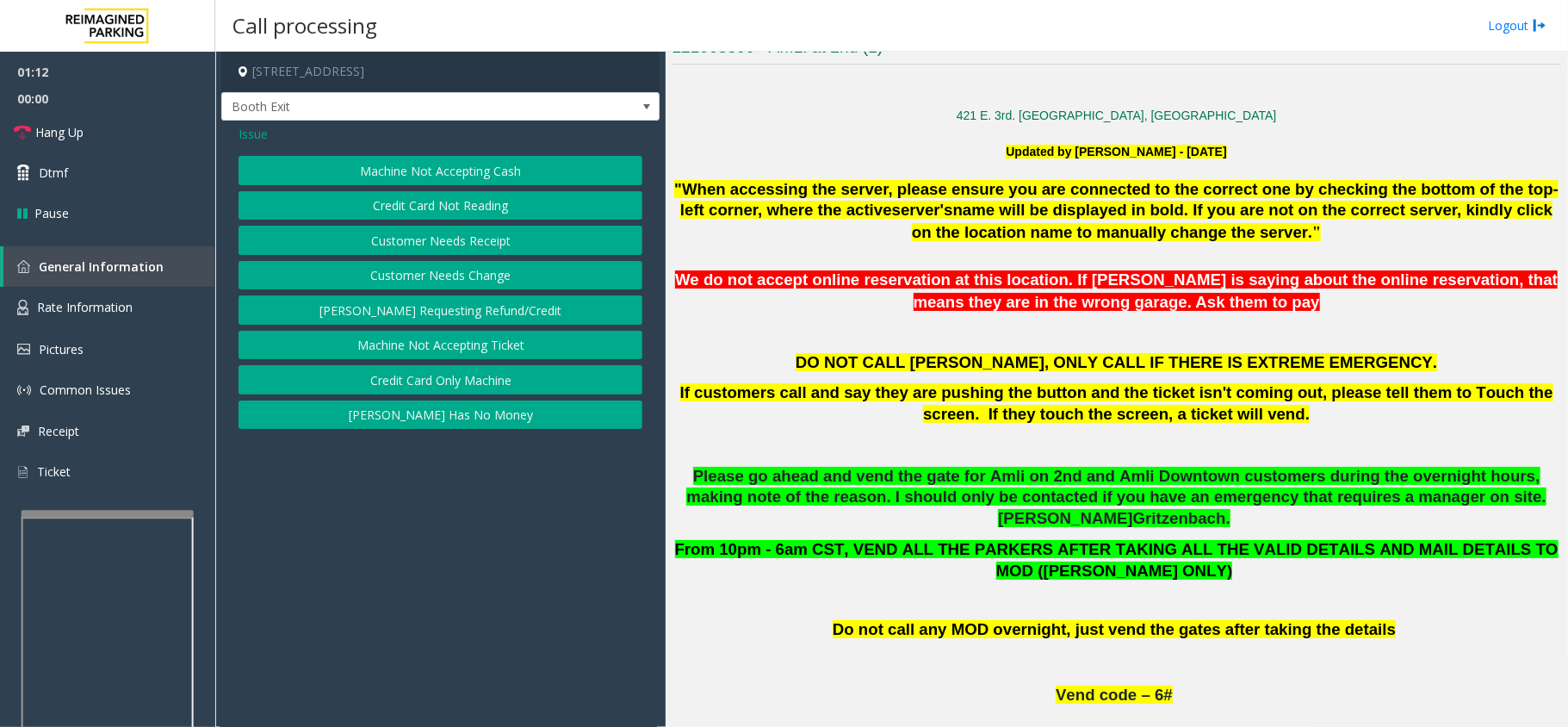
click at [263, 136] on span "Issue" at bounding box center [253, 133] width 29 height 18
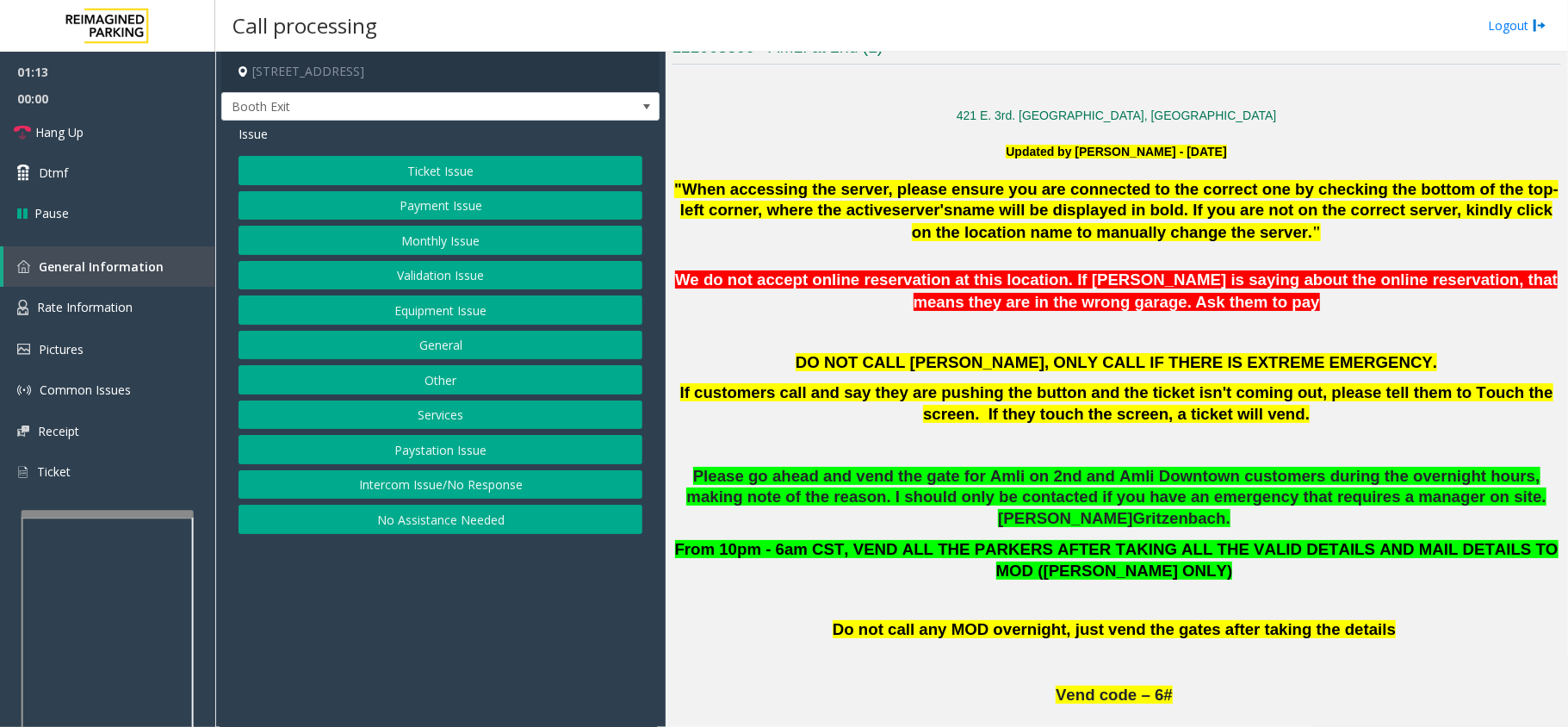
click at [394, 170] on button "Ticket Issue" at bounding box center [441, 170] width 404 height 29
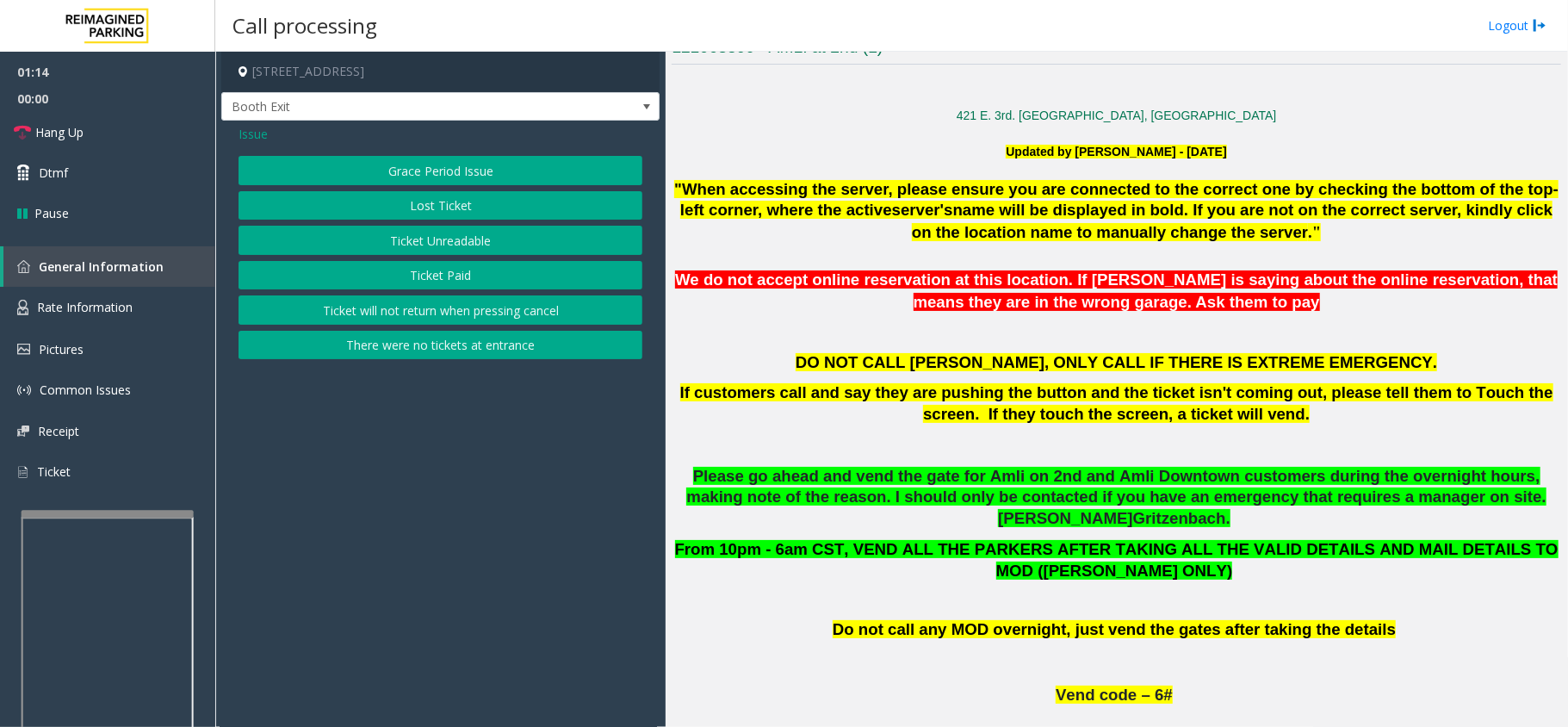
click at [389, 244] on button "Ticket Unreadable" at bounding box center [441, 240] width 404 height 29
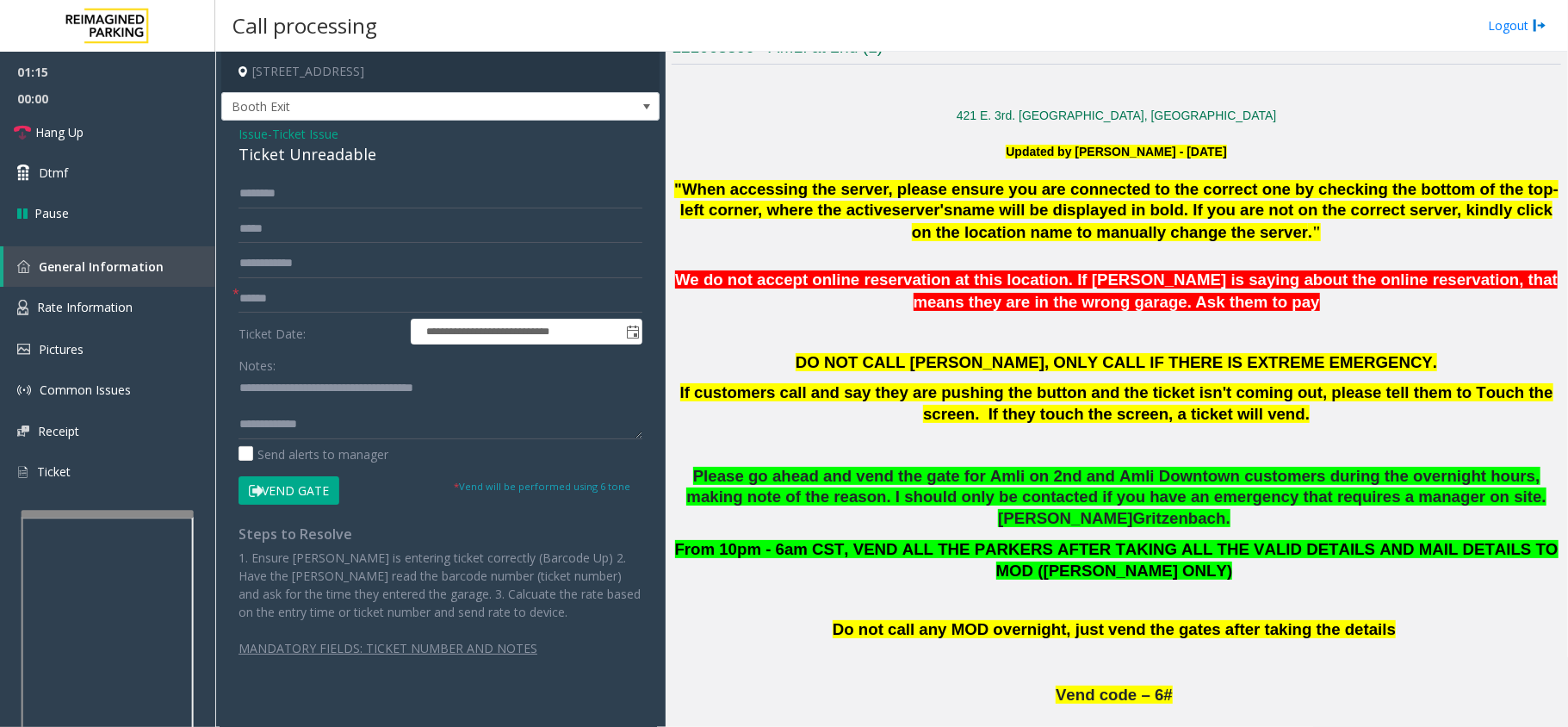
click at [299, 153] on div "Ticket Unreadable" at bounding box center [441, 154] width 404 height 23
drag, startPoint x: 469, startPoint y: 390, endPoint x: 503, endPoint y: 386, distance: 34.2
click at [503, 386] on textarea at bounding box center [441, 406] width 404 height 65
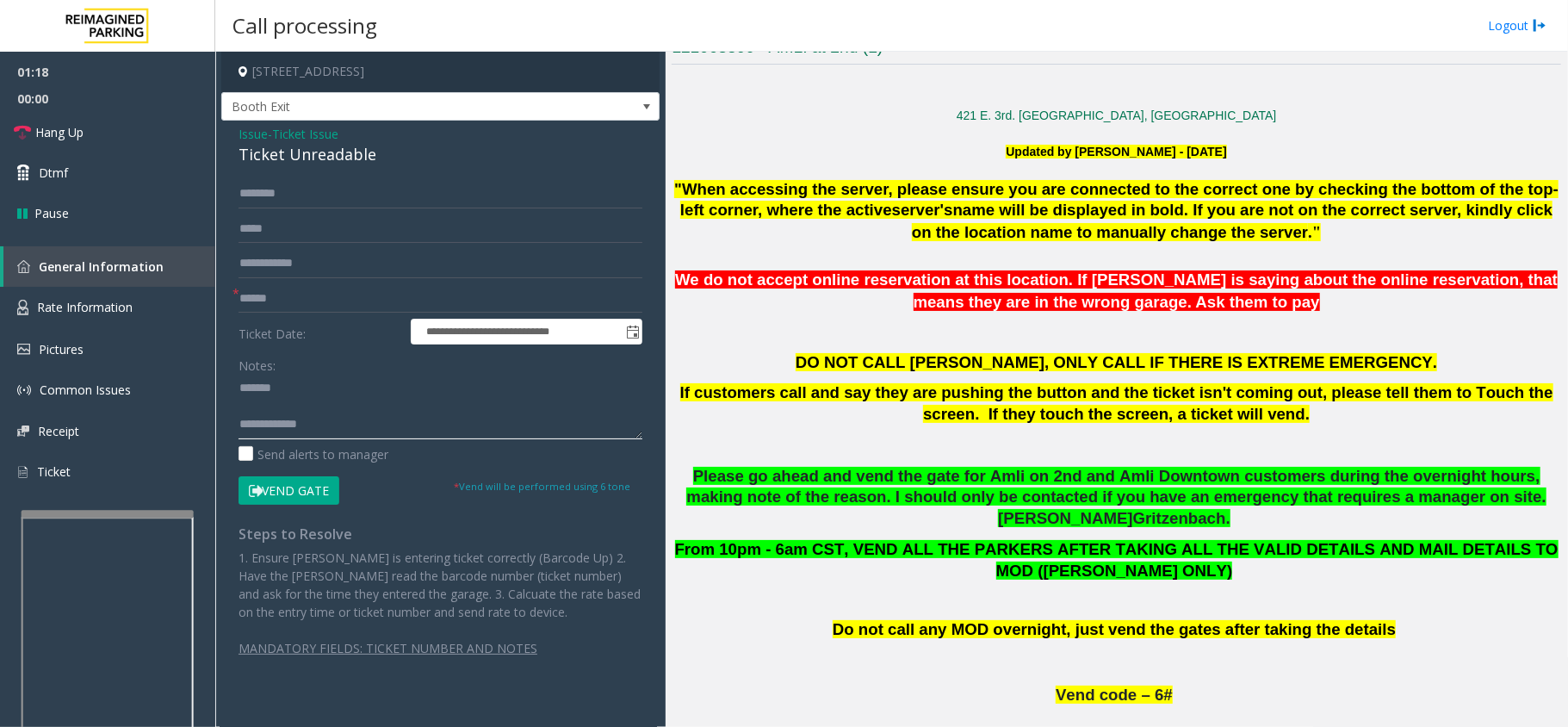
type textarea "**********"
click at [258, 143] on div "Ticket Unreadable" at bounding box center [441, 154] width 404 height 23
click at [264, 135] on span "Issue" at bounding box center [253, 133] width 29 height 18
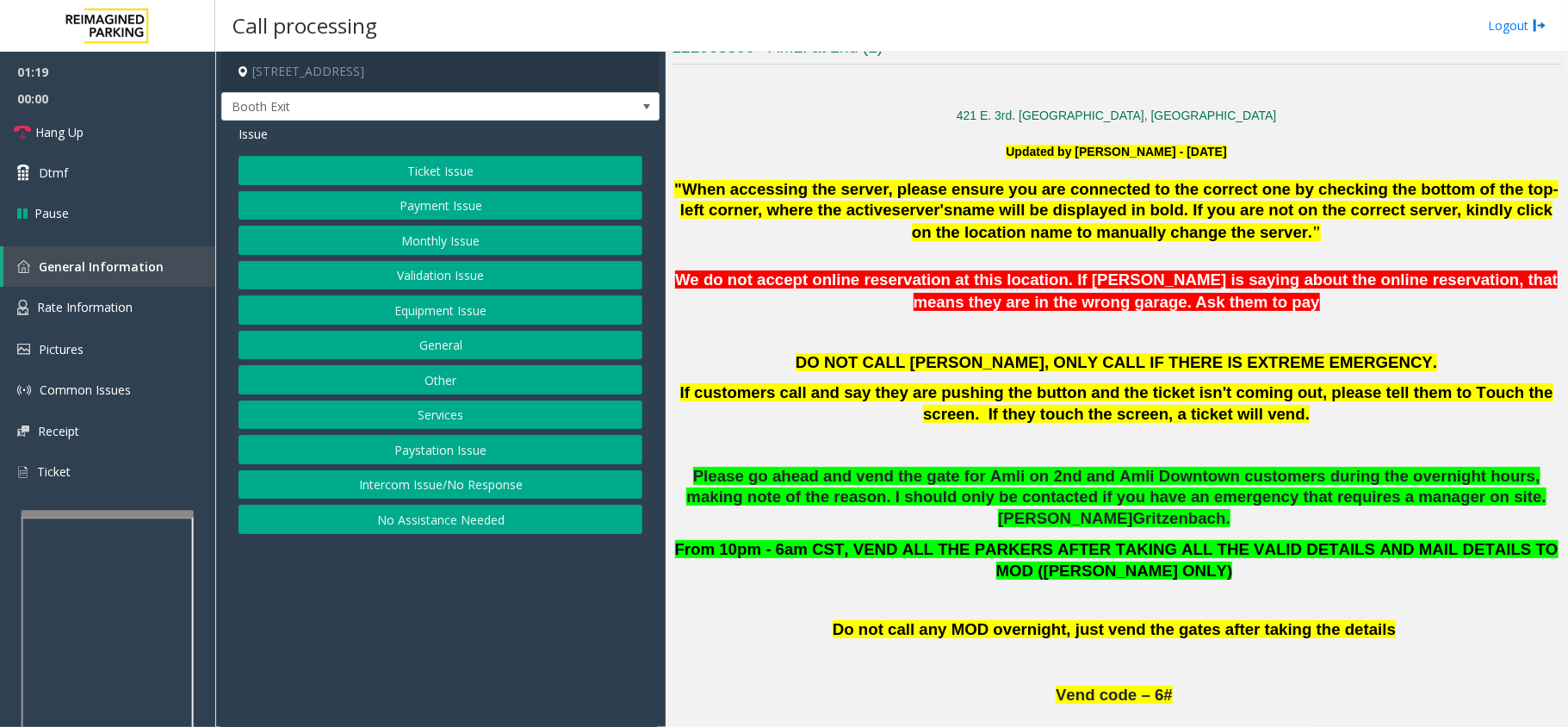
click at [408, 217] on button "Payment Issue" at bounding box center [441, 205] width 404 height 29
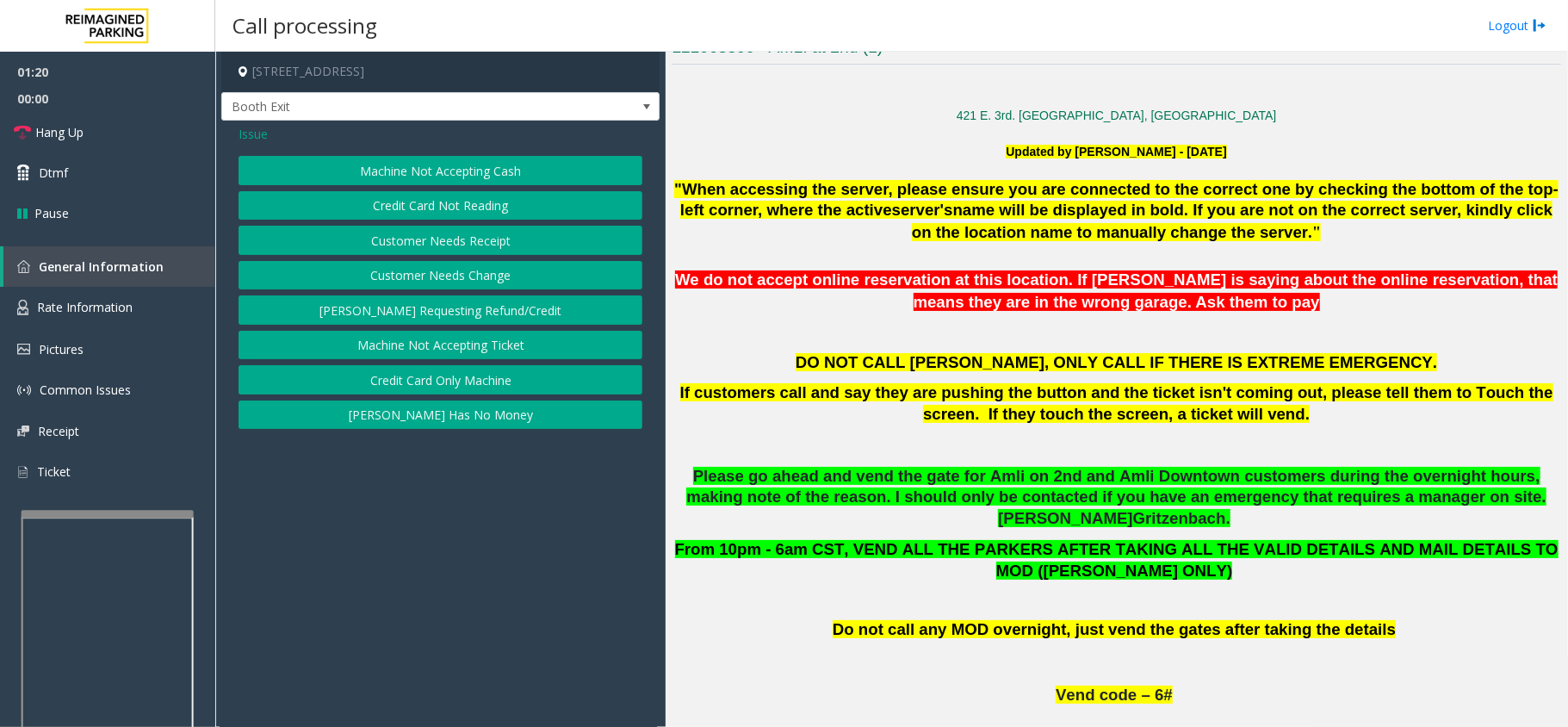
click at [415, 203] on button "Credit Card Not Reading" at bounding box center [441, 205] width 404 height 29
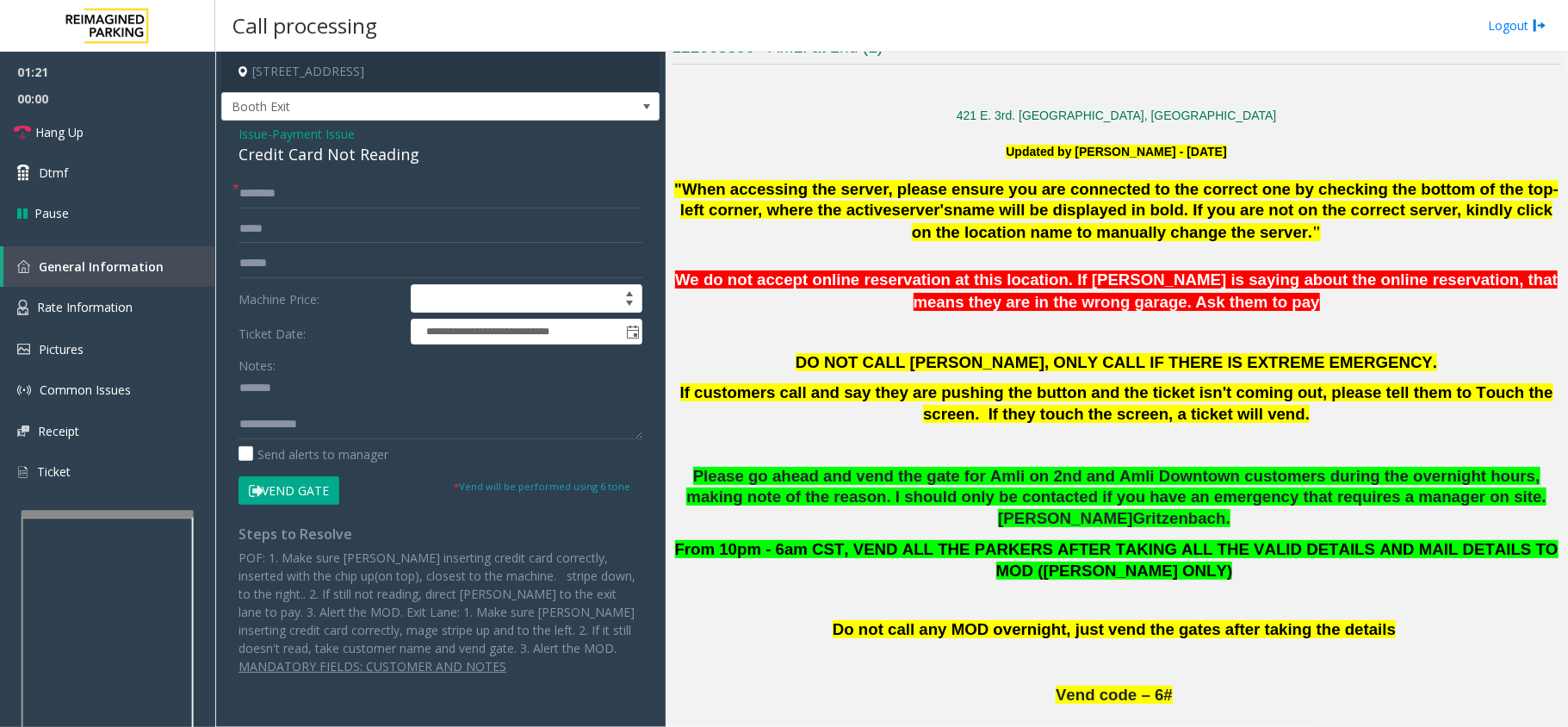
click at [305, 163] on div "Credit Card Not Reading" at bounding box center [441, 154] width 404 height 23
paste textarea "**********"
click at [334, 396] on textarea at bounding box center [441, 406] width 404 height 65
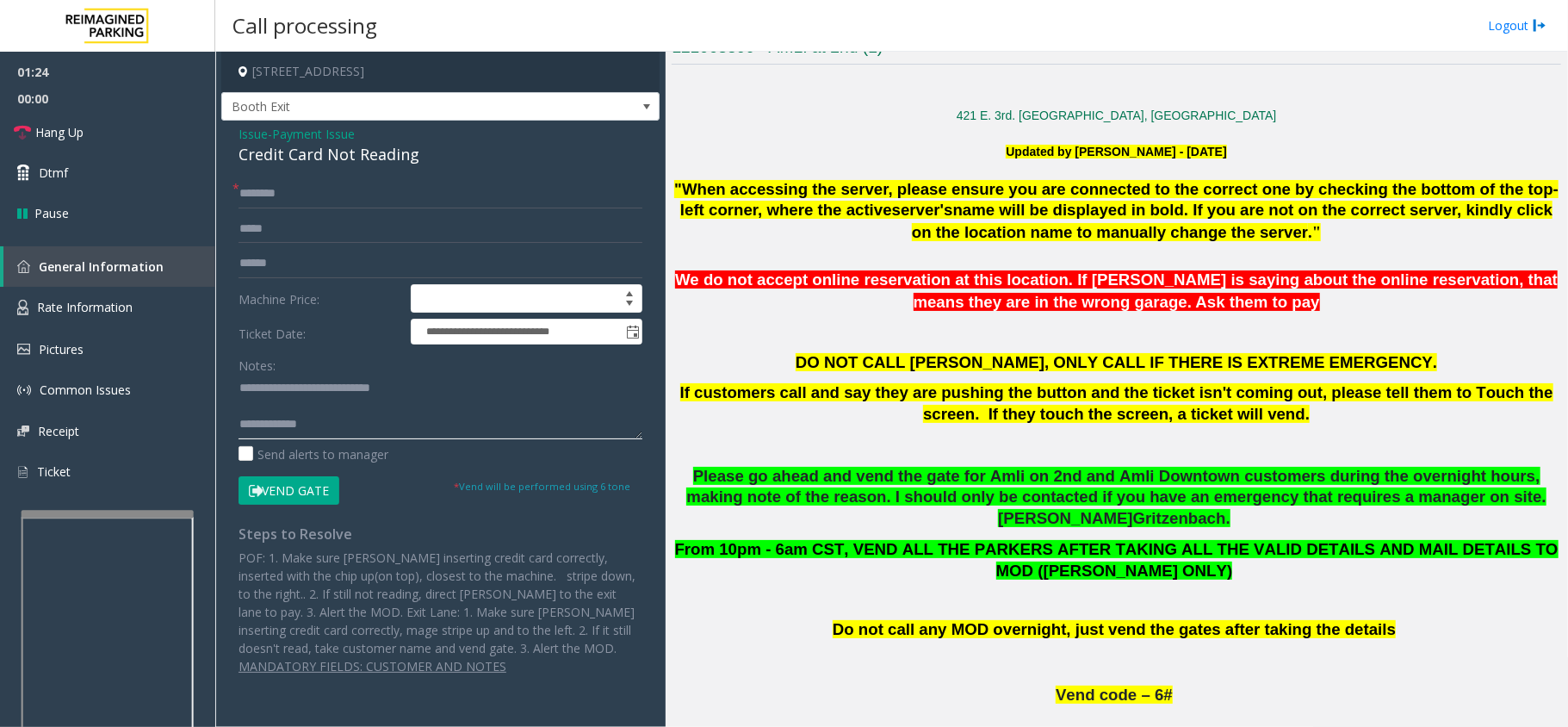
scroll to position [1148, 0]
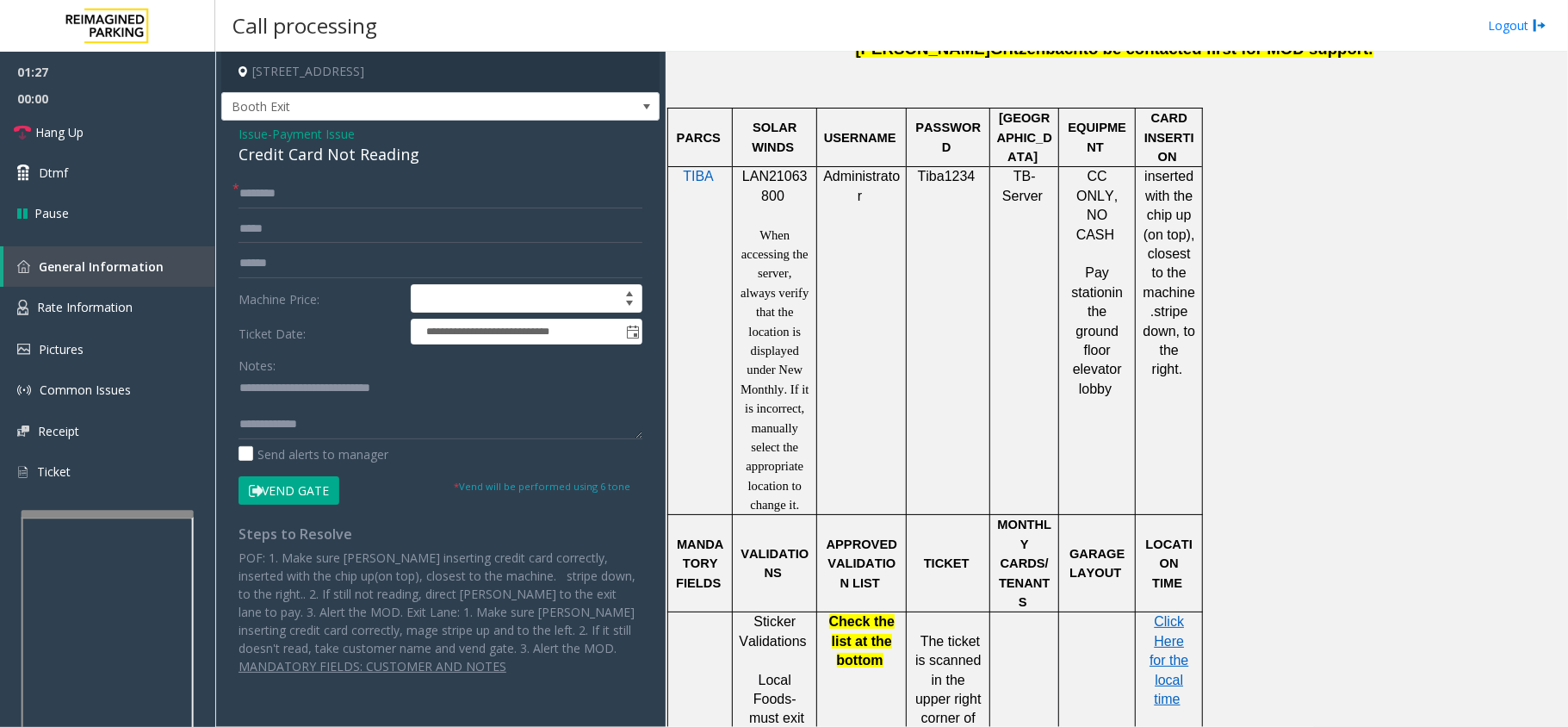
drag, startPoint x: 1336, startPoint y: 346, endPoint x: 1333, endPoint y: 362, distance: 16.3
click at [428, 404] on textarea at bounding box center [441, 406] width 404 height 65
click at [432, 418] on textarea at bounding box center [441, 406] width 404 height 65
click at [483, 441] on div "Notes: Send alerts to manager" at bounding box center [441, 407] width 404 height 113
click at [486, 427] on textarea at bounding box center [441, 406] width 404 height 65
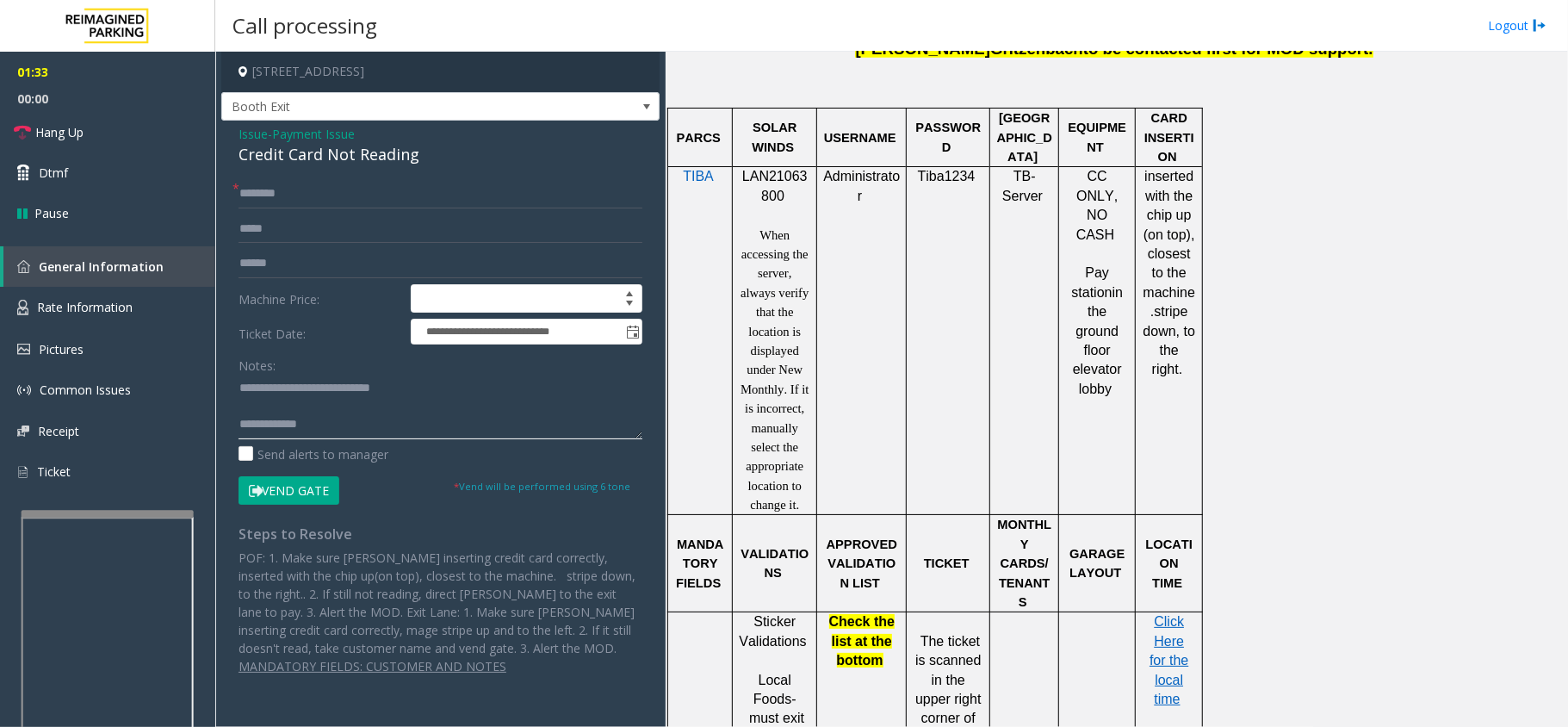
paste textarea "**********"
type textarea "**********"
drag, startPoint x: 1326, startPoint y: 431, endPoint x: 1314, endPoint y: 449, distance: 21.6
drag, startPoint x: 1314, startPoint y: 449, endPoint x: 1286, endPoint y: 532, distance: 87.6
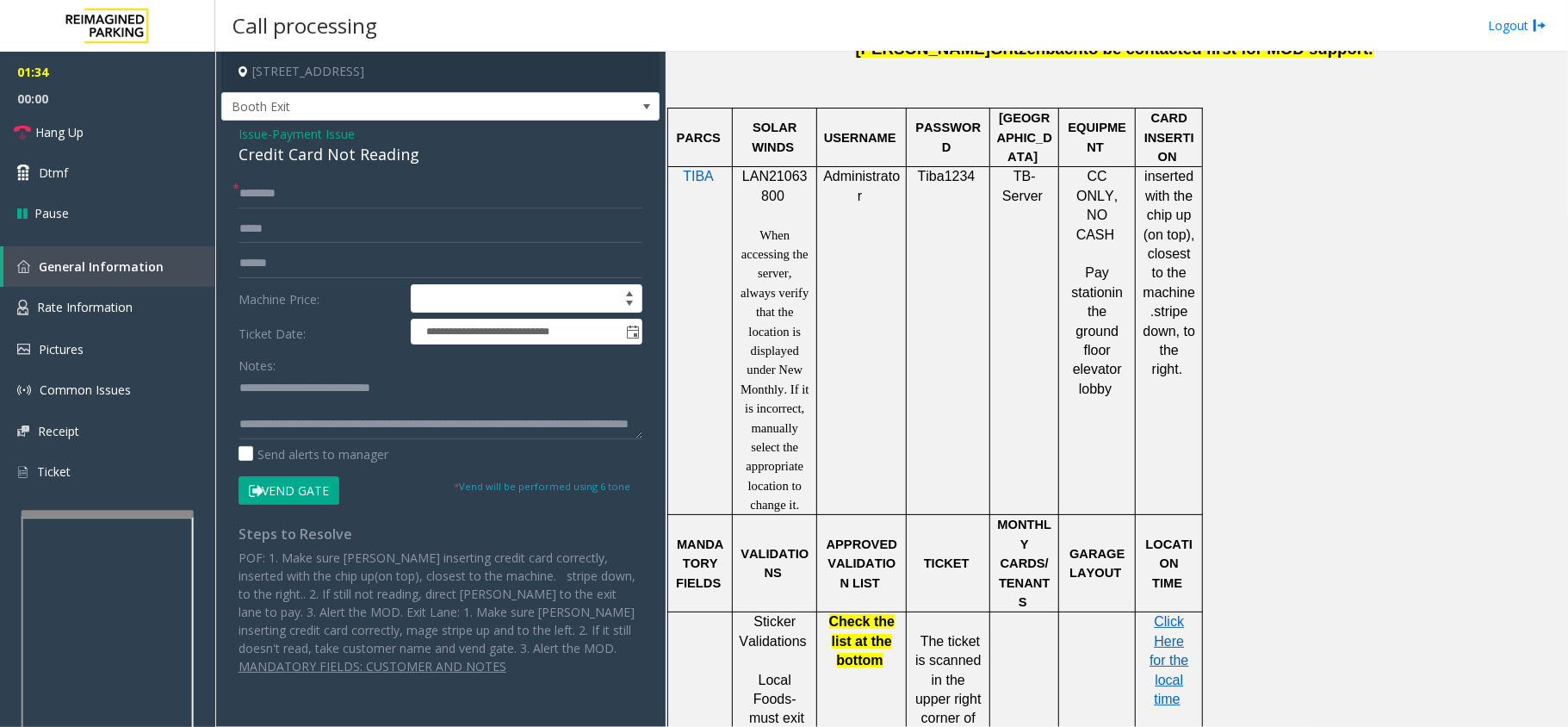
click at [1286, 532] on div "PARCS SOLAR WINDS USERNAME PASSWORD PARIS EQUIPMENT CARD INSERTION TIBA LAN2106…" at bounding box center [1113, 679] width 893 height 1143
click at [269, 262] on input "text" at bounding box center [441, 263] width 404 height 29
click at [500, 183] on input "text" at bounding box center [441, 193] width 404 height 29
type input "****"
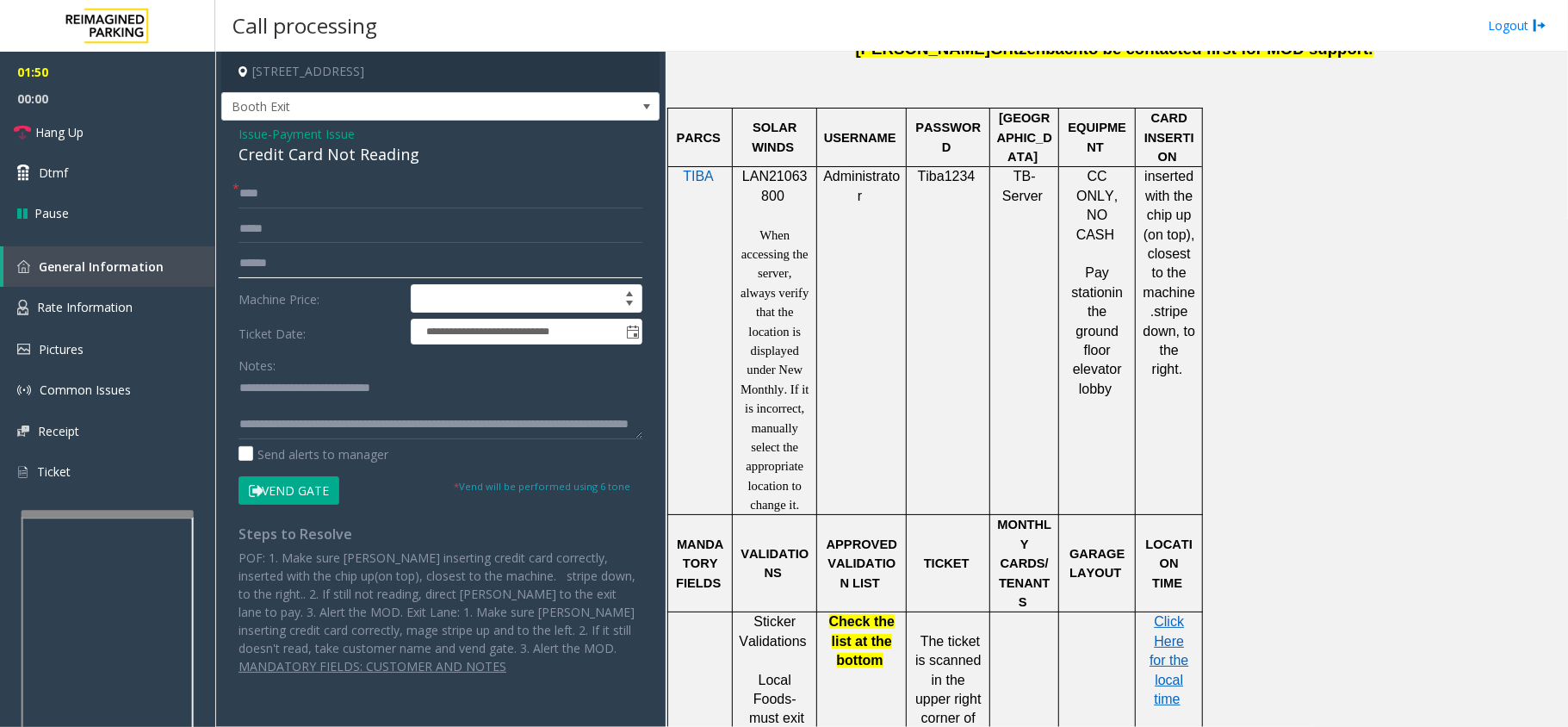
click at [317, 275] on input "text" at bounding box center [441, 263] width 404 height 29
type input "*******"
click at [304, 492] on button "Vend Gate" at bounding box center [289, 490] width 101 height 29
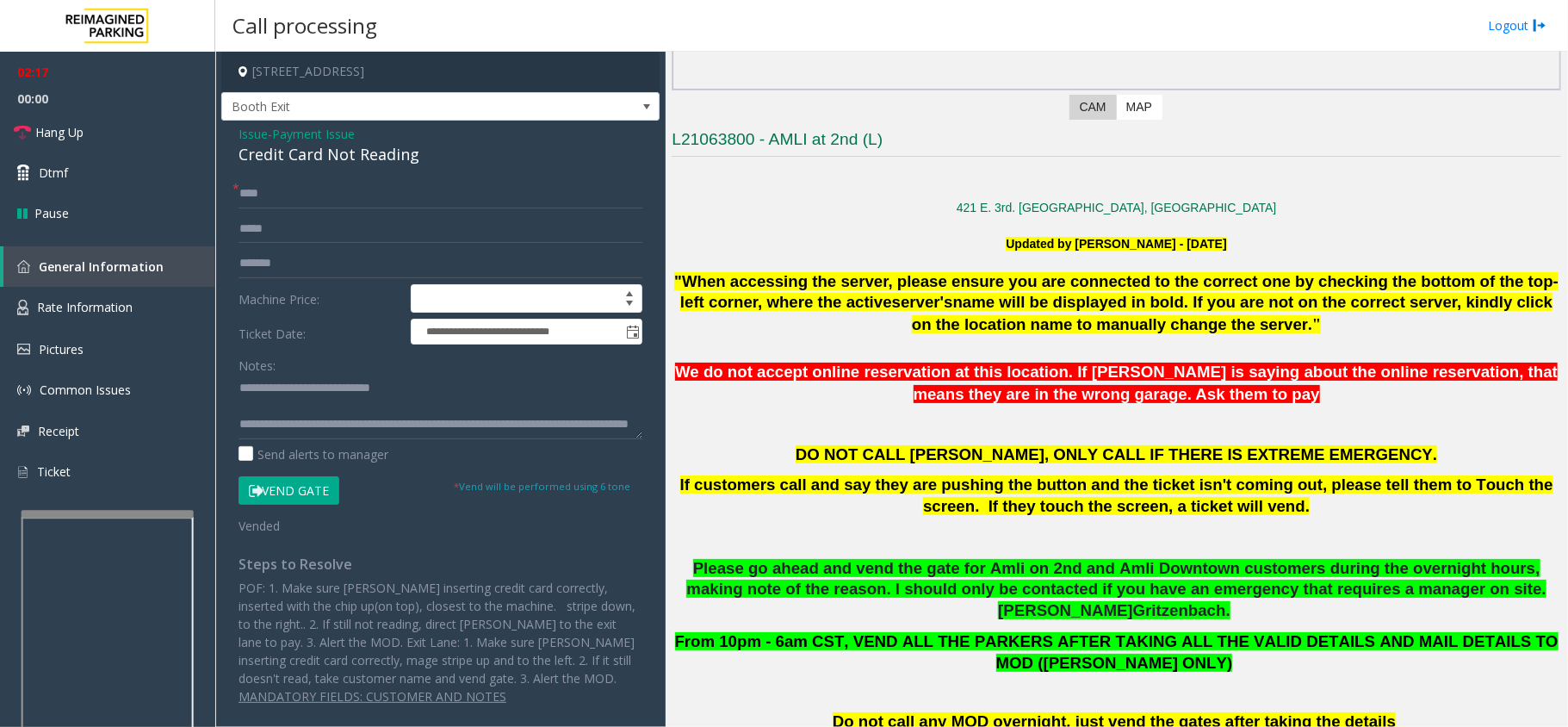
scroll to position [114, 0]
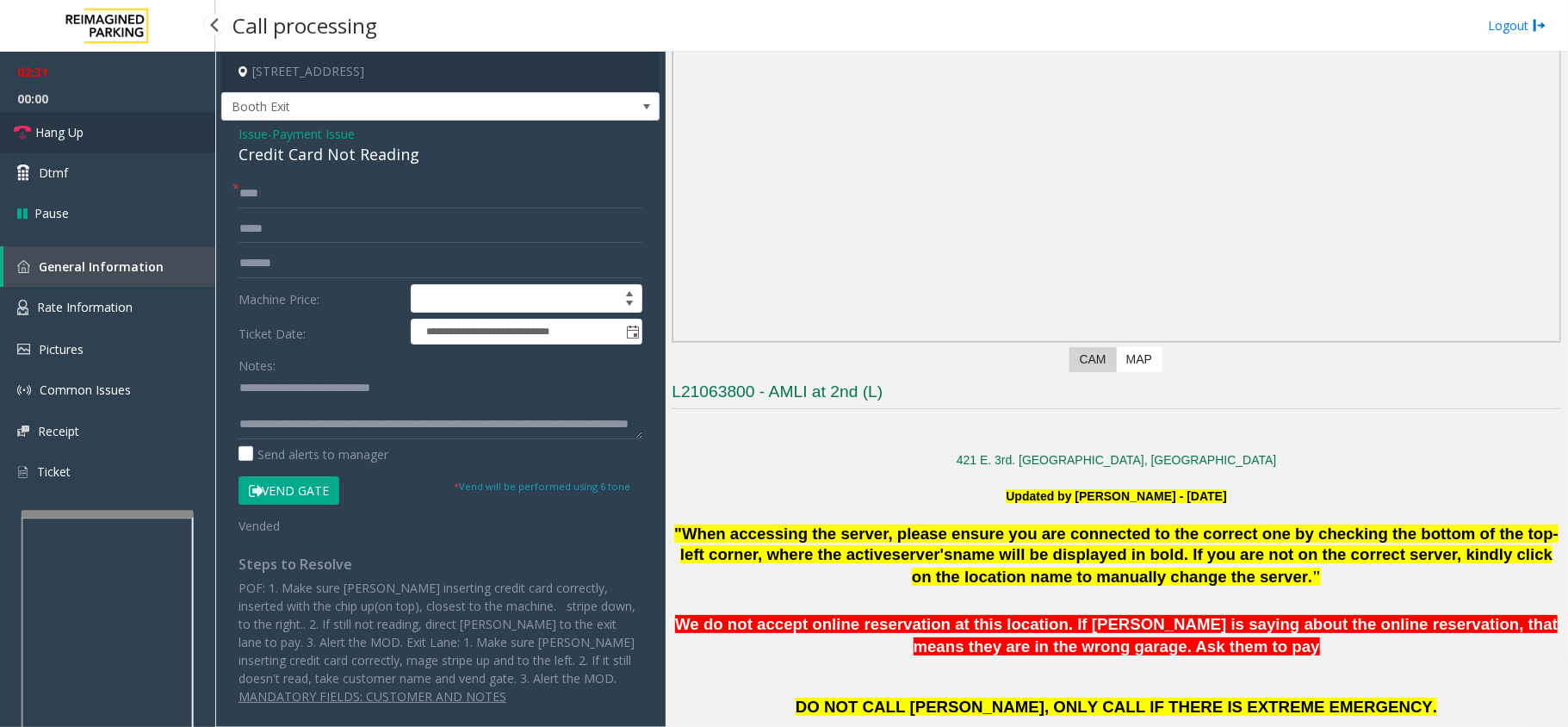
click at [117, 113] on link "Hang Up" at bounding box center [108, 132] width 215 height 40
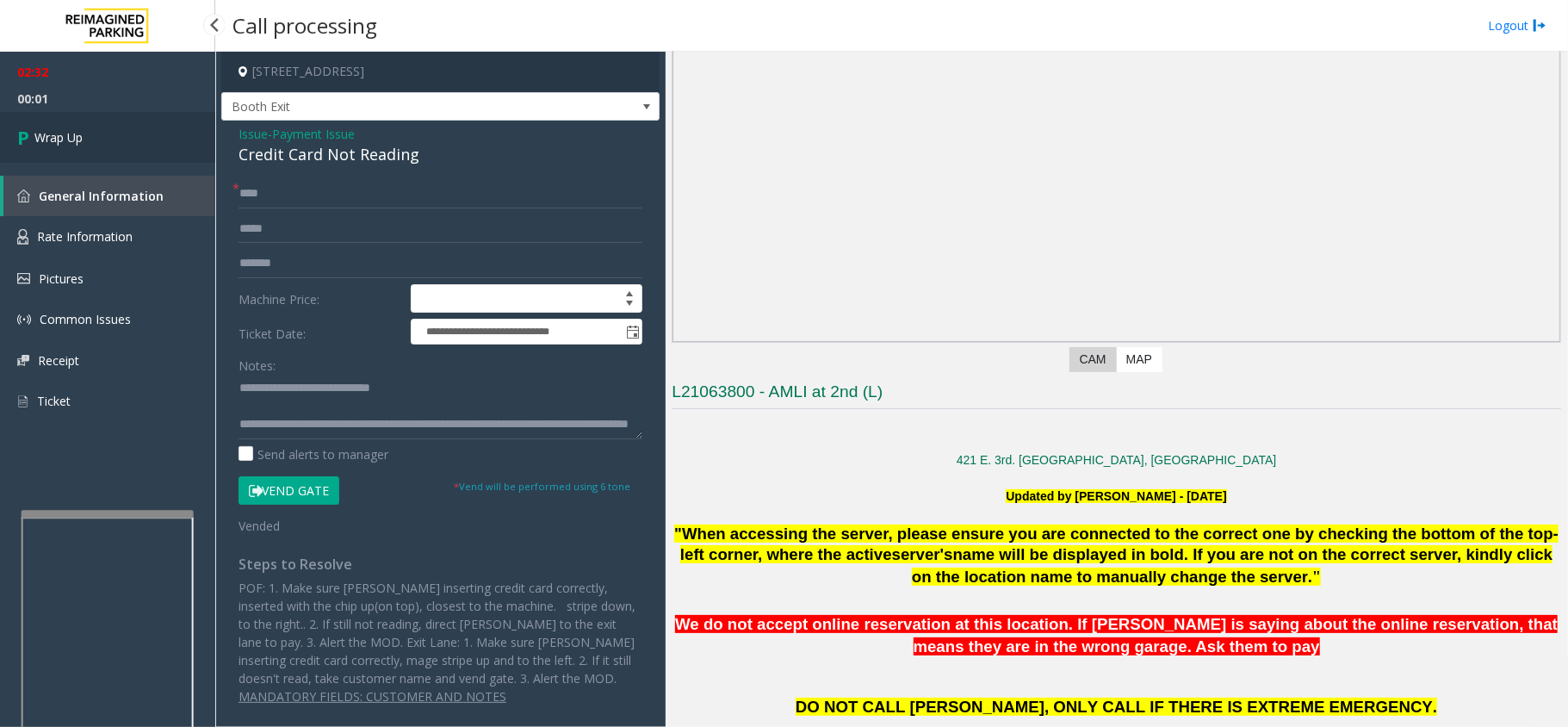
click at [145, 138] on link "Wrap Up" at bounding box center [108, 138] width 215 height 51
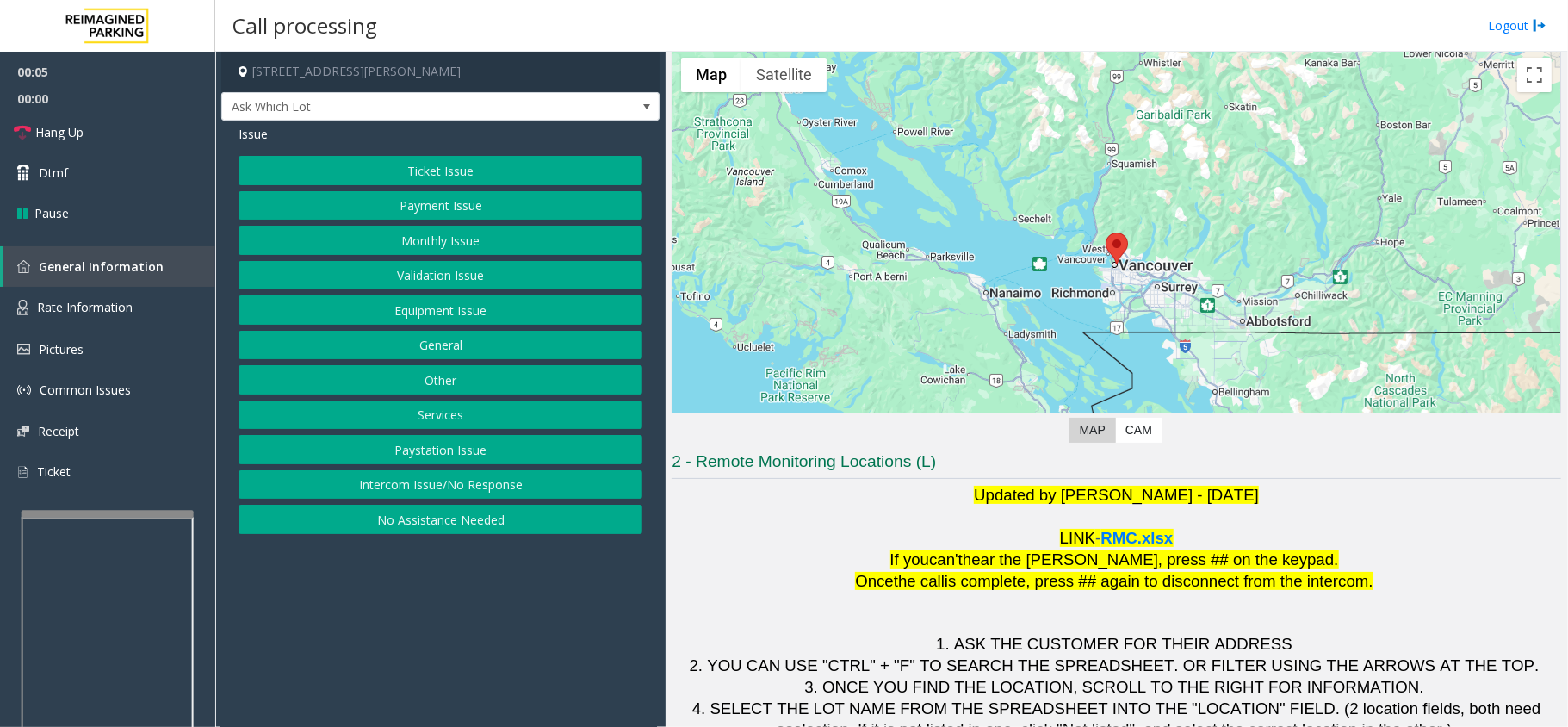
scroll to position [121, 0]
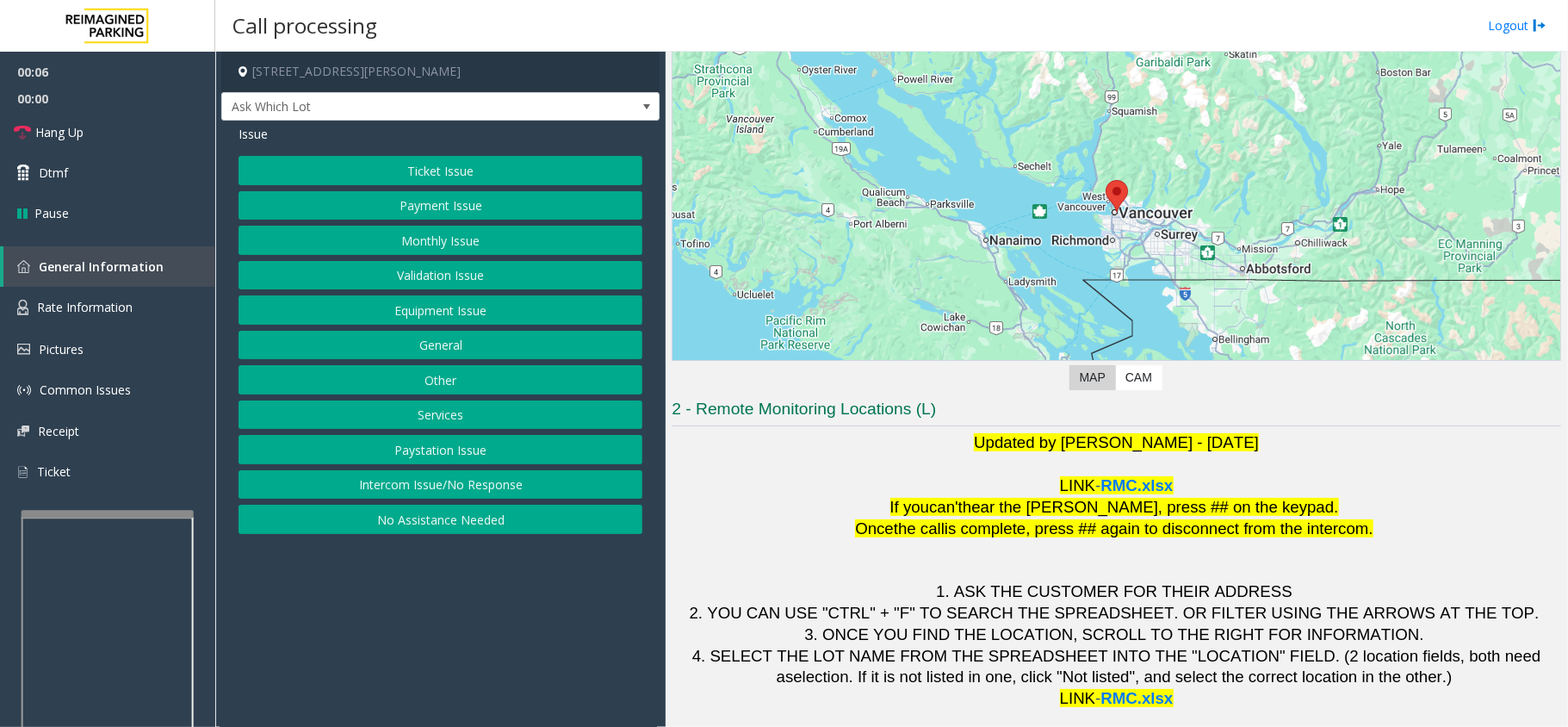
drag, startPoint x: 486, startPoint y: 663, endPoint x: 456, endPoint y: 674, distance: 32.0
click at [456, 674] on app-call-processing-form "[STREET_ADDRESS][PERSON_NAME] Ask Which Lot Issue Ticket Issue Payment Issue Mo…" at bounding box center [440, 388] width 450 height 675
click at [430, 243] on button "Monthly Issue" at bounding box center [441, 240] width 404 height 29
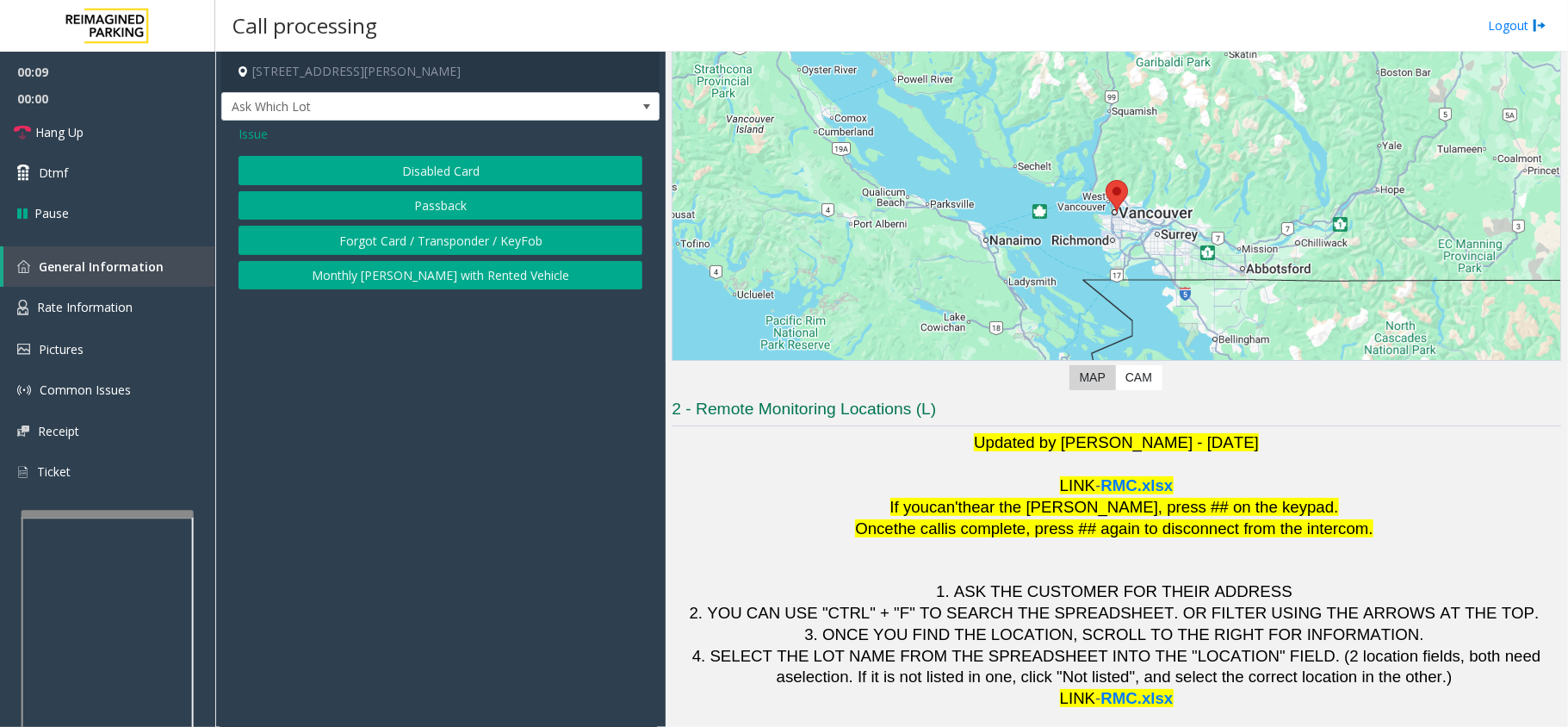
click at [244, 138] on span "Issue" at bounding box center [253, 133] width 29 height 18
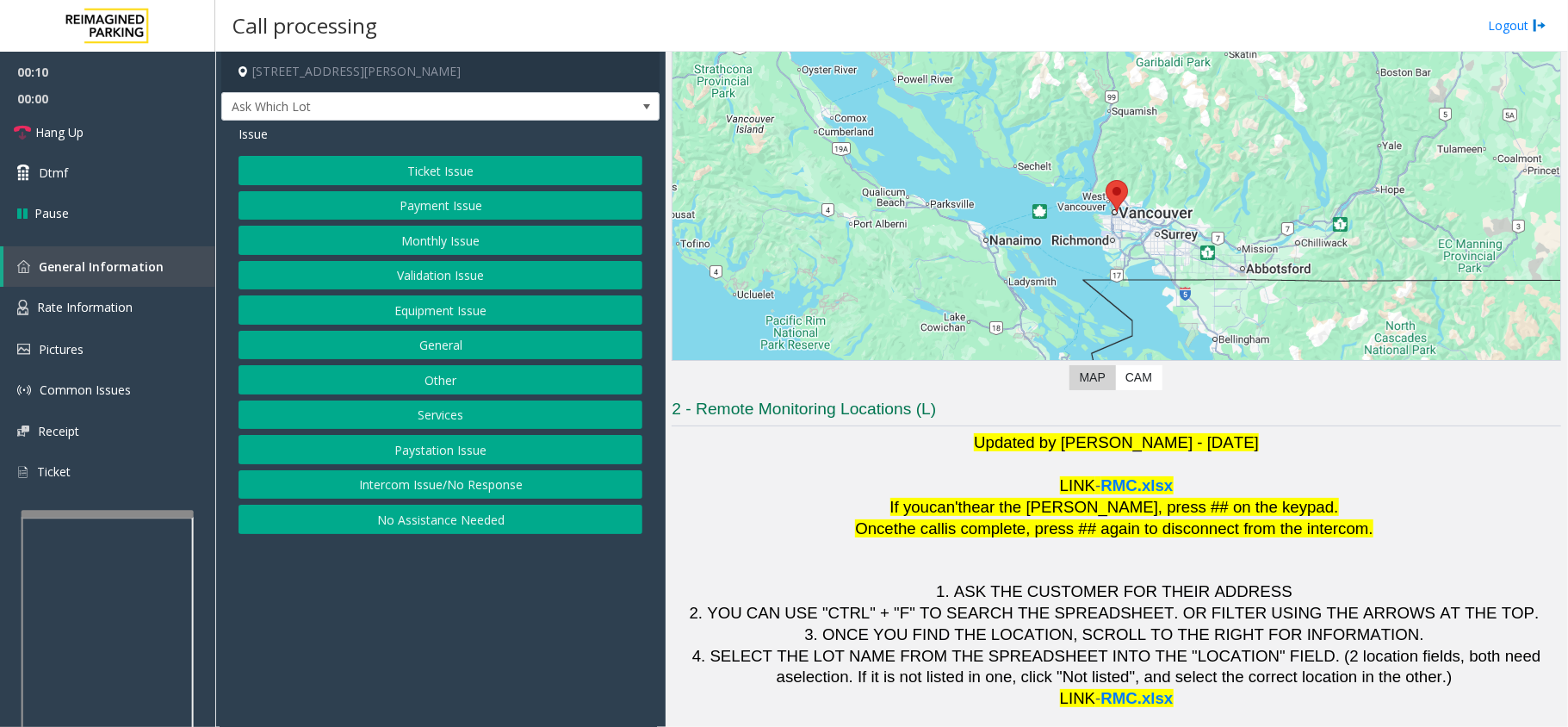
click at [389, 320] on button "Equipment Issue" at bounding box center [441, 310] width 404 height 29
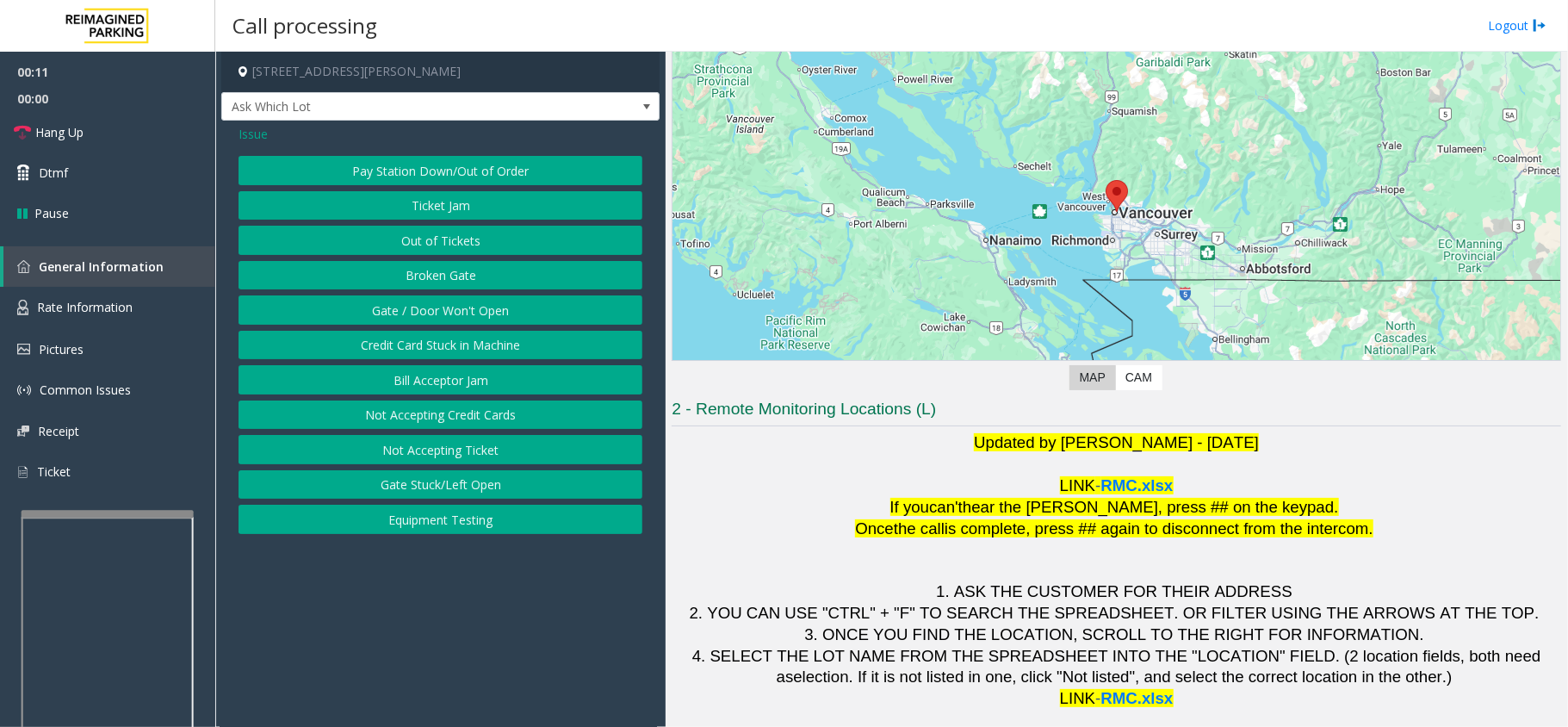
click at [405, 245] on button "Out of Tickets" at bounding box center [441, 240] width 404 height 29
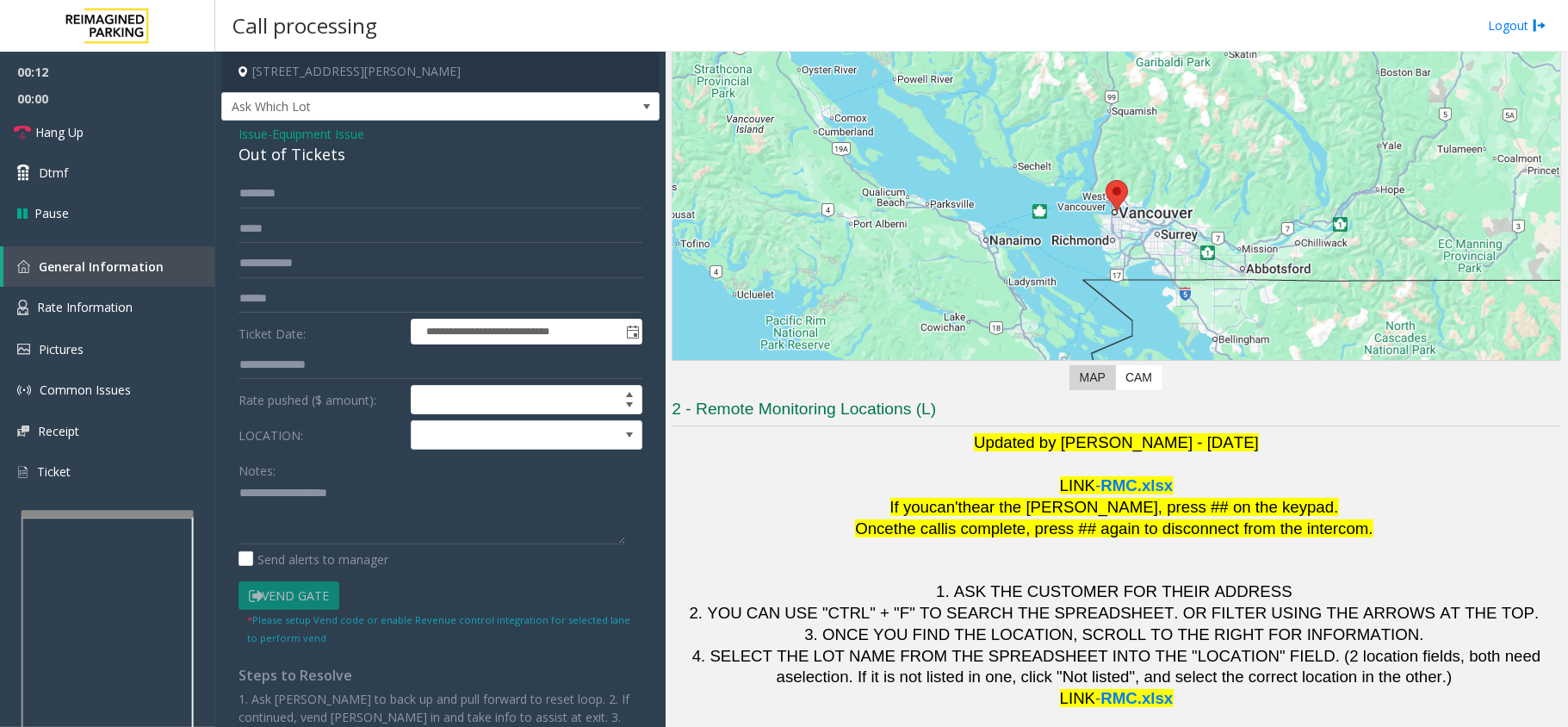
click at [403, 479] on div "Notes:" at bounding box center [441, 500] width 404 height 89
click at [322, 501] on textarea at bounding box center [431, 512] width 386 height 65
paste textarea "**********"
click at [286, 152] on div "Out of Tickets" at bounding box center [441, 154] width 404 height 23
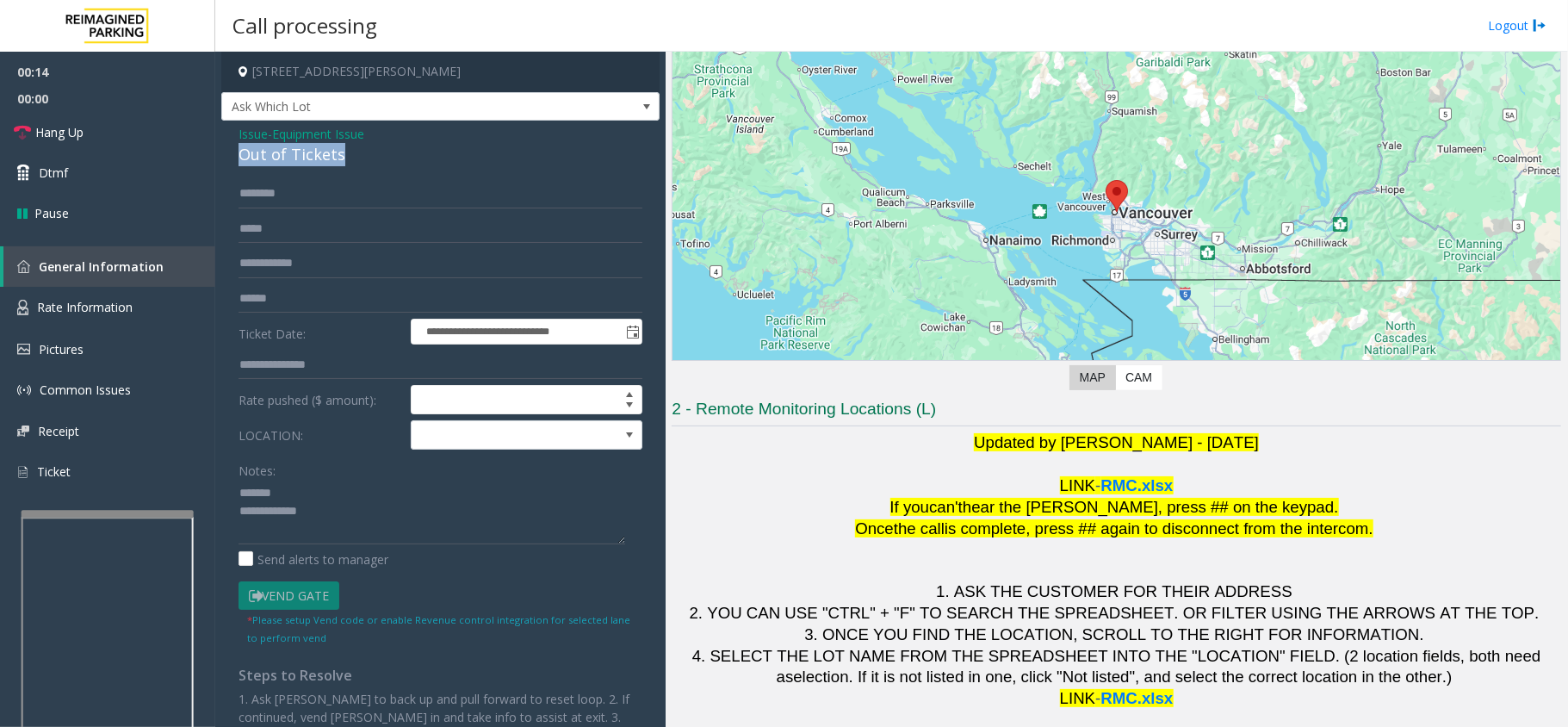
click at [286, 152] on div "Out of Tickets" at bounding box center [441, 154] width 404 height 23
paste textarea "**********"
click at [339, 494] on textarea at bounding box center [431, 512] width 386 height 65
click at [370, 527] on textarea at bounding box center [431, 512] width 386 height 65
type textarea "**********"
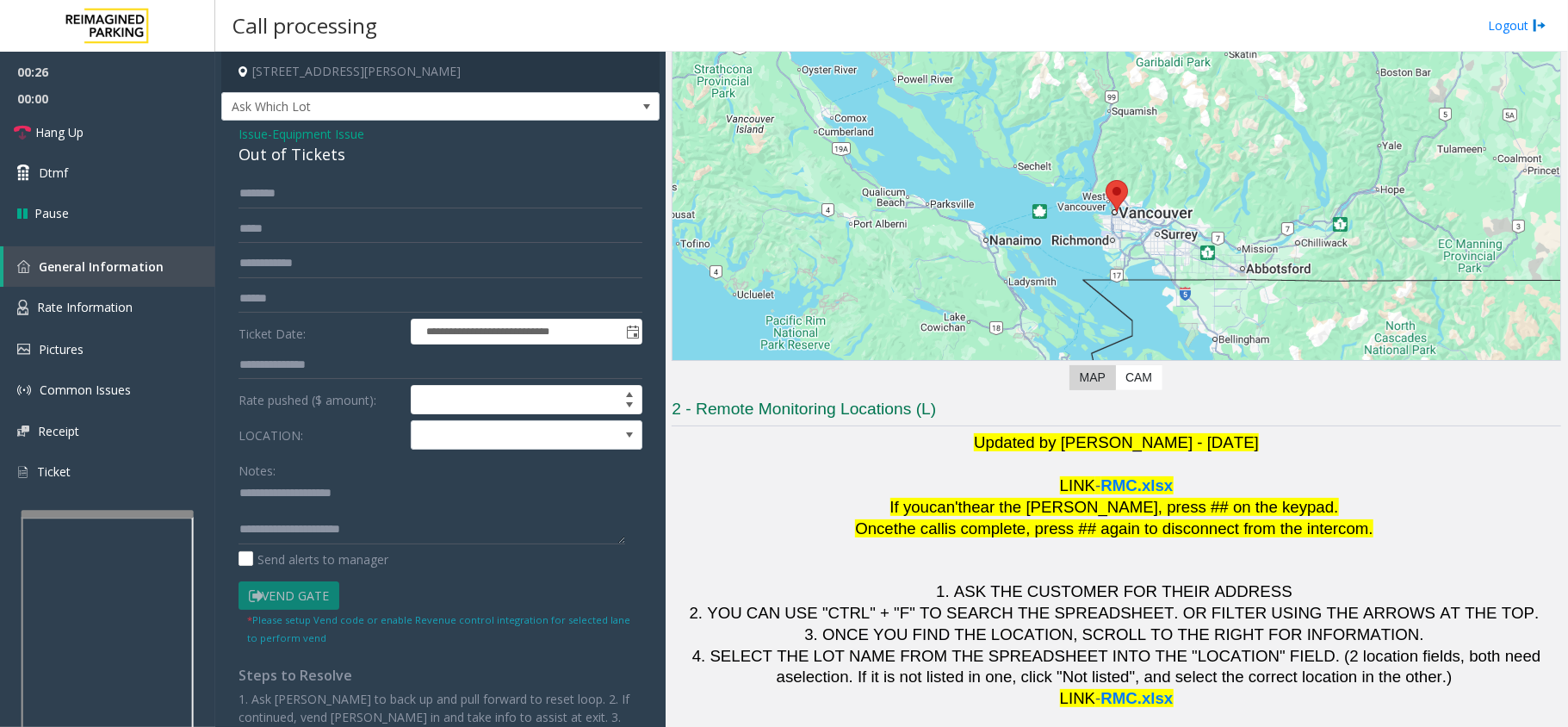
click at [370, 160] on div "Out of Tickets" at bounding box center [441, 154] width 404 height 23
click at [375, 183] on input "text" at bounding box center [441, 193] width 404 height 29
type input "****"
click at [476, 545] on textarea at bounding box center [431, 512] width 386 height 65
type textarea "**********"
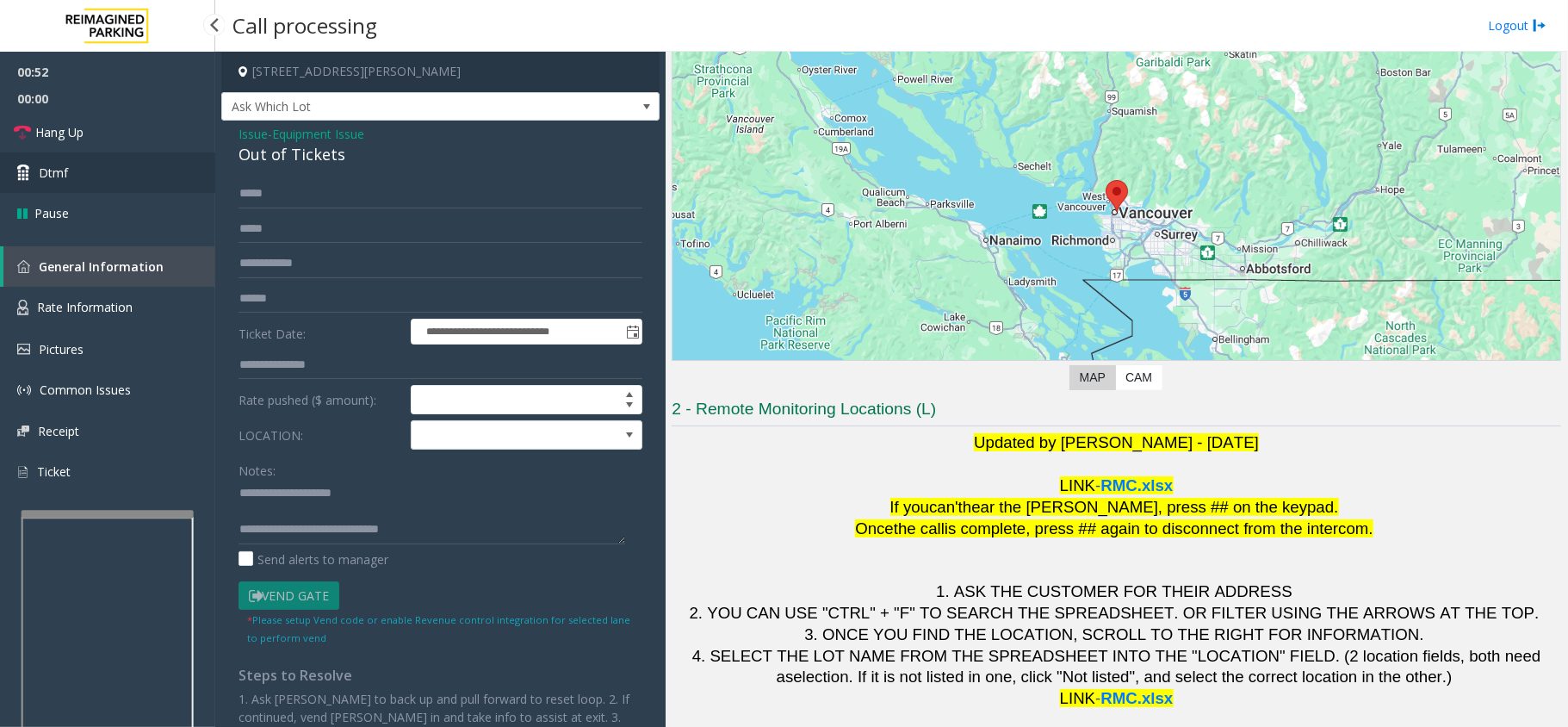
click at [94, 156] on link "Dtmf" at bounding box center [108, 172] width 215 height 40
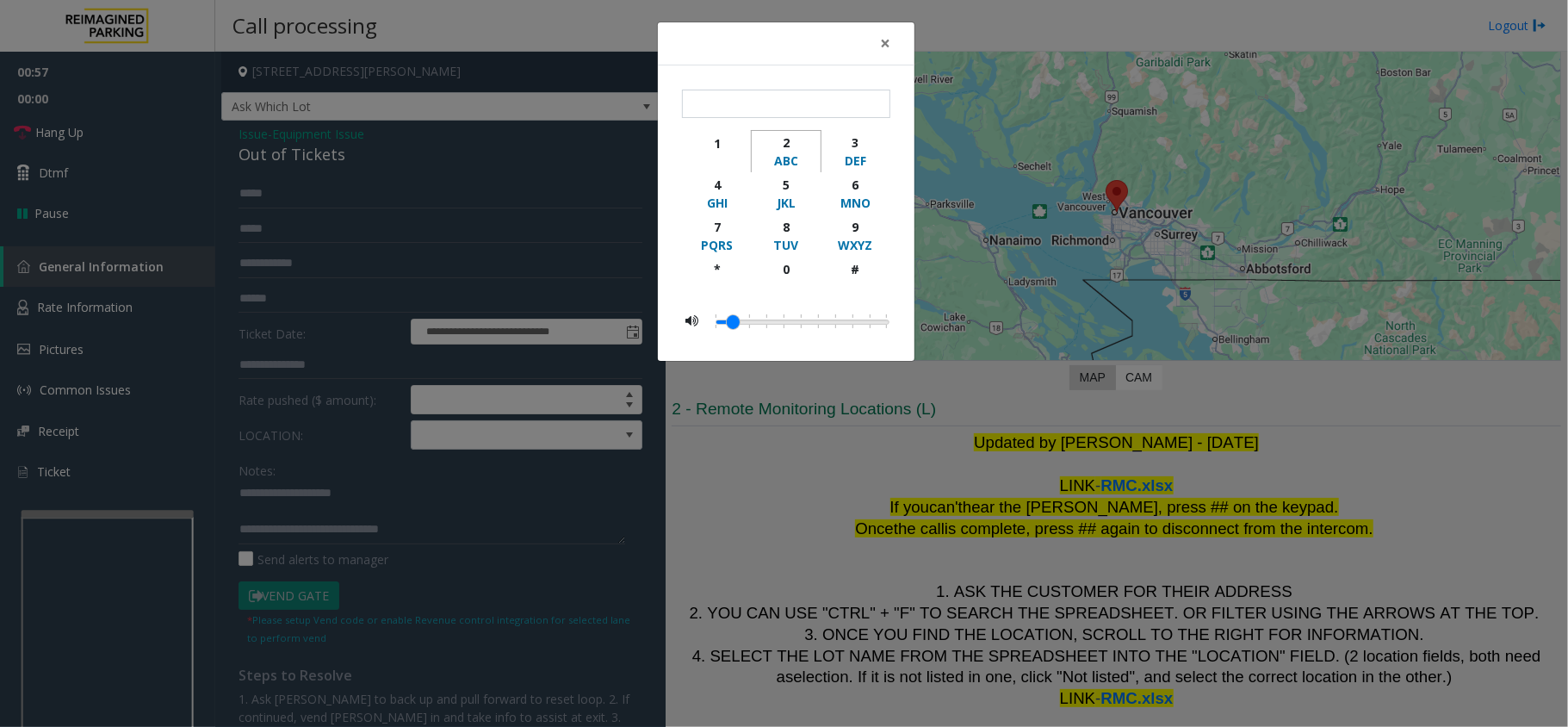
click at [806, 153] on div "ABC" at bounding box center [785, 160] width 48 height 18
click at [778, 179] on div "5" at bounding box center [785, 184] width 48 height 18
type input "**"
click at [891, 43] on button "×" at bounding box center [885, 43] width 35 height 42
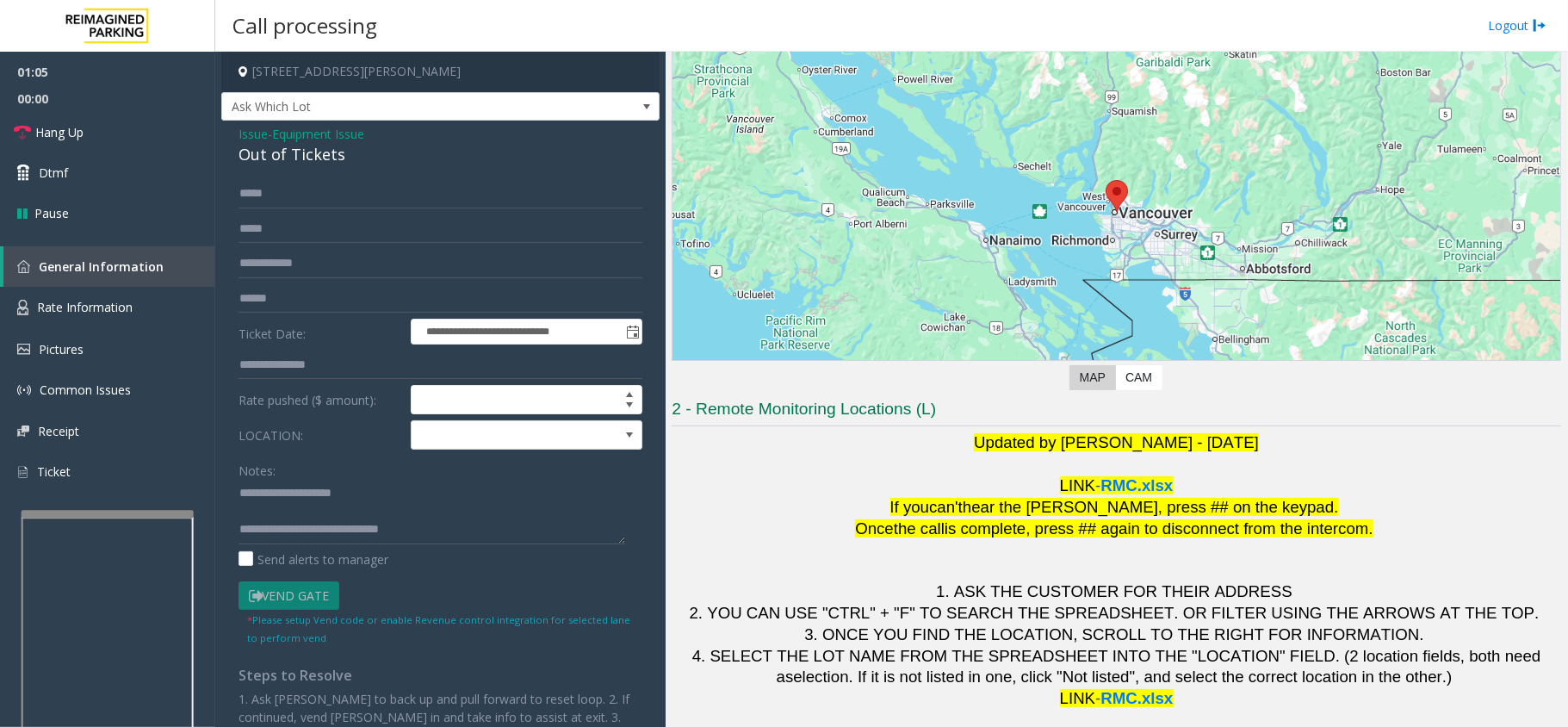
click at [245, 129] on span "Issue" at bounding box center [253, 133] width 29 height 18
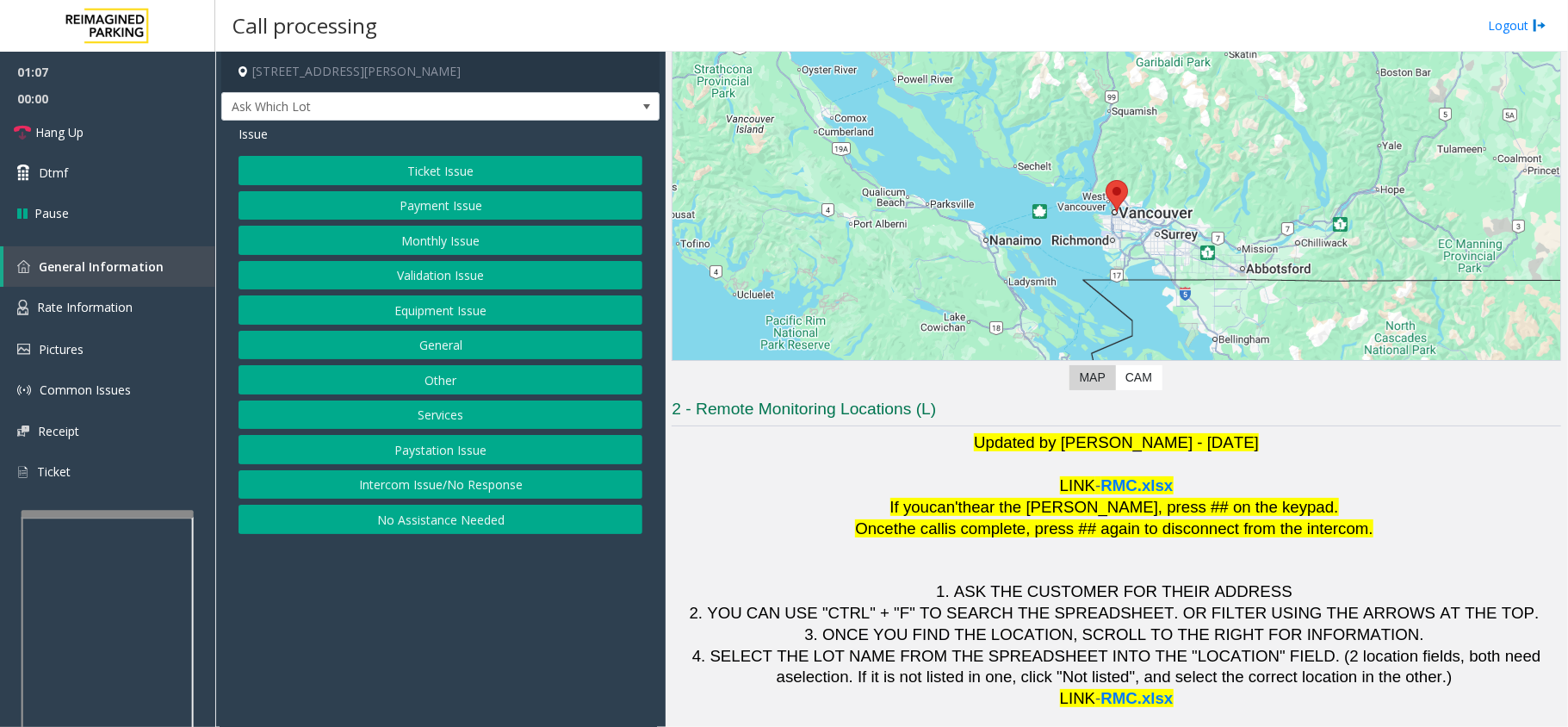
drag, startPoint x: 490, startPoint y: 578, endPoint x: 453, endPoint y: 582, distance: 37.2
click at [453, 582] on app-call-processing-form "[STREET_ADDRESS][PERSON_NAME] Ask Which Lot Issue Ticket Issue Payment Issue Mo…" at bounding box center [440, 388] width 450 height 675
click at [420, 320] on button "Equipment Issue" at bounding box center [441, 310] width 404 height 29
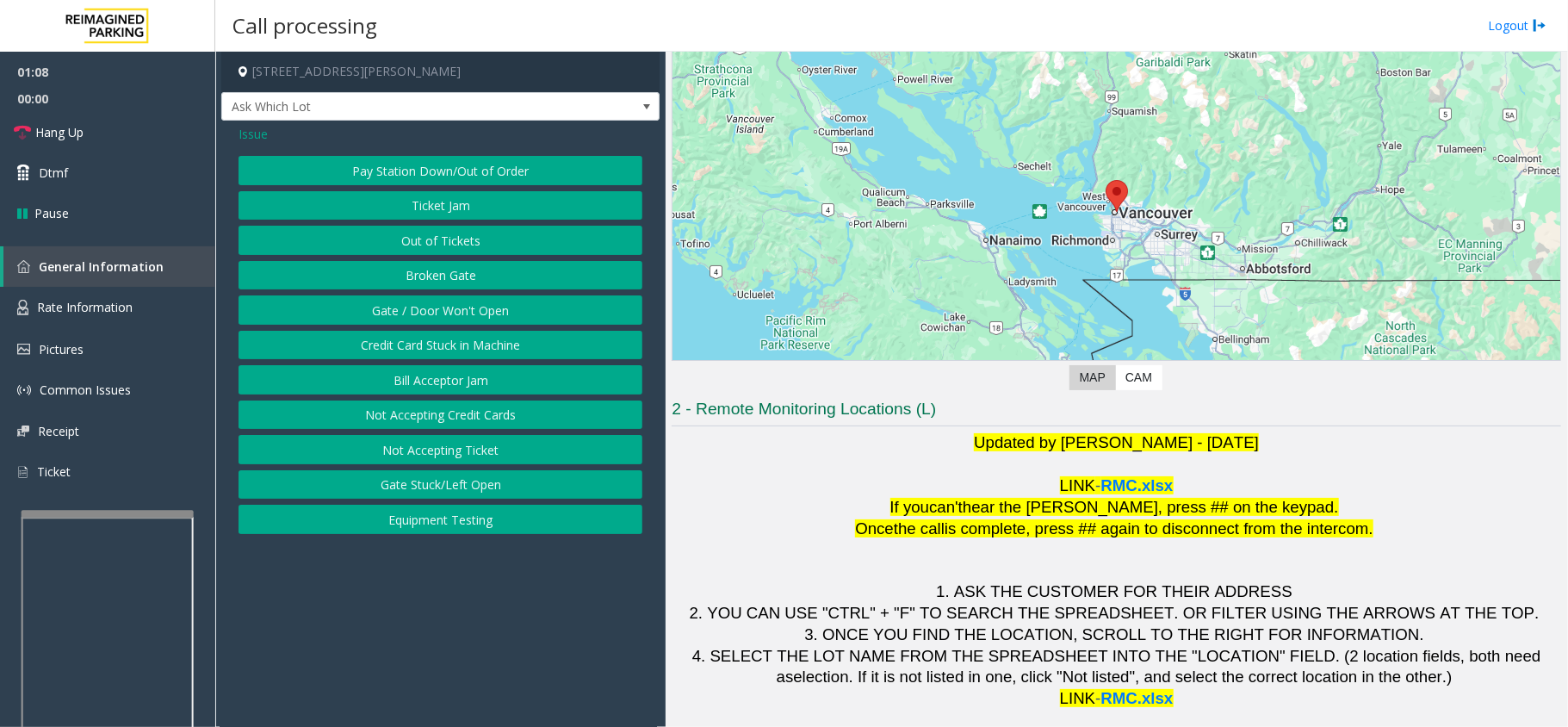
click at [420, 320] on button "Gate / Door Won't Open" at bounding box center [441, 310] width 404 height 29
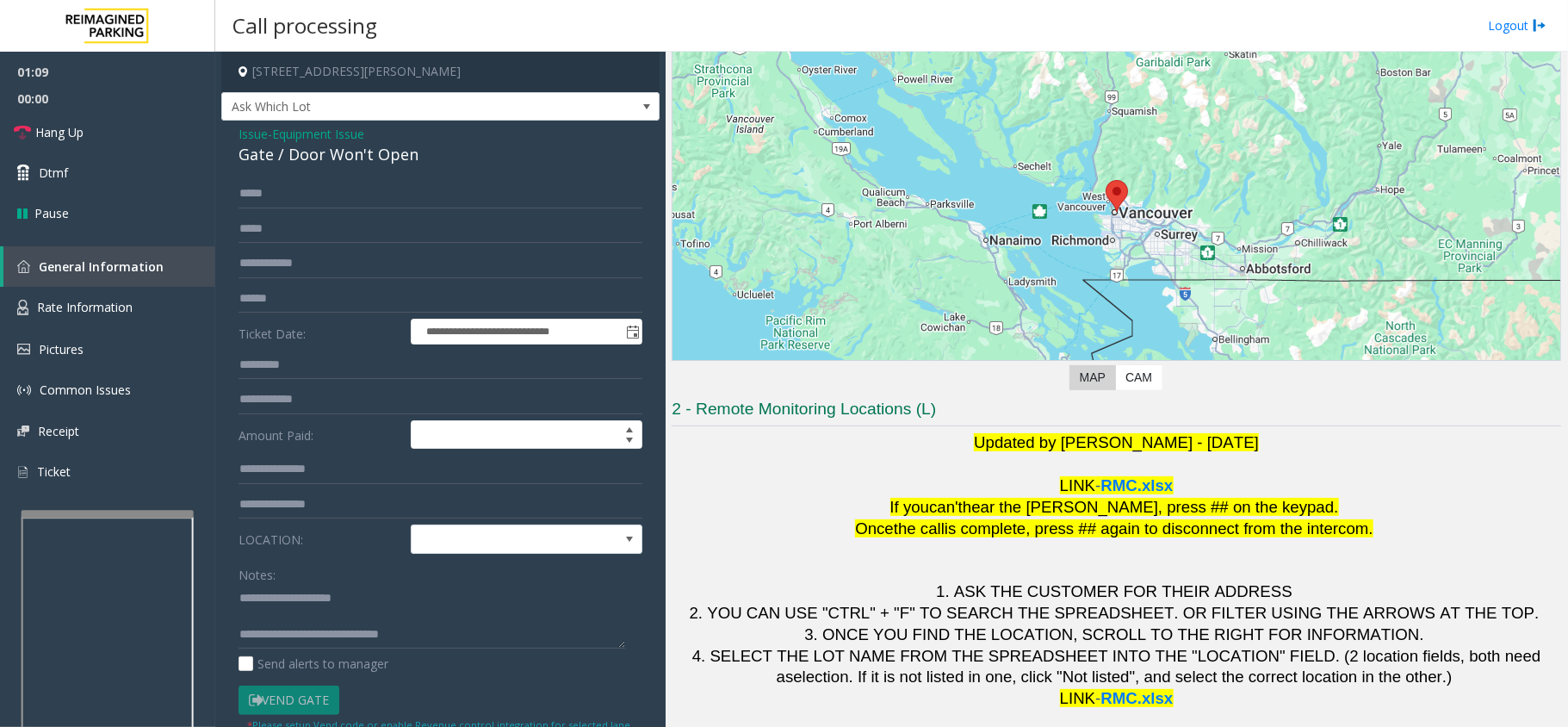
click at [339, 139] on span "Equipment Issue" at bounding box center [318, 133] width 92 height 18
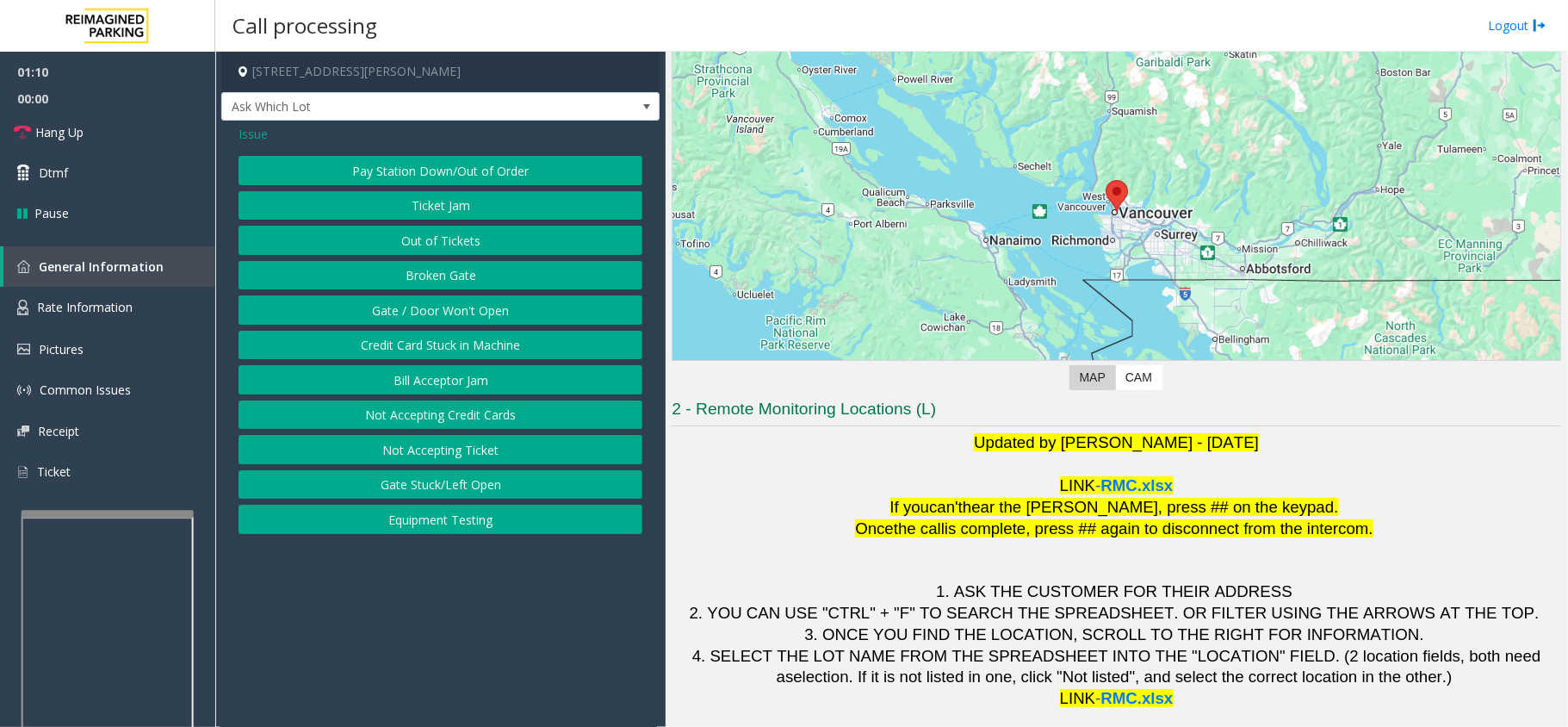
click at [458, 252] on button "Out of Tickets" at bounding box center [441, 240] width 404 height 29
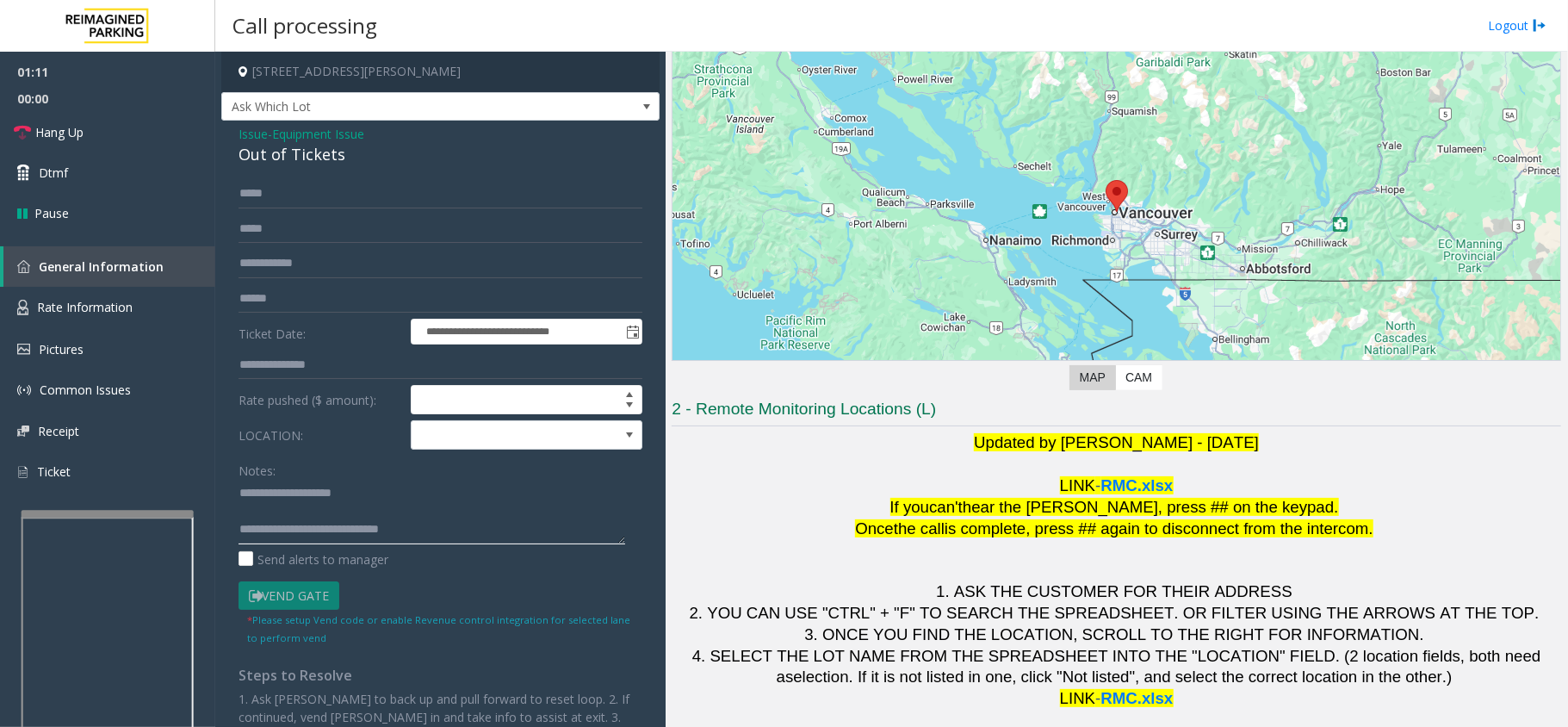
click at [506, 528] on textarea at bounding box center [431, 512] width 386 height 65
click at [504, 534] on textarea at bounding box center [431, 512] width 386 height 65
click at [500, 516] on textarea at bounding box center [431, 512] width 386 height 65
click at [459, 502] on textarea at bounding box center [431, 512] width 386 height 65
click at [534, 545] on textarea at bounding box center [431, 512] width 386 height 65
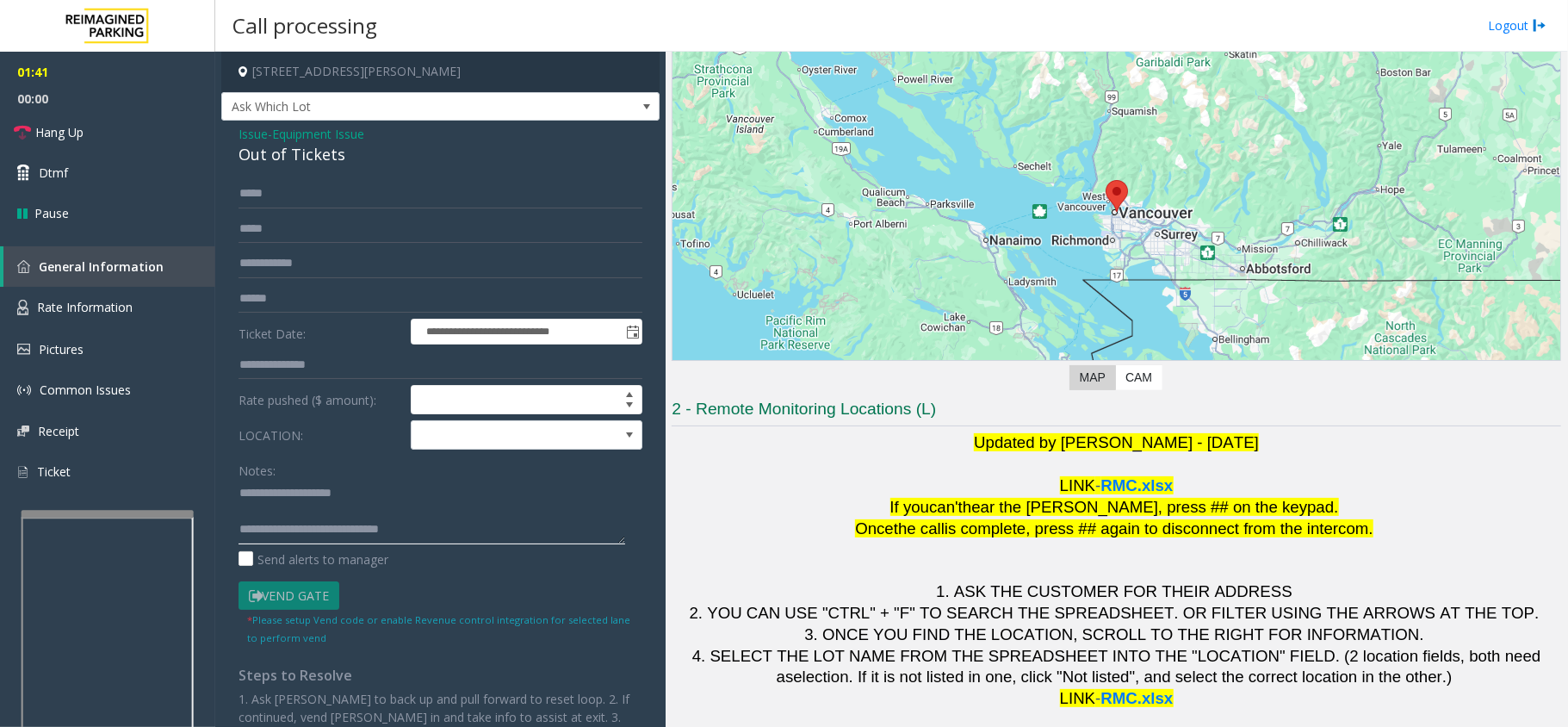
click at [477, 520] on textarea at bounding box center [431, 512] width 386 height 65
click at [484, 502] on textarea at bounding box center [431, 512] width 386 height 65
click at [525, 543] on textarea at bounding box center [431, 512] width 386 height 65
click at [503, 524] on textarea at bounding box center [431, 512] width 386 height 65
click at [498, 506] on textarea at bounding box center [431, 512] width 386 height 65
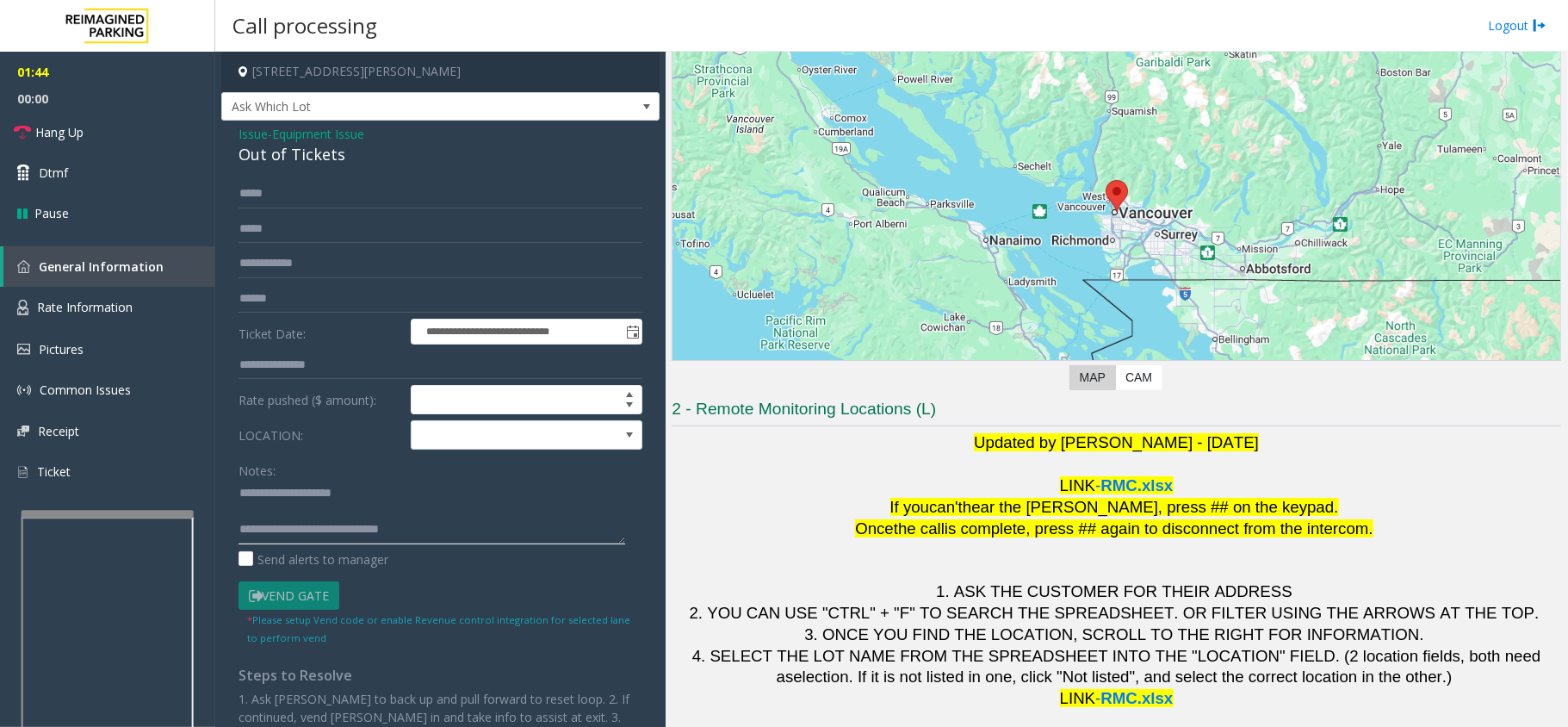
click at [497, 503] on textarea at bounding box center [431, 512] width 386 height 65
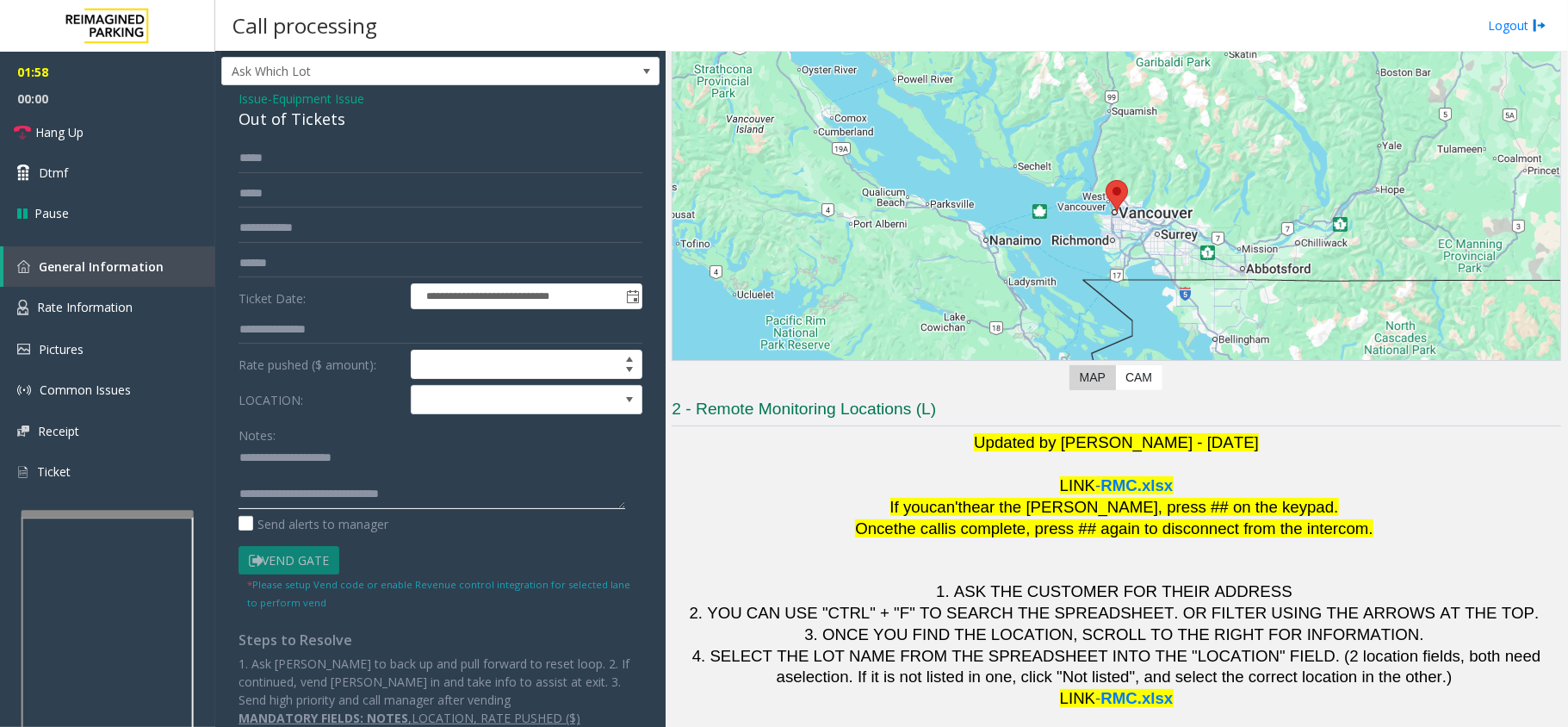
scroll to position [55, 0]
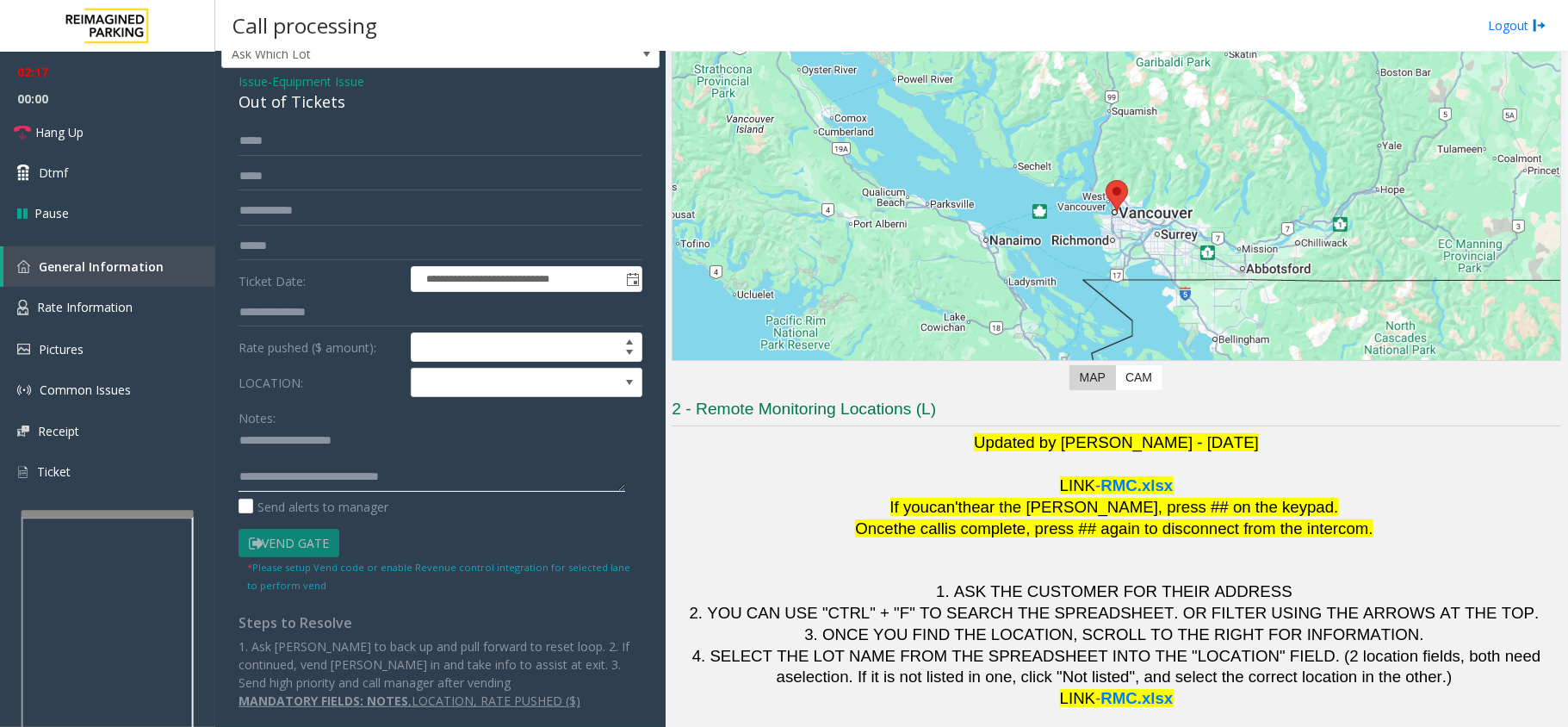
click at [481, 463] on textarea at bounding box center [431, 458] width 386 height 65
click at [110, 443] on div at bounding box center [108, 445] width 172 height 7
click at [490, 472] on textarea at bounding box center [431, 458] width 386 height 65
drag, startPoint x: 755, startPoint y: 22, endPoint x: 710, endPoint y: 21, distance: 45.0
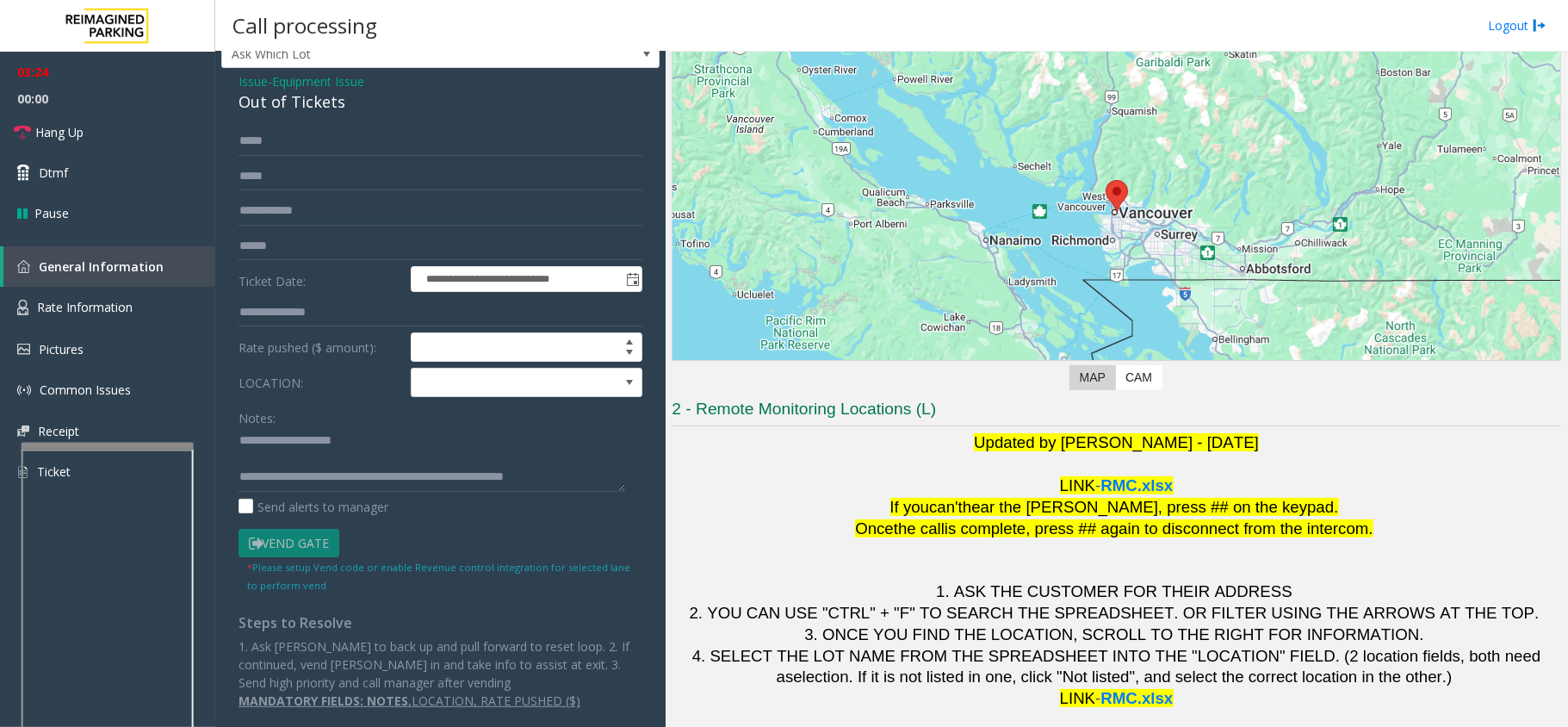
click at [746, 28] on div "Call processing Logout" at bounding box center [892, 25] width 1353 height 51
click at [417, 475] on textarea at bounding box center [431, 458] width 386 height 65
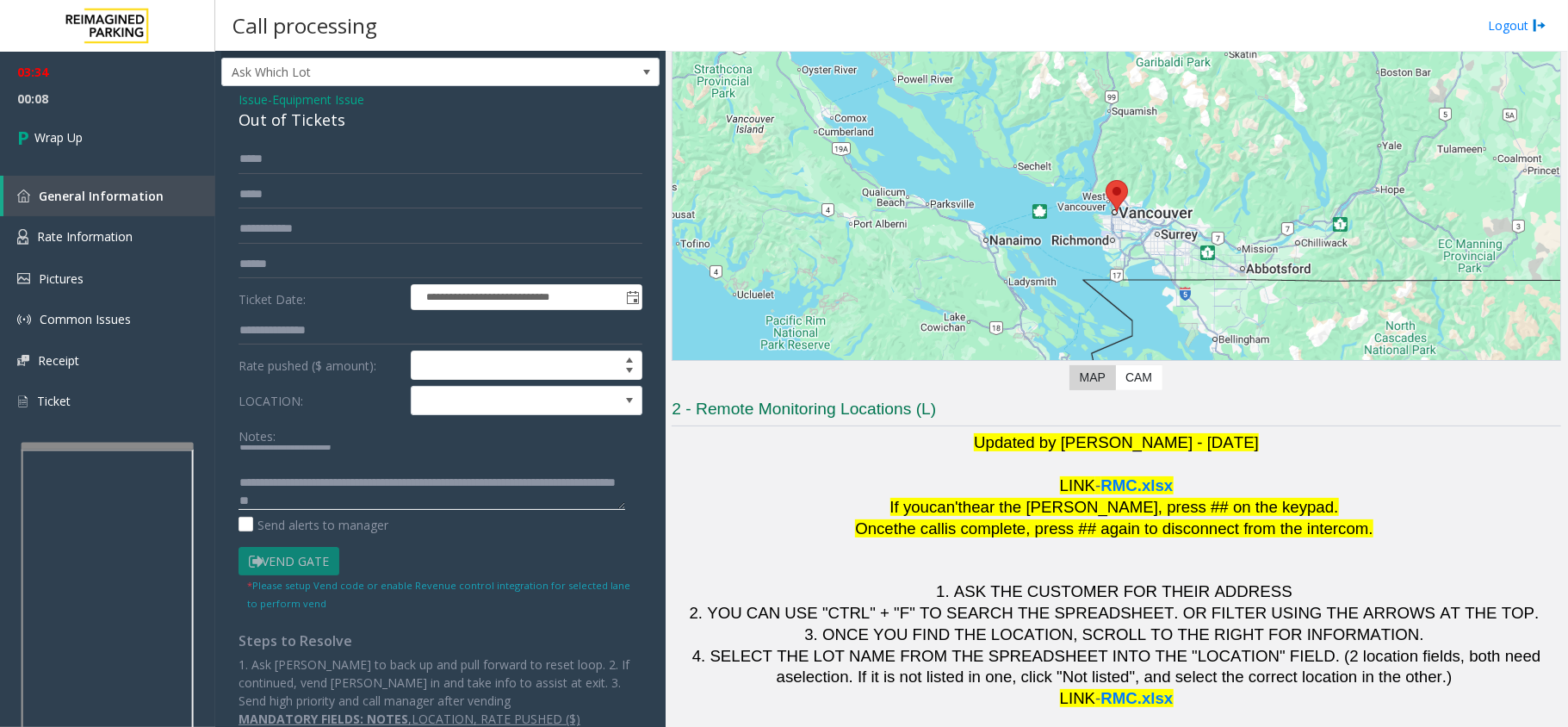
scroll to position [0, 0]
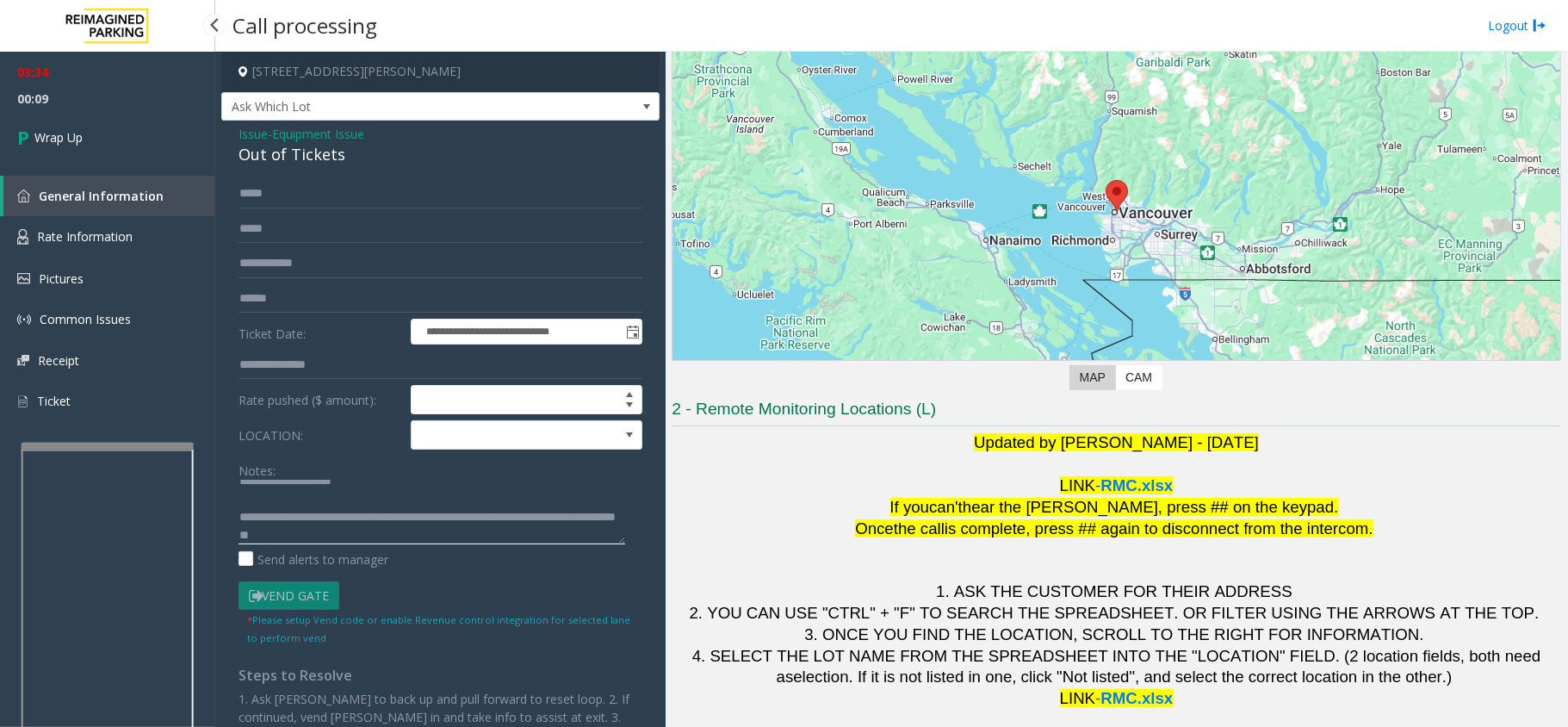
type textarea "**********"
click at [123, 98] on span "00:09" at bounding box center [108, 98] width 215 height 27
click at [123, 138] on link "Wrap Up" at bounding box center [108, 138] width 215 height 51
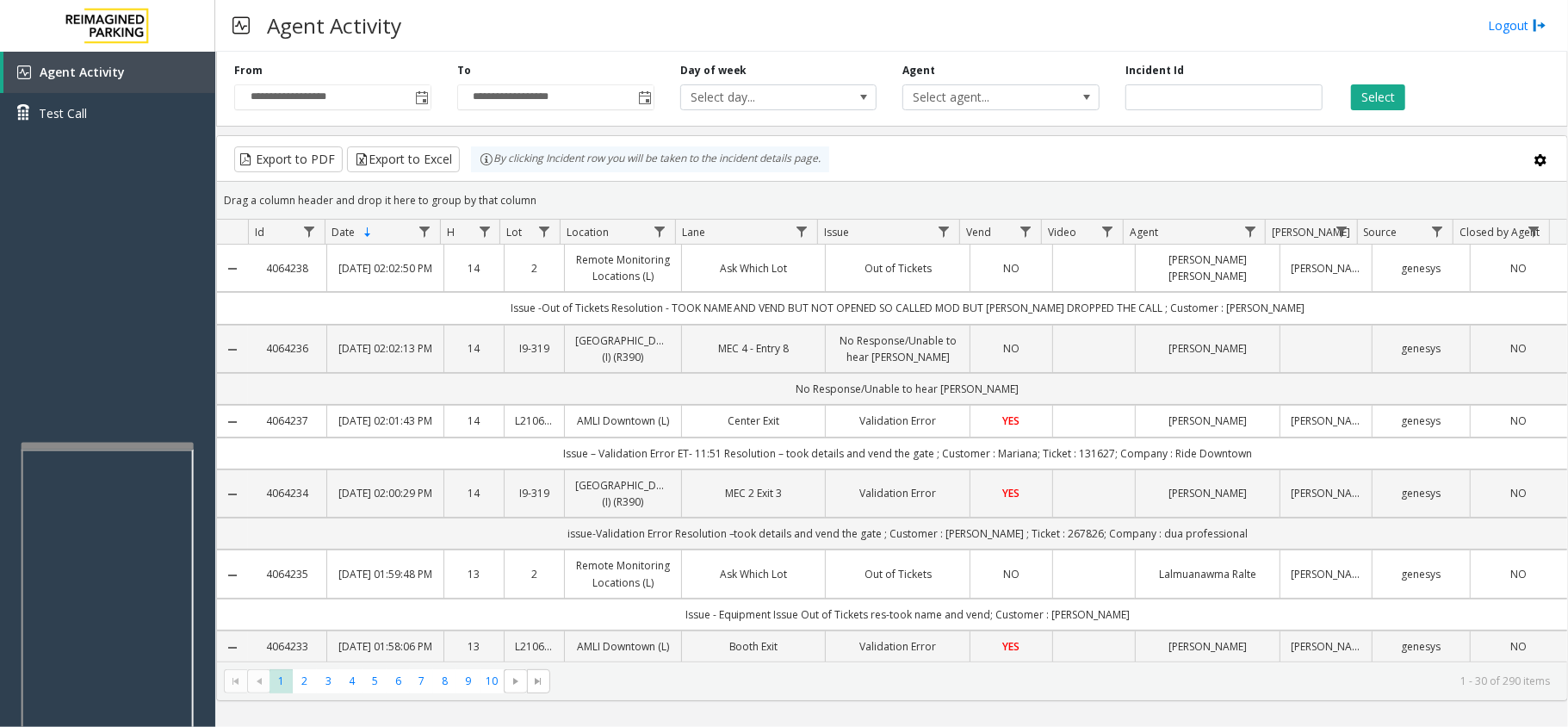
drag, startPoint x: 817, startPoint y: 262, endPoint x: 1006, endPoint y: 266, distance: 189.0
click at [911, 273] on link "Out of Tickets" at bounding box center [898, 268] width 123 height 16
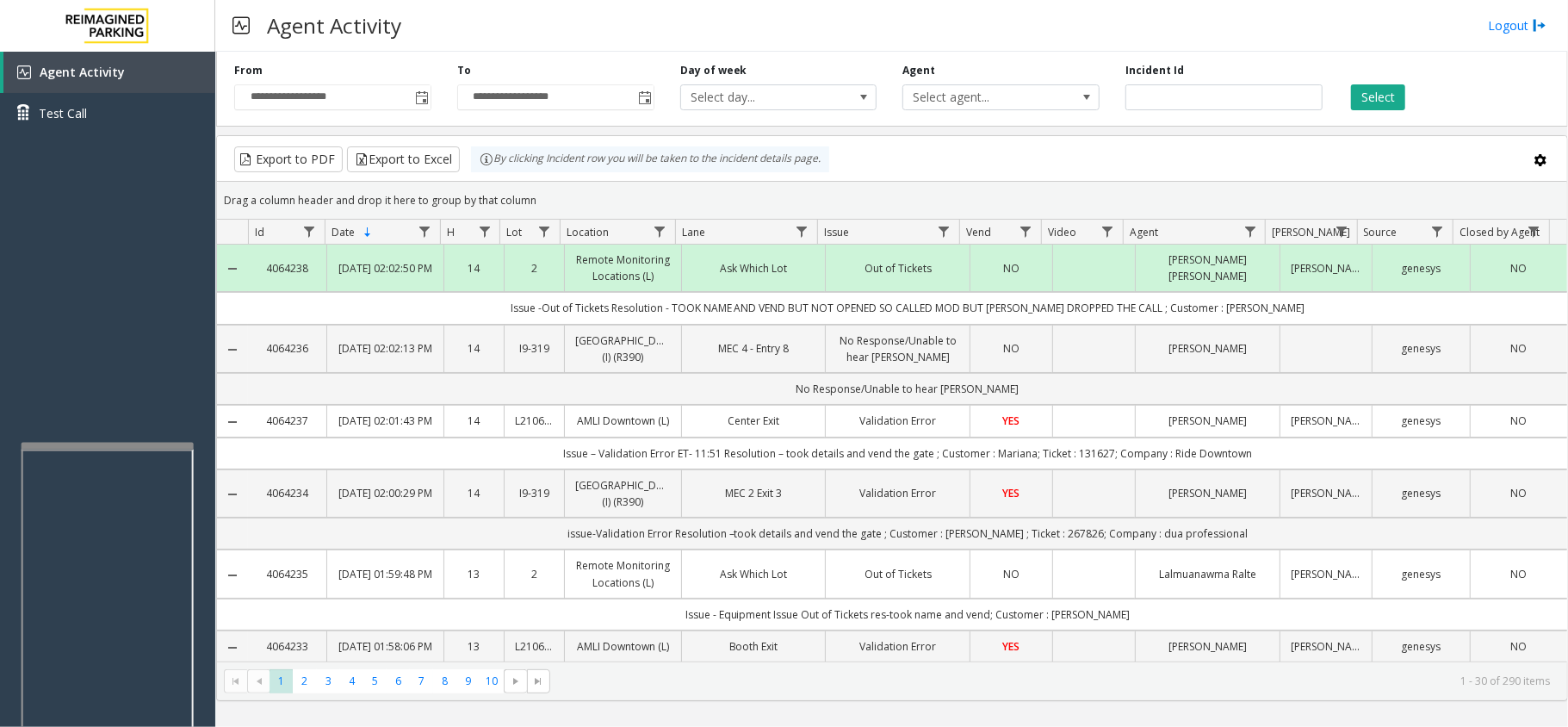
click at [906, 191] on div "Drag a column header and drop it here to group by that column" at bounding box center [892, 200] width 1350 height 30
drag, startPoint x: 912, startPoint y: 187, endPoint x: 835, endPoint y: 186, distance: 77.0
click at [835, 186] on div "Drag a column header and drop it here to group by that column" at bounding box center [892, 200] width 1350 height 30
